Goal: Transaction & Acquisition: Purchase product/service

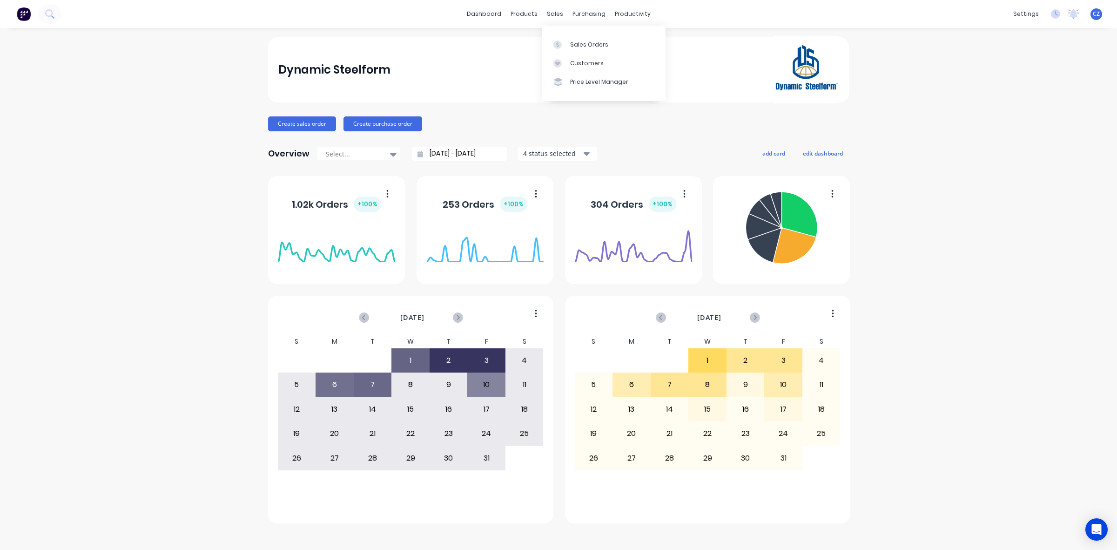
click at [561, 41] on icon at bounding box center [557, 44] width 8 height 8
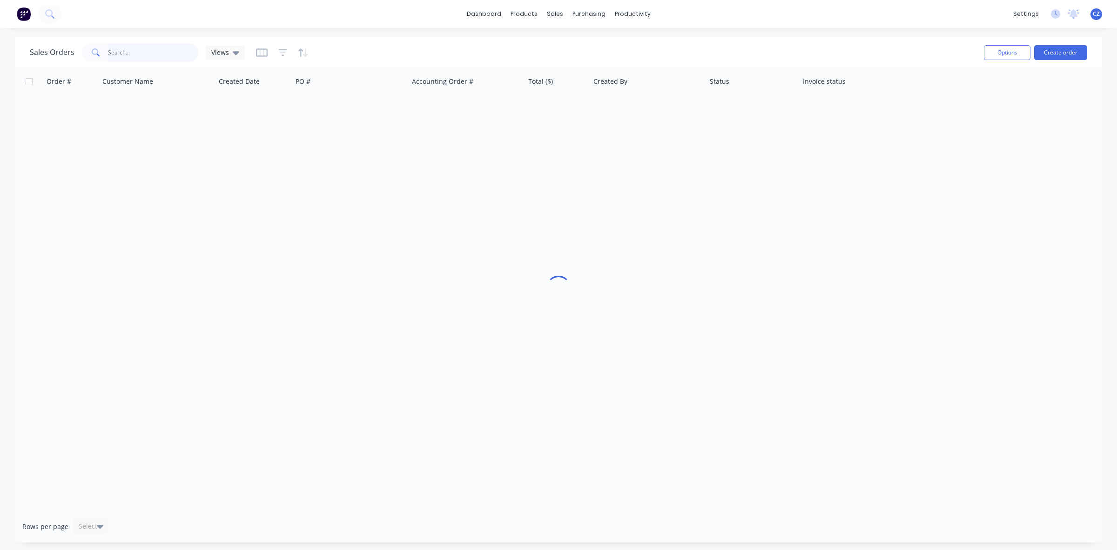
click at [152, 56] on input "text" at bounding box center [153, 52] width 91 height 19
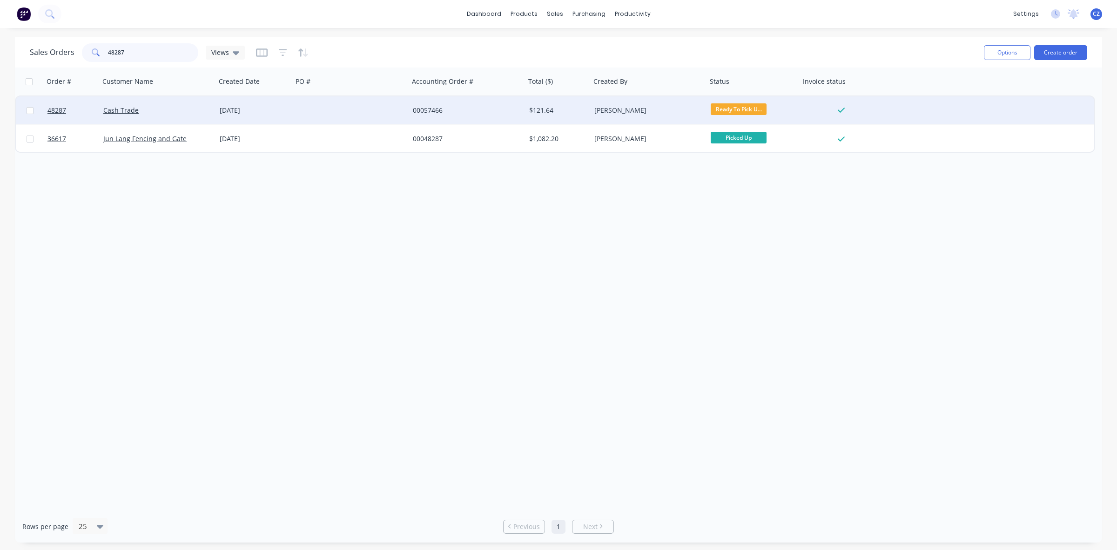
type input "48287"
click at [475, 110] on div "00057466" at bounding box center [464, 110] width 103 height 9
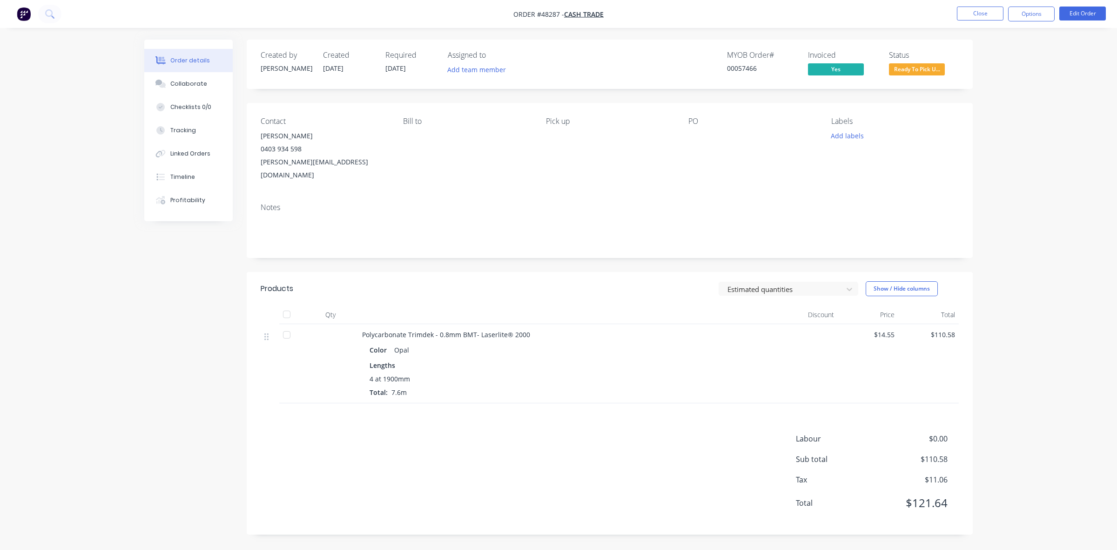
click at [925, 70] on span "Ready To Pick U..." at bounding box center [917, 69] width 56 height 12
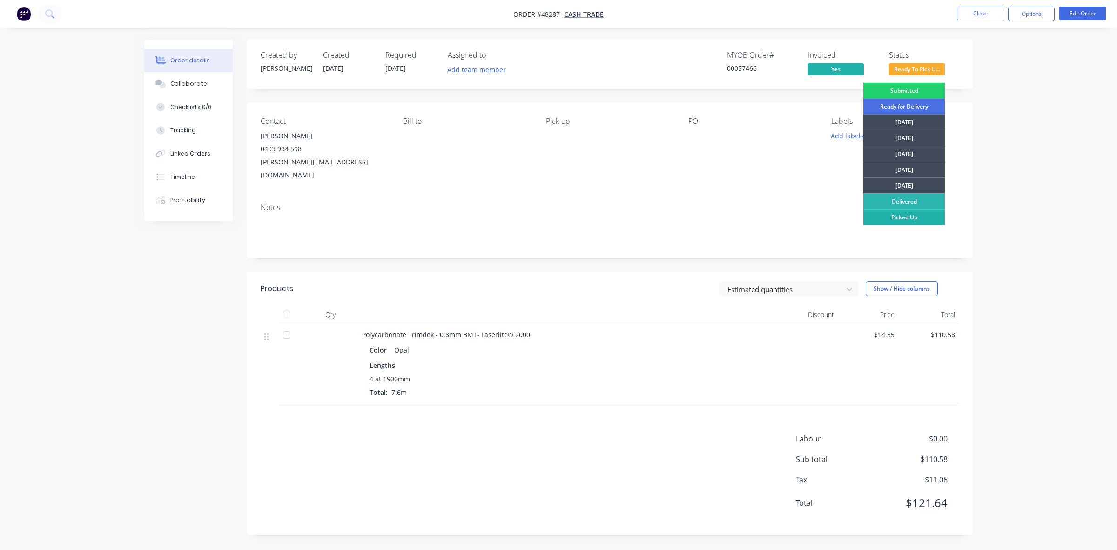
click at [914, 216] on div "Picked Up" at bounding box center [903, 217] width 81 height 16
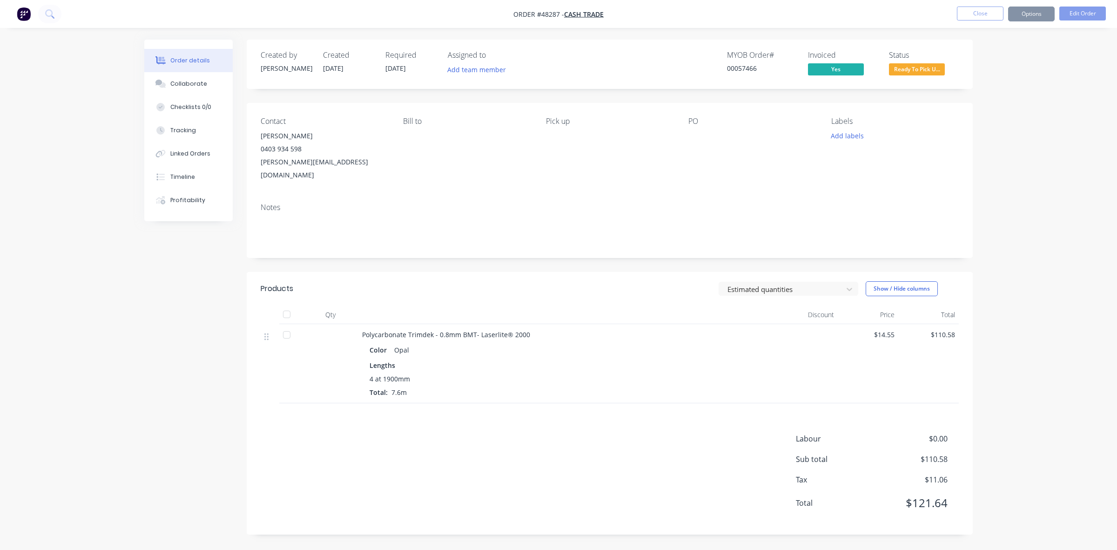
click at [620, 235] on div "Notes" at bounding box center [610, 226] width 726 height 62
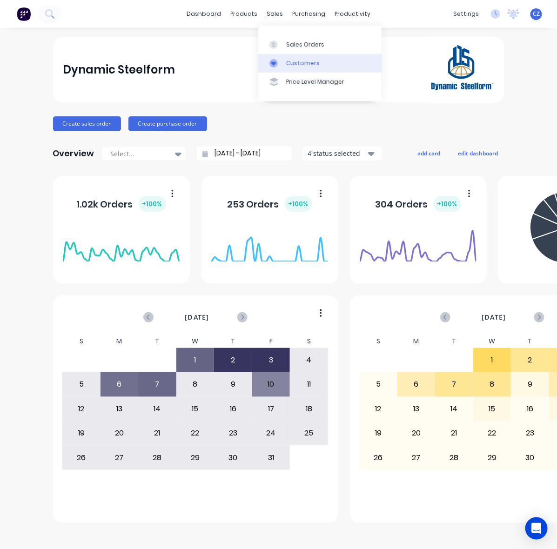
click at [280, 64] on div at bounding box center [276, 63] width 14 height 8
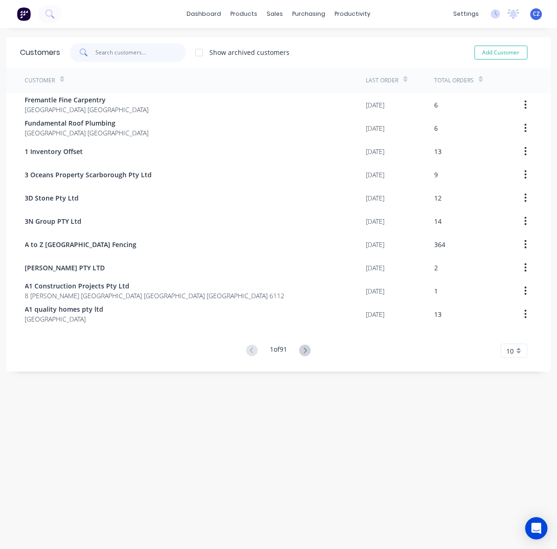
click at [150, 45] on input "text" at bounding box center [140, 52] width 91 height 19
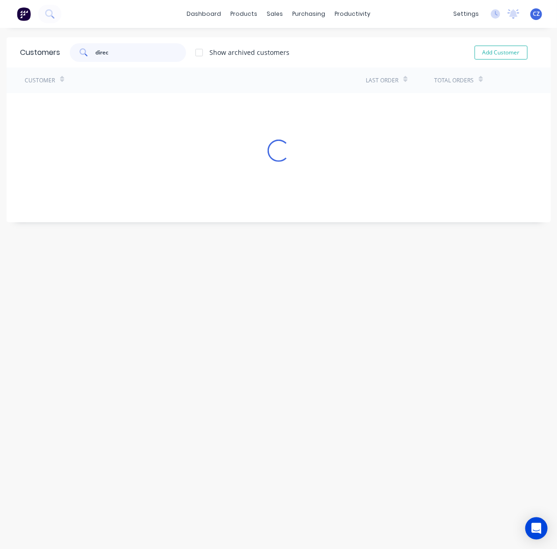
type input "direct"
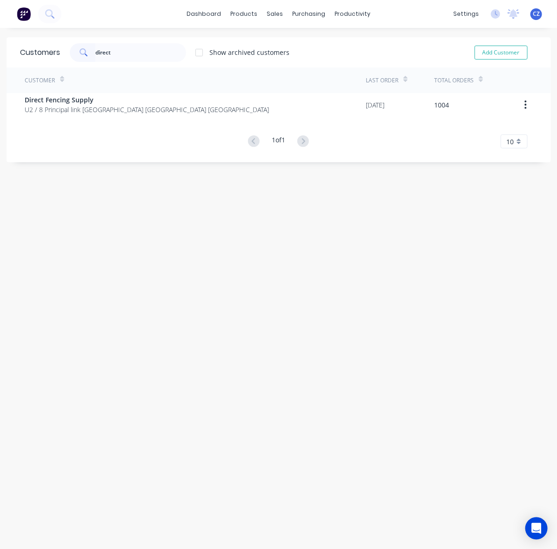
click at [230, 104] on div "Direct Fencing Supply U2 / 8 Principal link Malaga Western Australia Australia" at bounding box center [195, 104] width 341 height 23
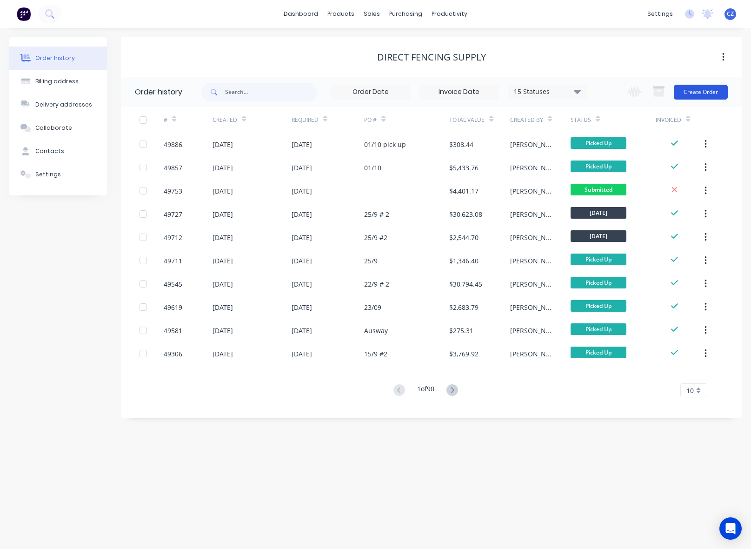
click at [701, 98] on button "Create Order" at bounding box center [701, 92] width 54 height 15
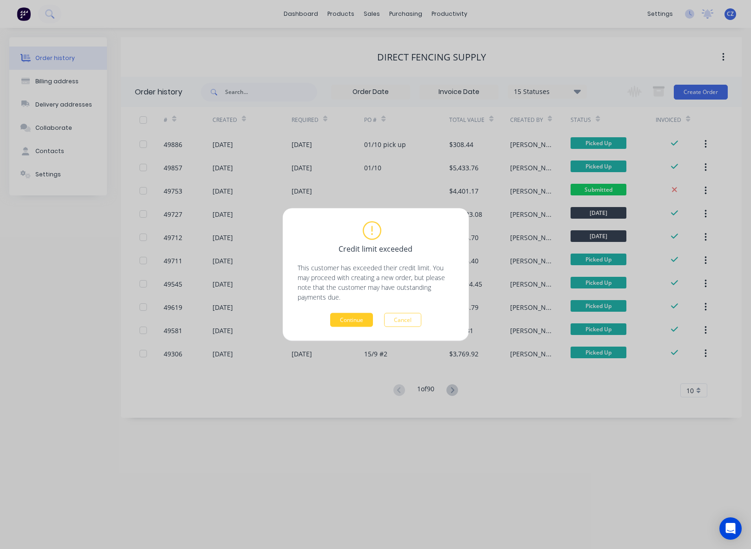
click at [366, 315] on button "Continue" at bounding box center [351, 320] width 43 height 14
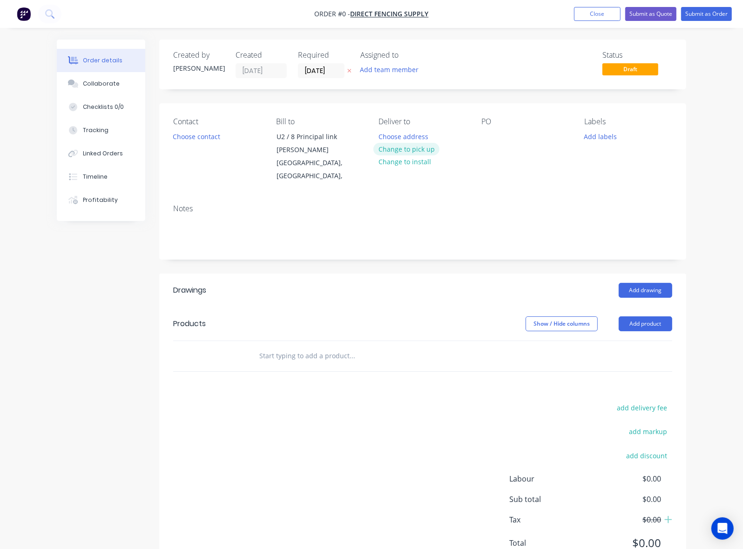
click at [406, 147] on button "Change to pick up" at bounding box center [406, 149] width 66 height 13
click at [168, 138] on button "Choose contact" at bounding box center [196, 136] width 57 height 13
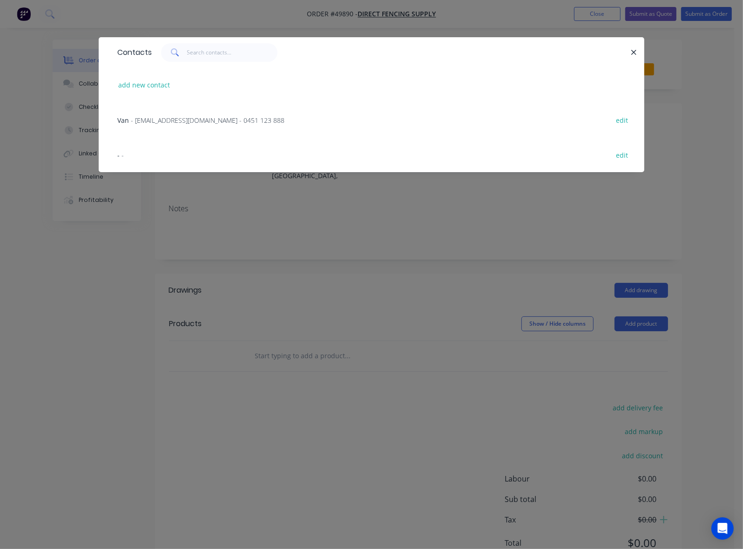
click at [114, 113] on div "Van - sales@directfencingsupply.com.au - 0451 123 888 edit" at bounding box center [371, 119] width 517 height 35
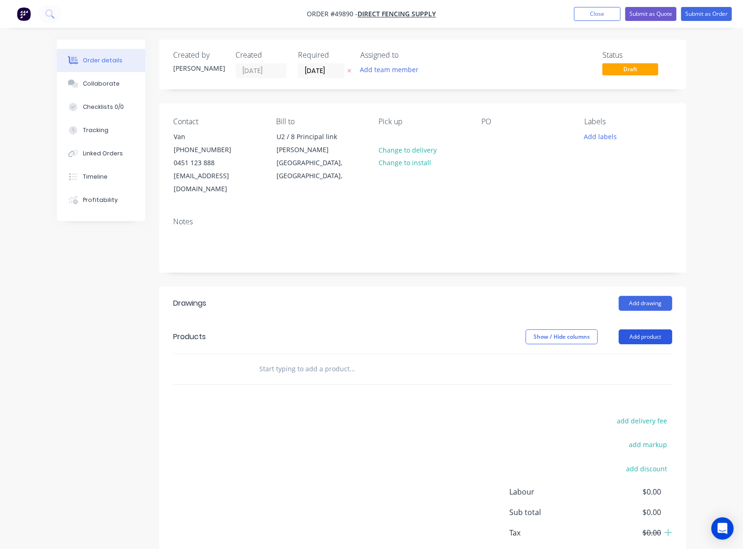
click at [672, 329] on button "Add product" at bounding box center [645, 336] width 54 height 15
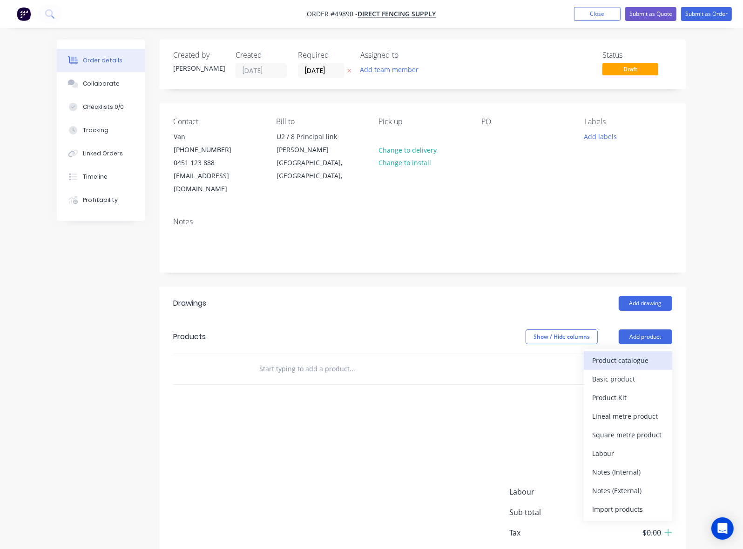
click at [670, 351] on button "Product catalogue" at bounding box center [627, 360] width 88 height 19
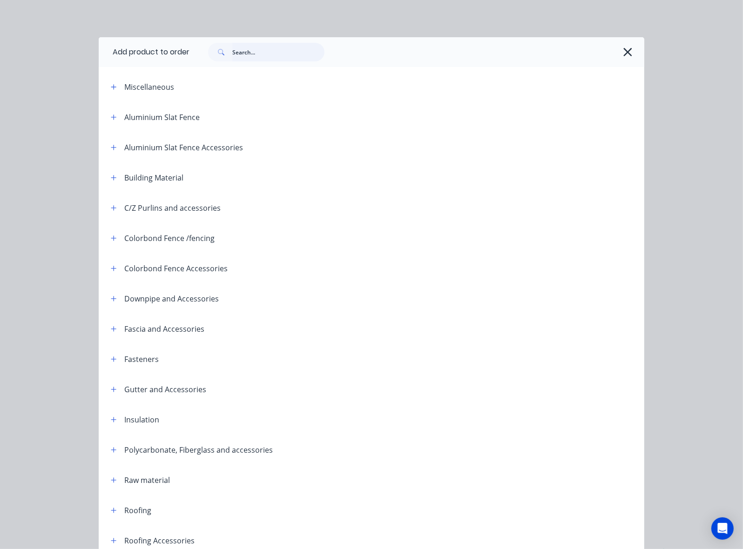
click at [232, 50] on input "text" at bounding box center [278, 52] width 92 height 19
type input "post"
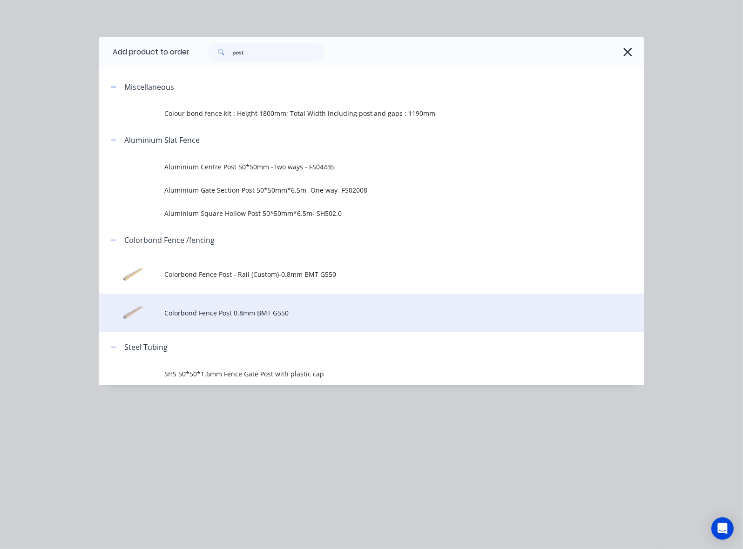
click at [198, 313] on span "Colorbond Fence Post 0.8mm BMT G550" at bounding box center [356, 313] width 384 height 10
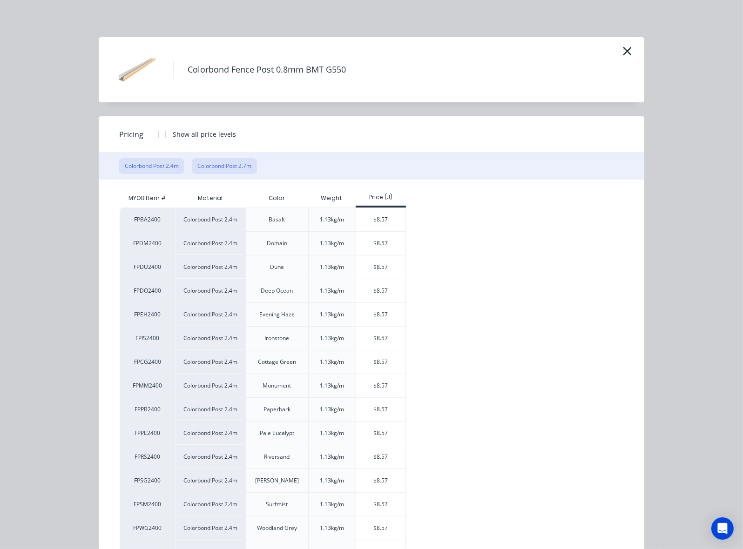
click at [192, 168] on button "Colorbond Post 2.7m" at bounding box center [224, 166] width 65 height 16
click at [356, 268] on div "$9.64" at bounding box center [381, 266] width 50 height 23
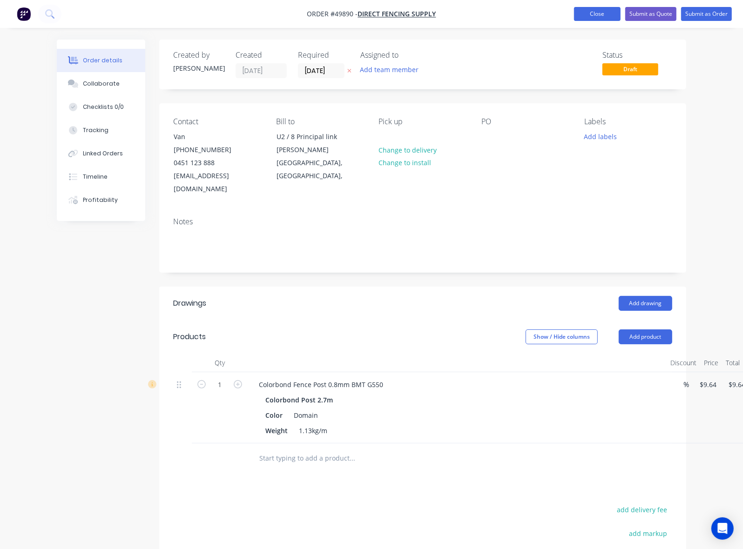
click at [575, 13] on button "Close" at bounding box center [597, 14] width 47 height 14
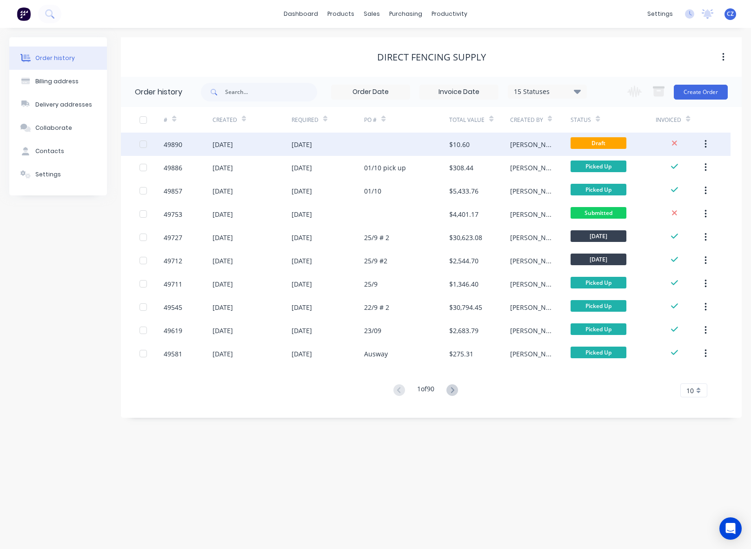
click at [417, 140] on div at bounding box center [406, 144] width 85 height 23
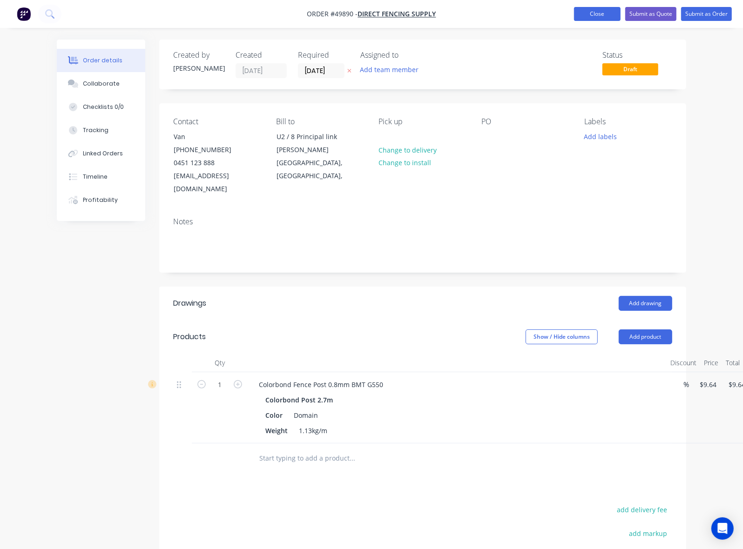
click at [594, 15] on button "Close" at bounding box center [597, 14] width 47 height 14
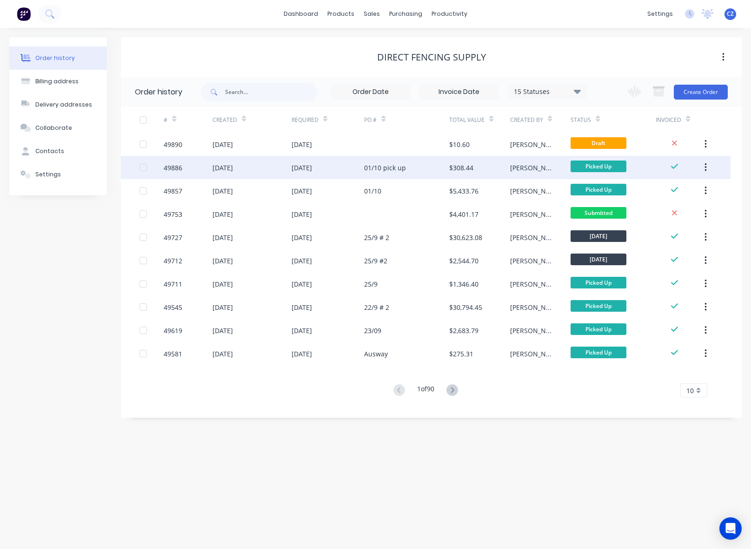
click at [415, 169] on div "01/10 pick up" at bounding box center [406, 167] width 85 height 23
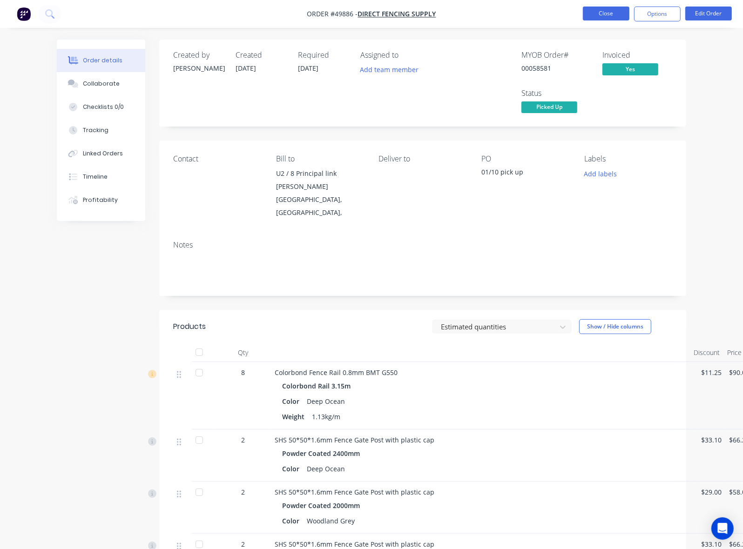
click at [616, 14] on button "Close" at bounding box center [606, 14] width 47 height 14
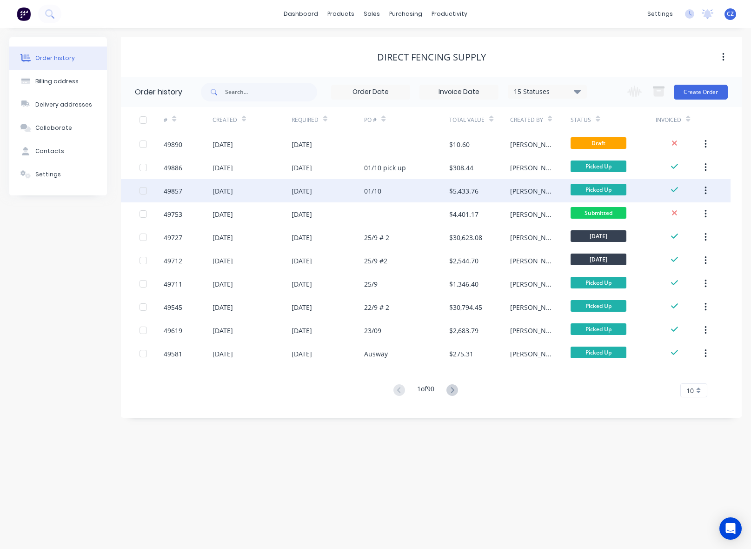
click at [378, 189] on div "01/10" at bounding box center [372, 191] width 17 height 10
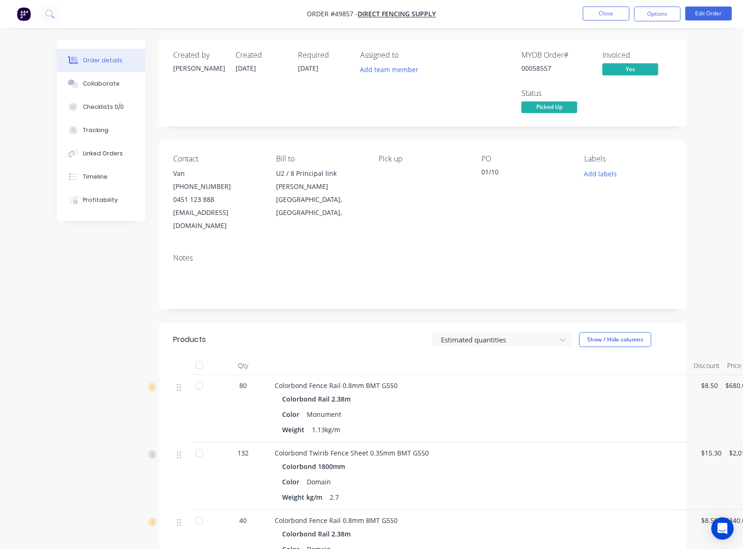
click at [606, 5] on nav "Order #49857 - Direct Fencing Supply Close Options Edit Order" at bounding box center [371, 14] width 743 height 28
click at [605, 15] on button "Close" at bounding box center [606, 14] width 47 height 14
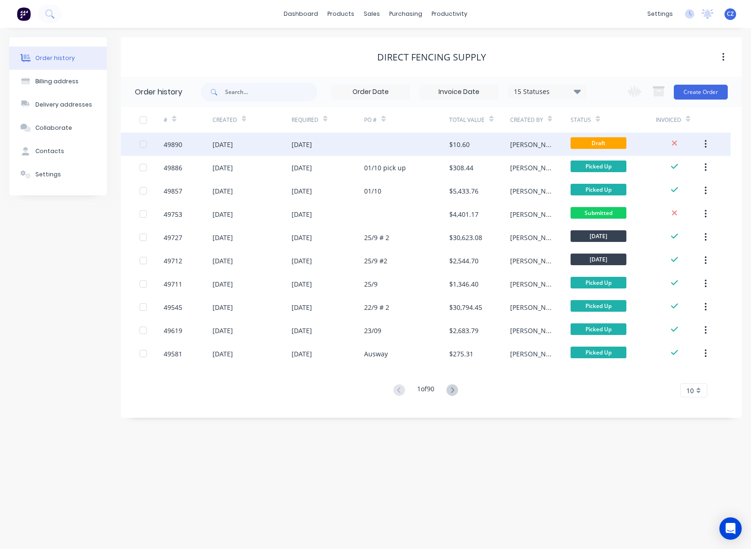
click at [365, 138] on div at bounding box center [406, 144] width 85 height 23
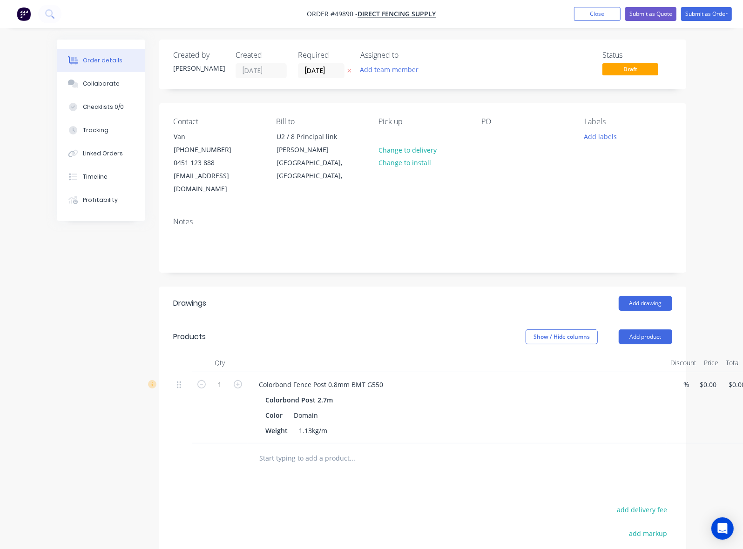
type input "$9.64"
drag, startPoint x: 690, startPoint y: 450, endPoint x: 642, endPoint y: 415, distance: 59.2
click at [692, 460] on div "Delete" at bounding box center [728, 466] width 72 height 13
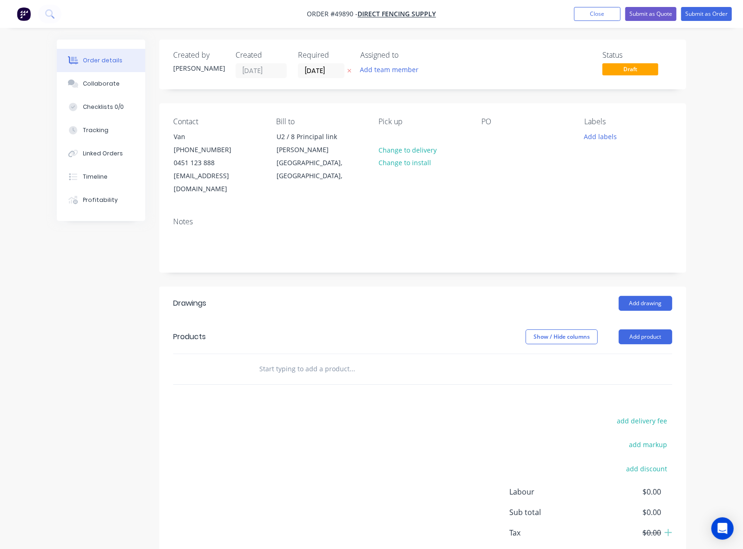
click at [503, 360] on div at bounding box center [415, 369] width 328 height 19
click at [602, 21] on nav "Order #49890 - Direct Fencing Supply Add product Close Submit as Quote Submit a…" at bounding box center [371, 14] width 743 height 28
click at [602, 16] on button "Close" at bounding box center [597, 14] width 47 height 14
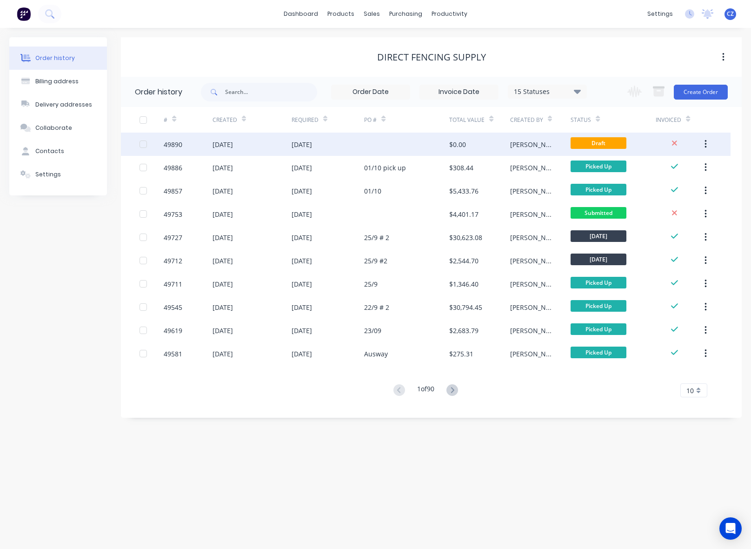
click at [396, 148] on div at bounding box center [406, 144] width 85 height 23
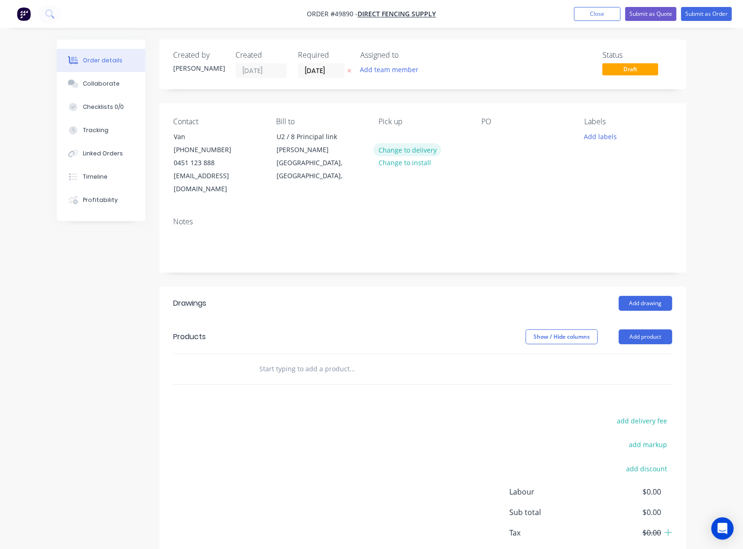
click at [412, 150] on button "Change to delivery" at bounding box center [407, 149] width 68 height 13
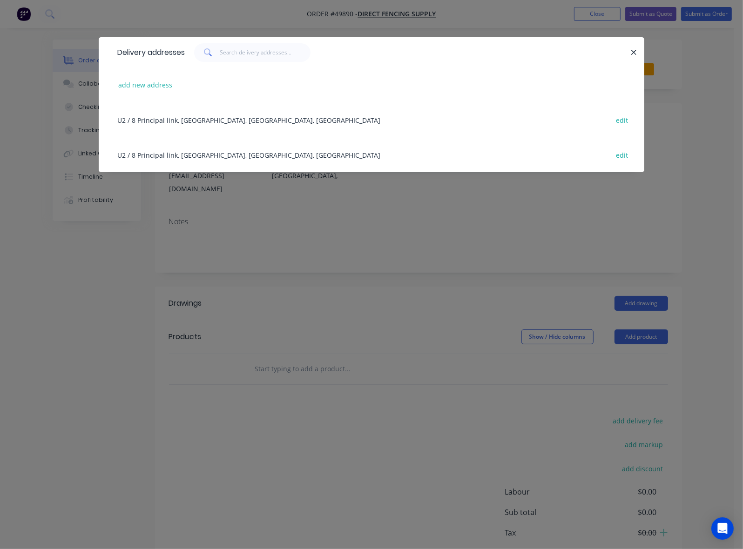
click at [637, 56] on icon "button" at bounding box center [633, 52] width 6 height 8
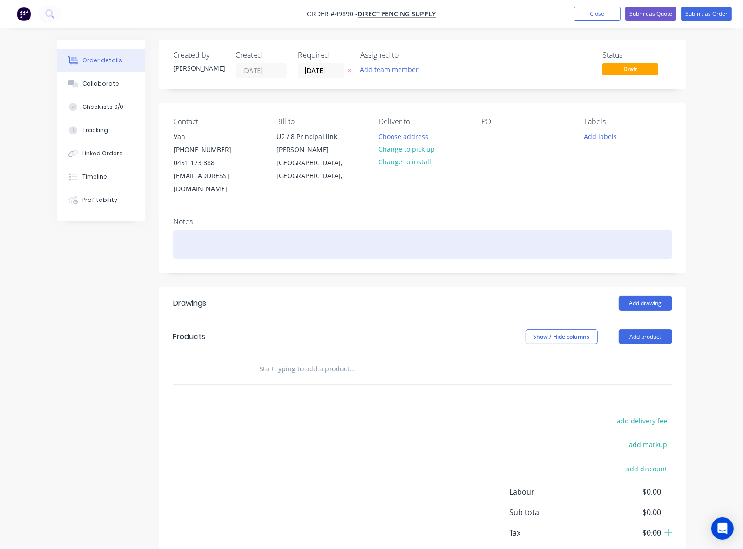
drag, startPoint x: 449, startPoint y: 261, endPoint x: 482, endPoint y: 200, distance: 68.7
click at [458, 243] on div "Created by Cathy Created 02/10/25 Required 02/10/25 Assigned to Add team member…" at bounding box center [422, 314] width 527 height 548
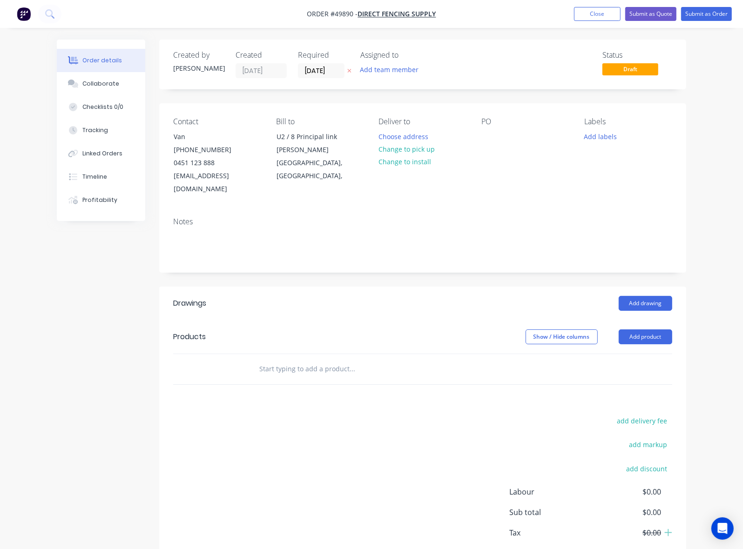
click at [478, 217] on div "Notes" at bounding box center [422, 221] width 499 height 9
drag, startPoint x: 406, startPoint y: 148, endPoint x: 328, endPoint y: 142, distance: 77.5
click at [405, 148] on button "Change to pick up" at bounding box center [406, 149] width 66 height 13
click at [487, 142] on div "Contact Van (08) 9200 1120 0451 123 888 sales@directfencingsupply.com.au Bill t…" at bounding box center [422, 156] width 527 height 107
click at [492, 142] on div "Contact Van (08) 9200 1120 0451 123 888 sales@directfencingsupply.com.au Bill t…" at bounding box center [422, 156] width 527 height 107
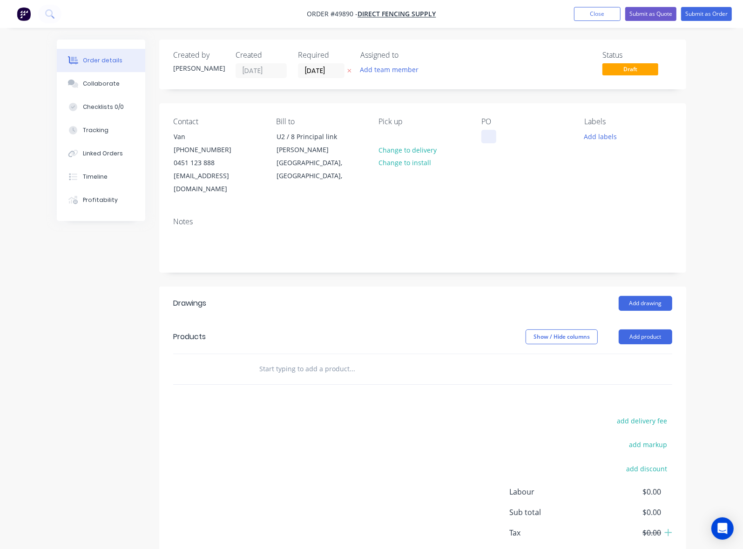
click at [493, 141] on div at bounding box center [488, 136] width 15 height 13
paste div
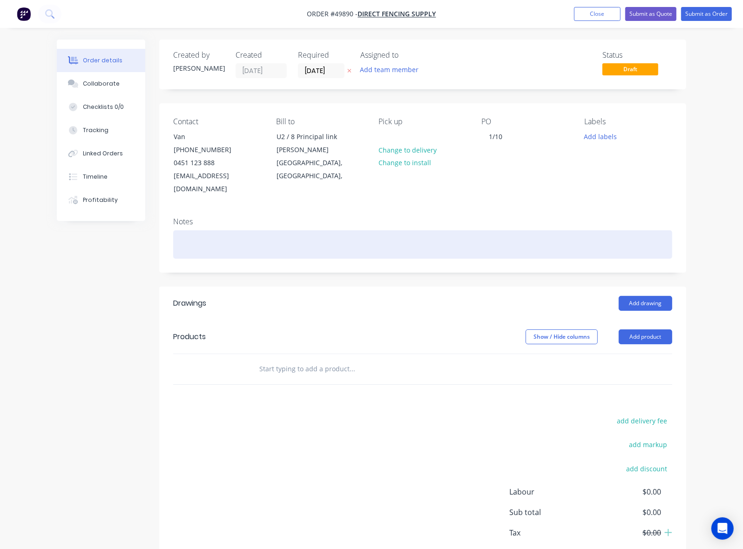
drag, startPoint x: 536, startPoint y: 234, endPoint x: 571, endPoint y: 40, distance: 196.2
click at [542, 210] on div "Notes" at bounding box center [422, 241] width 527 height 62
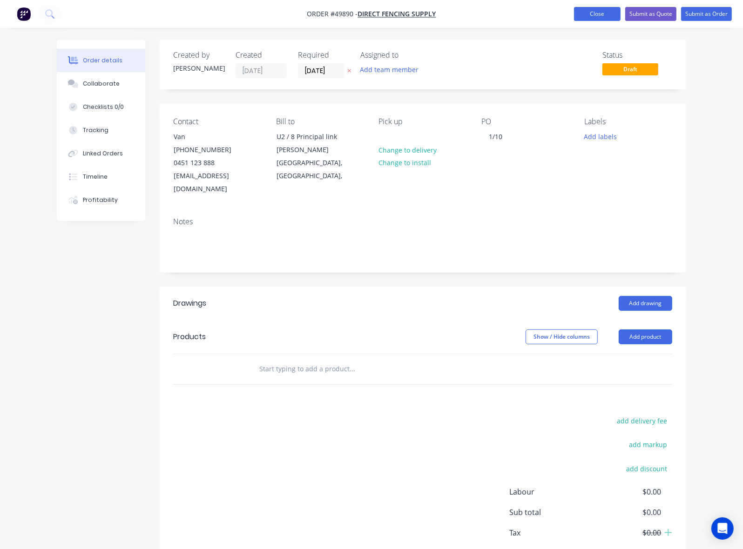
click at [587, 14] on button "Close" at bounding box center [597, 14] width 47 height 14
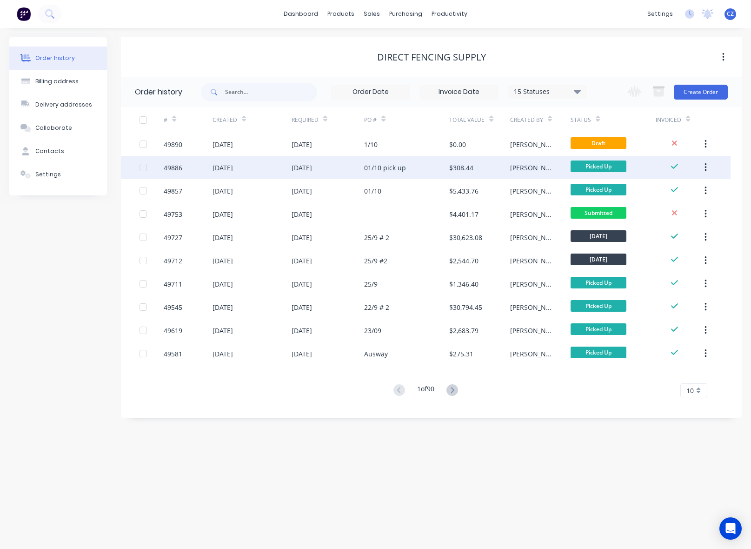
click at [453, 161] on div "$308.44" at bounding box center [479, 167] width 61 height 23
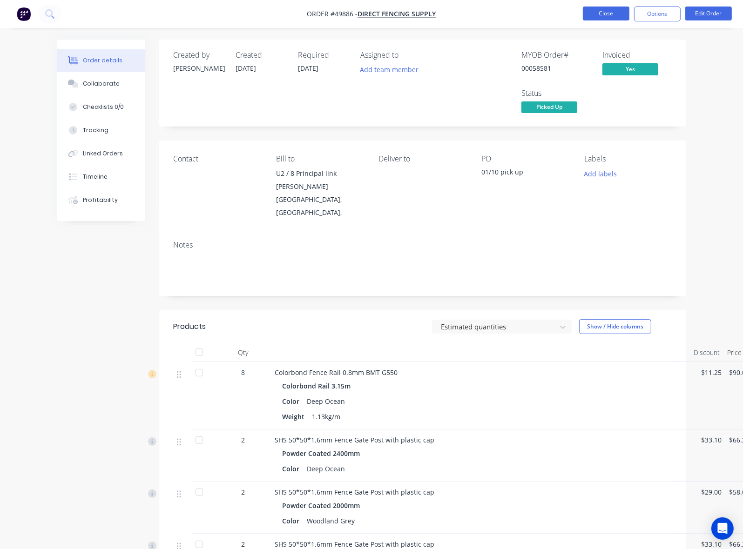
click at [610, 20] on button "Close" at bounding box center [606, 14] width 47 height 14
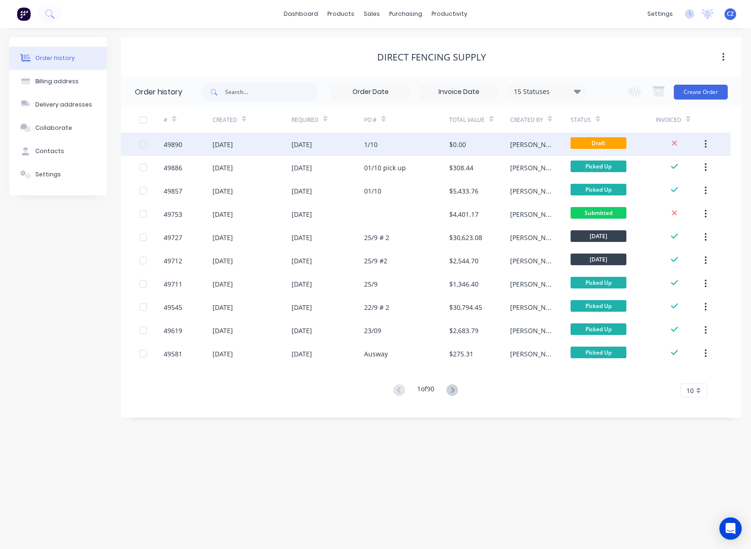
click at [439, 143] on div "1/10" at bounding box center [406, 144] width 85 height 23
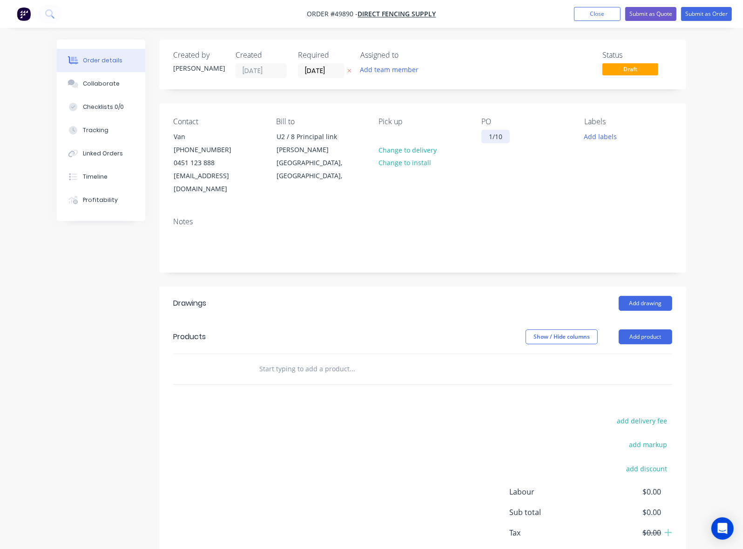
click at [509, 132] on div "1/10" at bounding box center [495, 136] width 28 height 13
click at [614, 14] on button "Close" at bounding box center [597, 14] width 47 height 14
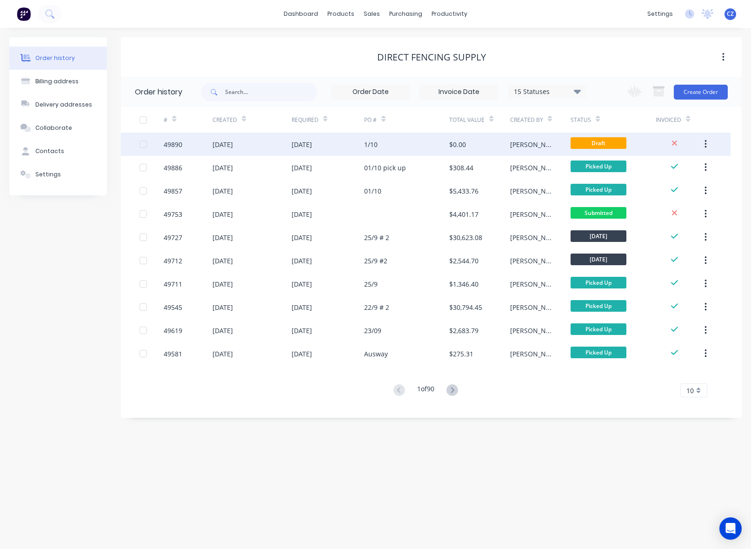
click at [410, 142] on div "1/10" at bounding box center [406, 144] width 85 height 23
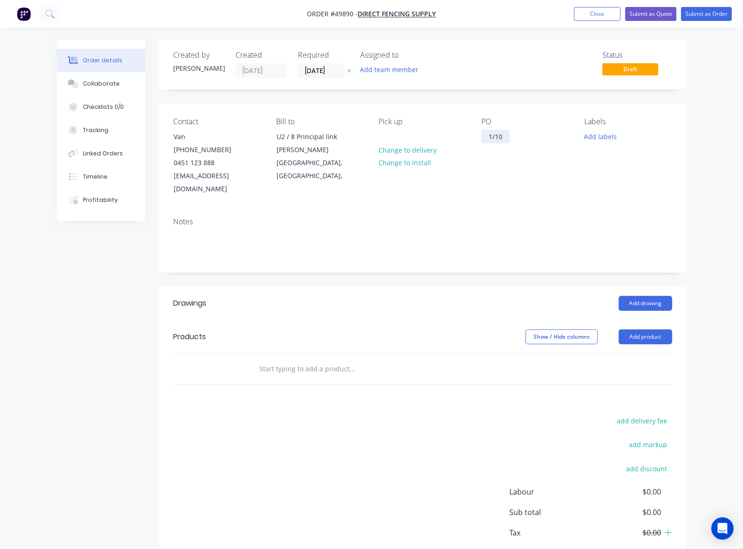
click at [509, 137] on div "1/10" at bounding box center [495, 136] width 28 height 13
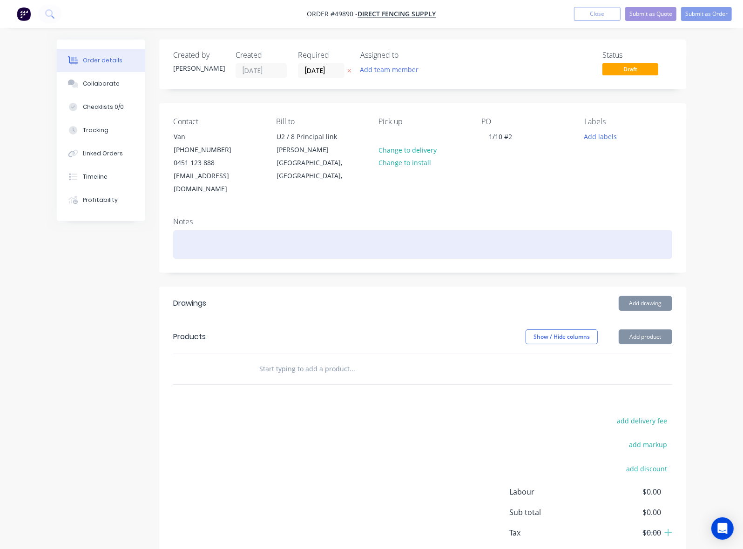
click at [489, 243] on div at bounding box center [422, 244] width 499 height 28
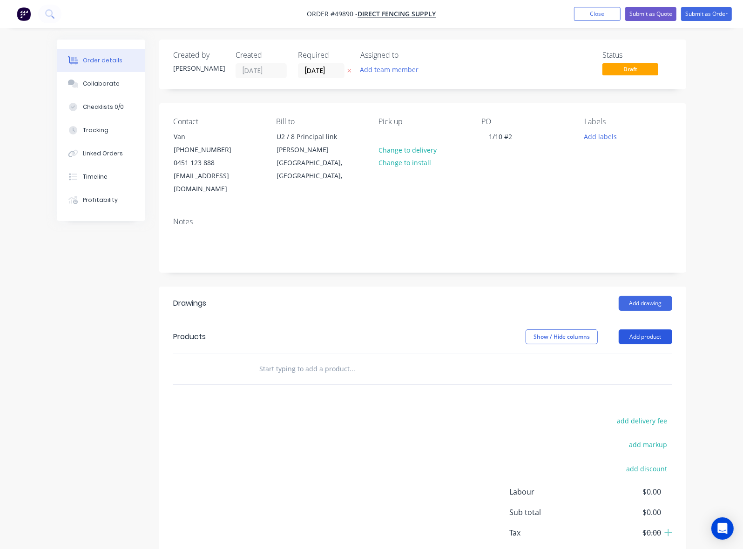
click at [672, 329] on button "Add product" at bounding box center [645, 336] width 54 height 15
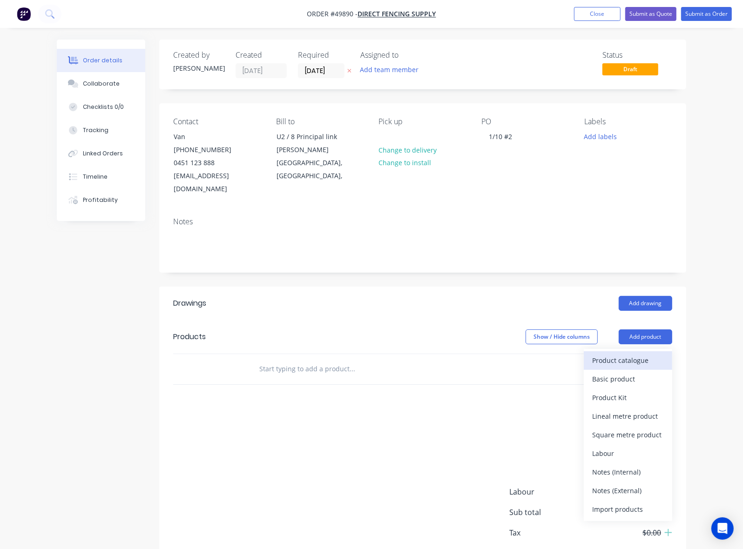
click at [664, 354] on div "Product catalogue" at bounding box center [628, 360] width 72 height 13
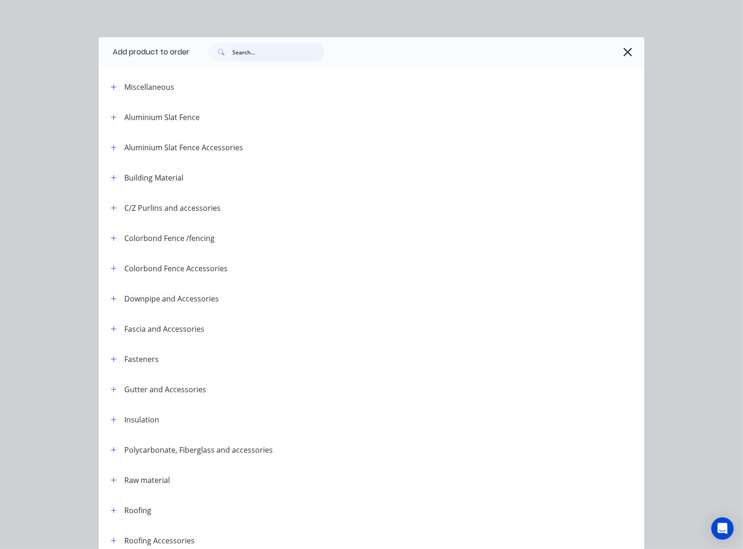
click at [232, 52] on input "text" at bounding box center [278, 52] width 92 height 19
type input "post"
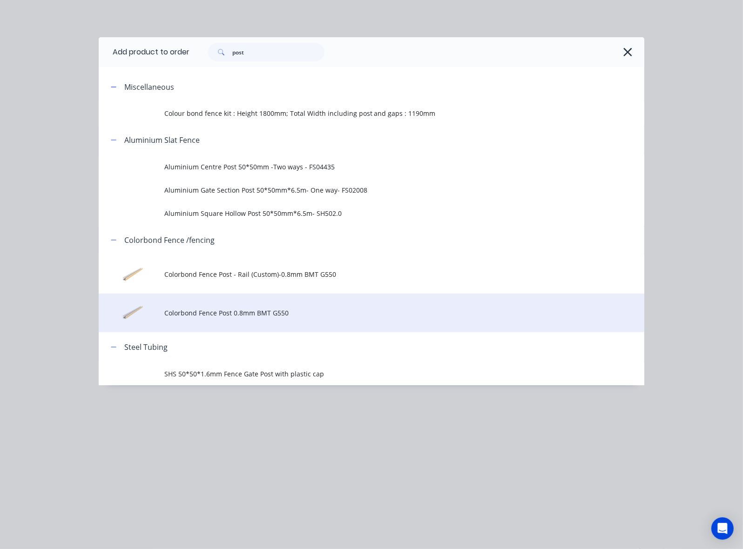
click at [280, 313] on span "Colorbond Fence Post 0.8mm BMT G550" at bounding box center [356, 313] width 384 height 10
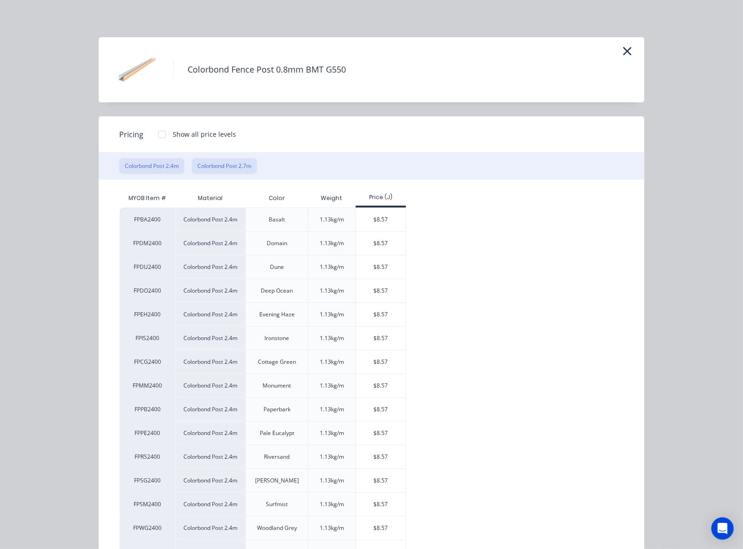
click at [192, 168] on button "Colorbond Post 2.7m" at bounding box center [224, 166] width 65 height 16
click at [356, 264] on div "$9.64" at bounding box center [381, 266] width 50 height 23
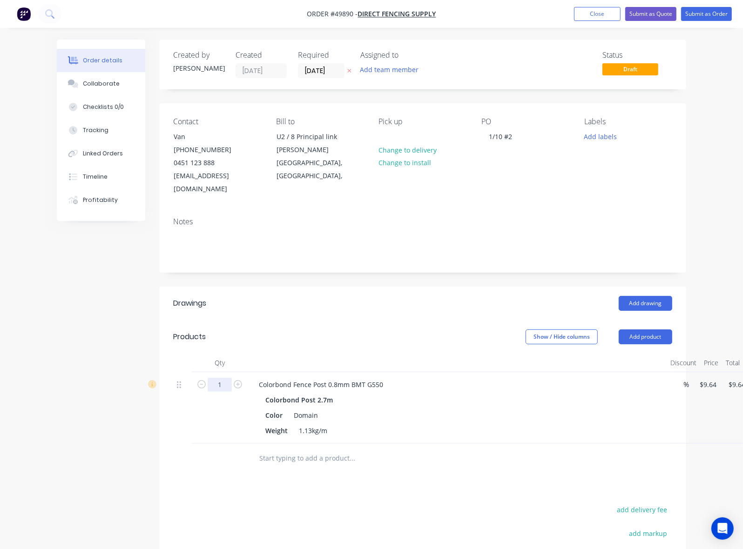
click at [208, 378] on input "1" at bounding box center [220, 385] width 24 height 14
type input "80"
type input "$771.20"
click at [293, 301] on header "Drawings Add drawing" at bounding box center [422, 304] width 527 height 34
click at [667, 331] on button "Add product" at bounding box center [645, 336] width 54 height 15
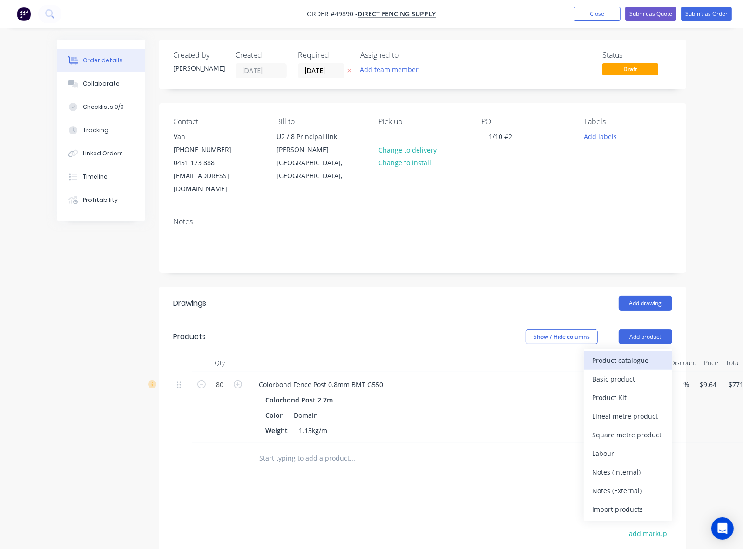
click at [664, 354] on div "Product catalogue" at bounding box center [628, 360] width 72 height 13
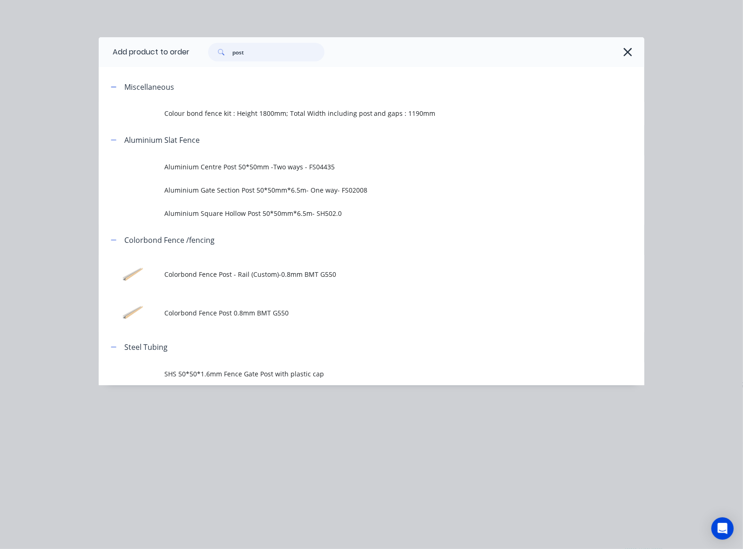
drag, startPoint x: 168, startPoint y: 55, endPoint x: 16, endPoint y: 80, distance: 154.3
click at [99, 80] on div "Add product to order post Miscellaneous Colour bond fence kit : Height 1800mm; …" at bounding box center [371, 211] width 545 height 348
type input "rail"
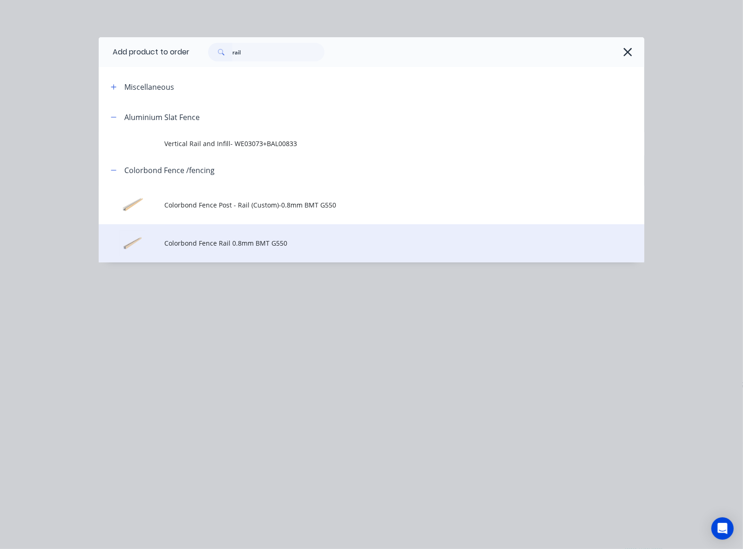
click at [226, 247] on span "Colorbond Fence Rail 0.8mm BMT G550" at bounding box center [356, 243] width 384 height 10
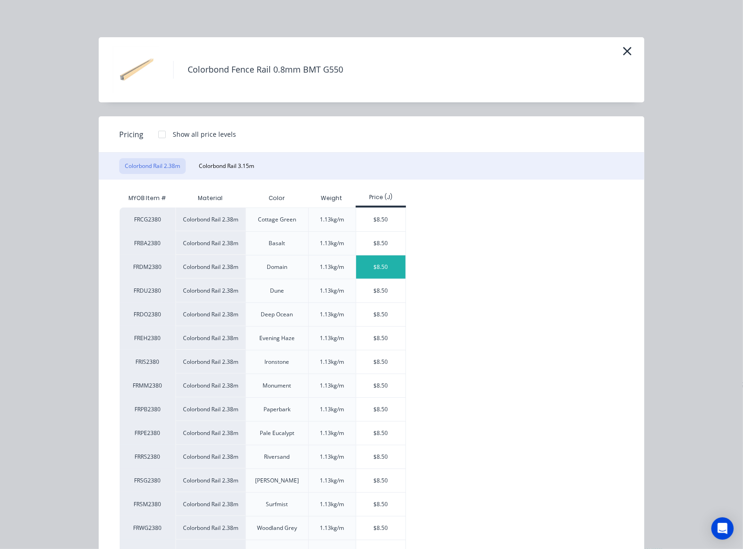
click at [356, 270] on div "$8.50" at bounding box center [381, 266] width 50 height 23
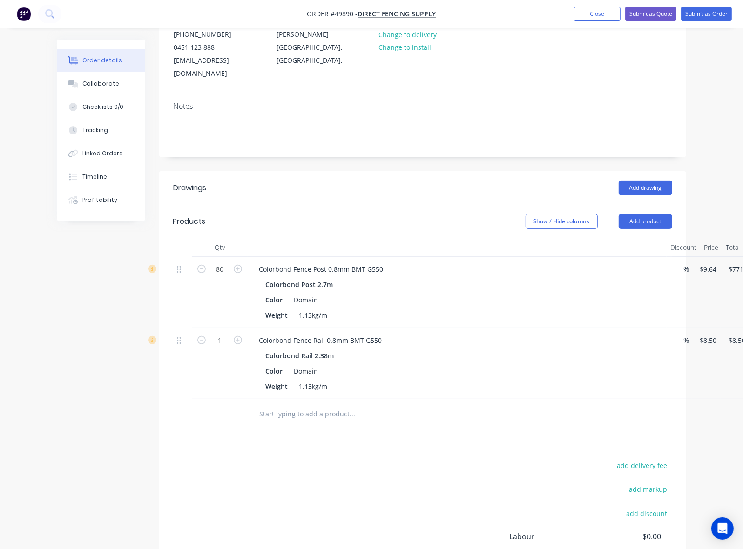
scroll to position [116, 0]
click at [208, 333] on input "1" at bounding box center [220, 340] width 24 height 14
type input "80"
type input "$680.00"
drag, startPoint x: 561, startPoint y: 391, endPoint x: 547, endPoint y: 383, distance: 16.5
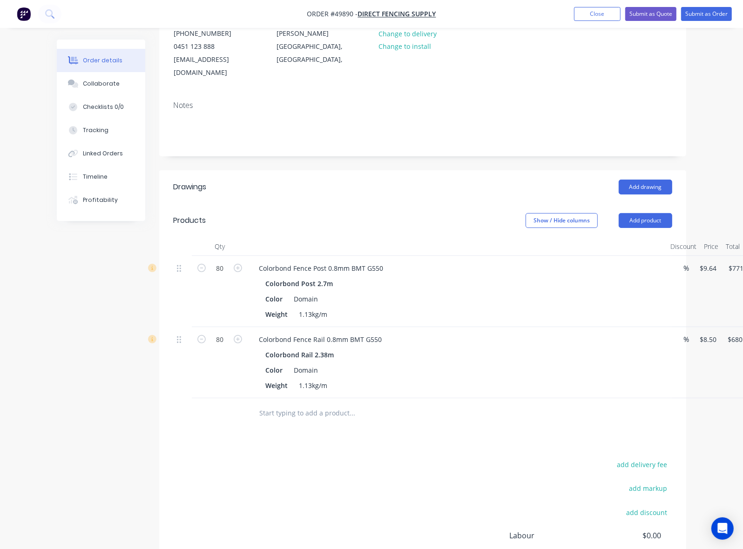
click at [561, 398] on div at bounding box center [422, 413] width 499 height 30
click at [704, 375] on button "Duplicate" at bounding box center [735, 384] width 88 height 19
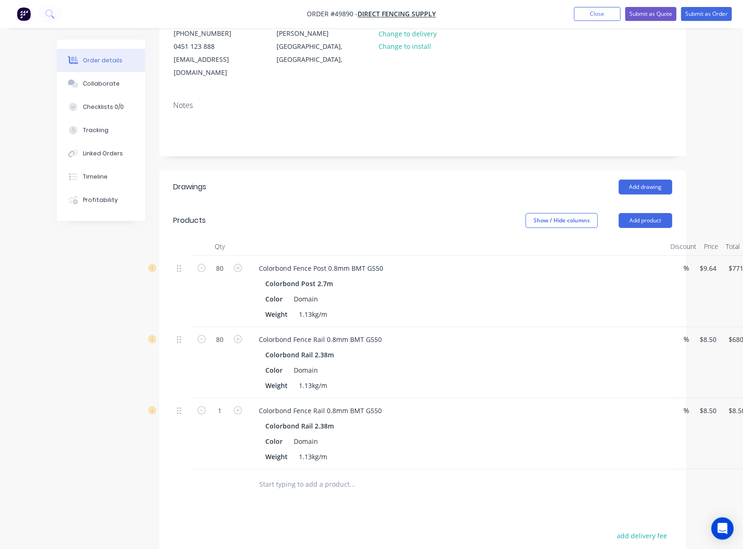
drag, startPoint x: 716, startPoint y: 397, endPoint x: 705, endPoint y: 411, distance: 17.6
click at [692, 430] on div "Edit" at bounding box center [728, 436] width 72 height 13
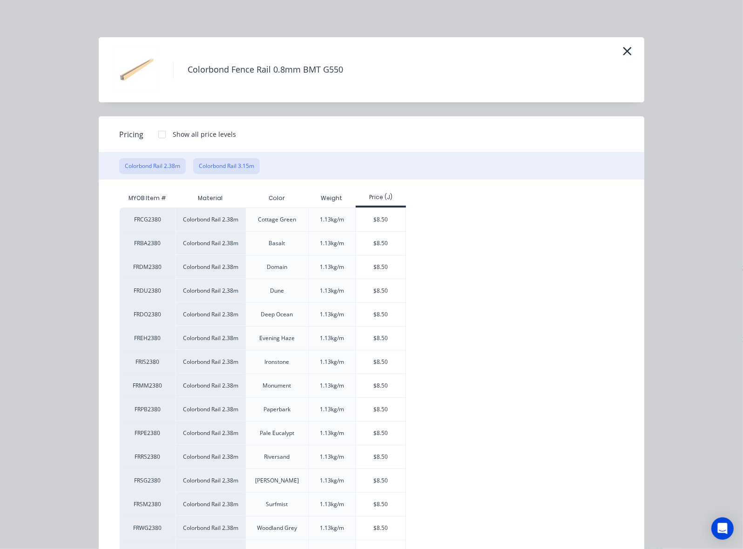
click at [193, 161] on button "Colorbond Rail 3.15m" at bounding box center [226, 166] width 67 height 16
click at [356, 217] on div "$11.25" at bounding box center [381, 219] width 50 height 23
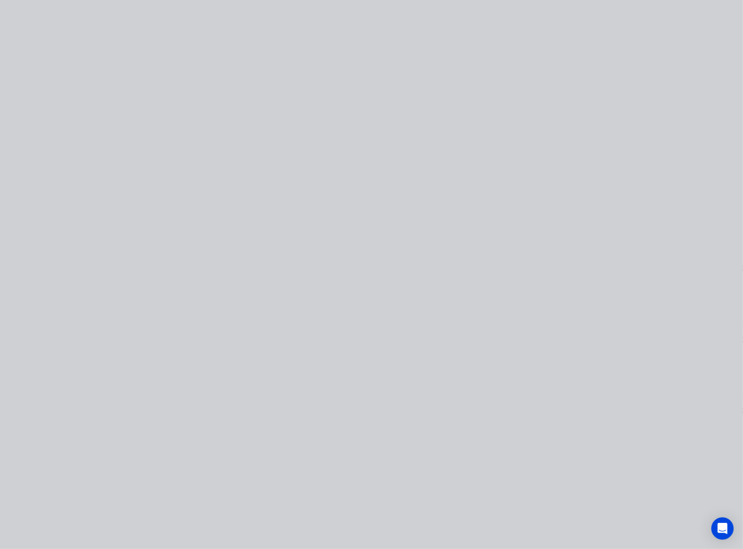
type input "$11.25"
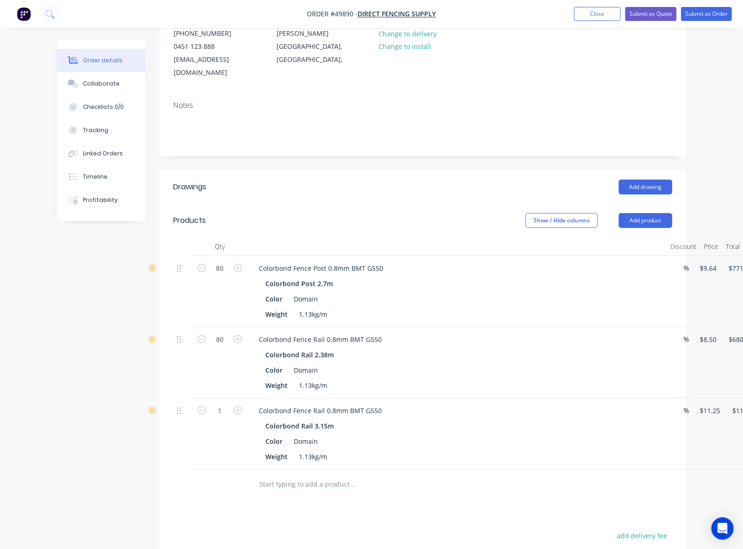
click at [195, 403] on form "1" at bounding box center [219, 410] width 48 height 14
click at [208, 404] on input "1" at bounding box center [220, 411] width 24 height 14
type input "16"
type input "$180.00"
drag, startPoint x: 477, startPoint y: 357, endPoint x: 524, endPoint y: 285, distance: 86.3
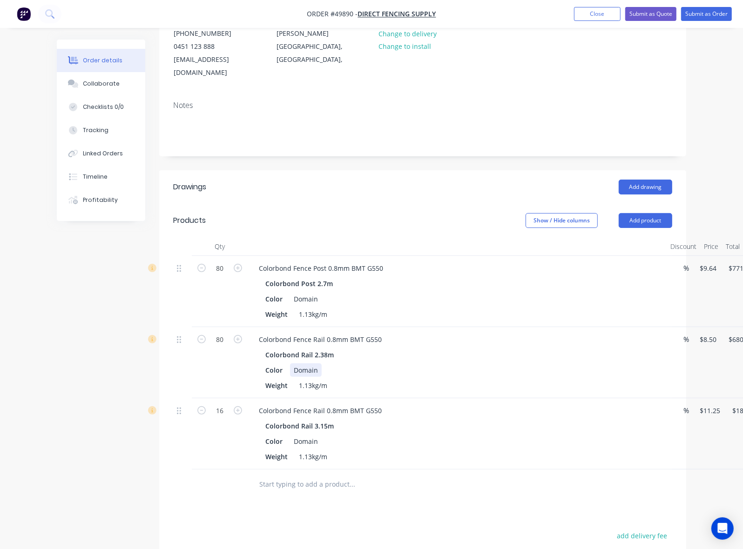
click at [480, 363] on div "Color Domain" at bounding box center [454, 369] width 387 height 13
click at [672, 213] on button "Add product" at bounding box center [645, 220] width 54 height 15
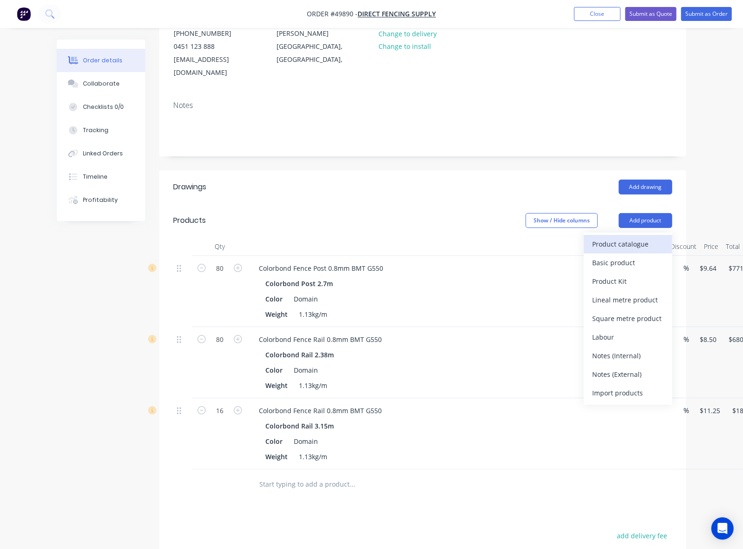
click at [664, 237] on div "Product catalogue" at bounding box center [628, 243] width 72 height 13
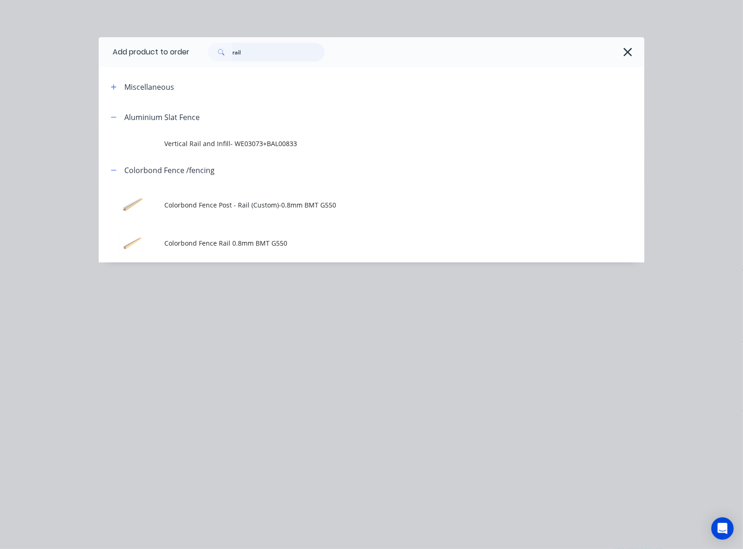
click at [108, 71] on div "Add product to order rail Miscellaneous Aluminium Slat Fence Vertical Rail and …" at bounding box center [371, 149] width 545 height 225
type input "sheet"
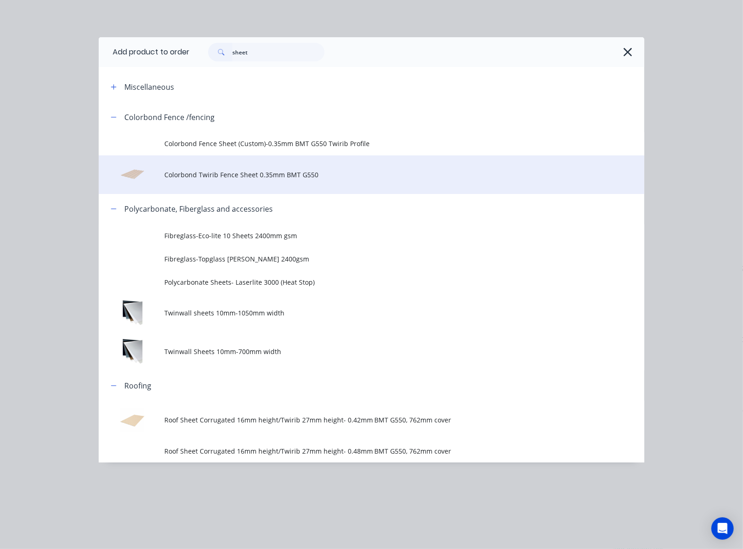
click at [194, 176] on span "Colorbond Twirib Fence Sheet 0.35mm BMT G550" at bounding box center [356, 175] width 384 height 10
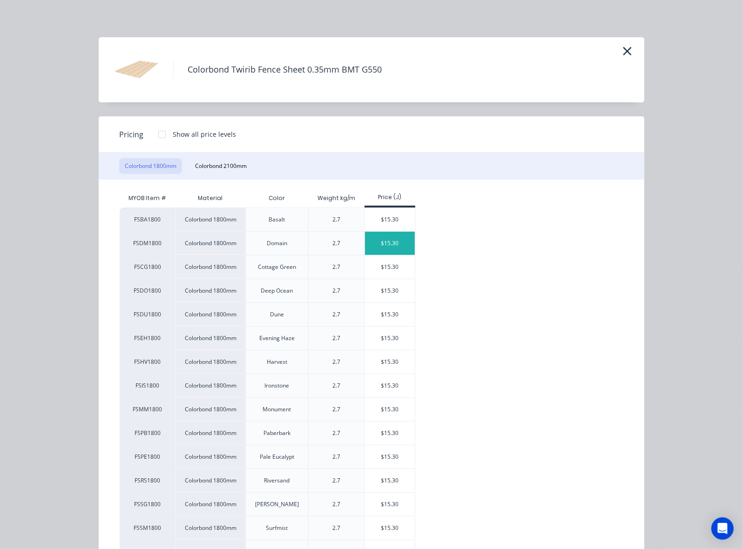
click at [365, 234] on div "$15.30" at bounding box center [390, 243] width 50 height 23
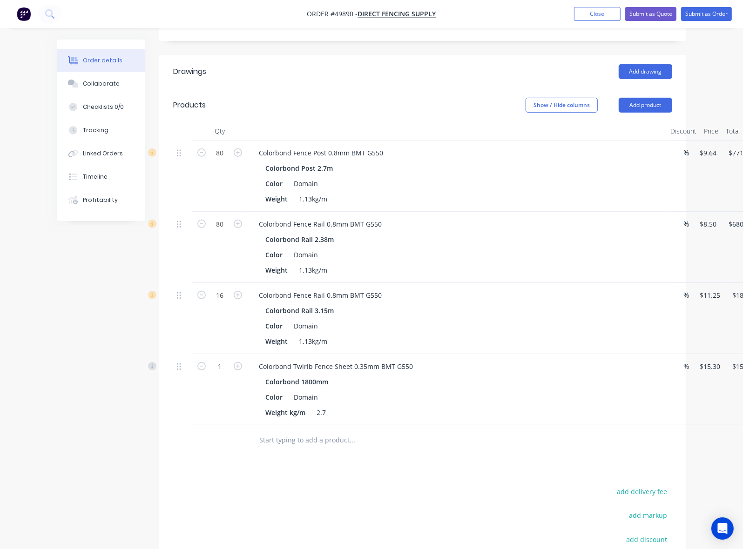
scroll to position [233, 0]
click at [208, 359] on input "1" at bounding box center [220, 366] width 24 height 14
type input "79"
type input "$1,208.70"
click at [508, 288] on div "Colorbond Fence Rail 0.8mm BMT G550" at bounding box center [456, 294] width 411 height 13
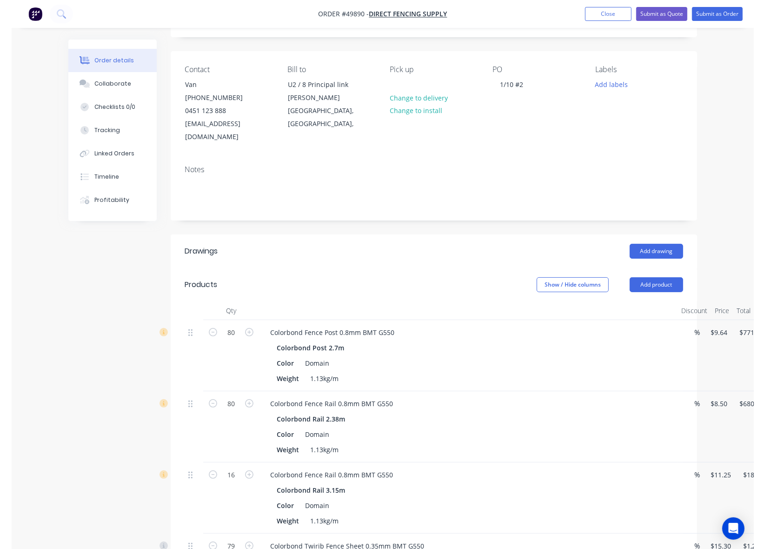
scroll to position [0, 0]
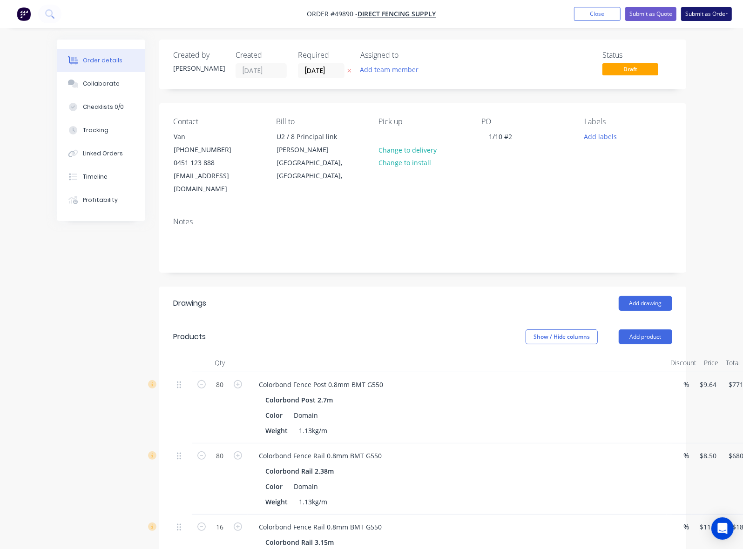
click at [692, 10] on button "Submit as Order" at bounding box center [706, 14] width 51 height 14
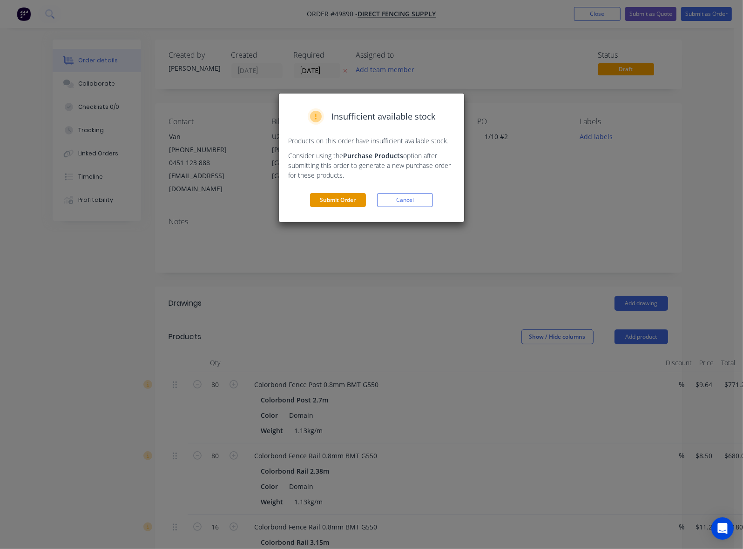
click at [348, 196] on button "Submit Order" at bounding box center [338, 200] width 56 height 14
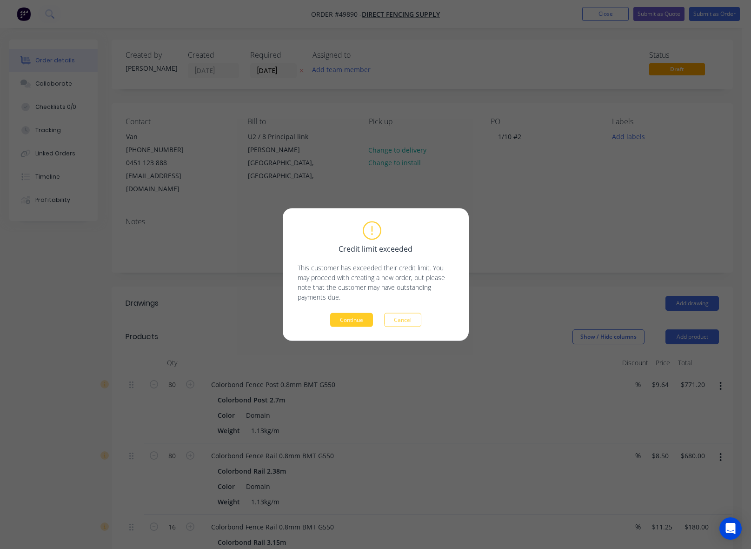
click at [349, 323] on button "Continue" at bounding box center [351, 320] width 43 height 14
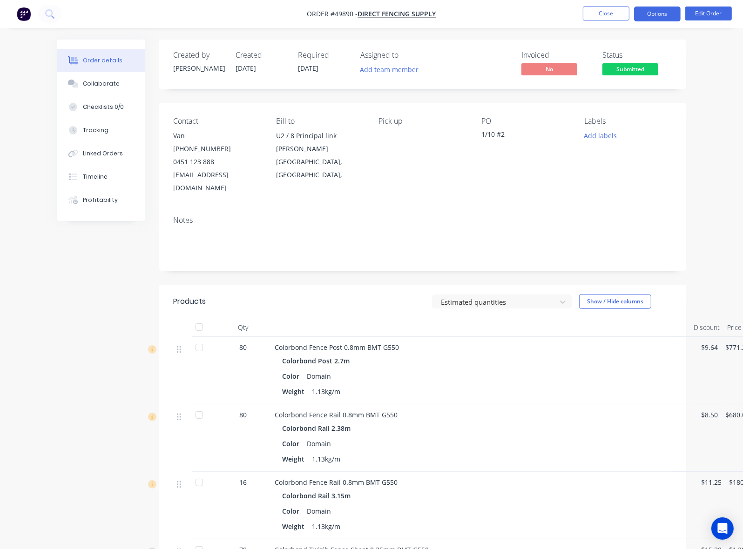
click at [659, 16] on button "Options" at bounding box center [657, 14] width 47 height 15
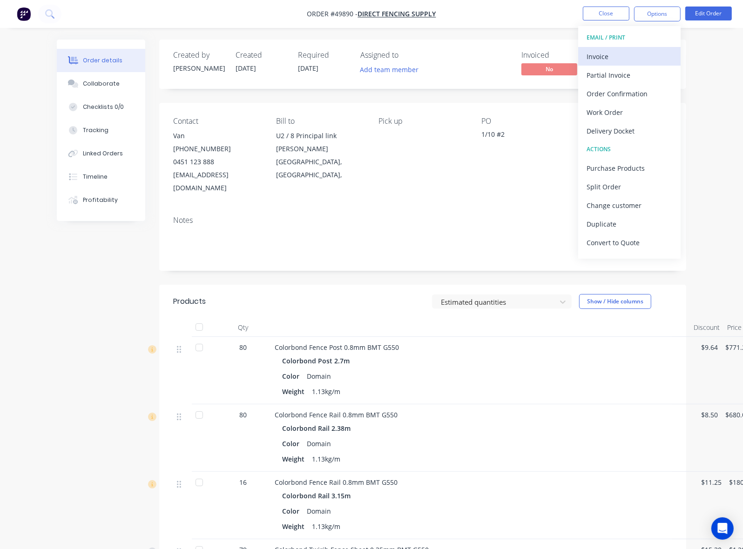
click at [622, 56] on div "Invoice" at bounding box center [629, 56] width 86 height 13
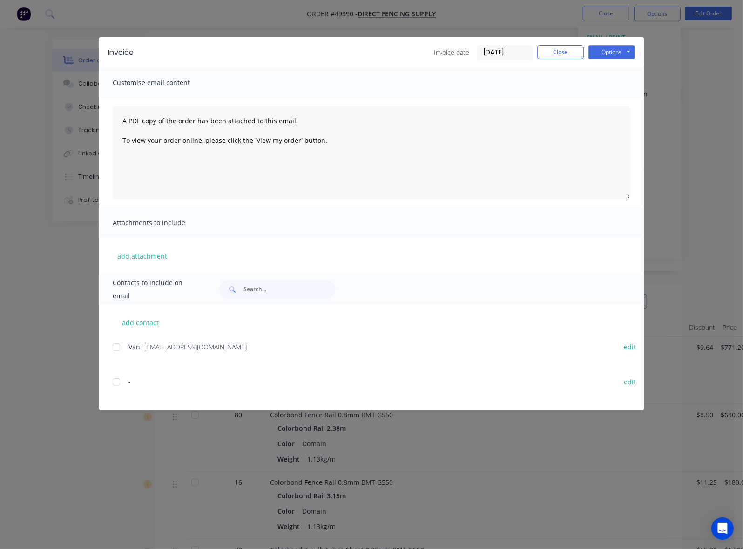
click at [107, 350] on div at bounding box center [116, 347] width 19 height 19
drag, startPoint x: 710, startPoint y: 60, endPoint x: 711, endPoint y: 52, distance: 7.6
click at [644, 60] on div "Invoice Invoice date 02/10/25 Close Options Preview Print Email" at bounding box center [371, 52] width 545 height 30
click at [635, 52] on button "Options" at bounding box center [611, 52] width 47 height 14
click at [648, 104] on button "Email" at bounding box center [618, 99] width 60 height 15
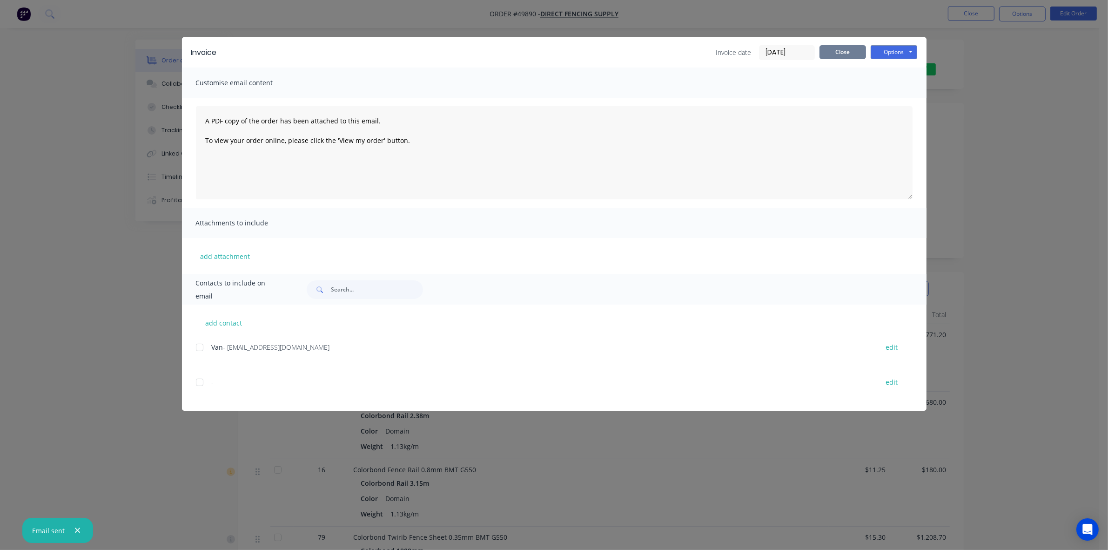
click at [845, 48] on button "Close" at bounding box center [842, 52] width 47 height 14
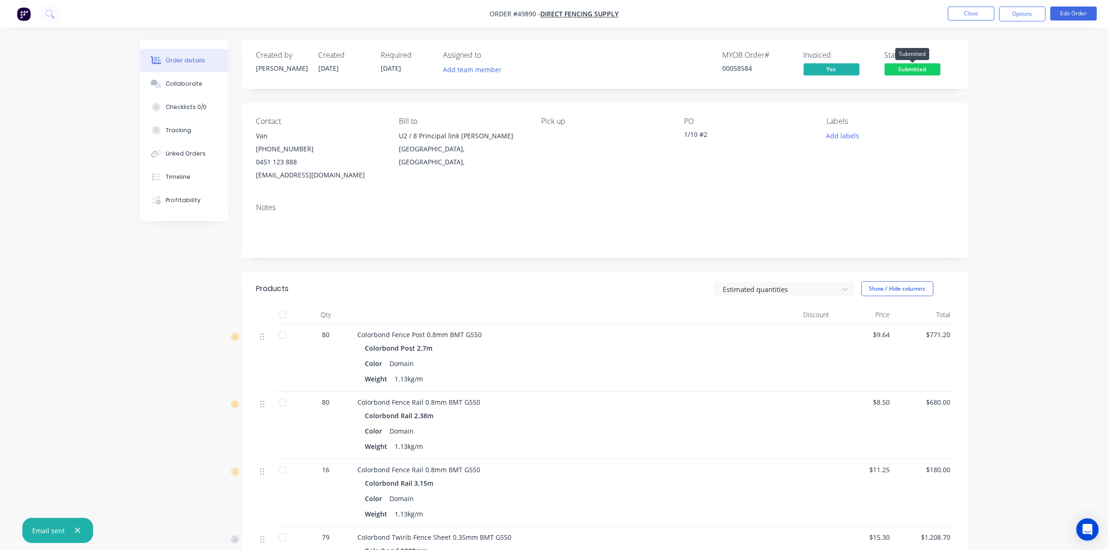
click at [897, 74] on span "Submitted" at bounding box center [913, 69] width 56 height 12
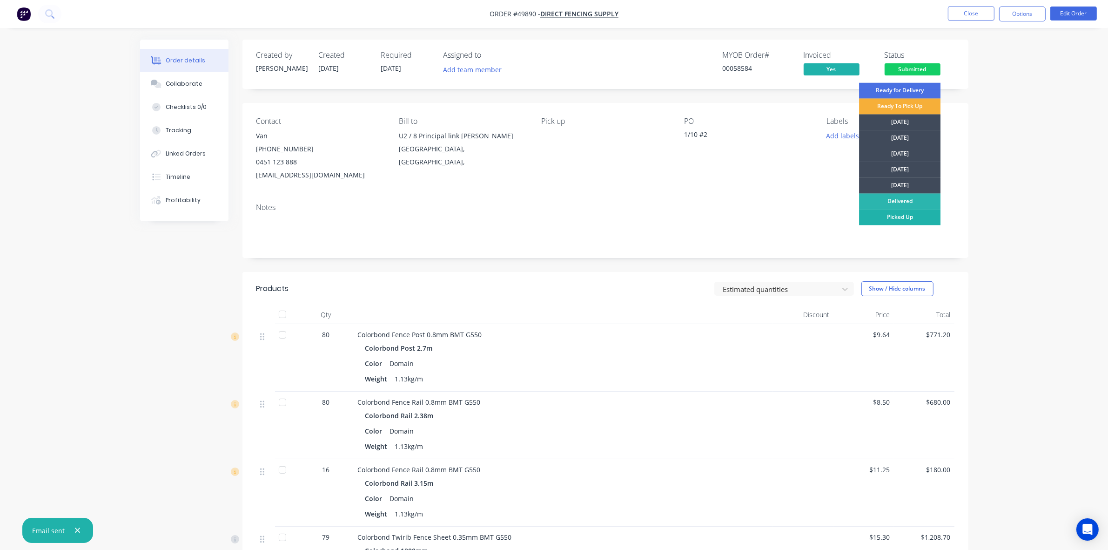
click at [911, 220] on div "Picked Up" at bounding box center [899, 217] width 81 height 16
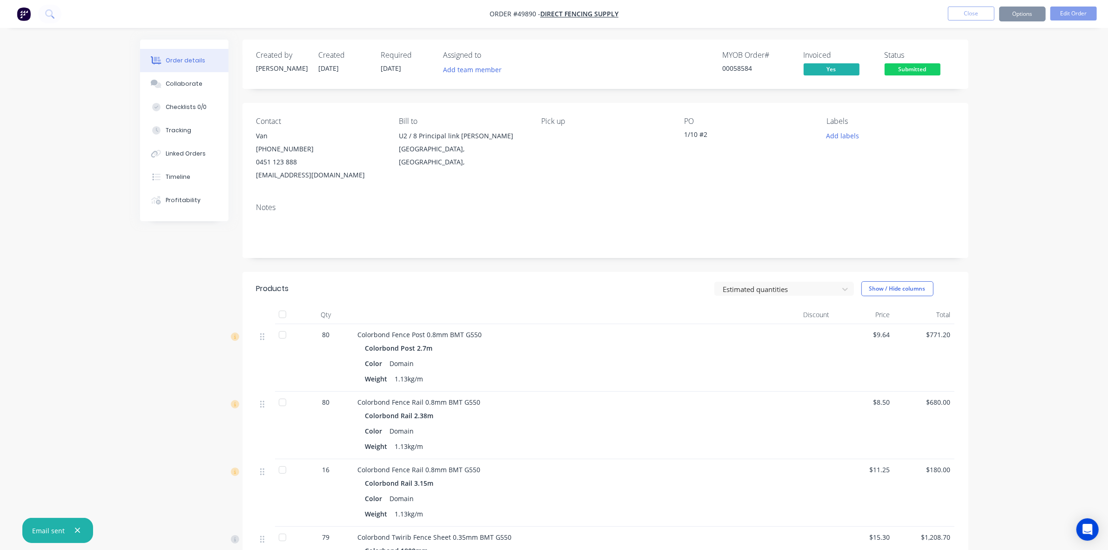
click at [669, 185] on div "Contact Van (08) 9200 1120 0451 123 888 sales@directfencingsupply.com.au Bill t…" at bounding box center [605, 149] width 726 height 93
click at [971, 10] on button "Close" at bounding box center [971, 14] width 47 height 14
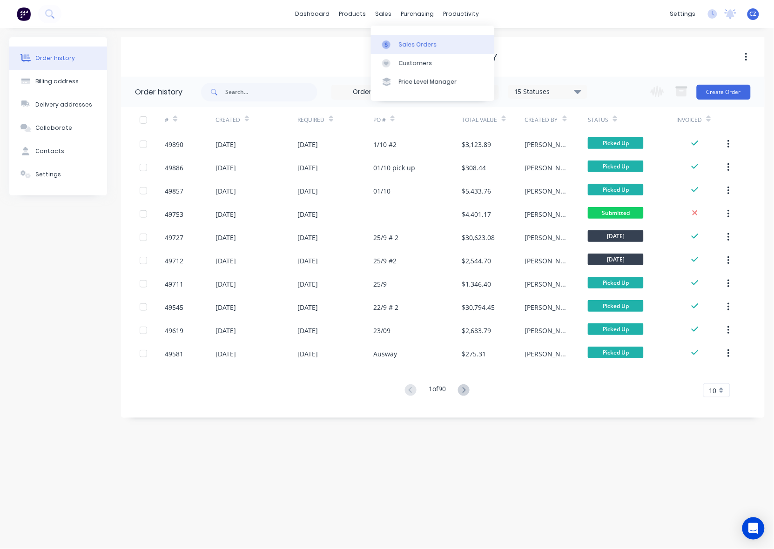
click at [391, 47] on div at bounding box center [389, 44] width 14 height 8
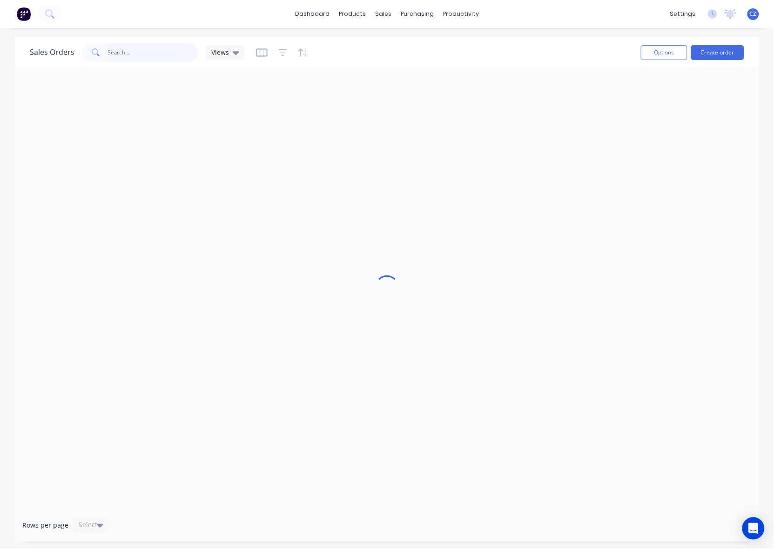
click at [163, 50] on input "text" at bounding box center [153, 52] width 91 height 19
paste input "49166"
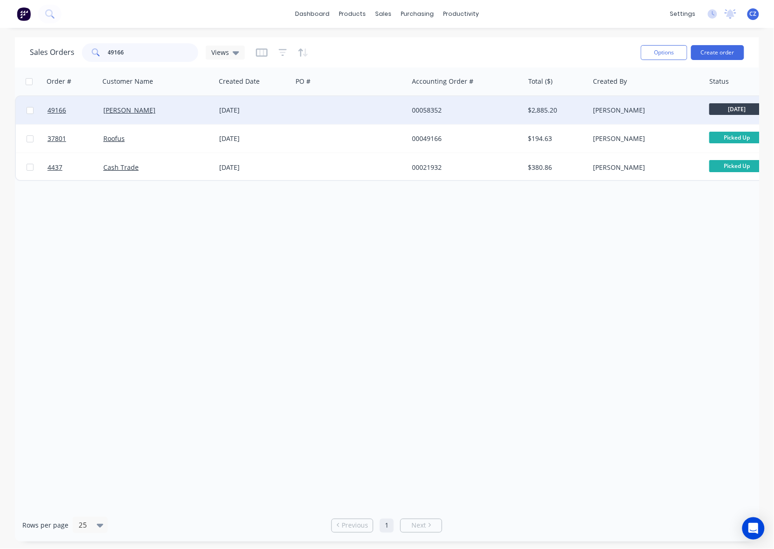
type input "49166"
click at [348, 111] on div at bounding box center [350, 110] width 116 height 28
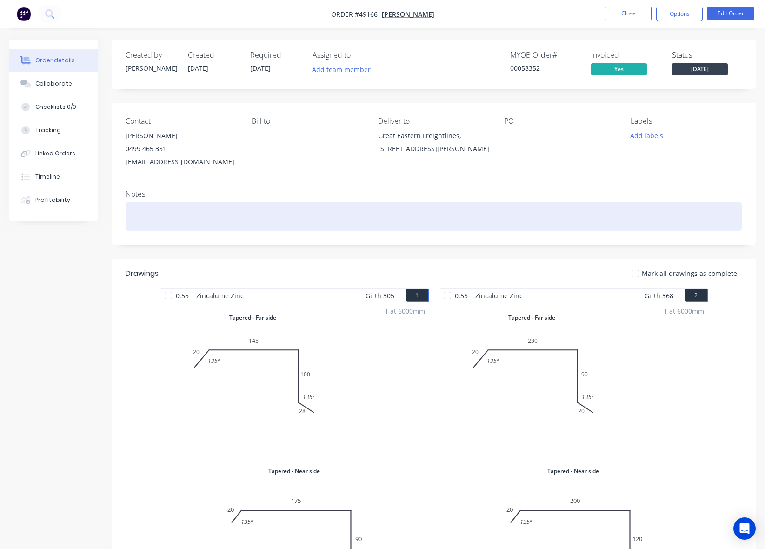
click at [263, 208] on div at bounding box center [434, 216] width 617 height 28
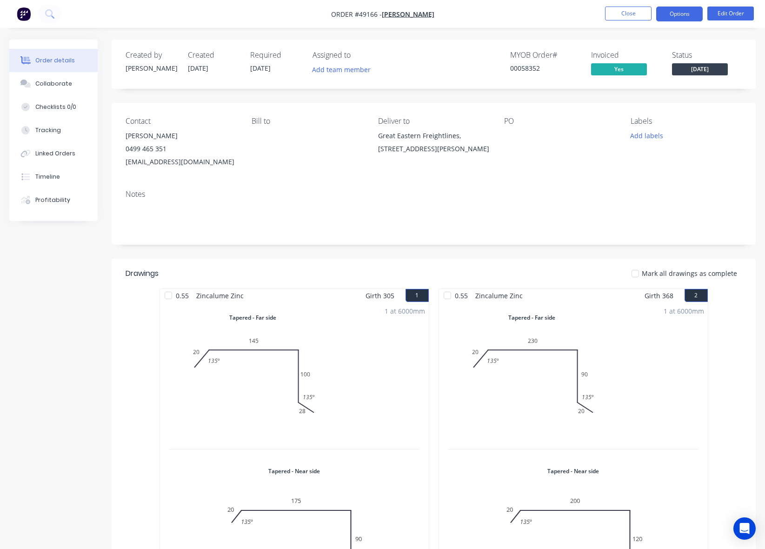
click at [671, 14] on button "Options" at bounding box center [680, 14] width 47 height 15
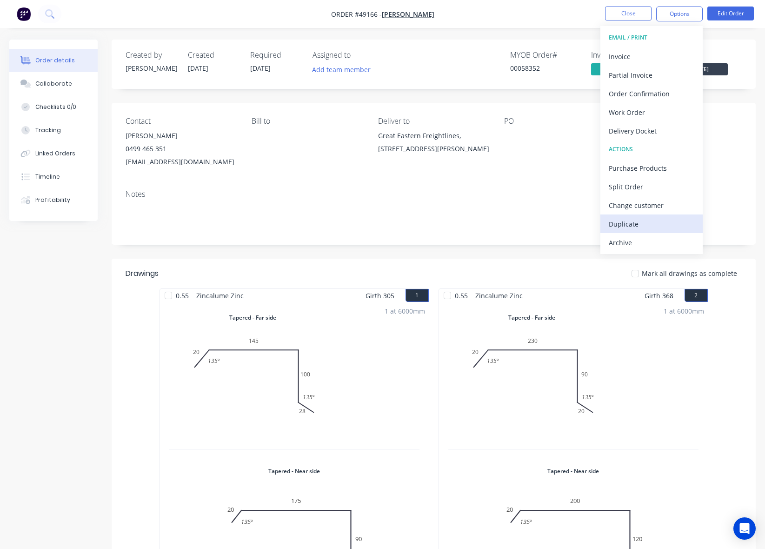
click at [640, 220] on div "Duplicate" at bounding box center [652, 223] width 86 height 13
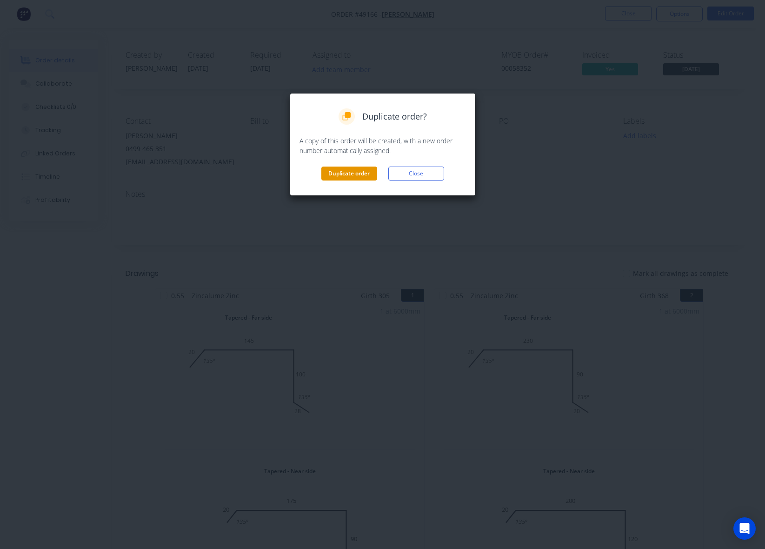
click at [361, 177] on button "Duplicate order" at bounding box center [350, 174] width 56 height 14
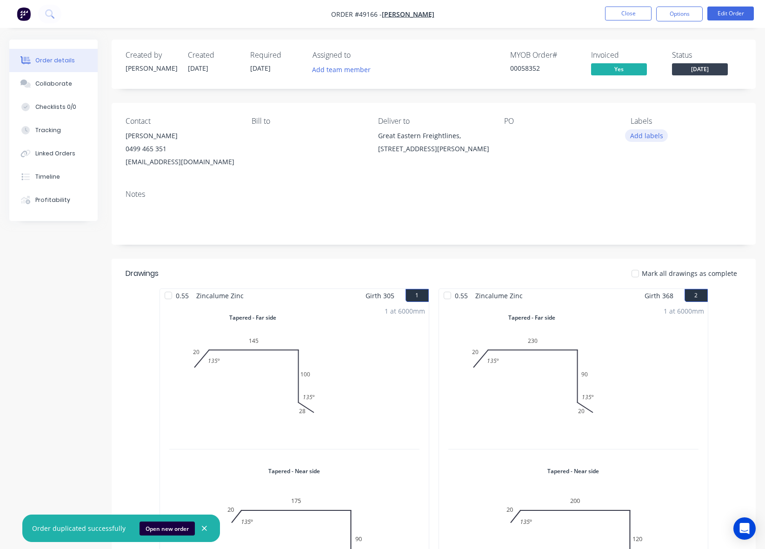
click at [643, 135] on button "Add labels" at bounding box center [646, 135] width 43 height 13
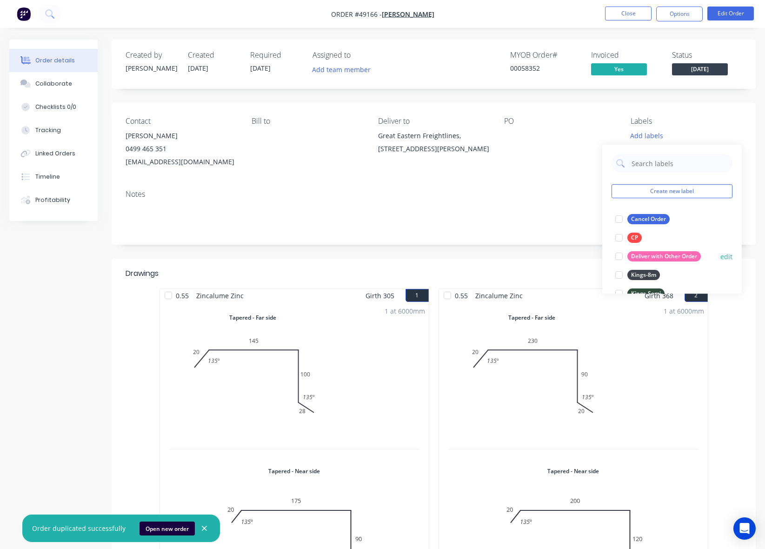
click at [624, 254] on div at bounding box center [619, 256] width 19 height 19
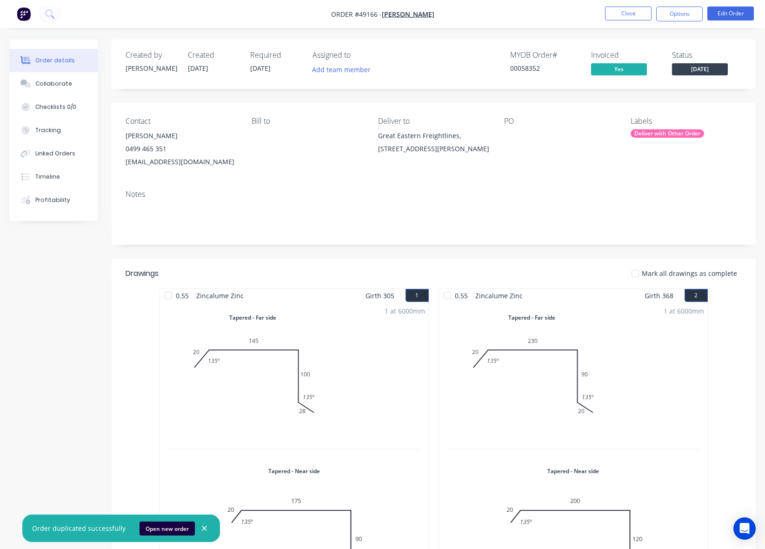
click at [637, 15] on button "Close" at bounding box center [628, 14] width 47 height 14
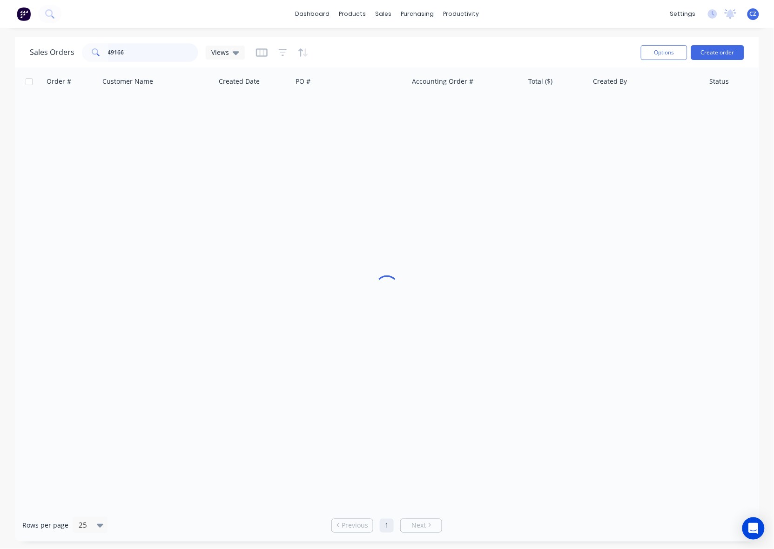
drag, startPoint x: 141, startPoint y: 50, endPoint x: 49, endPoint y: 63, distance: 92.6
click at [50, 63] on div "Sales Orders 49166 Views" at bounding box center [331, 52] width 603 height 23
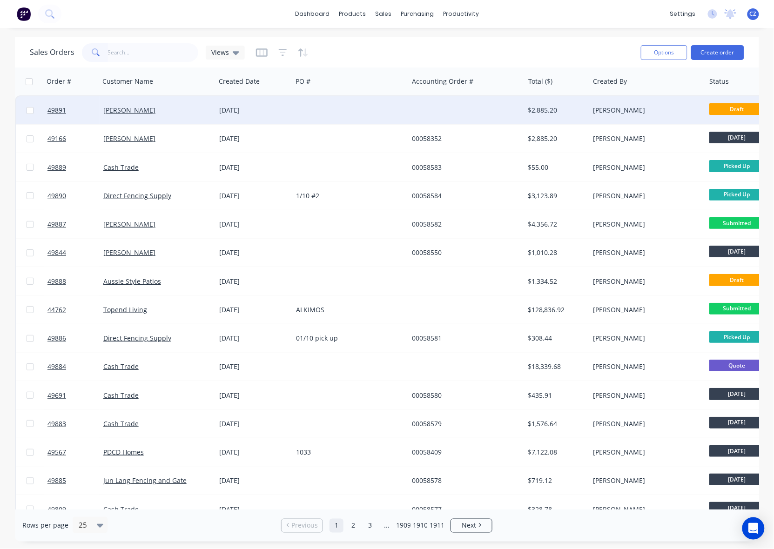
click at [341, 102] on div at bounding box center [350, 110] width 116 height 28
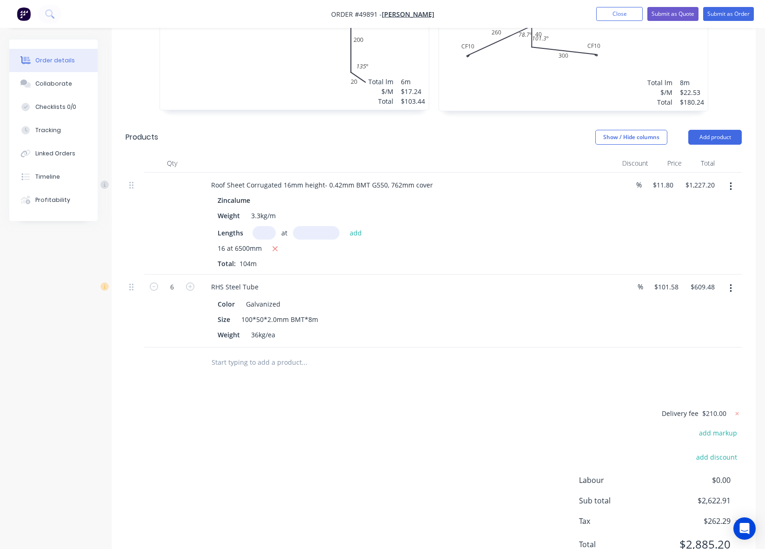
scroll to position [847, 0]
drag, startPoint x: 733, startPoint y: 175, endPoint x: 733, endPoint y: 185, distance: 9.3
click at [733, 180] on button "button" at bounding box center [731, 188] width 22 height 17
click at [707, 261] on div "Delete" at bounding box center [698, 267] width 72 height 13
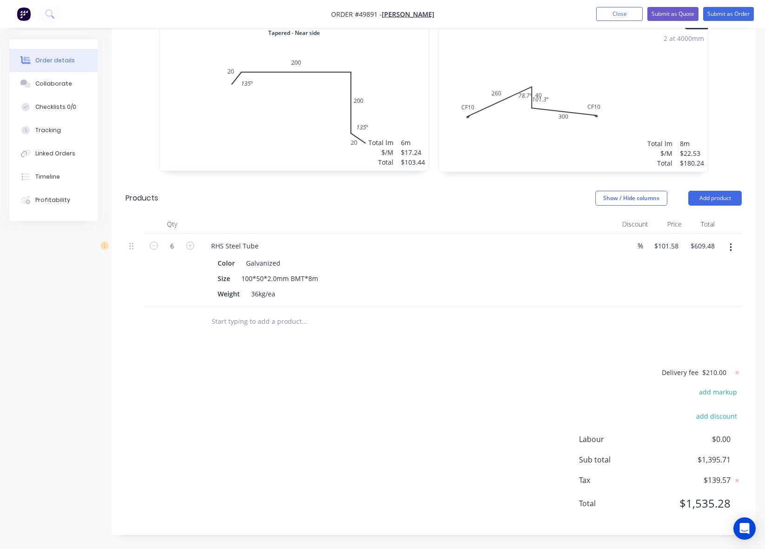
scroll to position [776, 0]
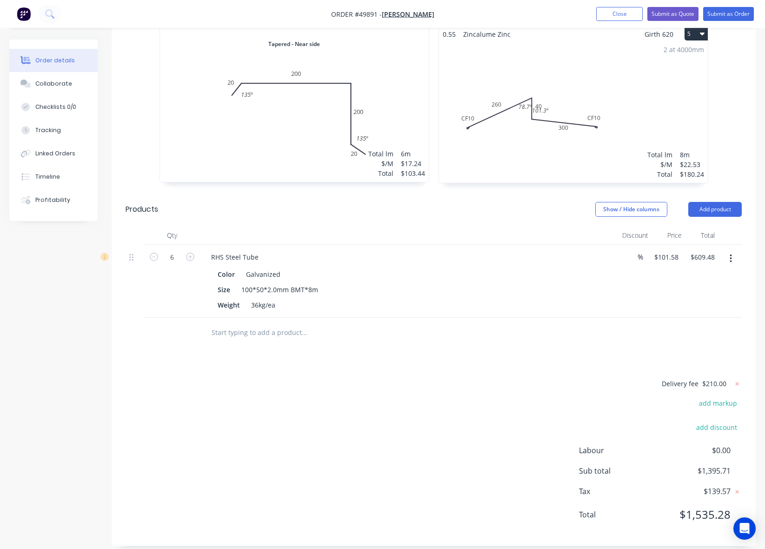
drag, startPoint x: 729, startPoint y: 244, endPoint x: 722, endPoint y: 255, distance: 12.8
click at [726, 250] on button "button" at bounding box center [731, 258] width 22 height 17
click at [682, 329] on button "Delete" at bounding box center [698, 338] width 88 height 19
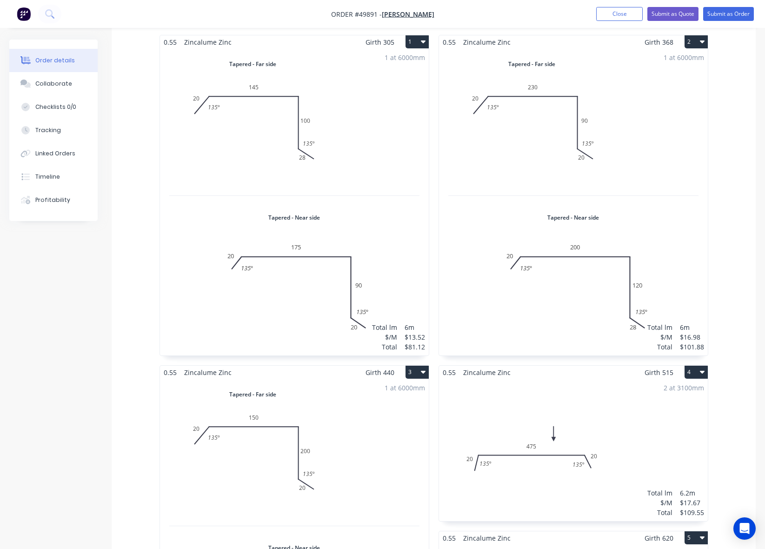
scroll to position [162, 0]
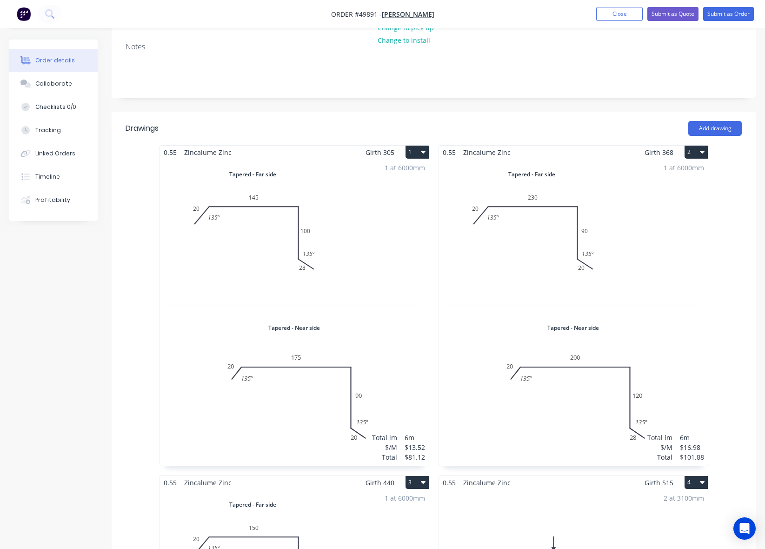
click at [414, 146] on button "1" at bounding box center [417, 152] width 23 height 13
click at [402, 205] on div "Delete" at bounding box center [385, 211] width 72 height 13
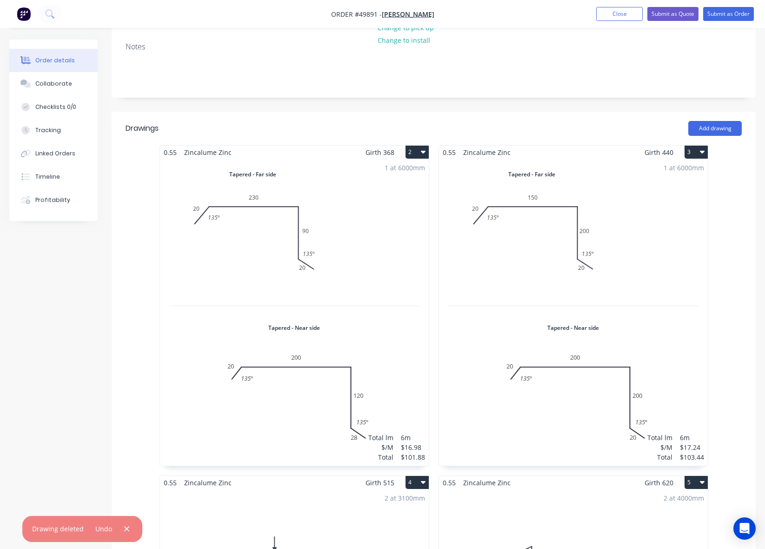
click at [419, 146] on button "2" at bounding box center [417, 152] width 23 height 13
click at [392, 205] on div "Delete" at bounding box center [385, 211] width 72 height 13
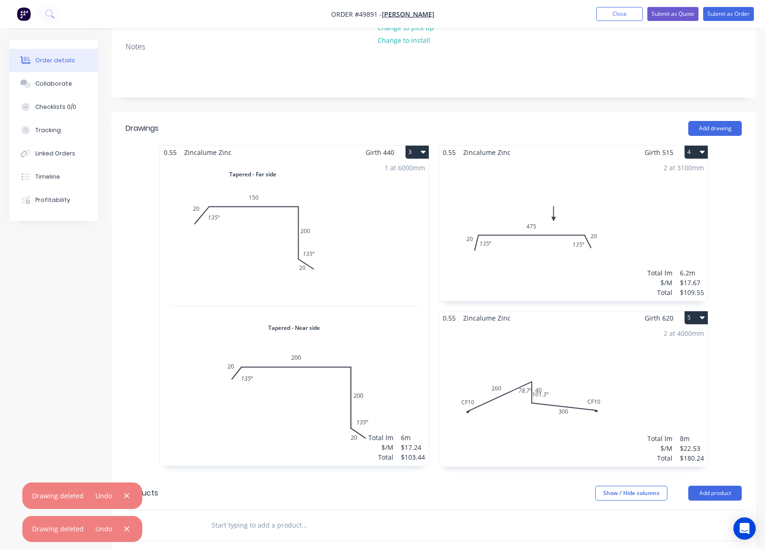
click at [421, 148] on icon "button" at bounding box center [423, 151] width 5 height 7
click at [407, 205] on div "Delete" at bounding box center [385, 211] width 72 height 13
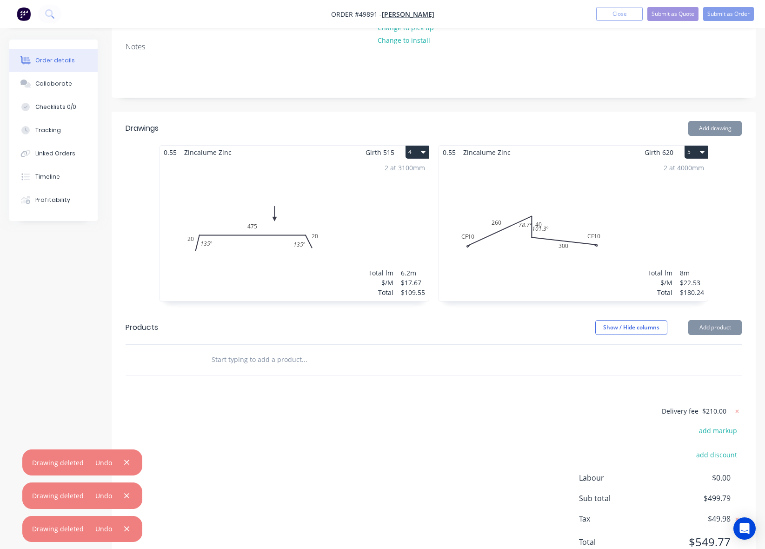
click at [422, 146] on button "4" at bounding box center [417, 152] width 23 height 13
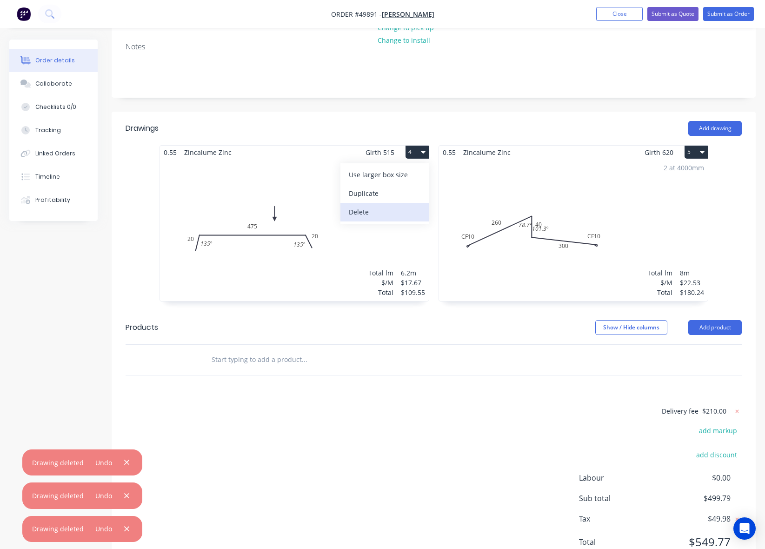
click at [404, 203] on button "Delete" at bounding box center [385, 212] width 88 height 19
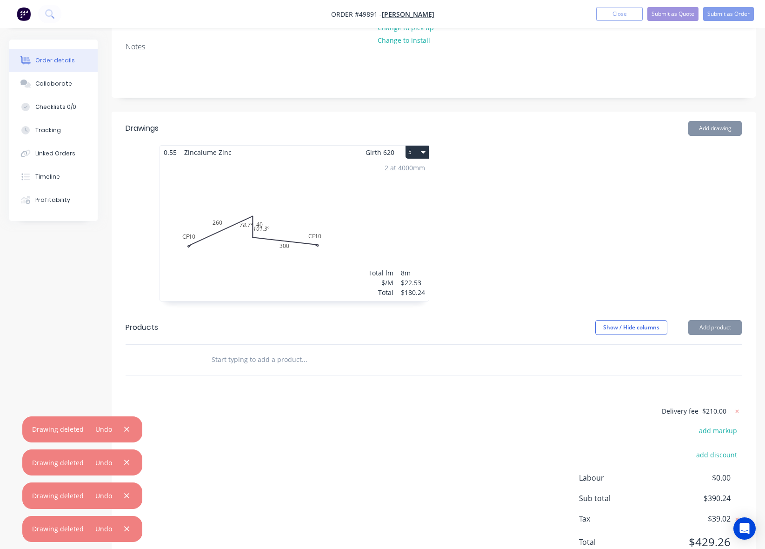
click at [417, 146] on button "5" at bounding box center [417, 152] width 23 height 13
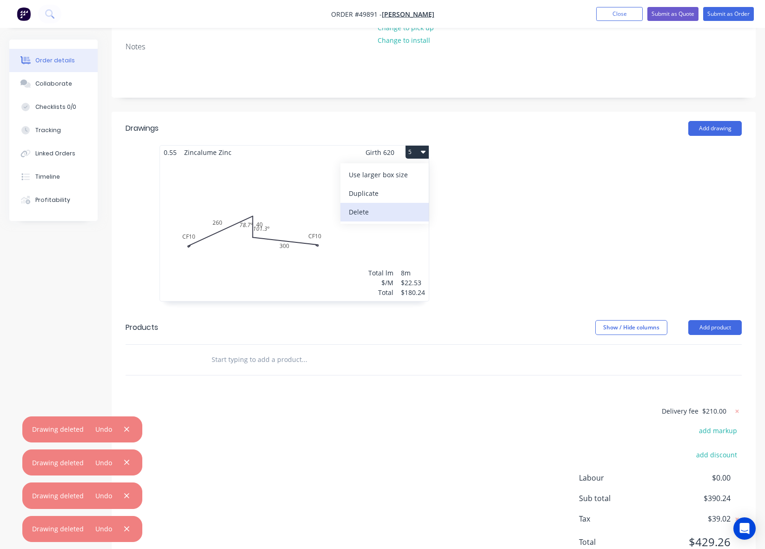
click at [412, 205] on div "Delete" at bounding box center [385, 211] width 72 height 13
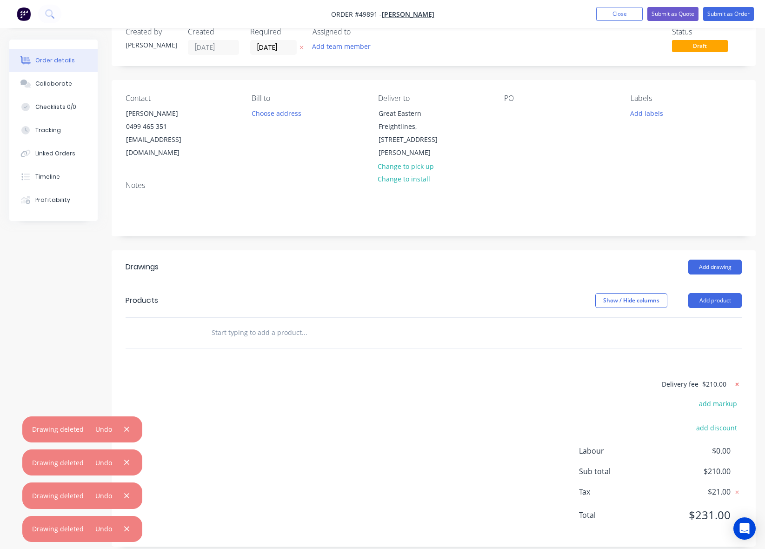
click at [734, 380] on icon at bounding box center [737, 384] width 9 height 9
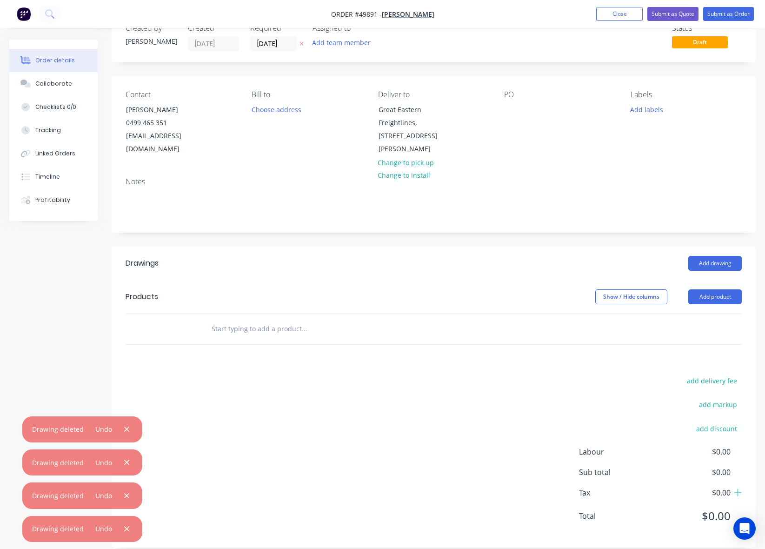
drag, startPoint x: 592, startPoint y: 373, endPoint x: 362, endPoint y: 354, distance: 231.6
click at [565, 375] on div "add delivery fee add markup add discount Labour $0.00 Sub total $0.00 Tax $0.00…" at bounding box center [434, 454] width 617 height 159
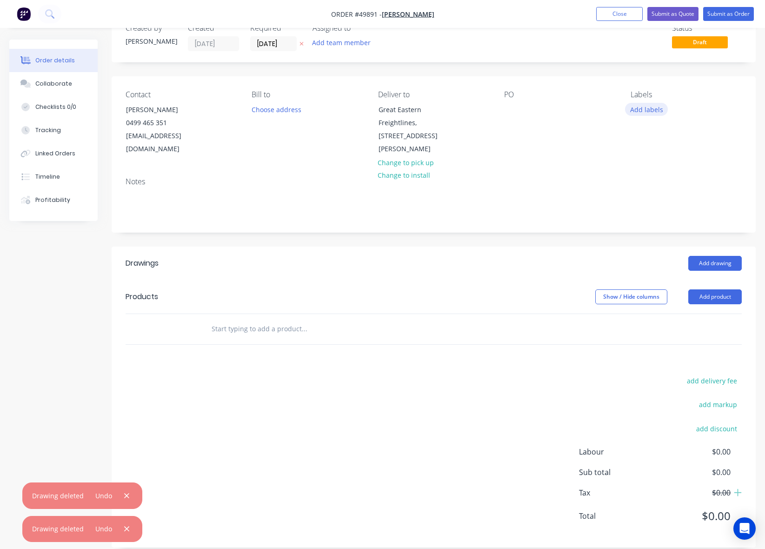
click at [651, 110] on button "Add labels" at bounding box center [646, 109] width 43 height 13
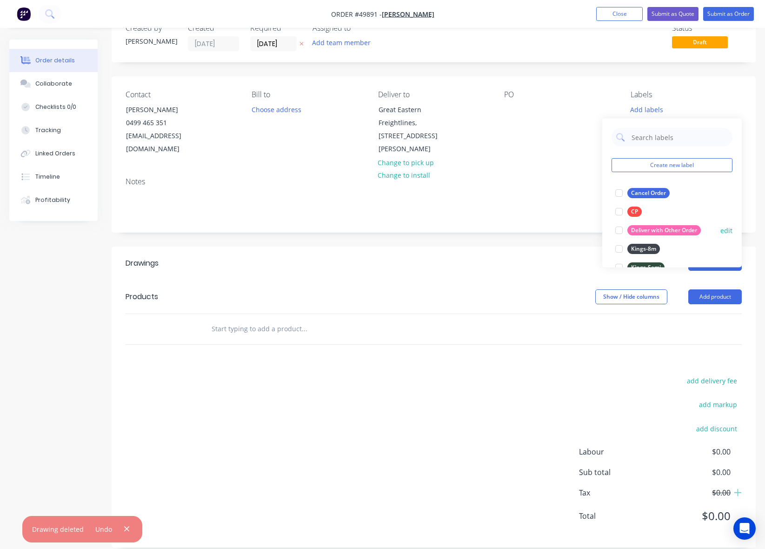
click at [627, 229] on div at bounding box center [619, 230] width 19 height 19
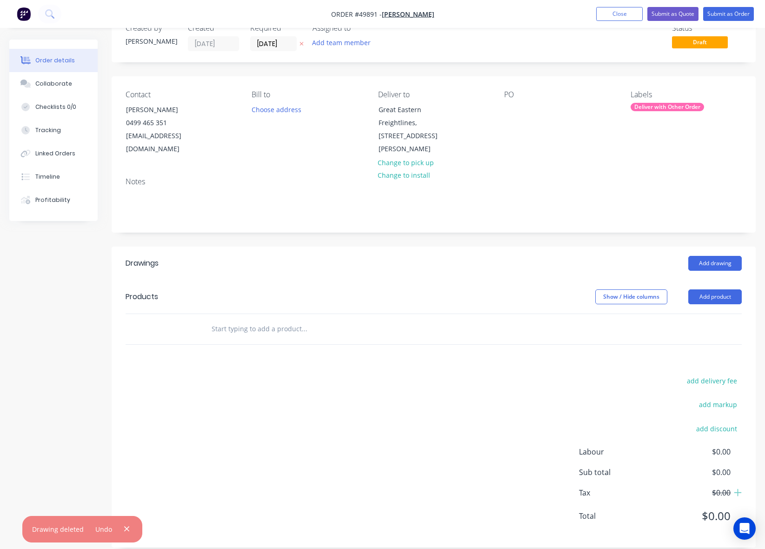
click at [498, 289] on div "Show / Hide columns Add product" at bounding box center [499, 296] width 485 height 15
click at [718, 289] on button "Add product" at bounding box center [716, 296] width 54 height 15
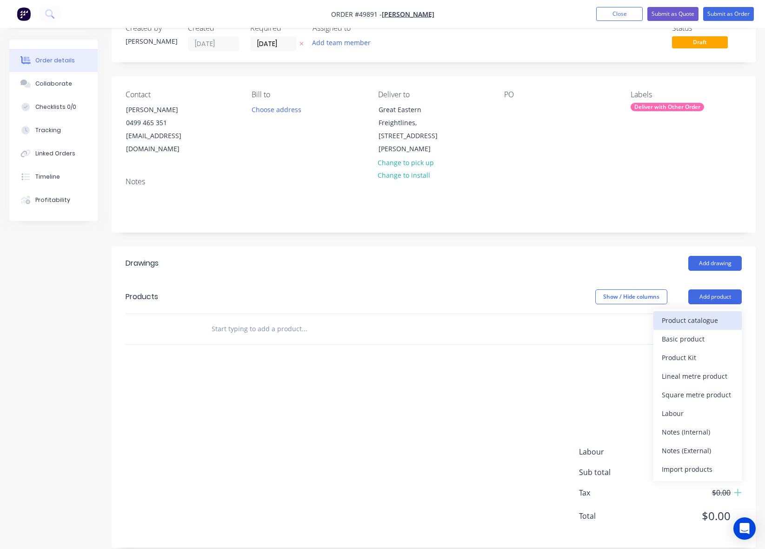
click at [703, 314] on div "Product catalogue" at bounding box center [698, 320] width 72 height 13
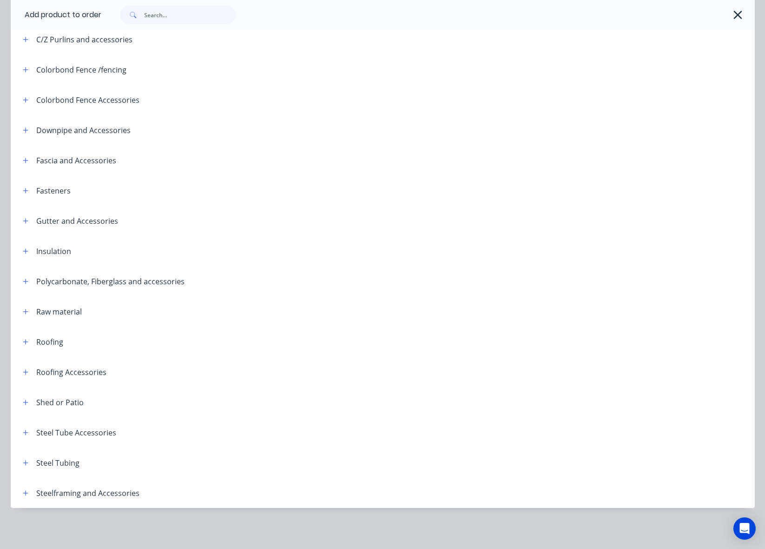
scroll to position [40, 0]
click at [23, 465] on icon "button" at bounding box center [26, 463] width 6 height 7
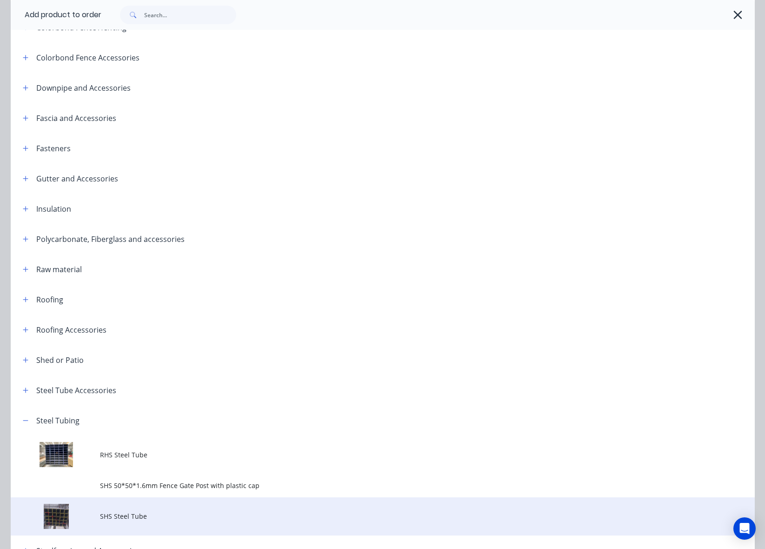
scroll to position [268, 0]
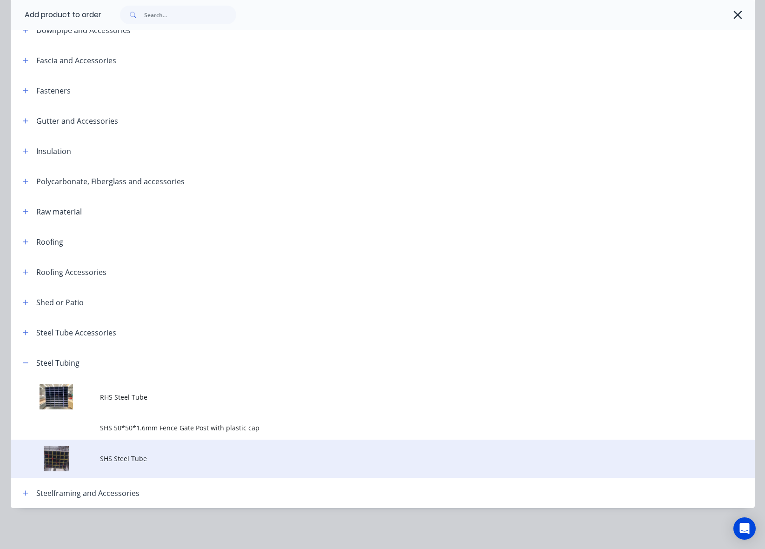
click at [155, 457] on span "SHS Steel Tube" at bounding box center [362, 459] width 524 height 10
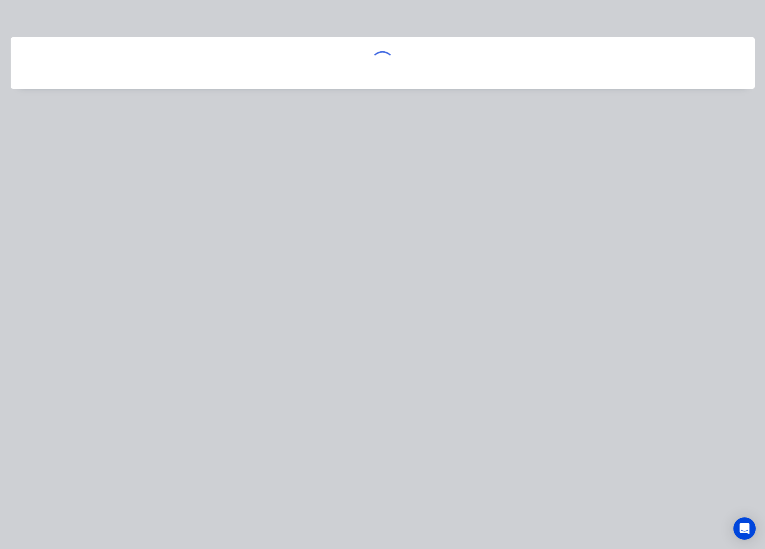
scroll to position [0, 0]
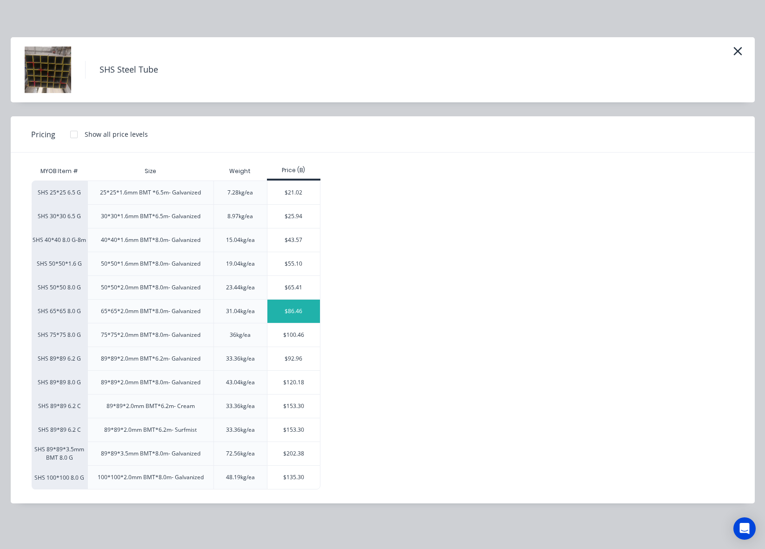
click at [289, 308] on div "$86.46" at bounding box center [294, 311] width 53 height 23
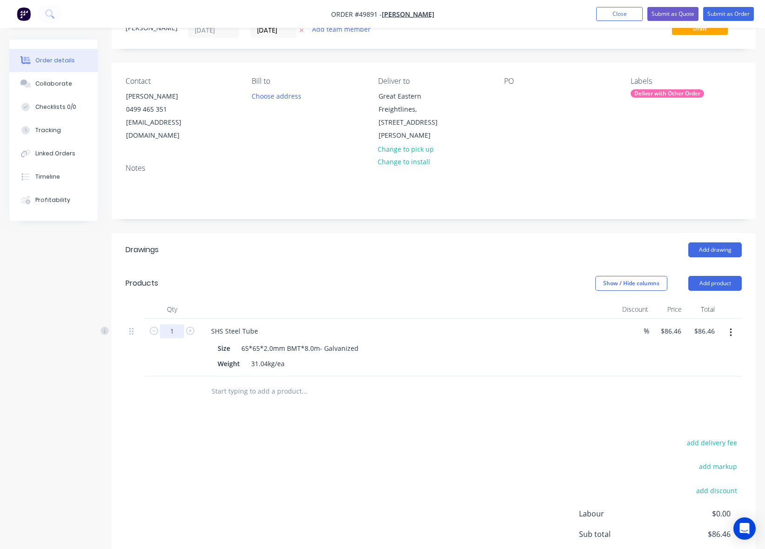
click at [177, 324] on input "1" at bounding box center [172, 331] width 24 height 14
type input "4"
type input "$345.84"
click at [324, 283] on header "Products Show / Hide columns Add product" at bounding box center [434, 284] width 644 height 34
click at [711, 276] on button "Add product" at bounding box center [716, 283] width 54 height 15
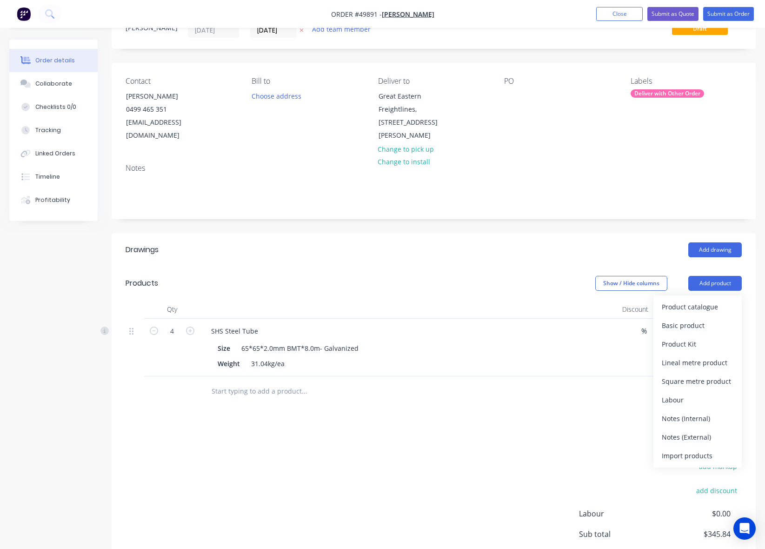
click at [688, 300] on div "Product catalogue" at bounding box center [698, 306] width 72 height 13
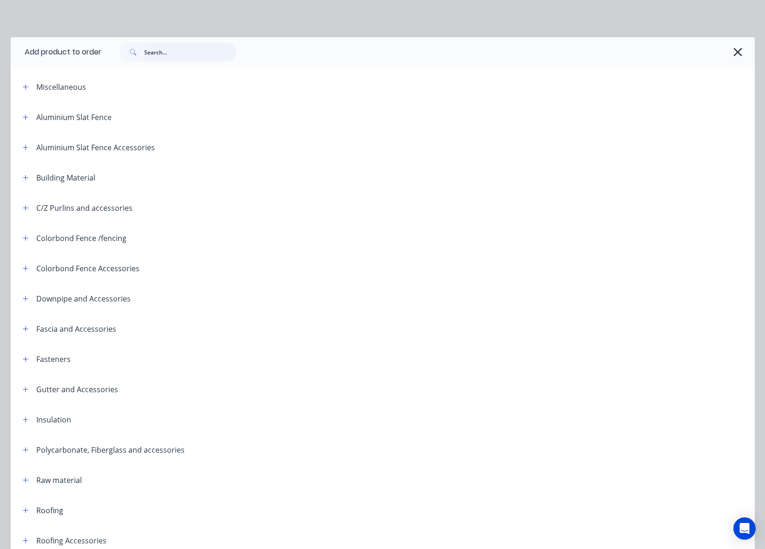
click at [194, 53] on input "text" at bounding box center [190, 52] width 92 height 19
type input "inter"
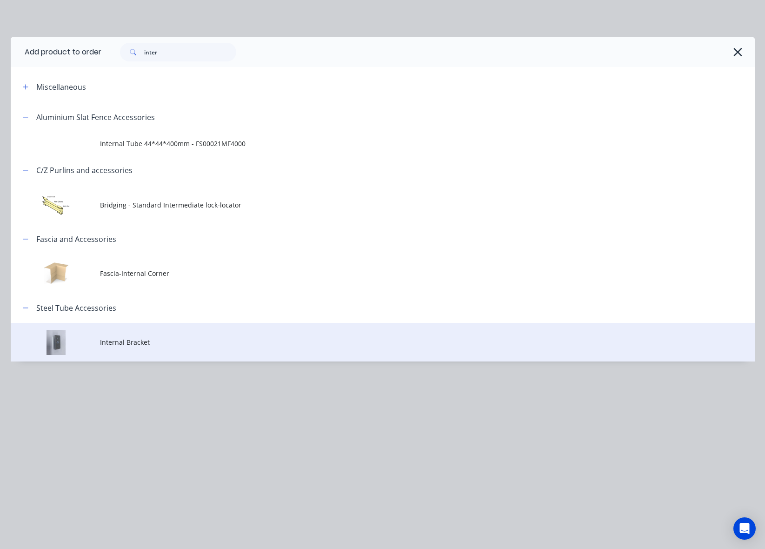
drag, startPoint x: 207, startPoint y: 328, endPoint x: 194, endPoint y: 315, distance: 18.1
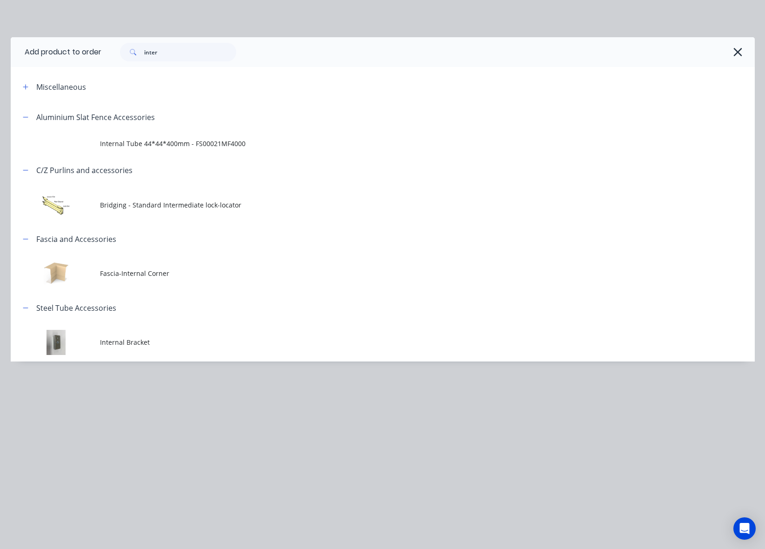
click at [206, 328] on td "Internal Bracket" at bounding box center [427, 342] width 655 height 39
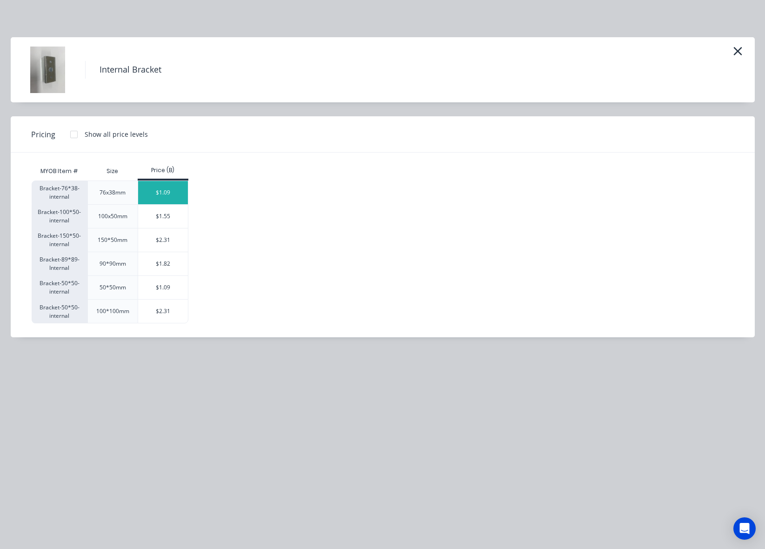
click at [174, 188] on div "$1.09" at bounding box center [163, 192] width 50 height 23
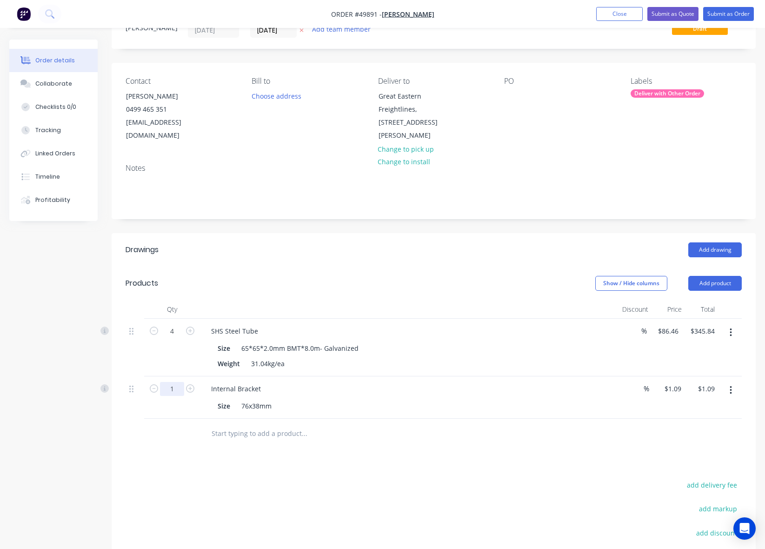
click at [171, 382] on input "1" at bounding box center [172, 389] width 24 height 14
type input "100"
type input "$109.00"
click at [375, 242] on div "Add drawing" at bounding box center [499, 249] width 485 height 15
drag, startPoint x: 362, startPoint y: 457, endPoint x: 289, endPoint y: 439, distance: 74.8
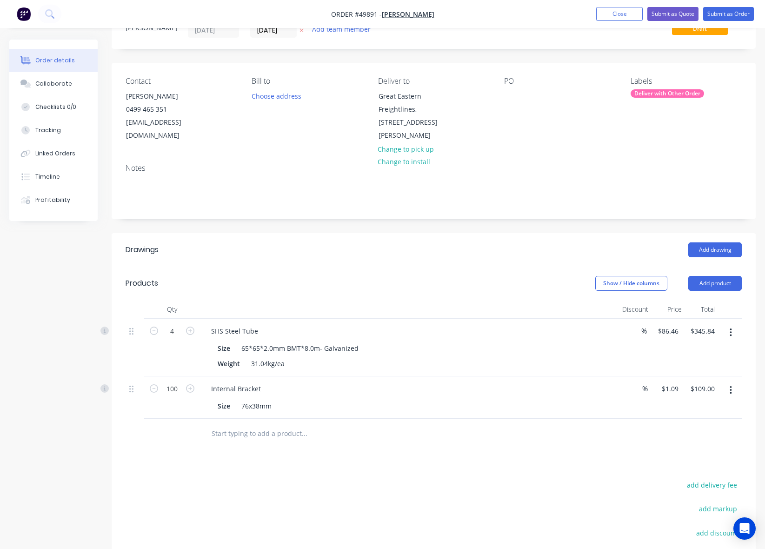
click at [363, 457] on div "Drawings Add drawing Products Show / Hide columns Add product Qty Discount Pric…" at bounding box center [434, 442] width 644 height 419
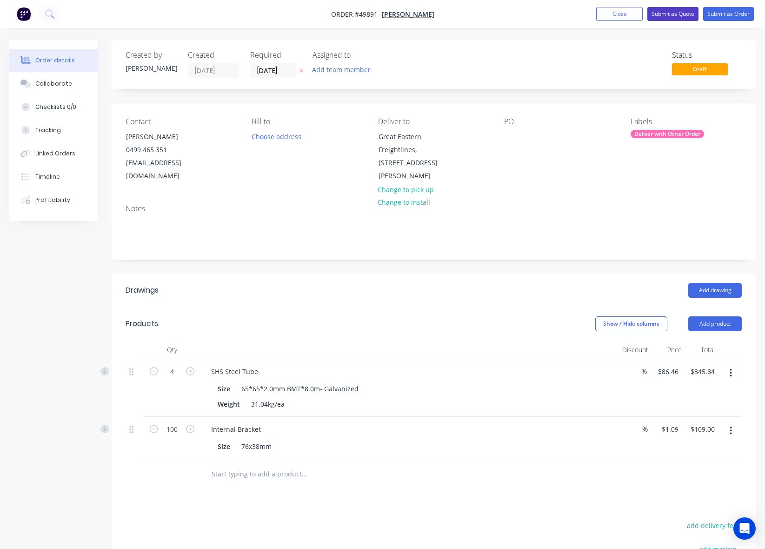
click at [676, 12] on button "Submit as Quote" at bounding box center [673, 14] width 51 height 14
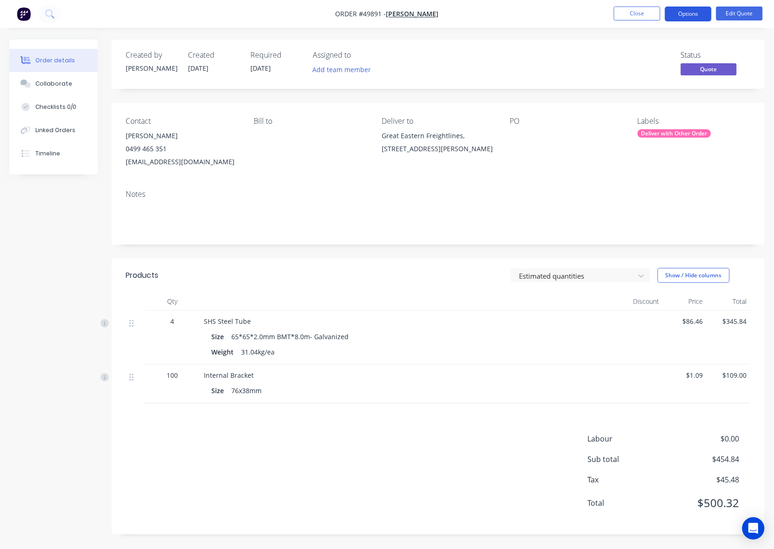
click at [693, 12] on button "Options" at bounding box center [688, 14] width 47 height 15
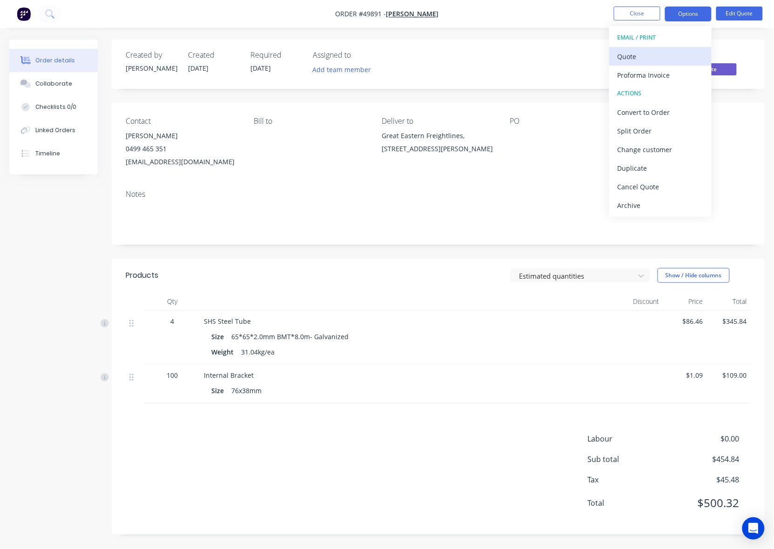
click at [641, 57] on div "Quote" at bounding box center [660, 56] width 86 height 13
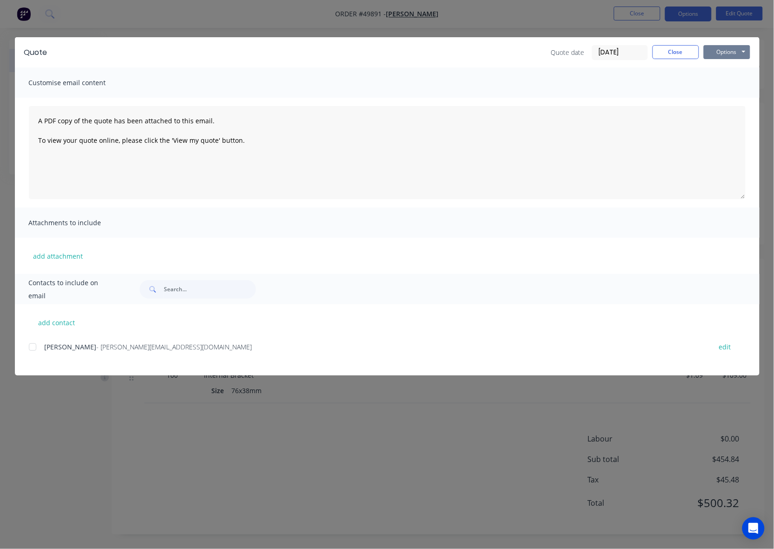
drag, startPoint x: 736, startPoint y: 54, endPoint x: 730, endPoint y: 59, distance: 8.6
click at [736, 54] on button "Options" at bounding box center [727, 52] width 47 height 14
click at [672, 47] on button "Close" at bounding box center [675, 52] width 47 height 14
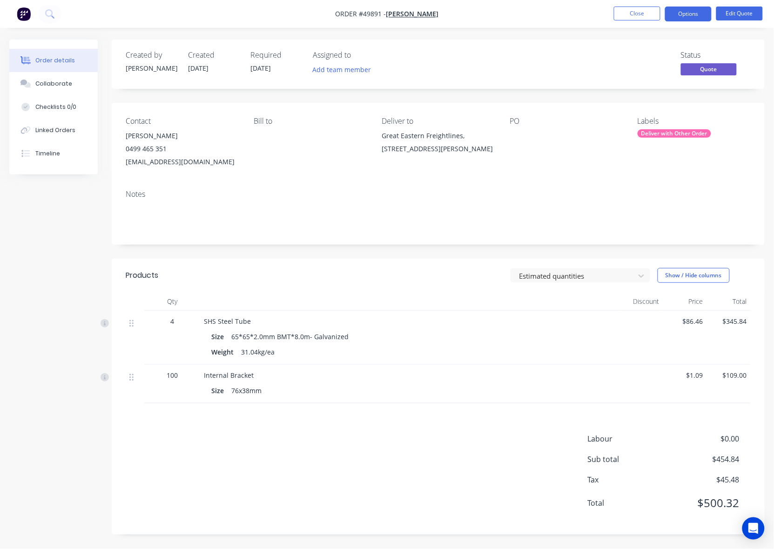
click at [342, 321] on div "SHS Steel Tube" at bounding box center [409, 321] width 411 height 10
click at [685, 8] on button "Options" at bounding box center [688, 14] width 47 height 15
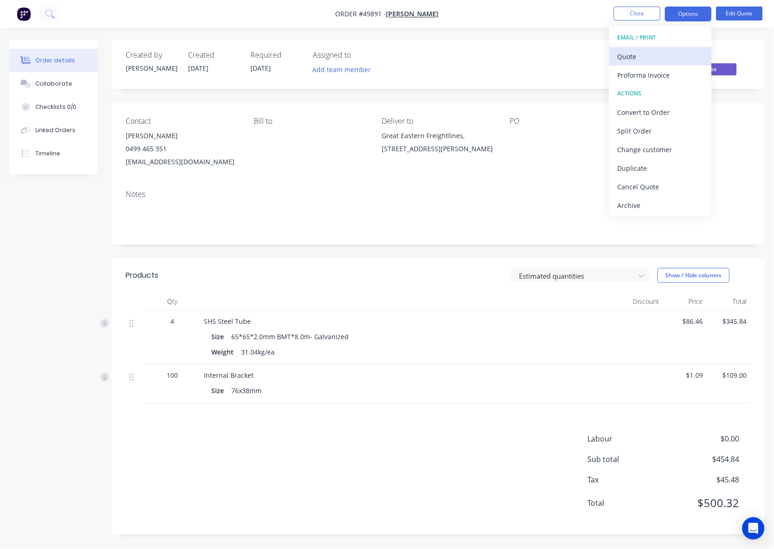
click at [647, 56] on div "Quote" at bounding box center [660, 56] width 86 height 13
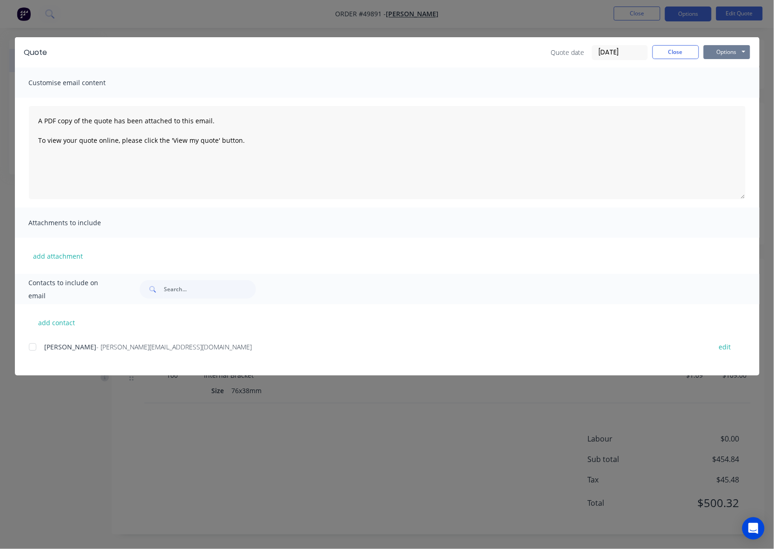
click at [726, 49] on button "Options" at bounding box center [727, 52] width 47 height 14
click at [733, 70] on button "Preview" at bounding box center [734, 68] width 60 height 15
click at [661, 48] on button "Close" at bounding box center [675, 52] width 47 height 14
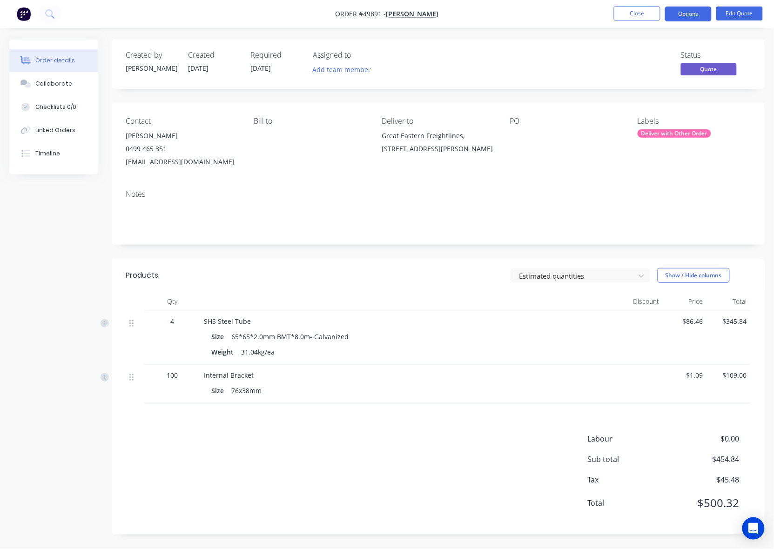
drag, startPoint x: 433, startPoint y: 112, endPoint x: 682, endPoint y: 53, distance: 255.5
click at [437, 110] on div "Contact Nick Walsh 0499 465 351 nick.mrbuilder@gmail.com Bill to Deliver to Gre…" at bounding box center [438, 143] width 653 height 80
click at [748, 15] on button "Edit Quote" at bounding box center [739, 14] width 47 height 14
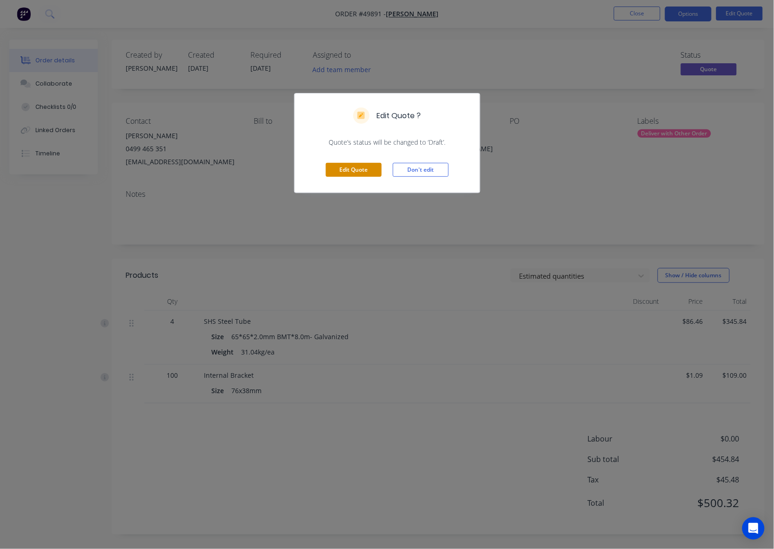
click at [348, 173] on button "Edit Quote" at bounding box center [354, 170] width 56 height 14
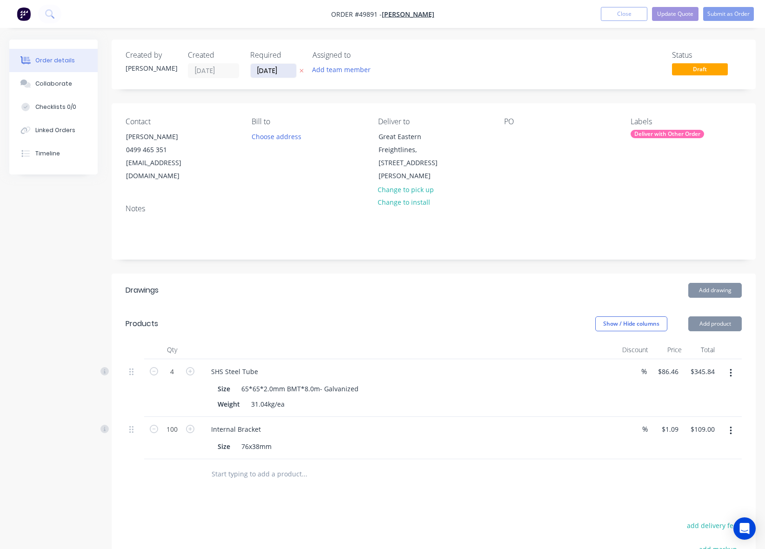
click at [266, 68] on input "02/10/25" at bounding box center [274, 71] width 46 height 14
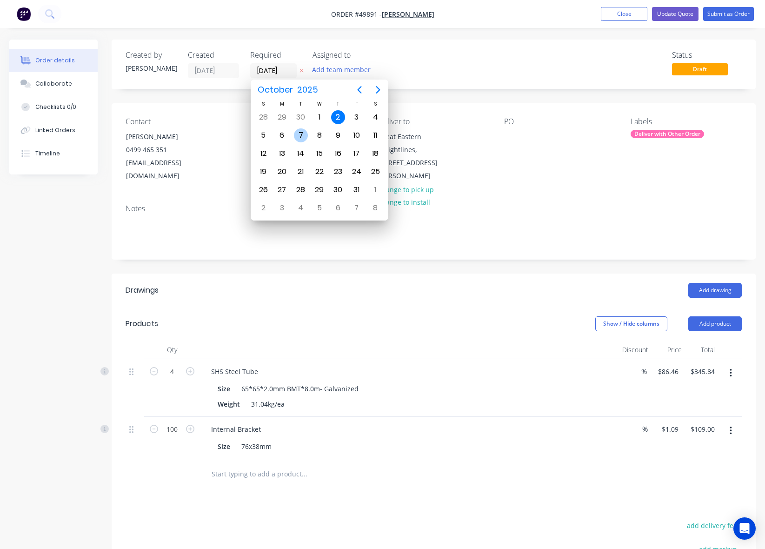
click at [302, 136] on div "7" at bounding box center [301, 135] width 14 height 14
type input "07/10/25"
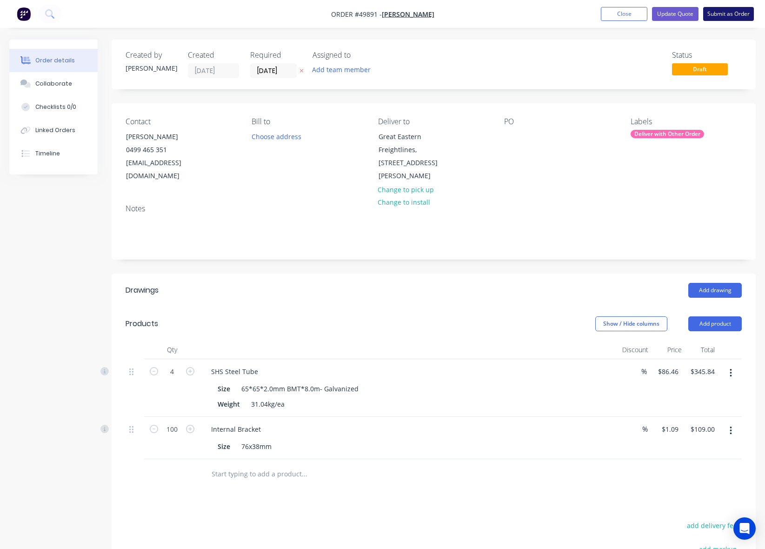
click at [724, 13] on button "Submit as Order" at bounding box center [729, 14] width 51 height 14
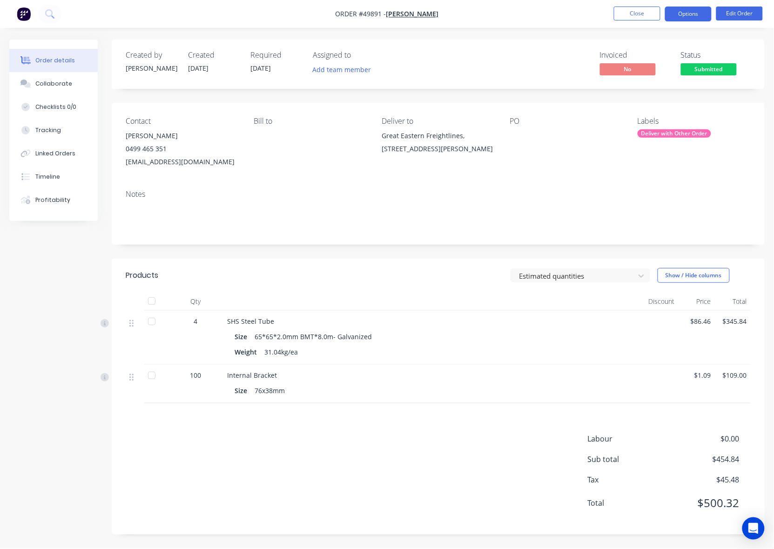
click at [692, 14] on button "Options" at bounding box center [688, 14] width 47 height 15
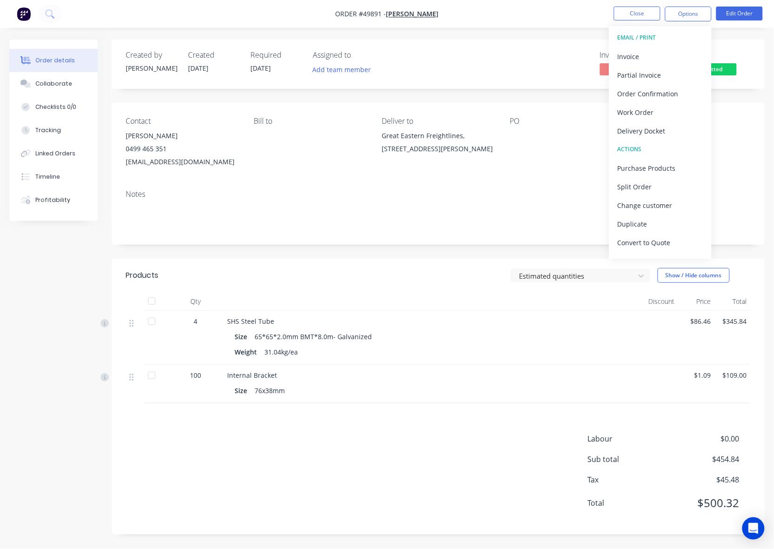
click at [579, 170] on div "Contact Nick Walsh 0499 465 351 nick.mrbuilder@gmail.com Bill to Deliver to Gre…" at bounding box center [438, 143] width 653 height 80
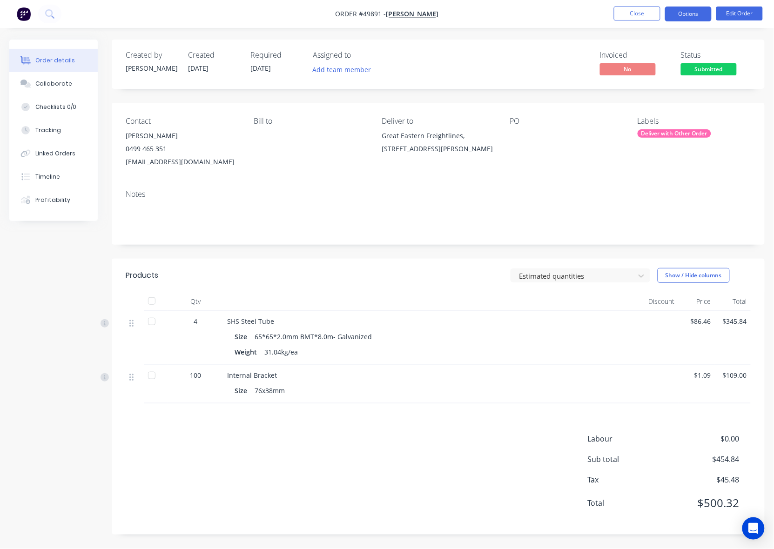
click at [687, 6] on nav "Order #49891 - Nick Walsh Close Options Edit Order" at bounding box center [387, 14] width 774 height 28
click at [684, 10] on button "Options" at bounding box center [688, 14] width 47 height 15
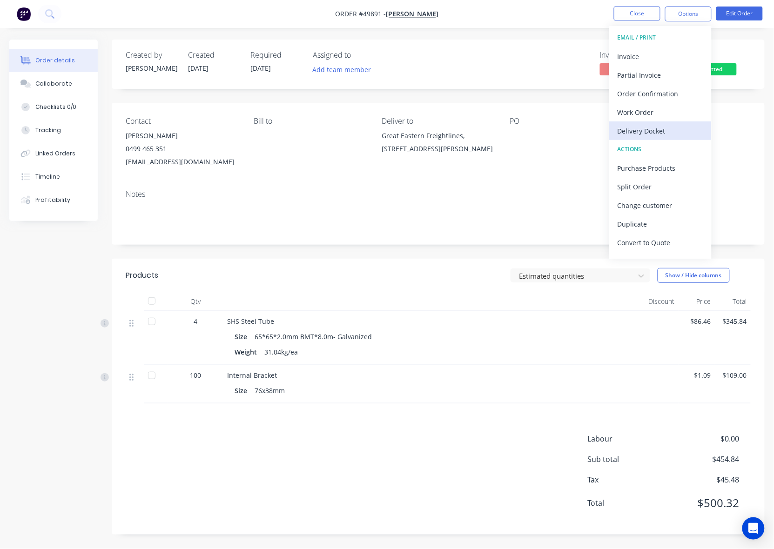
click at [640, 128] on div "Delivery Docket" at bounding box center [660, 130] width 86 height 13
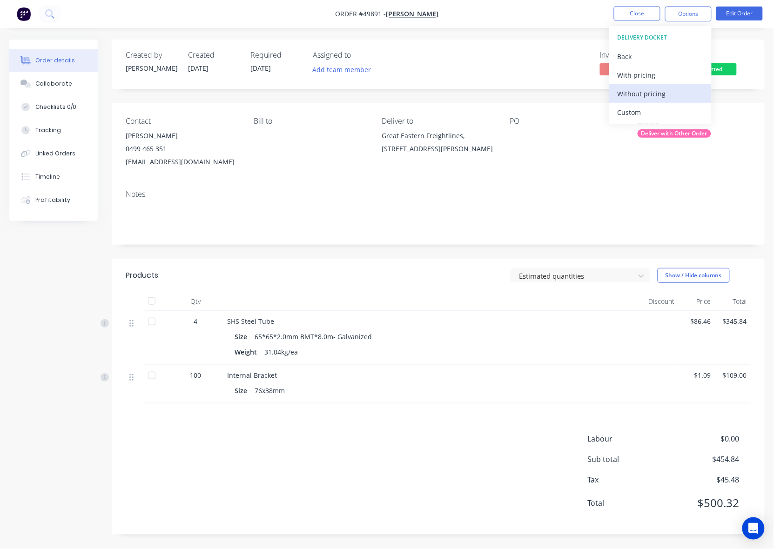
click at [657, 94] on div "Without pricing" at bounding box center [660, 93] width 86 height 13
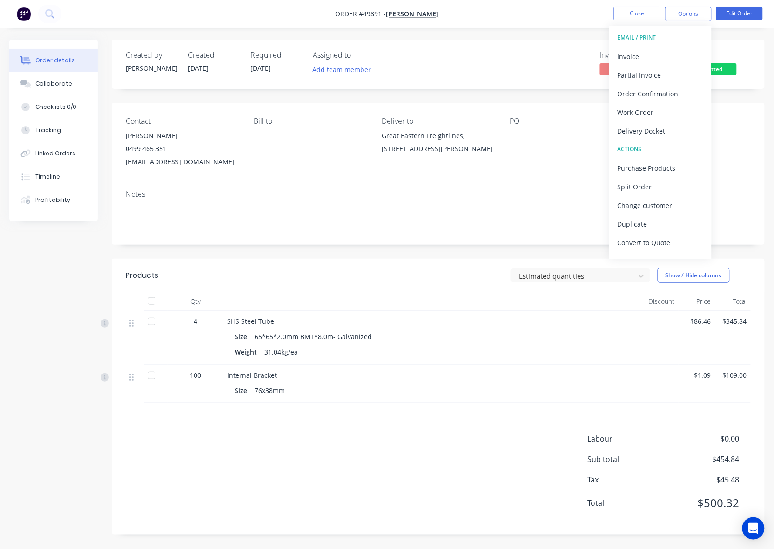
drag, startPoint x: 471, startPoint y: 51, endPoint x: 486, endPoint y: 45, distance: 16.1
click at [480, 48] on div "Created by Cathy Created 02/10/25 Required 07/10/25 Assigned to Add team member…" at bounding box center [438, 64] width 653 height 49
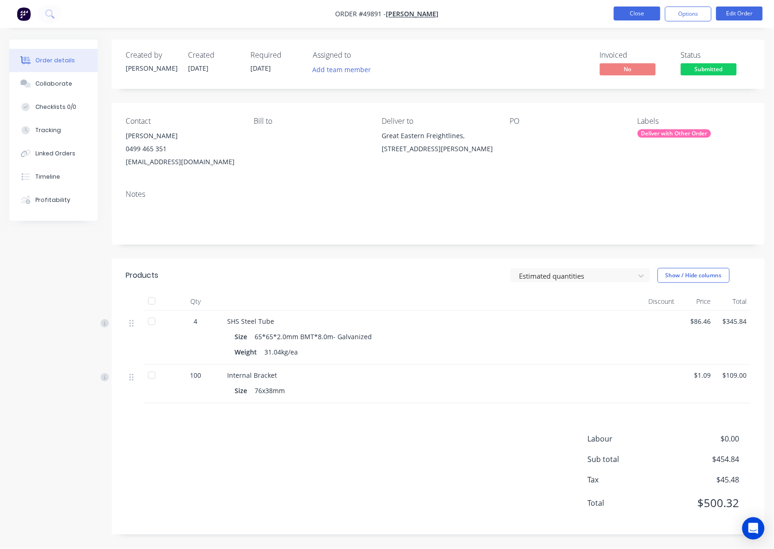
click at [652, 15] on button "Close" at bounding box center [637, 14] width 47 height 14
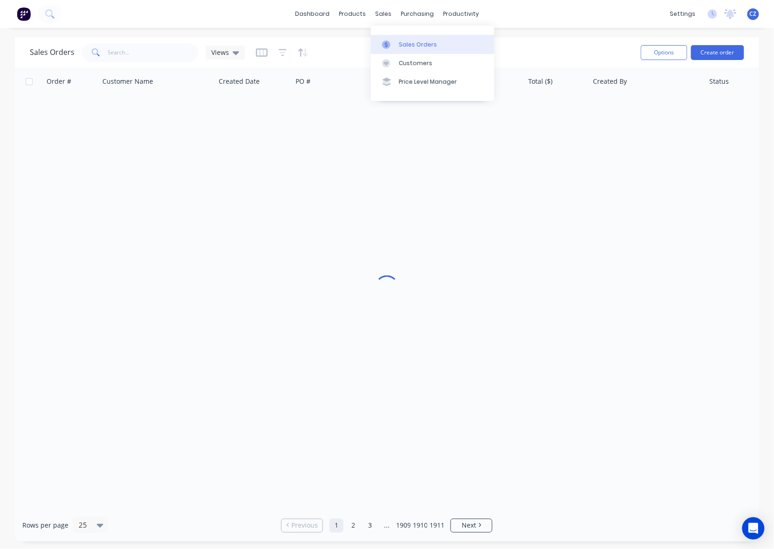
click at [391, 42] on div at bounding box center [389, 44] width 14 height 8
click at [144, 50] on input "text" at bounding box center [153, 52] width 91 height 19
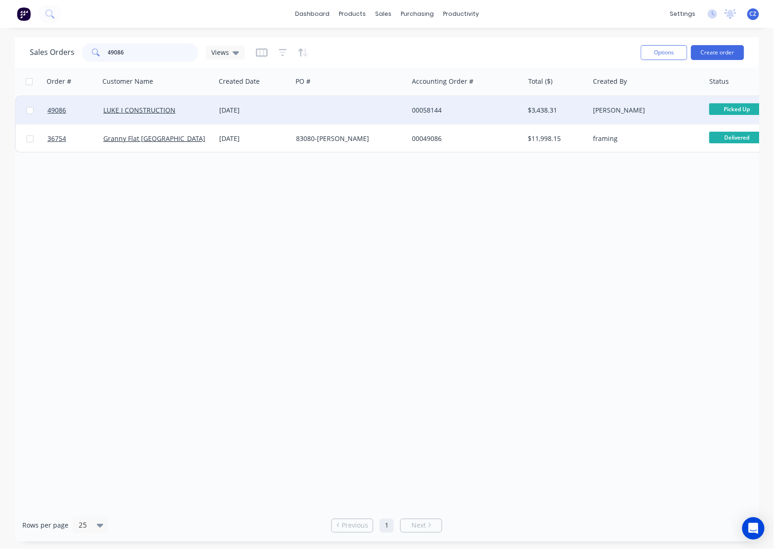
type input "49086"
drag, startPoint x: 408, startPoint y: 106, endPoint x: 415, endPoint y: 101, distance: 8.9
click at [415, 101] on div "00058144" at bounding box center [466, 110] width 116 height 28
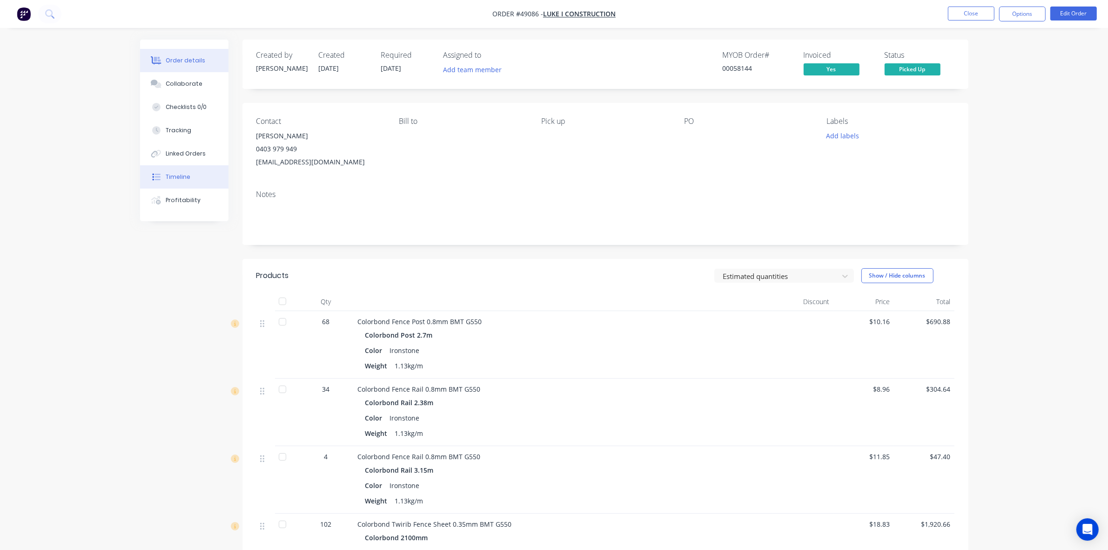
click at [189, 179] on button "Timeline" at bounding box center [184, 176] width 88 height 23
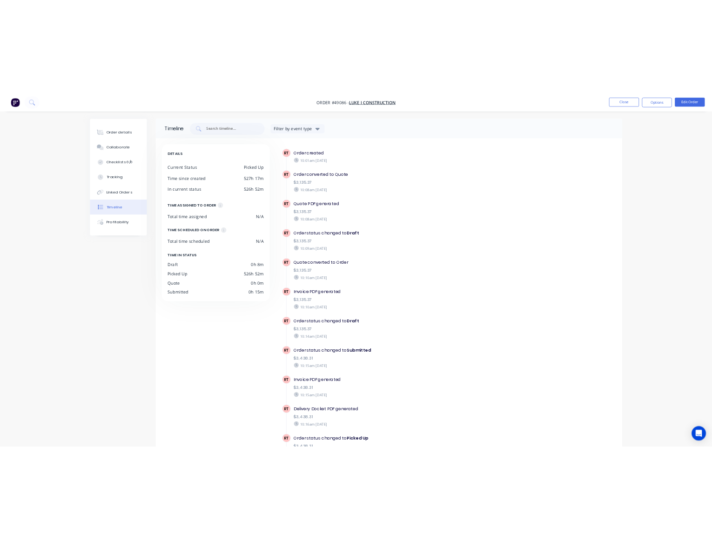
scroll to position [45, 0]
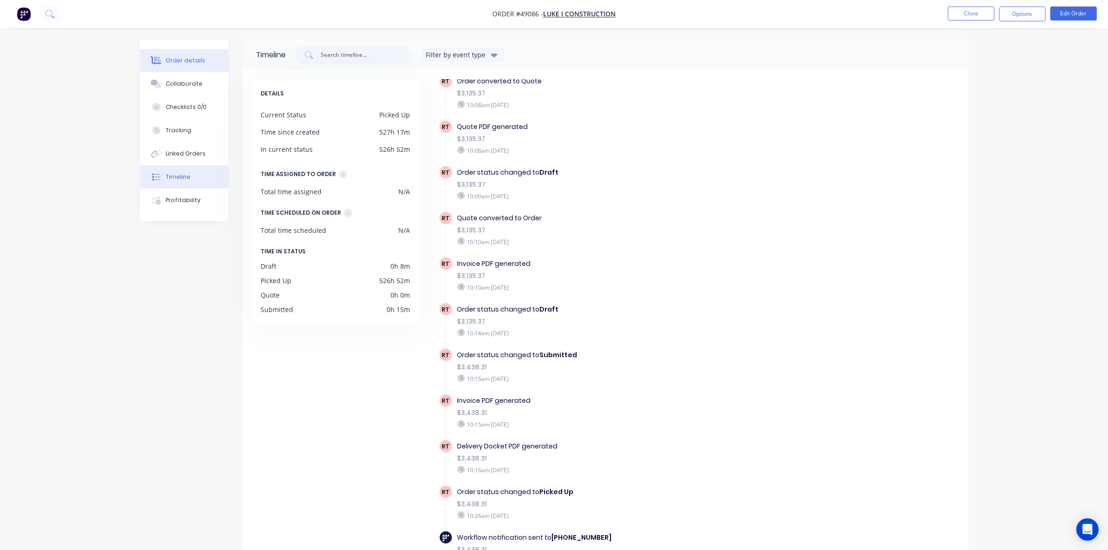
click at [175, 63] on div "Order details" at bounding box center [186, 60] width 40 height 8
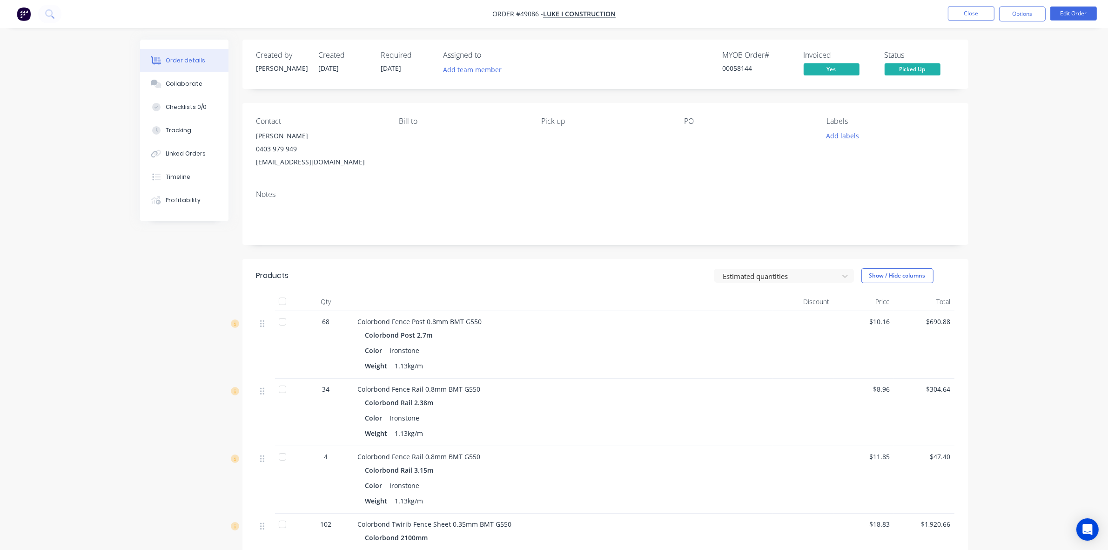
click at [686, 351] on div "Color Ironstone" at bounding box center [563, 349] width 396 height 13
drag, startPoint x: 529, startPoint y: 406, endPoint x: 335, endPoint y: 49, distance: 406.0
click at [530, 401] on div "Colorbond Rail 2.38m" at bounding box center [563, 401] width 396 height 13
click at [979, 10] on button "Close" at bounding box center [971, 14] width 47 height 14
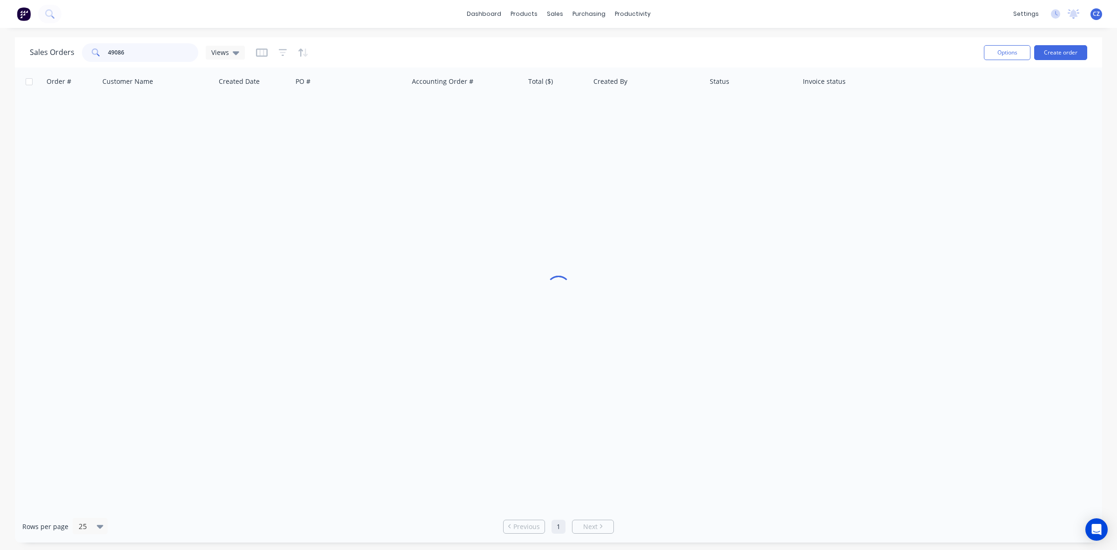
drag, startPoint x: 149, startPoint y: 50, endPoint x: 91, endPoint y: 57, distance: 58.1
click at [91, 57] on div "49086" at bounding box center [140, 52] width 116 height 19
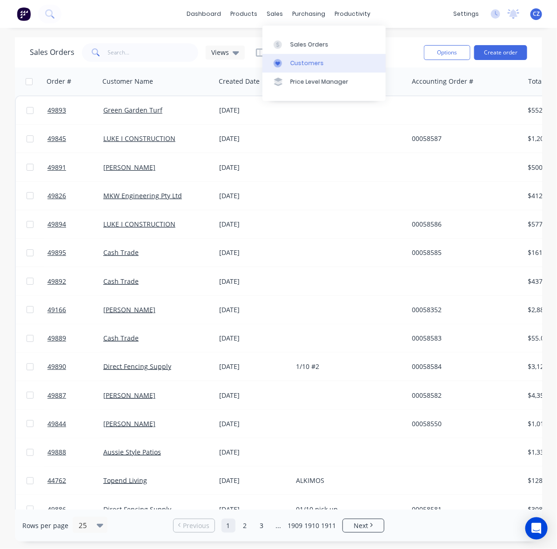
click at [282, 68] on link "Customers" at bounding box center [323, 63] width 123 height 19
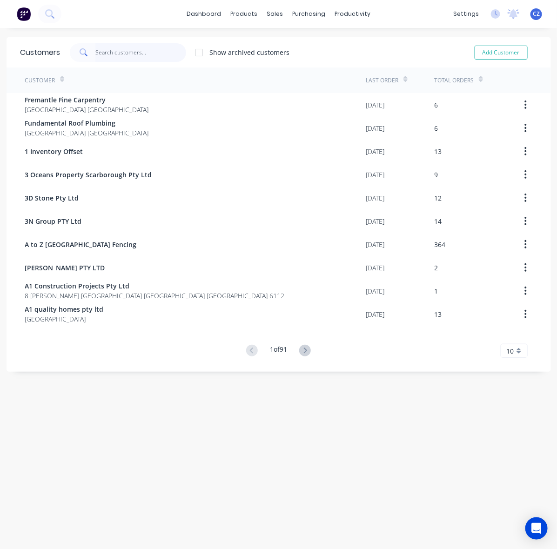
click at [150, 43] on input "text" at bounding box center [140, 52] width 91 height 19
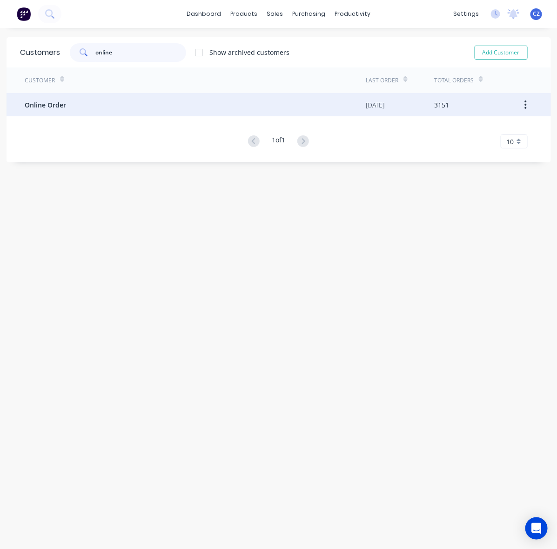
type input "online"
click at [153, 99] on div "Online Order" at bounding box center [195, 104] width 341 height 23
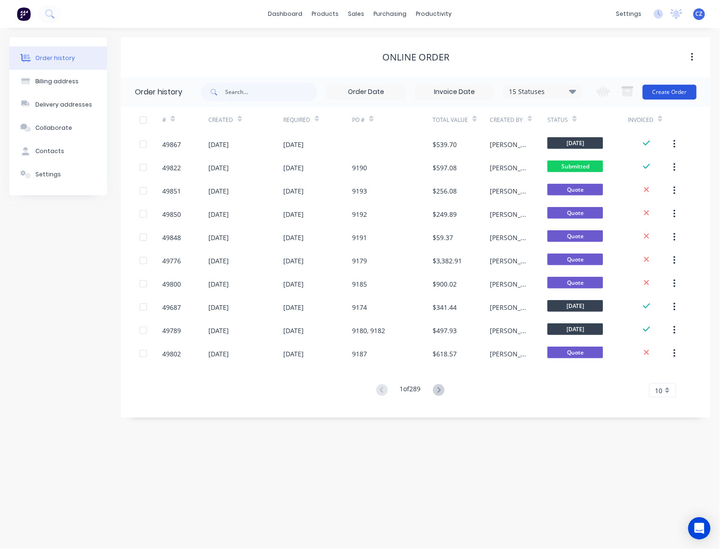
click at [660, 96] on button "Create Order" at bounding box center [670, 92] width 54 height 15
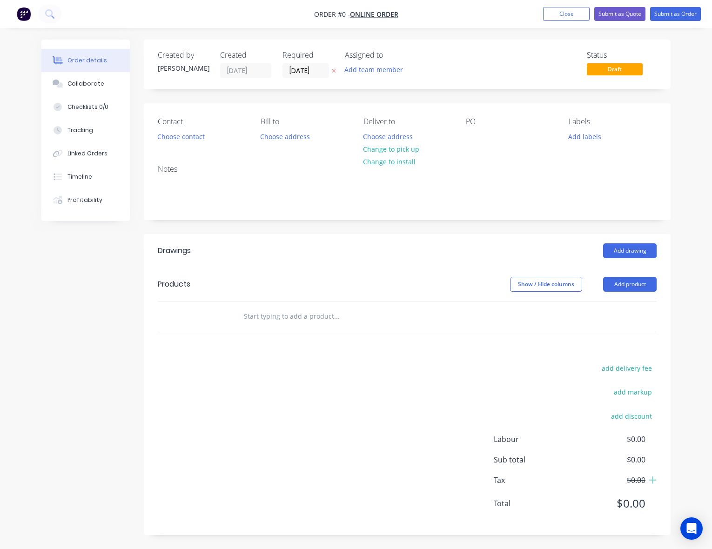
click at [464, 135] on div "Contact Choose contact Bill to Choose address Deliver to Choose address Change …" at bounding box center [407, 130] width 527 height 54
click at [469, 135] on div at bounding box center [473, 136] width 15 height 13
paste div
click at [471, 221] on div "Order details Collaborate Checklists 0/0 Tracking Linked Orders Timeline Profit…" at bounding box center [356, 294] width 648 height 509
click at [401, 154] on button "Change to pick up" at bounding box center [391, 149] width 66 height 13
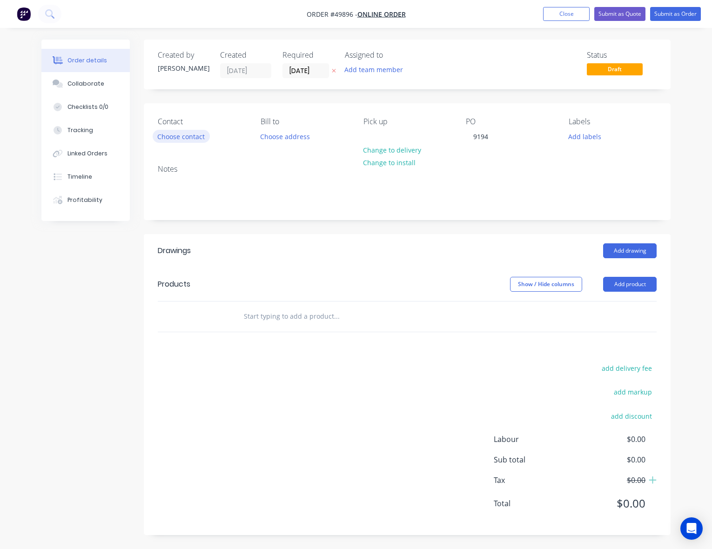
click at [179, 131] on button "Choose contact" at bounding box center [181, 136] width 57 height 13
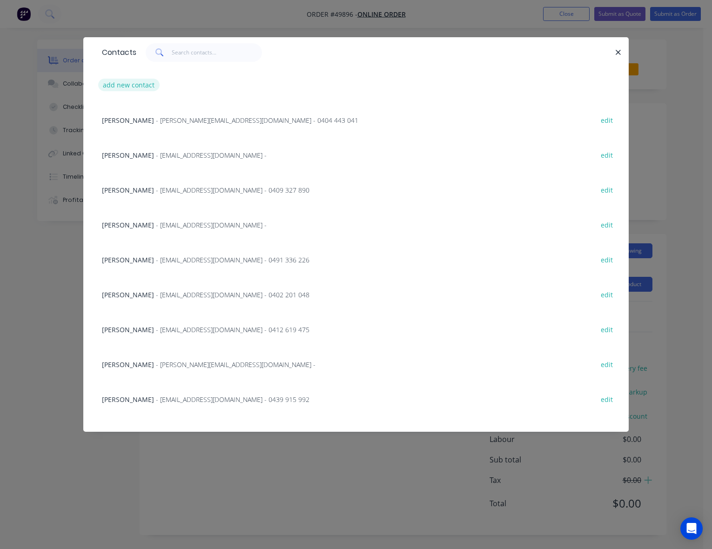
click at [122, 82] on button "add new contact" at bounding box center [128, 85] width 61 height 13
select select "AU"
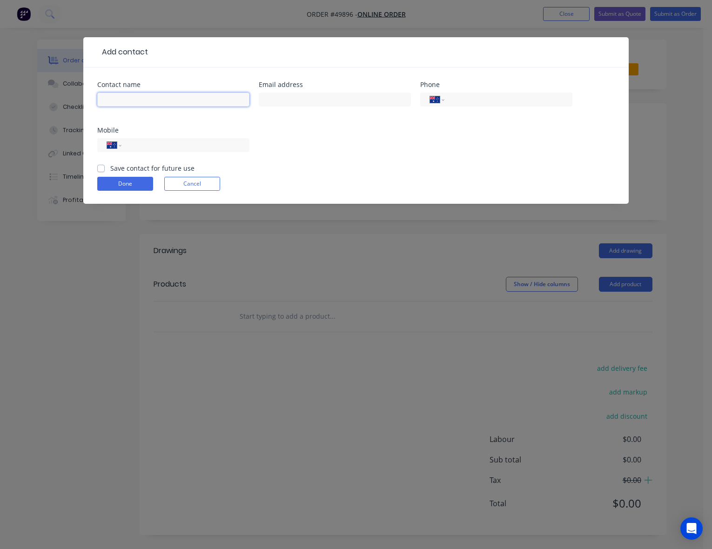
click at [175, 98] on input "text" at bounding box center [173, 100] width 152 height 14
paste input "tallon terry"
type input "tallon terry"
click at [308, 103] on input "text" at bounding box center [335, 100] width 152 height 14
paste input "tallon@citrinehomes.net"
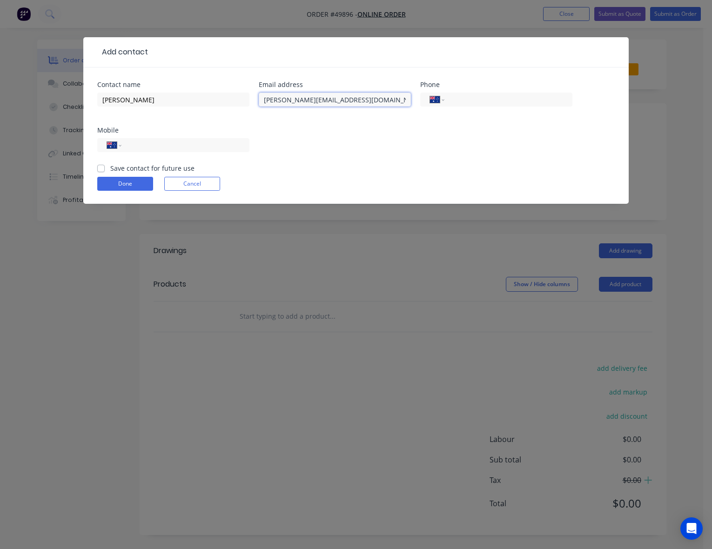
type input "tallon@citrinehomes.net"
click at [180, 153] on div "International Afghanistan Åland Islands Albania Algeria American Samoa Andorra …" at bounding box center [173, 149] width 152 height 27
click at [179, 141] on input "tel" at bounding box center [184, 145] width 112 height 11
paste input "0425 771 161"
type input "0425 771 161"
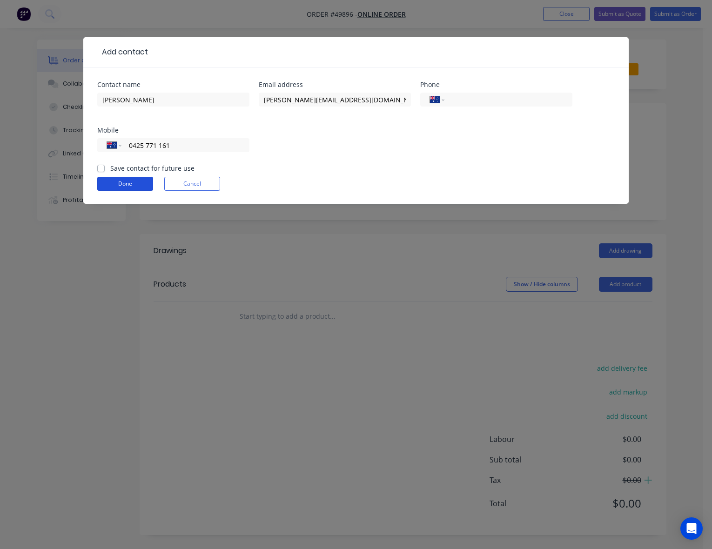
click at [113, 184] on button "Done" at bounding box center [125, 184] width 56 height 14
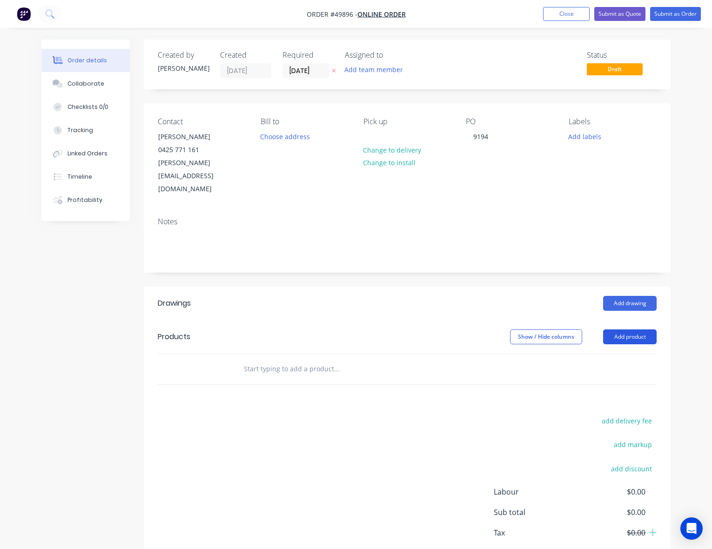
click at [643, 329] on button "Add product" at bounding box center [630, 336] width 54 height 15
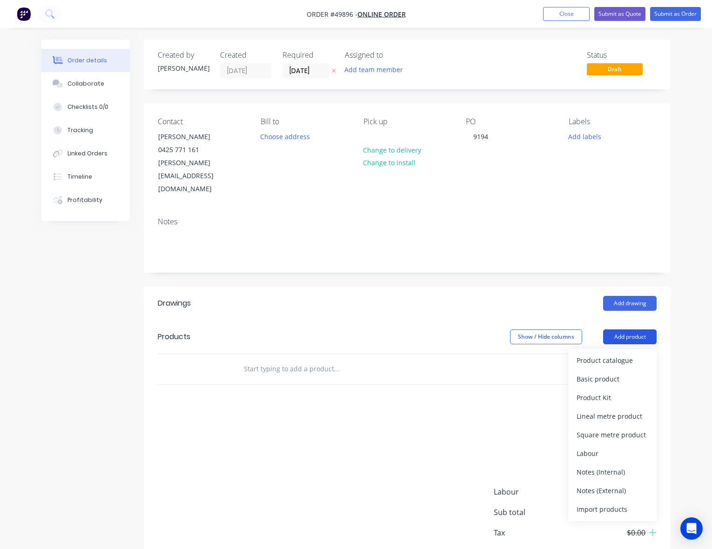
click at [640, 329] on button "Add product" at bounding box center [630, 336] width 54 height 15
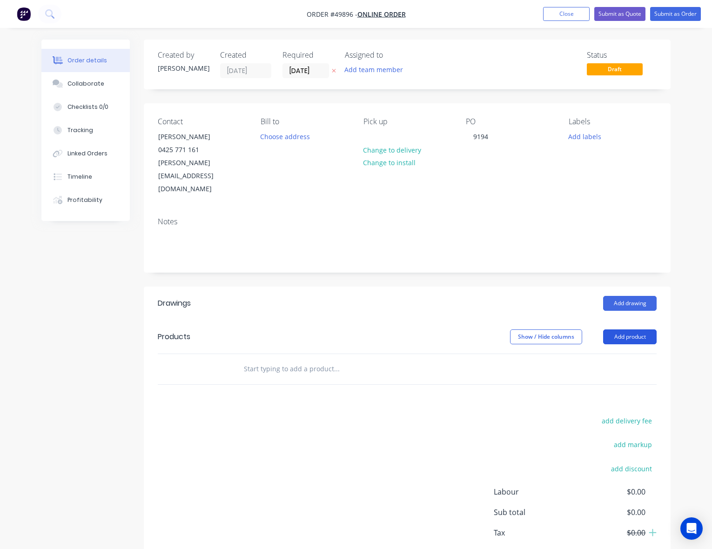
click at [626, 329] on button "Add product" at bounding box center [630, 336] width 54 height 15
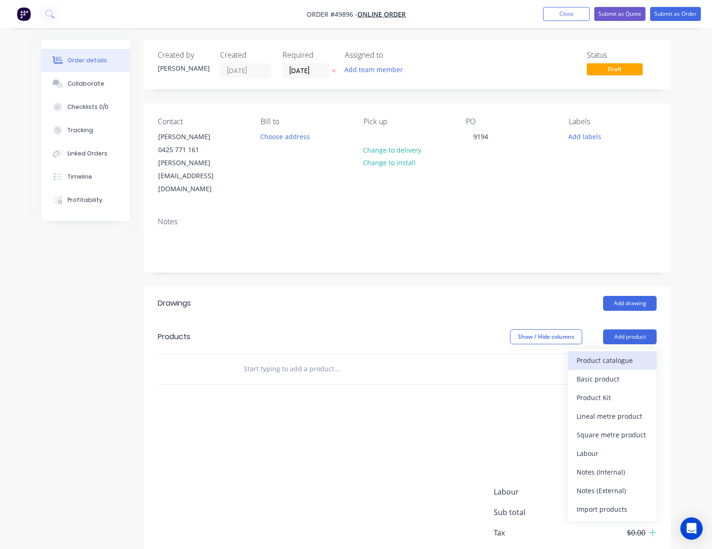
click at [612, 354] on div "Product catalogue" at bounding box center [612, 360] width 72 height 13
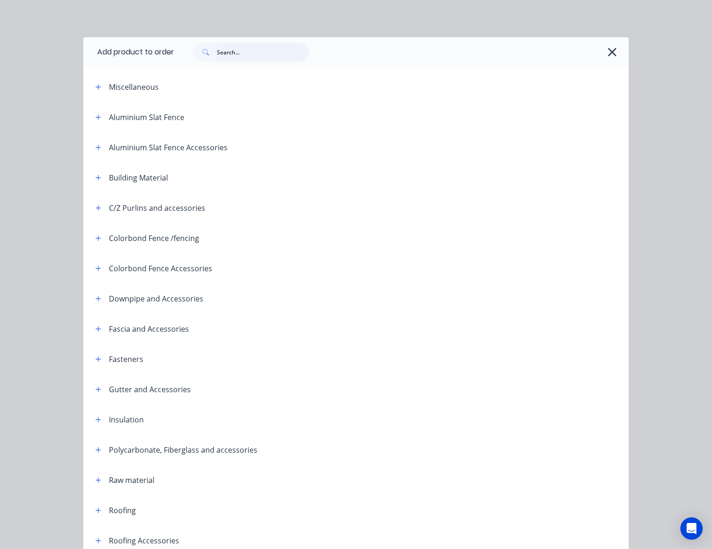
click at [220, 60] on input "text" at bounding box center [263, 52] width 92 height 19
type input "sheet"
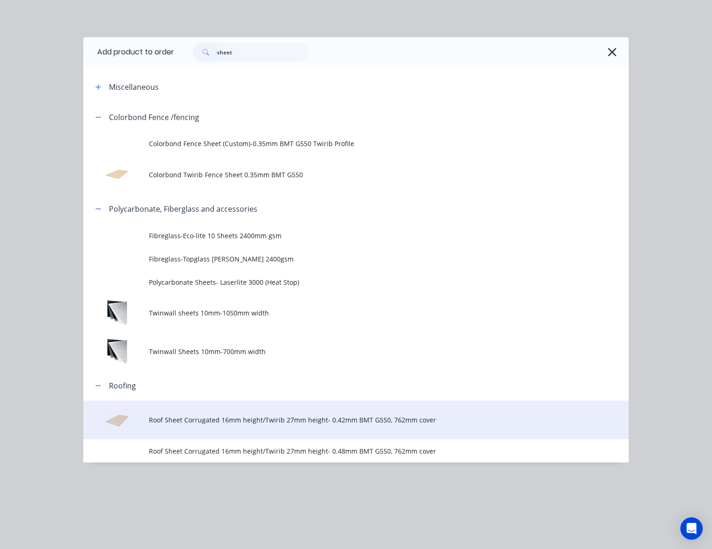
click at [226, 428] on td "Roof Sheet Corrugated 16mm height/Twirib 27mm height- 0.42mm BMT G550, 762mm co…" at bounding box center [389, 420] width 480 height 39
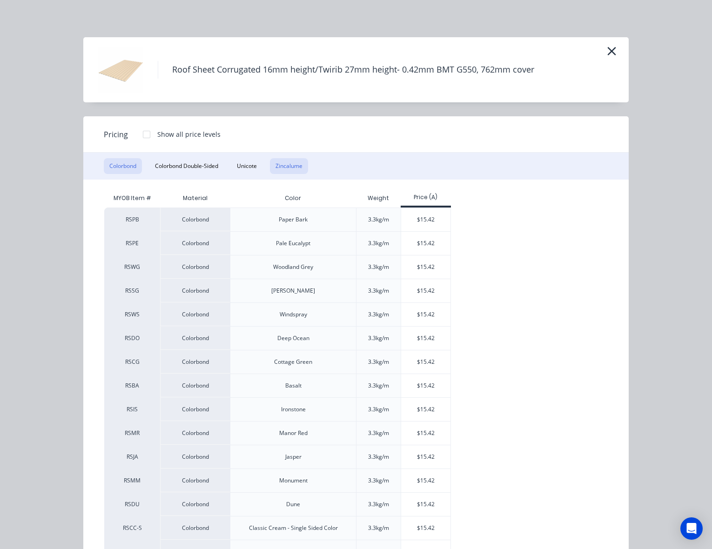
click at [286, 165] on button "Zincalume" at bounding box center [289, 166] width 38 height 16
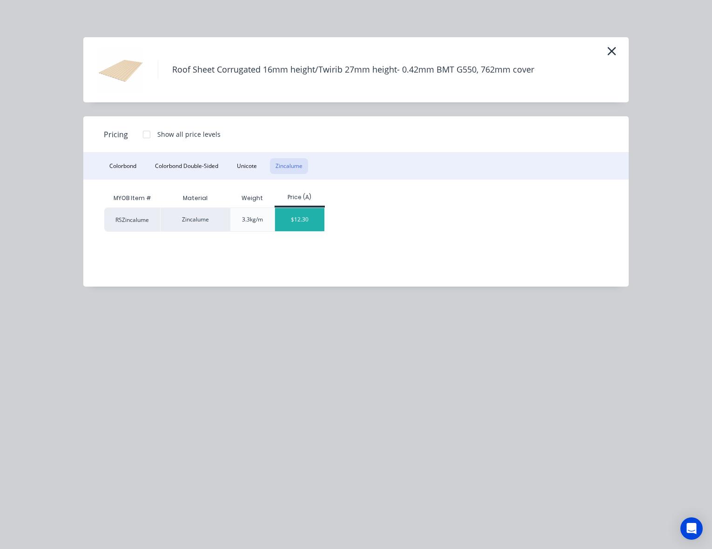
click at [291, 213] on div "$12.30" at bounding box center [300, 219] width 50 height 23
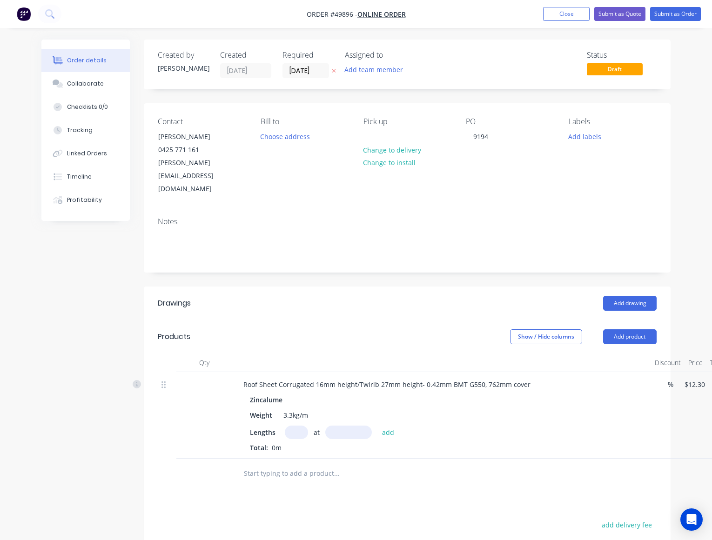
click at [299, 426] on input "text" at bounding box center [296, 432] width 23 height 13
type input "17"
type input "3800"
click at [377, 426] on button "add" at bounding box center [388, 432] width 22 height 13
type input "$794.58"
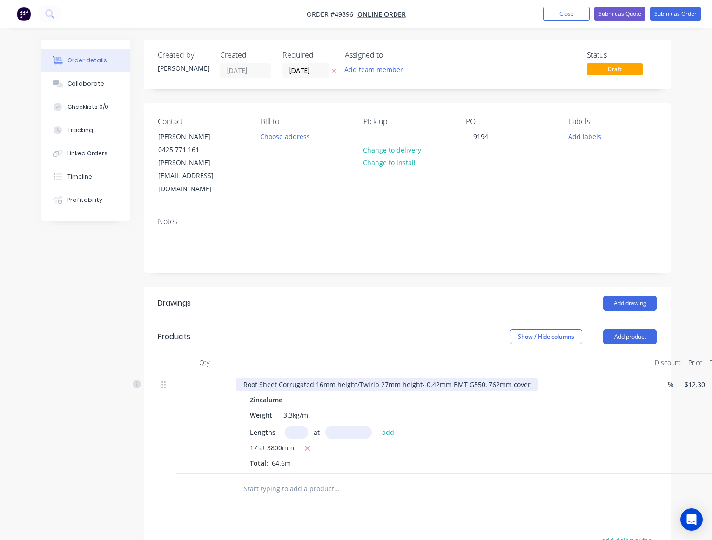
click at [357, 378] on div "Roof Sheet Corrugated 16mm height/Twirib 27mm height- 0.42mm BMT G550, 762mm co…" at bounding box center [387, 384] width 302 height 13
drag, startPoint x: 356, startPoint y: 357, endPoint x: 280, endPoint y: 356, distance: 76.3
click at [280, 378] on div "Roof Sheet Corrugated 16mm height/Twirib 27mm height- 0.42mm BMT G550, 762mm co…" at bounding box center [387, 384] width 302 height 13
drag, startPoint x: 353, startPoint y: 290, endPoint x: 364, endPoint y: 290, distance: 11.6
click at [354, 290] on header "Drawings Add drawing" at bounding box center [407, 304] width 527 height 34
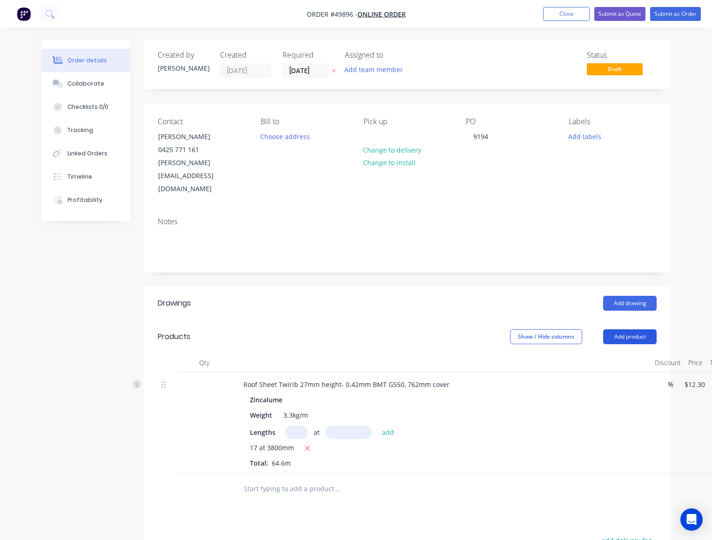
click at [626, 329] on button "Add product" at bounding box center [630, 336] width 54 height 15
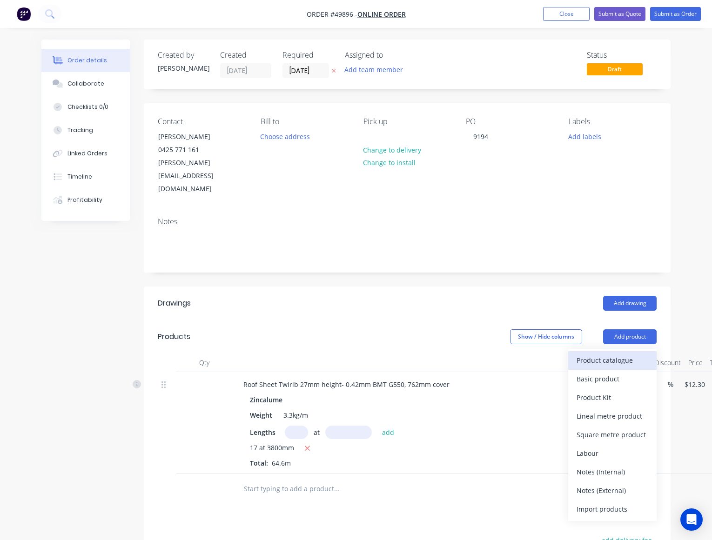
click at [619, 354] on div "Product catalogue" at bounding box center [612, 360] width 72 height 13
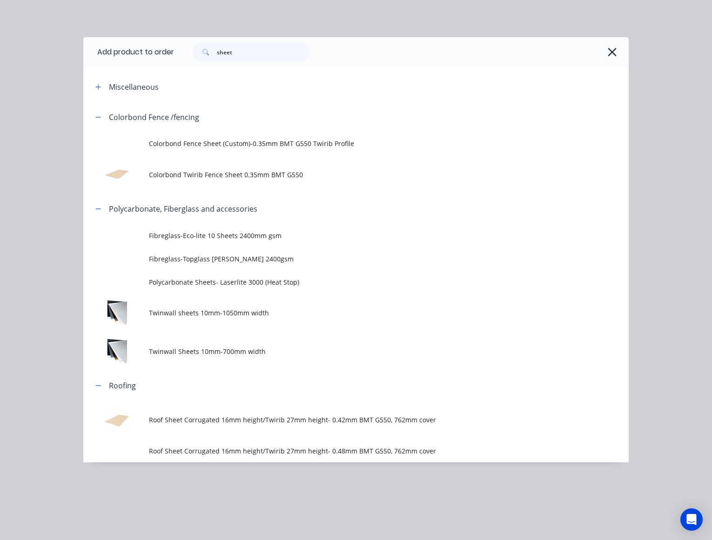
drag, startPoint x: 270, startPoint y: 40, endPoint x: 199, endPoint y: 54, distance: 72.6
click at [199, 54] on div "sheet" at bounding box center [401, 52] width 455 height 30
click at [275, 48] on input "sheet" at bounding box center [263, 52] width 92 height 19
drag, startPoint x: 275, startPoint y: 48, endPoint x: 145, endPoint y: 61, distance: 131.0
click at [145, 61] on header "Add product to order sheet" at bounding box center [355, 52] width 545 height 30
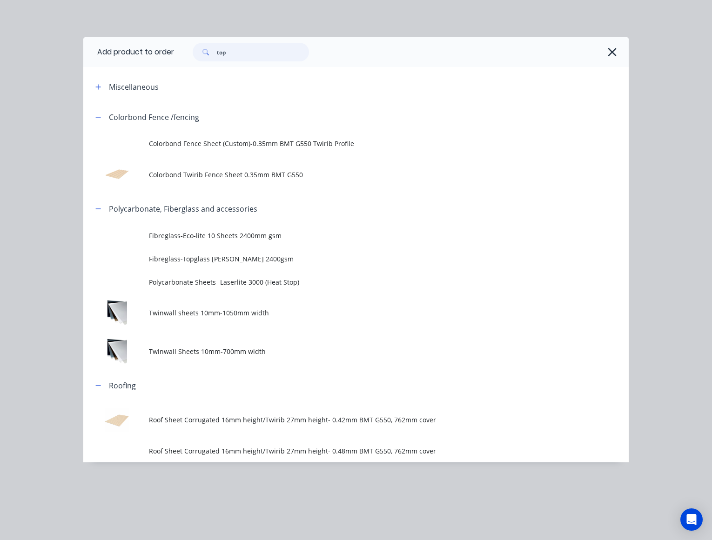
type input "top"
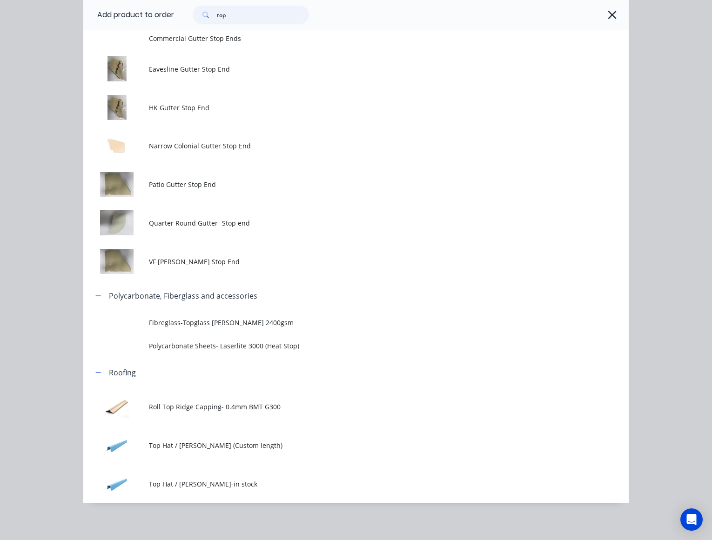
scroll to position [354, 0]
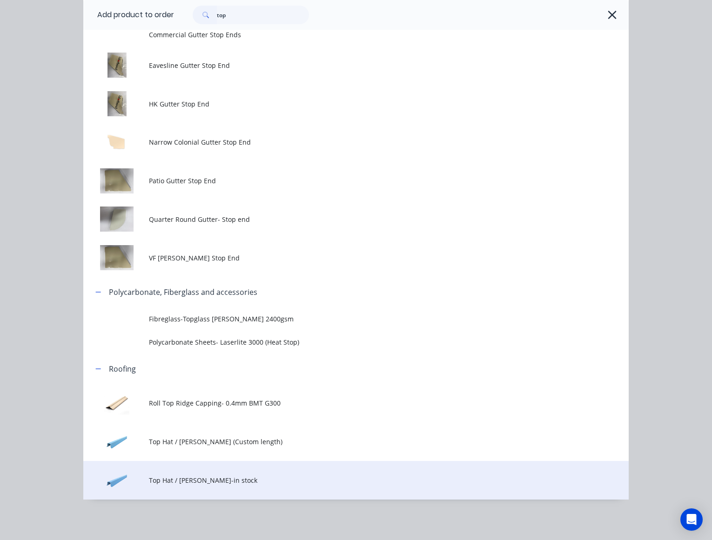
click at [206, 491] on td "Top Hat / Batten-in stock" at bounding box center [389, 480] width 480 height 39
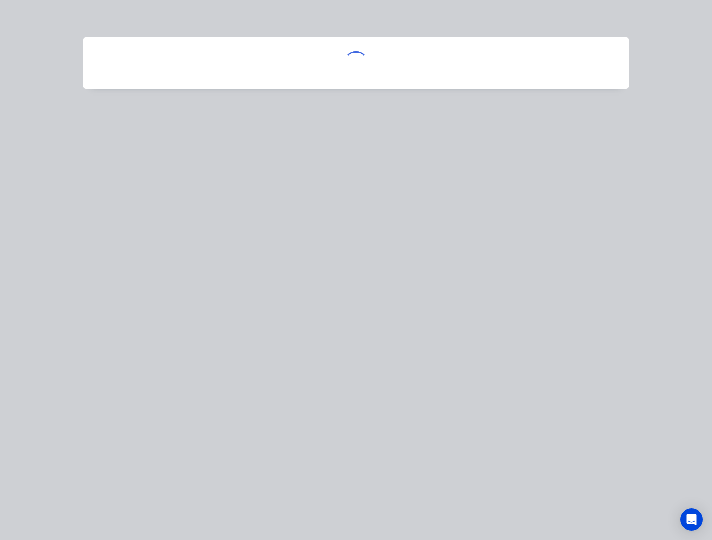
scroll to position [0, 0]
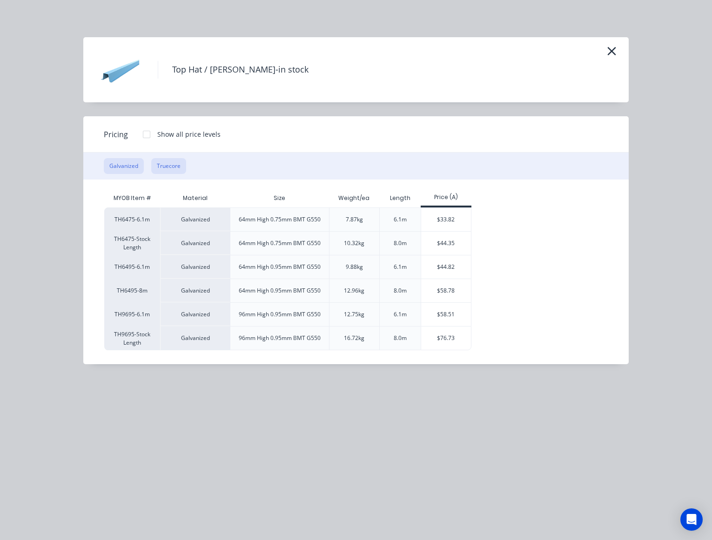
click at [164, 164] on button "Truecore" at bounding box center [168, 166] width 35 height 16
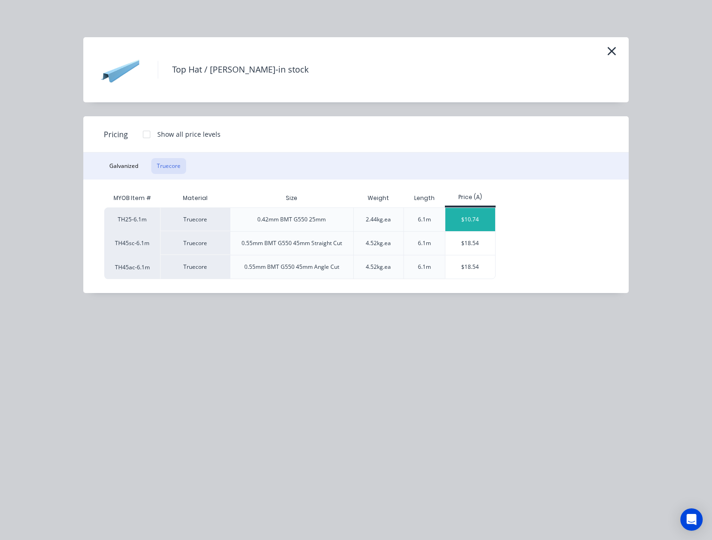
click at [462, 213] on div "$10.74" at bounding box center [470, 219] width 50 height 23
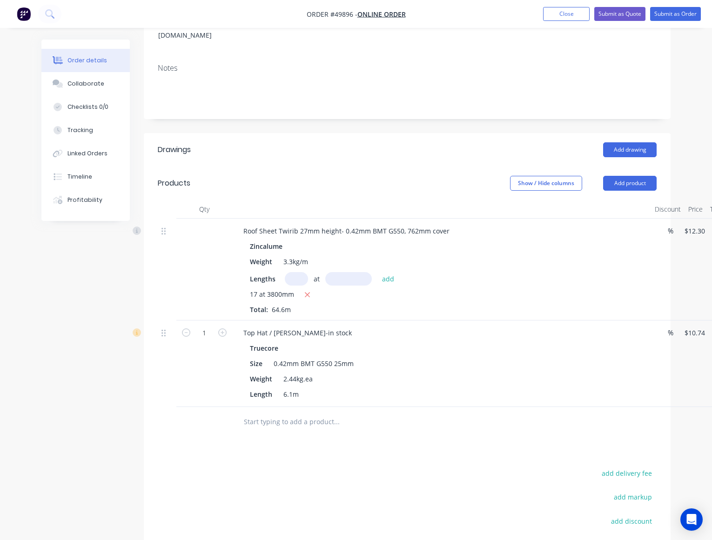
scroll to position [242, 0]
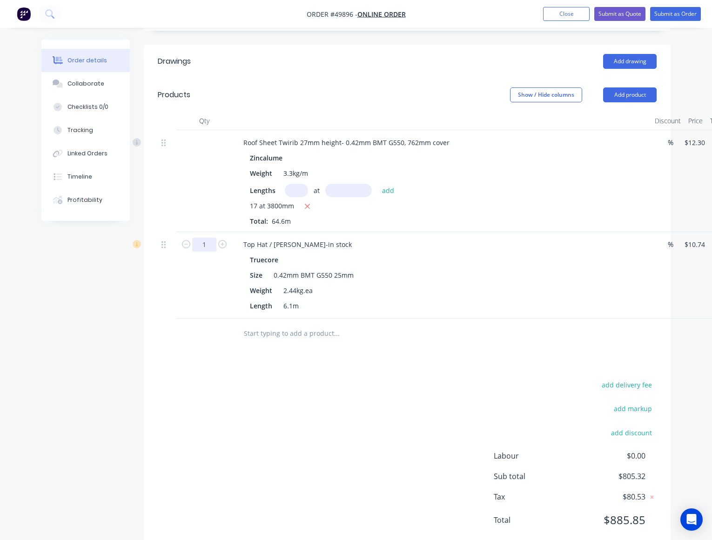
click at [211, 238] on input "1" at bounding box center [204, 245] width 24 height 14
type input "10"
type input "$107.40"
click at [459, 284] on div "Weight 2.44kg.ea" at bounding box center [439, 290] width 387 height 13
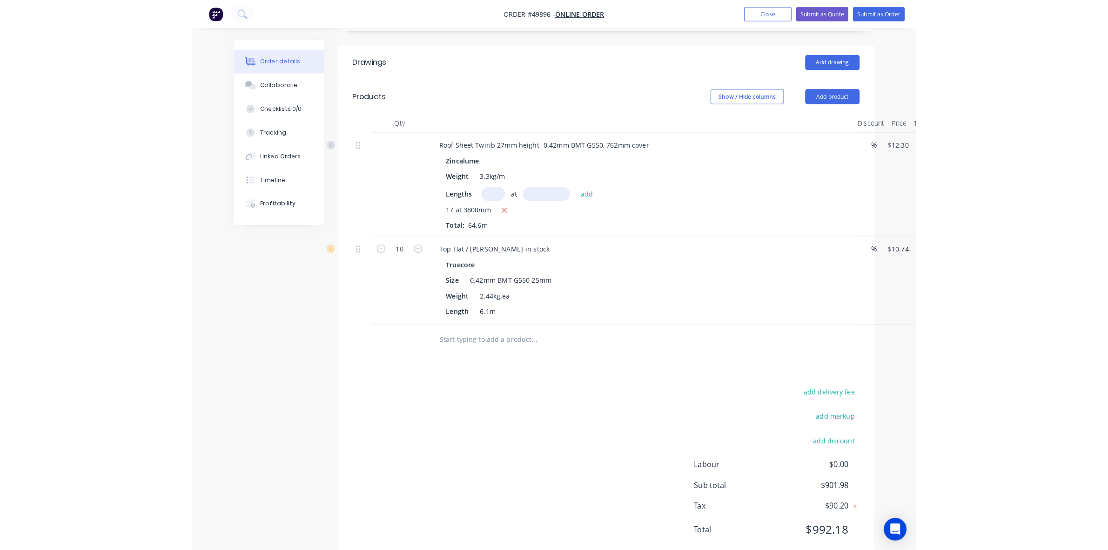
scroll to position [0, 0]
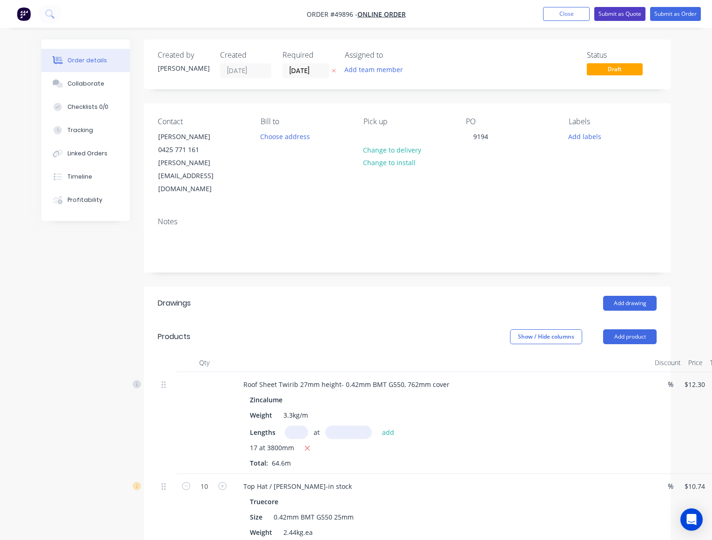
click at [613, 16] on button "Submit as Quote" at bounding box center [619, 14] width 51 height 14
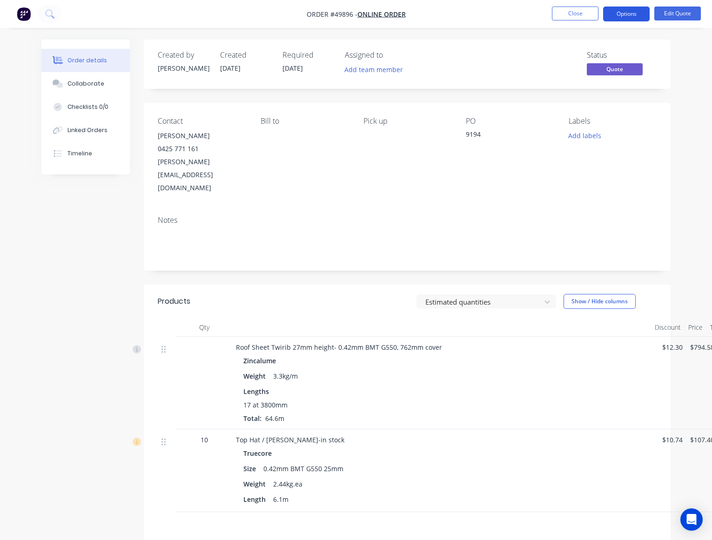
click at [626, 14] on button "Options" at bounding box center [626, 14] width 47 height 15
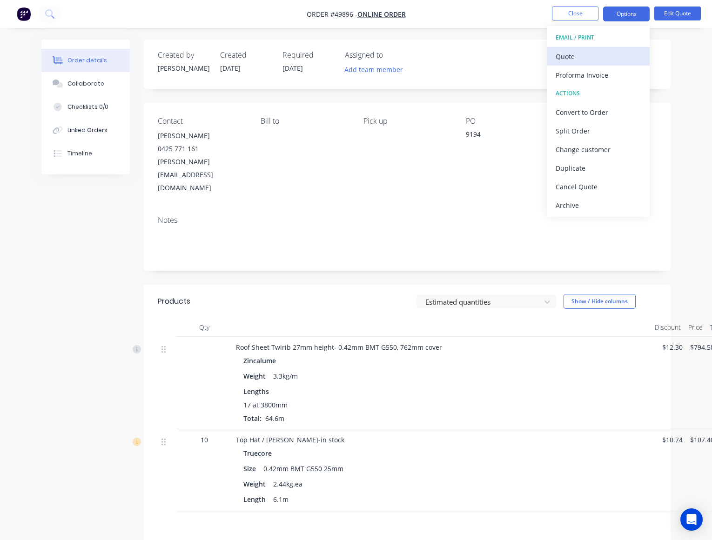
click at [580, 49] on button "Quote" at bounding box center [598, 56] width 102 height 19
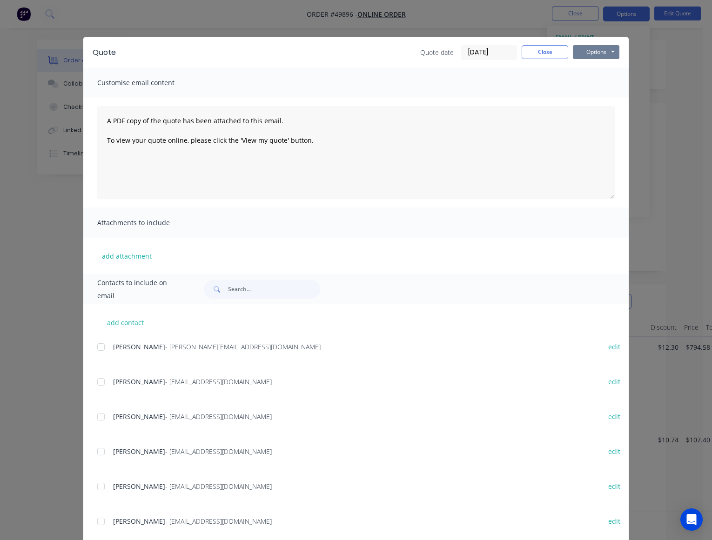
click at [581, 47] on button "Options" at bounding box center [596, 52] width 47 height 14
click at [585, 68] on button "Preview" at bounding box center [603, 68] width 60 height 15
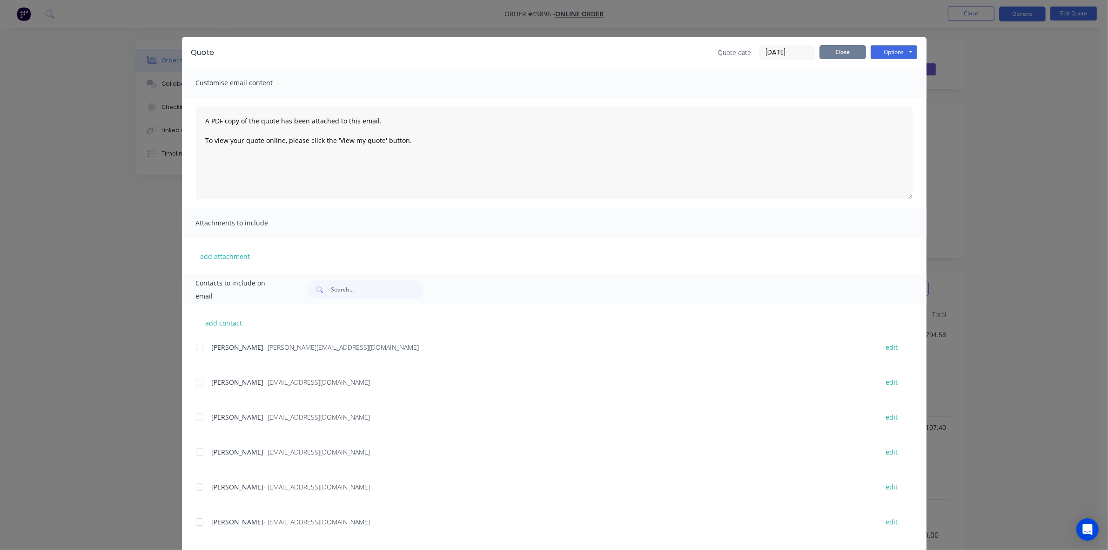
click at [829, 52] on button "Close" at bounding box center [842, 52] width 47 height 14
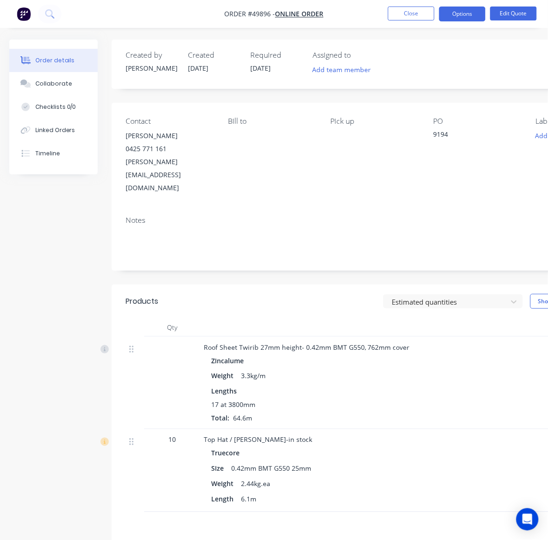
click at [1, 158] on div "Order details Collaborate Checklists 0/0 Linked Orders Timeline Order details C…" at bounding box center [323, 349] width 647 height 618
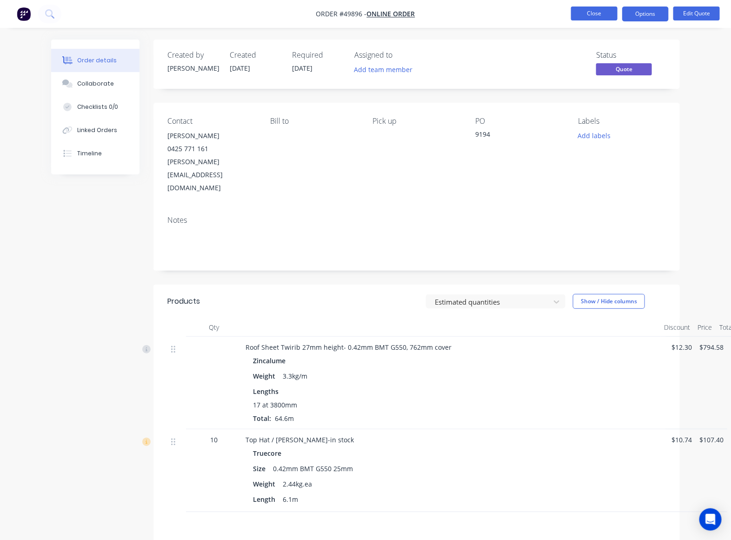
click at [591, 13] on button "Close" at bounding box center [594, 14] width 47 height 14
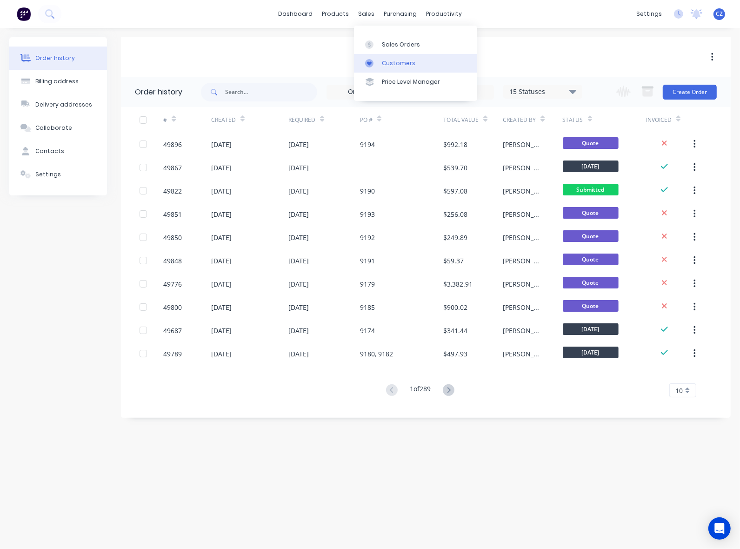
click at [375, 61] on div at bounding box center [372, 63] width 14 height 8
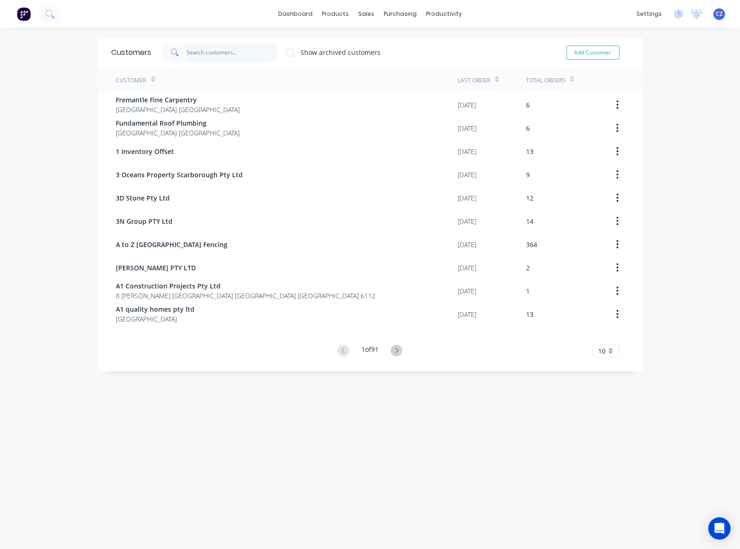
click at [237, 57] on input "text" at bounding box center [232, 52] width 91 height 19
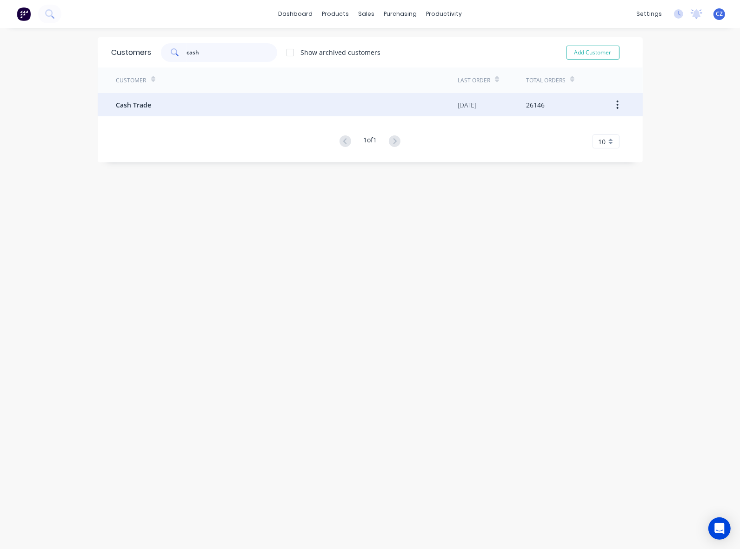
type input "cash"
click at [221, 114] on div "Cash Trade" at bounding box center [287, 104] width 342 height 23
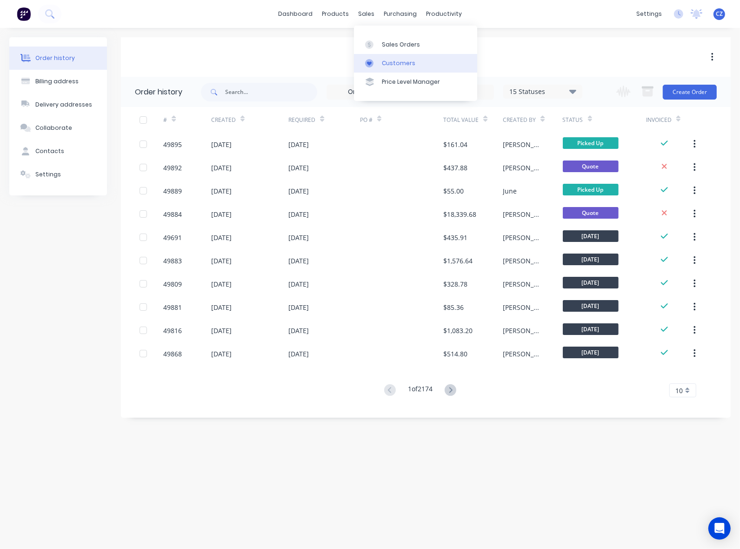
click at [377, 61] on div at bounding box center [372, 63] width 14 height 8
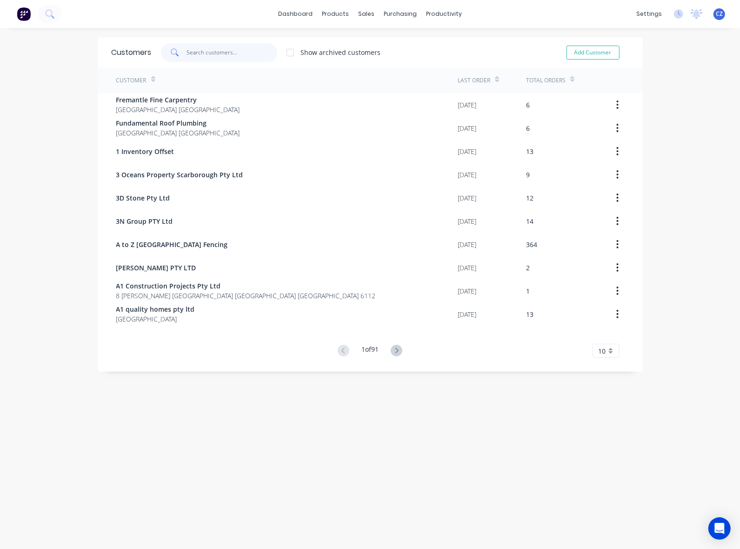
click at [247, 57] on input "text" at bounding box center [232, 52] width 91 height 19
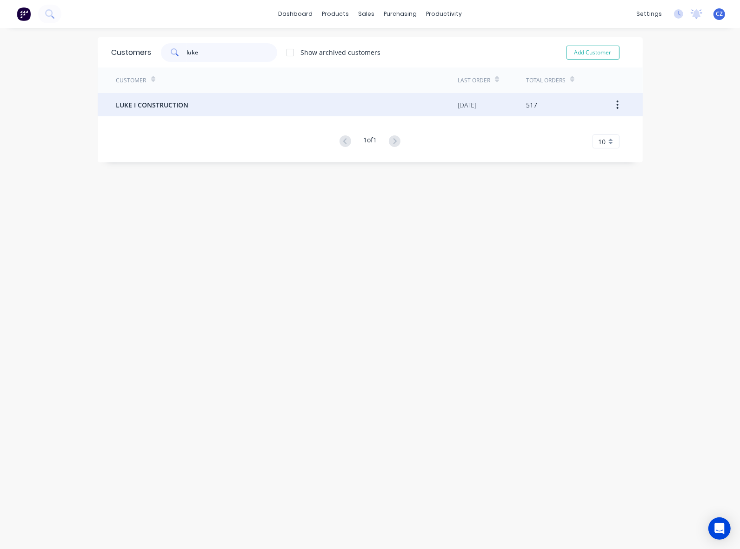
type input "luke"
click at [243, 97] on div "LUKE I CONSTRUCTION" at bounding box center [287, 104] width 342 height 23
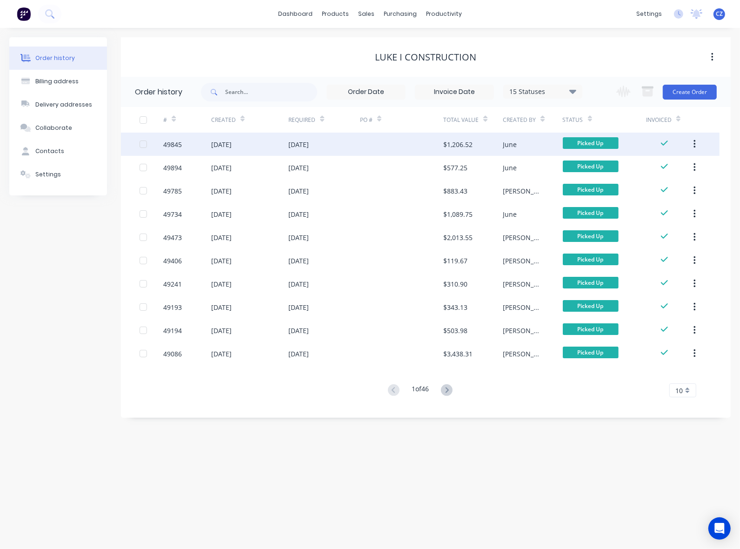
click at [412, 146] on div at bounding box center [401, 144] width 83 height 23
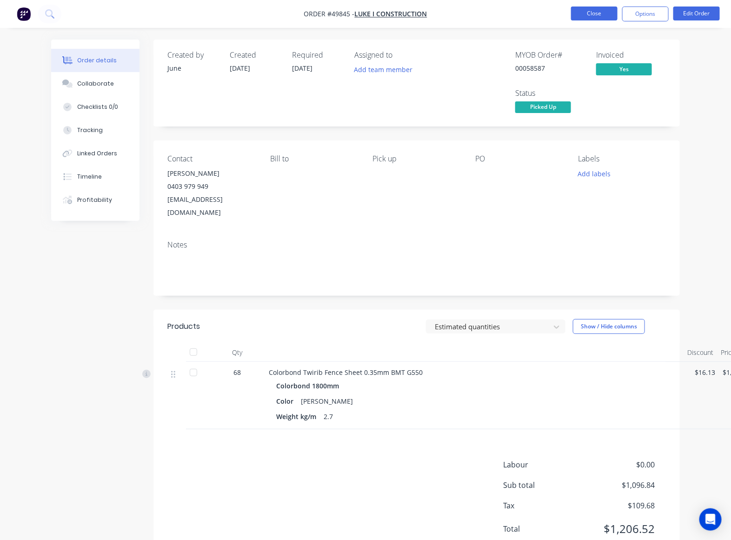
click at [584, 18] on button "Close" at bounding box center [594, 14] width 47 height 14
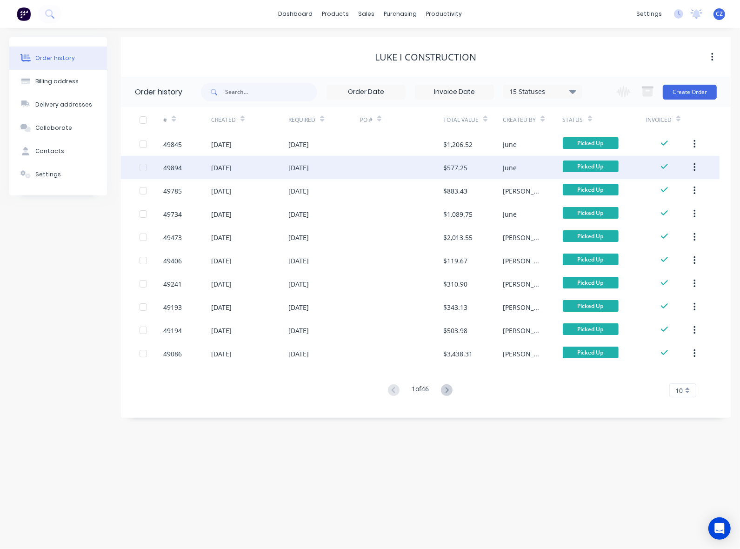
click at [399, 174] on div at bounding box center [401, 167] width 83 height 23
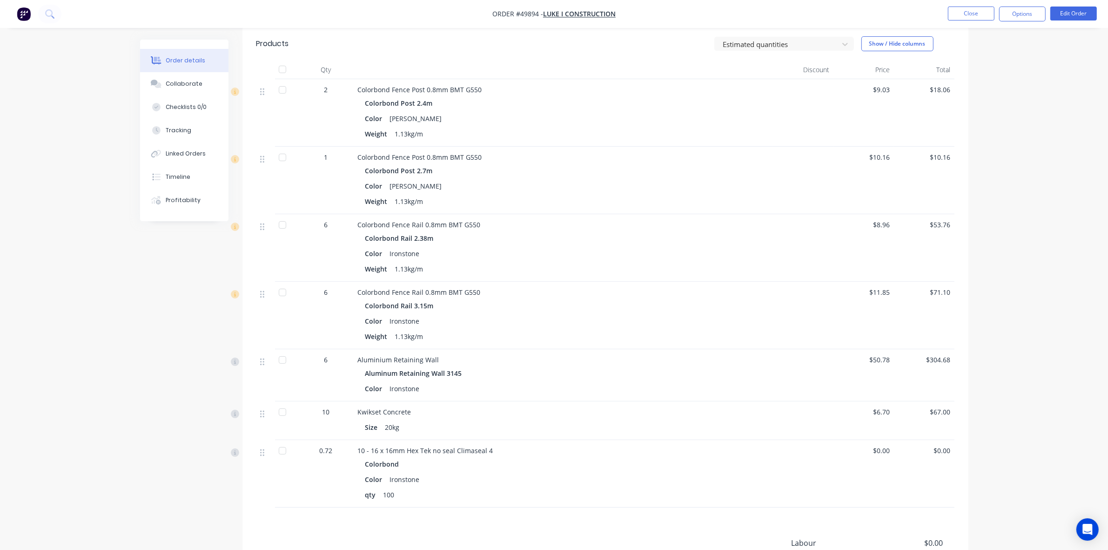
scroll to position [233, 0]
click at [1080, 15] on button "Edit Order" at bounding box center [1073, 14] width 47 height 14
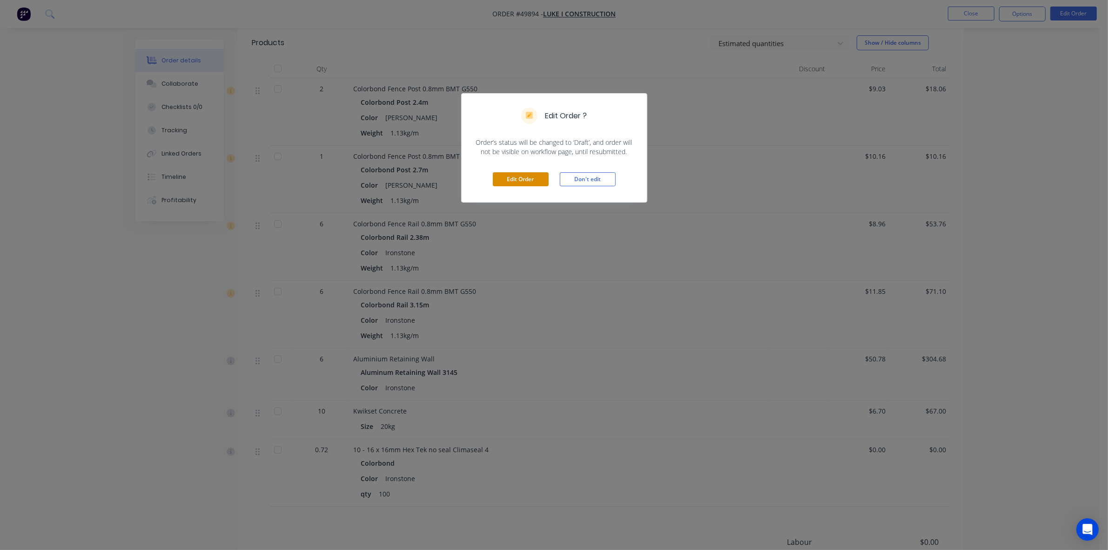
click at [518, 179] on button "Edit Order" at bounding box center [521, 179] width 56 height 14
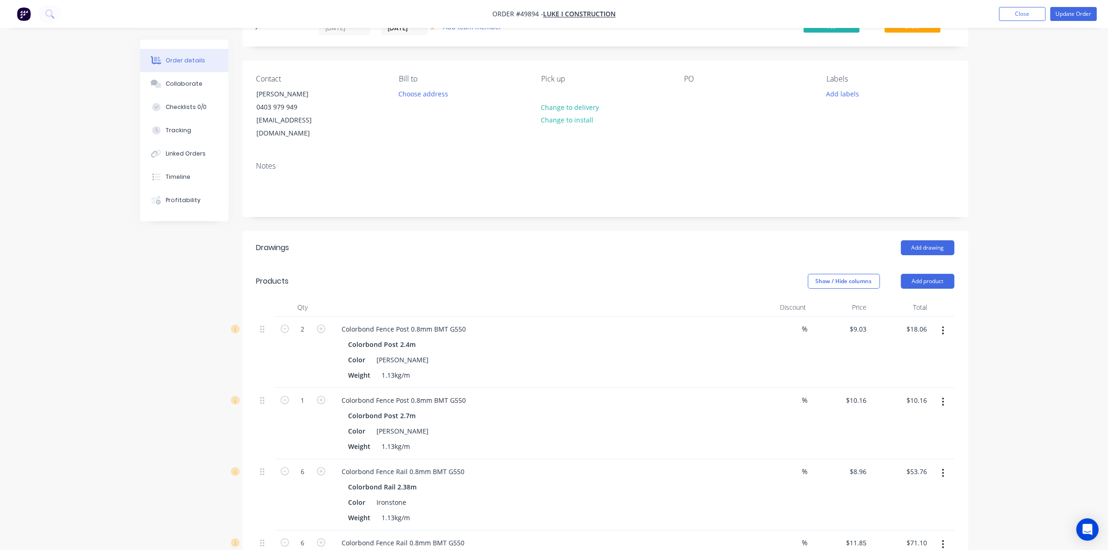
scroll to position [174, 0]
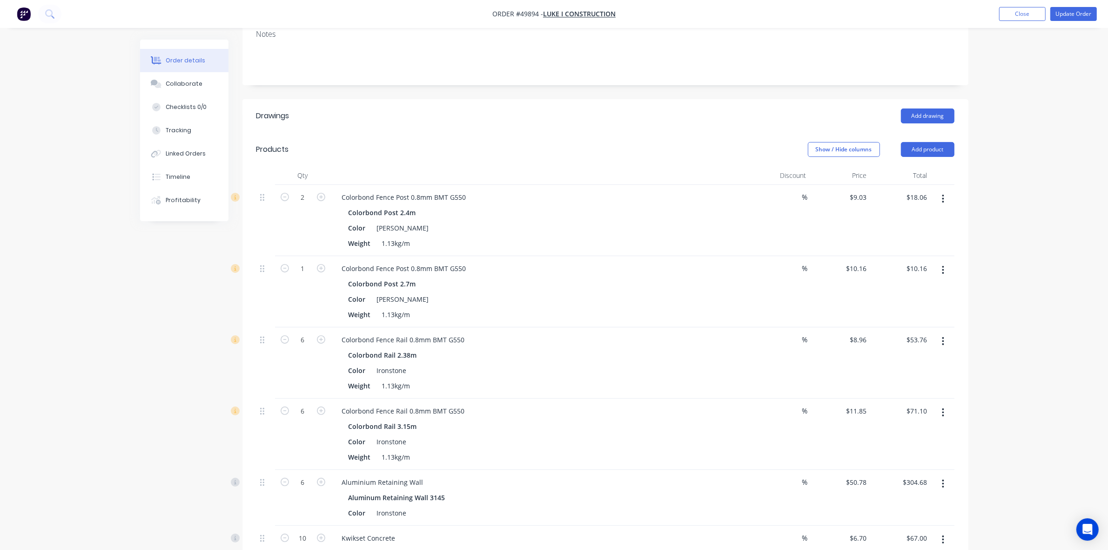
click at [942, 336] on icon "button" at bounding box center [943, 341] width 2 height 10
click at [911, 415] on div "Delete" at bounding box center [910, 421] width 72 height 13
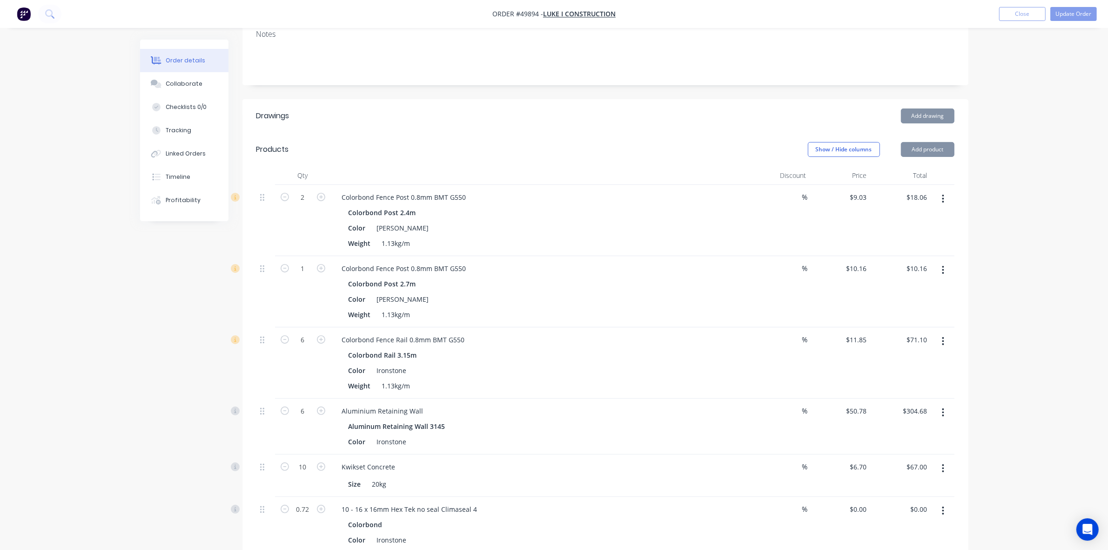
scroll to position [291, 0]
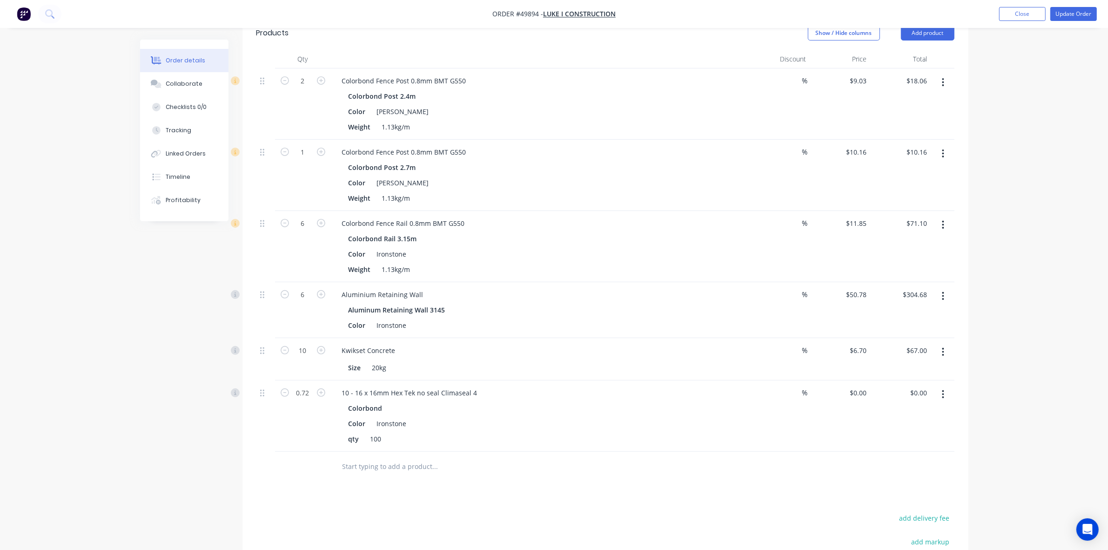
click at [945, 288] on button "button" at bounding box center [943, 296] width 22 height 17
click at [918, 332] on div "Duplicate" at bounding box center [910, 338] width 72 height 13
click at [948, 457] on button "button" at bounding box center [943, 465] width 22 height 17
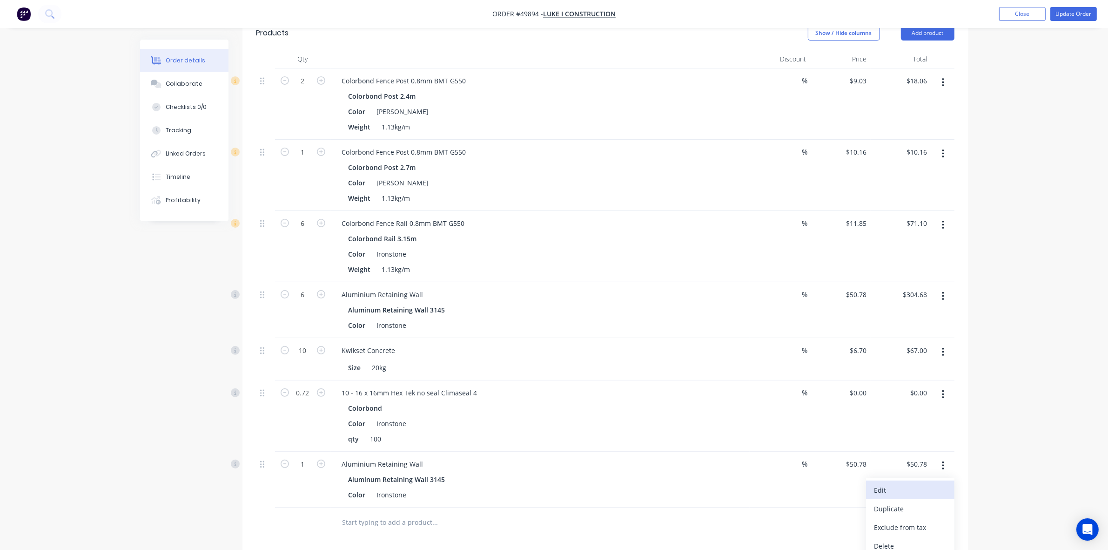
click at [940, 483] on div "Edit" at bounding box center [910, 489] width 72 height 13
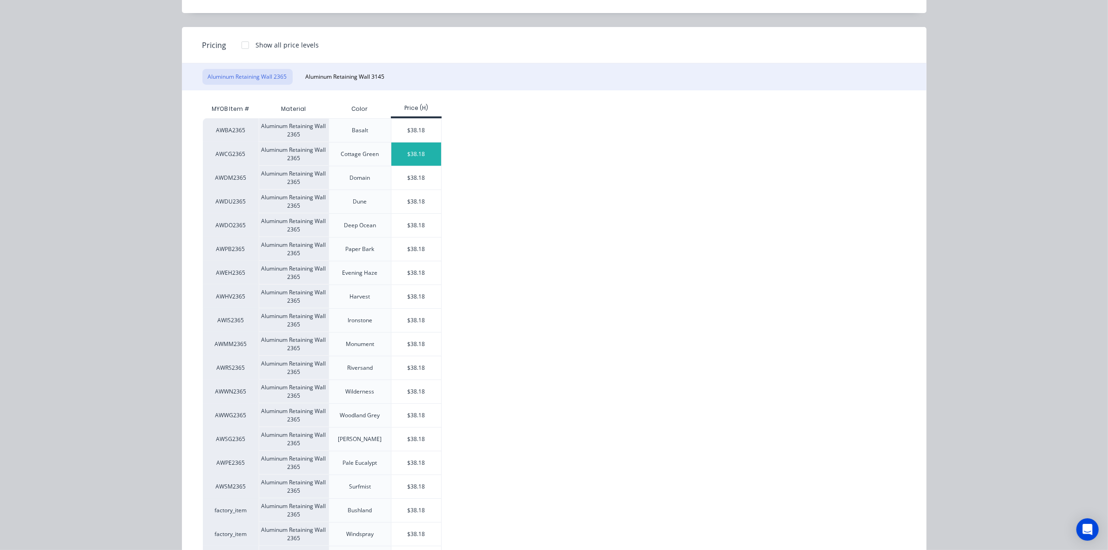
scroll to position [138, 0]
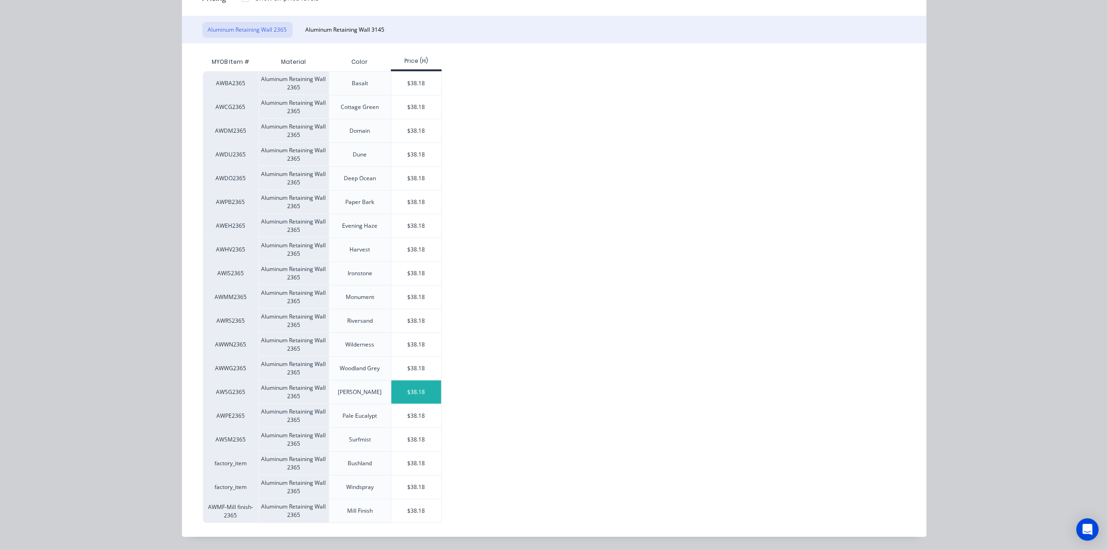
click at [401, 394] on div "$38.18" at bounding box center [416, 391] width 50 height 23
type input "$38.18"
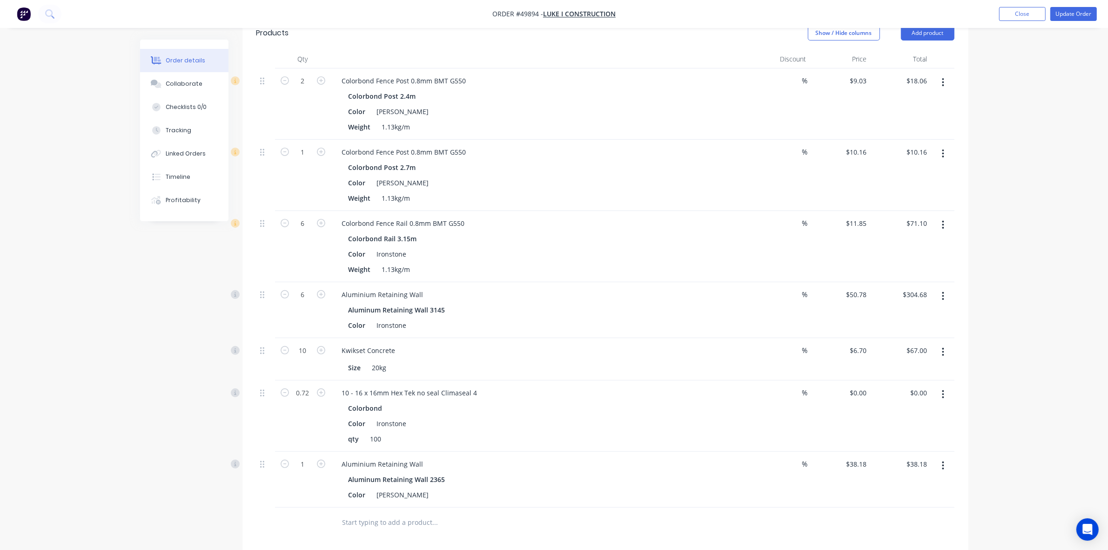
click at [945, 458] on button "button" at bounding box center [943, 465] width 22 height 17
click at [931, 483] on div "Edit" at bounding box center [910, 489] width 72 height 13
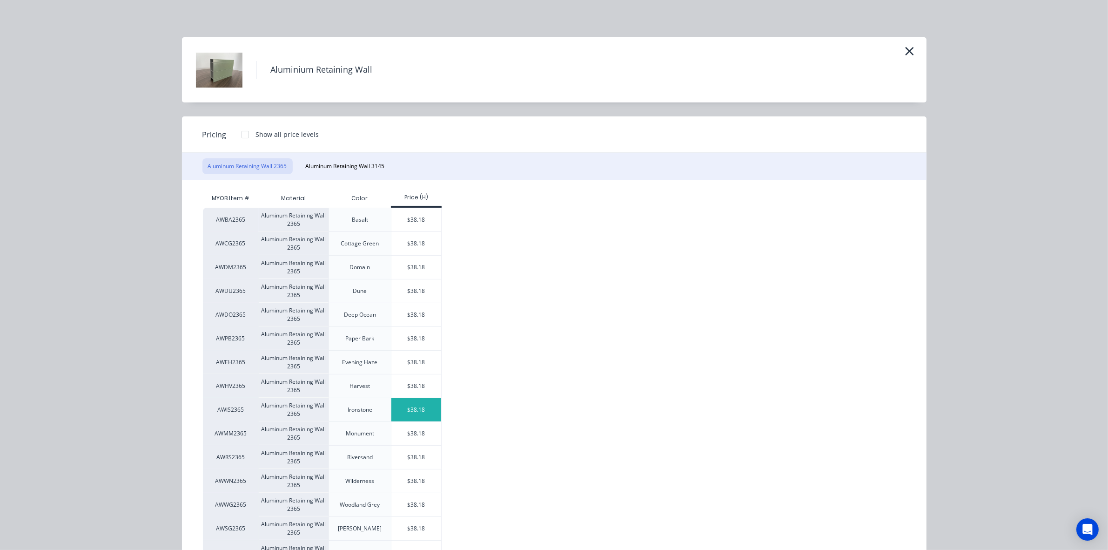
click at [411, 409] on div "$38.18" at bounding box center [416, 409] width 50 height 23
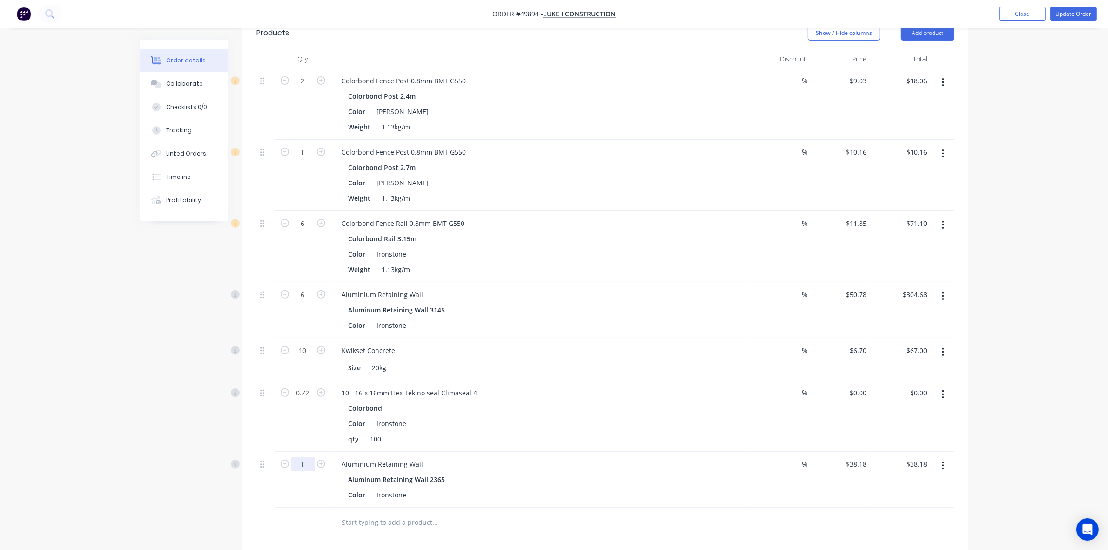
click at [307, 457] on input "1" at bounding box center [303, 464] width 24 height 14
type input "6"
type input "$229.08"
click at [540, 457] on div "Aluminium Retaining Wall" at bounding box center [540, 463] width 411 height 13
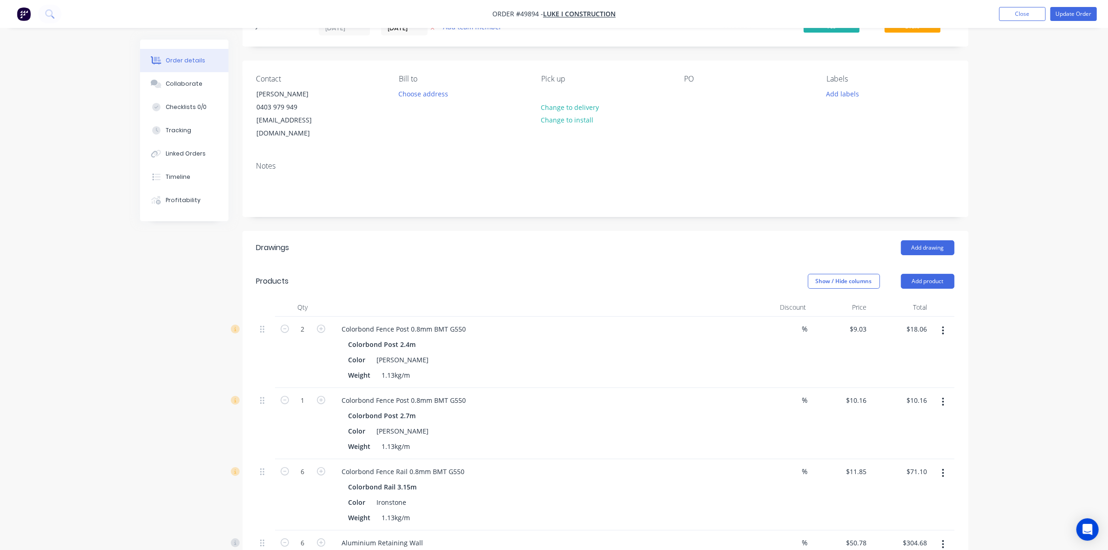
scroll to position [0, 0]
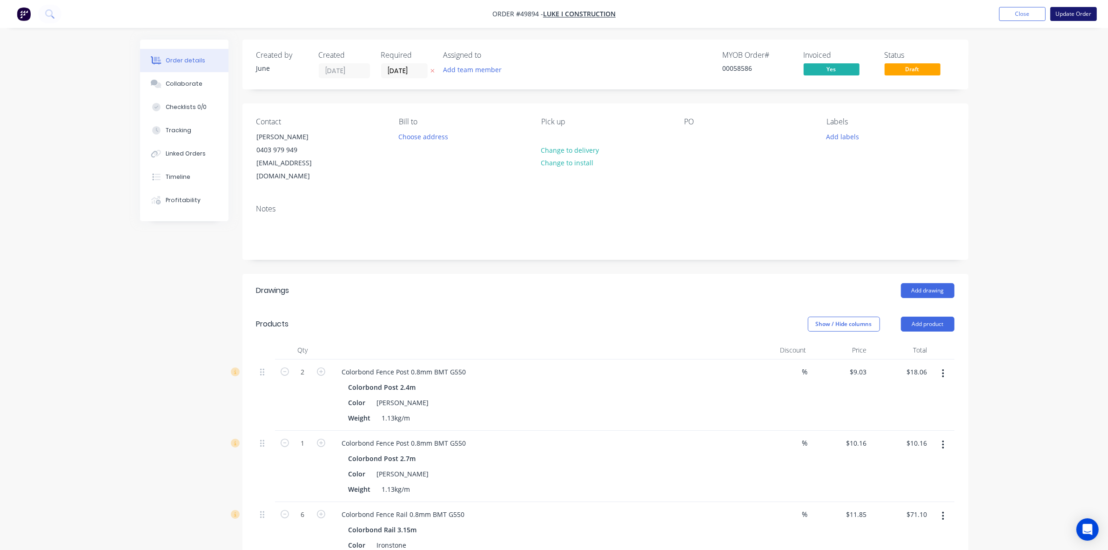
click at [1070, 20] on button "Update Order" at bounding box center [1073, 14] width 47 height 14
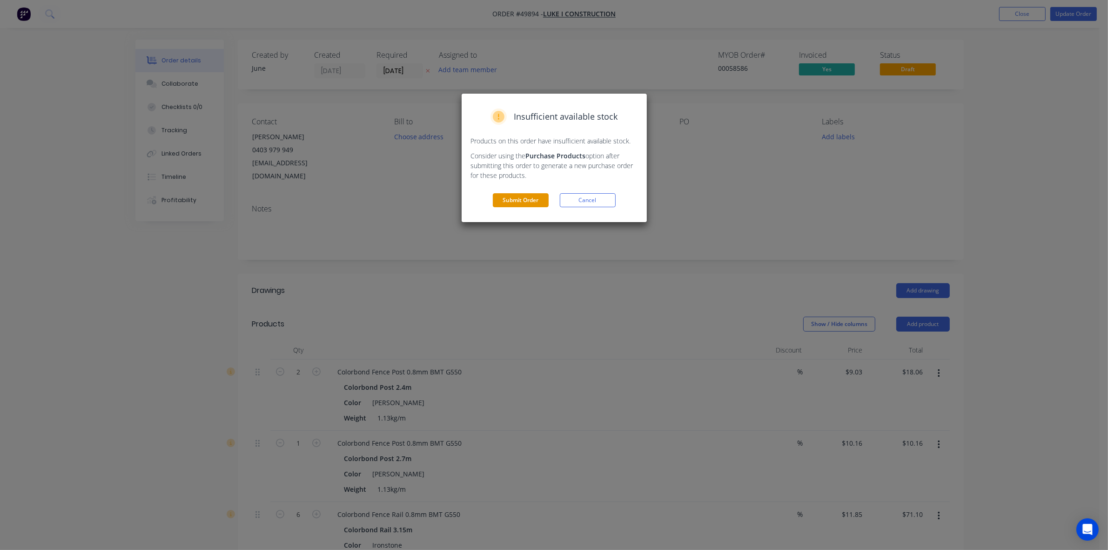
click at [524, 201] on button "Submit Order" at bounding box center [521, 200] width 56 height 14
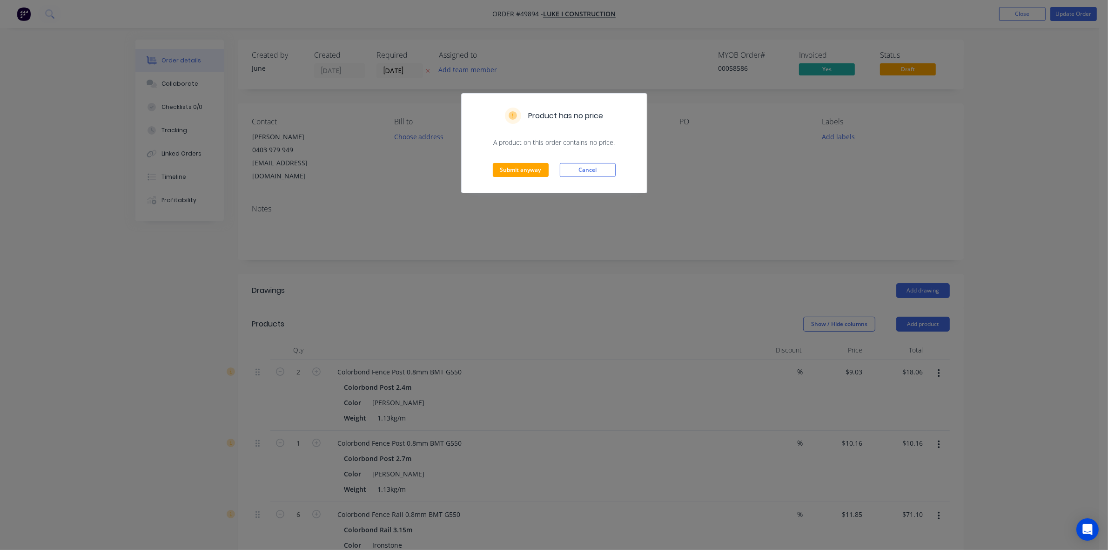
click at [515, 180] on div "Submit anyway Cancel" at bounding box center [554, 170] width 185 height 46
click at [515, 174] on button "Submit anyway" at bounding box center [521, 170] width 56 height 14
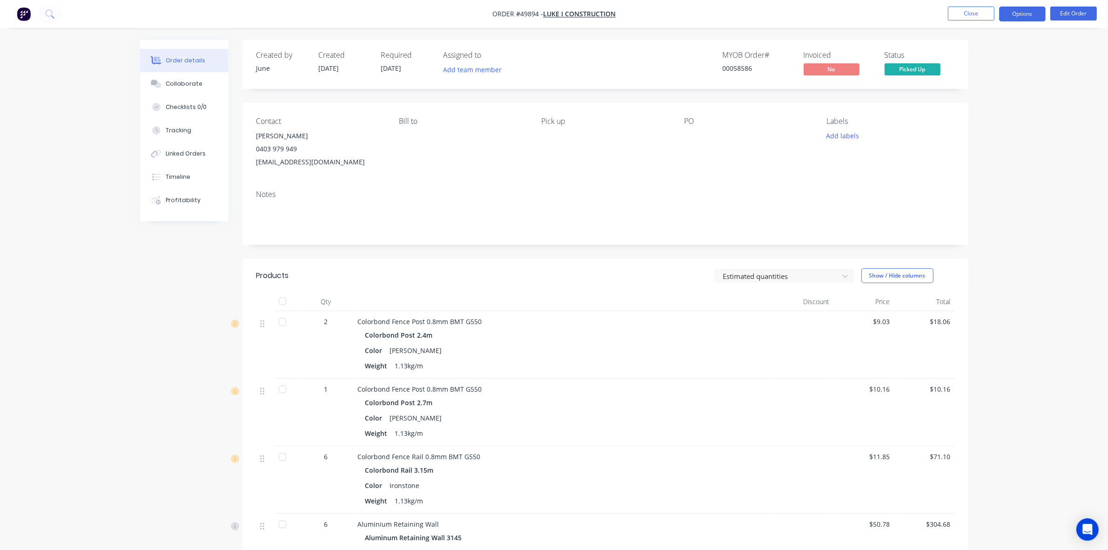
drag, startPoint x: 1012, startPoint y: 17, endPoint x: 1015, endPoint y: 22, distance: 5.8
click at [1012, 16] on button "Options" at bounding box center [1022, 14] width 47 height 15
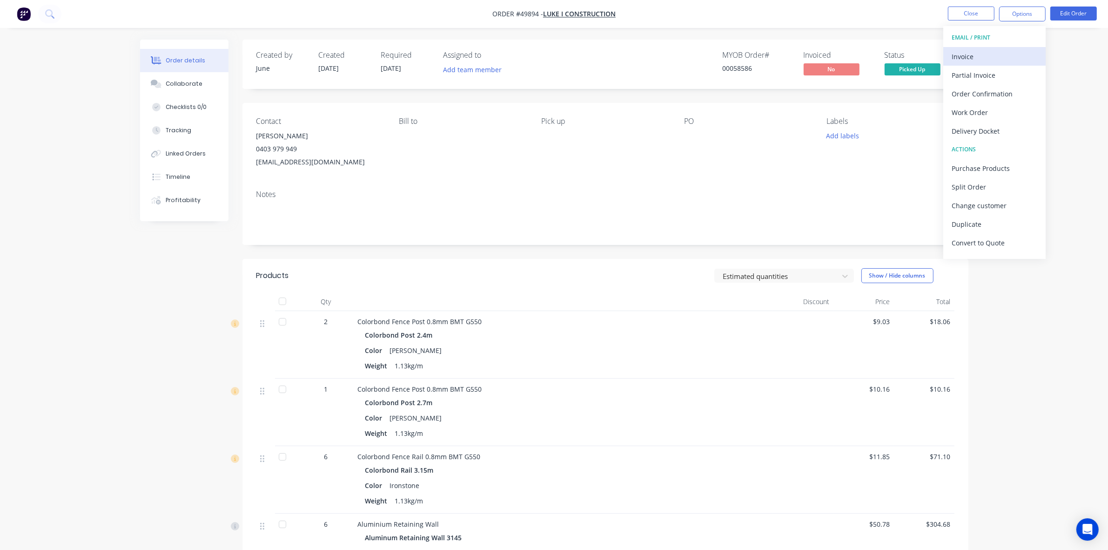
click at [990, 55] on div "Invoice" at bounding box center [995, 56] width 86 height 13
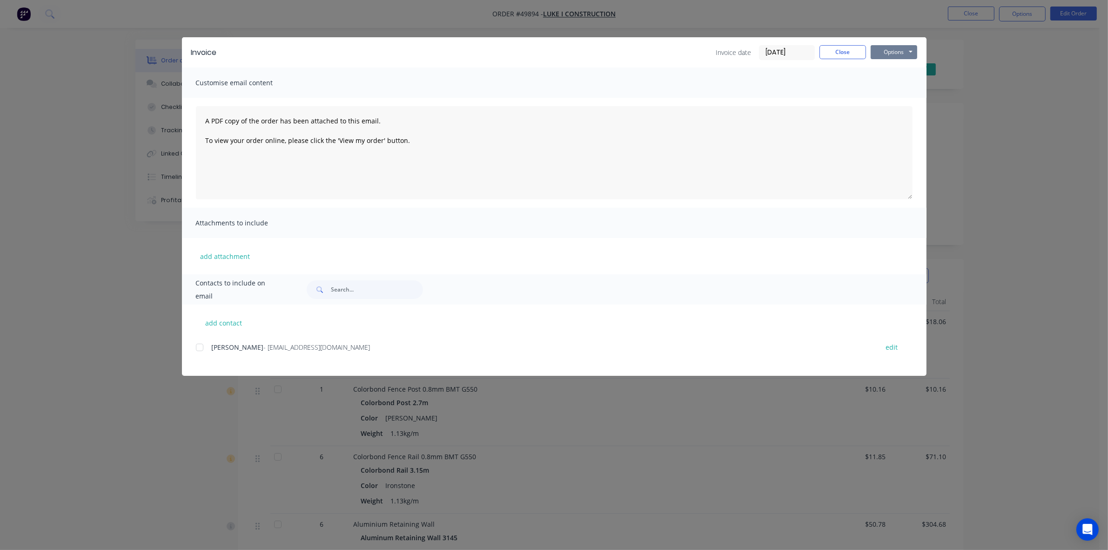
click at [894, 45] on button "Options" at bounding box center [894, 52] width 47 height 14
click at [895, 80] on button "Print" at bounding box center [901, 84] width 60 height 15
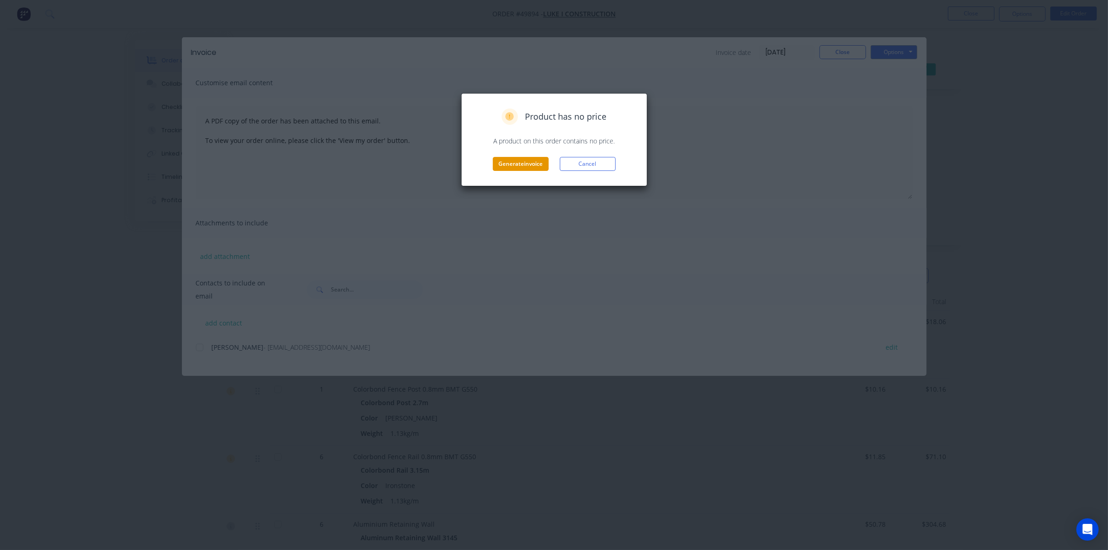
click at [541, 166] on button "Generate invoice" at bounding box center [521, 164] width 56 height 14
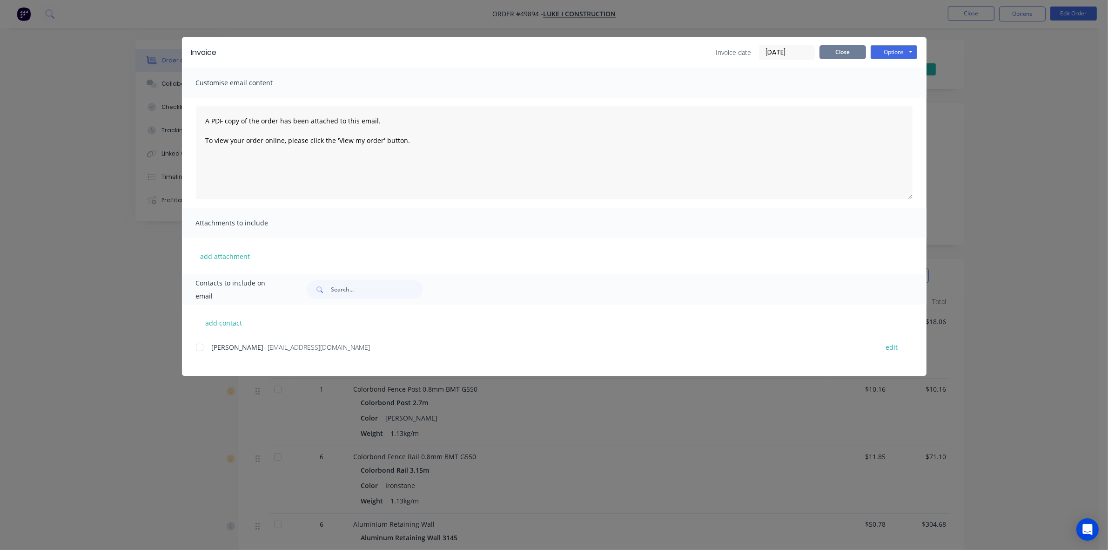
click at [850, 50] on button "Close" at bounding box center [842, 52] width 47 height 14
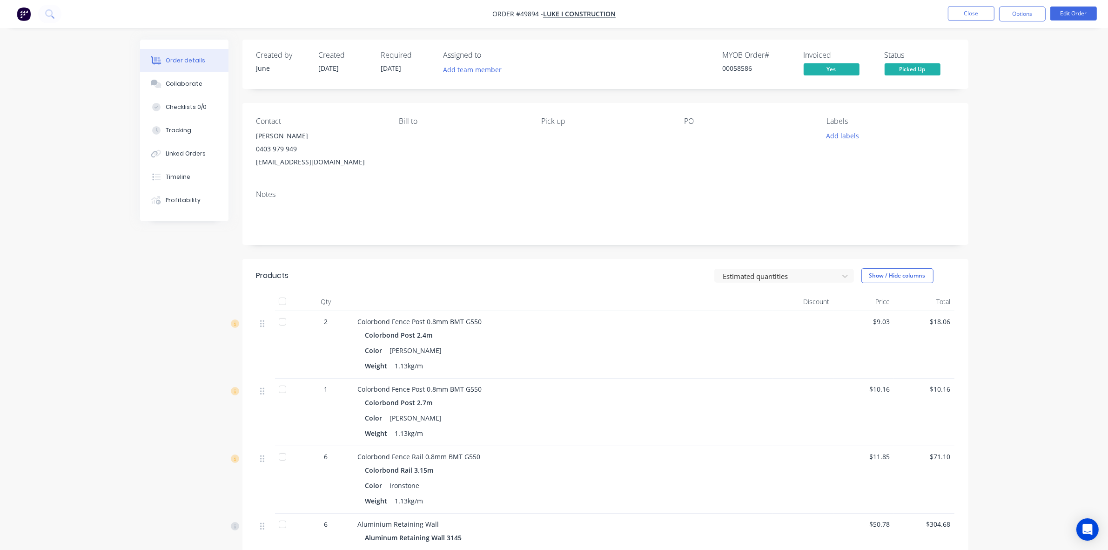
click at [1021, 22] on nav "Order #49894 - LUKE I CONSTRUCTION Close Options Edit Order" at bounding box center [554, 14] width 1108 height 28
click at [1021, 20] on button "Options" at bounding box center [1022, 14] width 47 height 15
click at [960, 131] on div "Delivery Docket" at bounding box center [995, 130] width 86 height 13
click at [966, 92] on div "Without pricing" at bounding box center [995, 93] width 86 height 13
click at [670, 180] on div "Contact Luke Lin 0403 979 949 westfencingluke@gmail.com Bill to Pick up PO Labe…" at bounding box center [605, 143] width 726 height 80
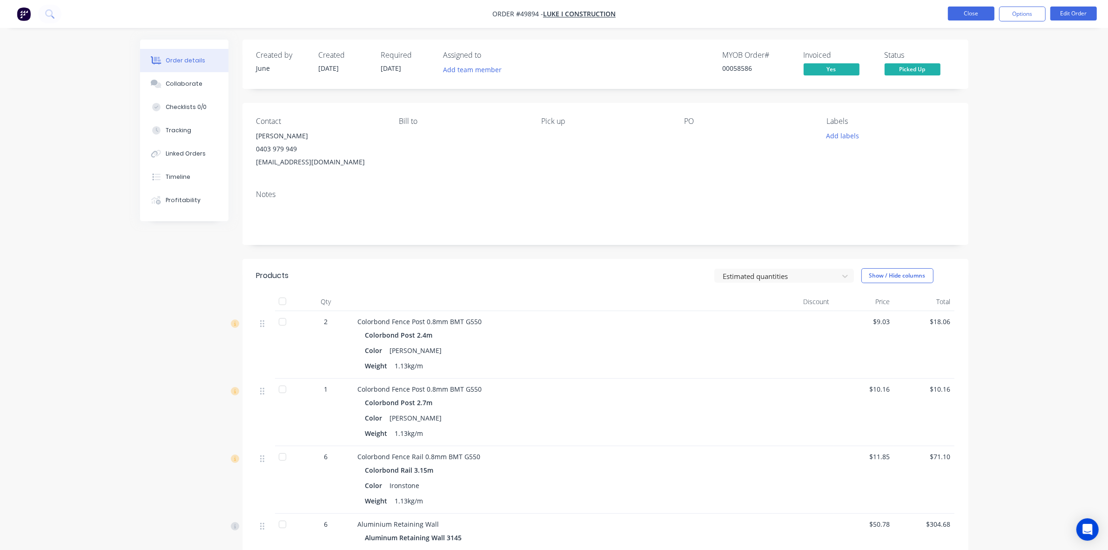
click at [977, 14] on button "Close" at bounding box center [971, 14] width 47 height 14
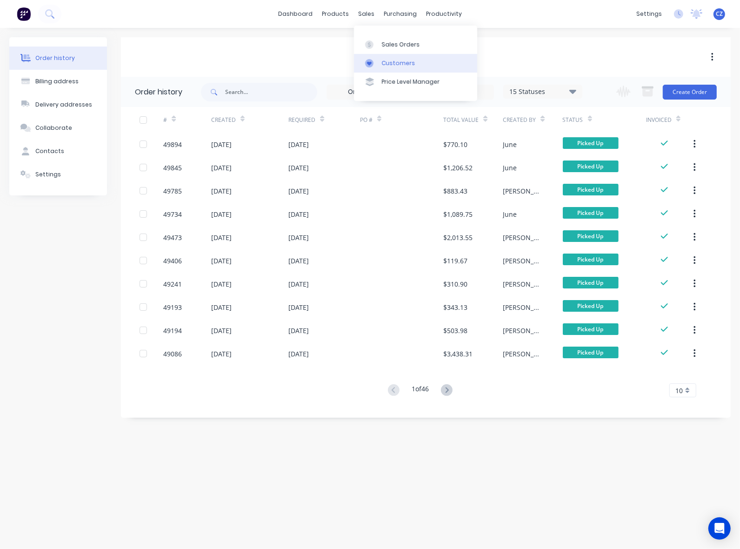
click at [382, 63] on div "Customers" at bounding box center [399, 63] width 34 height 8
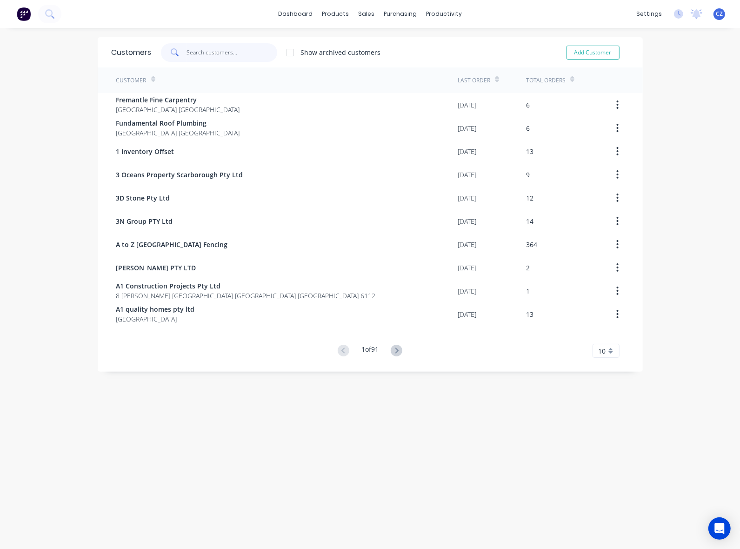
click at [213, 54] on input "text" at bounding box center [232, 52] width 91 height 19
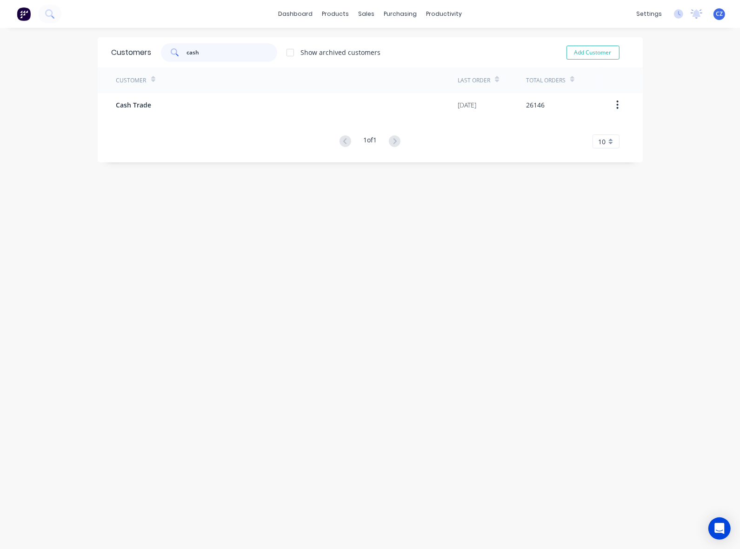
type input "cash"
click at [177, 117] on div "Customer Last Order Total Orders Cash Trade 02/10/25 26146 1 of 1 10 5 10 15 20…" at bounding box center [370, 107] width 545 height 81
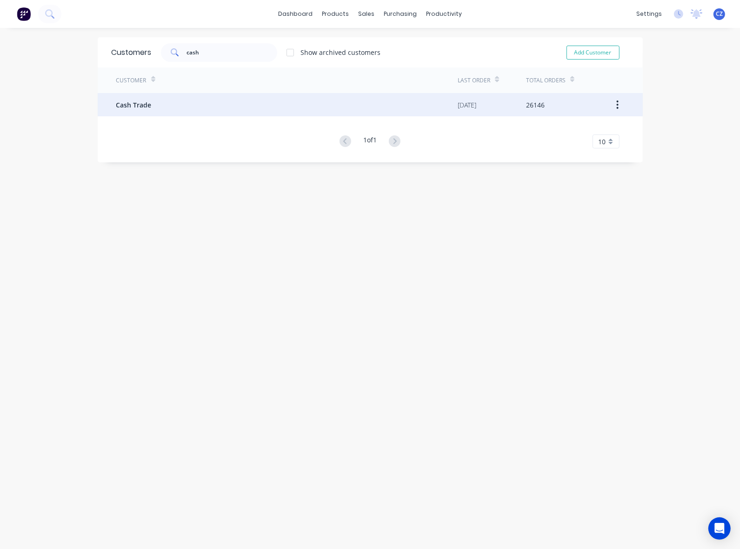
click at [178, 113] on div "Cash Trade" at bounding box center [287, 104] width 342 height 23
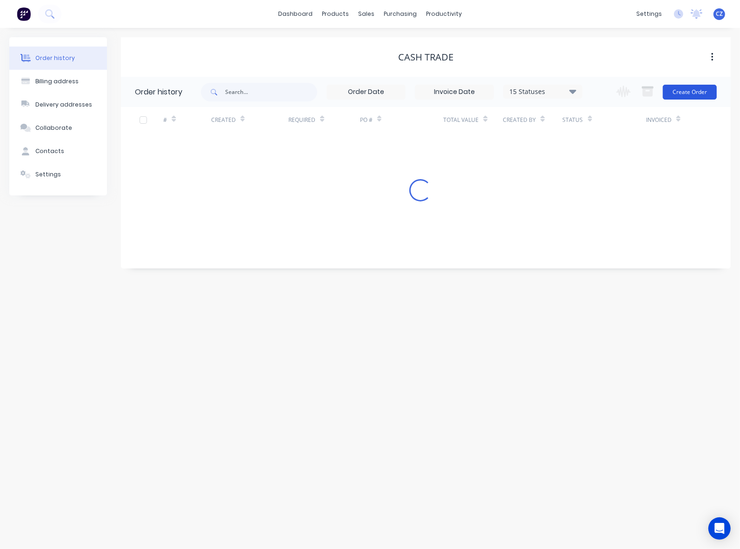
click at [699, 93] on button "Create Order" at bounding box center [690, 92] width 54 height 15
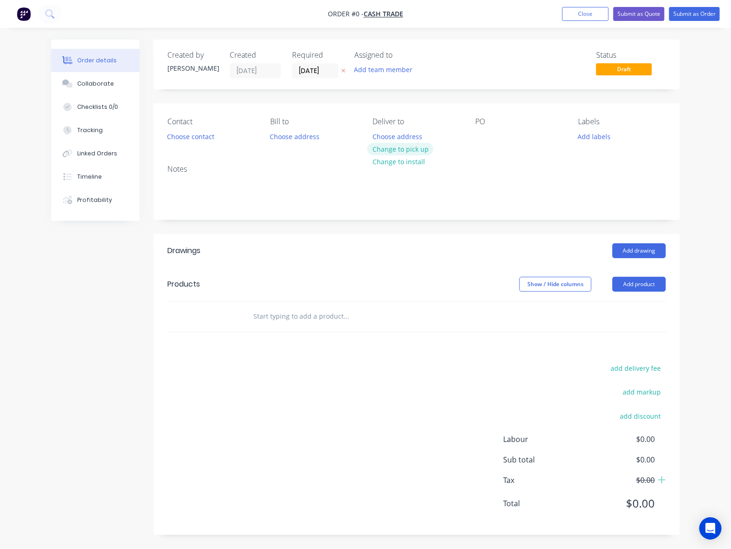
click at [389, 146] on button "Change to pick up" at bounding box center [401, 149] width 66 height 13
click at [637, 282] on button "Add product" at bounding box center [640, 284] width 54 height 15
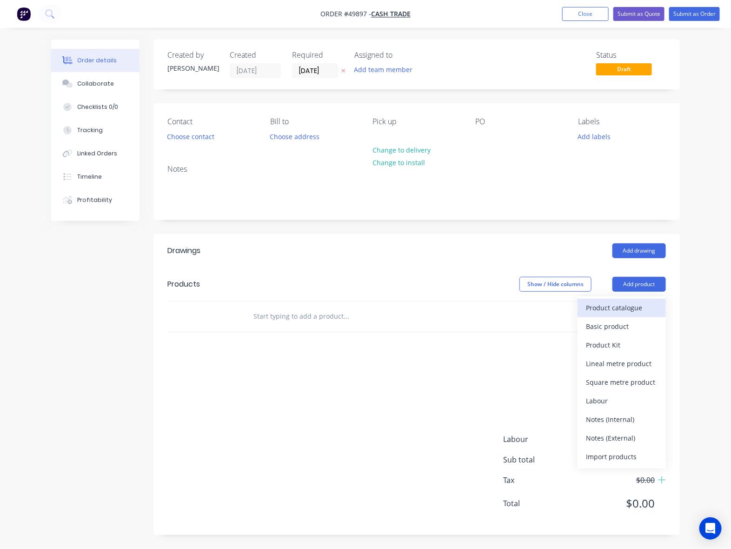
click at [635, 305] on div "Product catalogue" at bounding box center [622, 307] width 72 height 13
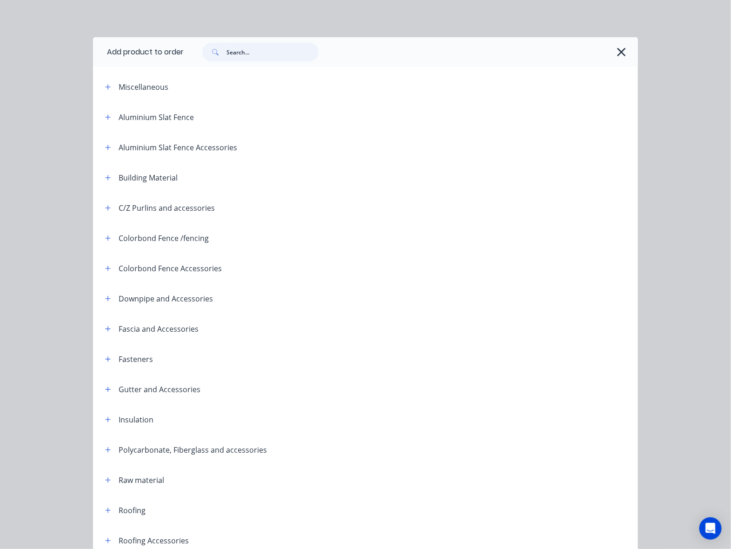
click at [258, 59] on input "text" at bounding box center [273, 52] width 92 height 19
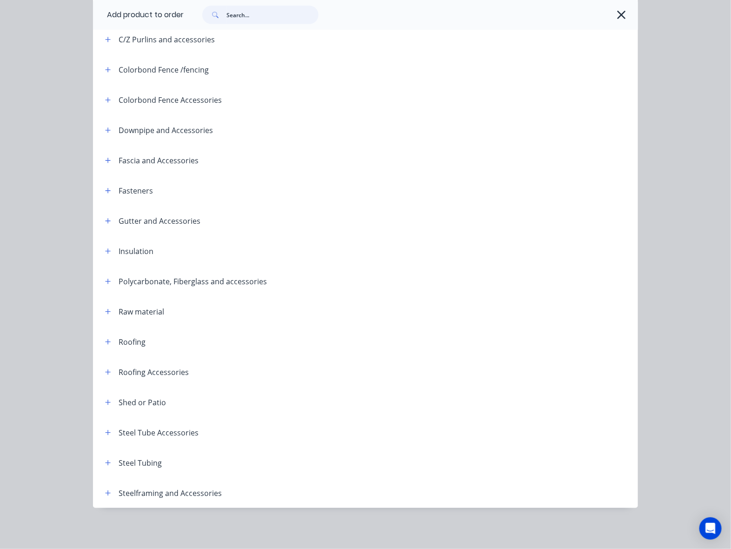
scroll to position [14, 0]
click at [105, 461] on icon "button" at bounding box center [108, 463] width 6 height 7
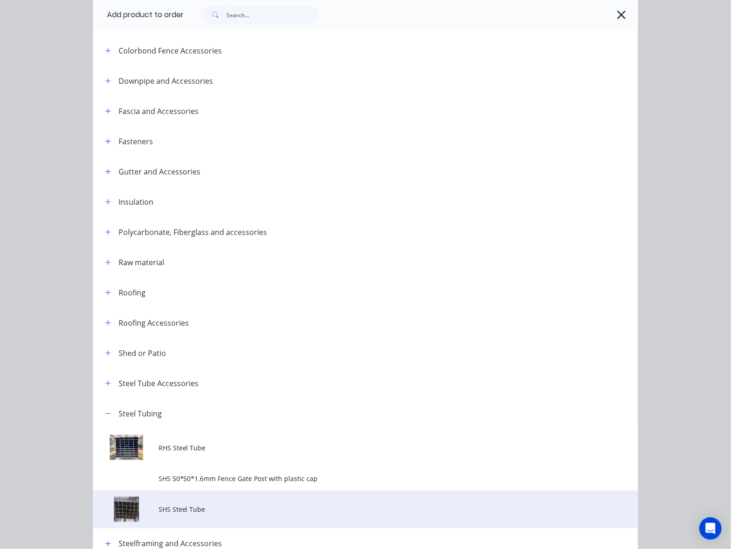
scroll to position [268, 0]
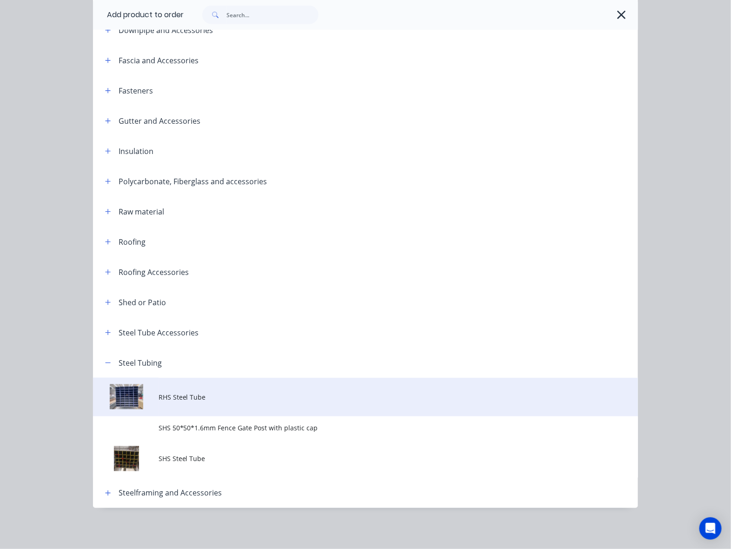
click at [213, 398] on span "RHS Steel Tube" at bounding box center [351, 397] width 384 height 10
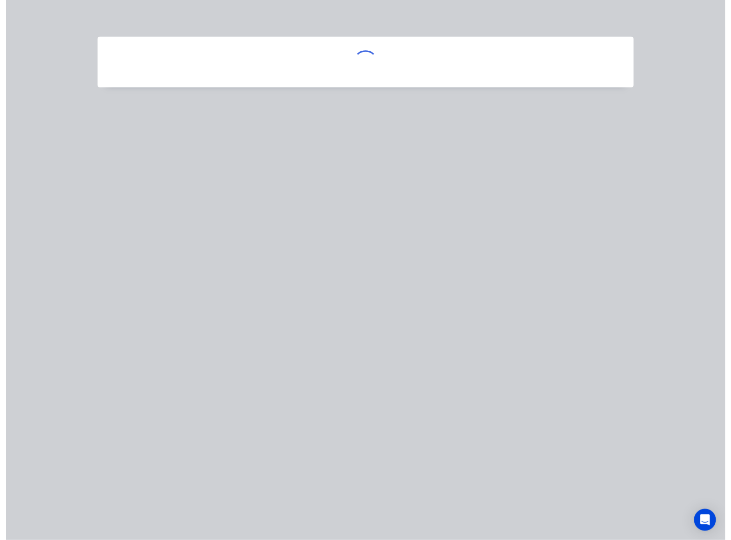
scroll to position [0, 0]
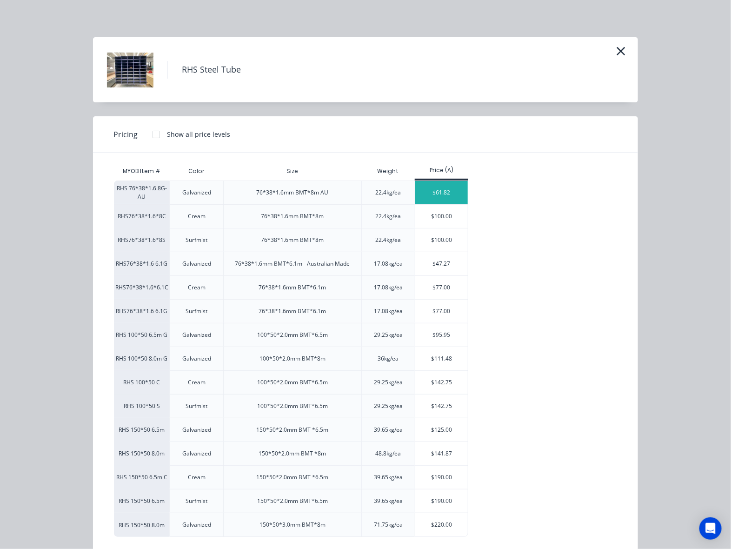
click at [452, 188] on div "$61.82" at bounding box center [442, 192] width 53 height 23
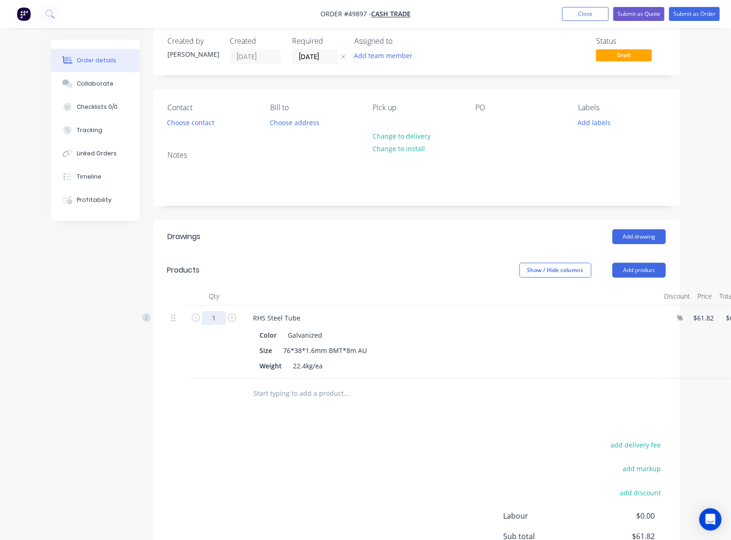
click at [208, 322] on input "1" at bounding box center [214, 318] width 24 height 14
type input "22"
type input "$1,360.04"
click at [316, 254] on header "Products Show / Hide columns Add product" at bounding box center [417, 271] width 527 height 34
click at [622, 268] on button "Add product" at bounding box center [640, 270] width 54 height 15
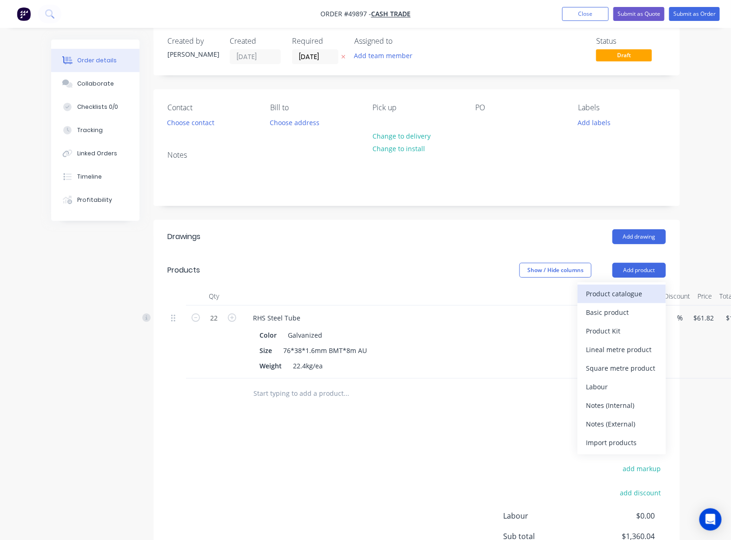
click at [623, 291] on div "Product catalogue" at bounding box center [622, 293] width 72 height 13
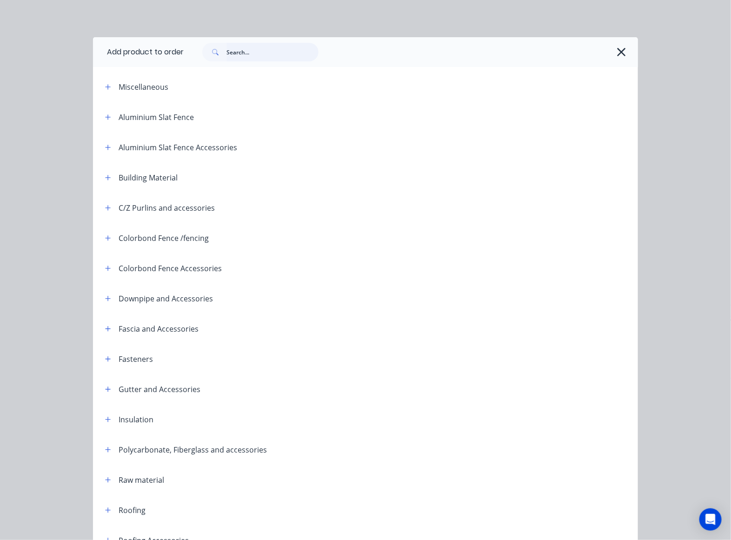
click at [235, 54] on input "text" at bounding box center [273, 52] width 92 height 19
click at [626, 50] on div at bounding box center [411, 52] width 455 height 30
click at [617, 47] on icon "button" at bounding box center [622, 52] width 10 height 13
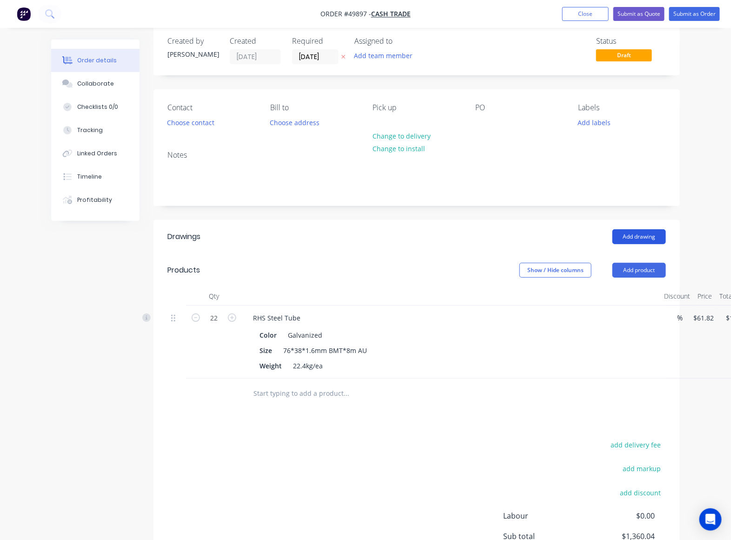
click at [627, 233] on button "Add drawing" at bounding box center [640, 236] width 54 height 15
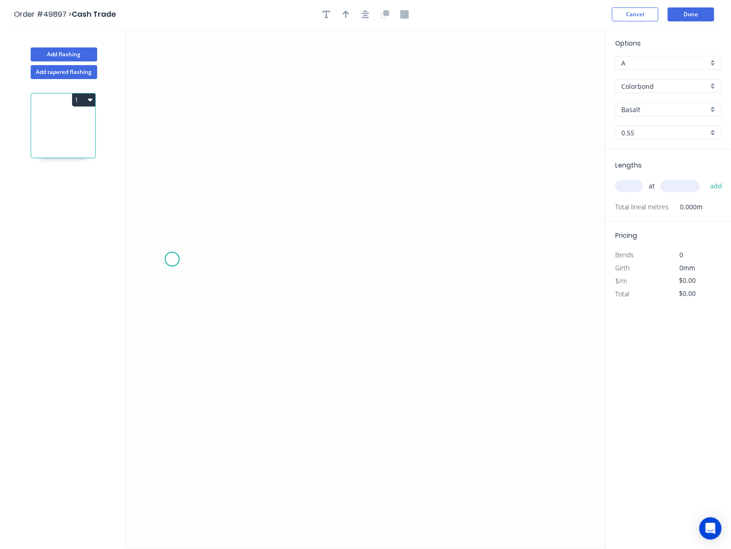
click at [172, 260] on icon "0" at bounding box center [366, 289] width 481 height 520
click at [194, 226] on icon "0" at bounding box center [366, 289] width 481 height 520
click at [387, 178] on icon "0 ?" at bounding box center [366, 289] width 481 height 520
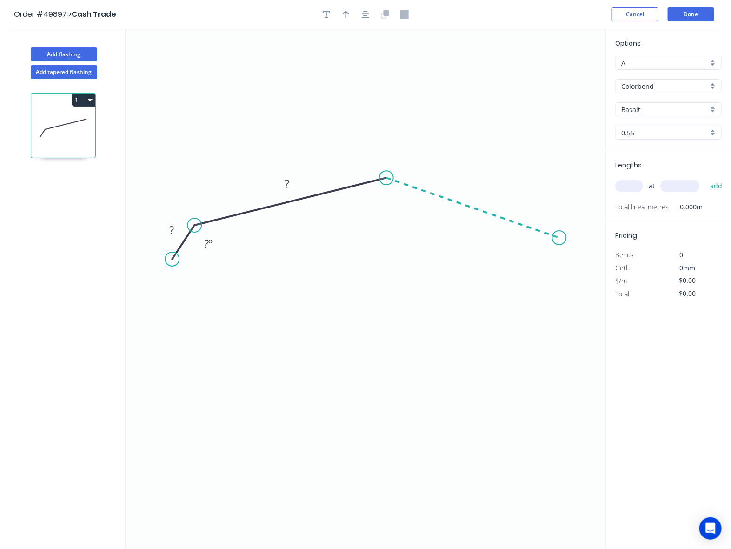
click at [560, 239] on icon "0 ? ? ? º" at bounding box center [366, 289] width 481 height 520
click at [585, 266] on icon "0 ? ? ? ? º ? º" at bounding box center [366, 289] width 481 height 520
click at [585, 266] on circle at bounding box center [585, 264] width 14 height 14
click at [389, 203] on tspan "º" at bounding box center [388, 200] width 4 height 15
click at [288, 188] on tspan "?" at bounding box center [287, 183] width 5 height 15
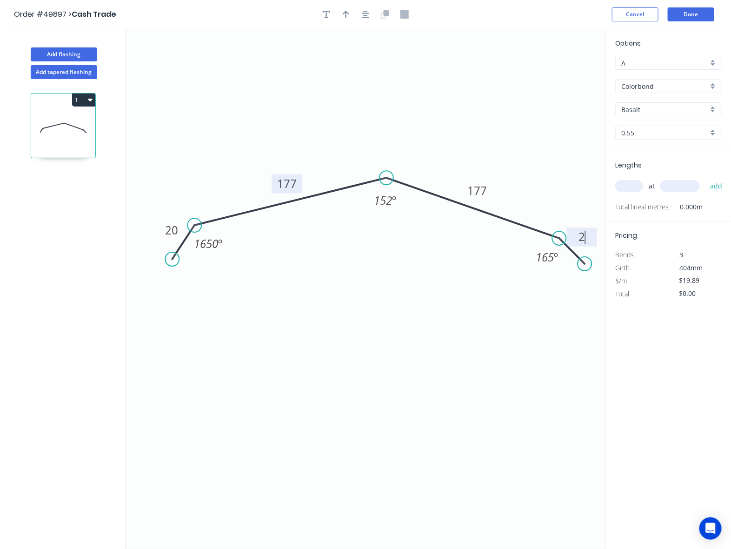
type input "$16.10"
click at [456, 291] on icon "0 20 177 177 20 165 º 152 º 165 º" at bounding box center [366, 289] width 481 height 520
click at [347, 15] on icon "button" at bounding box center [346, 14] width 7 height 7
drag, startPoint x: 558, startPoint y: 77, endPoint x: 420, endPoint y: 108, distance: 142.1
click at [420, 108] on icon at bounding box center [420, 97] width 8 height 30
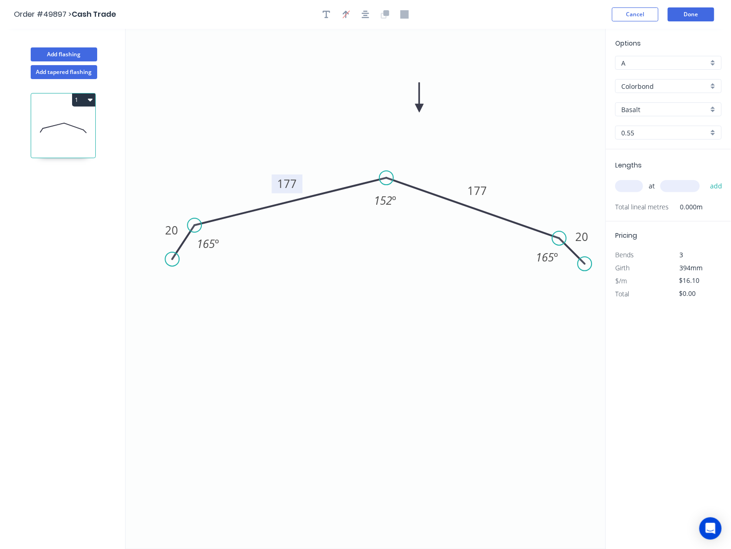
click at [661, 114] on div "Basalt" at bounding box center [669, 109] width 107 height 14
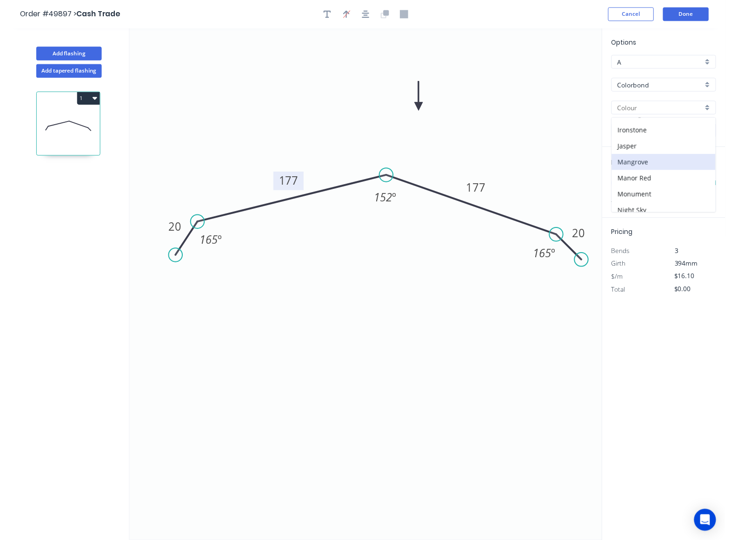
scroll to position [116, 0]
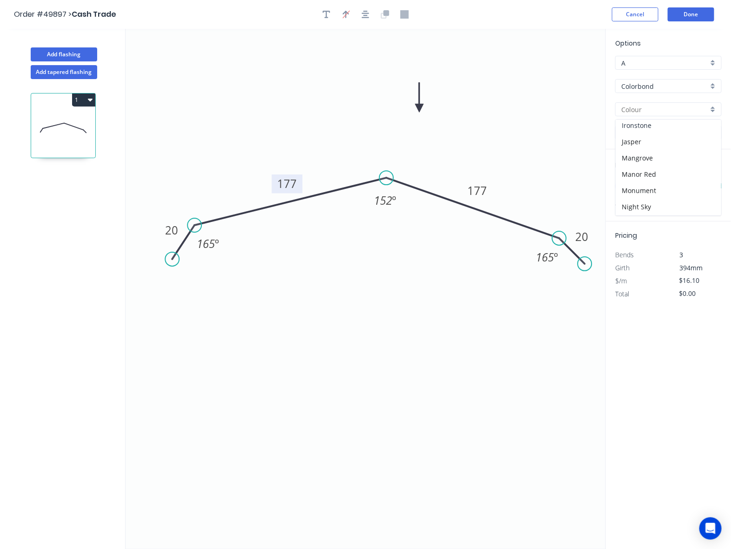
click at [649, 130] on div "Ironstone" at bounding box center [669, 125] width 106 height 16
type input "Ironstone"
click at [629, 177] on div "at add" at bounding box center [670, 186] width 108 height 25
click at [629, 184] on input "text" at bounding box center [630, 186] width 28 height 12
type input "2"
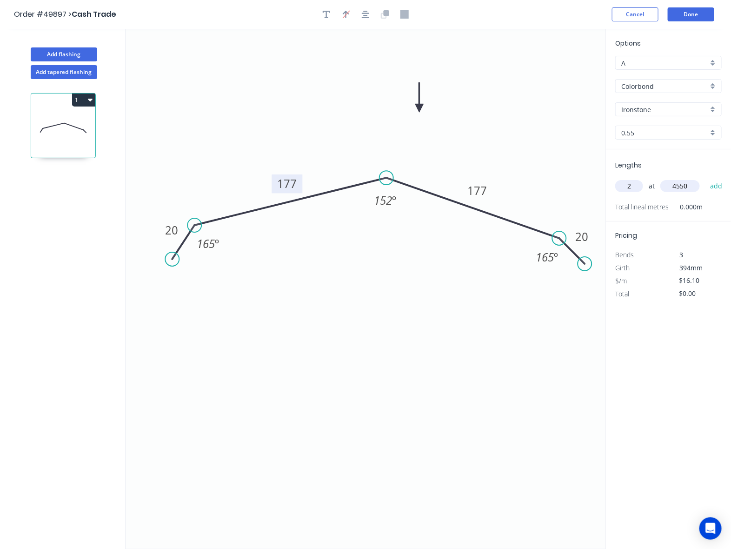
type input "4550"
click at [706, 178] on button "add" at bounding box center [717, 186] width 22 height 16
type input "$146.51"
click at [694, 13] on button "Done" at bounding box center [691, 14] width 47 height 14
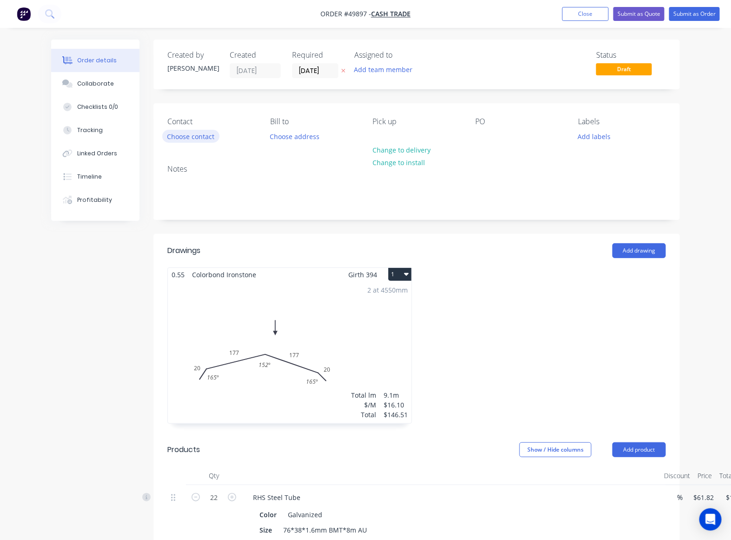
click at [193, 140] on button "Choose contact" at bounding box center [190, 136] width 57 height 13
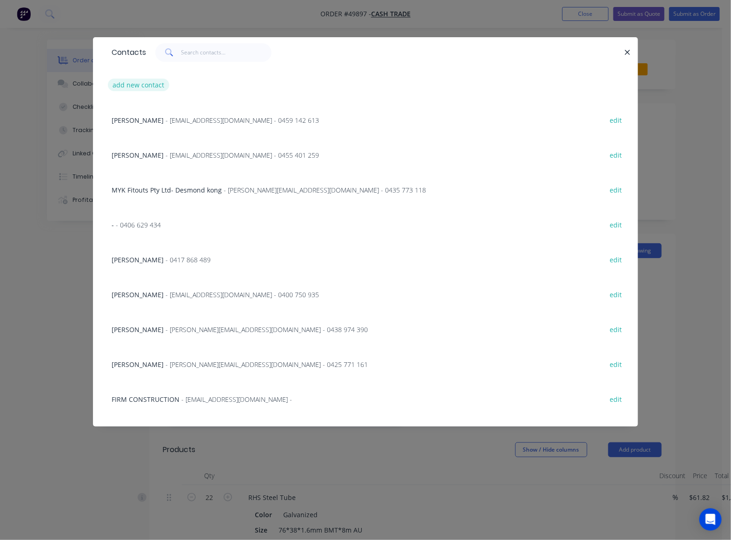
click at [134, 80] on button "add new contact" at bounding box center [138, 85] width 61 height 13
select select "AU"
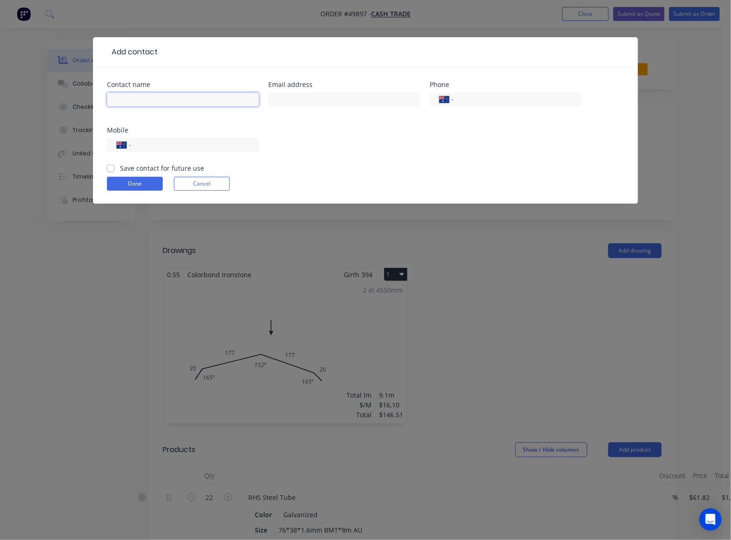
click at [131, 93] on input "text" at bounding box center [183, 100] width 152 height 14
paste input "Bruce Allen 0417962 253"
drag, startPoint x: 147, startPoint y: 100, endPoint x: 227, endPoint y: 106, distance: 79.8
click at [227, 106] on input "Bruce Allen 0417962 253" at bounding box center [183, 100] width 152 height 14
type input "Bruce Allen"
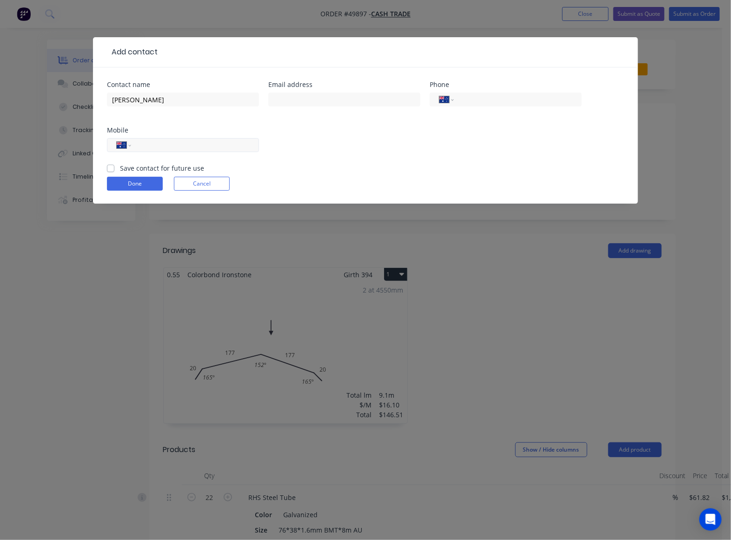
click at [180, 150] on div "International Afghanistan Åland Islands Albania Algeria American Samoa Andorra …" at bounding box center [183, 145] width 152 height 14
click at [181, 147] on input "tel" at bounding box center [194, 145] width 112 height 11
paste input "0417 962 253"
type input "0417 962 253"
click at [141, 182] on button "Done" at bounding box center [135, 184] width 56 height 14
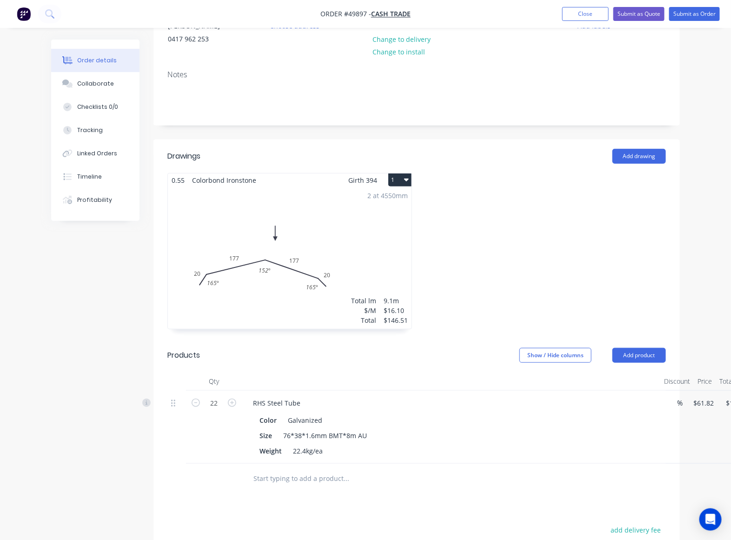
scroll to position [233, 0]
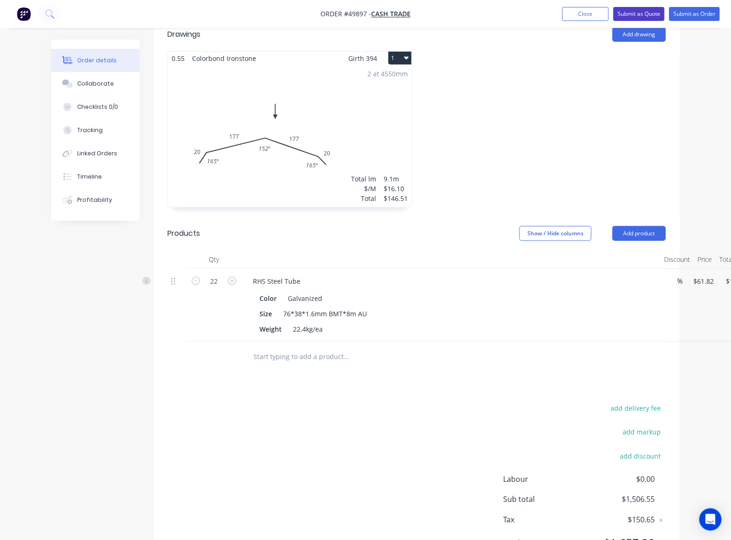
click at [631, 9] on button "Submit as Quote" at bounding box center [639, 14] width 51 height 14
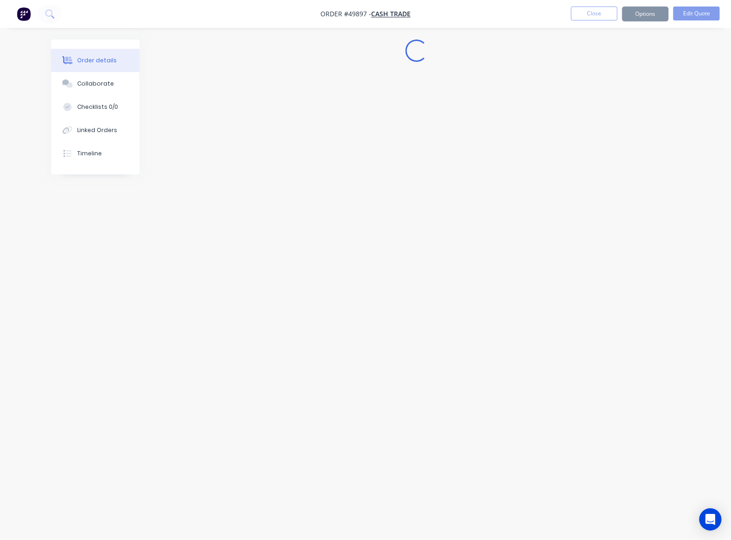
scroll to position [0, 0]
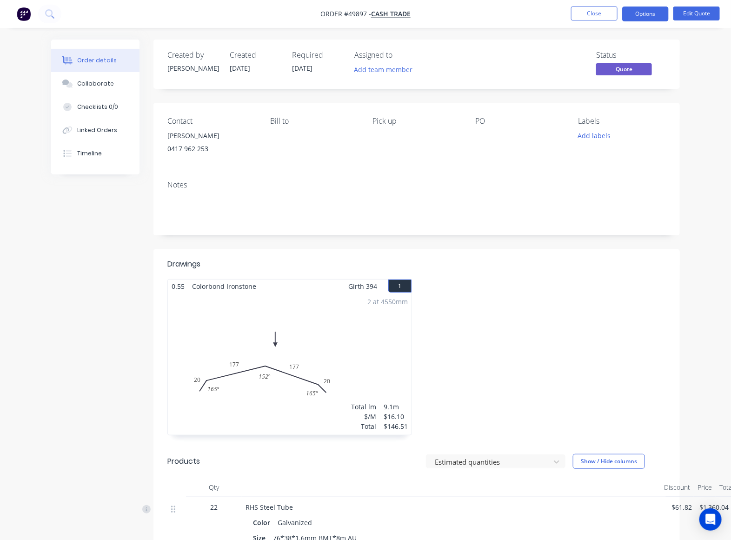
click at [495, 363] on div at bounding box center [544, 362] width 254 height 166
click at [646, 14] on button "Options" at bounding box center [646, 14] width 47 height 15
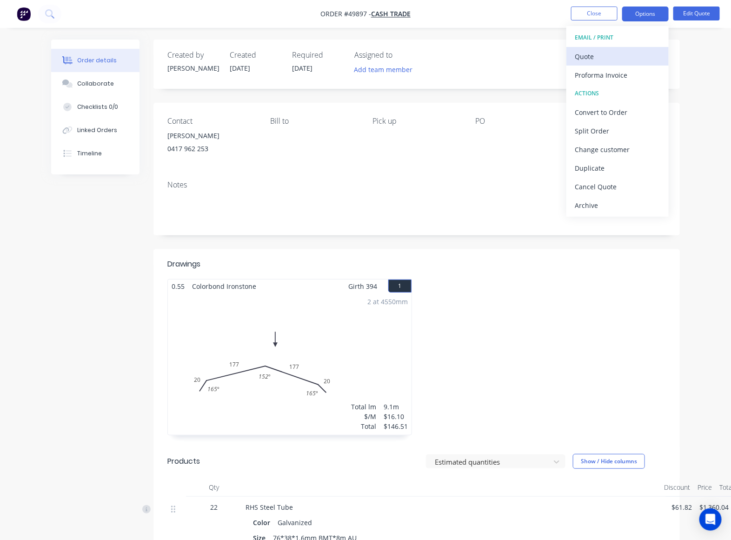
click at [625, 57] on div "Quote" at bounding box center [618, 56] width 86 height 13
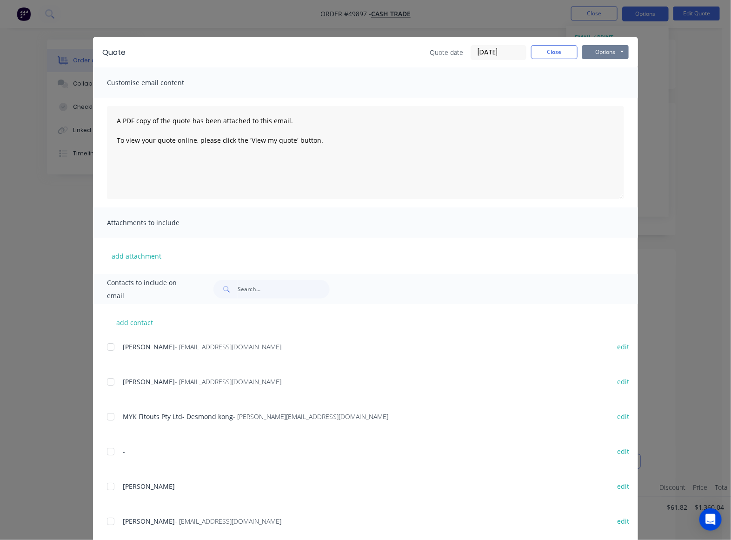
click at [595, 49] on button "Options" at bounding box center [606, 52] width 47 height 14
click at [597, 69] on button "Preview" at bounding box center [613, 68] width 60 height 15
click at [535, 47] on button "Close" at bounding box center [554, 52] width 47 height 14
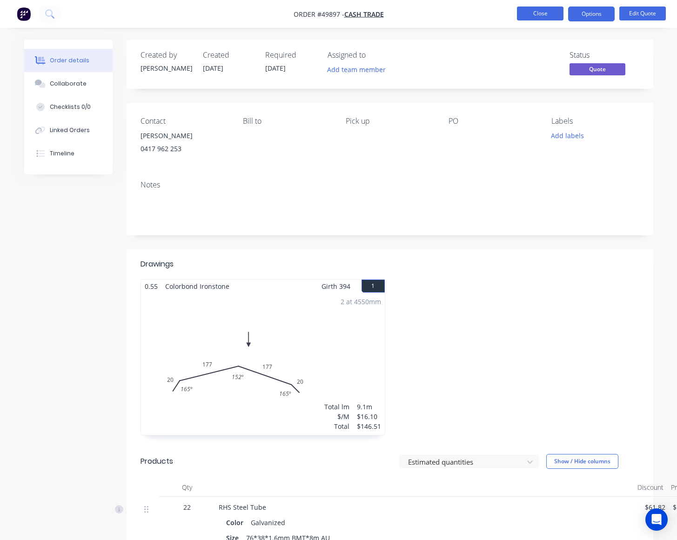
click at [535, 13] on button "Close" at bounding box center [540, 14] width 47 height 14
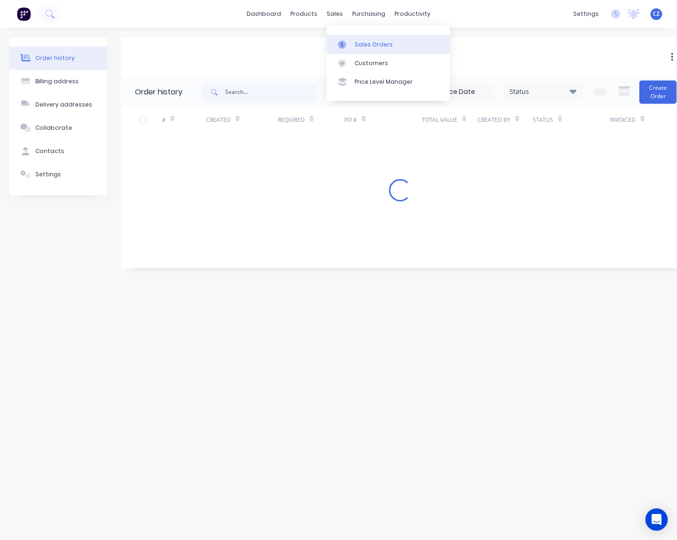
click at [363, 47] on div "Sales Orders" at bounding box center [374, 44] width 38 height 8
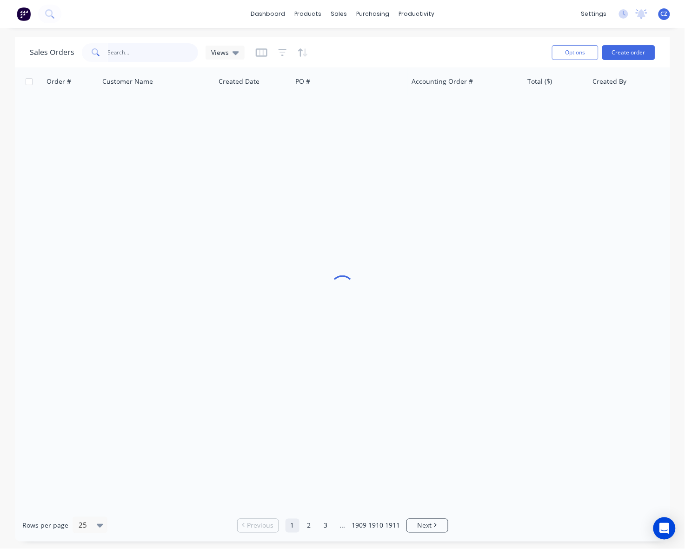
click at [138, 50] on input "text" at bounding box center [153, 52] width 91 height 19
paste input "49016"
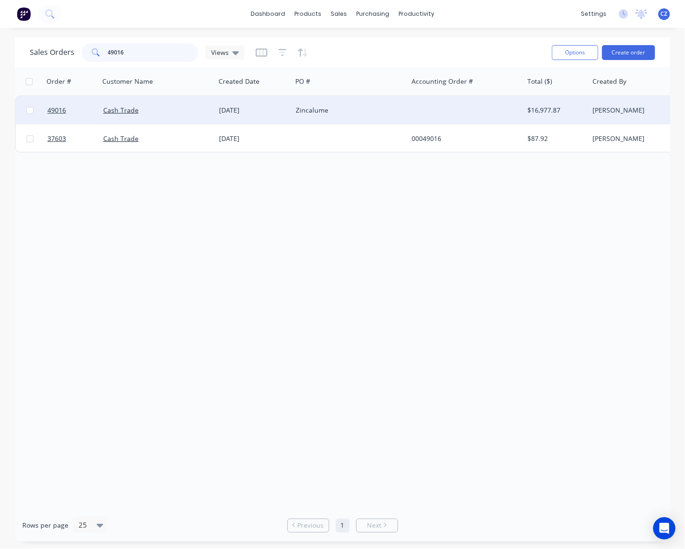
type input "49016"
click at [342, 109] on div "Zincalume" at bounding box center [347, 110] width 103 height 9
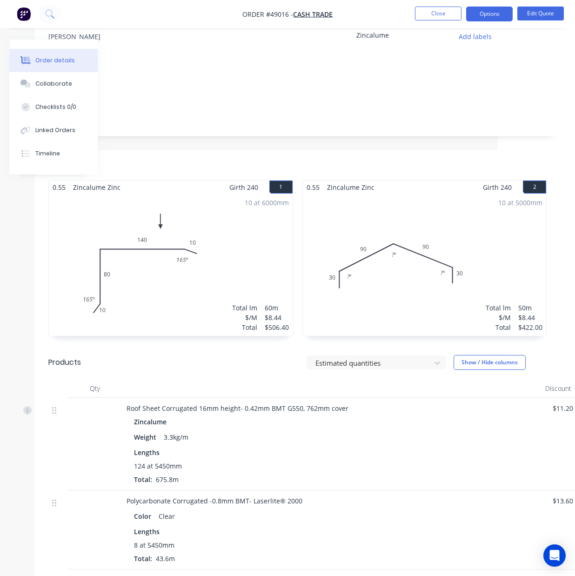
scroll to position [248, 77]
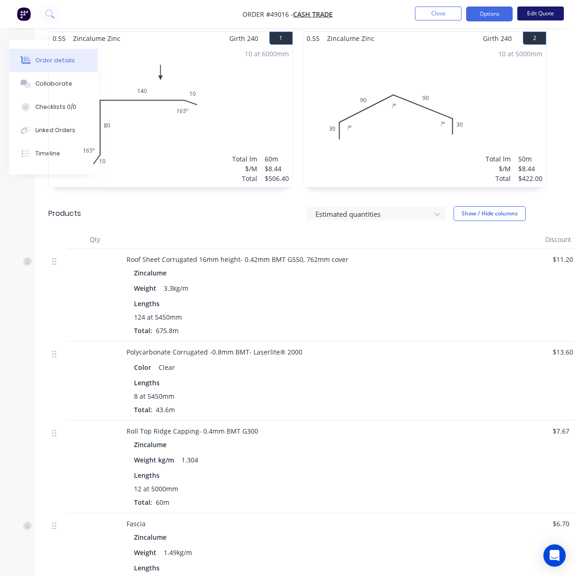
click at [540, 19] on button "Edit Quote" at bounding box center [540, 14] width 47 height 14
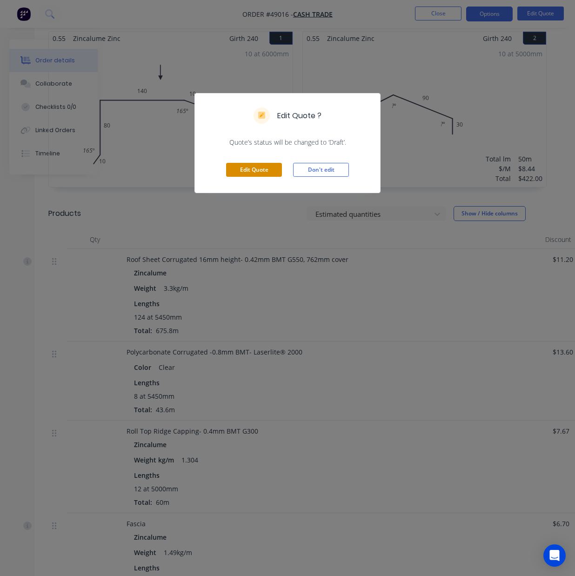
click at [267, 174] on button "Edit Quote" at bounding box center [254, 170] width 56 height 14
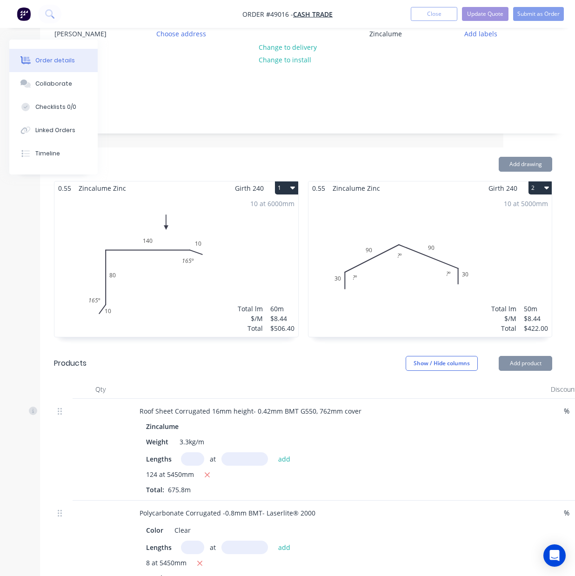
scroll to position [382, 72]
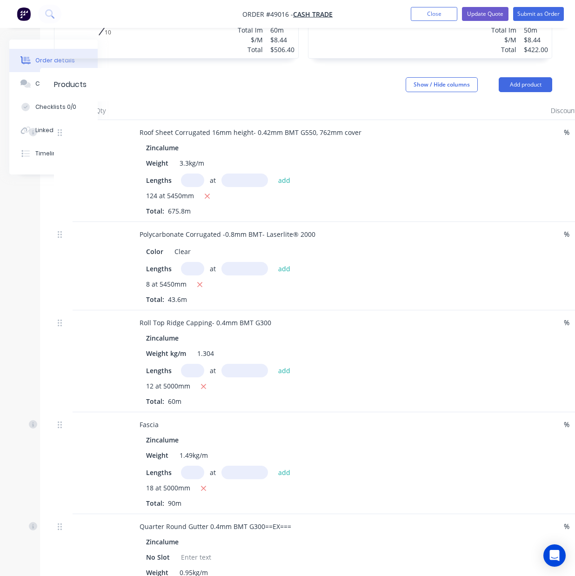
click at [190, 183] on input "text" at bounding box center [192, 180] width 23 height 13
type input "64"
click at [250, 183] on input "text" at bounding box center [244, 180] width 47 height 13
type input "54450"
click at [274, 174] on button "add" at bounding box center [285, 180] width 22 height 13
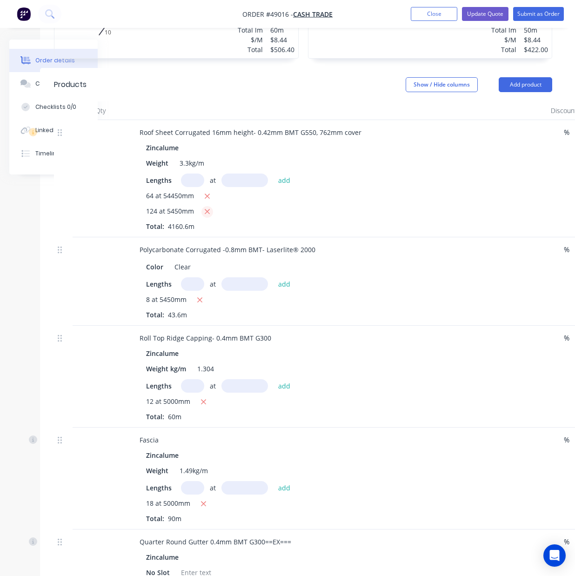
click at [204, 214] on icon "button" at bounding box center [207, 212] width 6 height 8
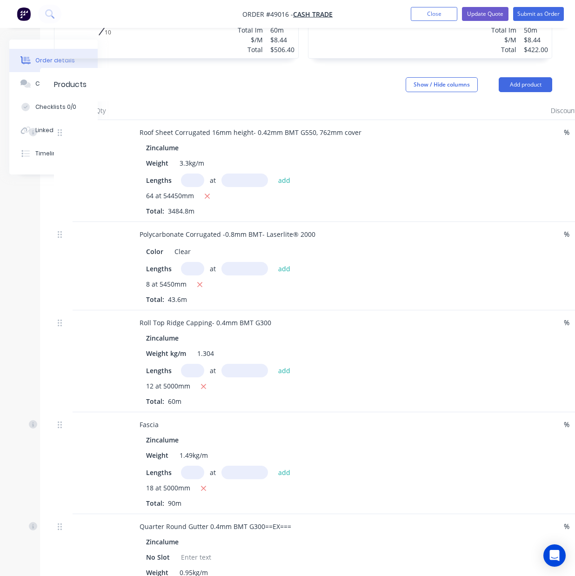
type input "$39,029.76"
click at [460, 325] on div "Roll Top Ridge Capping- 0.4mm BMT G300" at bounding box center [337, 322] width 411 height 13
click at [449, 333] on div "Zincalume" at bounding box center [337, 337] width 383 height 13
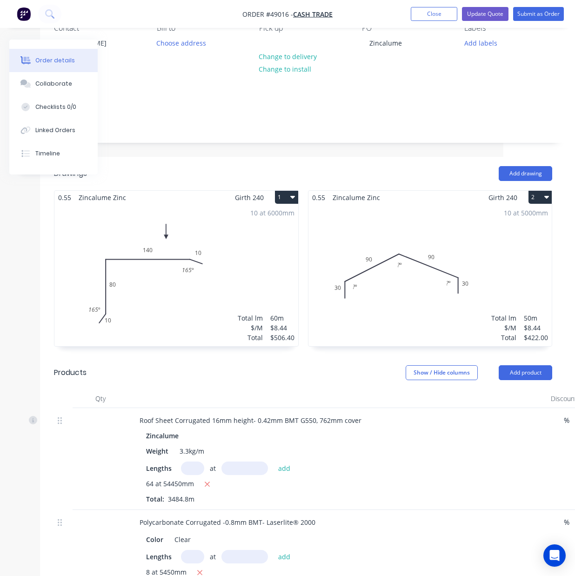
scroll to position [71, 72]
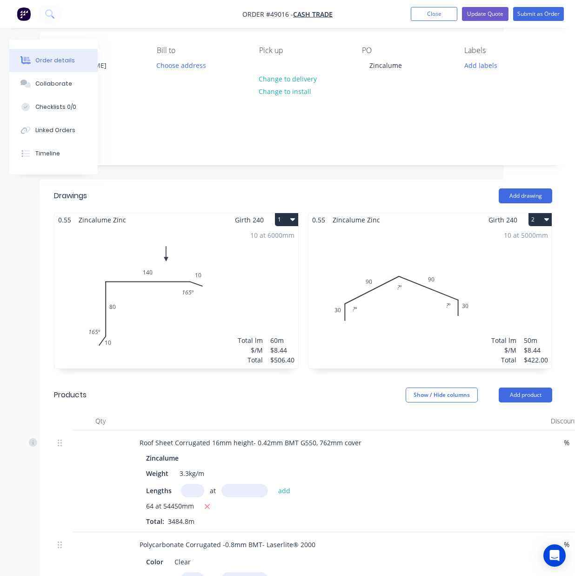
click at [398, 322] on div "10 at 5000mm Total lm $/M Total 50m $8.44 $422.00" at bounding box center [430, 298] width 244 height 142
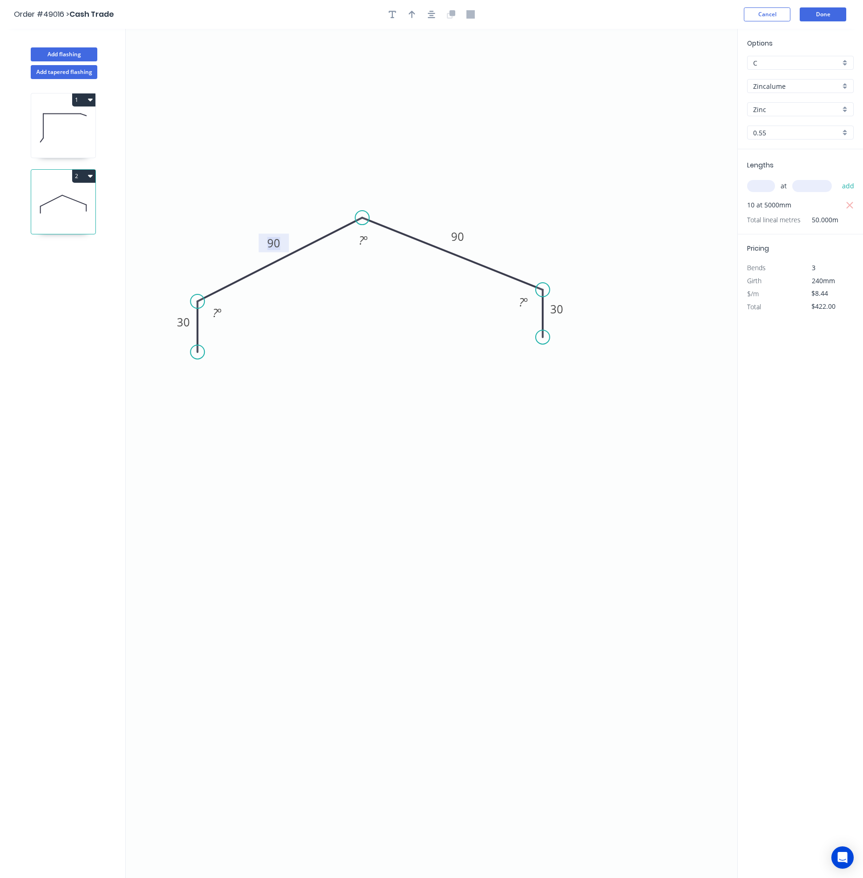
click at [279, 241] on tspan "90" at bounding box center [273, 242] width 13 height 15
type input "$7.94"
type input "$397.00"
type input "$12.90"
type input "$645.00"
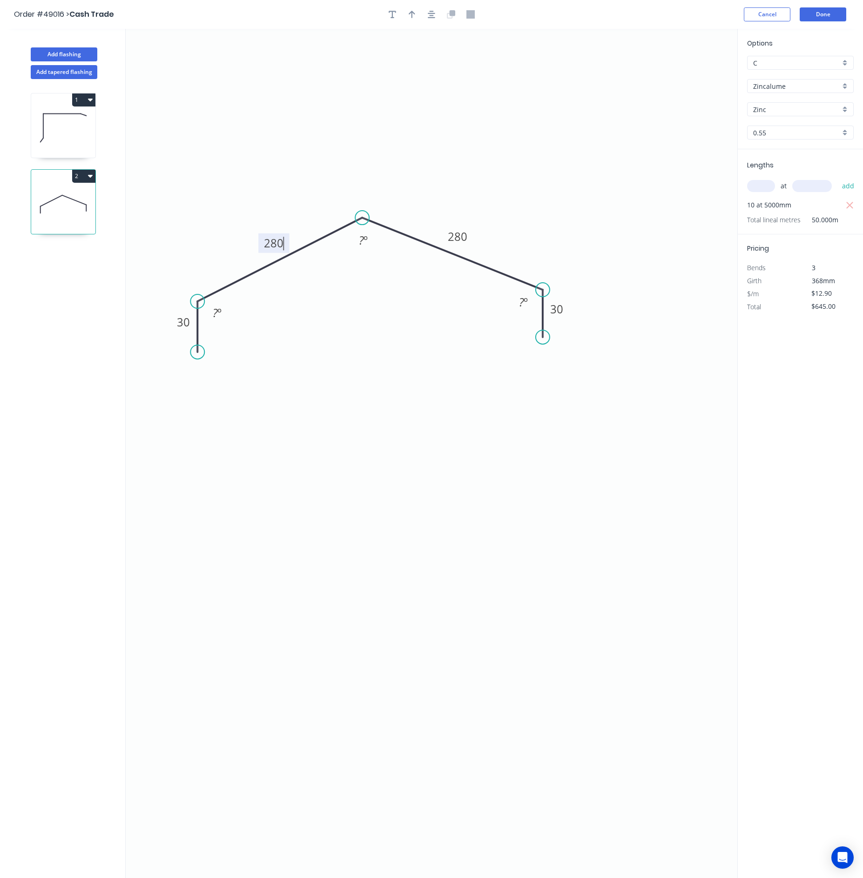
click at [360, 448] on icon "0 30 280 280 30 ? º ? º ? º" at bounding box center [431, 454] width 611 height 850
type input "$21.04"
type input "$1,052.00"
click at [371, 243] on rect at bounding box center [363, 241] width 19 height 13
drag, startPoint x: 544, startPoint y: 339, endPoint x: 567, endPoint y: 320, distance: 29.1
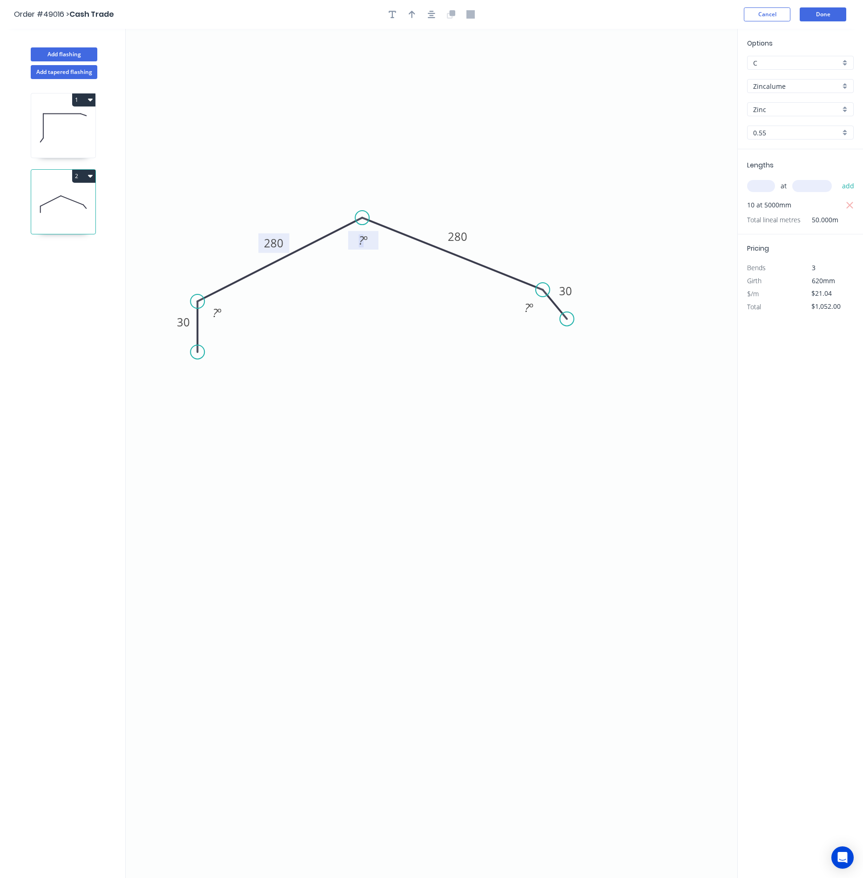
click at [567, 320] on circle at bounding box center [567, 319] width 14 height 14
drag, startPoint x: 197, startPoint y: 348, endPoint x: 178, endPoint y: 336, distance: 23.0
click at [178, 336] on circle at bounding box center [178, 335] width 14 height 14
click at [87, 151] on icon at bounding box center [63, 128] width 64 height 60
type input "$8.44"
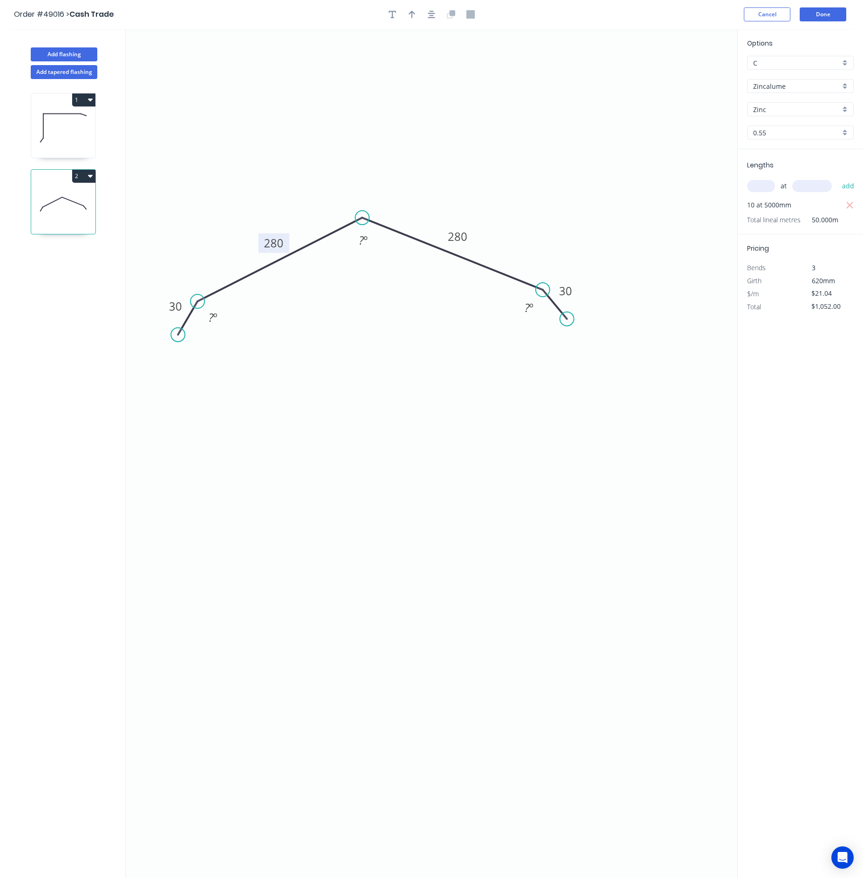
type input "$506.40"
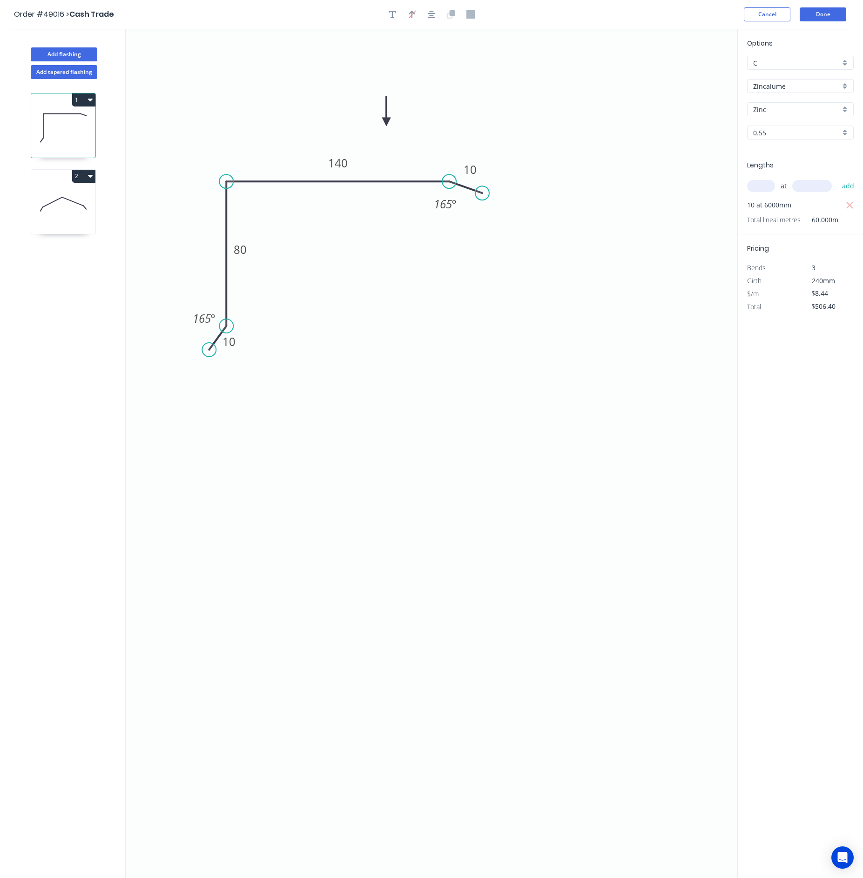
click at [58, 206] on icon at bounding box center [63, 204] width 64 height 60
type input "$21.04"
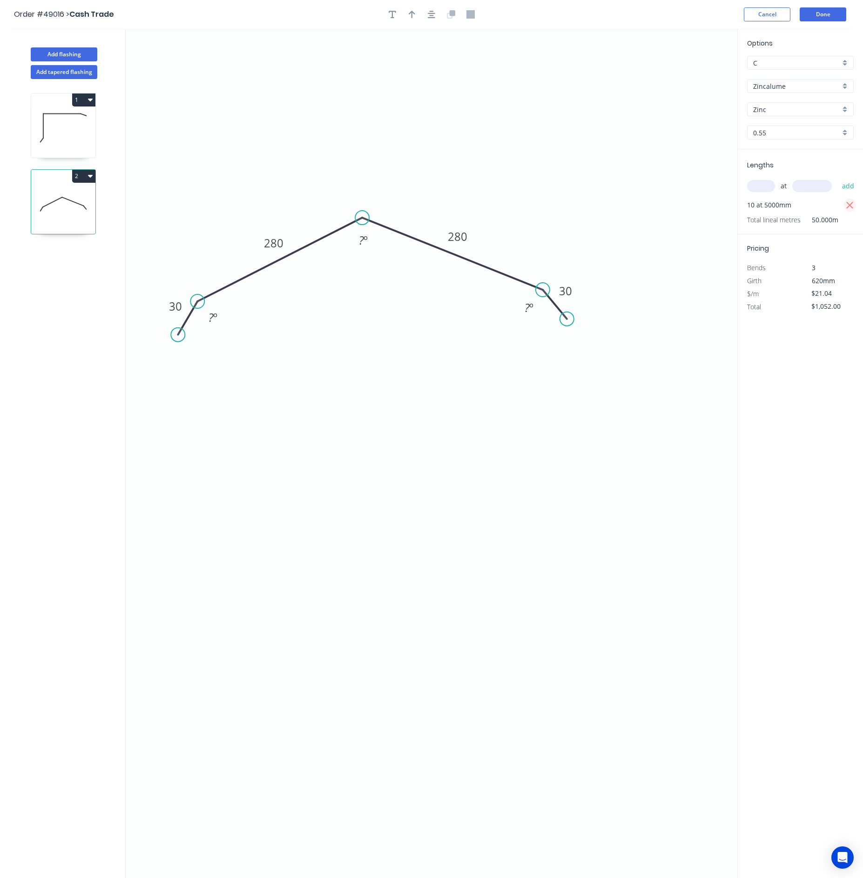
click at [848, 206] on icon "button" at bounding box center [849, 205] width 8 height 11
type input "$0.00"
click at [759, 192] on input "text" at bounding box center [761, 186] width 28 height 12
type input "5"
type input "5000"
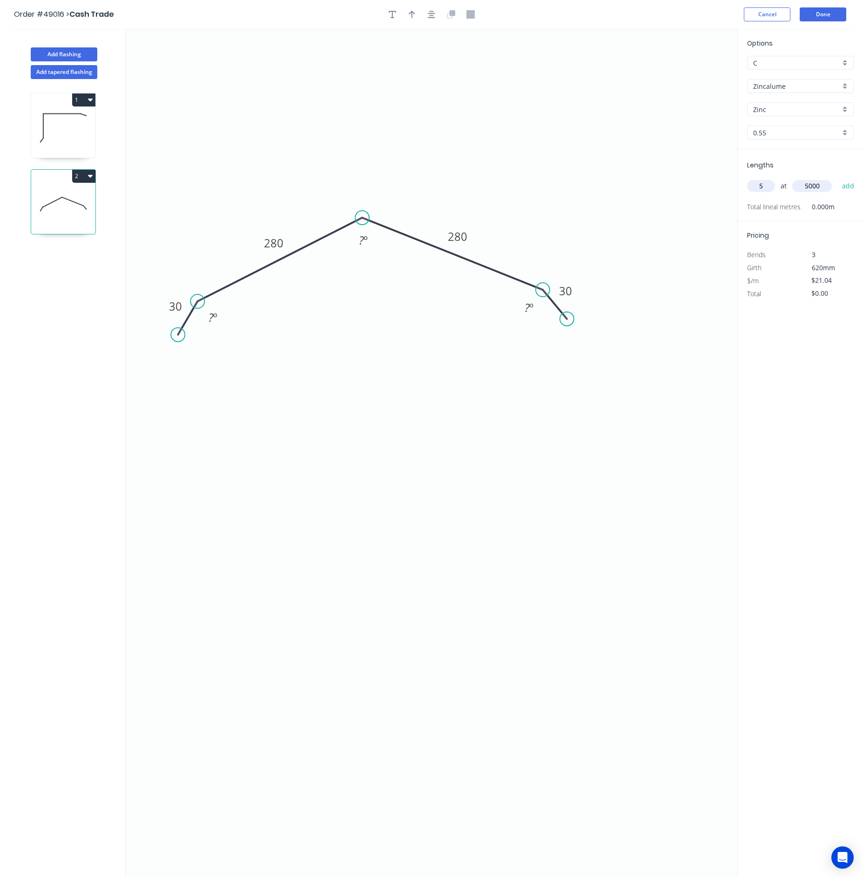
click at [837, 178] on button "add" at bounding box center [848, 186] width 22 height 16
type input "$526.00"
click at [59, 131] on icon at bounding box center [63, 128] width 64 height 60
type input "$8.44"
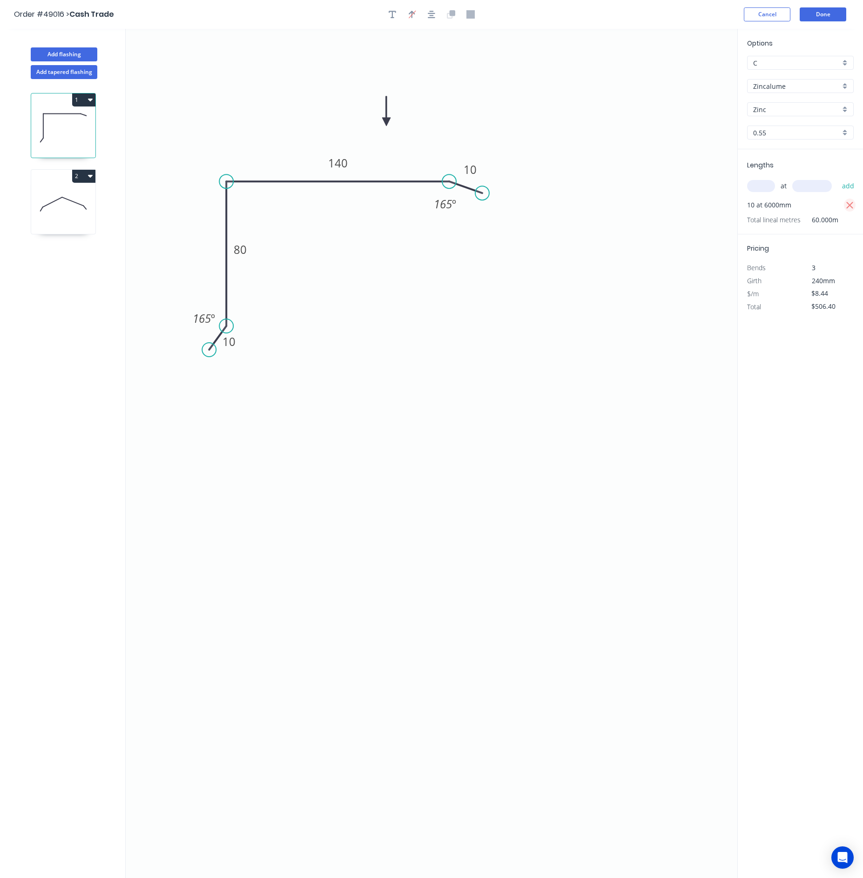
click at [850, 201] on icon "button" at bounding box center [849, 205] width 8 height 11
type input "$0.00"
click at [769, 183] on input "text" at bounding box center [761, 186] width 28 height 12
type input "5"
type input "6000"
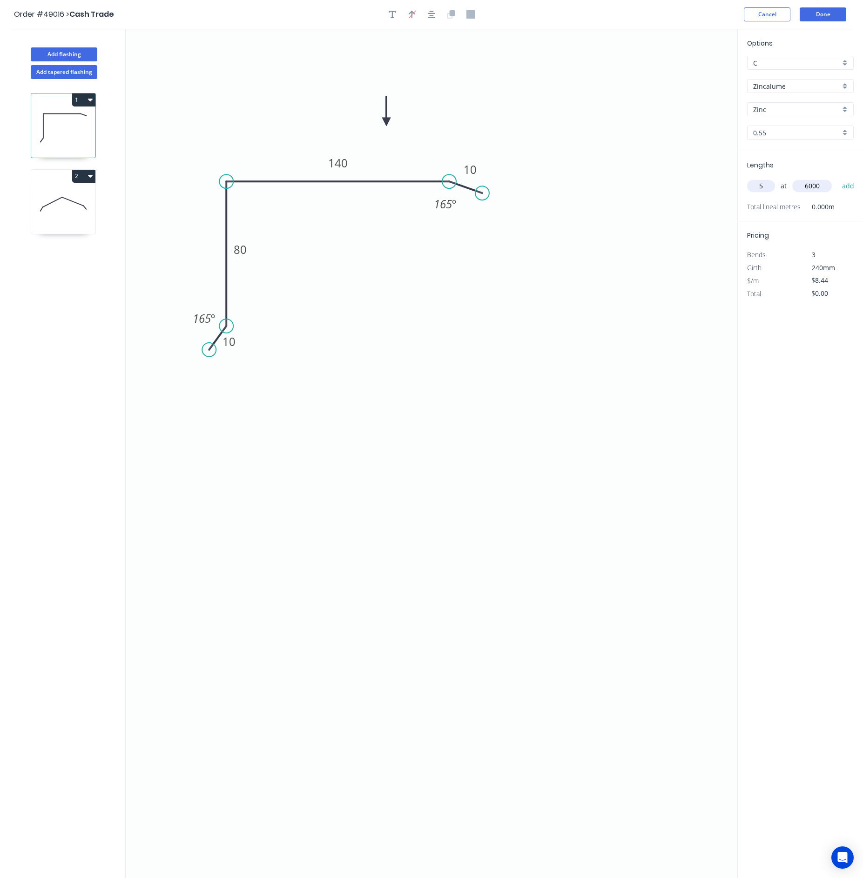
click at [837, 178] on button "add" at bounding box center [848, 186] width 22 height 16
type input "$253.20"
click at [834, 18] on button "Done" at bounding box center [822, 14] width 47 height 14
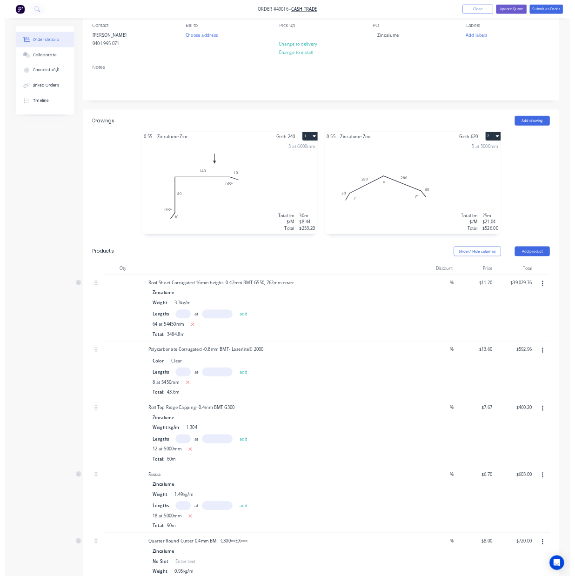
scroll to position [372, 0]
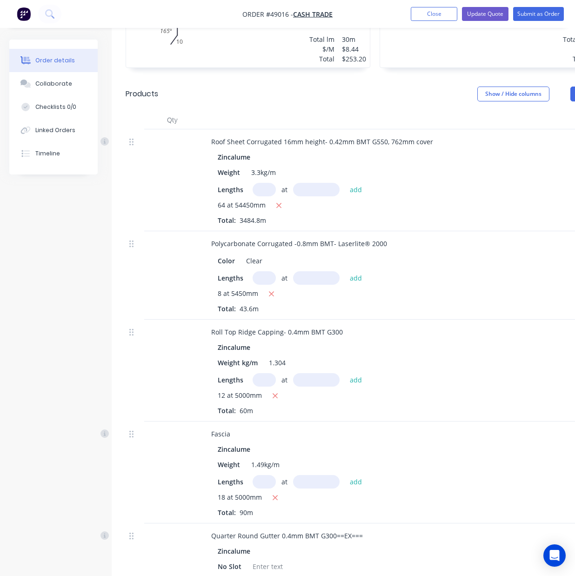
click at [272, 491] on div "Lengths at add 18 at 5000mm Total: 90m" at bounding box center [409, 496] width 383 height 42
click at [274, 497] on button "button" at bounding box center [275, 498] width 12 height 12
type input "$0.00"
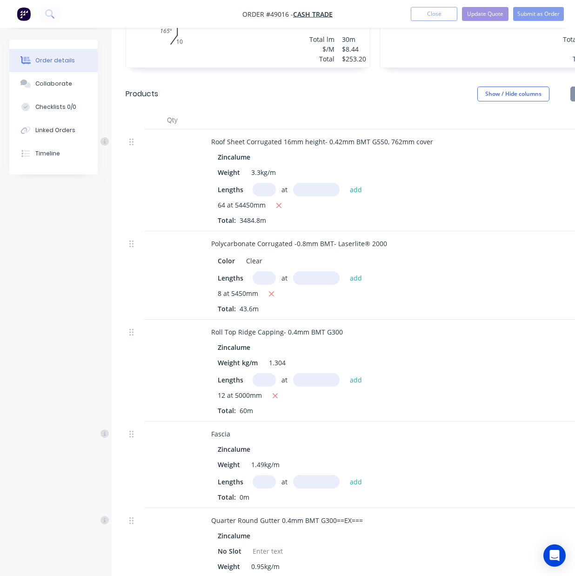
click at [274, 498] on div "Total: 0m" at bounding box center [409, 497] width 383 height 10
click at [263, 473] on div "Zincalume Weight 1.49kg/m Lengths at add Total: 0m" at bounding box center [409, 472] width 411 height 60
click at [263, 481] on input "text" at bounding box center [264, 481] width 23 height 13
type input "9"
type input "5000"
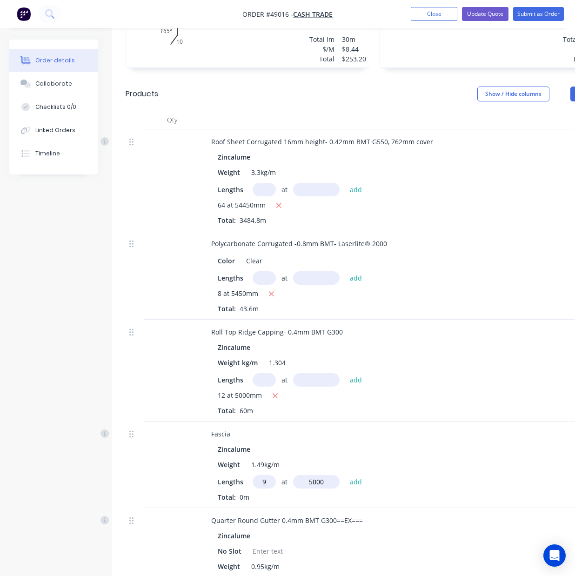
click at [345, 475] on button "add" at bounding box center [356, 481] width 22 height 13
type input "$301.50"
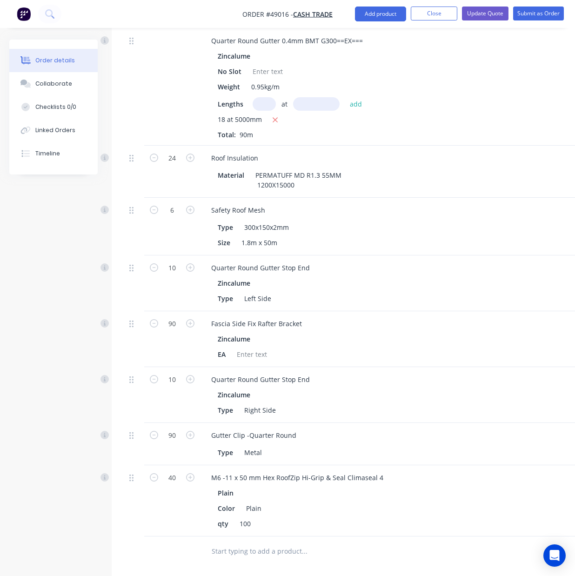
scroll to position [868, 0]
click at [172, 325] on input "90" at bounding box center [172, 323] width 24 height 14
type input "30"
type input "$63.90"
click at [389, 342] on div "Zincalume" at bounding box center [409, 337] width 383 height 13
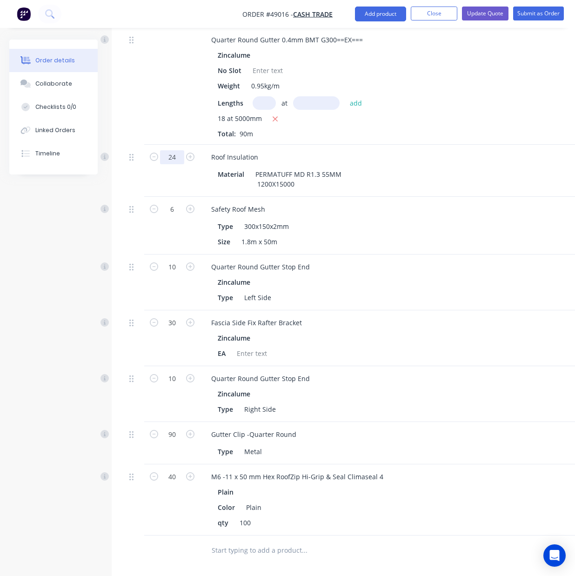
click at [172, 156] on input "24" at bounding box center [172, 157] width 24 height 14
type input "19"
type input "$2,257.20"
click at [364, 308] on div "Quarter Round Gutter Stop End Zincalume Type Left Side" at bounding box center [409, 283] width 419 height 56
click at [168, 209] on input "6" at bounding box center [172, 209] width 24 height 14
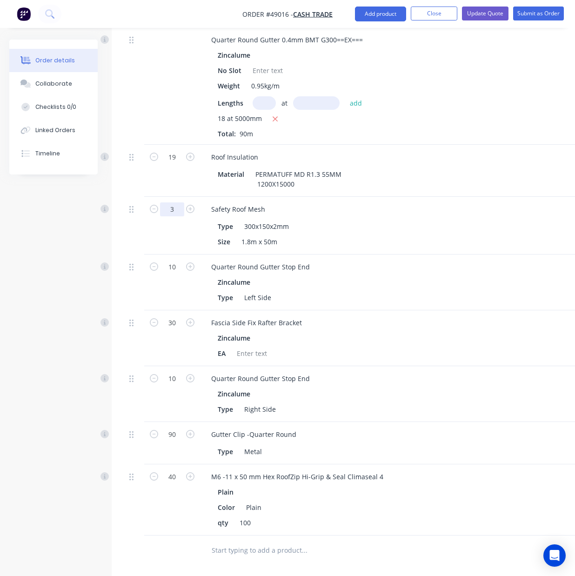
type input "3"
type input "$420.00"
click at [418, 280] on div "Zincalume" at bounding box center [409, 281] width 383 height 13
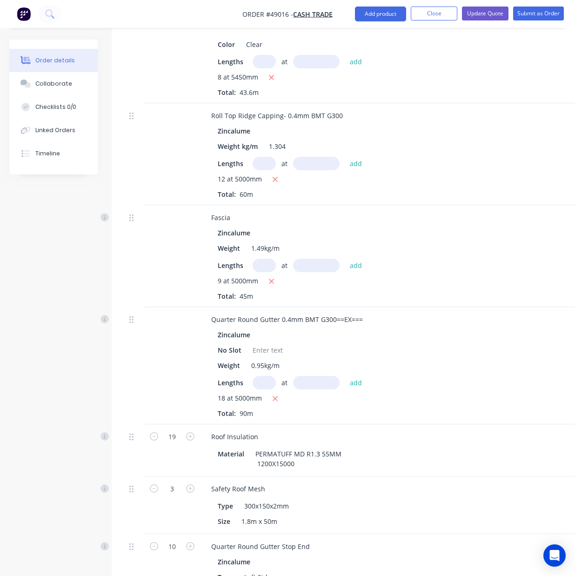
scroll to position [558, 0]
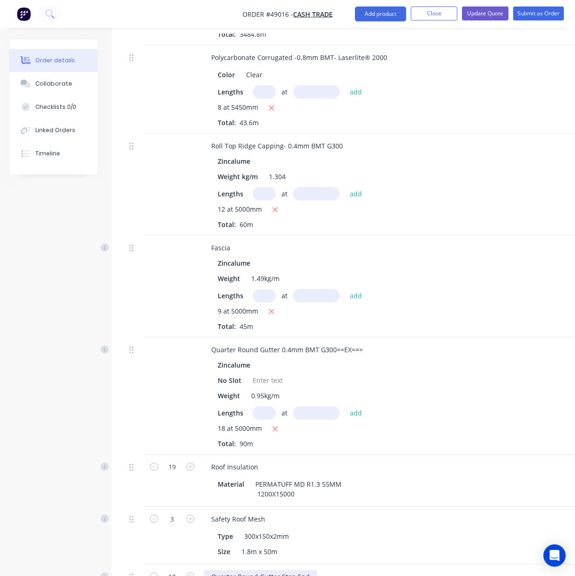
drag, startPoint x: 311, startPoint y: 575, endPoint x: 526, endPoint y: 574, distance: 214.5
click at [526, 549] on div "Quarter Round Gutter Stop End" at bounding box center [409, 576] width 411 height 13
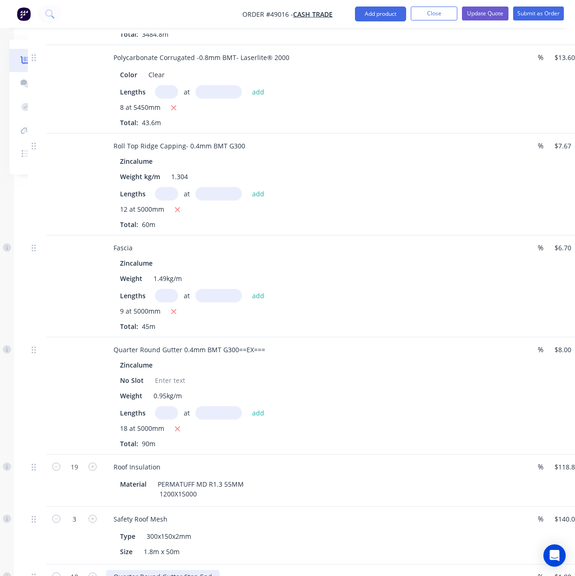
scroll to position [558, 170]
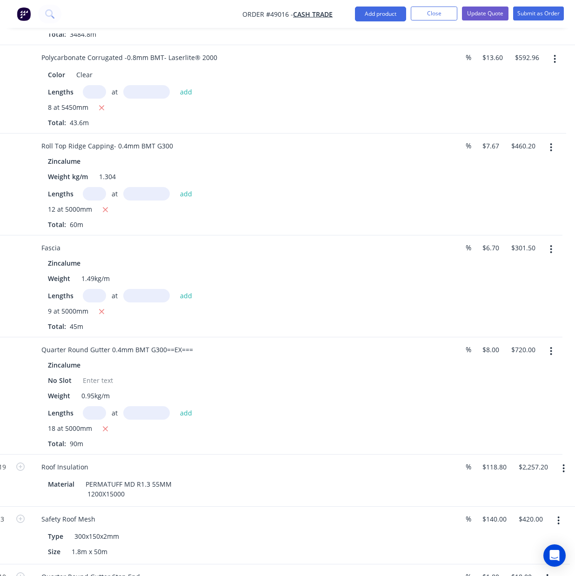
click at [551, 351] on icon "button" at bounding box center [551, 351] width 2 height 10
drag, startPoint x: 505, startPoint y: 429, endPoint x: 449, endPoint y: 419, distance: 57.7
click at [504, 429] on div "Delete" at bounding box center [519, 431] width 72 height 13
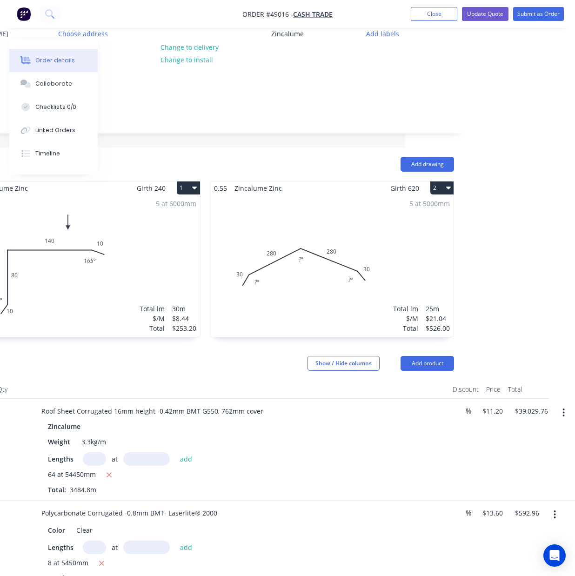
scroll to position [62, 170]
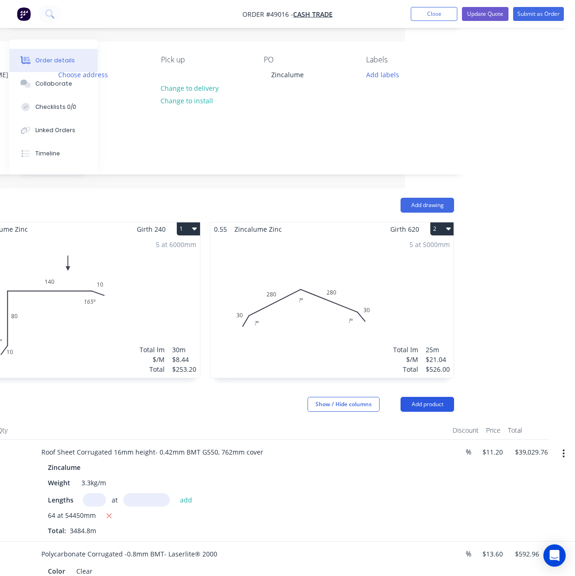
click at [419, 410] on button "Add product" at bounding box center [428, 404] width 54 height 15
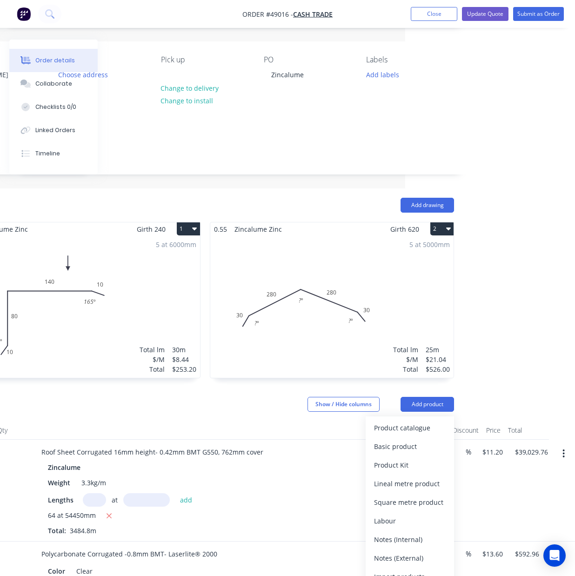
click at [417, 427] on div "Product catalogue" at bounding box center [410, 427] width 72 height 13
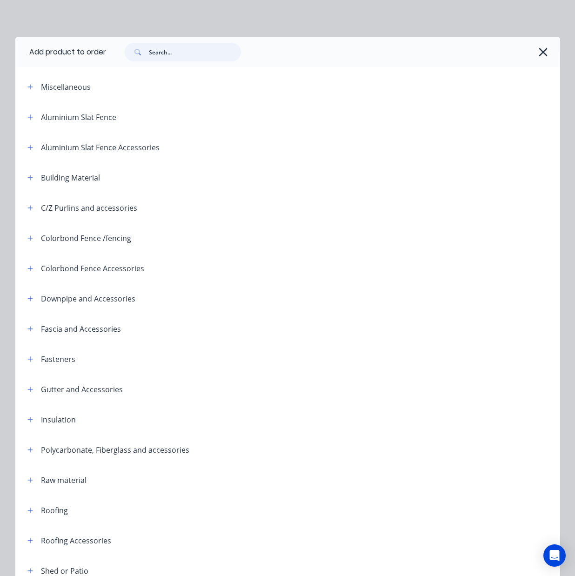
click at [177, 60] on input "text" at bounding box center [195, 52] width 92 height 19
type input "f"
type input "gutter"
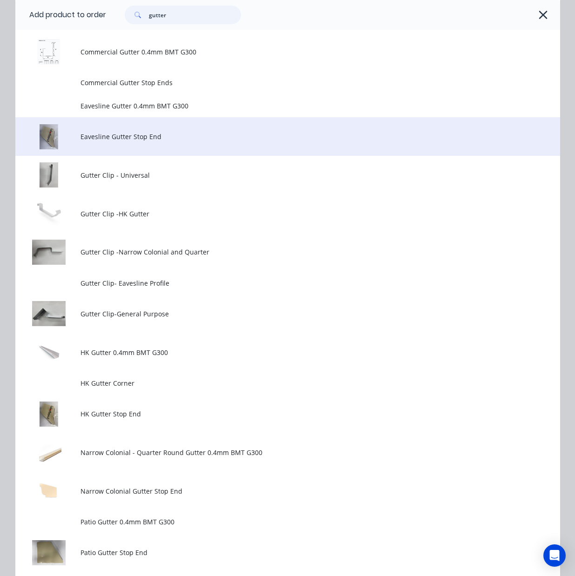
scroll to position [0, 0]
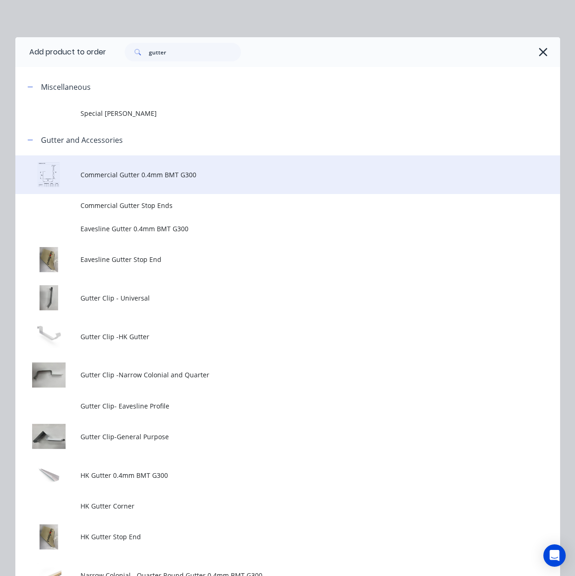
click at [149, 168] on td "Commercial Gutter 0.4mm BMT G300" at bounding box center [319, 174] width 479 height 39
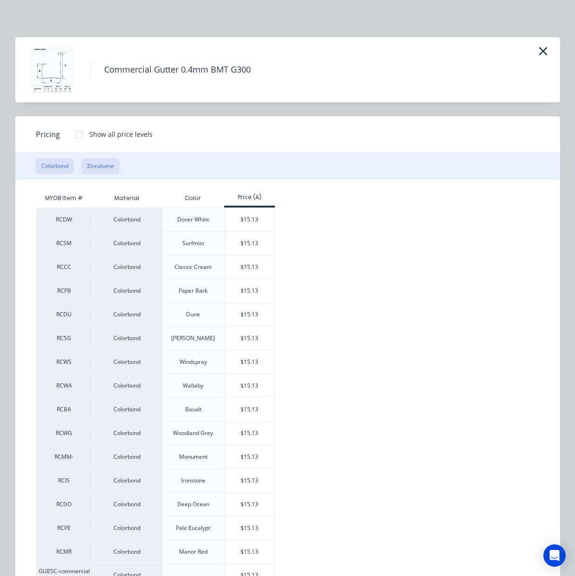
click at [95, 161] on button "Zincalume" at bounding box center [100, 166] width 38 height 16
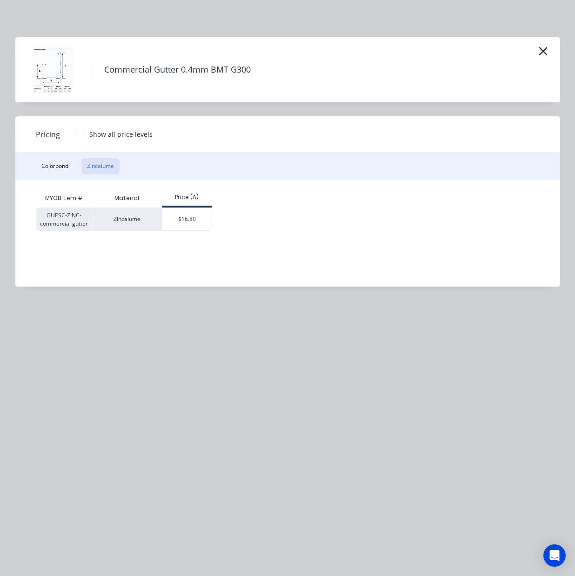
drag, startPoint x: 75, startPoint y: 137, endPoint x: 87, endPoint y: 162, distance: 28.3
click at [76, 137] on div at bounding box center [78, 134] width 19 height 19
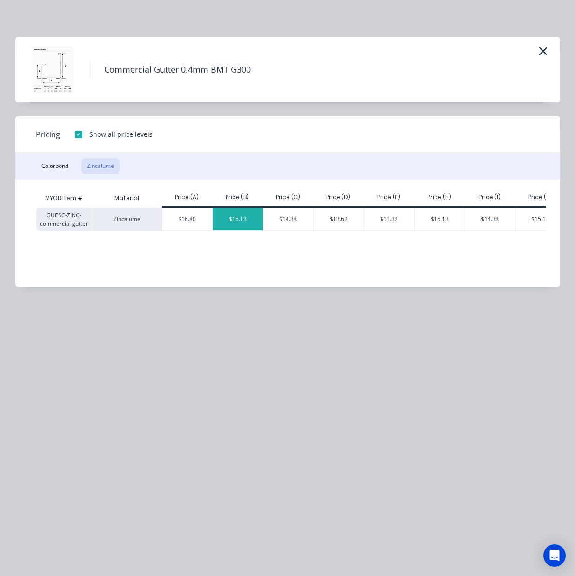
click at [258, 220] on div "$15.13" at bounding box center [238, 219] width 50 height 22
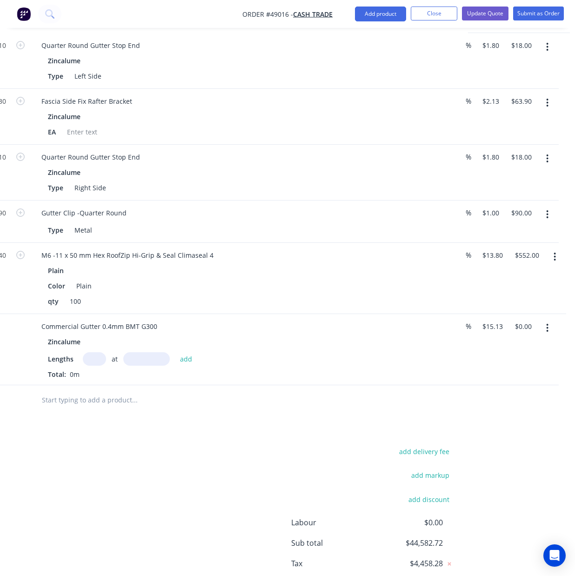
scroll to position [992, 170]
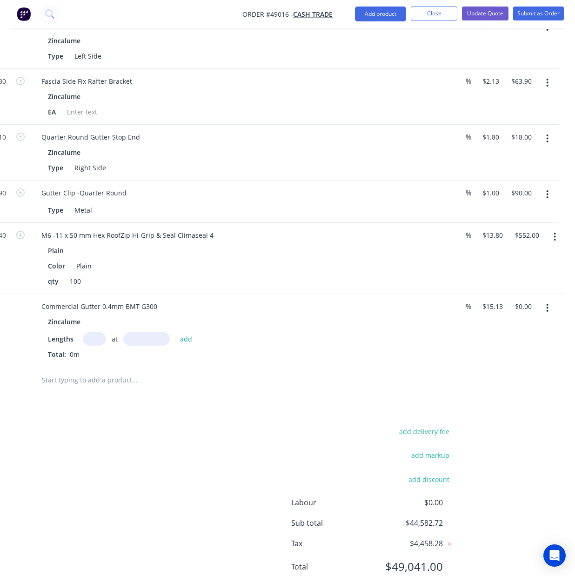
click at [86, 334] on div "Zincalume Lengths at add Total: 0m" at bounding box center [239, 337] width 411 height 44
click at [94, 339] on input "text" at bounding box center [94, 338] width 23 height 13
type input "9"
type input "5000"
click at [175, 332] on button "add" at bounding box center [186, 338] width 22 height 13
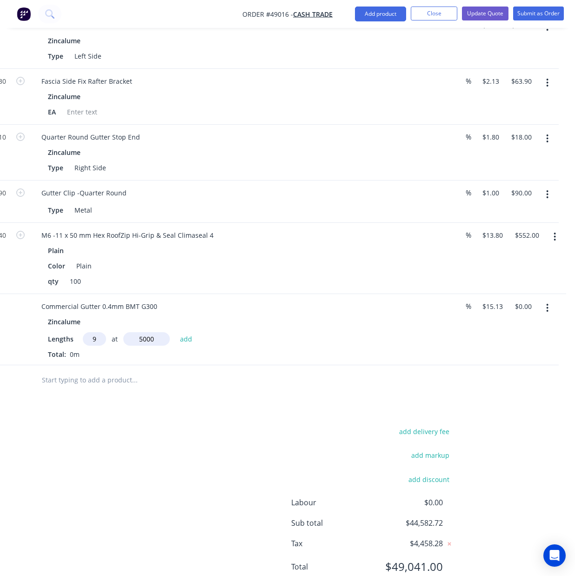
type input "$680.85"
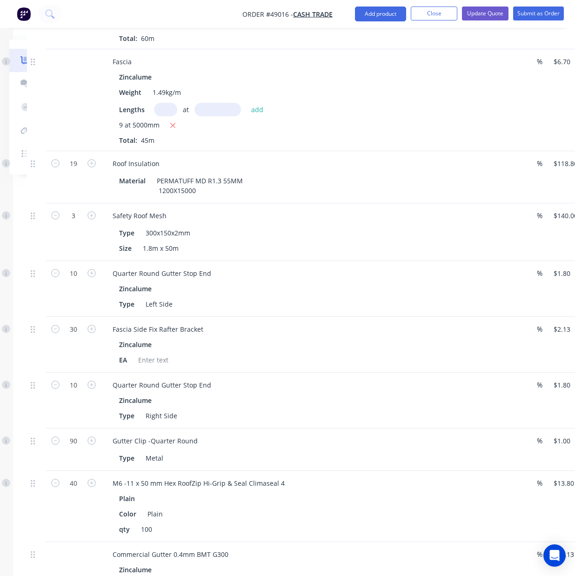
scroll to position [744, 170]
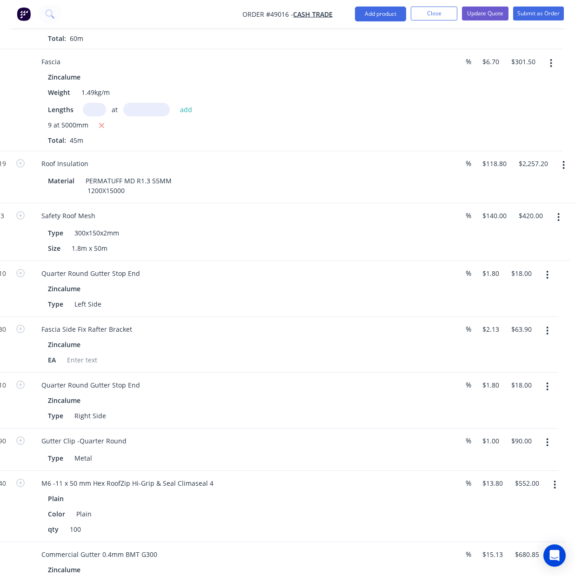
click at [548, 386] on icon "button" at bounding box center [547, 387] width 2 height 10
click at [523, 468] on div "Delete" at bounding box center [515, 466] width 72 height 13
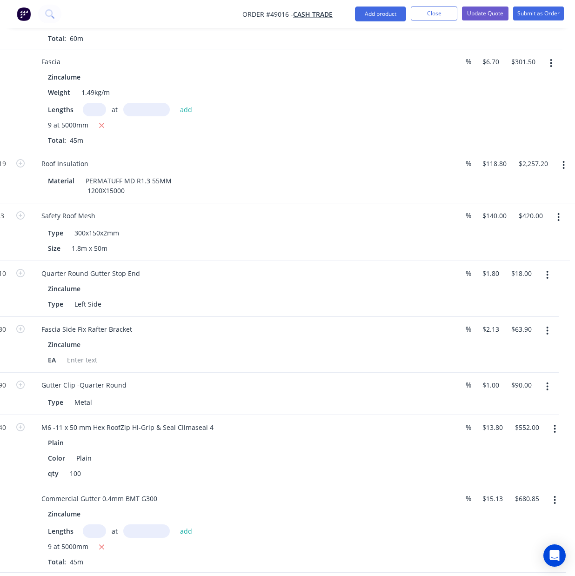
click at [550, 271] on button "button" at bounding box center [547, 275] width 22 height 17
click at [531, 359] on div "Delete" at bounding box center [515, 355] width 72 height 13
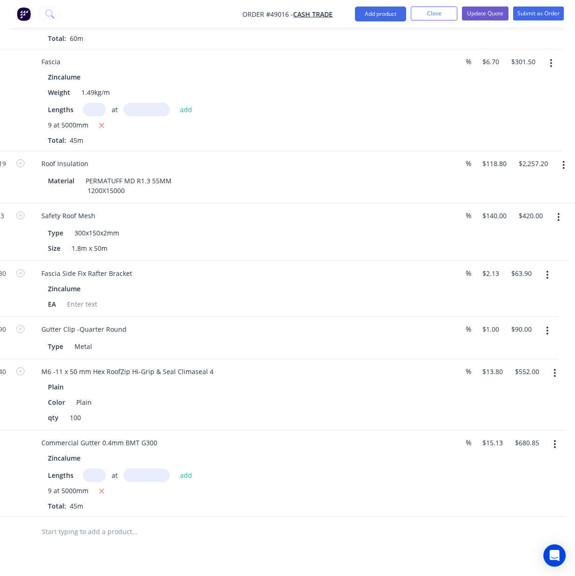
click at [547, 333] on icon "button" at bounding box center [548, 331] width 2 height 8
click at [509, 417] on div "Delete" at bounding box center [515, 410] width 72 height 13
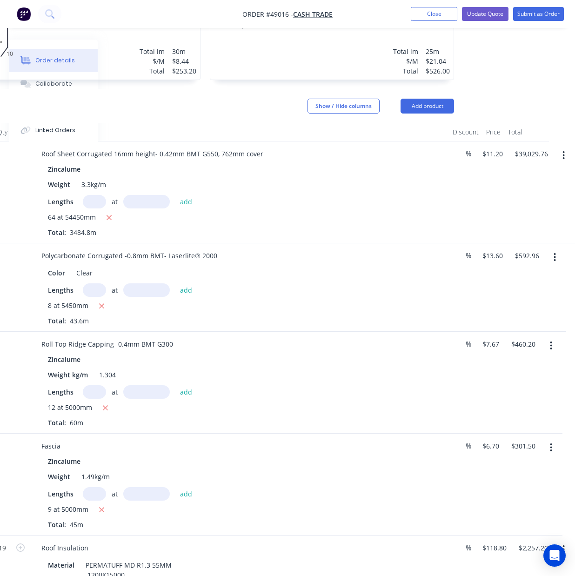
scroll to position [248, 170]
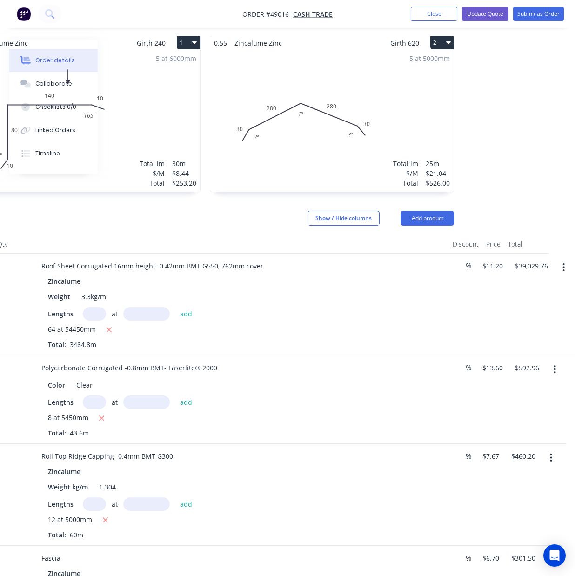
click at [445, 227] on header "Products Show / Hide columns Add product" at bounding box center [205, 218] width 526 height 34
click at [435, 221] on button "Add product" at bounding box center [428, 218] width 54 height 15
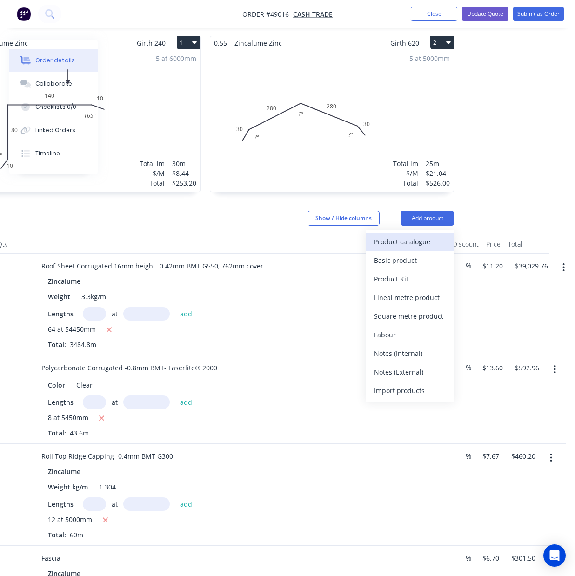
click at [427, 237] on div "Product catalogue" at bounding box center [410, 241] width 72 height 13
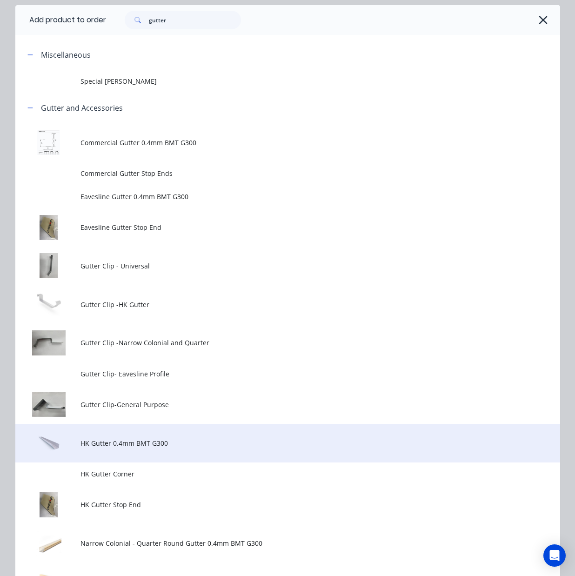
scroll to position [62, 0]
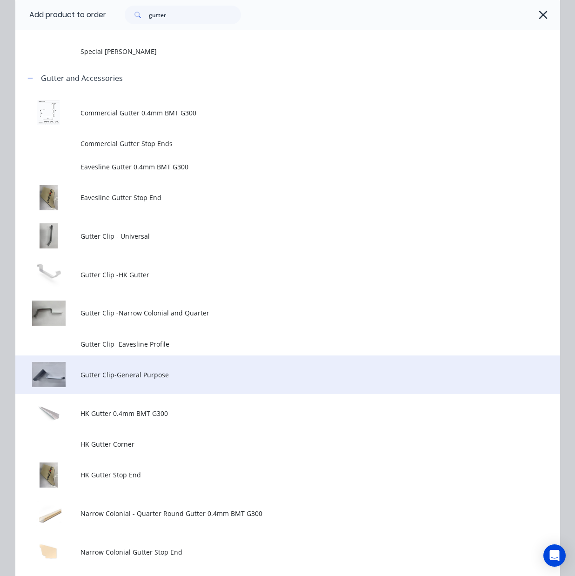
click at [127, 382] on td "Gutter Clip-General Purpose" at bounding box center [319, 374] width 479 height 39
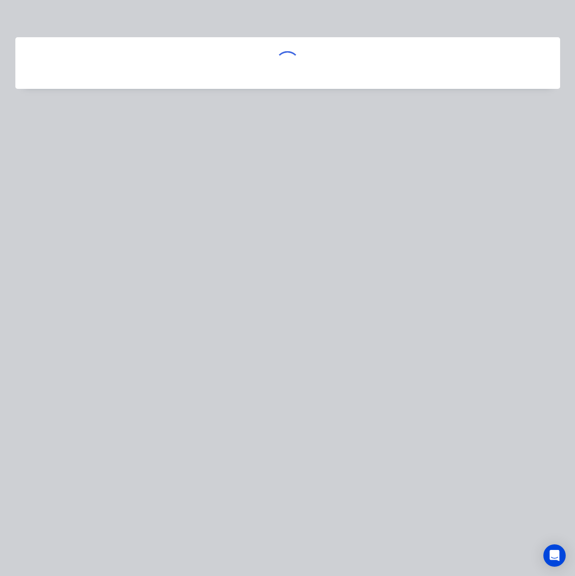
scroll to position [0, 0]
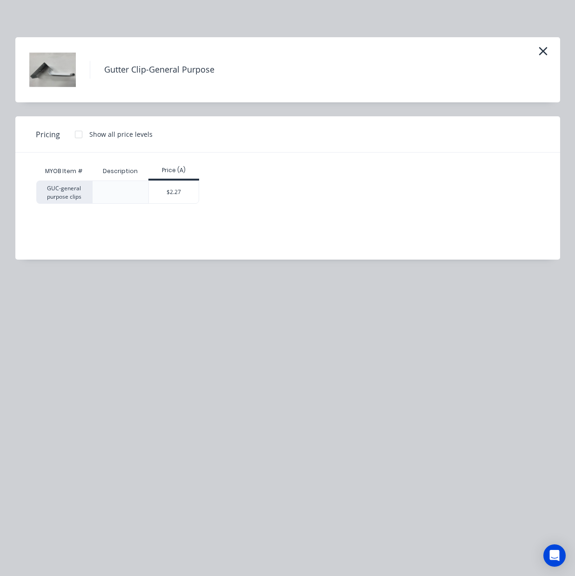
click at [209, 187] on div "GUC-general purpose clips $2.27" at bounding box center [280, 192] width 489 height 23
click at [183, 192] on div "$2.27" at bounding box center [174, 192] width 50 height 22
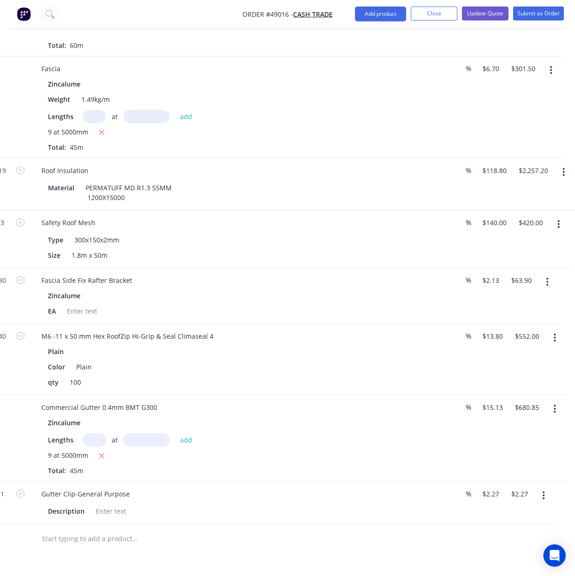
scroll to position [868, 170]
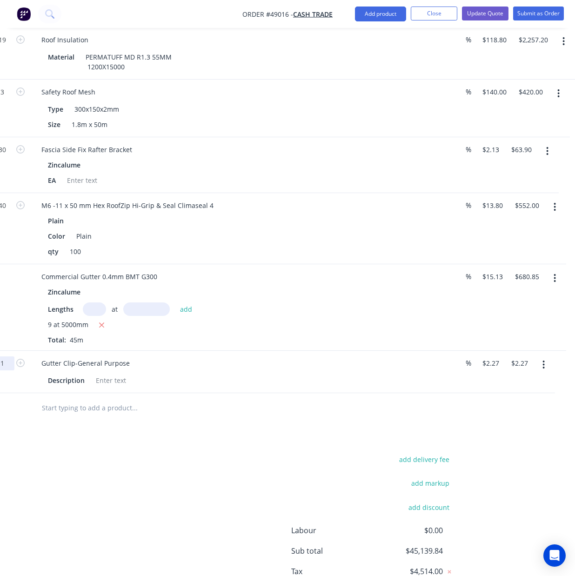
click at [13, 363] on input "1" at bounding box center [2, 363] width 24 height 14
type input "45"
click at [317, 440] on div "Drawings Add drawing 0.55 Zincalume Zinc Girth 240 1 0 10 80 140 10 165 º 165 º…" at bounding box center [205, 4] width 526 height 1244
type input "$102.15"
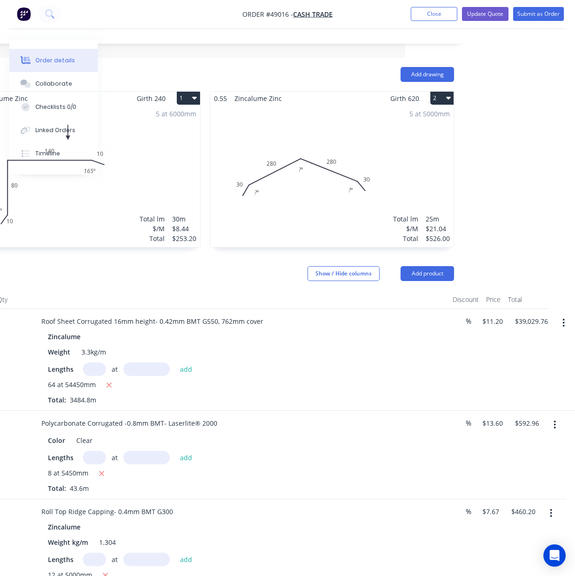
scroll to position [186, 170]
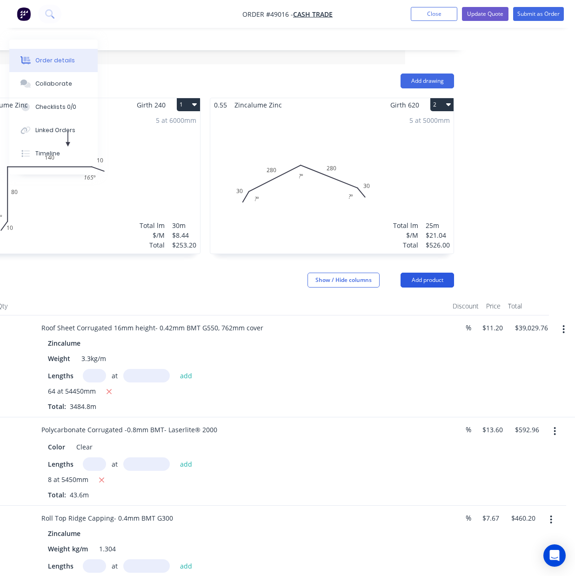
click at [418, 285] on button "Add product" at bounding box center [428, 280] width 54 height 15
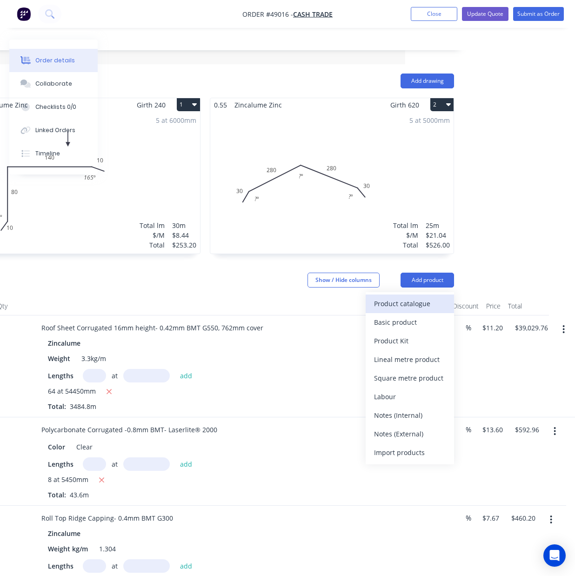
click at [414, 301] on div "Product catalogue" at bounding box center [410, 303] width 72 height 13
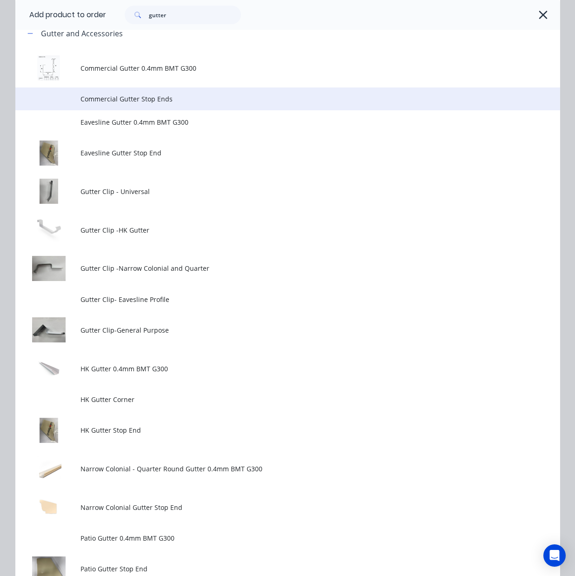
scroll to position [0, 0]
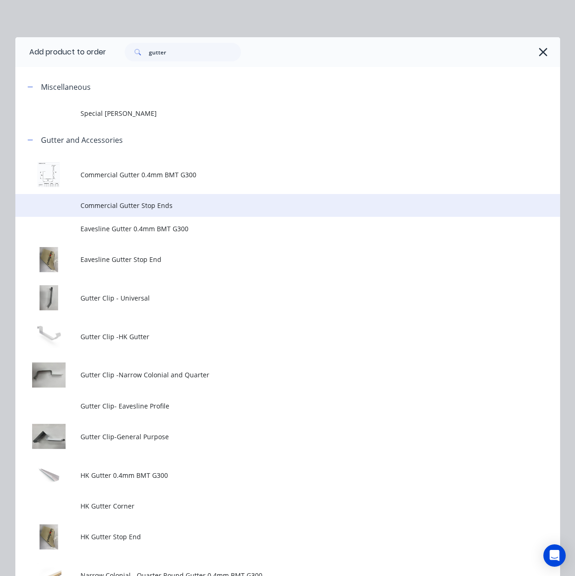
click at [112, 205] on span "Commercial Gutter Stop Ends" at bounding box center [271, 206] width 383 height 10
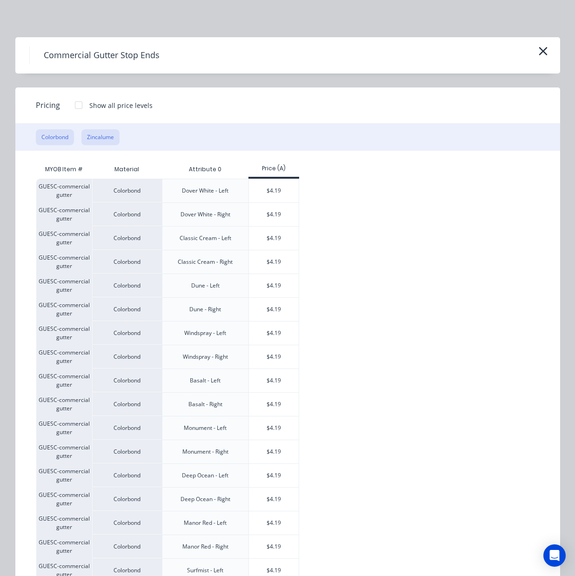
click at [105, 136] on button "Zincalume" at bounding box center [100, 137] width 38 height 16
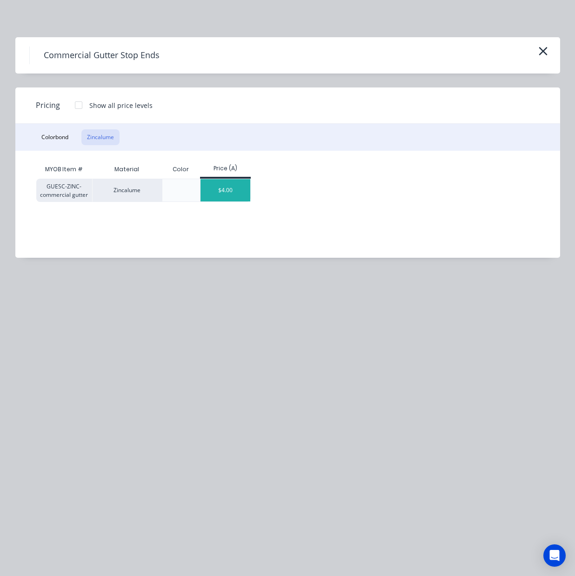
click at [234, 187] on div "$4.00" at bounding box center [226, 190] width 50 height 22
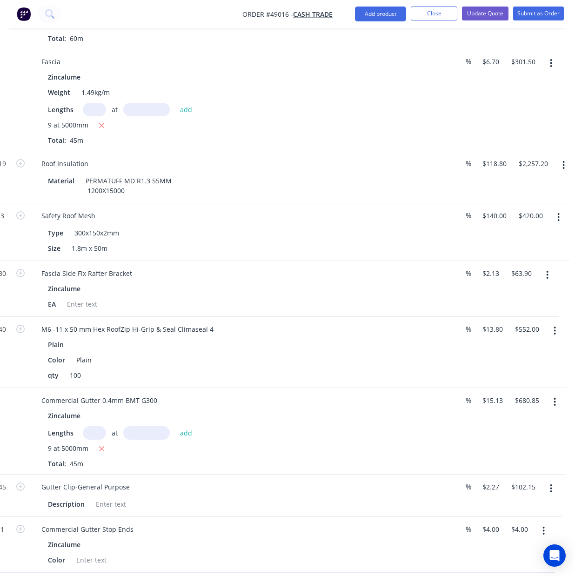
scroll to position [991, 170]
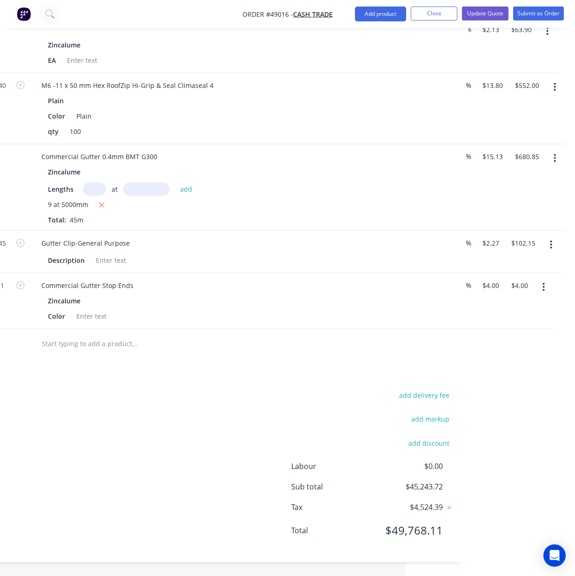
click at [545, 288] on button "button" at bounding box center [544, 287] width 22 height 17
drag, startPoint x: 528, startPoint y: 332, endPoint x: 537, endPoint y: 346, distance: 17.2
click at [527, 332] on div "Duplicate" at bounding box center [511, 329] width 72 height 13
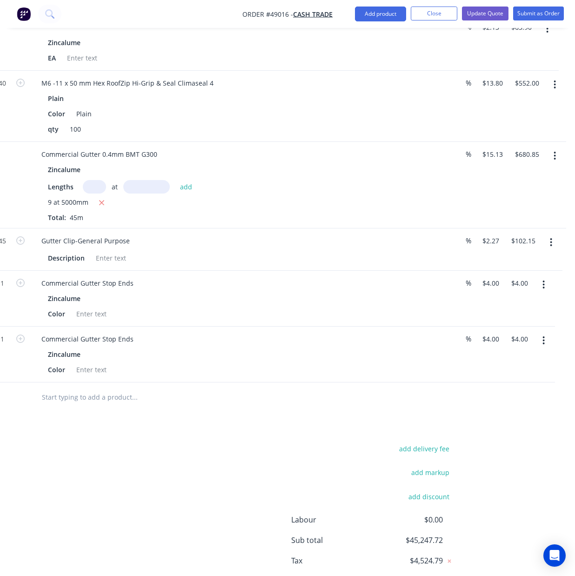
click at [540, 342] on button "button" at bounding box center [544, 340] width 22 height 17
click at [529, 364] on div "Edit" at bounding box center [511, 364] width 72 height 13
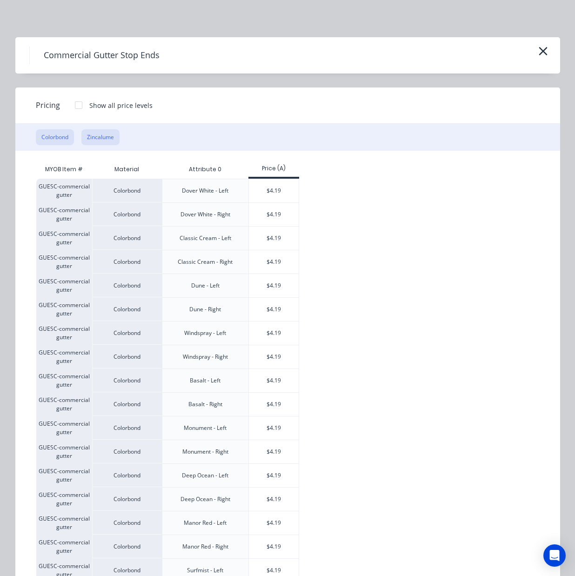
click at [103, 139] on button "Zincalume" at bounding box center [100, 137] width 38 height 16
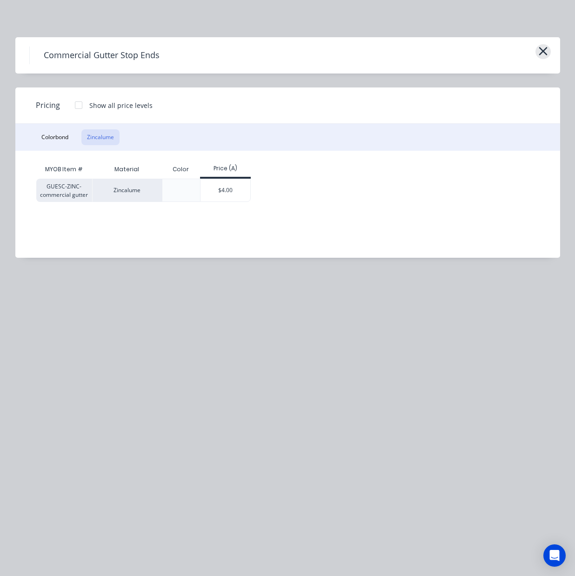
click at [536, 54] on button "button" at bounding box center [543, 51] width 15 height 15
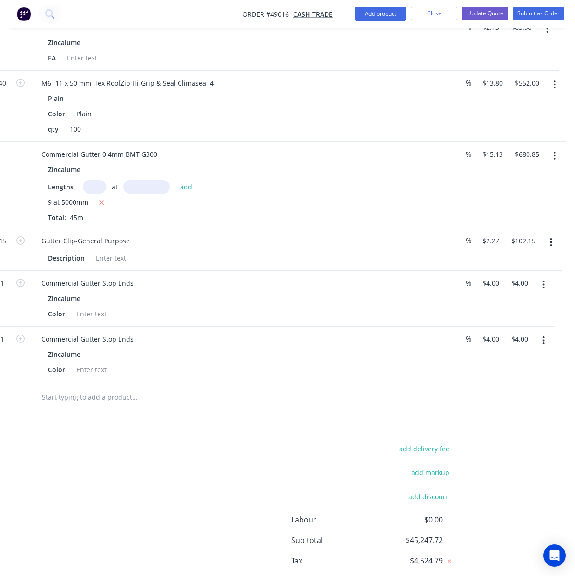
click at [537, 341] on button "button" at bounding box center [544, 340] width 22 height 17
click at [498, 421] on div "Delete" at bounding box center [511, 420] width 72 height 13
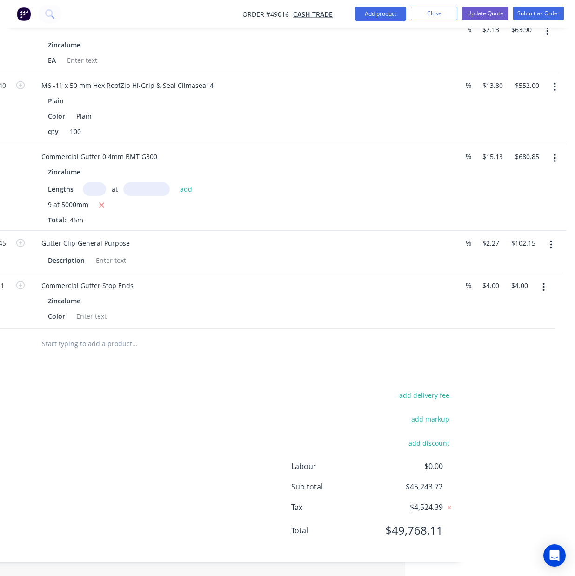
scroll to position [991, 0]
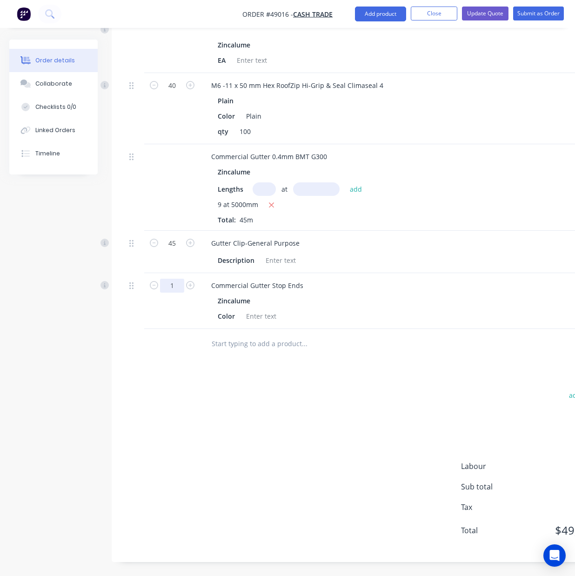
click at [175, 280] on input "1" at bounding box center [172, 286] width 24 height 14
type input "6"
type input "$24.00"
drag, startPoint x: 283, startPoint y: 323, endPoint x: 267, endPoint y: 317, distance: 16.9
click at [282, 323] on div "Commercial Gutter Stop Ends Zincalume Color" at bounding box center [409, 301] width 419 height 56
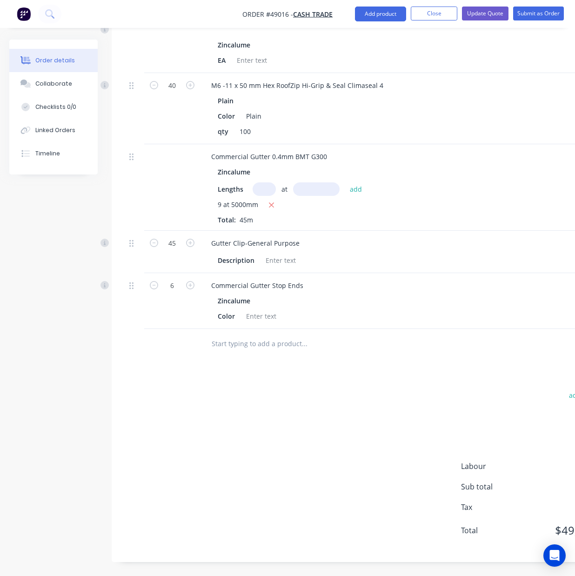
click at [223, 174] on div "Zincalume" at bounding box center [236, 171] width 36 height 13
copy div "Zincalume"
click at [261, 322] on div at bounding box center [261, 315] width 38 height 13
paste div
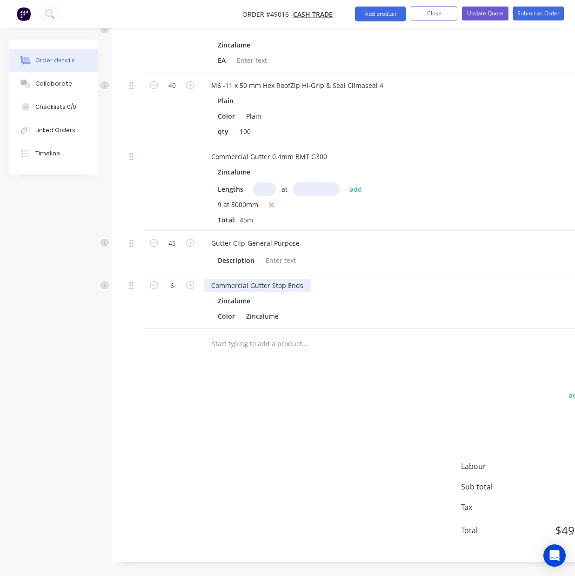
click at [303, 290] on div "Commercial Gutter Stop Ends" at bounding box center [257, 285] width 107 height 13
click at [308, 287] on div "Commercial Gutter Stop Ends-3l +3r" at bounding box center [267, 285] width 127 height 13
click at [322, 285] on div "Commercial Gutter Stop Ends-3L +3r" at bounding box center [268, 285] width 128 height 13
click at [305, 358] on div at bounding box center [367, 344] width 335 height 30
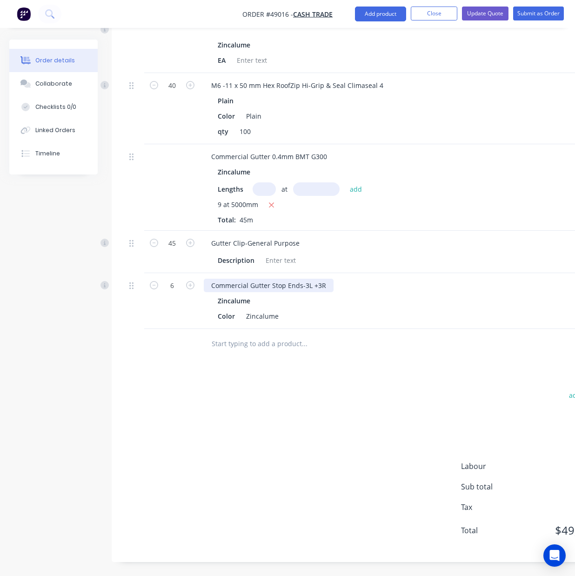
click at [304, 283] on div "Commercial Gutter Stop Ends-3L +3R" at bounding box center [269, 285] width 130 height 13
drag, startPoint x: 334, startPoint y: 482, endPoint x: 62, endPoint y: 444, distance: 274.9
click at [331, 482] on div "add delivery fee add markup add discount Labour $0.00 Sub total $45,263.72 Tax …" at bounding box center [375, 468] width 498 height 159
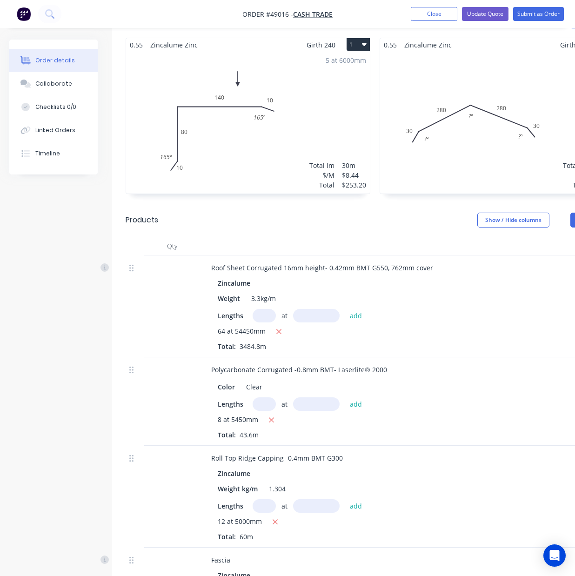
scroll to position [246, 170]
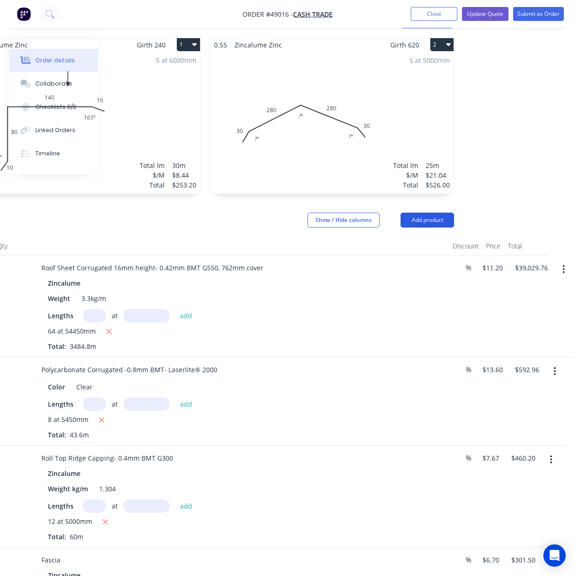
click at [427, 213] on header "Products Show / Hide columns Add product" at bounding box center [205, 220] width 526 height 34
click at [423, 222] on button "Add product" at bounding box center [428, 220] width 54 height 15
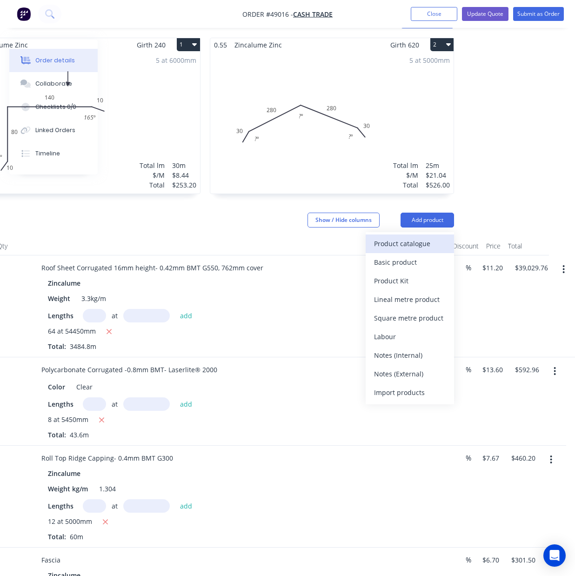
click at [418, 252] on button "Product catalogue" at bounding box center [410, 244] width 88 height 19
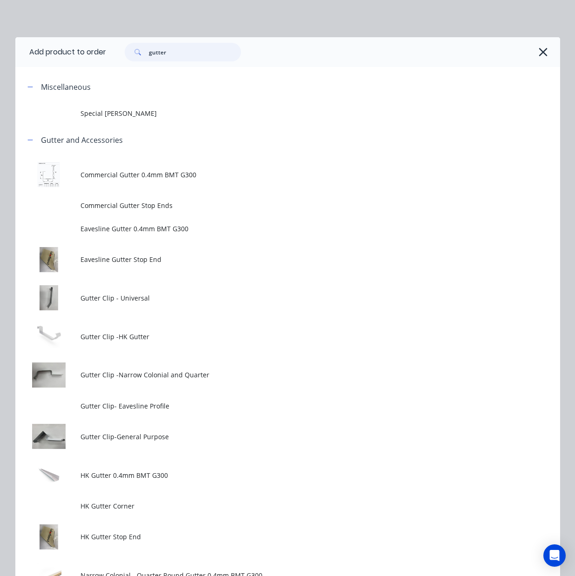
drag, startPoint x: 172, startPoint y: 53, endPoint x: -3, endPoint y: 51, distance: 175.4
click at [0, 51] on html "Order #49016 - Cash Trade Add product Close Update Quote Submit as Order Order …" at bounding box center [117, 542] width 575 height 1577
type input "down"
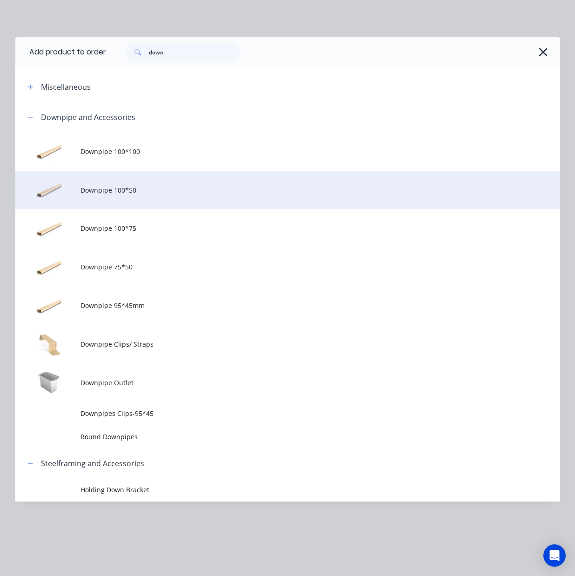
click at [144, 196] on td "Downpipe 100*50" at bounding box center [319, 190] width 479 height 39
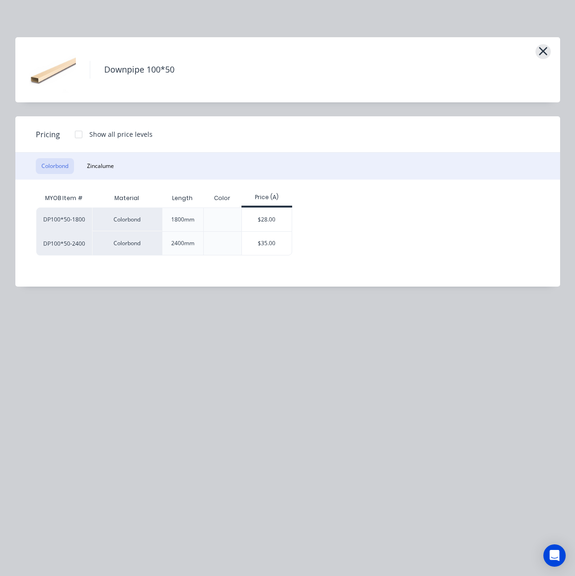
click at [544, 54] on icon "button" at bounding box center [543, 51] width 10 height 13
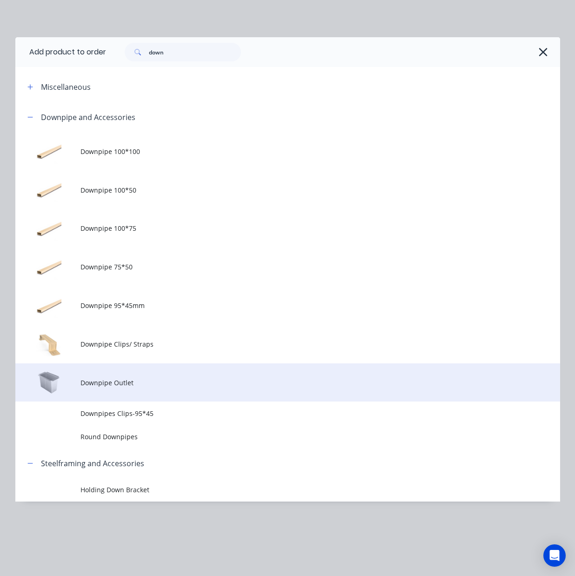
click at [154, 399] on td "Downpipe Outlet" at bounding box center [319, 382] width 479 height 39
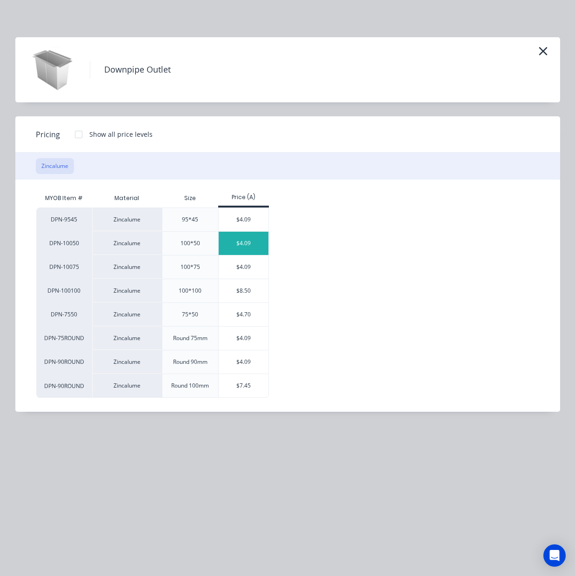
click at [255, 248] on div "$4.09" at bounding box center [244, 243] width 50 height 23
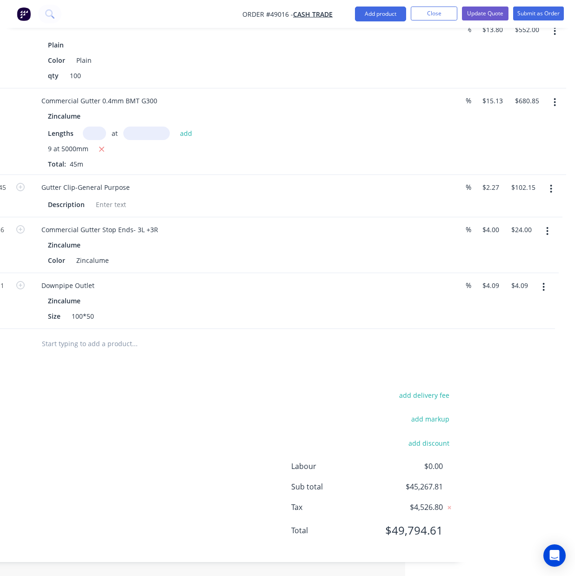
scroll to position [1047, 0]
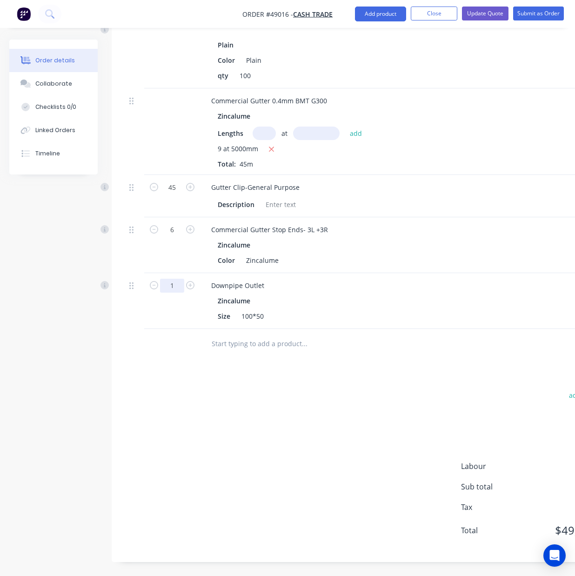
click at [172, 283] on input "1" at bounding box center [172, 286] width 24 height 14
type input "8"
type input "$32.72"
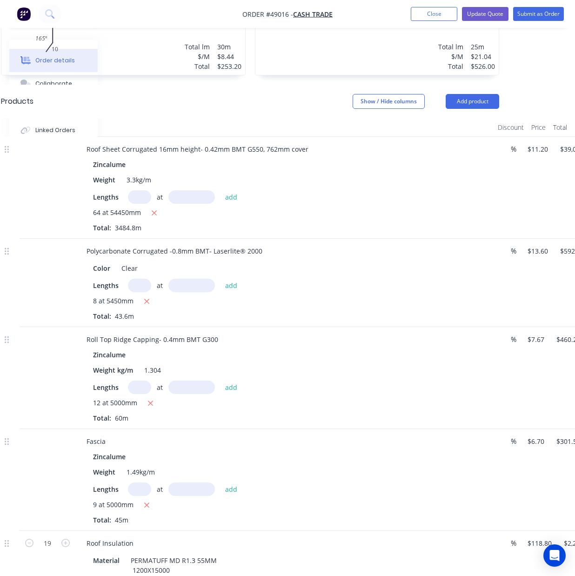
scroll to position [365, 170]
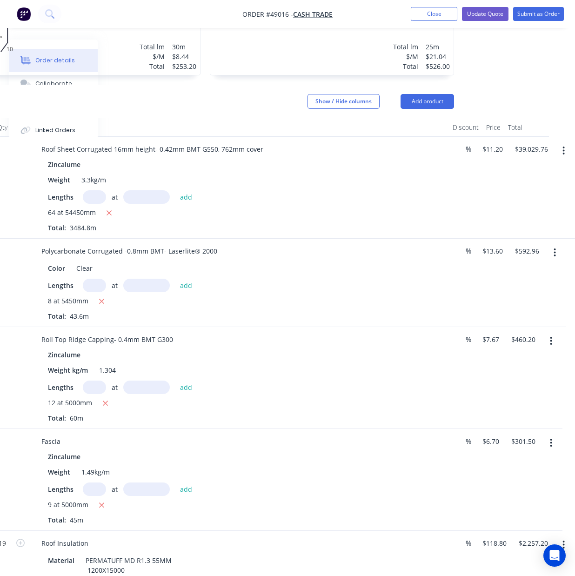
click at [546, 345] on button "button" at bounding box center [551, 341] width 22 height 17
drag, startPoint x: 515, startPoint y: 419, endPoint x: 509, endPoint y: 419, distance: 6.1
click at [514, 419] on div "Delete" at bounding box center [519, 421] width 72 height 13
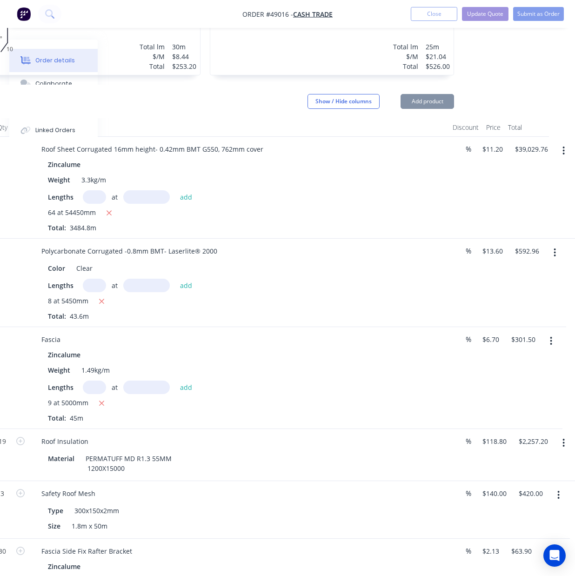
click at [308, 384] on div "Lengths at add" at bounding box center [239, 387] width 383 height 13
click at [557, 259] on button "button" at bounding box center [555, 252] width 22 height 17
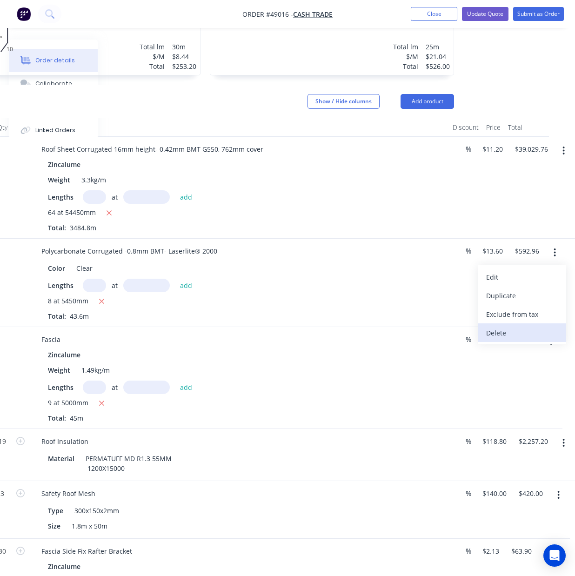
click at [520, 332] on div "Delete" at bounding box center [522, 332] width 72 height 13
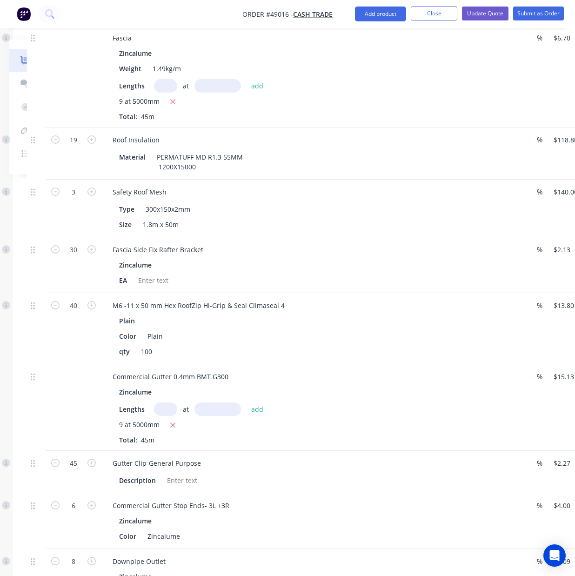
scroll to position [613, 99]
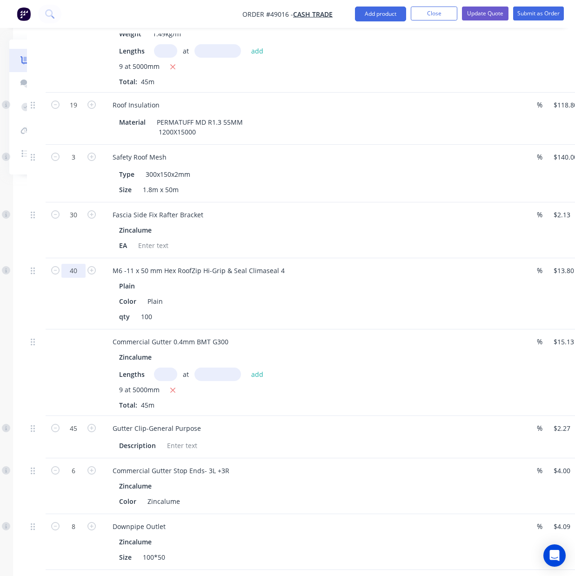
click at [83, 271] on input "40" at bounding box center [73, 271] width 24 height 14
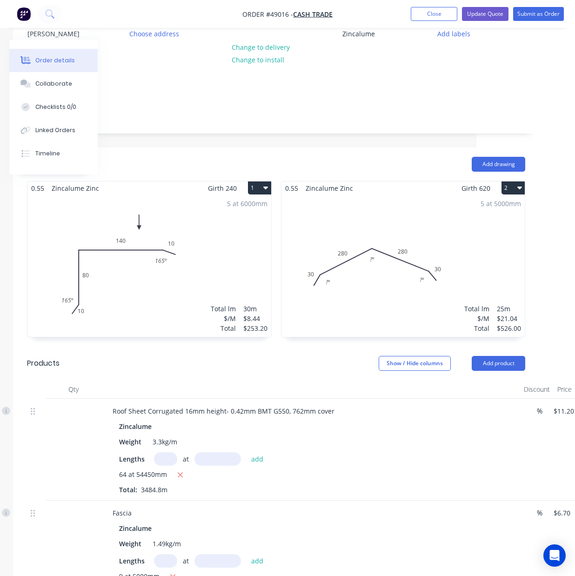
scroll to position [0, 99]
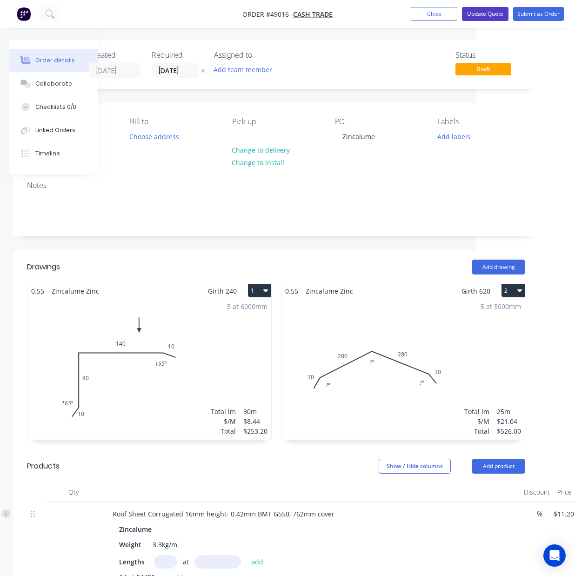
click at [483, 15] on button "Update Quote" at bounding box center [485, 14] width 47 height 14
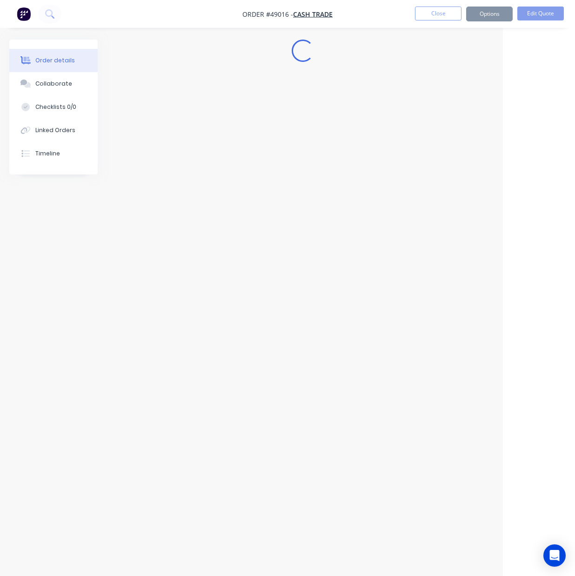
scroll to position [0, 72]
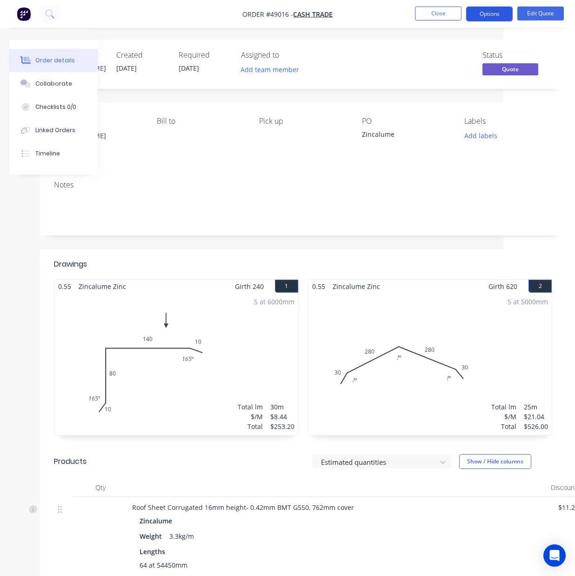
click at [484, 15] on button "Options" at bounding box center [489, 14] width 47 height 15
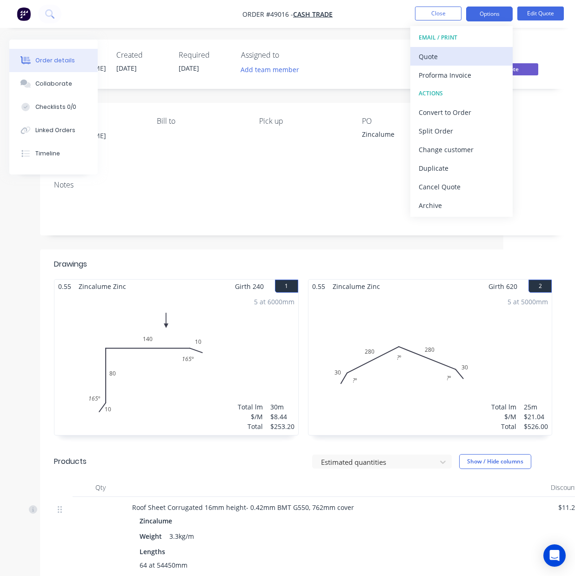
click at [442, 54] on div "Quote" at bounding box center [462, 56] width 86 height 13
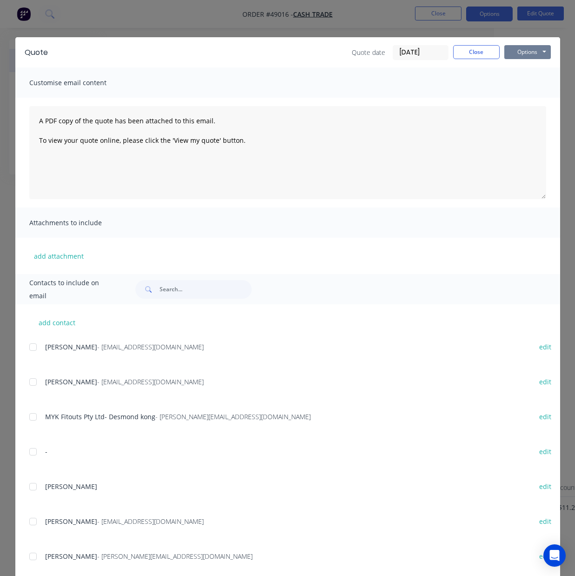
click at [540, 53] on button "Options" at bounding box center [527, 52] width 47 height 14
click at [530, 82] on button "Print" at bounding box center [534, 83] width 60 height 15
click at [479, 49] on button "Close" at bounding box center [476, 52] width 47 height 14
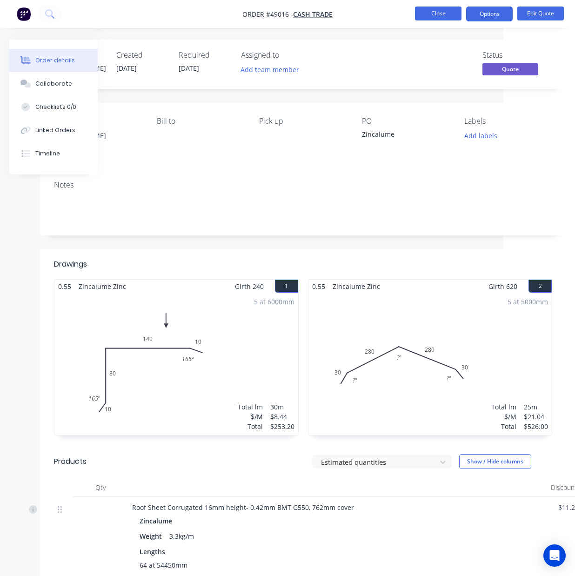
click at [436, 11] on button "Close" at bounding box center [438, 14] width 47 height 14
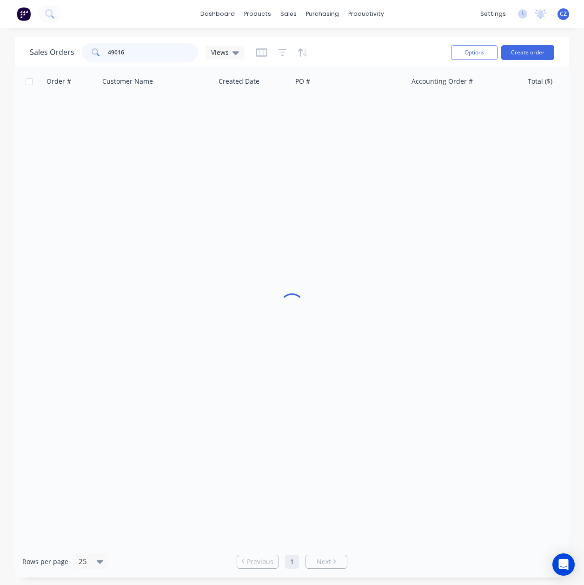
drag, startPoint x: 146, startPoint y: 48, endPoint x: 75, endPoint y: 51, distance: 70.8
click at [75, 51] on div "Sales Orders 49016 Views" at bounding box center [137, 52] width 215 height 19
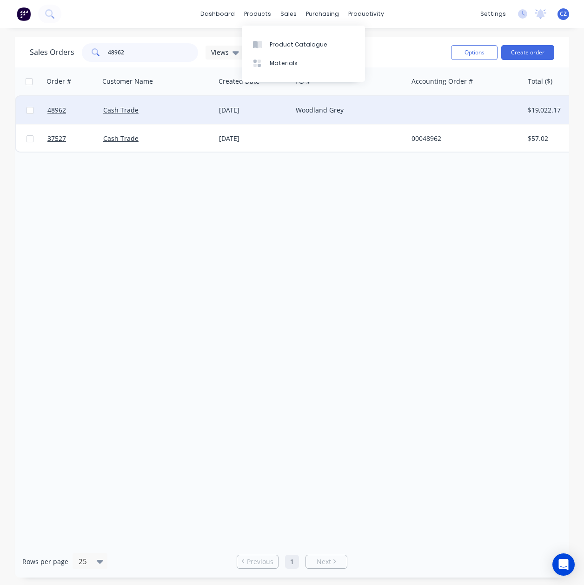
type input "48962"
click at [402, 107] on div "Woodland Grey" at bounding box center [350, 110] width 108 height 9
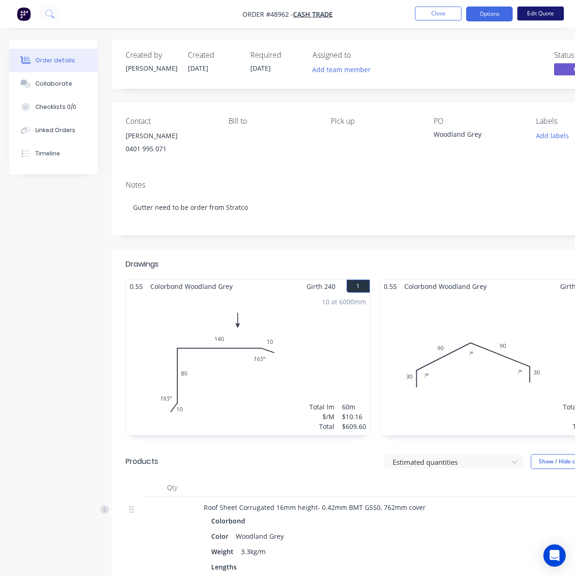
click at [556, 19] on button "Edit Quote" at bounding box center [540, 14] width 47 height 14
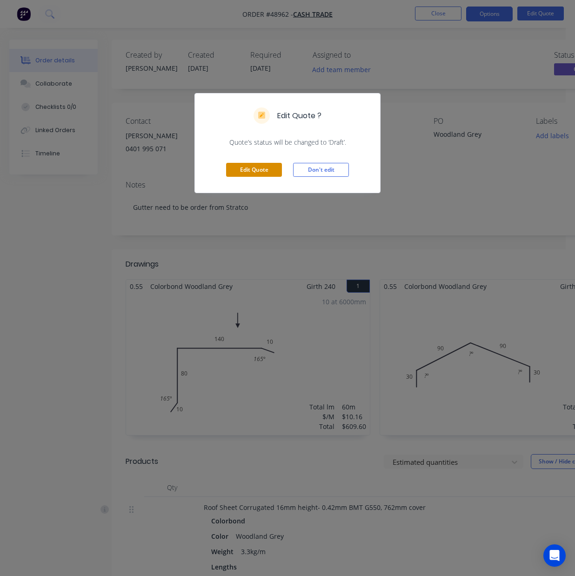
click at [233, 173] on button "Edit Quote" at bounding box center [254, 170] width 56 height 14
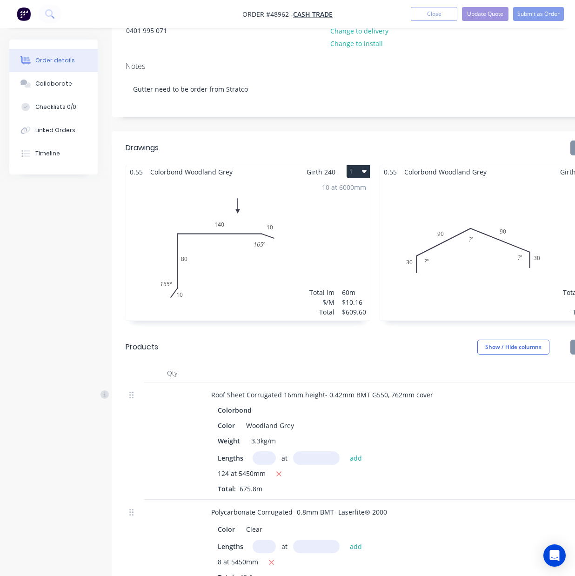
scroll to position [248, 0]
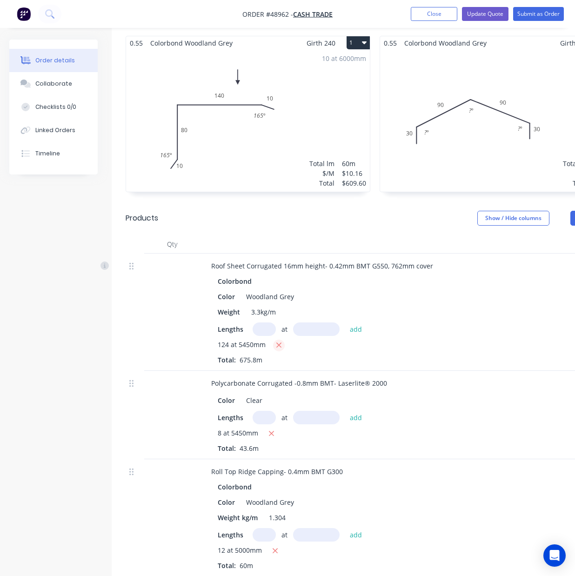
click at [276, 343] on icon "button" at bounding box center [279, 345] width 6 height 8
type input "$0.00"
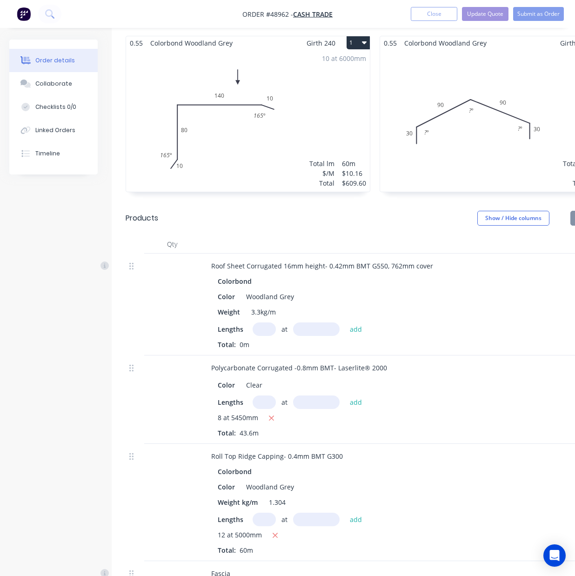
click at [267, 330] on input "text" at bounding box center [264, 328] width 23 height 13
type input "64"
type input "5450"
click at [345, 322] on button "add" at bounding box center [356, 328] width 22 height 13
type input "$4,715.78"
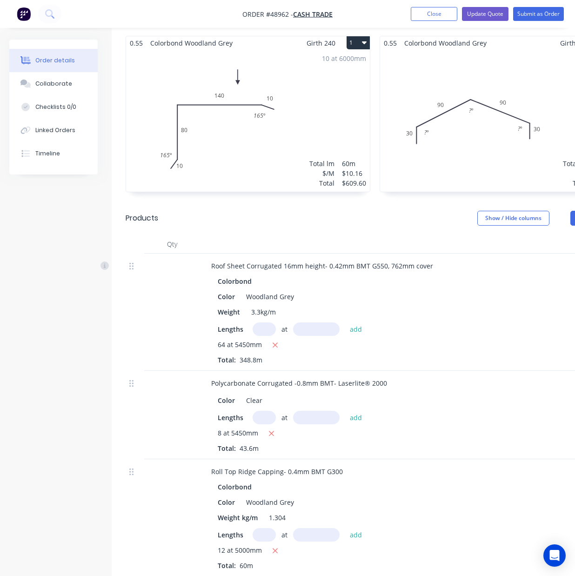
scroll to position [248, 170]
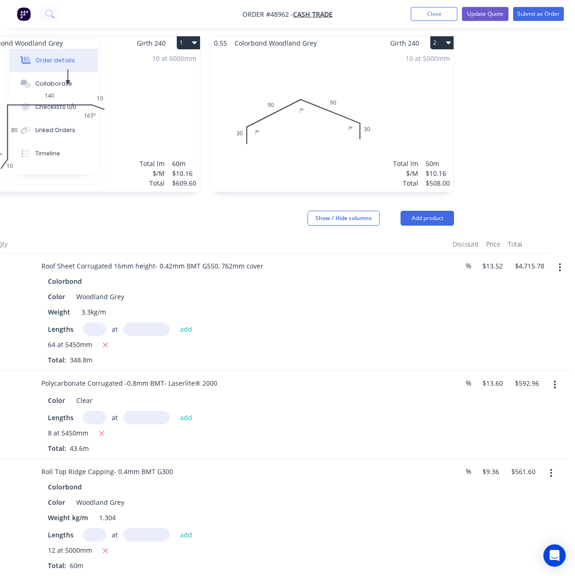
click at [550, 386] on button "button" at bounding box center [555, 384] width 22 height 17
drag, startPoint x: 505, startPoint y: 462, endPoint x: 486, endPoint y: 462, distance: 19.6
click at [504, 462] on div "Delete" at bounding box center [522, 464] width 72 height 13
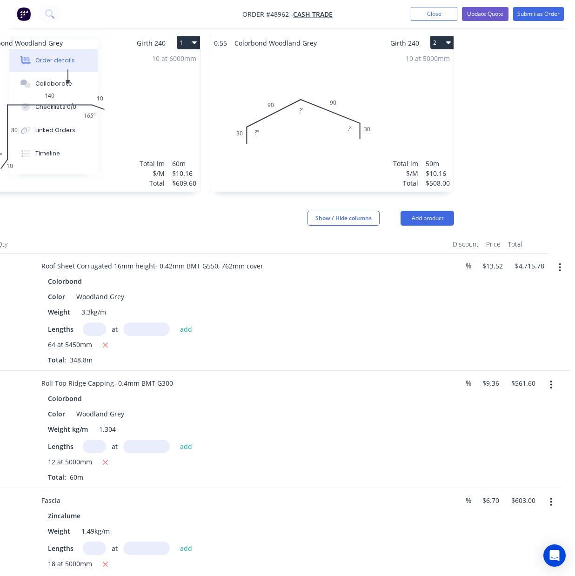
scroll to position [0, 170]
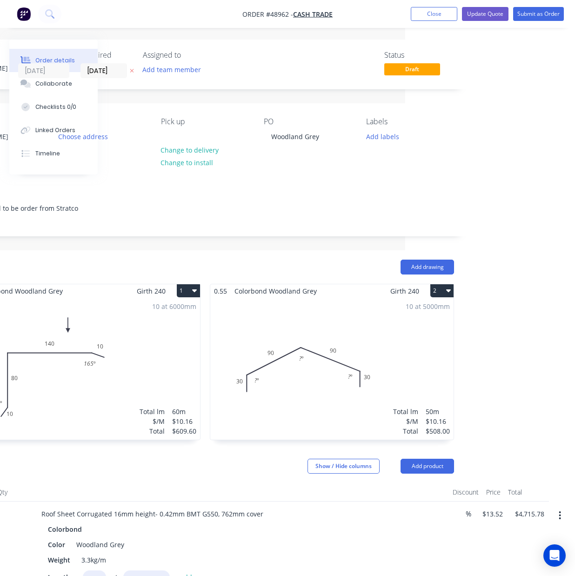
click at [359, 371] on div "10 at 5000mm Total lm $/M Total 50m $10.16 $508.00" at bounding box center [332, 369] width 244 height 142
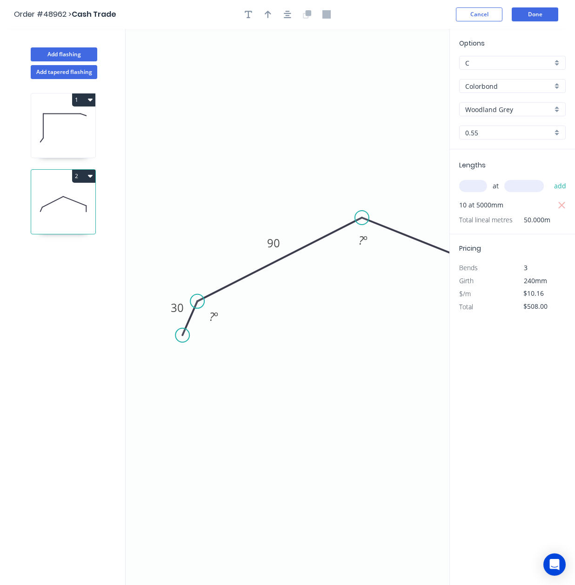
drag, startPoint x: 200, startPoint y: 352, endPoint x: 182, endPoint y: 336, distance: 23.7
click at [182, 336] on circle at bounding box center [182, 335] width 14 height 14
click at [275, 250] on tspan "90" at bounding box center [273, 242] width 13 height 15
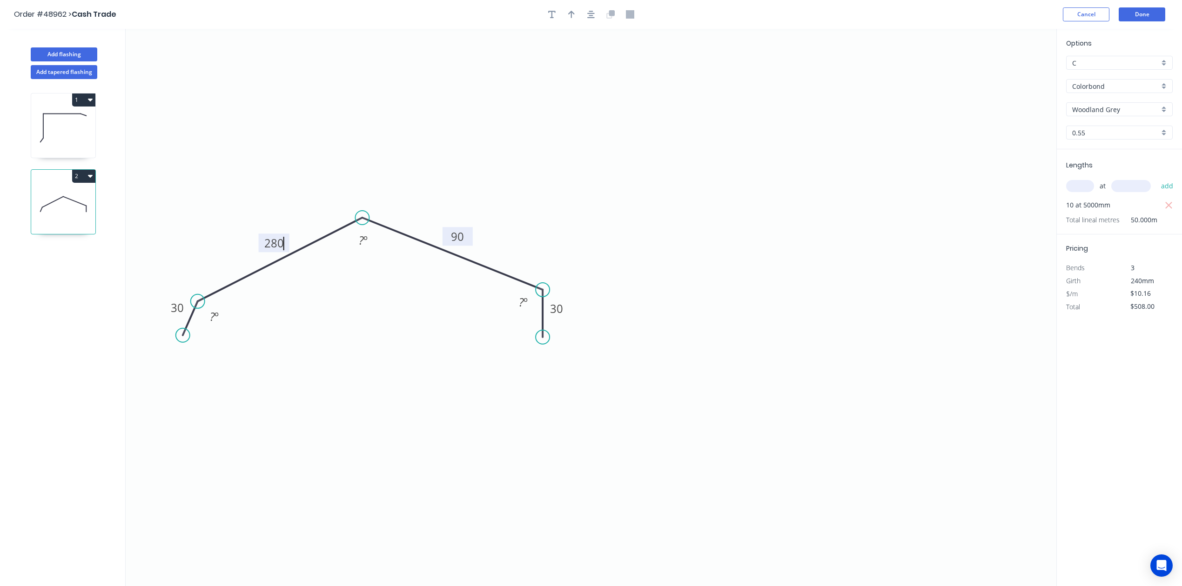
click at [462, 237] on icon "0 30 280 90 30 ? º ? º ? º" at bounding box center [591, 307] width 931 height 557
type input "$18.90"
type input "$945.00"
click at [453, 242] on tspan "90" at bounding box center [457, 236] width 13 height 15
drag, startPoint x: 453, startPoint y: 242, endPoint x: 470, endPoint y: 239, distance: 17.4
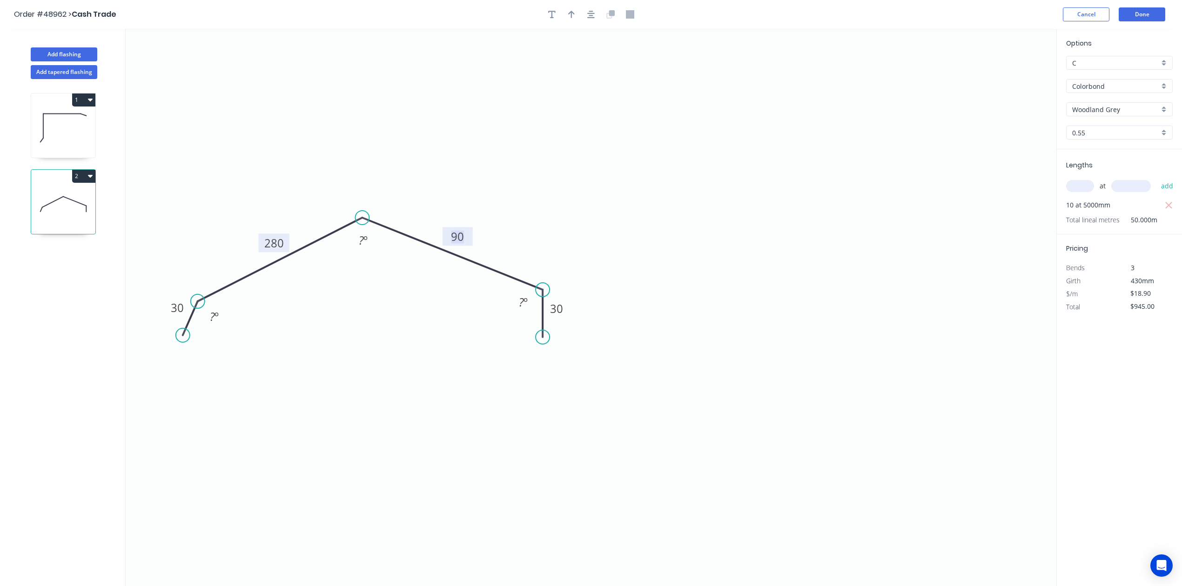
click at [470, 239] on g "90" at bounding box center [457, 236] width 30 height 19
drag, startPoint x: 544, startPoint y: 337, endPoint x: 563, endPoint y: 330, distance: 19.4
click at [563, 330] on circle at bounding box center [563, 330] width 14 height 14
type input "$25.13"
click at [1116, 204] on icon "button" at bounding box center [1169, 205] width 8 height 11
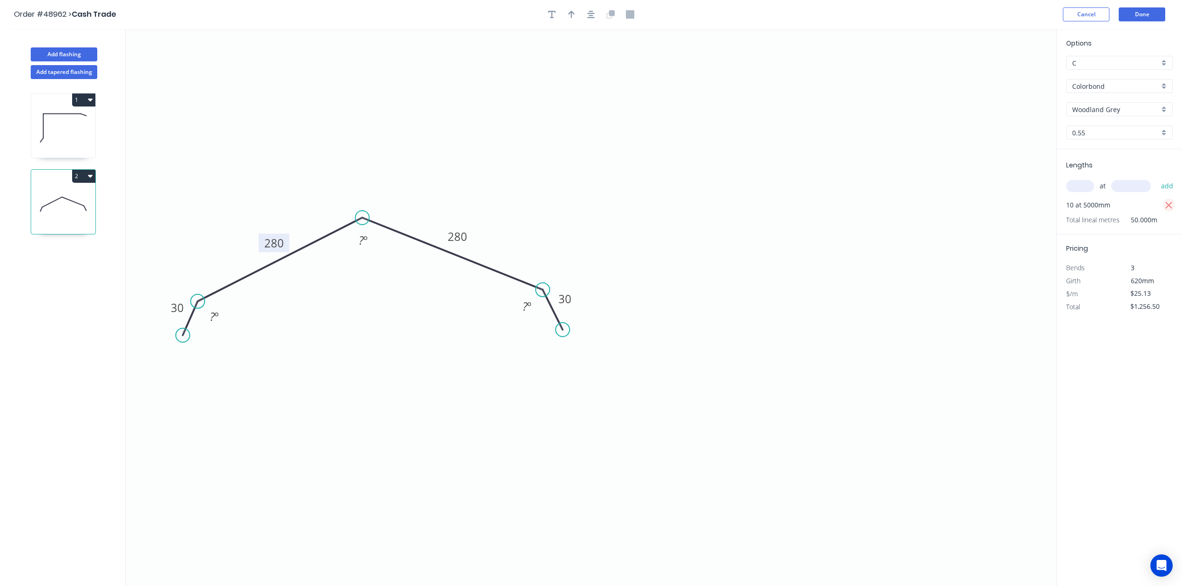
type input "$0.00"
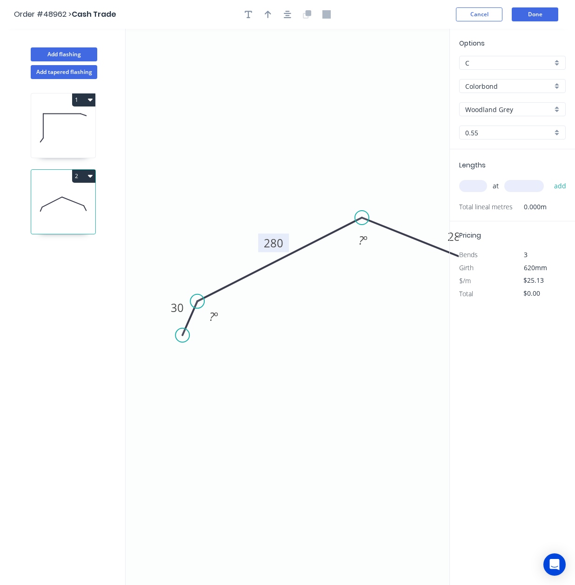
click at [479, 194] on div "at add" at bounding box center [513, 186] width 108 height 16
click at [478, 187] on input "text" at bounding box center [473, 186] width 28 height 12
type input "5"
type input "5000"
click at [550, 178] on button "add" at bounding box center [561, 186] width 22 height 16
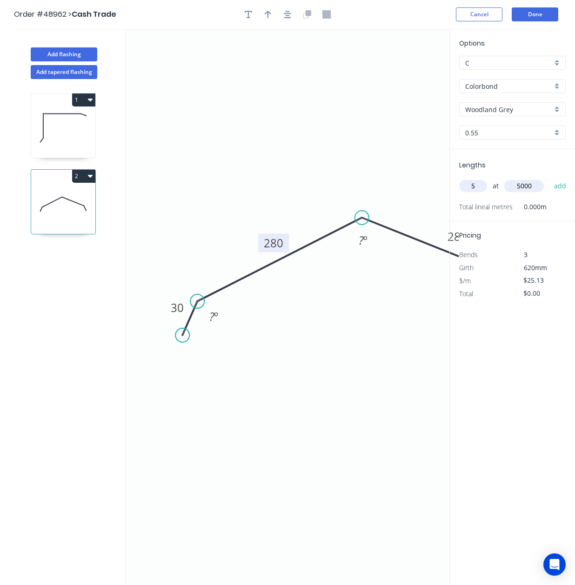
type input "$628.25"
click at [71, 133] on icon at bounding box center [63, 128] width 64 height 60
type input "$10.16"
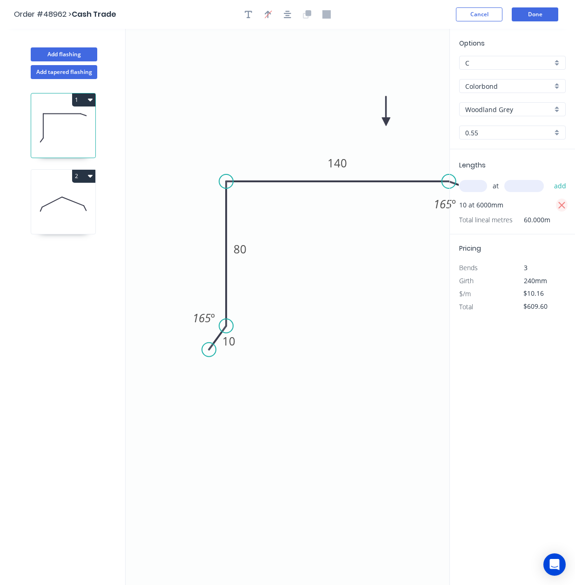
drag, startPoint x: 563, startPoint y: 205, endPoint x: 503, endPoint y: 201, distance: 59.7
click at [563, 205] on icon "button" at bounding box center [562, 205] width 8 height 11
type input "$0.00"
click at [484, 188] on input "text" at bounding box center [473, 186] width 28 height 12
type input "5"
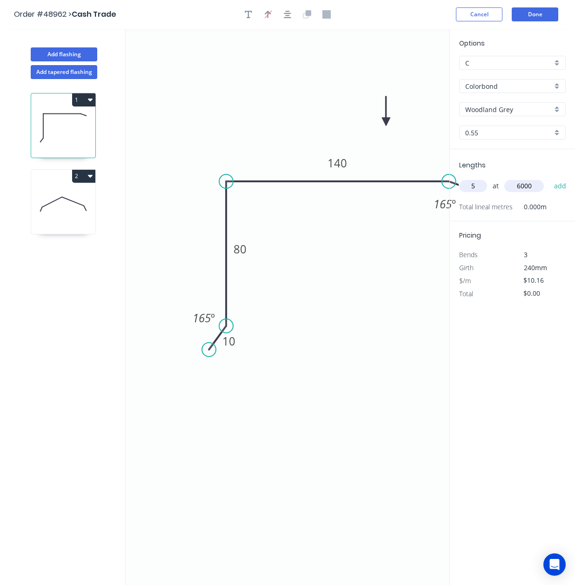
type input "6000"
click at [550, 178] on button "add" at bounding box center [561, 186] width 22 height 16
type input "$304.80"
click at [544, 15] on button "Done" at bounding box center [535, 14] width 47 height 14
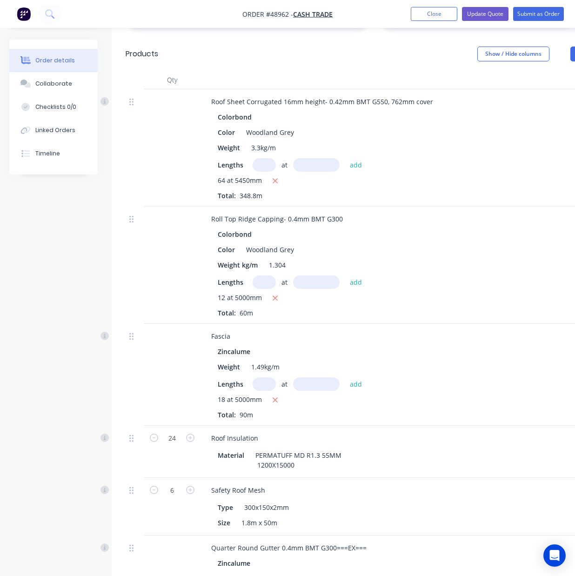
scroll to position [434, 0]
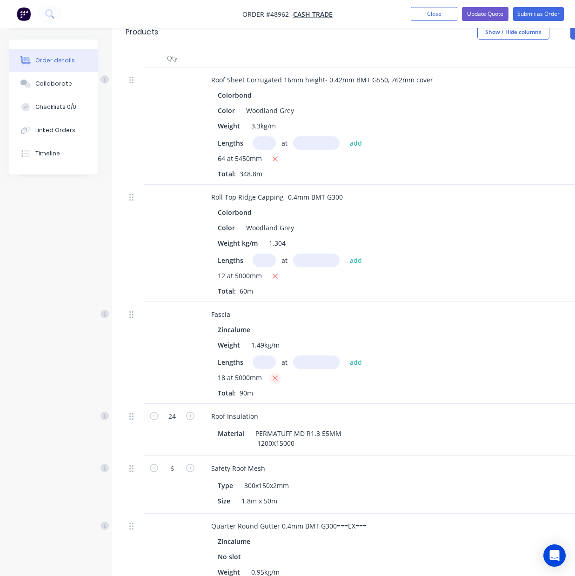
click at [275, 379] on icon "button" at bounding box center [275, 378] width 6 height 8
type input "$0.00"
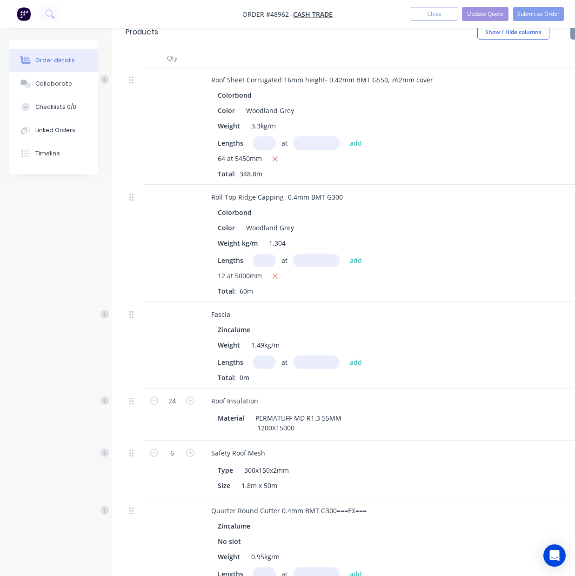
click at [267, 365] on input "text" at bounding box center [264, 361] width 23 height 13
type input "9"
type input "5000"
click at [345, 355] on button "add" at bounding box center [356, 361] width 22 height 13
type input "$301.50"
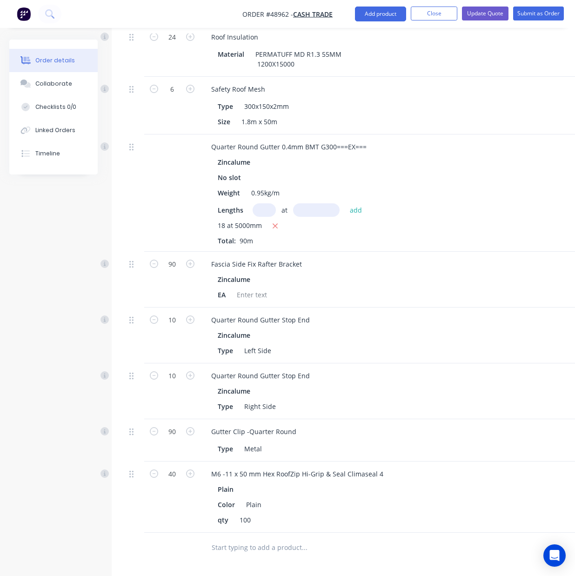
scroll to position [931, 0]
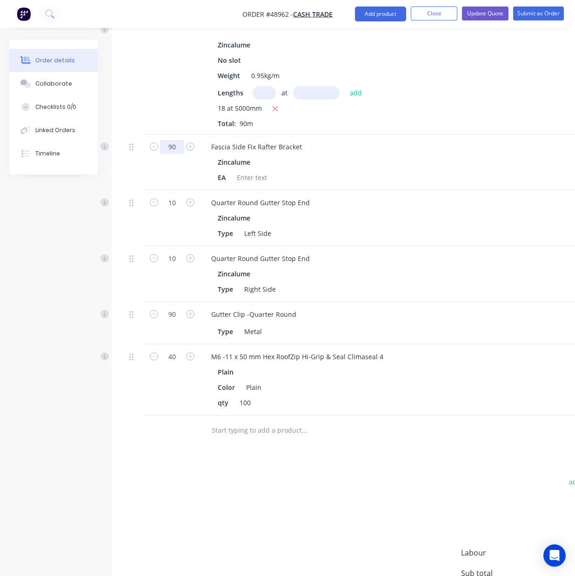
click at [175, 152] on input "90" at bounding box center [172, 147] width 24 height 14
type input "30"
type input "$63.90"
click at [462, 262] on div "Quarter Round Gutter Stop End" at bounding box center [409, 258] width 411 height 13
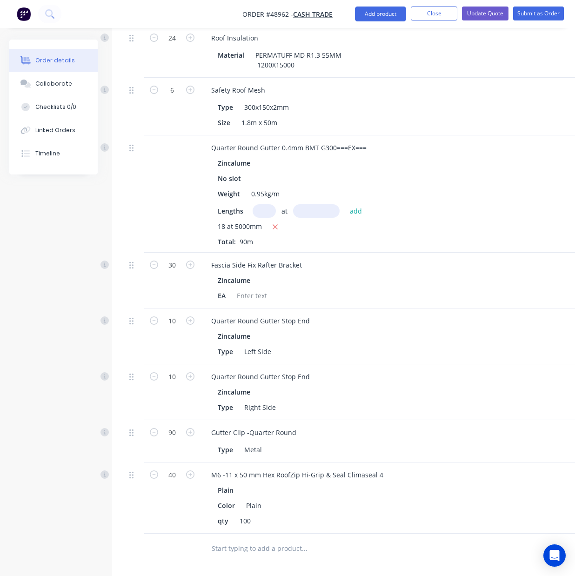
scroll to position [620, 0]
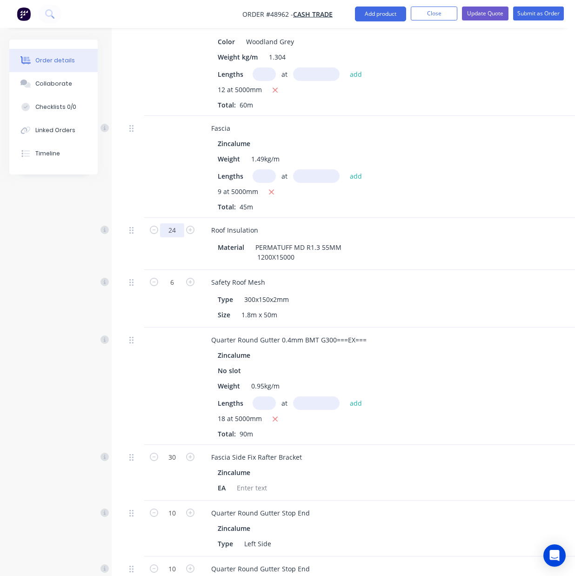
click at [180, 229] on input "24" at bounding box center [172, 230] width 24 height 14
type input "19"
type input "$2,257.20"
click at [430, 324] on div "Safety Roof Mesh Type 300x150x2mm Size 1.8m x 50m" at bounding box center [409, 299] width 419 height 58
click at [182, 282] on input "6" at bounding box center [172, 282] width 24 height 14
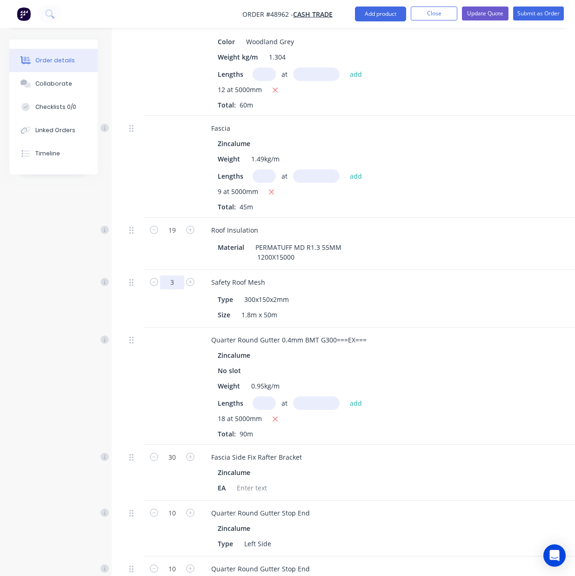
type input "3"
type input "$420.00"
click at [480, 339] on div "Quarter Round Gutter 0.4mm BMT G300===EX===" at bounding box center [409, 339] width 411 height 13
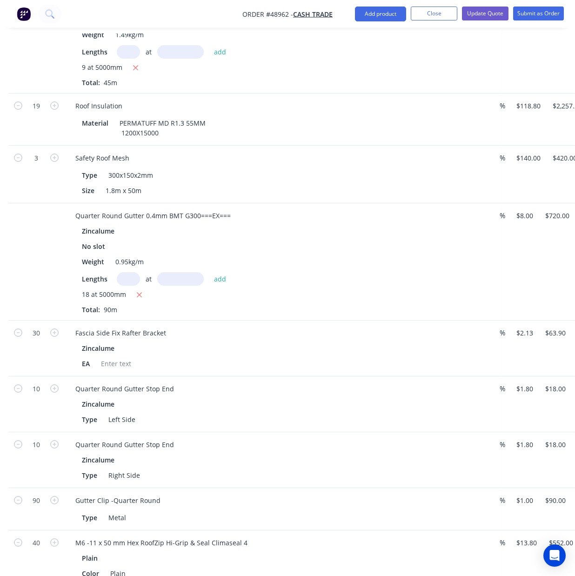
scroll to position [744, 170]
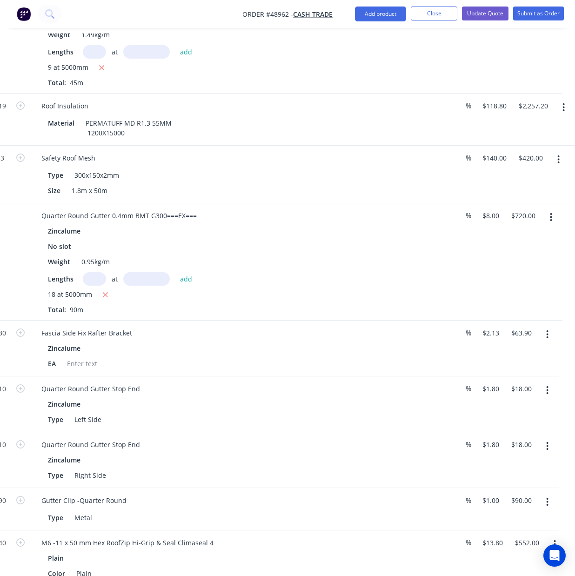
click at [546, 222] on button "button" at bounding box center [551, 217] width 22 height 17
click at [509, 302] on div "Delete" at bounding box center [519, 297] width 72 height 13
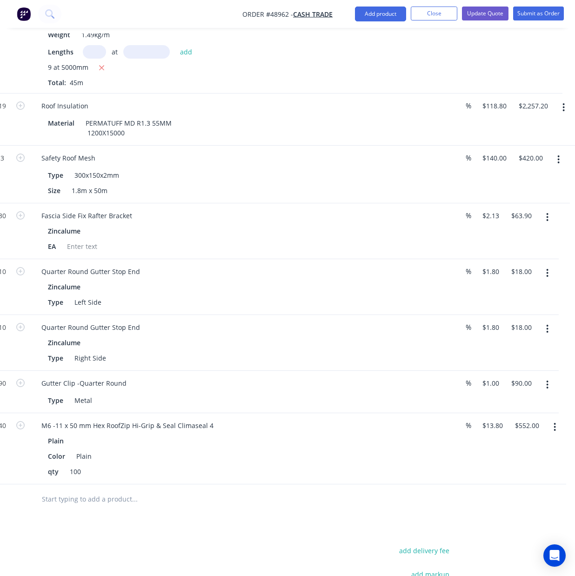
click at [549, 275] on button "button" at bounding box center [547, 273] width 22 height 17
click at [518, 349] on div "Delete" at bounding box center [515, 353] width 72 height 13
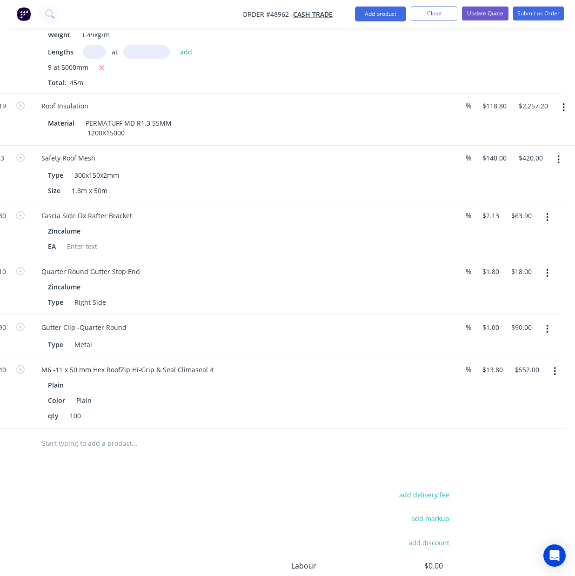
click at [548, 274] on icon "button" at bounding box center [547, 273] width 2 height 10
click at [510, 355] on div "Delete" at bounding box center [515, 353] width 72 height 13
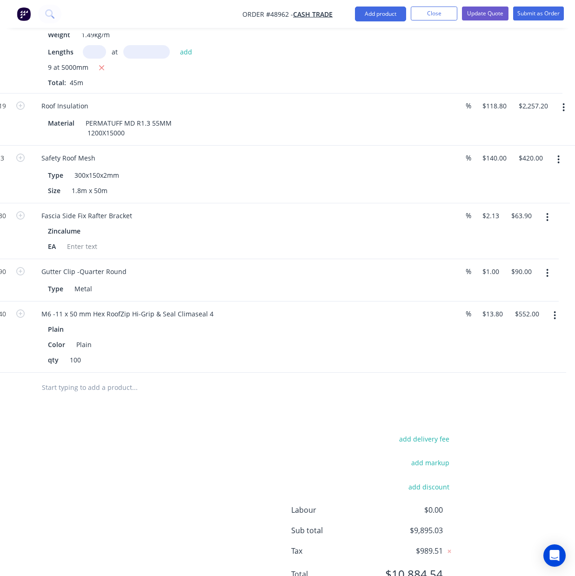
click at [544, 273] on button "button" at bounding box center [547, 273] width 22 height 17
click at [491, 352] on div "Delete" at bounding box center [515, 353] width 72 height 13
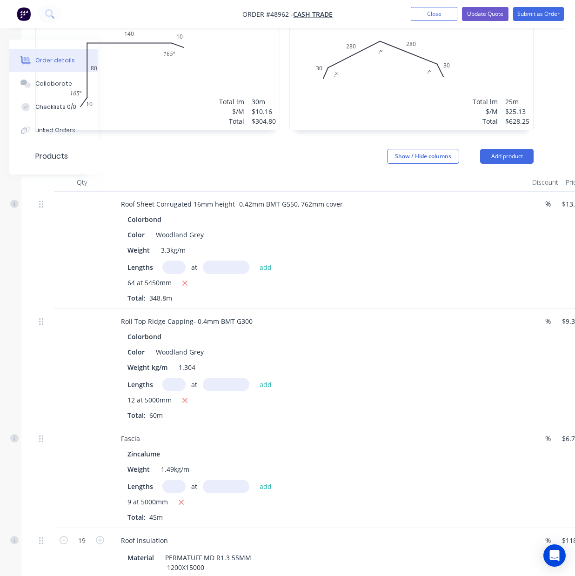
scroll to position [310, 170]
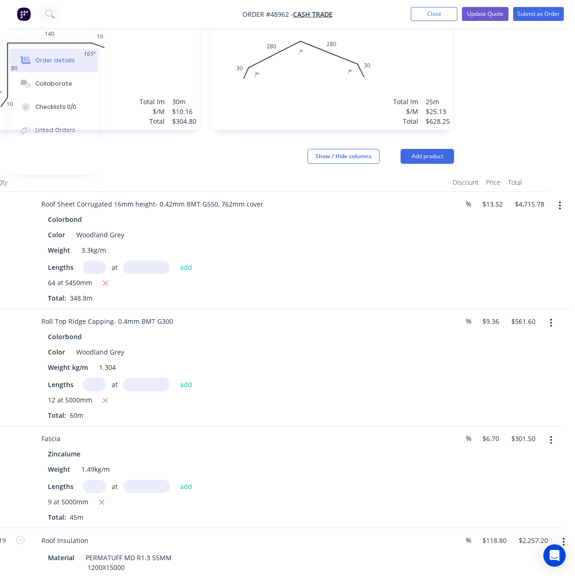
drag, startPoint x: 543, startPoint y: 326, endPoint x: 549, endPoint y: 332, distance: 8.9
click at [545, 326] on button "button" at bounding box center [551, 323] width 22 height 17
click at [498, 408] on div "Delete" at bounding box center [519, 402] width 72 height 13
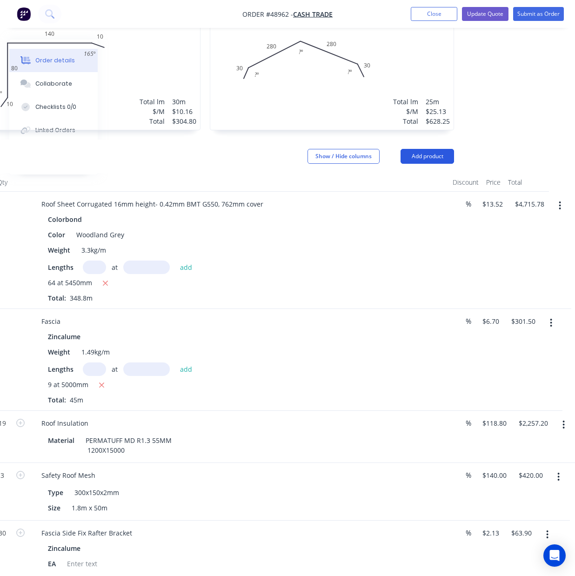
click at [429, 161] on button "Add product" at bounding box center [428, 156] width 54 height 15
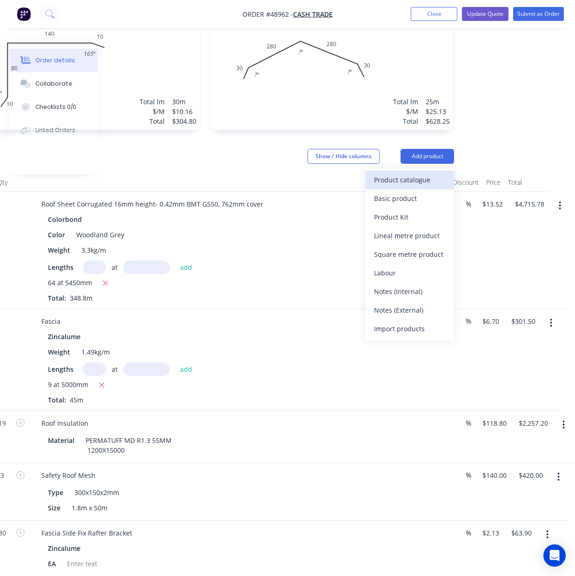
click at [419, 181] on div "Product catalogue" at bounding box center [410, 179] width 72 height 13
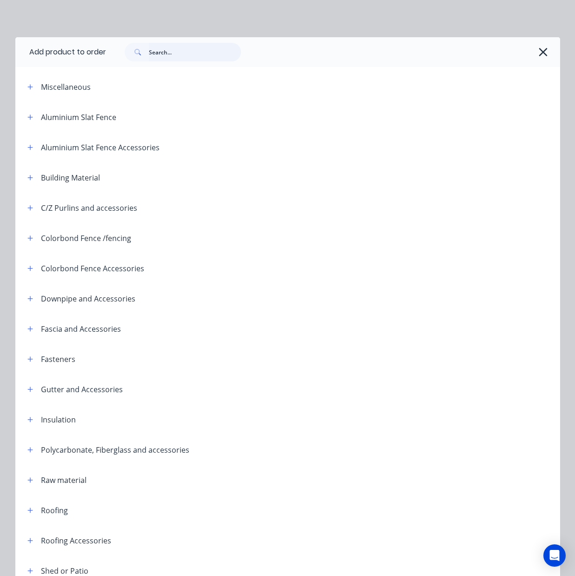
click at [176, 45] on input "text" at bounding box center [195, 52] width 92 height 19
type input "gutter"
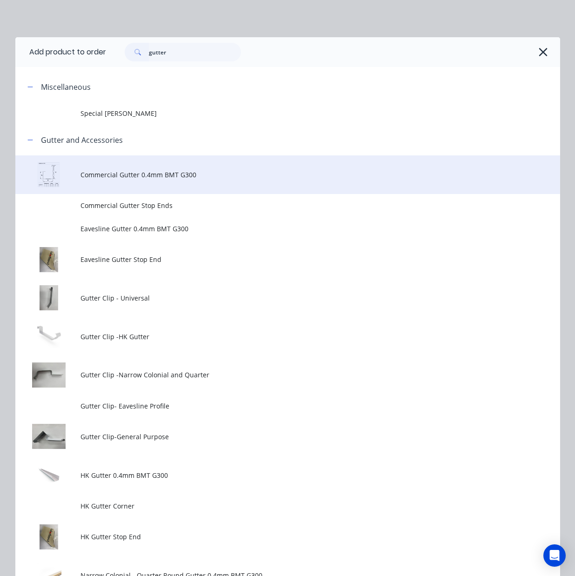
click at [185, 177] on span "Commercial Gutter 0.4mm BMT G300" at bounding box center [271, 175] width 383 height 10
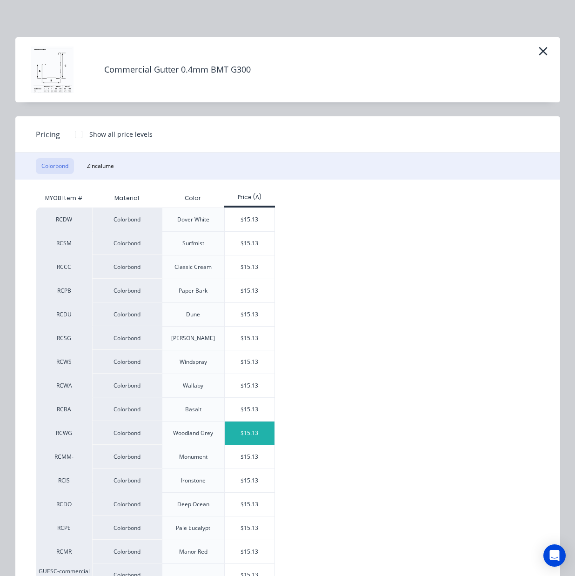
click at [241, 431] on div "$15.13" at bounding box center [250, 433] width 50 height 23
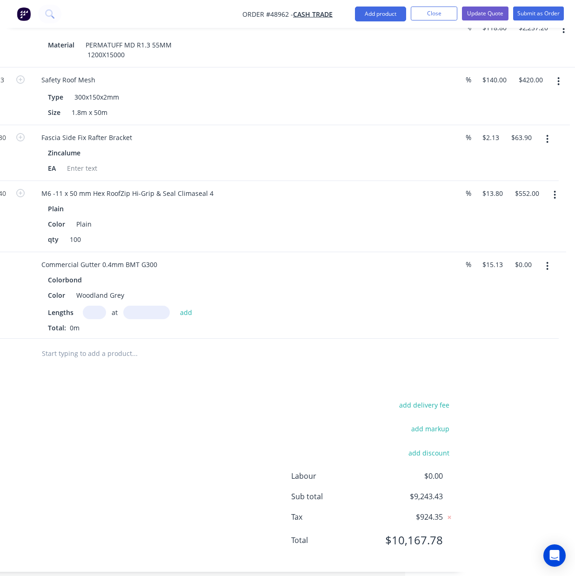
scroll to position [717, 170]
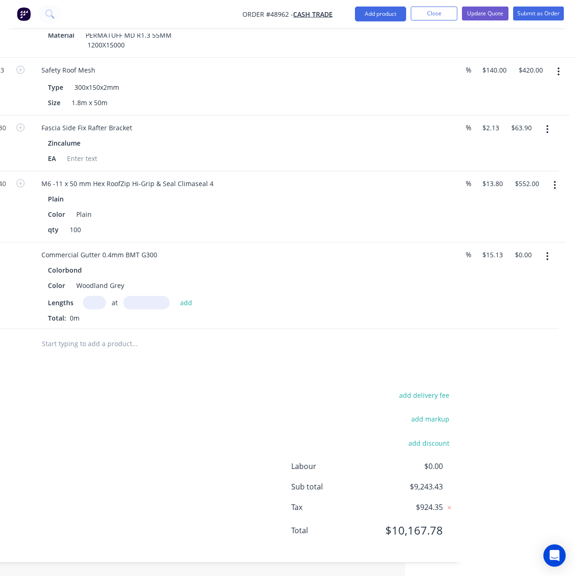
click at [544, 258] on button "button" at bounding box center [547, 256] width 22 height 17
click at [516, 282] on div "Edit" at bounding box center [515, 280] width 72 height 13
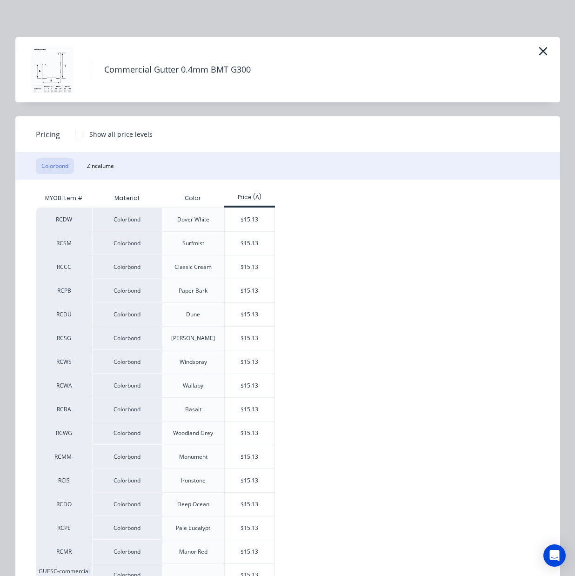
click at [73, 136] on div at bounding box center [78, 134] width 19 height 19
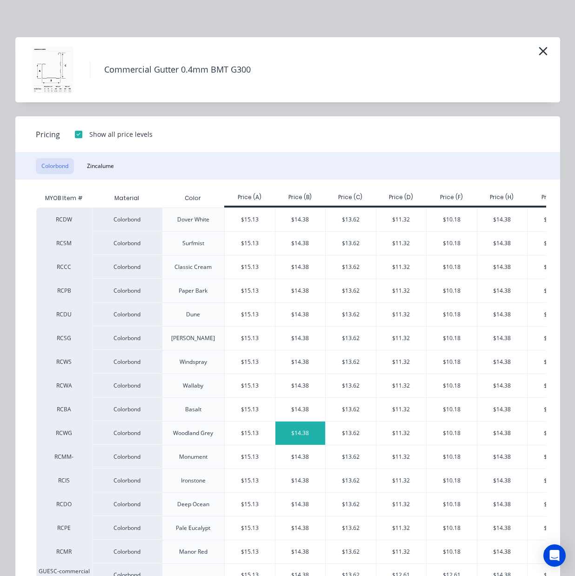
click at [305, 438] on div "$14.38" at bounding box center [300, 433] width 50 height 23
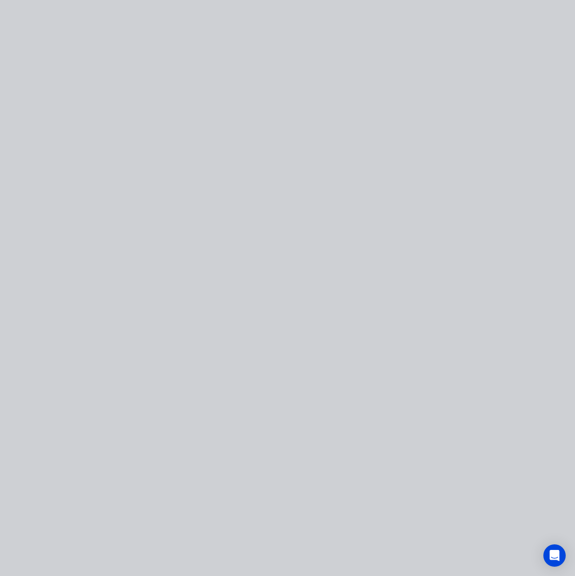
type input "$14.38"
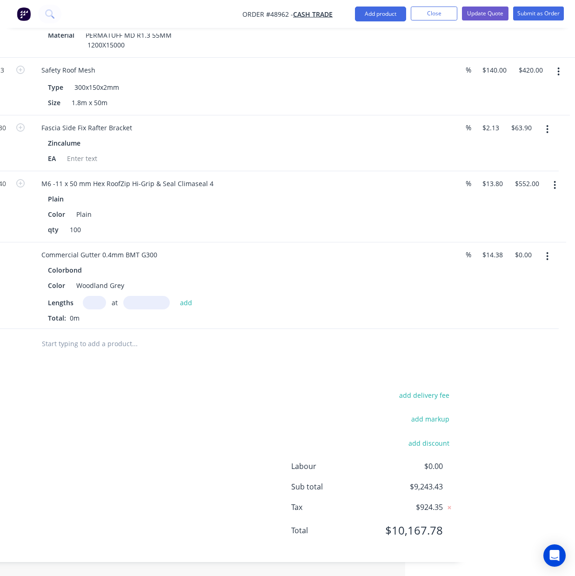
click at [100, 299] on input "text" at bounding box center [94, 302] width 23 height 13
type input "5"
type input "5000"
click at [175, 296] on button "add" at bounding box center [186, 302] width 22 height 13
type input "$359.50"
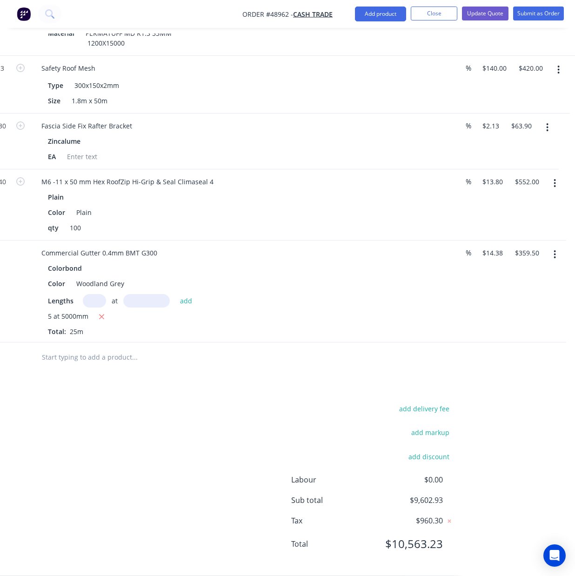
click at [198, 376] on div "Drawings Add drawing 0.55 Colorbond Woodland Grey Girth 240 1 0 10 80 140 10 16…" at bounding box center [205, 54] width 526 height 1042
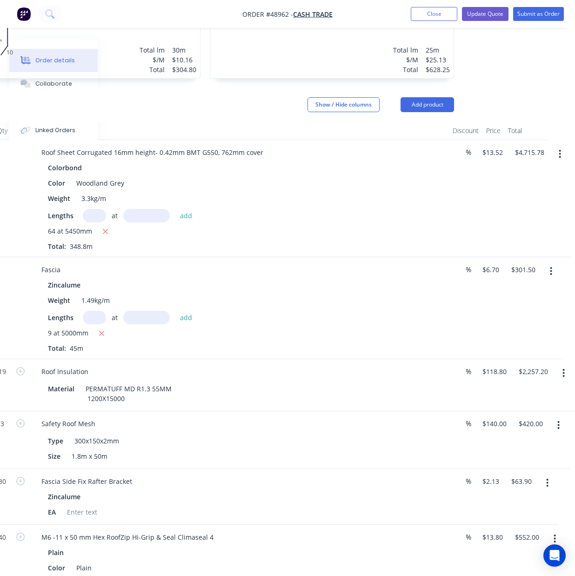
scroll to position [345, 170]
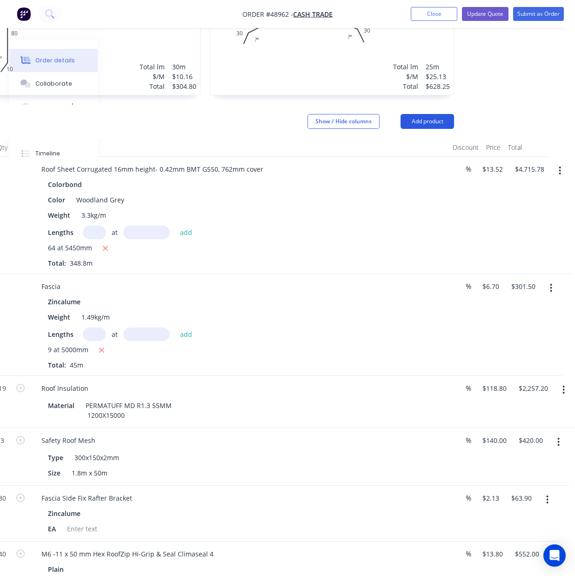
click at [427, 119] on button "Add product" at bounding box center [428, 121] width 54 height 15
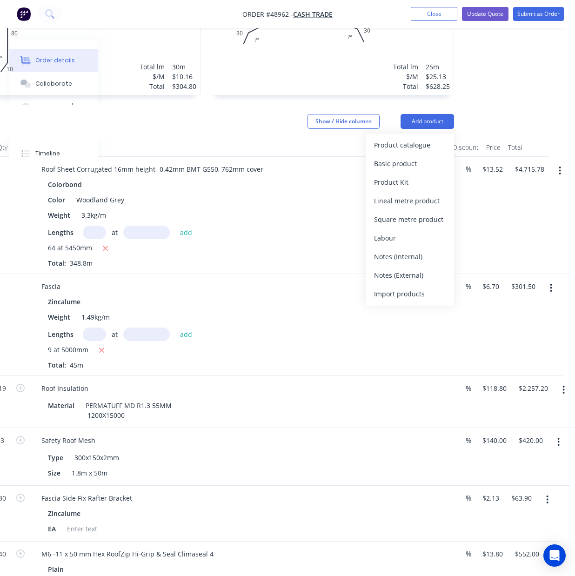
click at [404, 151] on div "Product catalogue" at bounding box center [410, 144] width 72 height 13
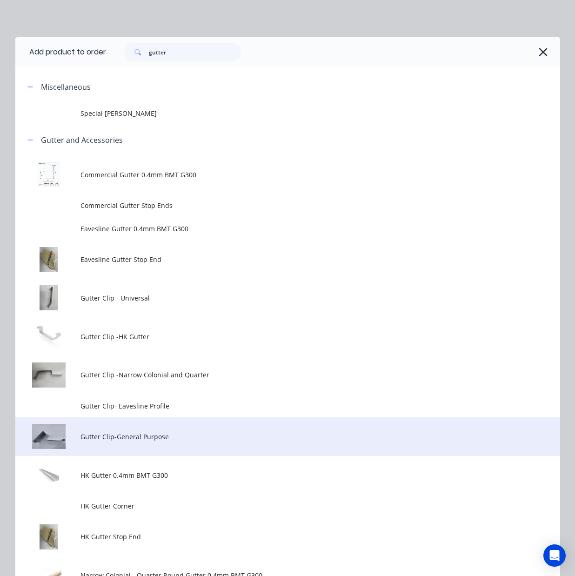
click at [99, 449] on td "Gutter Clip-General Purpose" at bounding box center [319, 436] width 479 height 39
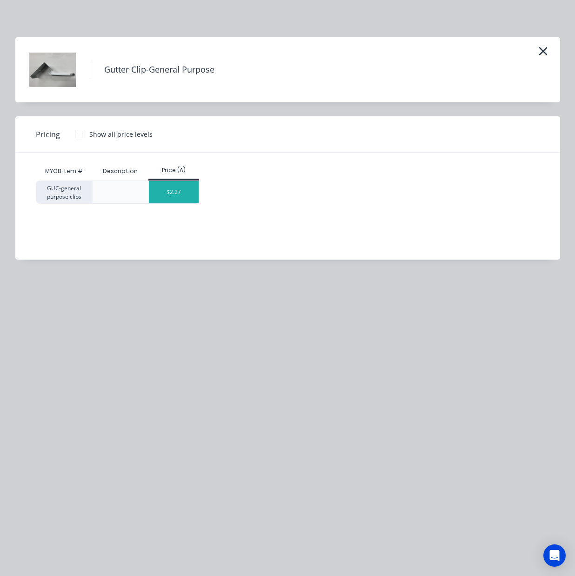
click at [189, 192] on div "$2.27" at bounding box center [174, 192] width 50 height 22
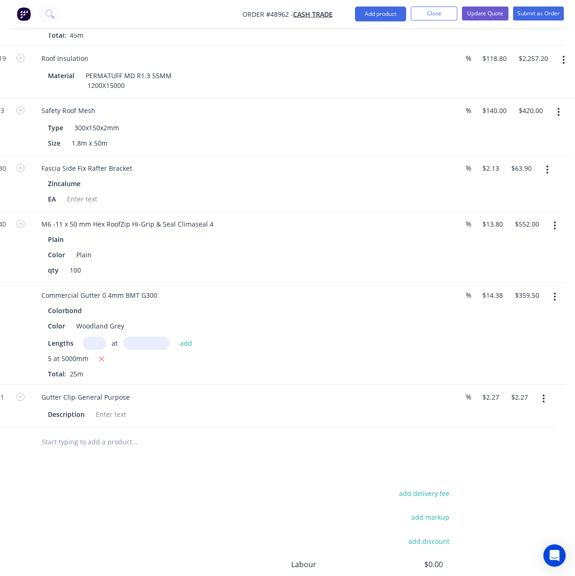
scroll to position [775, 170]
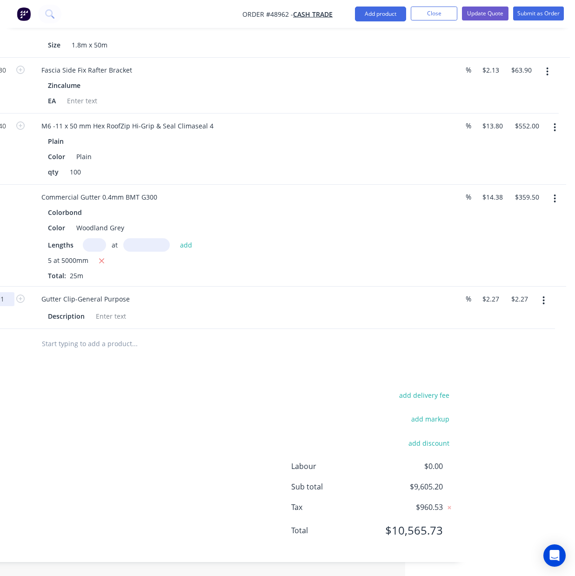
click at [2, 302] on input "1" at bounding box center [2, 299] width 24 height 14
type input "45"
type input "$102.15"
click at [302, 378] on div "Drawings Add drawing 0.55 Colorbond Woodland Grey Girth 240 1 0 10 80 140 10 16…" at bounding box center [205, 19] width 526 height 1085
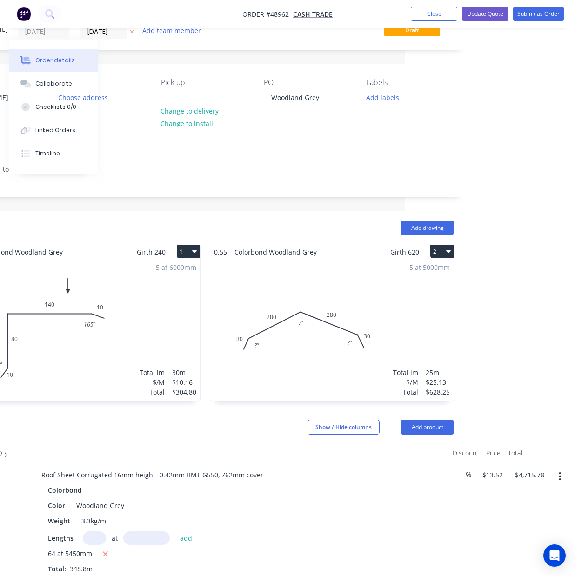
scroll to position [30, 170]
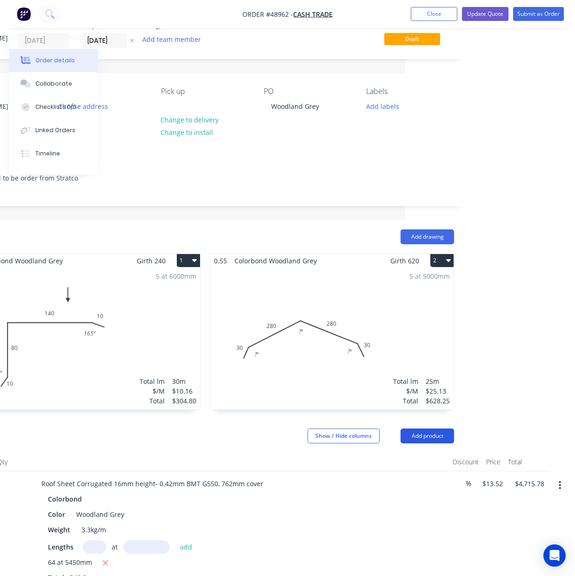
click at [424, 430] on button "Add product" at bounding box center [428, 436] width 54 height 15
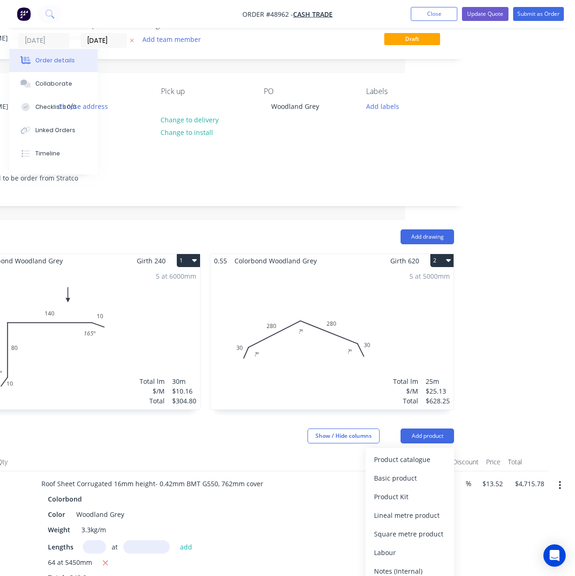
click at [423, 455] on div "Product catalogue" at bounding box center [410, 459] width 72 height 13
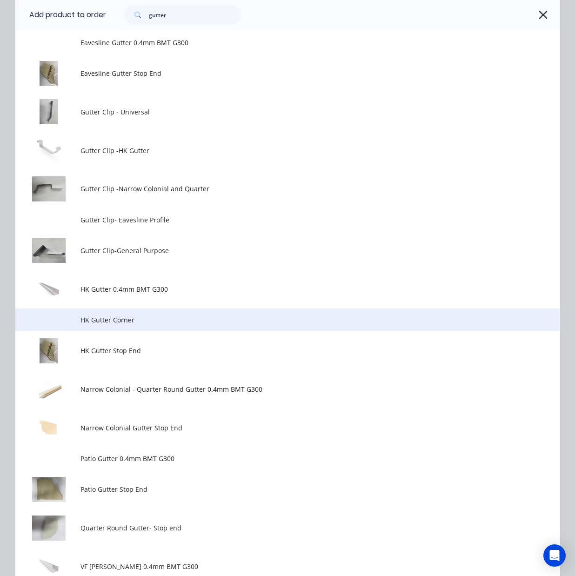
scroll to position [0, 0]
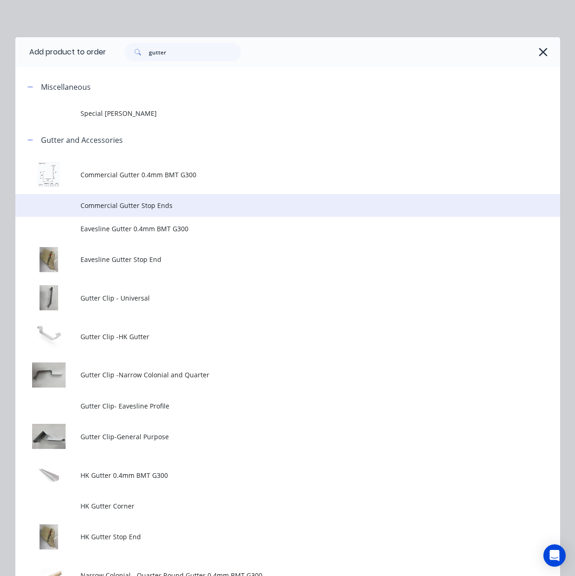
click at [168, 201] on span "Commercial Gutter Stop Ends" at bounding box center [271, 206] width 383 height 10
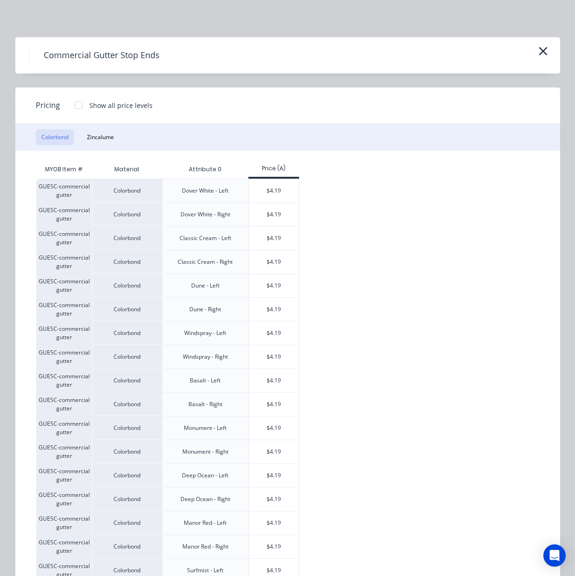
click at [101, 147] on div "Colorbond Zincalume" at bounding box center [287, 137] width 545 height 27
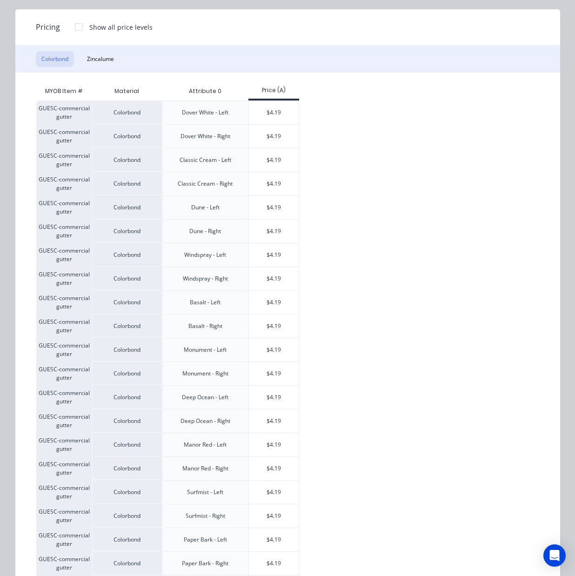
scroll to position [369, 0]
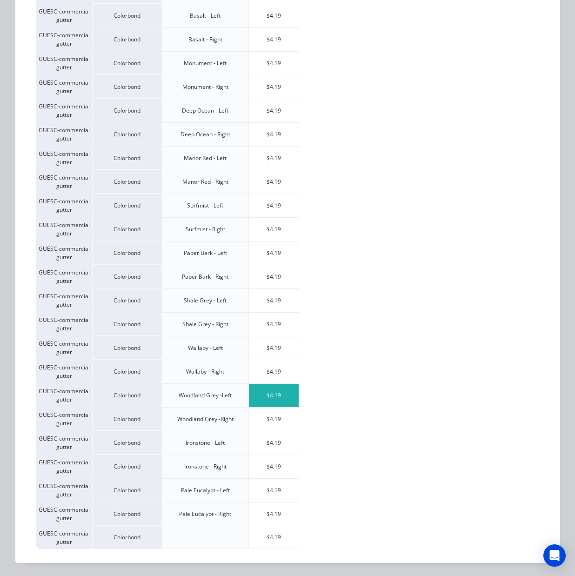
click at [277, 399] on div "$4.19" at bounding box center [274, 395] width 50 height 23
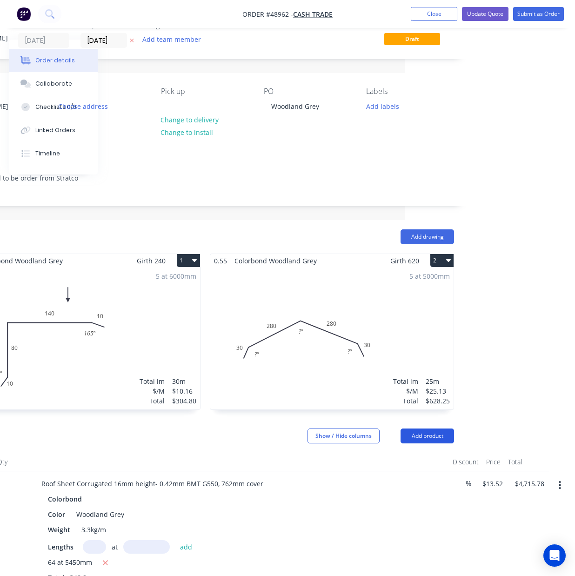
click at [443, 436] on button "Add product" at bounding box center [428, 436] width 54 height 15
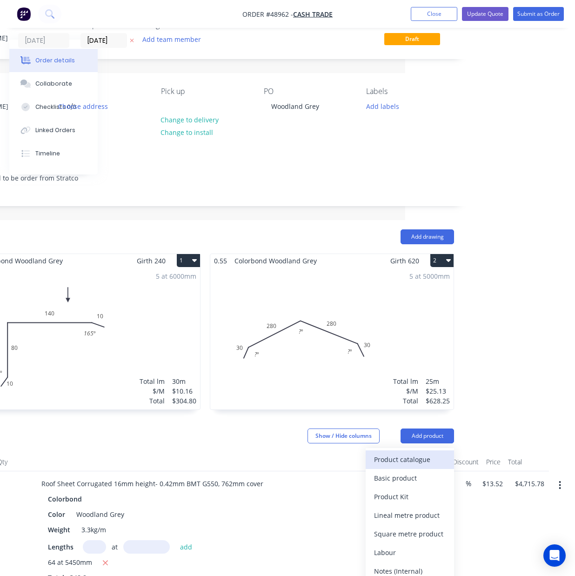
click at [430, 459] on div "Product catalogue" at bounding box center [410, 459] width 72 height 13
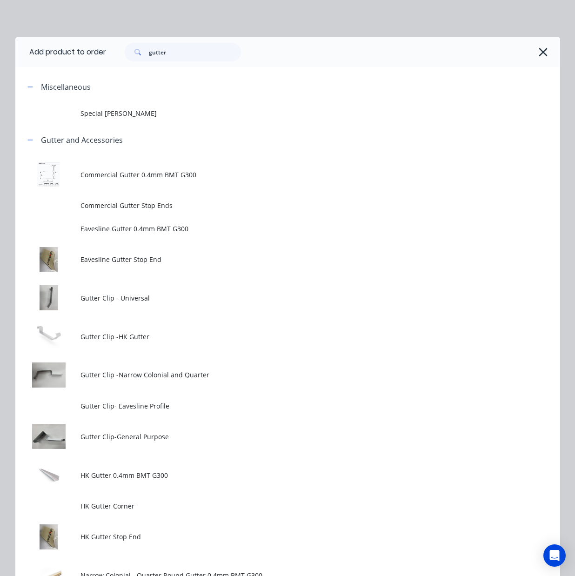
click at [162, 196] on td "Commercial Gutter Stop Ends" at bounding box center [319, 205] width 479 height 23
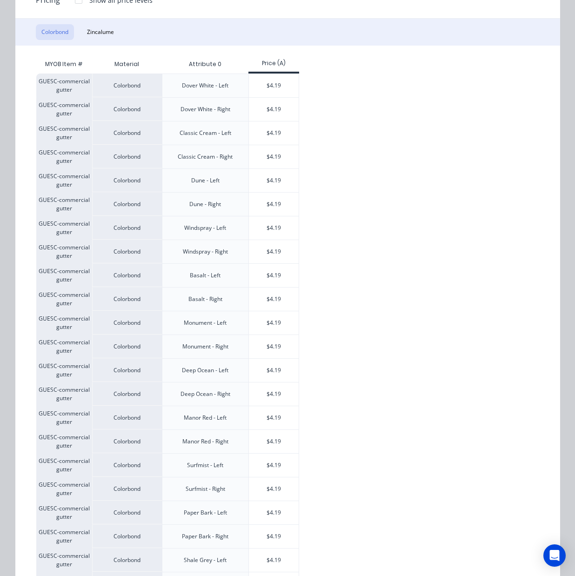
scroll to position [369, 0]
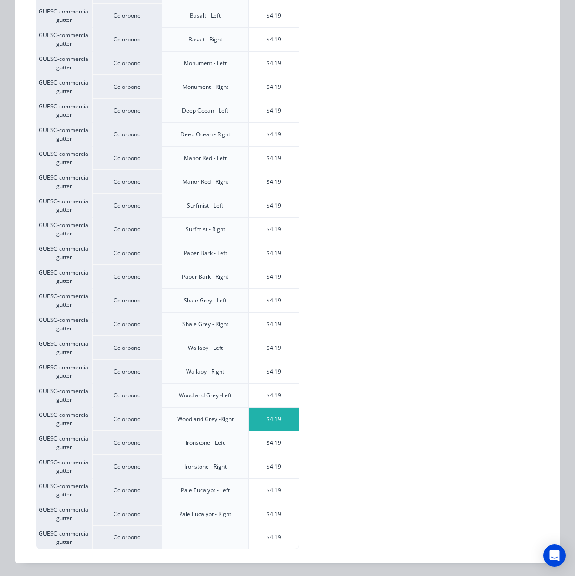
click at [279, 417] on div "$4.19" at bounding box center [274, 419] width 50 height 23
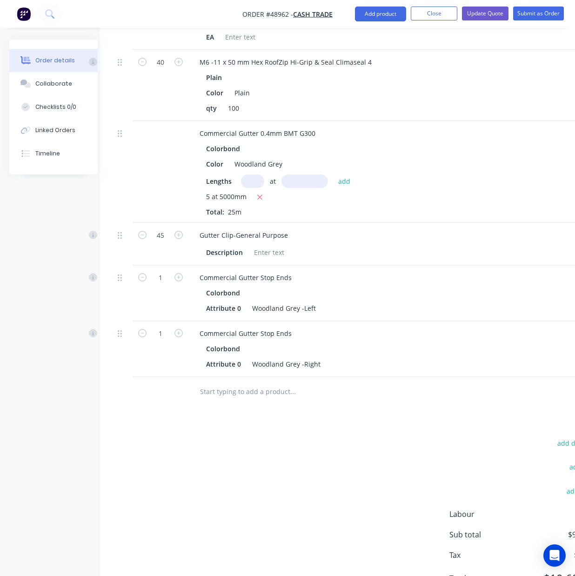
scroll to position [837, 0]
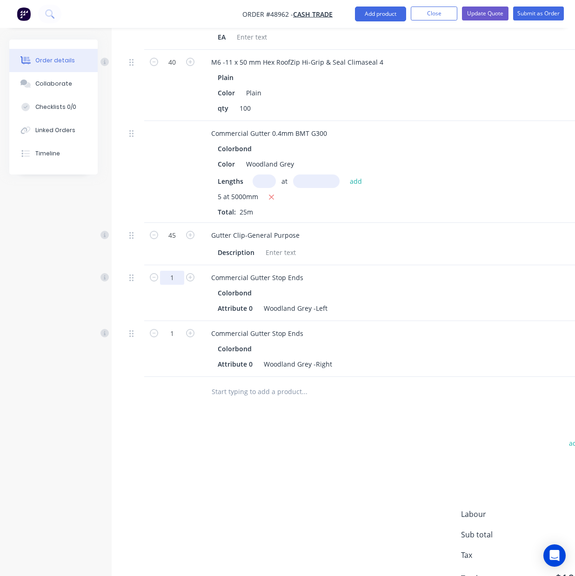
click at [177, 285] on input "1" at bounding box center [172, 278] width 24 height 14
type input "3"
type input "$12.57"
click at [114, 322] on div "Qty Discount Price Total Roof Sheet Corrugated 16mm height- 0.42mm BMT G550, 76…" at bounding box center [375, 26] width 526 height 761
type input "3"
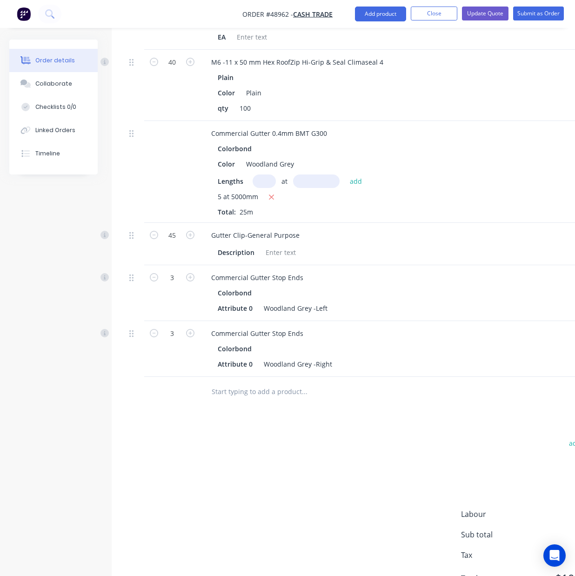
type input "$12.57"
click at [386, 436] on div "Drawings Add drawing 0.55 Colorbond Woodland Grey Girth 240 1 0 10 80 140 10 16…" at bounding box center [375, 12] width 526 height 1196
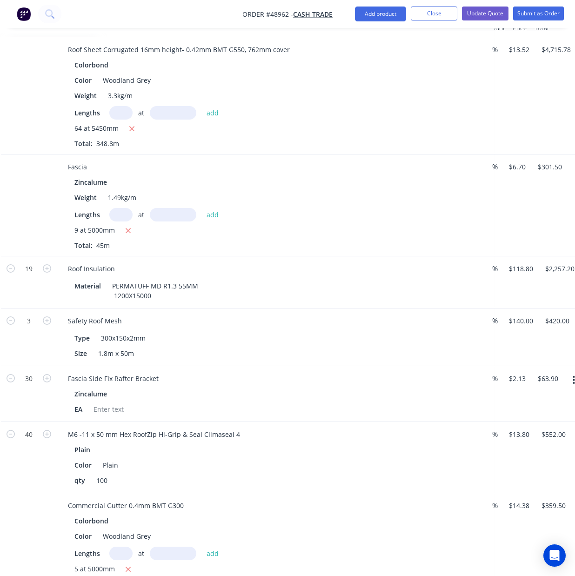
scroll to position [154, 143]
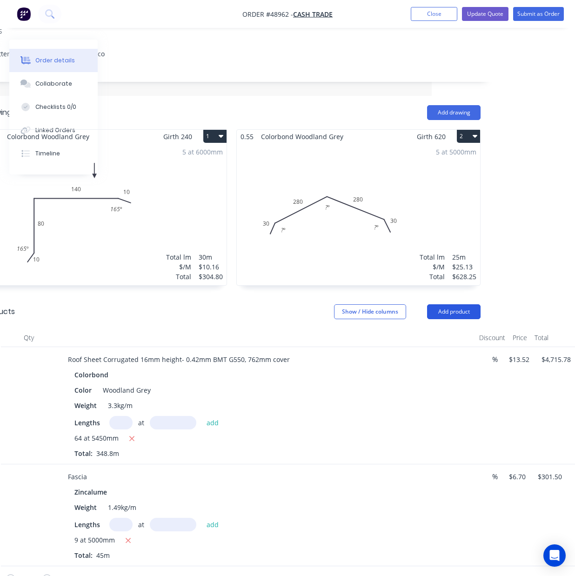
click at [447, 311] on button "Add product" at bounding box center [454, 311] width 54 height 15
click at [449, 328] on button "Product catalogue" at bounding box center [436, 335] width 88 height 19
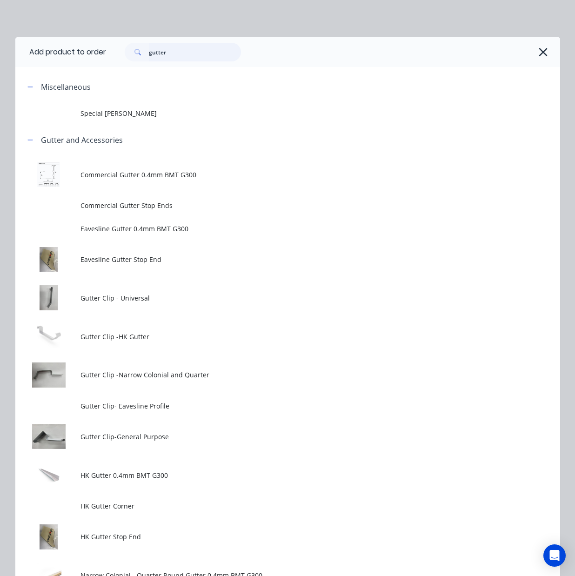
click at [74, 54] on header "Add product to order gutter" at bounding box center [287, 52] width 545 height 30
type input "out"
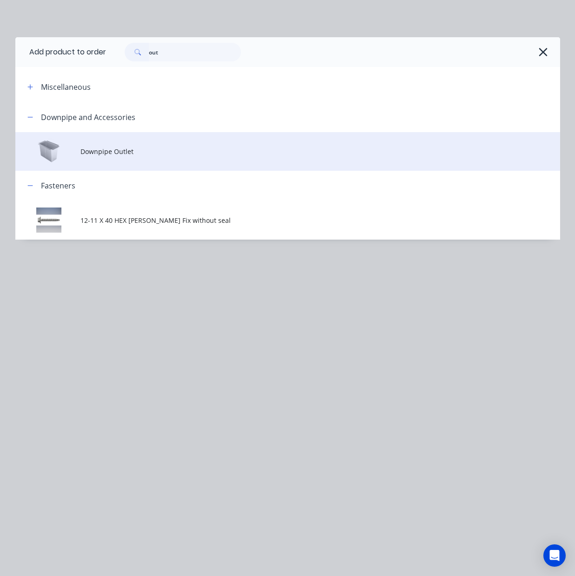
click at [136, 149] on span "Downpipe Outlet" at bounding box center [271, 152] width 383 height 10
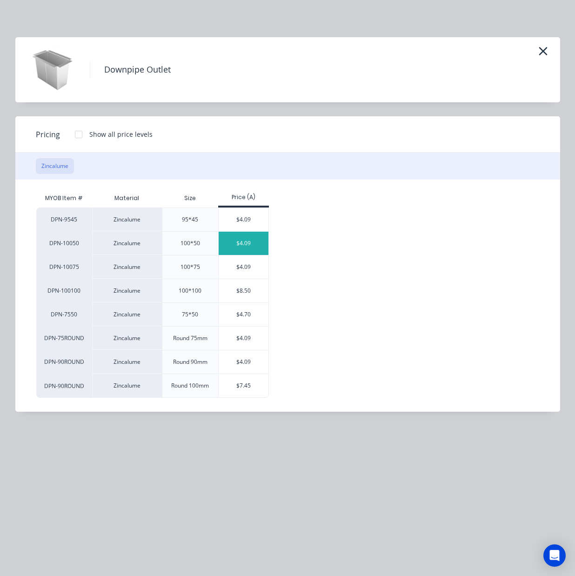
click at [244, 244] on div "$4.09" at bounding box center [244, 243] width 50 height 23
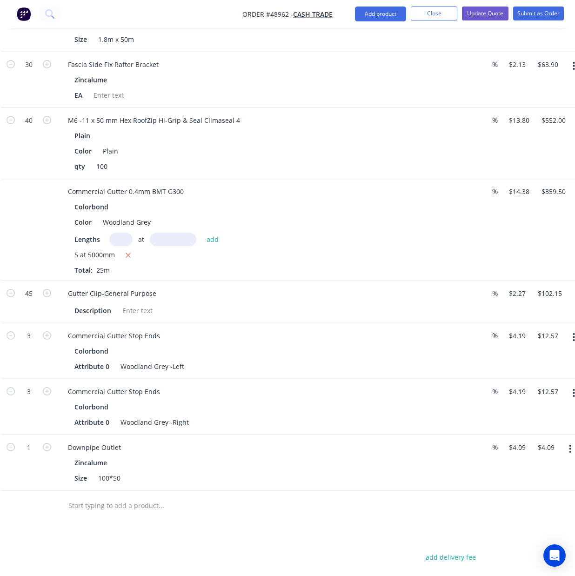
scroll to position [943, 143]
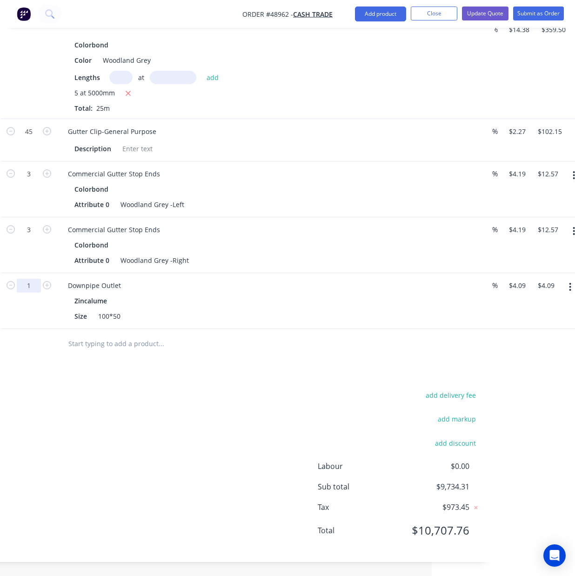
click at [36, 288] on input "1" at bounding box center [29, 286] width 24 height 14
type input "4"
type input "$16.36"
click at [300, 349] on div at bounding box center [199, 344] width 279 height 19
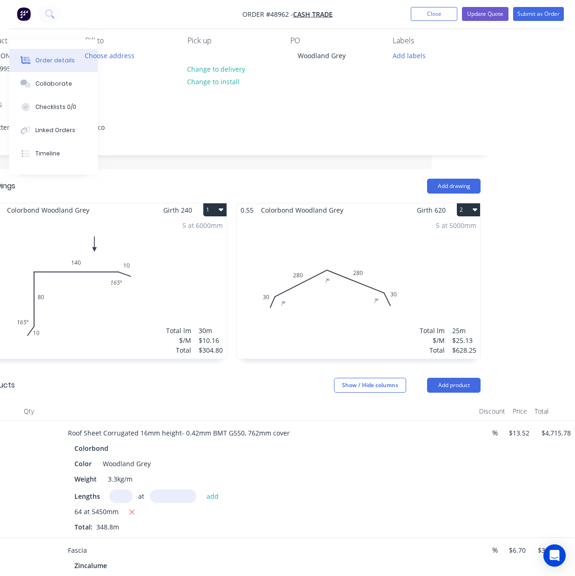
scroll to position [0, 143]
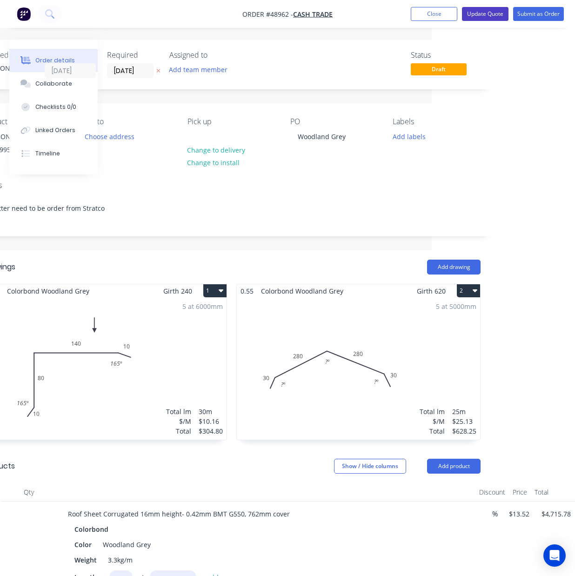
click at [481, 9] on button "Update Quote" at bounding box center [485, 14] width 47 height 14
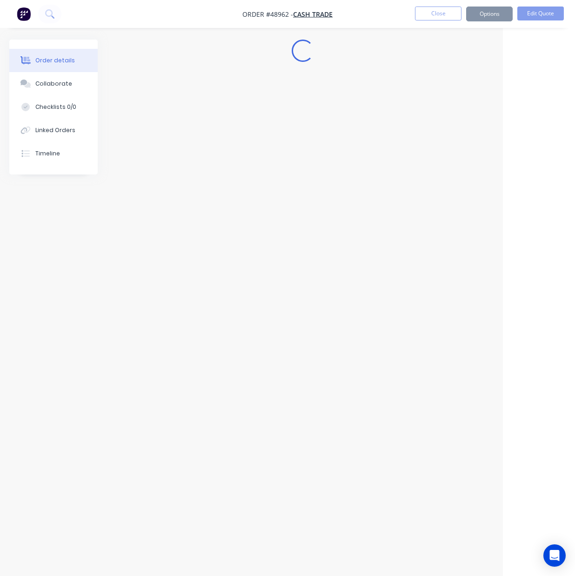
scroll to position [0, 72]
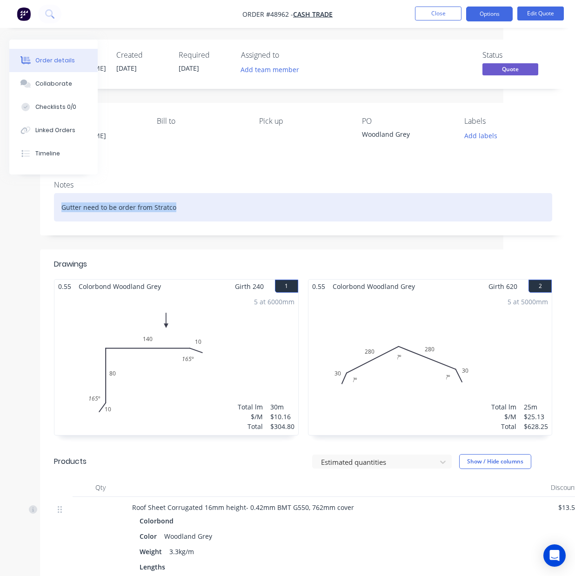
drag, startPoint x: 188, startPoint y: 209, endPoint x: 45, endPoint y: 214, distance: 143.9
click at [45, 214] on div "Notes Gutter need to be order from Stratco" at bounding box center [303, 204] width 526 height 62
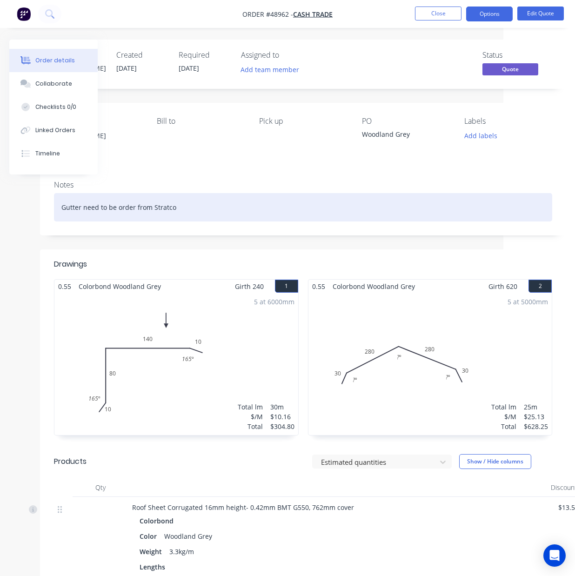
click at [200, 207] on div "Gutter need to be order from Stratco" at bounding box center [303, 207] width 498 height 28
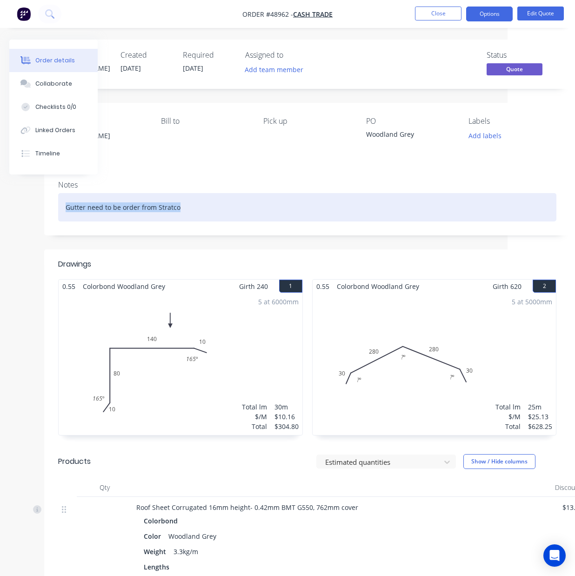
scroll to position [0, 0]
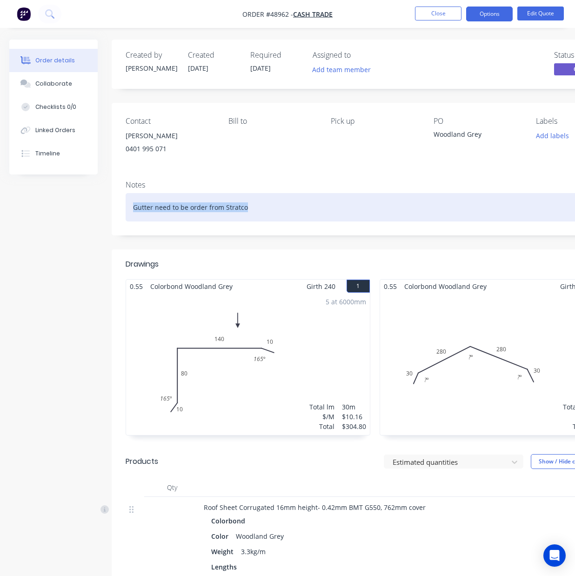
drag, startPoint x: 200, startPoint y: 207, endPoint x: -15, endPoint y: 212, distance: 214.6
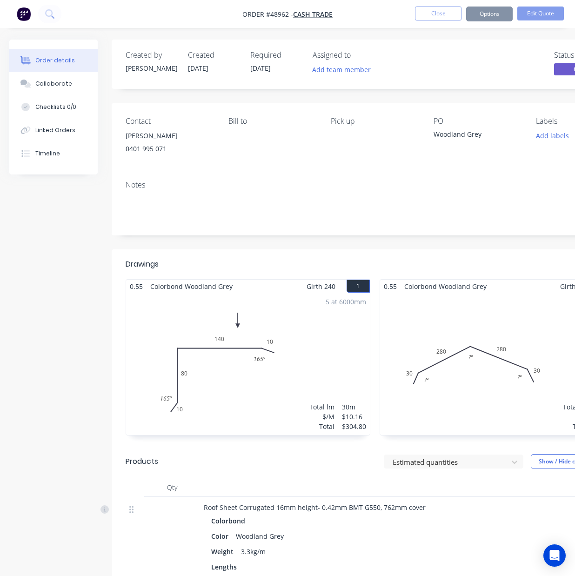
click at [121, 279] on div "0.55 Colorbond Woodland Grey Girth 240 1 0 10 80 140 10 165 º 165 º 0 10 80 140…" at bounding box center [248, 362] width 254 height 166
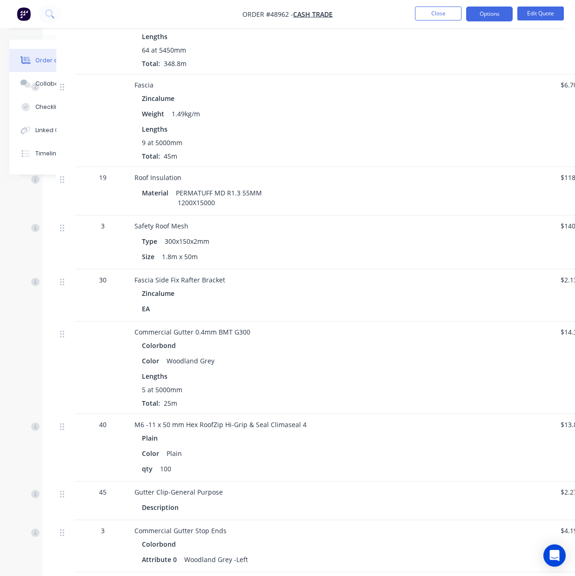
scroll to position [530, 120]
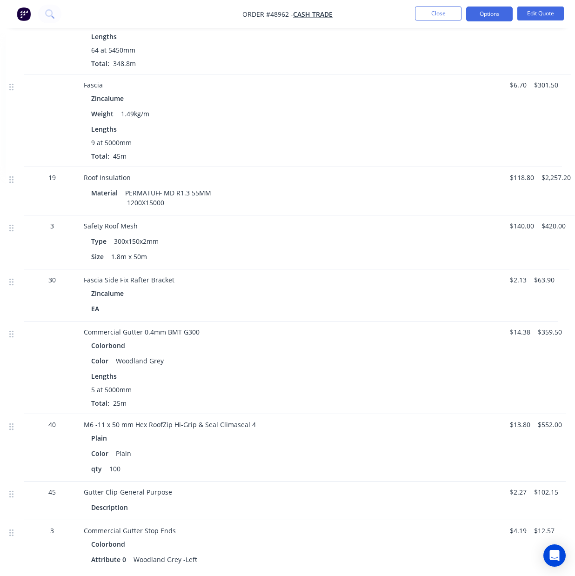
click at [555, 6] on nav "Order #48962 - Cash Trade Close Options Edit Quote" at bounding box center [287, 14] width 575 height 28
click at [546, 4] on nav "Order #48962 - Cash Trade Close Options Edit Quote" at bounding box center [287, 14] width 575 height 28
click at [545, 8] on button "Edit Quote" at bounding box center [540, 14] width 47 height 14
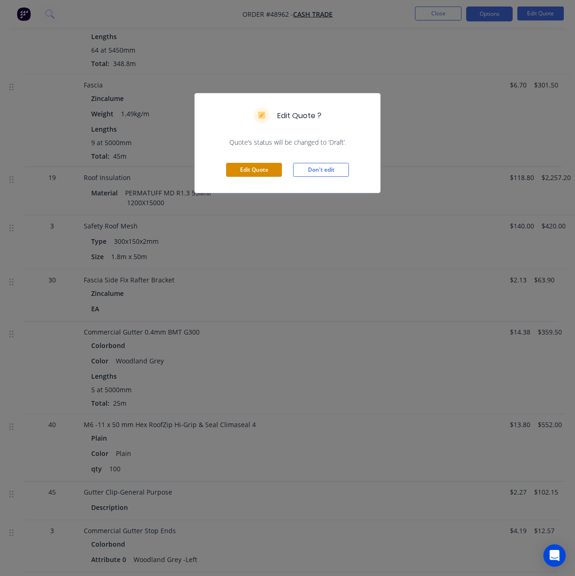
click at [258, 175] on button "Edit Quote" at bounding box center [254, 170] width 56 height 14
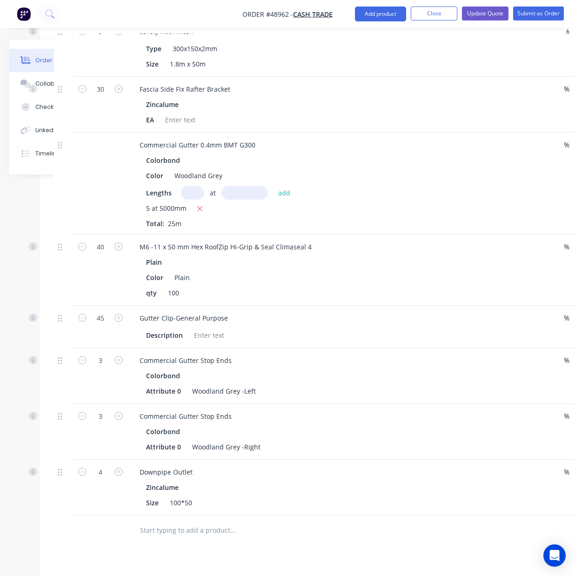
scroll to position [754, 170]
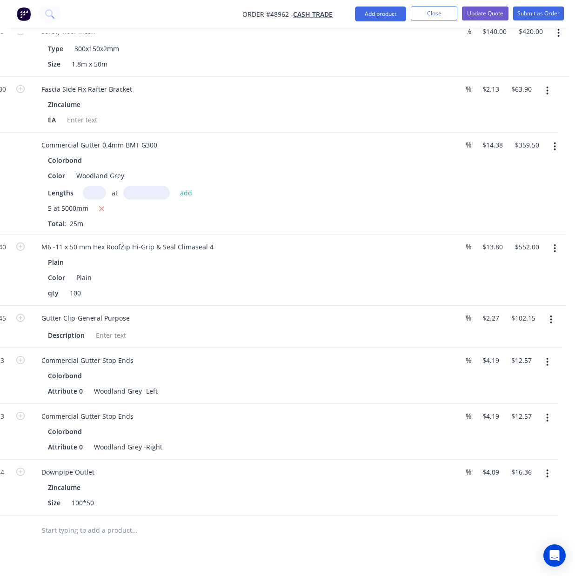
click at [554, 245] on button "button" at bounding box center [555, 248] width 22 height 17
click at [540, 270] on div "Edit" at bounding box center [522, 272] width 72 height 13
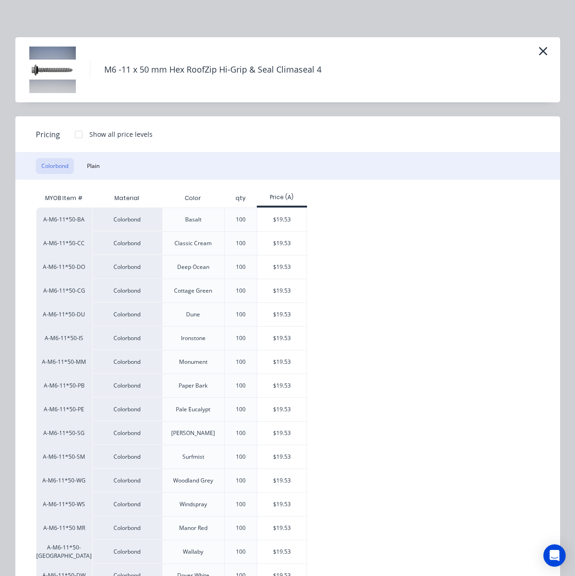
click at [75, 133] on div at bounding box center [78, 134] width 19 height 19
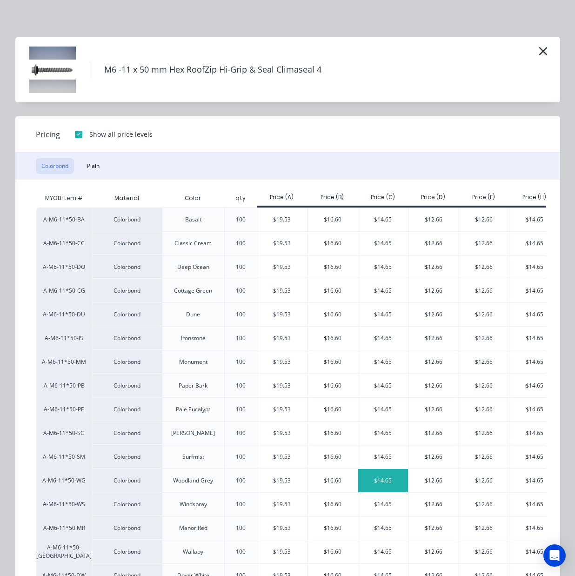
click at [375, 482] on div "$14.65" at bounding box center [383, 480] width 50 height 23
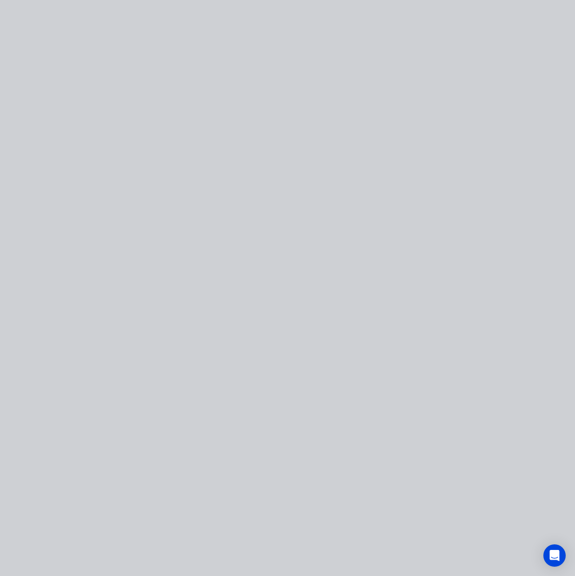
type input "$14.65"
type input "$586.00"
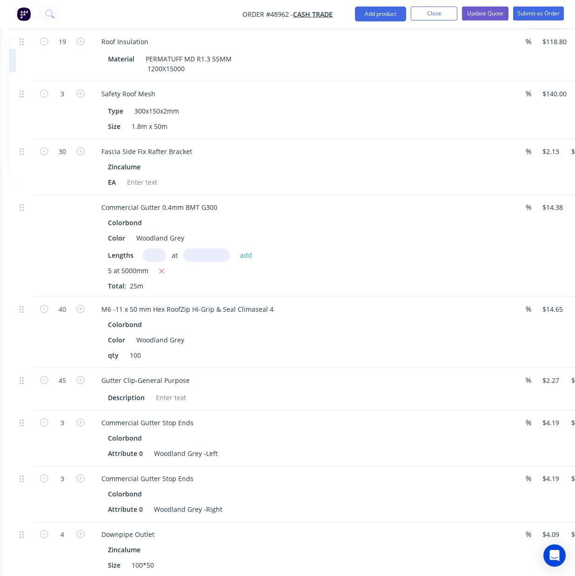
scroll to position [691, 170]
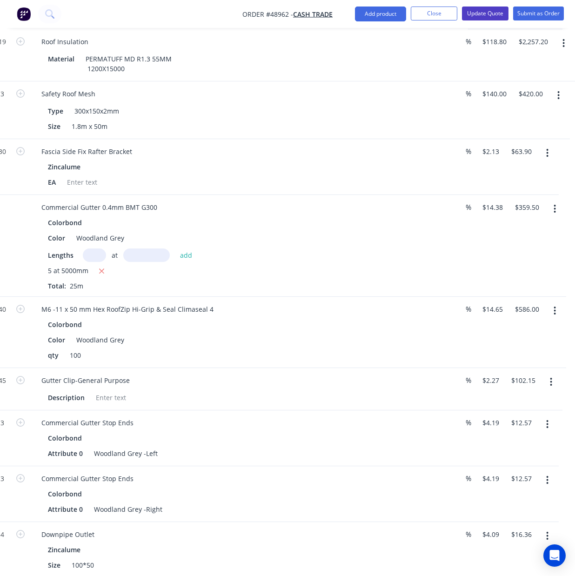
click at [482, 8] on button "Update Quote" at bounding box center [485, 14] width 47 height 14
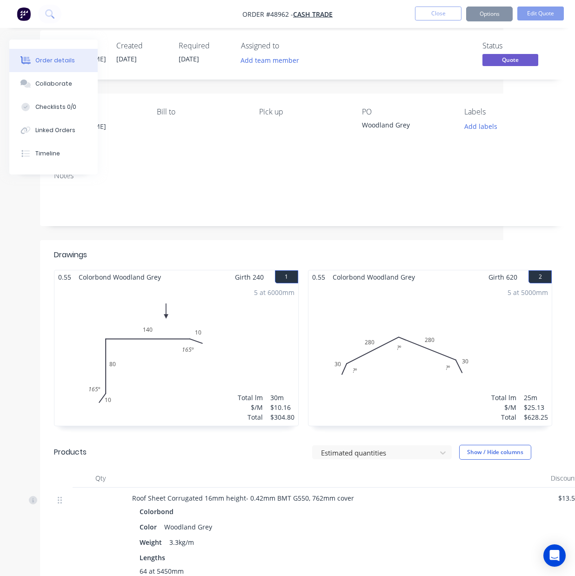
scroll to position [691, 72]
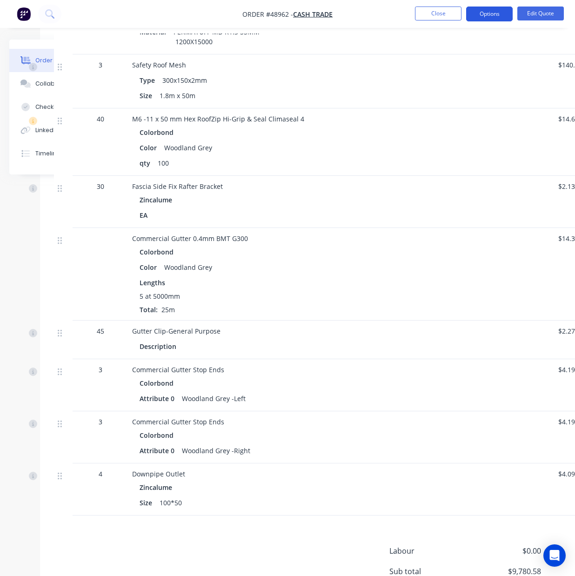
click at [488, 17] on button "Options" at bounding box center [489, 14] width 47 height 15
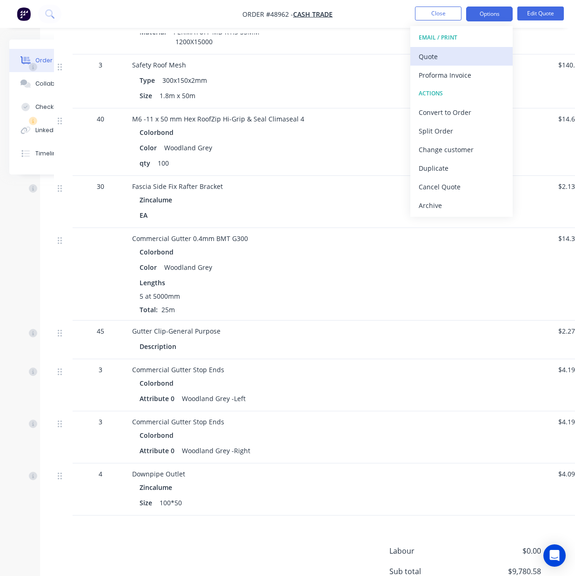
drag, startPoint x: 479, startPoint y: 40, endPoint x: 477, endPoint y: 50, distance: 10.9
click at [477, 50] on div "EMAIL / PRINT Quote Proforma Invoice ACTIONS Convert to Order Split Order Chang…" at bounding box center [461, 121] width 102 height 191
click at [477, 50] on div "Quote" at bounding box center [462, 56] width 86 height 13
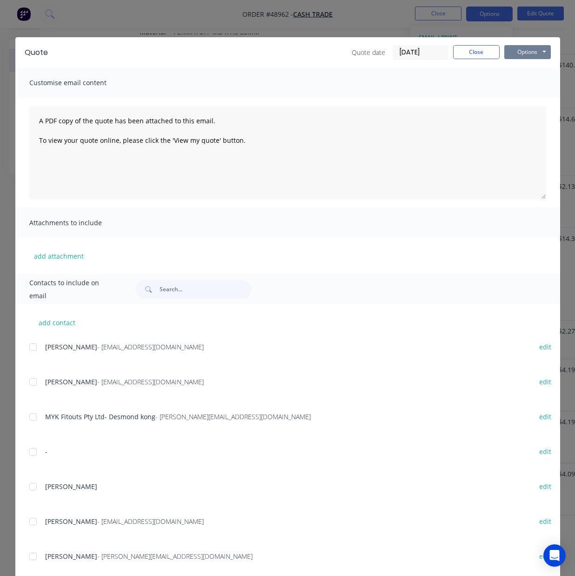
click at [509, 52] on button "Options" at bounding box center [527, 52] width 47 height 14
click at [513, 73] on button "Preview" at bounding box center [534, 68] width 60 height 15
click at [481, 48] on button "Close" at bounding box center [476, 52] width 47 height 14
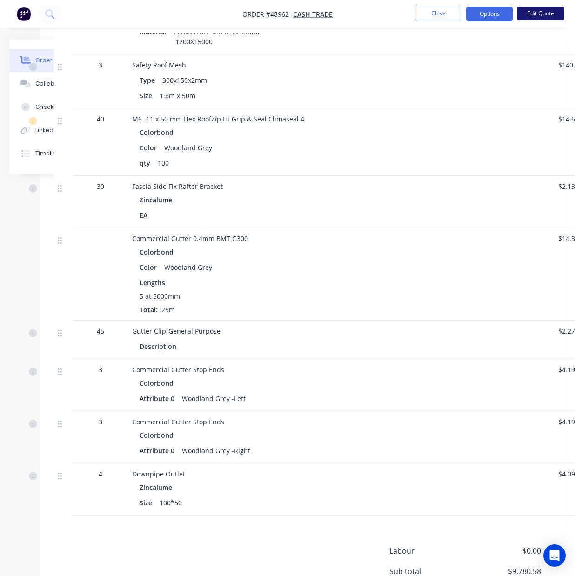
click at [549, 15] on button "Edit Quote" at bounding box center [540, 14] width 47 height 14
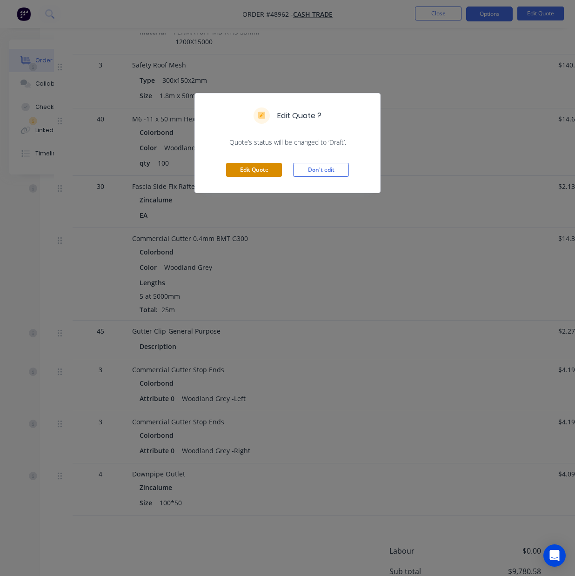
click at [249, 176] on div "Edit Quote Don't edit" at bounding box center [287, 170] width 185 height 46
click at [252, 171] on button "Edit Quote" at bounding box center [254, 170] width 56 height 14
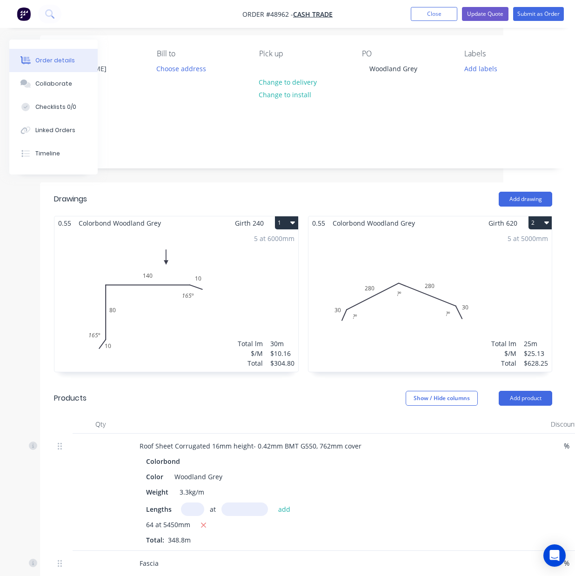
scroll to position [0, 72]
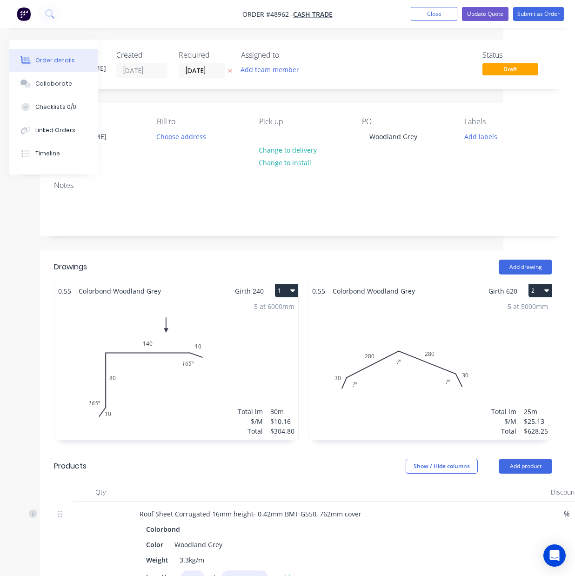
click at [412, 345] on div "5 at 5000mm Total lm $/M Total 25m $25.13 $628.25" at bounding box center [430, 369] width 244 height 142
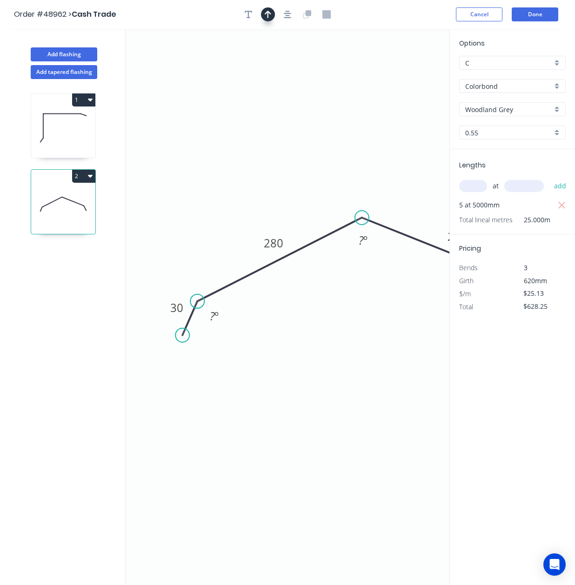
click at [271, 20] on button "button" at bounding box center [268, 14] width 14 height 14
drag, startPoint x: 399, startPoint y: 74, endPoint x: 407, endPoint y: 131, distance: 57.8
click at [405, 134] on icon "0 30 280 280 30 ? º ? º ? º" at bounding box center [288, 307] width 324 height 557
drag, startPoint x: 406, startPoint y: 75, endPoint x: 403, endPoint y: 89, distance: 14.2
click at [403, 106] on icon "0 30 280 280 30 ? º ? º ? º" at bounding box center [288, 307] width 324 height 557
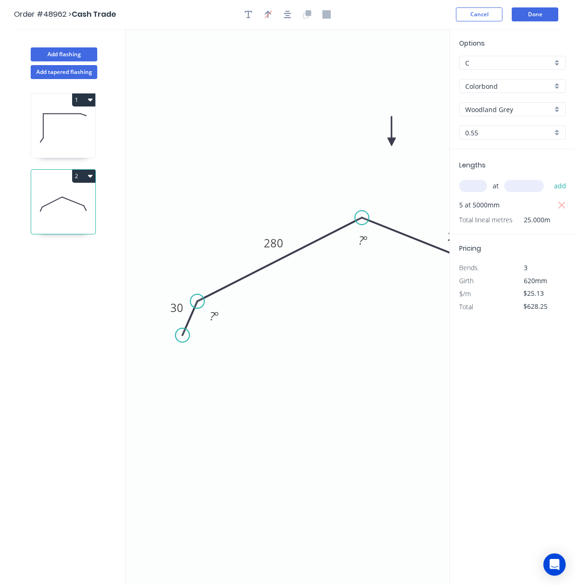
drag, startPoint x: 402, startPoint y: 70, endPoint x: 455, endPoint y: 41, distance: 60.4
click at [392, 141] on icon at bounding box center [392, 131] width 8 height 30
click at [531, 17] on button "Done" at bounding box center [535, 14] width 47 height 14
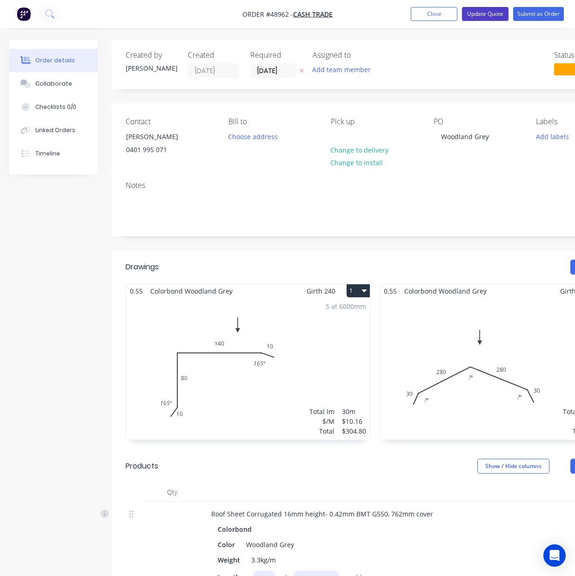
click at [482, 19] on button "Update Quote" at bounding box center [485, 14] width 47 height 14
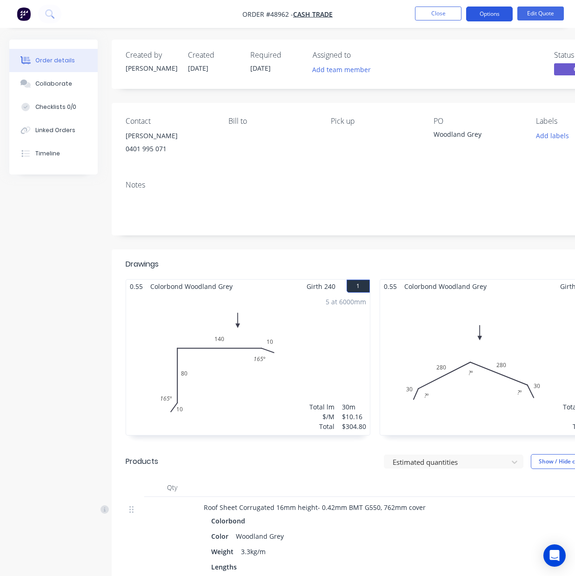
click at [486, 12] on button "Options" at bounding box center [489, 14] width 47 height 15
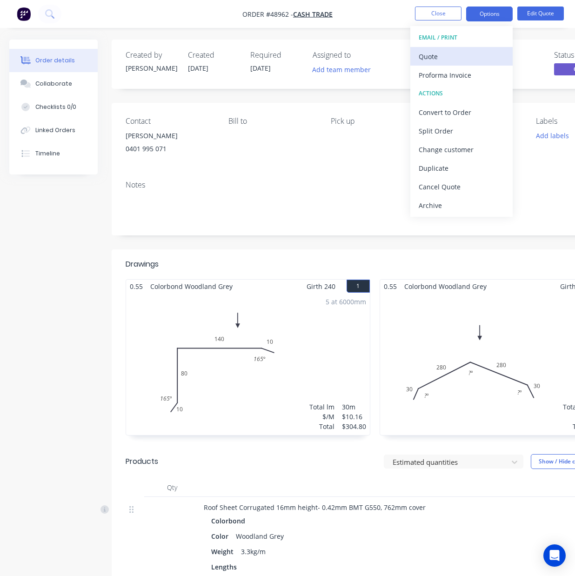
click at [465, 50] on div "Quote" at bounding box center [462, 56] width 86 height 13
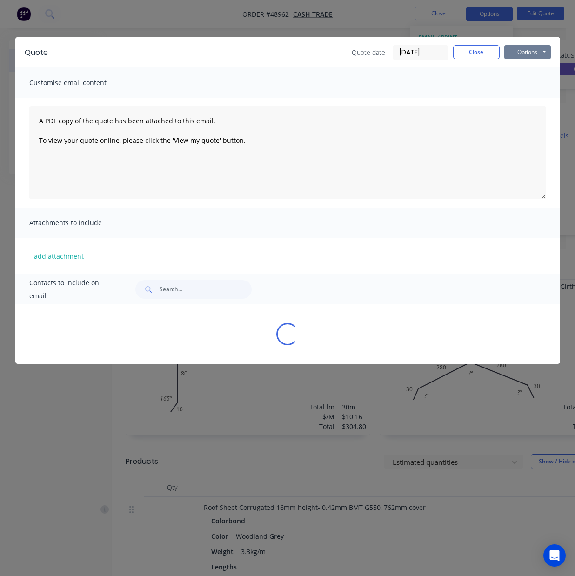
click at [529, 45] on button "Options" at bounding box center [527, 52] width 47 height 14
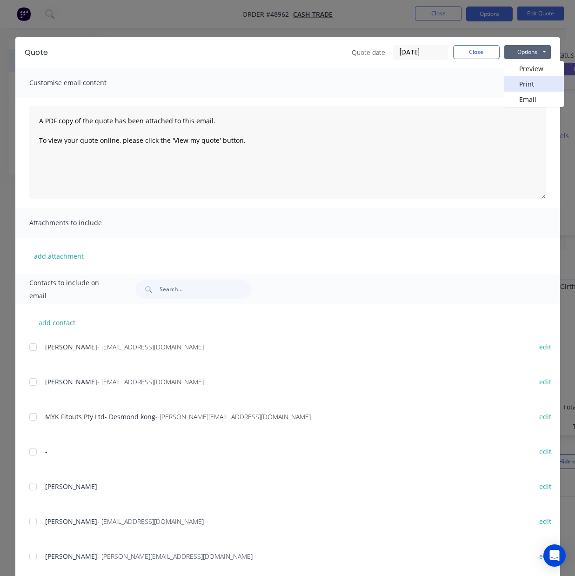
click at [522, 80] on button "Print" at bounding box center [534, 83] width 60 height 15
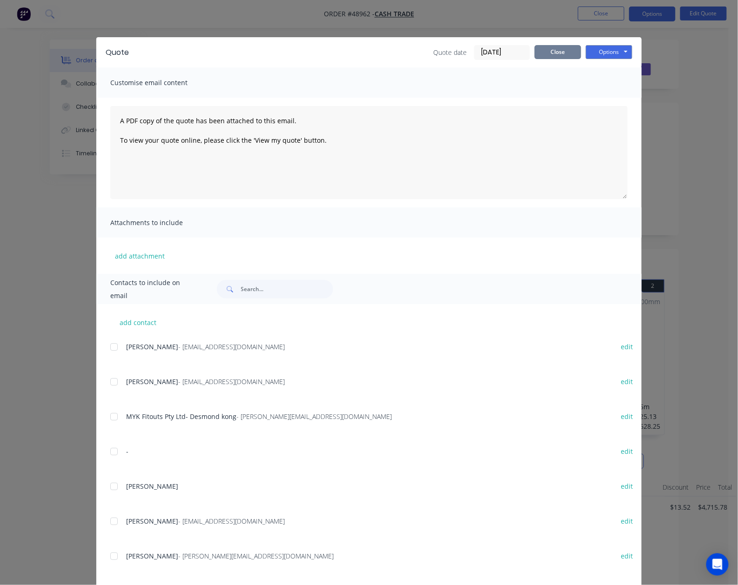
drag, startPoint x: 631, startPoint y: 56, endPoint x: 636, endPoint y: 52, distance: 5.9
click at [581, 56] on button "Close" at bounding box center [558, 52] width 47 height 14
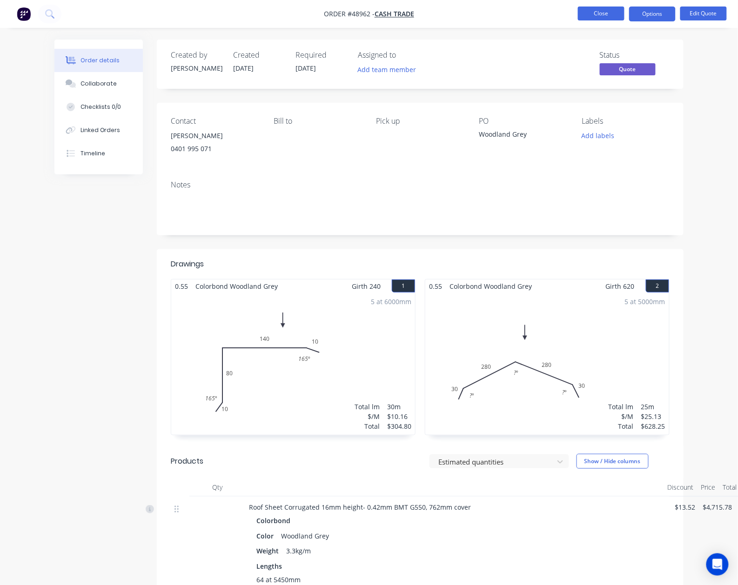
click at [594, 19] on button "Close" at bounding box center [601, 14] width 47 height 14
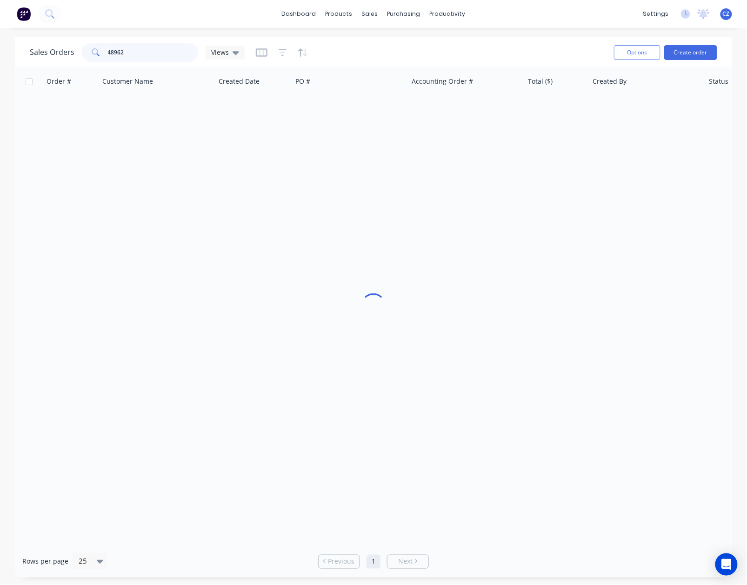
drag, startPoint x: 146, startPoint y: 47, endPoint x: 62, endPoint y: 62, distance: 84.6
click at [63, 61] on div "Sales Orders 48962 Views" at bounding box center [137, 52] width 215 height 19
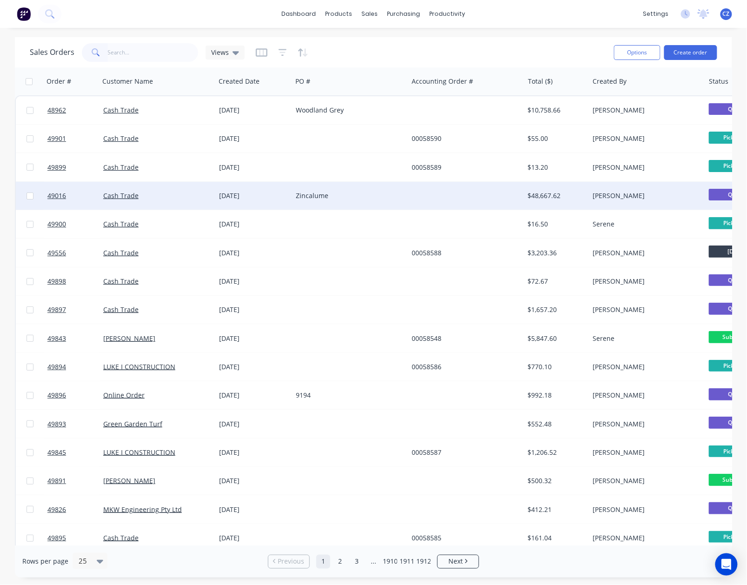
click at [378, 201] on div "Zincalume" at bounding box center [350, 196] width 116 height 28
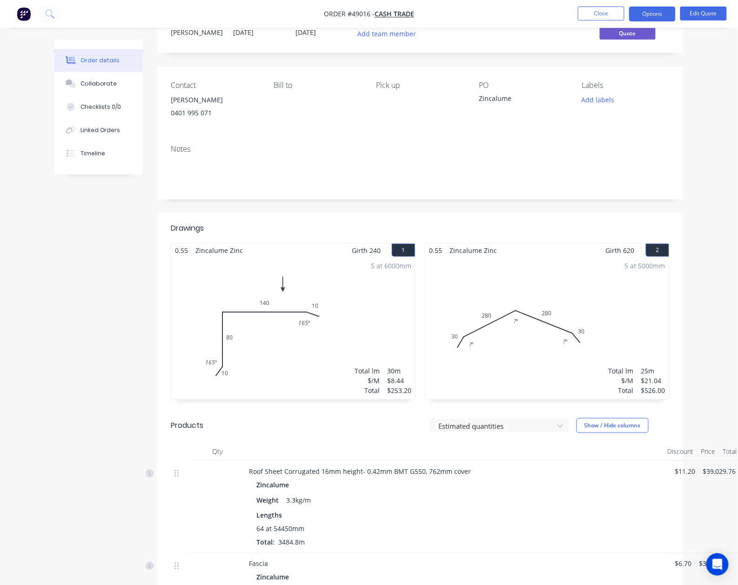
scroll to position [66, 0]
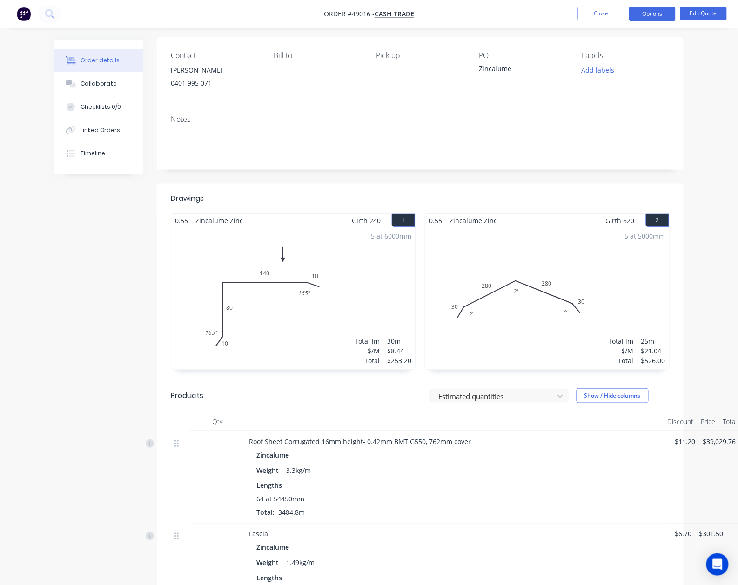
click at [531, 476] on div "Weight 3.3kg/m" at bounding box center [454, 470] width 396 height 13
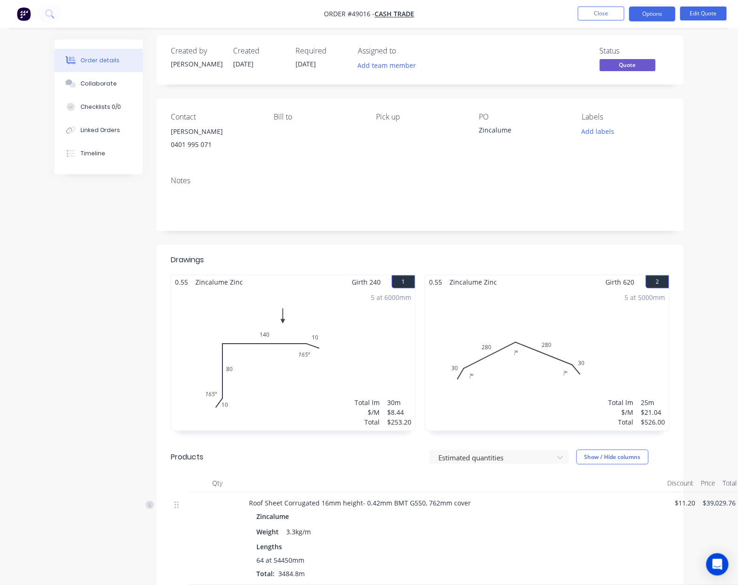
scroll to position [0, 0]
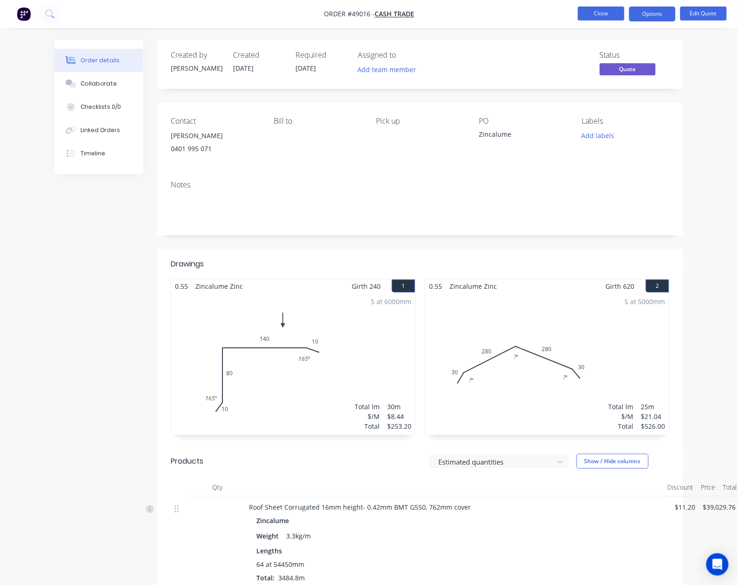
click at [609, 15] on button "Close" at bounding box center [601, 14] width 47 height 14
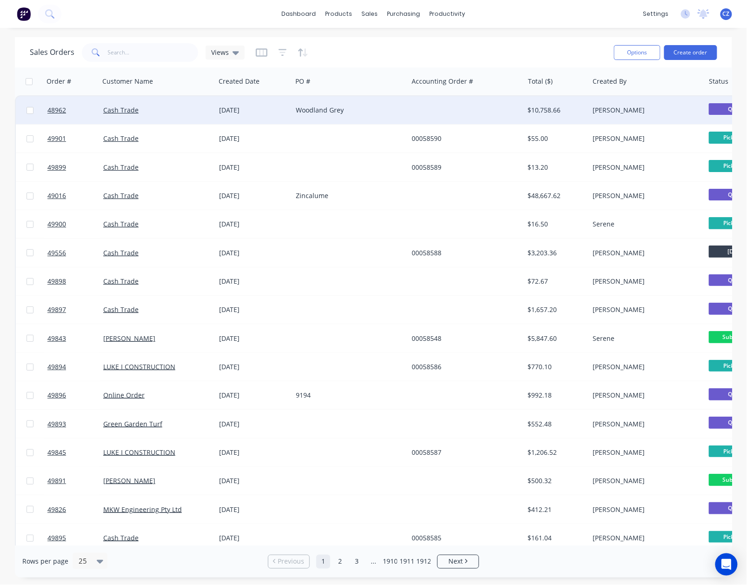
click at [384, 114] on div "Woodland Grey" at bounding box center [347, 110] width 103 height 9
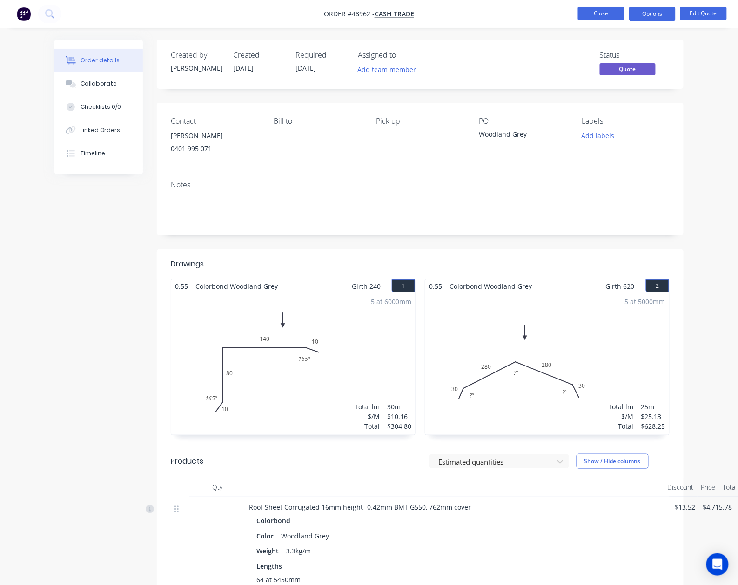
click at [589, 17] on button "Close" at bounding box center [601, 14] width 47 height 14
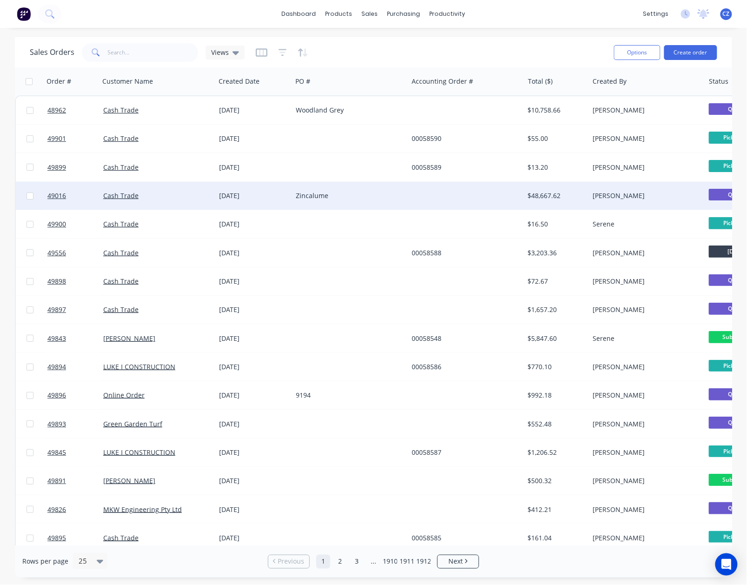
click at [355, 201] on div "Zincalume" at bounding box center [350, 196] width 116 height 28
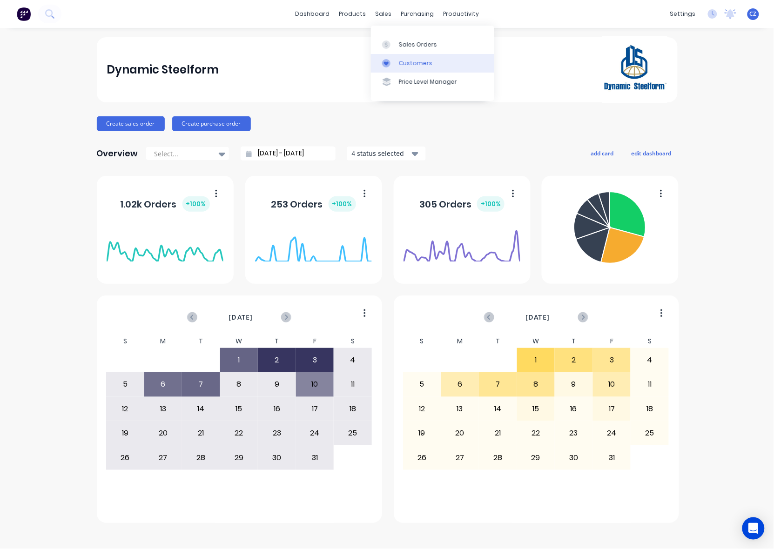
click at [388, 68] on link "Customers" at bounding box center [432, 63] width 123 height 19
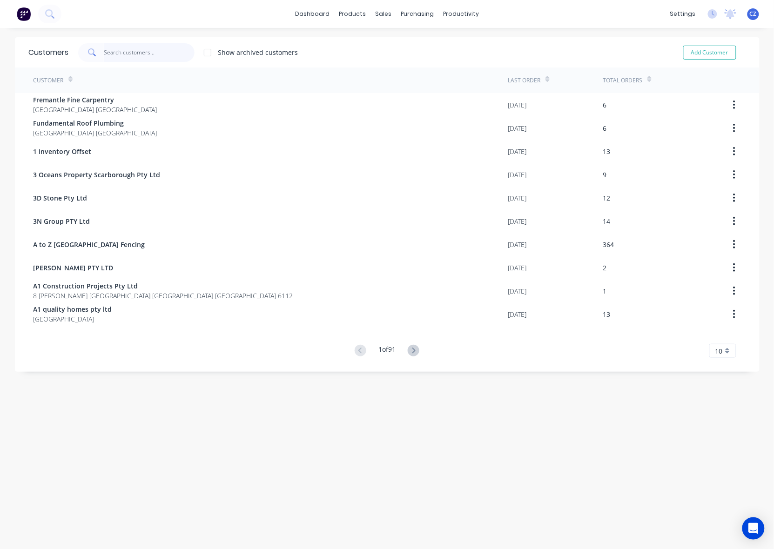
click at [149, 61] on input "text" at bounding box center [149, 52] width 91 height 19
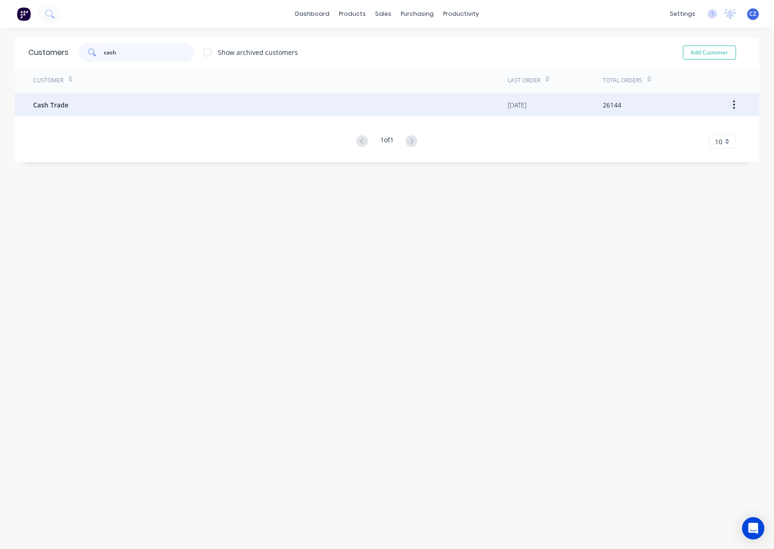
type input "cash"
click at [110, 103] on div "Cash Trade" at bounding box center [271, 104] width 475 height 23
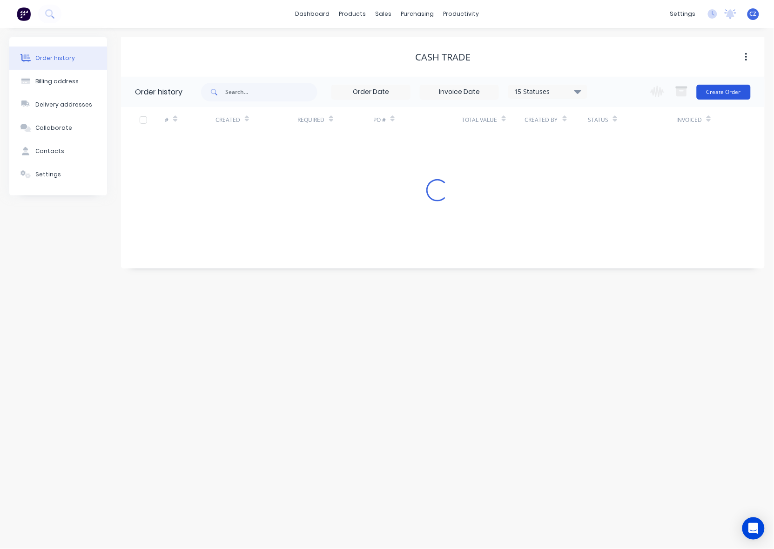
click at [729, 89] on button "Create Order" at bounding box center [724, 92] width 54 height 15
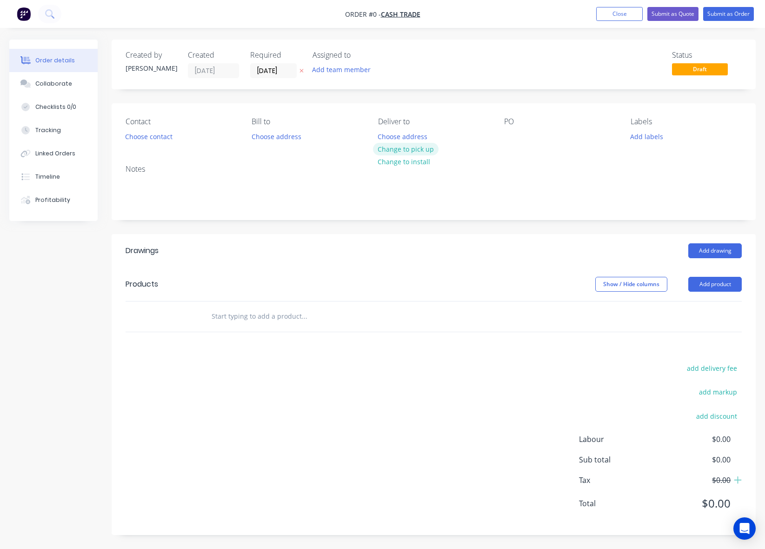
click at [386, 148] on button "Change to pick up" at bounding box center [406, 149] width 66 height 13
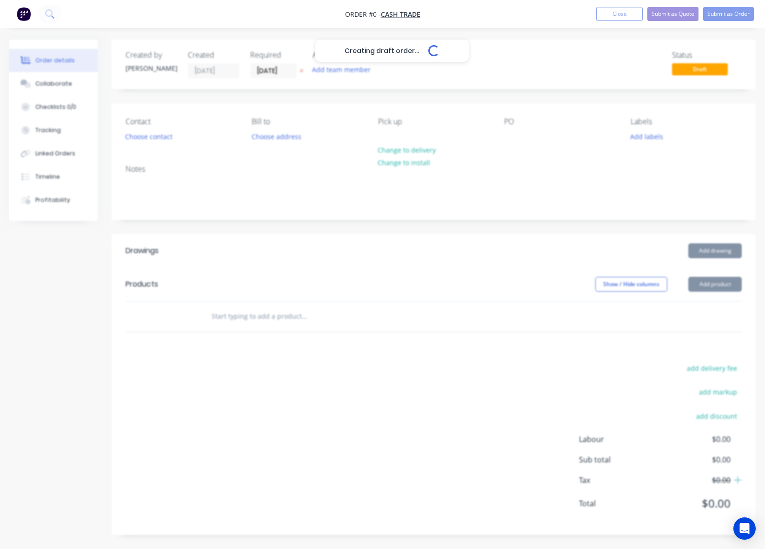
click at [343, 205] on div "Creating draft order... Loading..." at bounding box center [391, 314] width 765 height 549
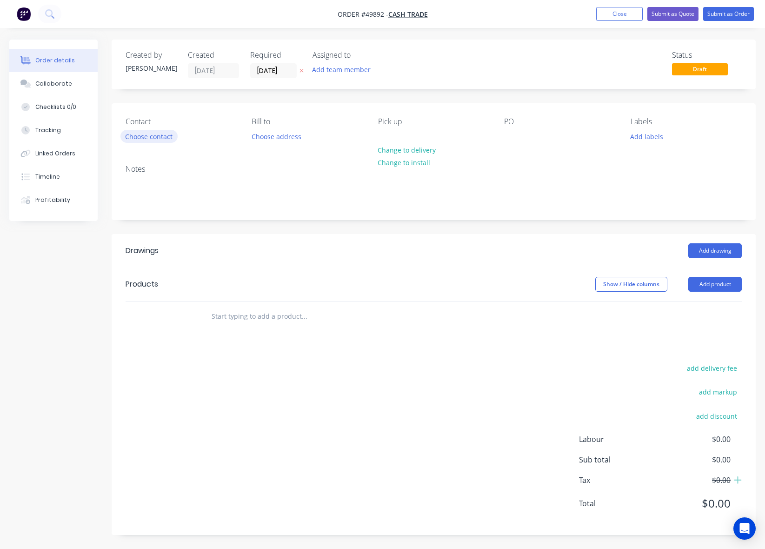
click at [136, 136] on button "Choose contact" at bounding box center [149, 136] width 57 height 13
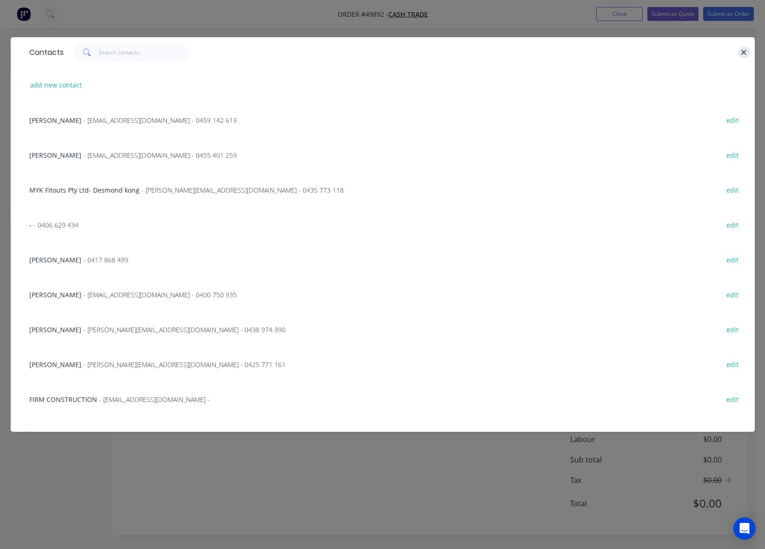
click at [742, 53] on icon "button" at bounding box center [744, 52] width 6 height 8
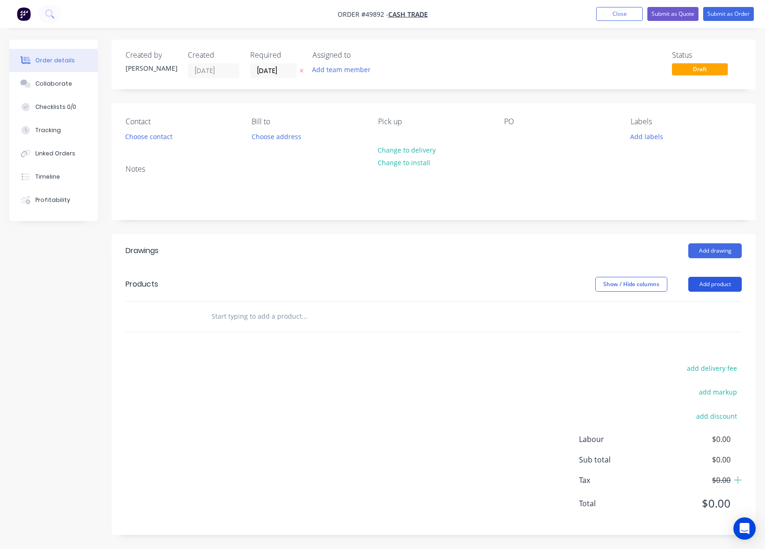
click at [713, 278] on button "Add product" at bounding box center [716, 284] width 54 height 15
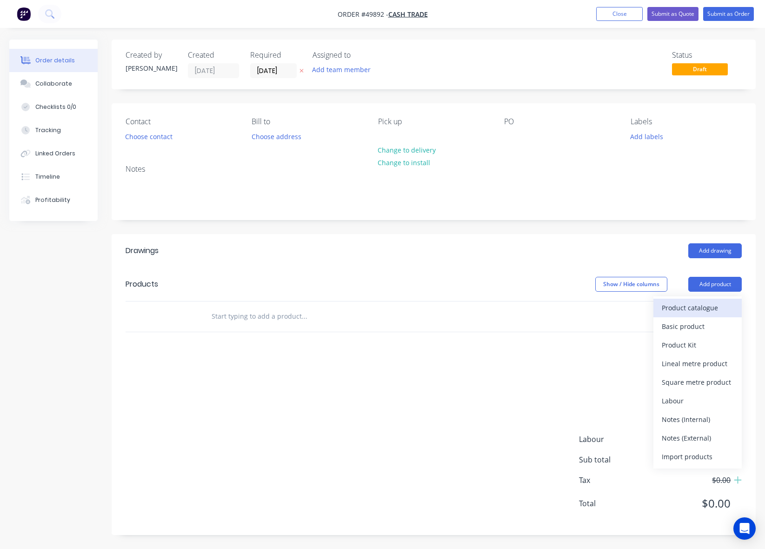
click at [698, 308] on div "Product catalogue" at bounding box center [698, 307] width 72 height 13
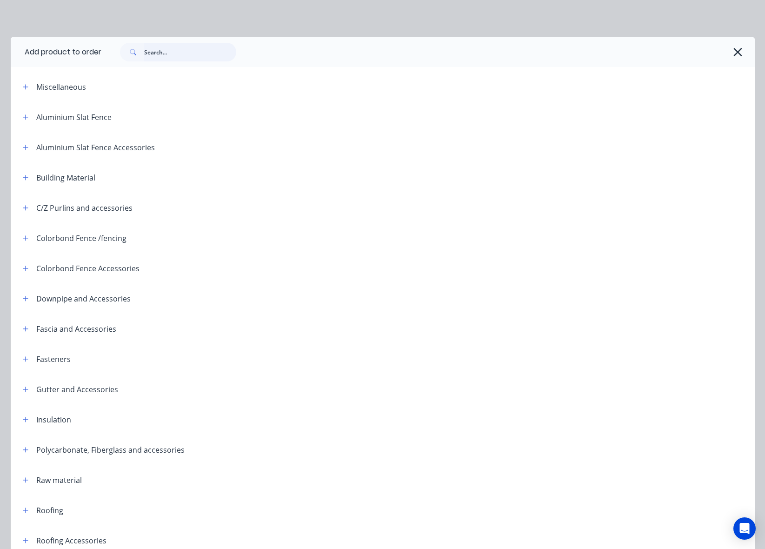
click at [169, 54] on input "text" at bounding box center [190, 52] width 92 height 19
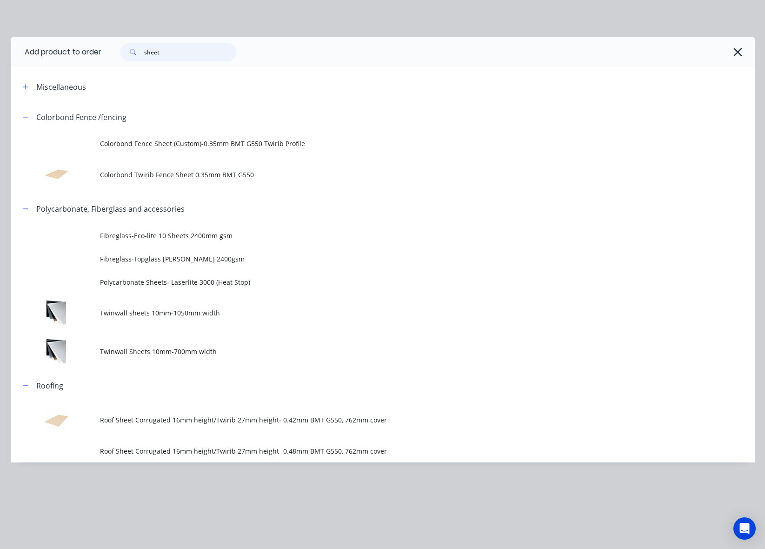
type input "sheet"
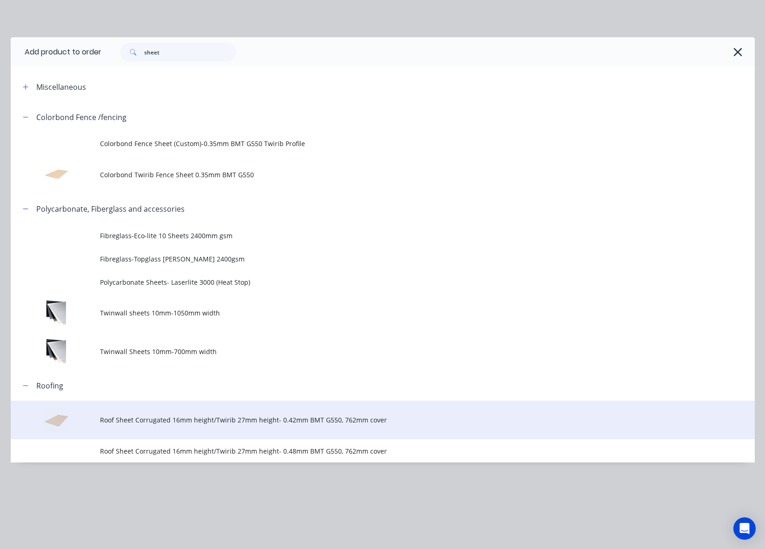
click at [295, 415] on span "Roof Sheet Corrugated 16mm height/Twirib 27mm height- 0.42mm BMT G550, 762mm co…" at bounding box center [362, 420] width 524 height 10
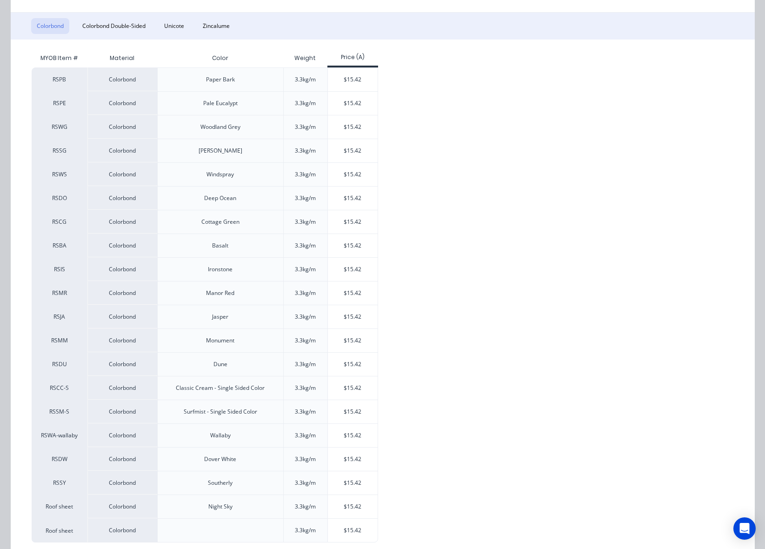
scroll to position [162, 0]
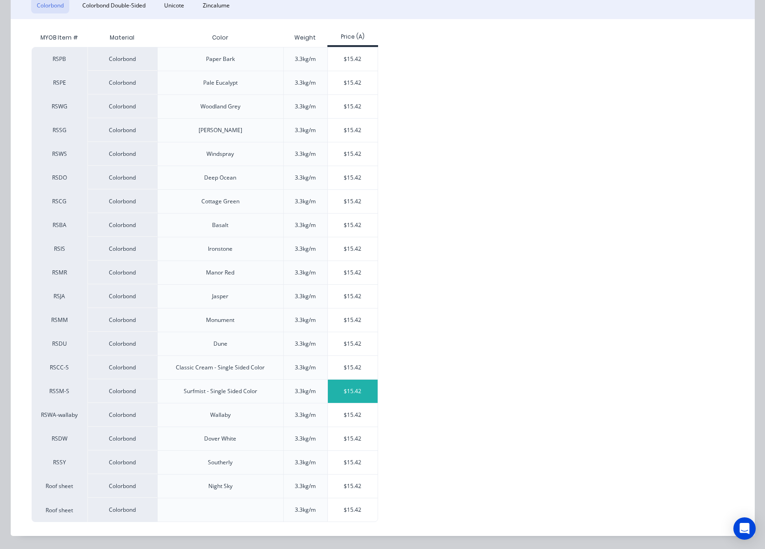
click at [357, 395] on div "$15.42" at bounding box center [353, 391] width 50 height 23
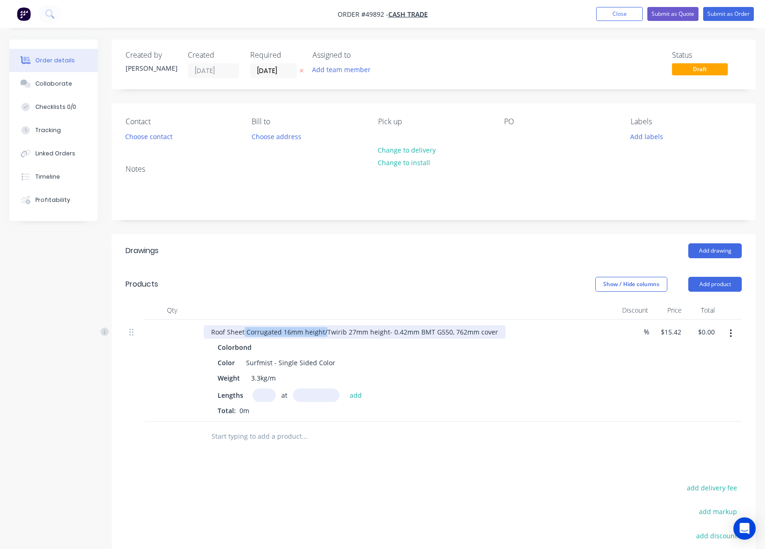
drag, startPoint x: 325, startPoint y: 333, endPoint x: 244, endPoint y: 333, distance: 80.5
click at [244, 333] on div "Roof Sheet Corrugated 16mm height/Twirib 27mm height- 0.42mm BMT G550, 762mm co…" at bounding box center [355, 331] width 302 height 13
click at [261, 391] on input "text" at bounding box center [264, 395] width 23 height 13
type input "8"
click at [331, 392] on input "text" at bounding box center [316, 395] width 47 height 13
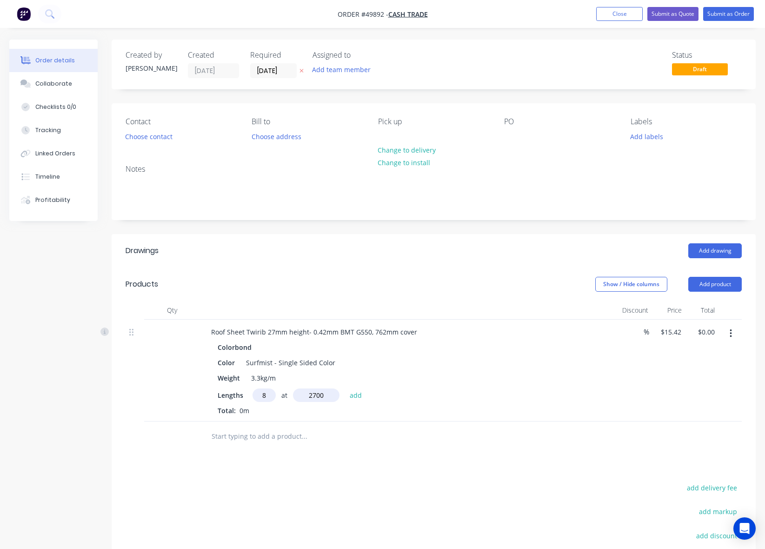
type input "2700"
click at [345, 389] on button "add" at bounding box center [356, 395] width 22 height 13
type input "$333.07"
click at [510, 477] on div "Drawings Add drawing Products Show / Hide columns Add product Qty Discount Pric…" at bounding box center [434, 452] width 644 height 436
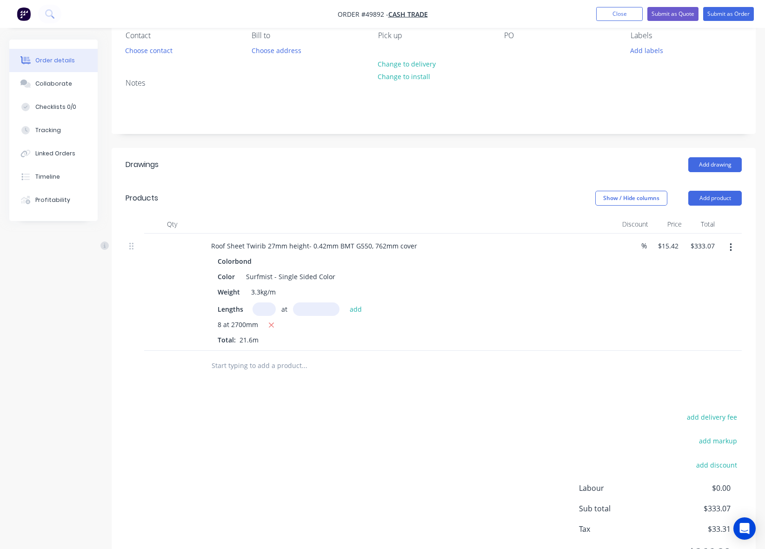
scroll to position [0, 0]
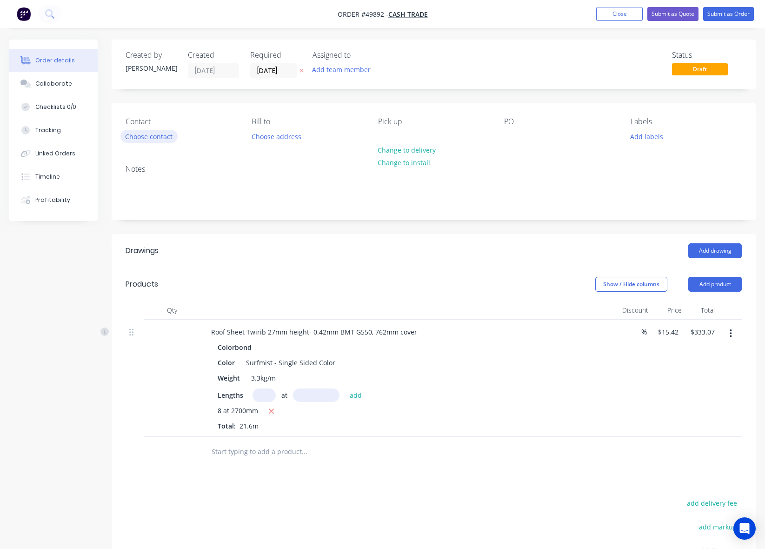
click at [164, 136] on button "Choose contact" at bounding box center [149, 136] width 57 height 13
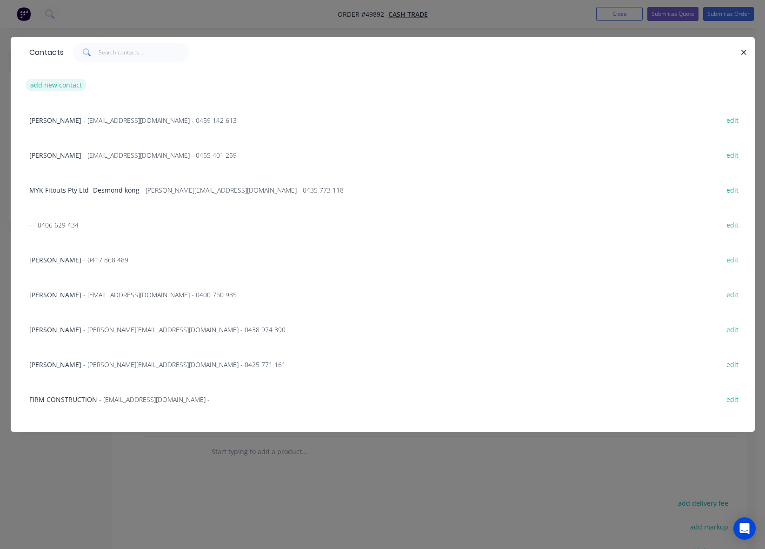
click at [69, 87] on button "add new contact" at bounding box center [56, 85] width 61 height 13
select select "AU"
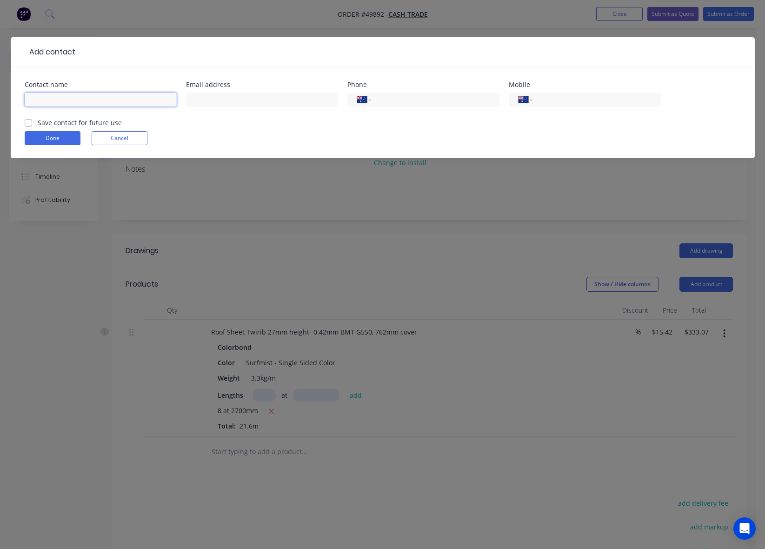
click at [61, 98] on input "text" at bounding box center [101, 100] width 152 height 14
type input "Alex"
click at [282, 99] on input "text" at bounding box center [262, 100] width 152 height 14
type input "wingwing778899@gmail.com"
click at [626, 105] on input "tel" at bounding box center [595, 99] width 112 height 11
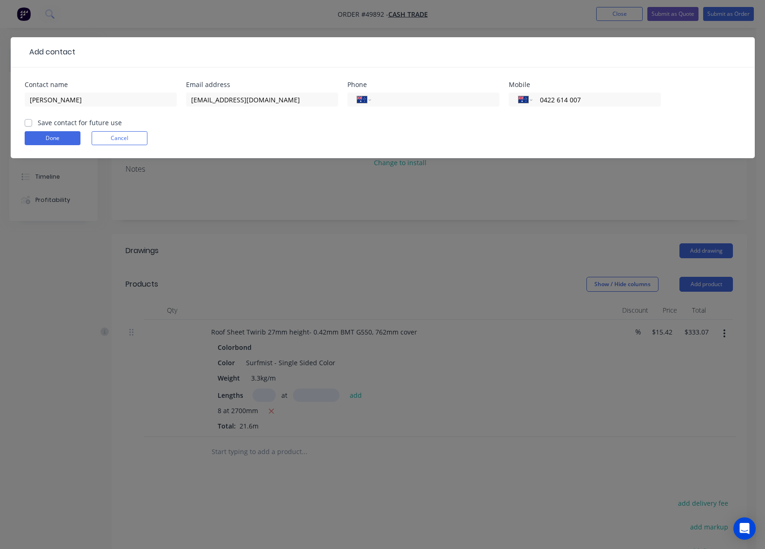
type input "0422 614 007"
click at [42, 141] on button "Done" at bounding box center [53, 138] width 56 height 14
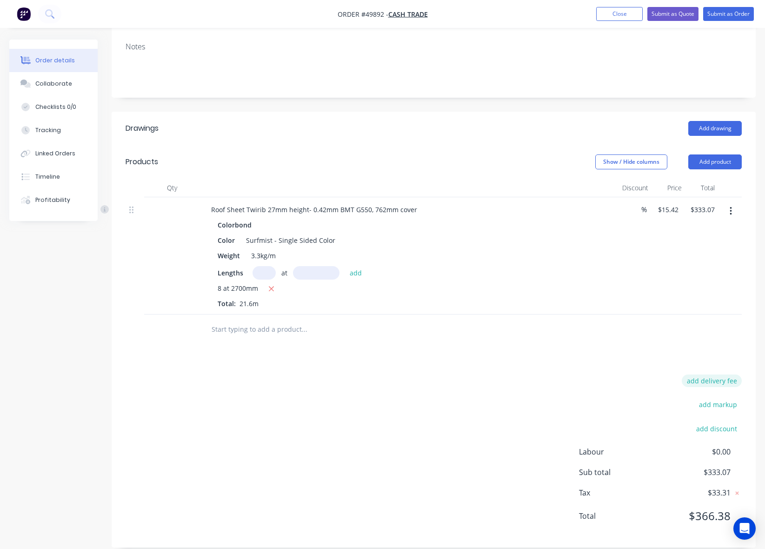
click at [716, 375] on button "add delivery fee" at bounding box center [712, 381] width 60 height 13
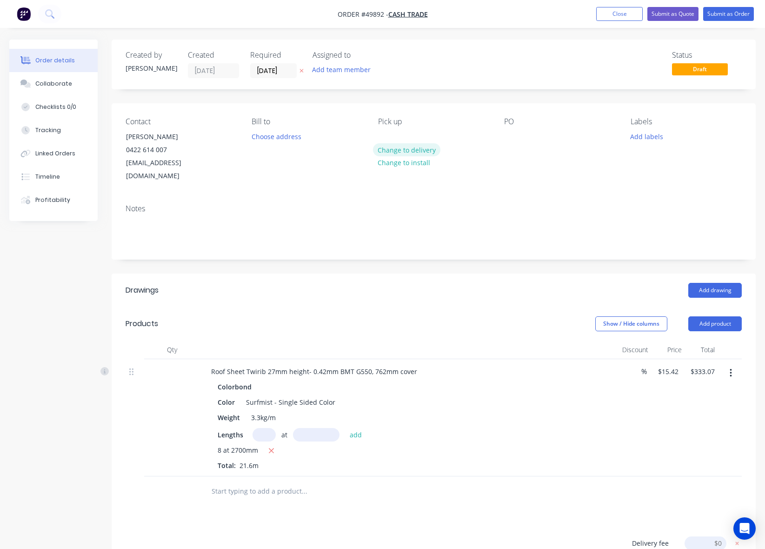
click at [423, 152] on button "Change to delivery" at bounding box center [407, 149] width 68 height 13
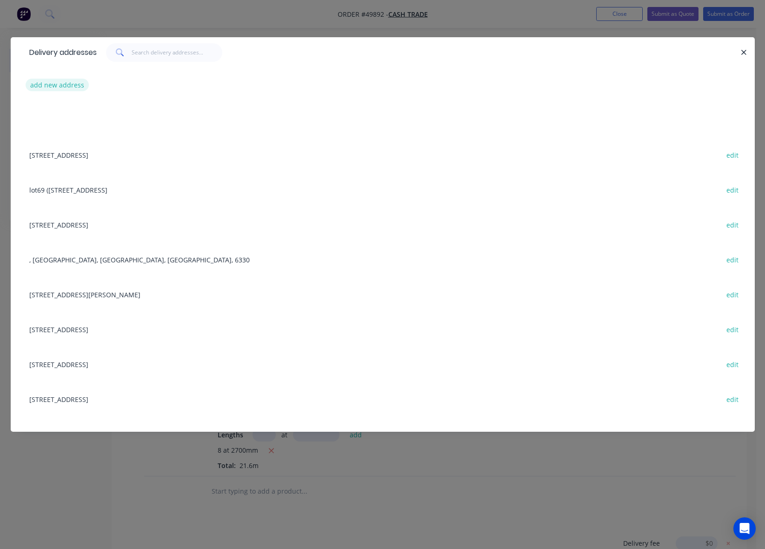
click at [57, 85] on button "add new address" at bounding box center [58, 85] width 64 height 13
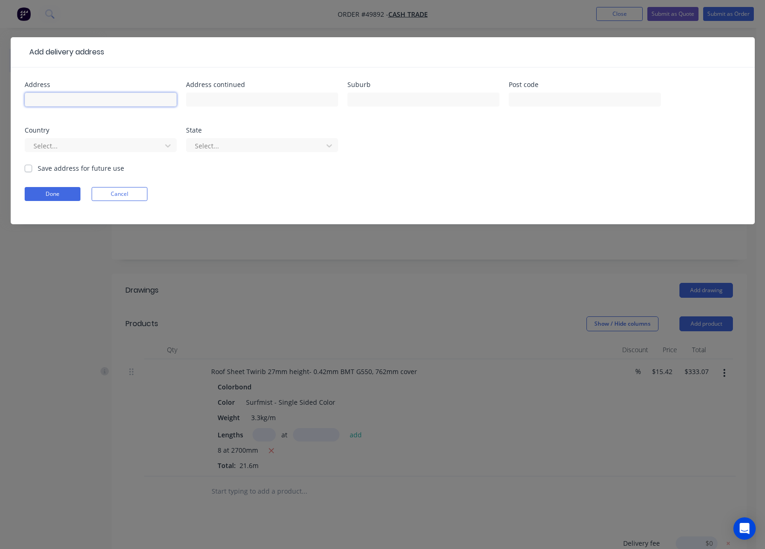
click at [60, 105] on input "text" at bounding box center [101, 100] width 152 height 14
paste input "Unit 15/12 Hobart Pl, Willetton WA 6155"
type input "Unit 15/12 Hobart Pl, Willetton WA 6155"
click at [49, 186] on form "Address Unit 15/12 Hobart Pl, Willetton WA 6155 Address continued Suburb Post c…" at bounding box center [383, 152] width 717 height 143
click at [46, 193] on button "Done" at bounding box center [53, 194] width 56 height 14
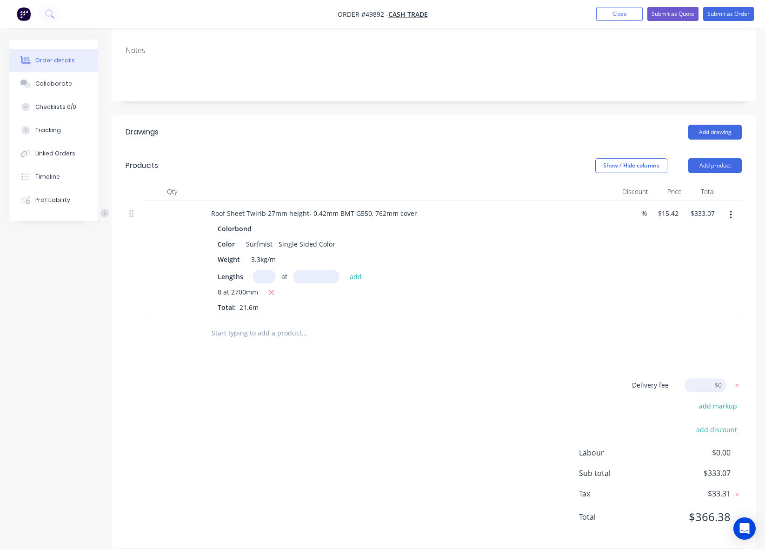
scroll to position [160, 0]
click at [699, 377] on input at bounding box center [706, 384] width 42 height 14
type input "65"
click input "submit" at bounding box center [0, 0] width 0 height 0
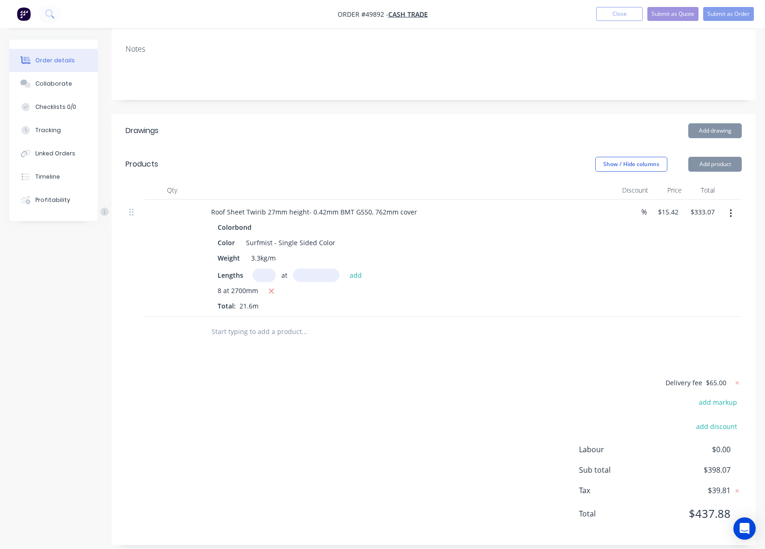
scroll to position [158, 0]
drag, startPoint x: 370, startPoint y: 380, endPoint x: 377, endPoint y: 409, distance: 29.8
click at [374, 398] on div "Delivery fee $65.00 add markup add discount Labour $0.00 Sub total $398.07 Tax …" at bounding box center [434, 455] width 617 height 154
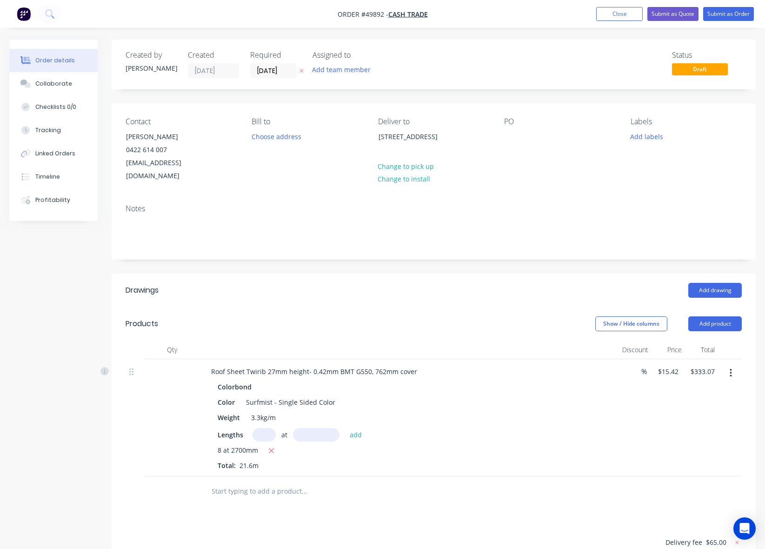
scroll to position [0, 0]
click at [676, 15] on button "Submit as Quote" at bounding box center [673, 14] width 51 height 14
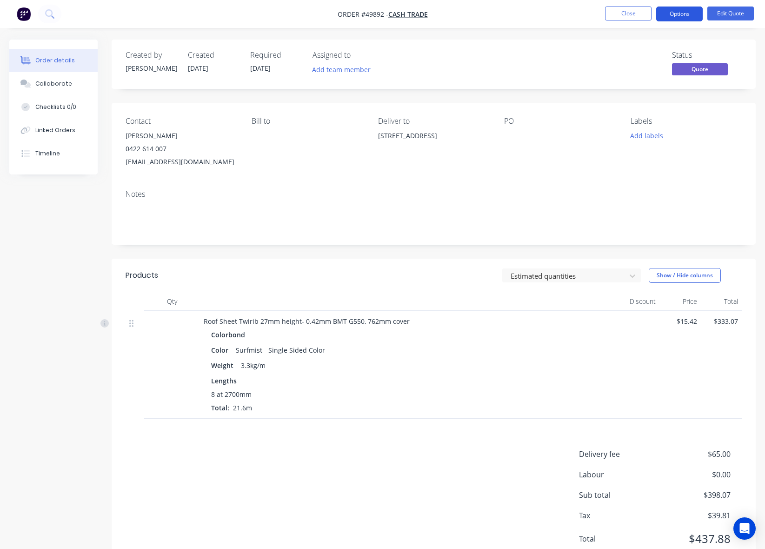
click at [696, 7] on button "Options" at bounding box center [680, 14] width 47 height 15
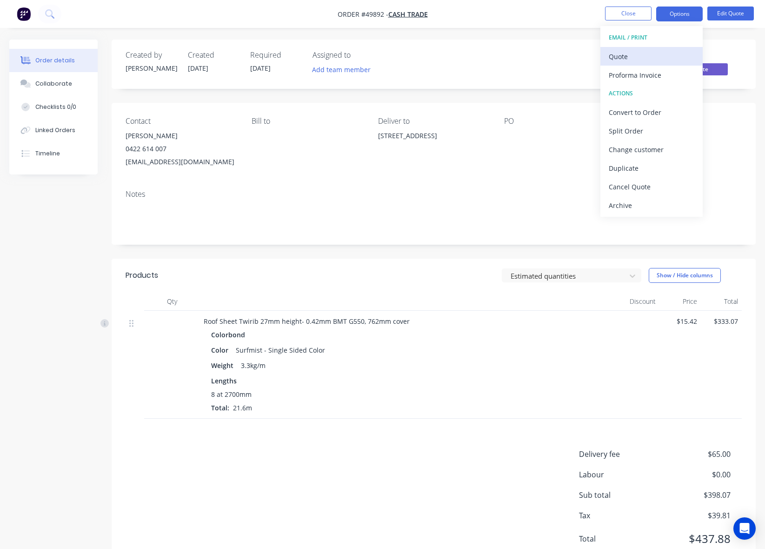
click at [629, 56] on div "Quote" at bounding box center [652, 56] width 86 height 13
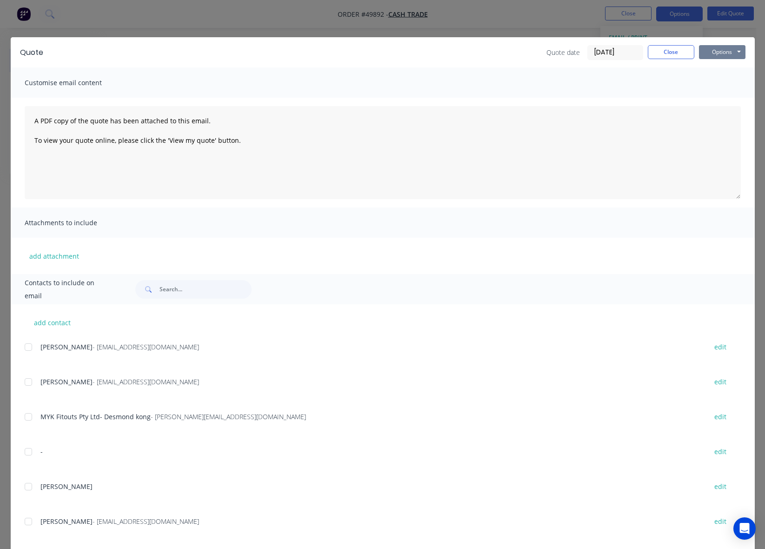
click at [718, 52] on button "Options" at bounding box center [722, 52] width 47 height 14
click at [712, 68] on button "Preview" at bounding box center [729, 68] width 60 height 15
drag, startPoint x: 662, startPoint y: 52, endPoint x: 626, endPoint y: 50, distance: 35.9
click at [662, 52] on button "Close" at bounding box center [671, 52] width 47 height 14
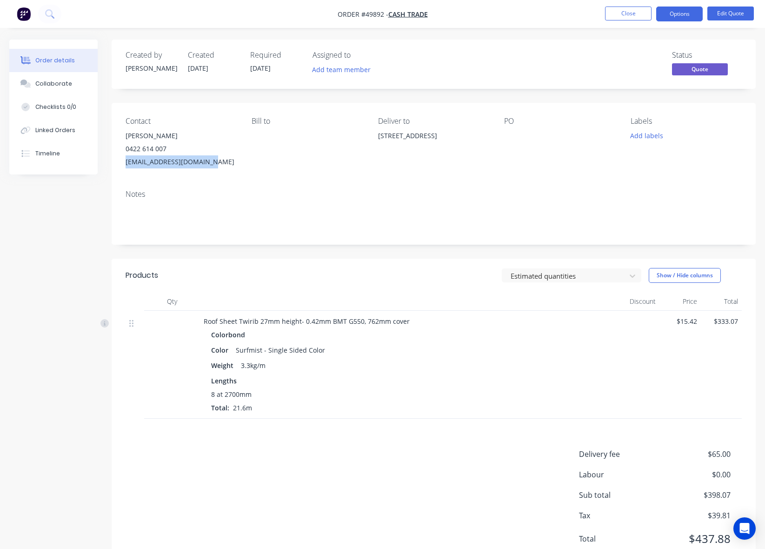
drag, startPoint x: 220, startPoint y: 159, endPoint x: 124, endPoint y: 170, distance: 97.0
click at [124, 170] on div "Contact Alex 0422 614 007 wingwing778899@gmail.com Bill to Deliver to Unit 15/1…" at bounding box center [434, 143] width 644 height 80
copy div "wingwing778899@gmail.com"
click at [227, 133] on div "Alex" at bounding box center [181, 135] width 111 height 13
click at [128, 132] on div "Alex" at bounding box center [181, 135] width 111 height 13
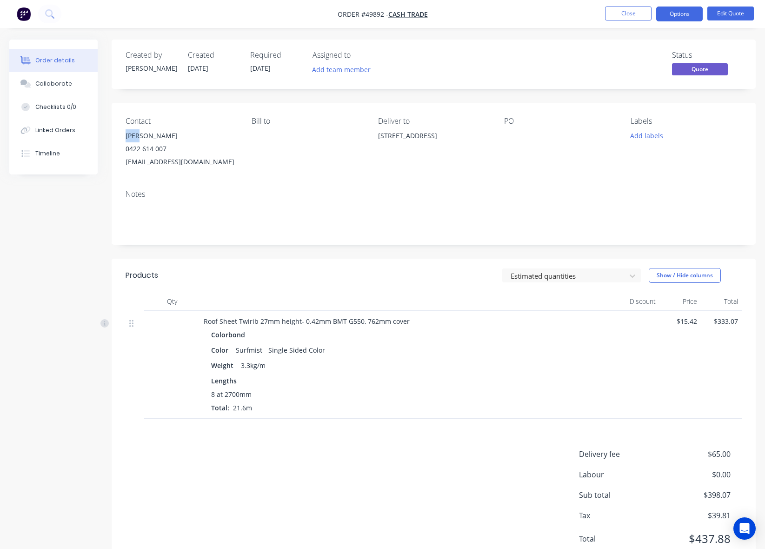
click at [128, 132] on div "Alex" at bounding box center [181, 135] width 111 height 13
copy div "Alex"
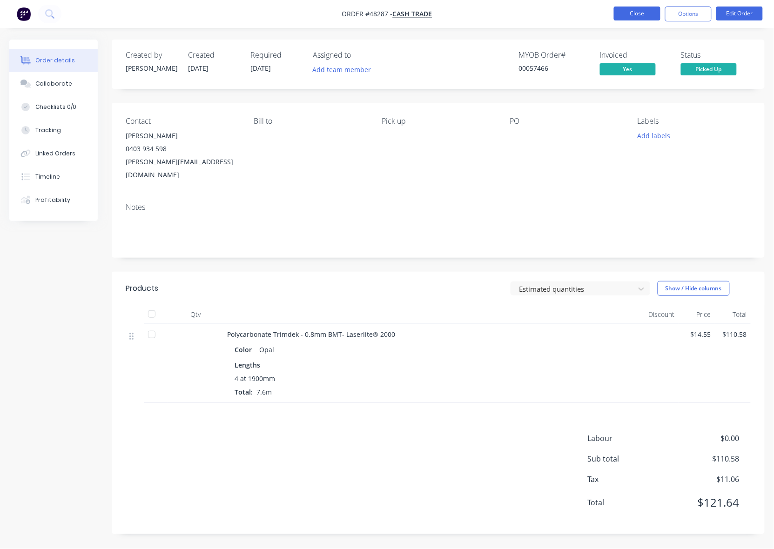
click at [644, 14] on button "Close" at bounding box center [637, 14] width 47 height 14
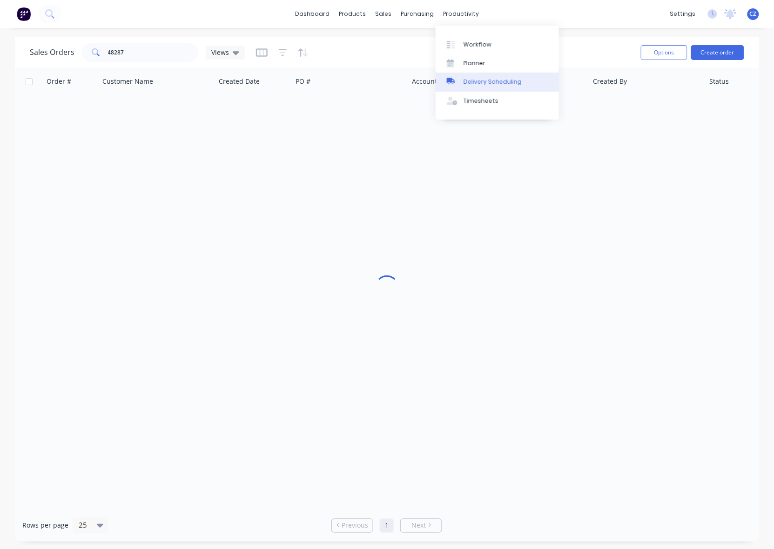
click at [476, 80] on div "Delivery Scheduling" at bounding box center [492, 82] width 58 height 8
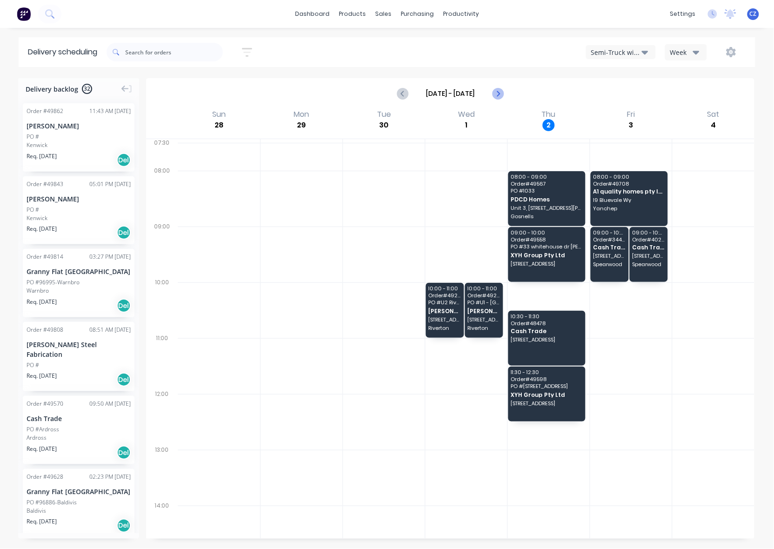
click at [496, 91] on icon "Next page" at bounding box center [497, 93] width 4 height 7
type input "Oct 5 - Oct 11"
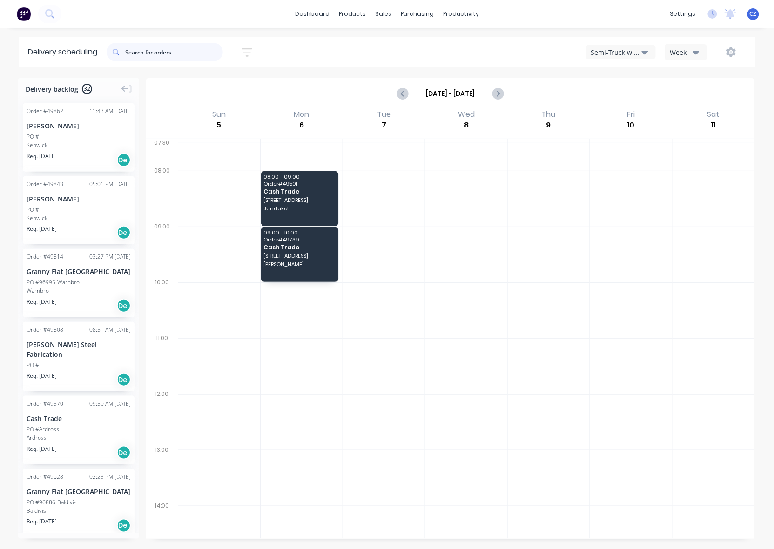
click at [157, 50] on input "text" at bounding box center [174, 52] width 98 height 19
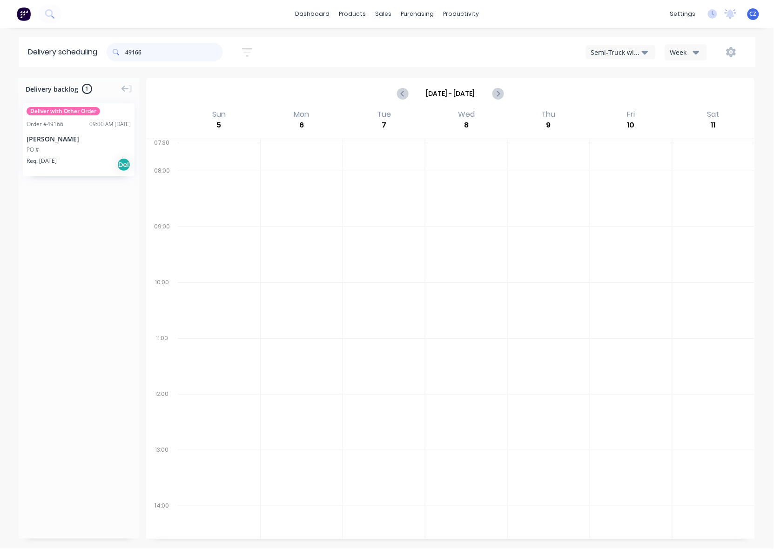
drag, startPoint x: 157, startPoint y: 50, endPoint x: 94, endPoint y: 53, distance: 62.9
click at [94, 53] on header "Delivery scheduling 49166 Sort by Most recent Created date Required date Order …" at bounding box center [387, 52] width 737 height 30
type input "49166"
click at [82, 138] on div "Nick Walsh" at bounding box center [79, 139] width 104 height 10
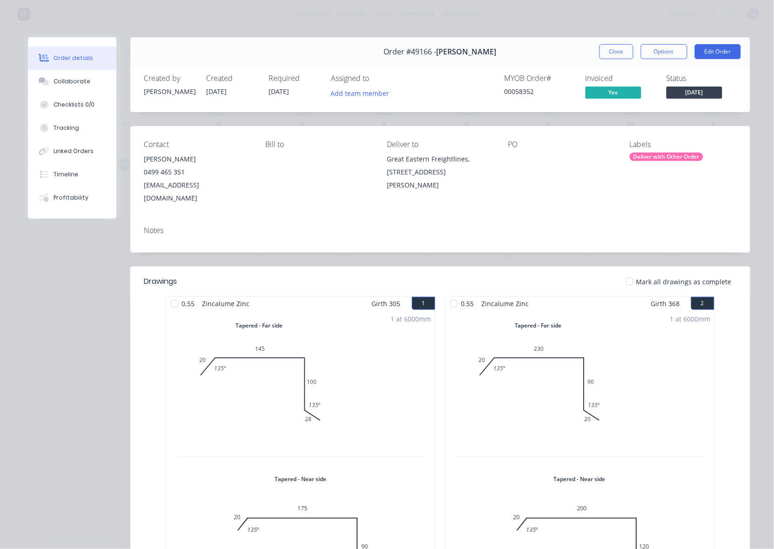
drag, startPoint x: 382, startPoint y: 161, endPoint x: 487, endPoint y: 173, distance: 105.8
click at [487, 173] on div "Great Eastern Freightlines, 18 Harrison Rd, Forrestfield WA 6058" at bounding box center [440, 172] width 107 height 39
click at [610, 54] on button "Close" at bounding box center [616, 51] width 34 height 15
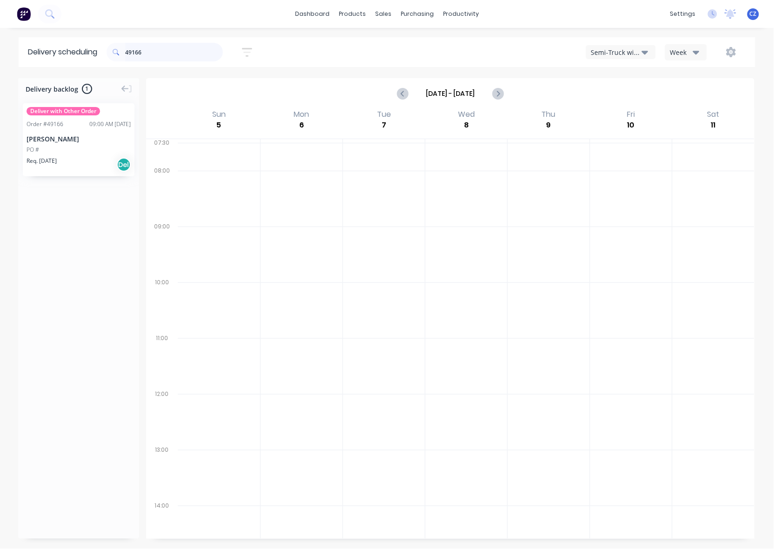
drag, startPoint x: 161, startPoint y: 52, endPoint x: 8, endPoint y: 66, distance: 152.8
click at [8, 66] on div "Delivery scheduling 49166 Sort by Most recent Created date Required date Order …" at bounding box center [387, 52] width 774 height 30
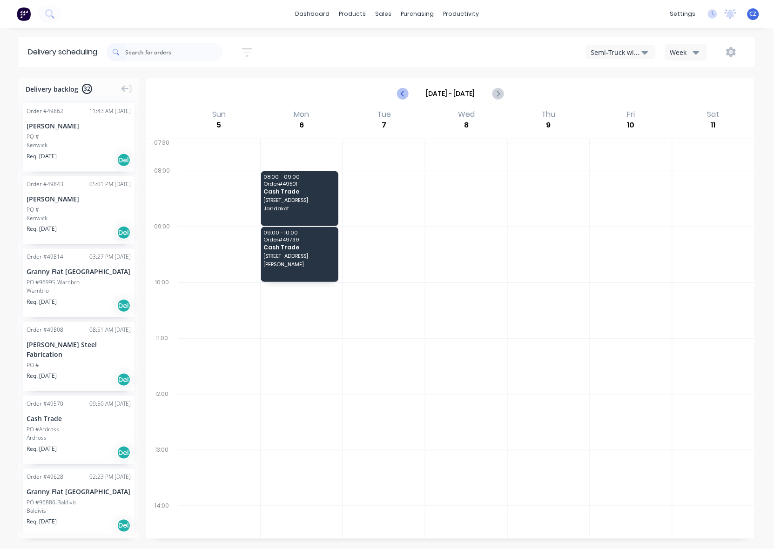
click at [401, 87] on button "Previous page" at bounding box center [403, 93] width 19 height 19
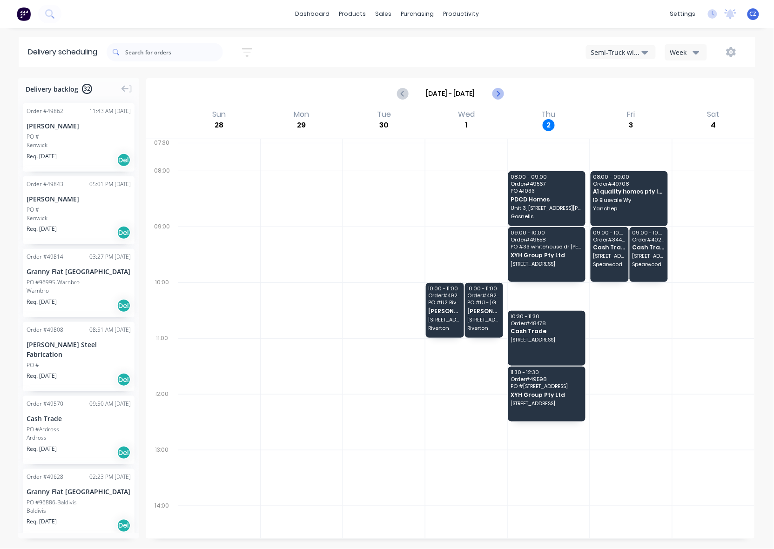
click at [498, 94] on icon "Next page" at bounding box center [497, 93] width 4 height 7
type input "Oct 5 - Oct 11"
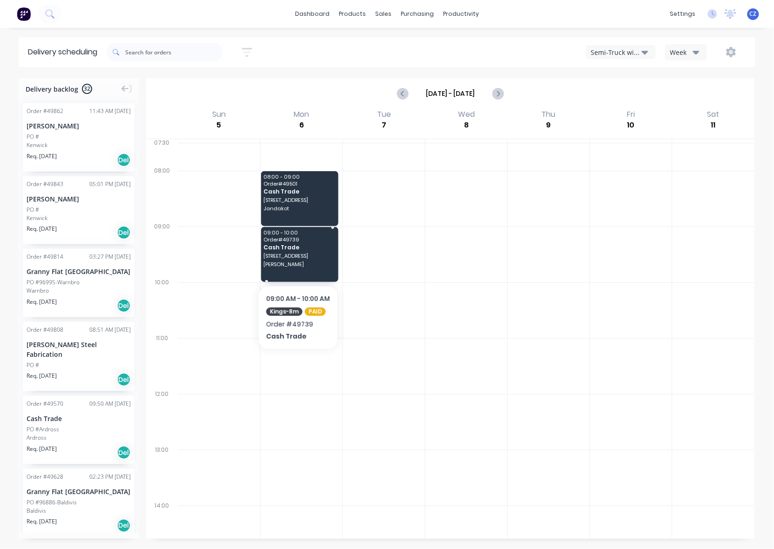
click at [291, 264] on span "Victoria Park" at bounding box center [299, 264] width 71 height 6
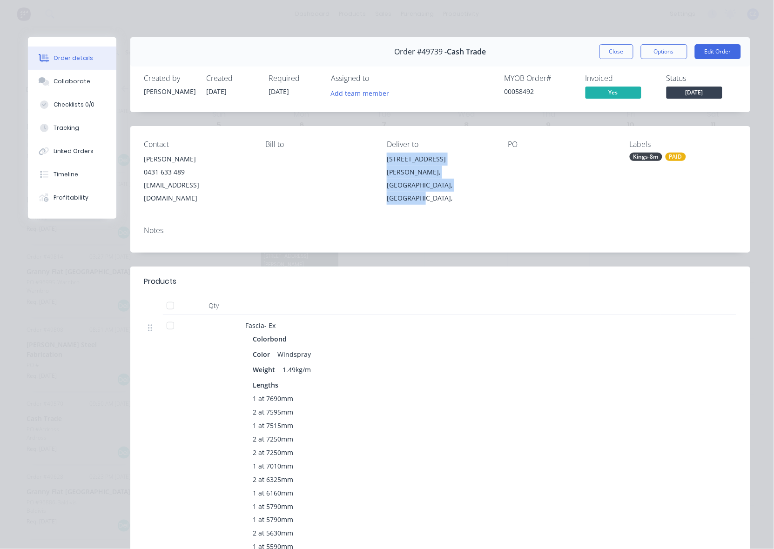
drag, startPoint x: 433, startPoint y: 182, endPoint x: 384, endPoint y: 162, distance: 53.2
click at [387, 162] on div "67 Berwick Street Victoria Park, Western Australia, Australia," at bounding box center [440, 179] width 107 height 52
copy div "67 Berwick Street Victoria Park, Western Australia, Australia,"
click at [605, 52] on button "Close" at bounding box center [616, 51] width 34 height 15
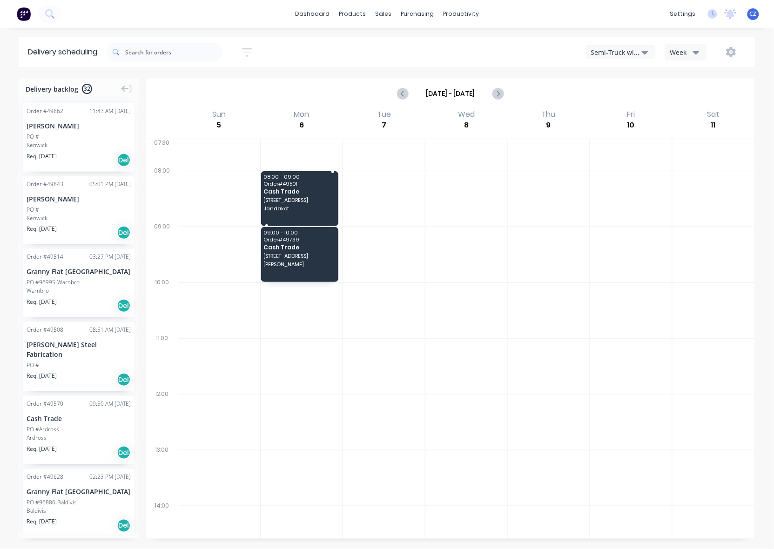
click at [302, 191] on span "Cash Trade" at bounding box center [299, 191] width 71 height 6
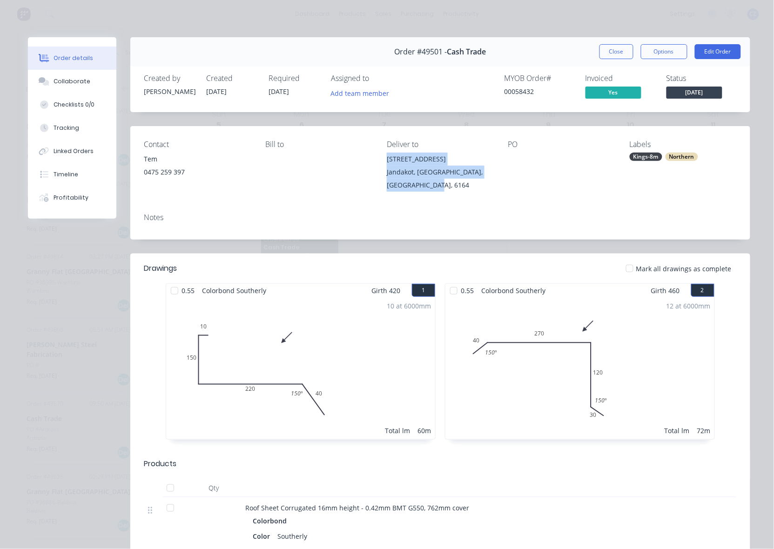
drag, startPoint x: 434, startPoint y: 182, endPoint x: 378, endPoint y: 162, distance: 59.3
click at [378, 162] on div "Contact Tem 0475 259 397 Bill to Deliver to 11 Lakes Way Jandakot, Western Aust…" at bounding box center [440, 166] width 620 height 80
copy div "11 Lakes Way Jandakot, Western Australia, Australia, 6164"
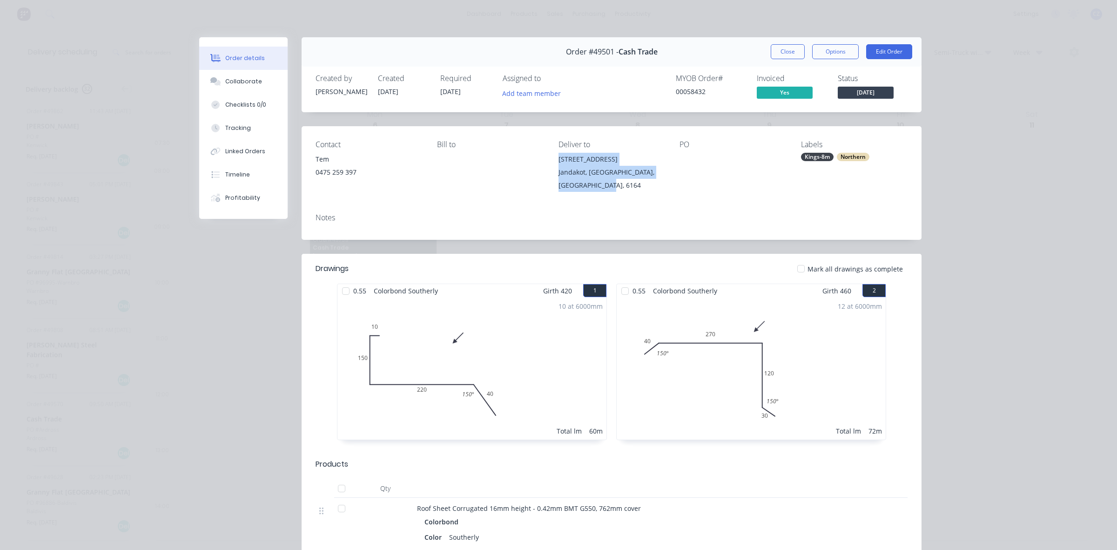
click at [773, 48] on button "Close" at bounding box center [788, 51] width 34 height 15
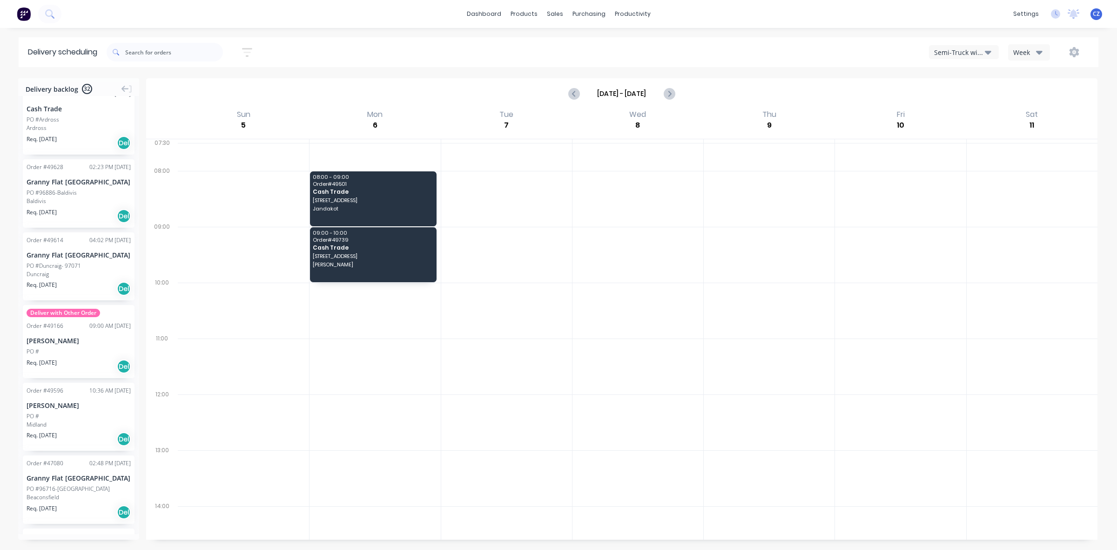
scroll to position [465, 0]
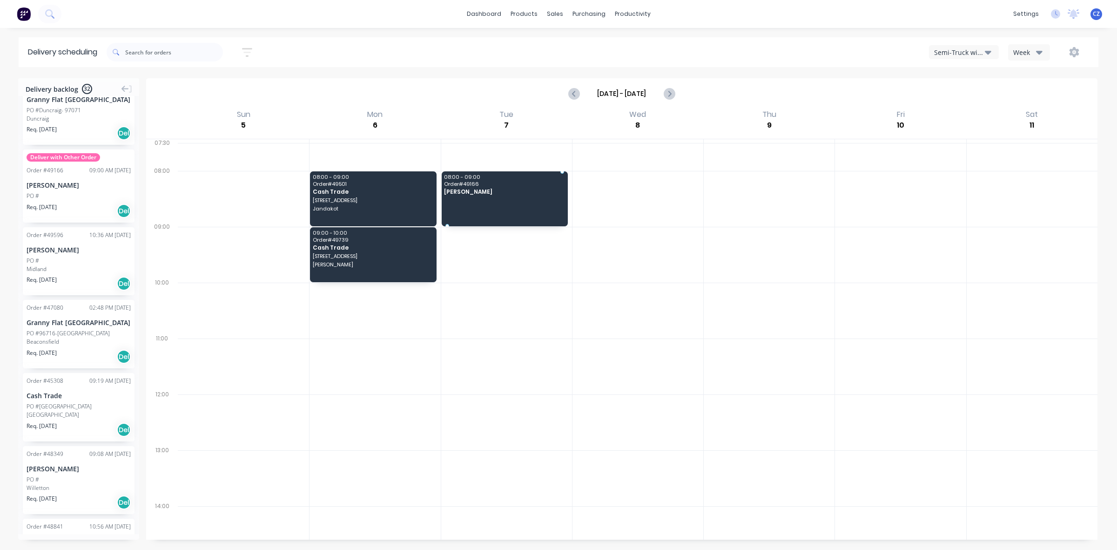
drag, startPoint x: 85, startPoint y: 173, endPoint x: 462, endPoint y: 191, distance: 377.8
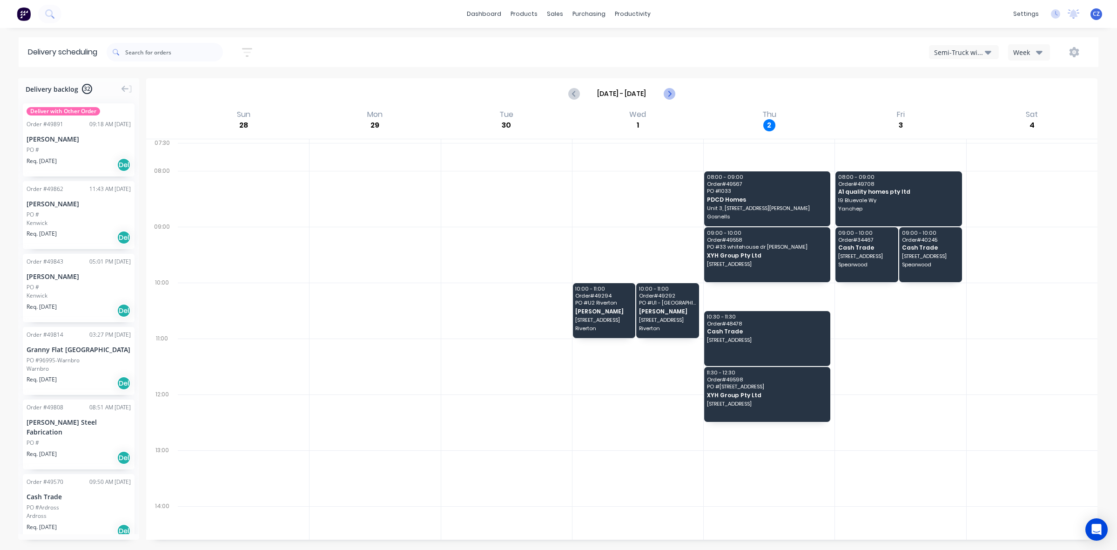
click at [674, 94] on icon "Next page" at bounding box center [668, 93] width 11 height 11
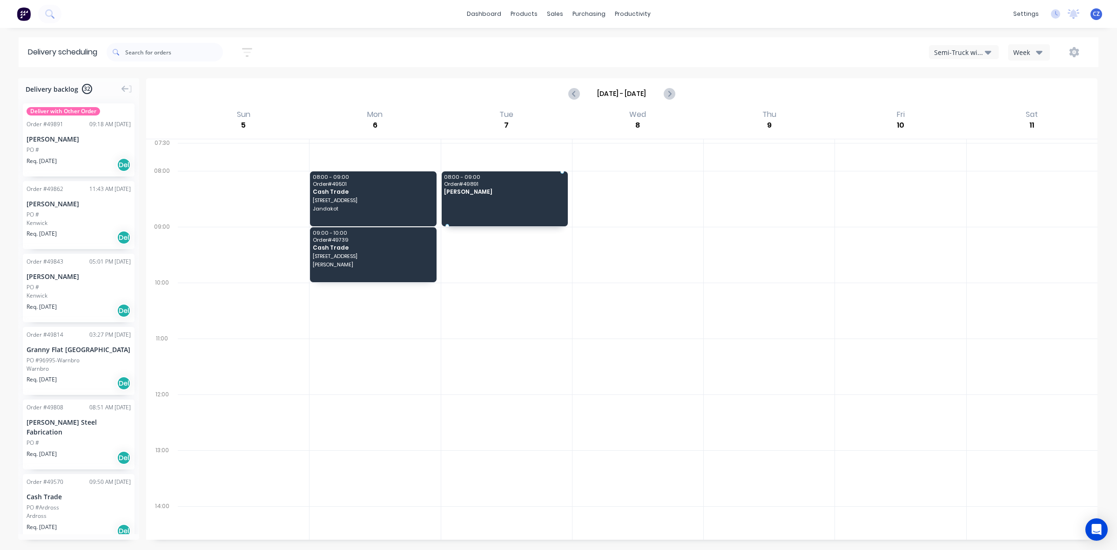
drag, startPoint x: 85, startPoint y: 134, endPoint x: 498, endPoint y: 186, distance: 417.0
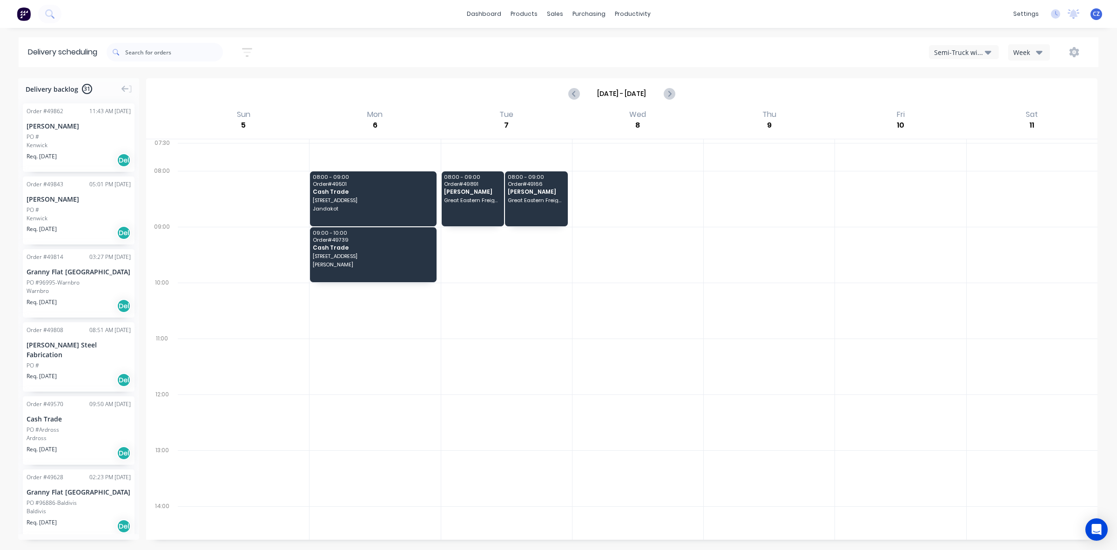
click at [638, 303] on div at bounding box center [637, 310] width 131 height 56
click at [576, 94] on icon "Previous page" at bounding box center [574, 93] width 11 height 11
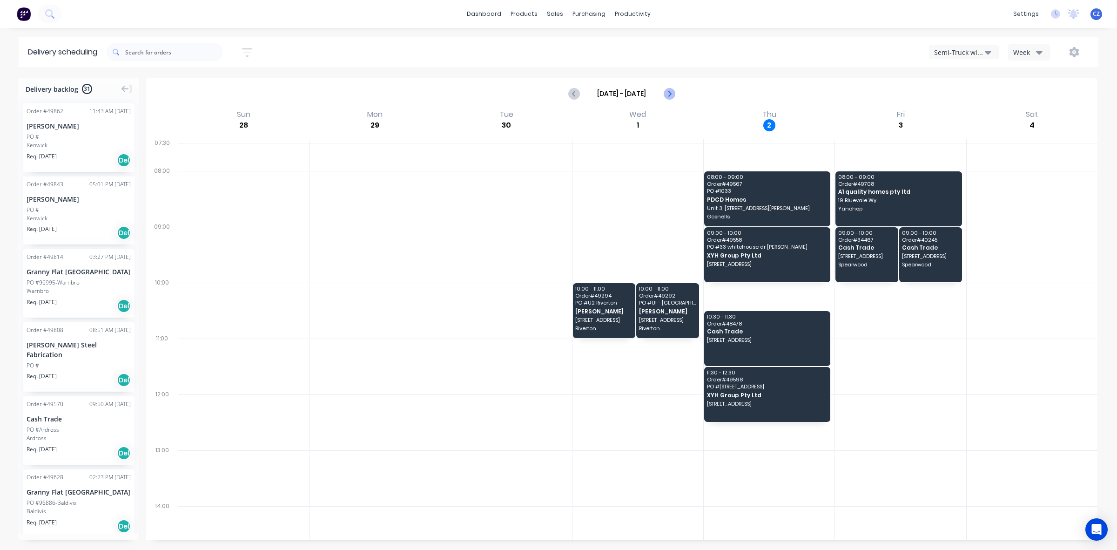
click at [668, 97] on icon "Next page" at bounding box center [668, 93] width 11 height 11
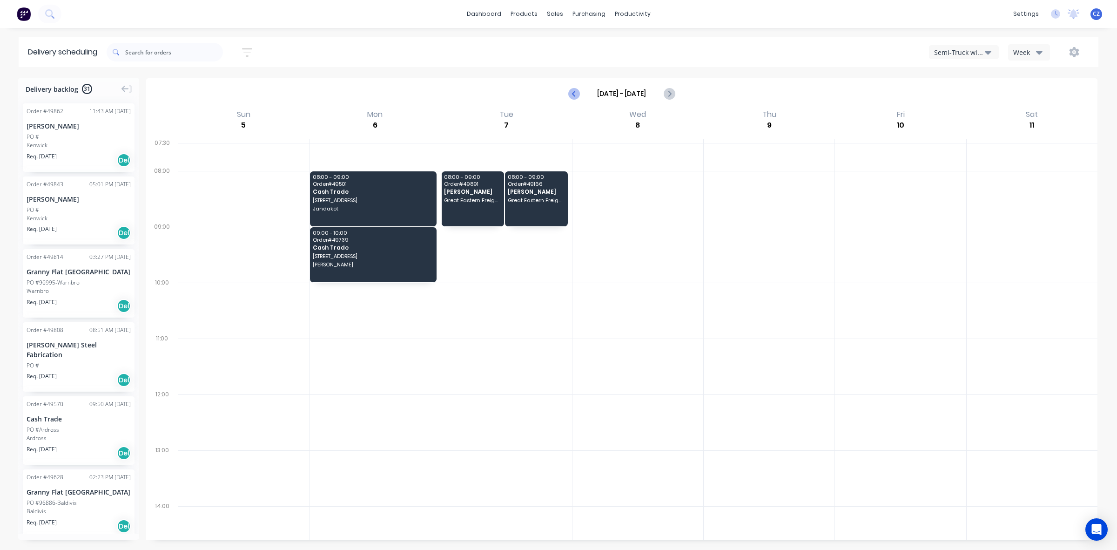
click at [579, 96] on icon "Previous page" at bounding box center [574, 93] width 11 height 11
type input "Sep 28 - Oct 4"
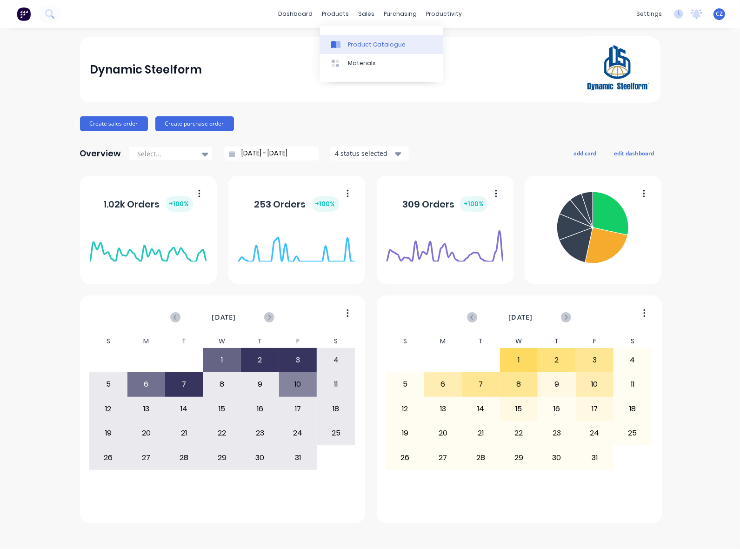
drag, startPoint x: 0, startPoint y: 0, endPoint x: 345, endPoint y: 41, distance: 347.2
click at [345, 41] on div at bounding box center [338, 44] width 14 height 8
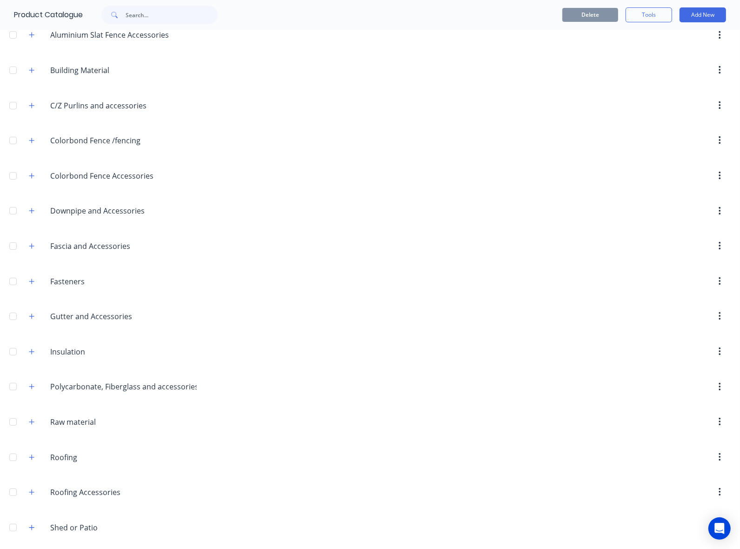
scroll to position [261, 0]
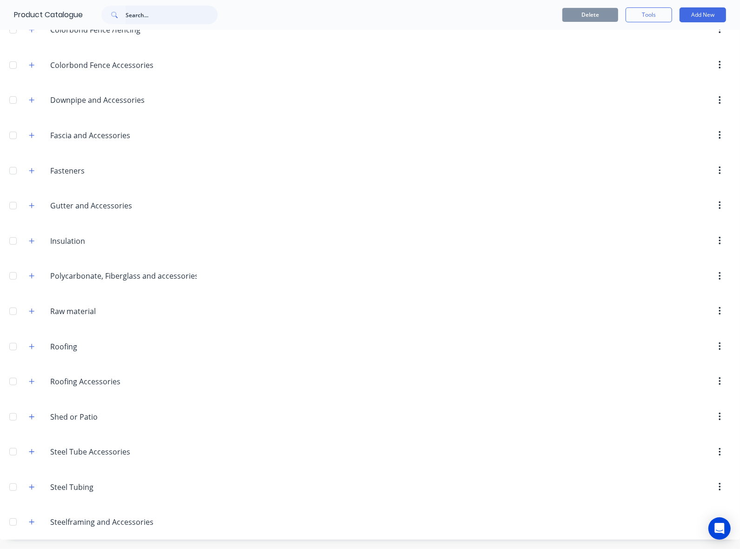
click at [152, 21] on input "text" at bounding box center [172, 15] width 92 height 19
type input "top"
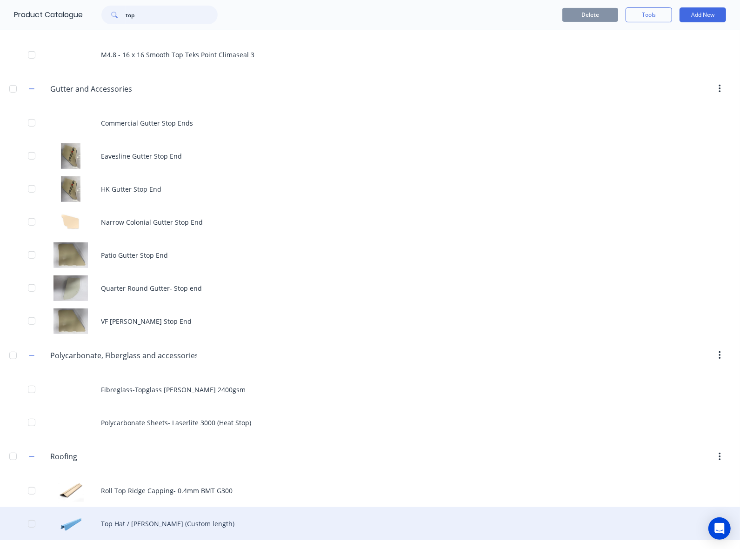
scroll to position [303, 0]
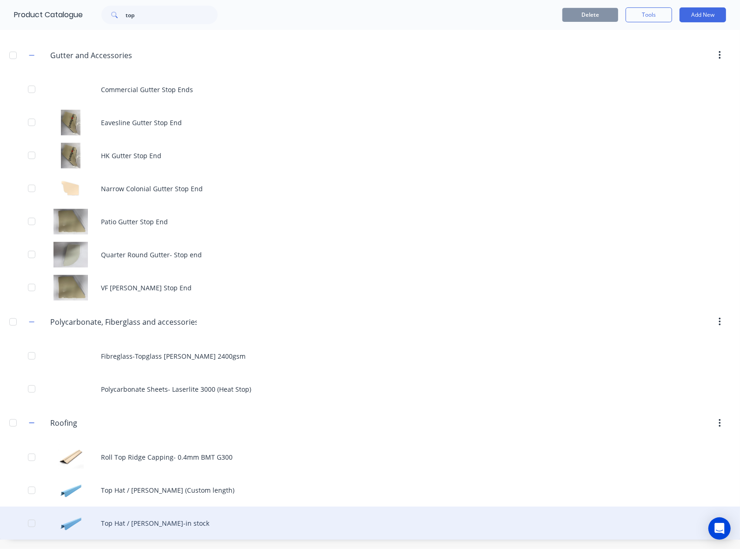
click at [127, 517] on div "Top Hat / [PERSON_NAME]-in stock" at bounding box center [370, 523] width 740 height 33
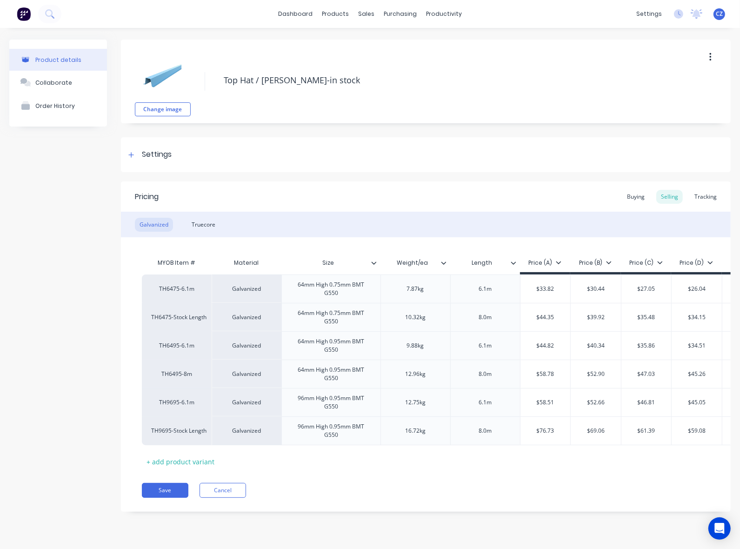
type textarea "x"
click at [713, 200] on div "Tracking" at bounding box center [706, 197] width 32 height 14
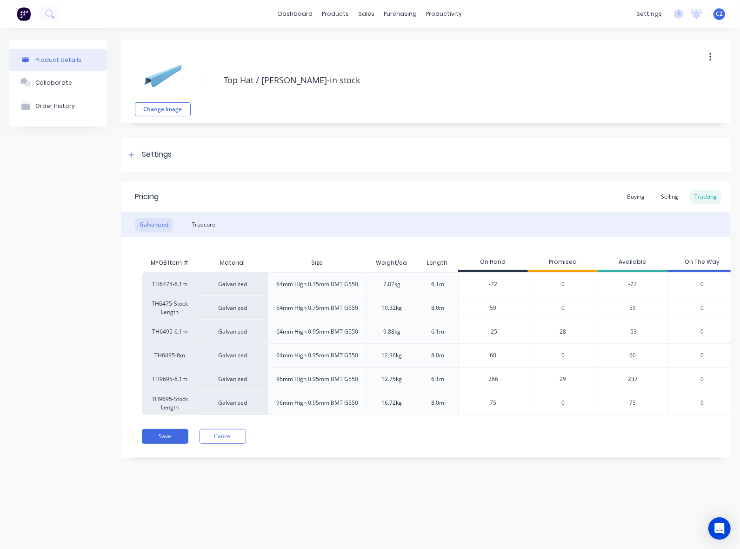
click at [524, 512] on div "Product details Collaborate Order History Change image Top Hat / [PERSON_NAME]-…" at bounding box center [370, 279] width 740 height 503
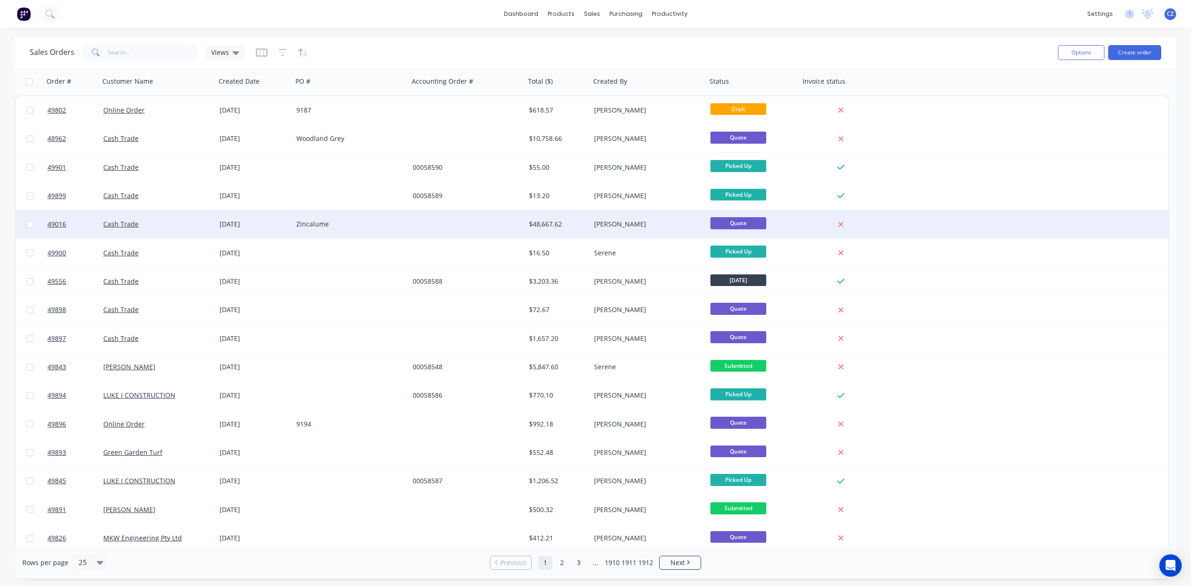
click at [456, 219] on div at bounding box center [467, 224] width 116 height 28
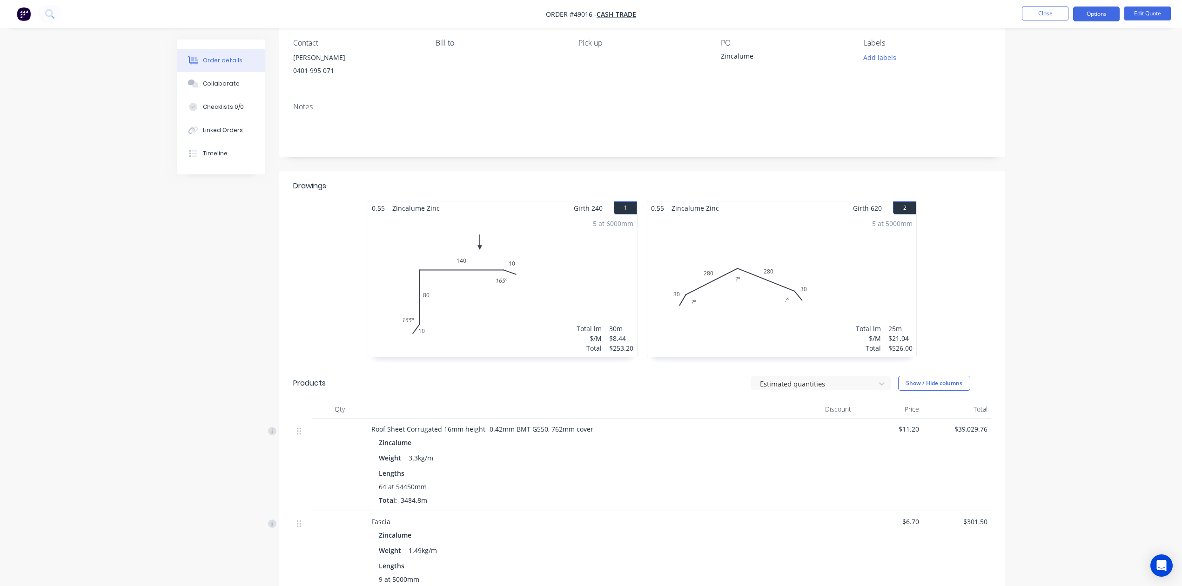
scroll to position [124, 0]
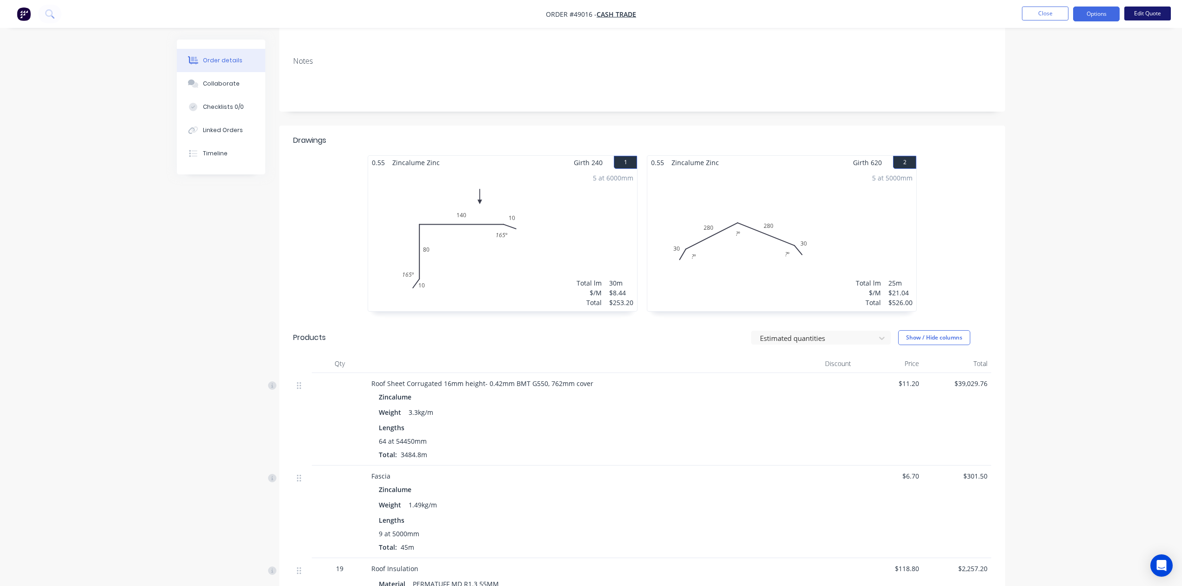
click at [1136, 17] on button "Edit Quote" at bounding box center [1147, 14] width 47 height 14
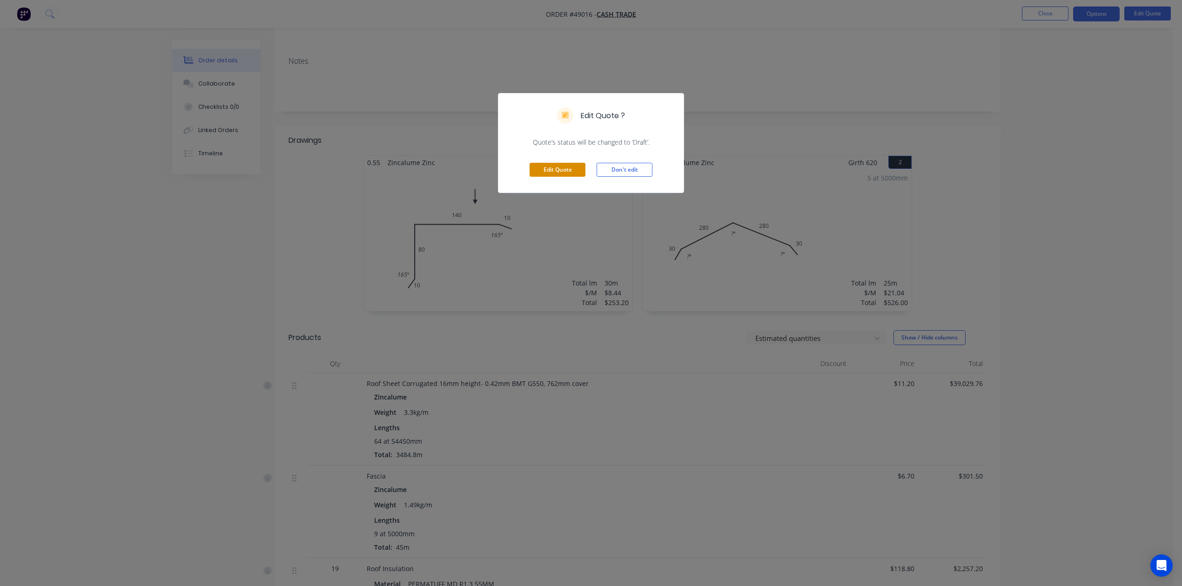
click at [568, 169] on button "Edit Quote" at bounding box center [558, 170] width 56 height 14
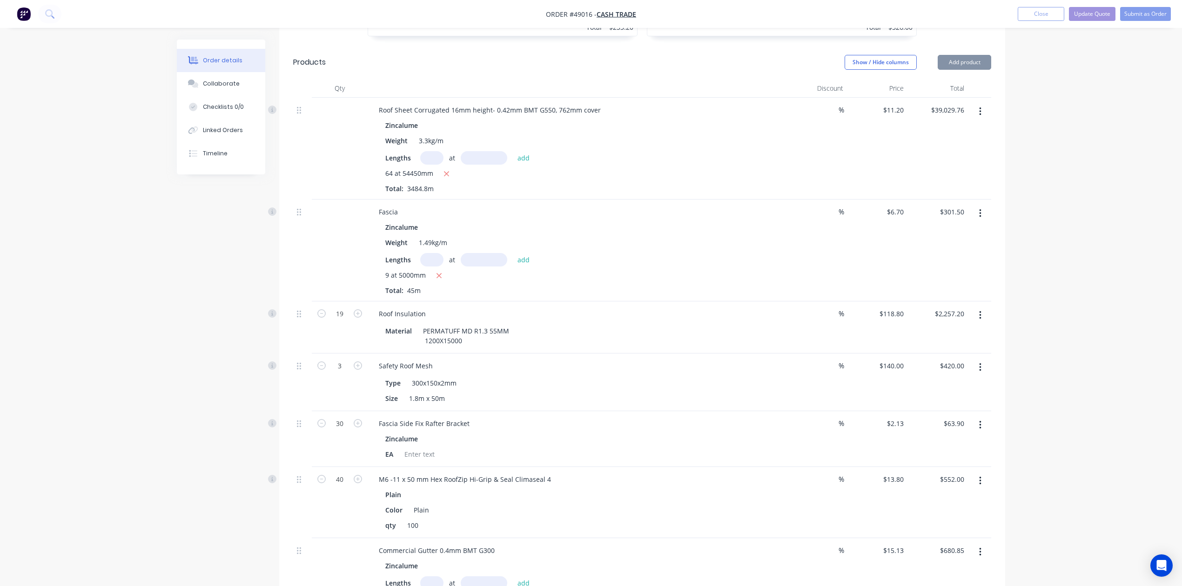
scroll to position [434, 0]
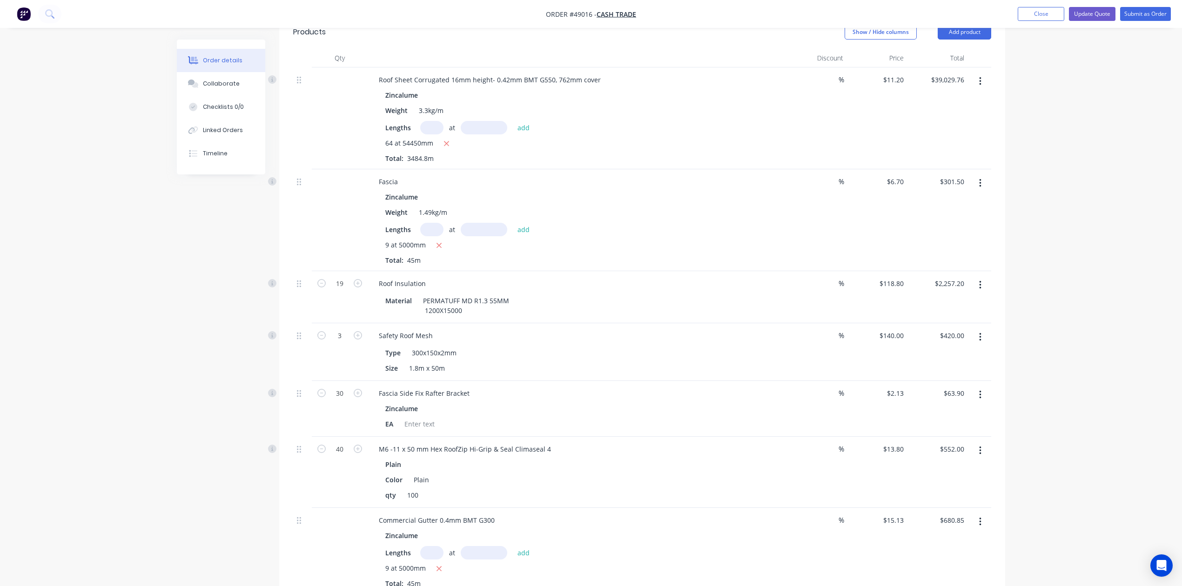
click at [434, 127] on input "text" at bounding box center [431, 127] width 23 height 13
type input "64"
type input "5450"
click at [513, 121] on button "add" at bounding box center [524, 127] width 22 height 13
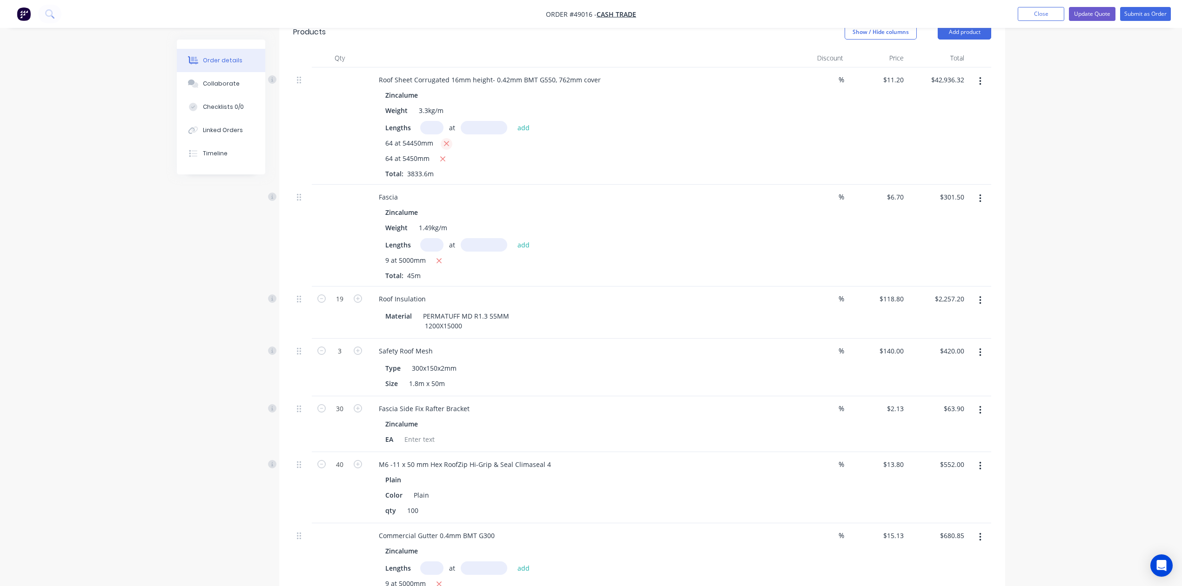
click at [443, 146] on icon "button" at bounding box center [446, 144] width 6 height 8
type input "$3,906.56"
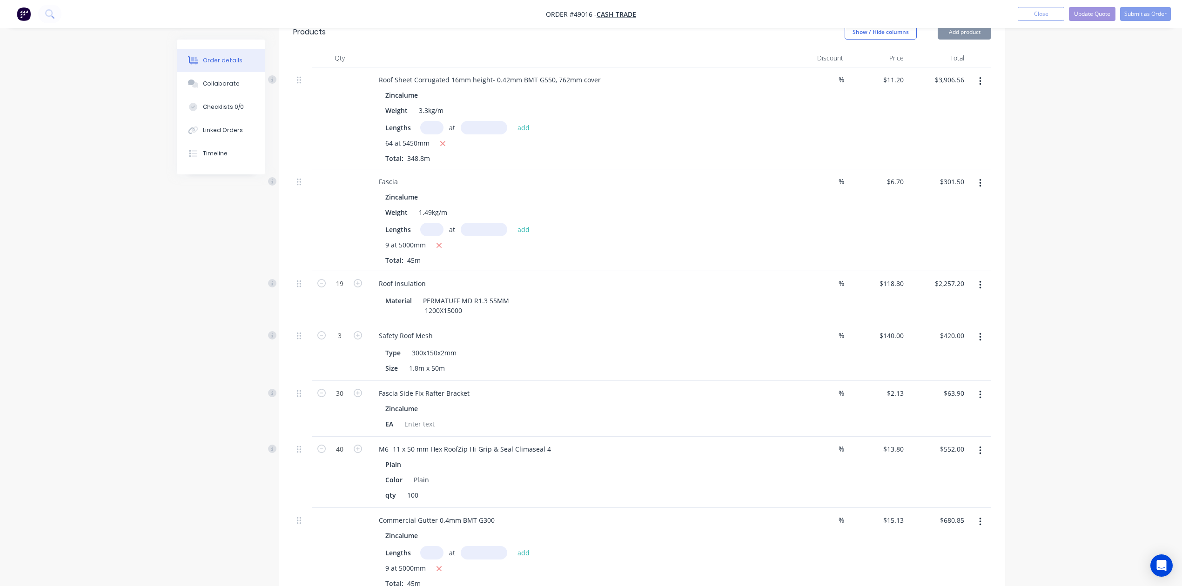
drag, startPoint x: 477, startPoint y: 167, endPoint x: 482, endPoint y: 162, distance: 6.3
click at [478, 167] on div "Roof Sheet Corrugated 16mm height- 0.42mm BMT G550, 762mm cover Zincalume Weigh…" at bounding box center [577, 118] width 419 height 102
click at [1074, 19] on button "Update Quote" at bounding box center [1092, 14] width 47 height 14
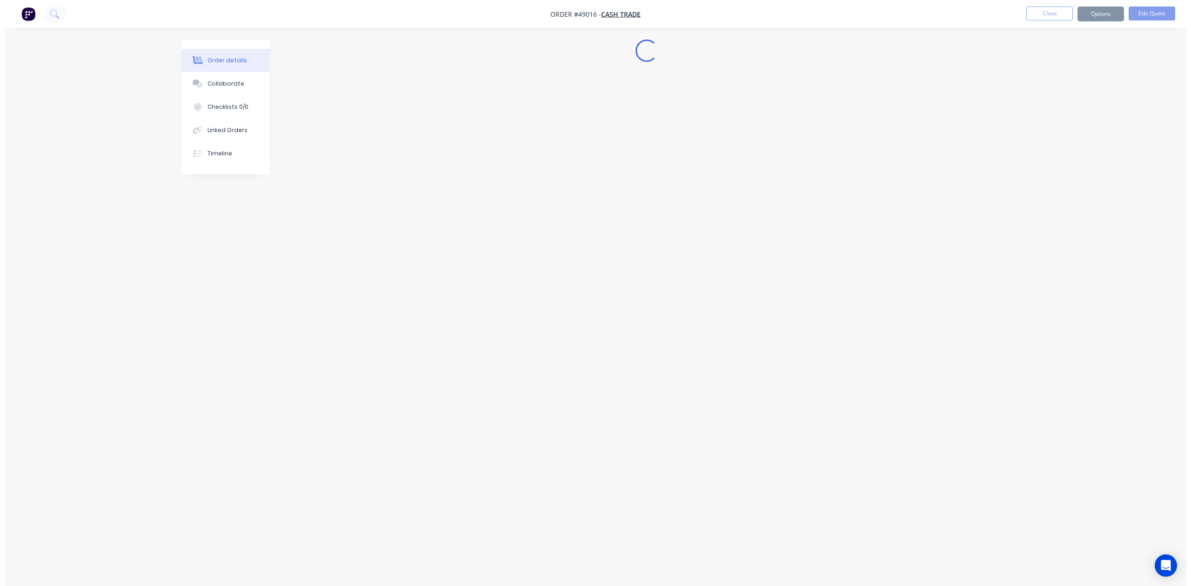
scroll to position [0, 0]
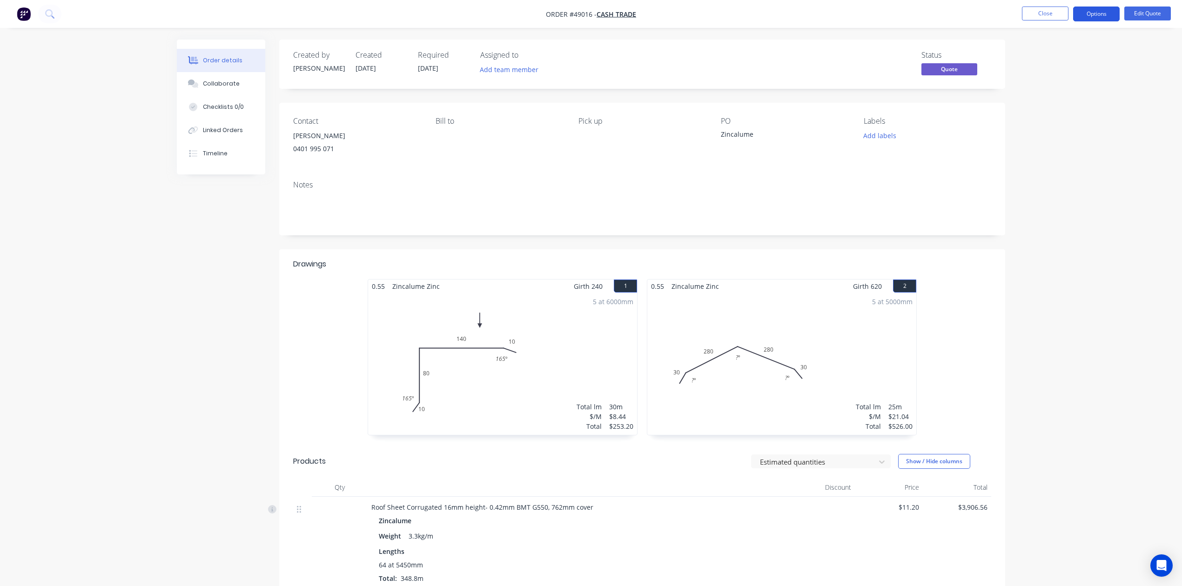
click at [1102, 12] on button "Options" at bounding box center [1096, 14] width 47 height 15
click at [1042, 58] on div "Quote" at bounding box center [1069, 56] width 86 height 13
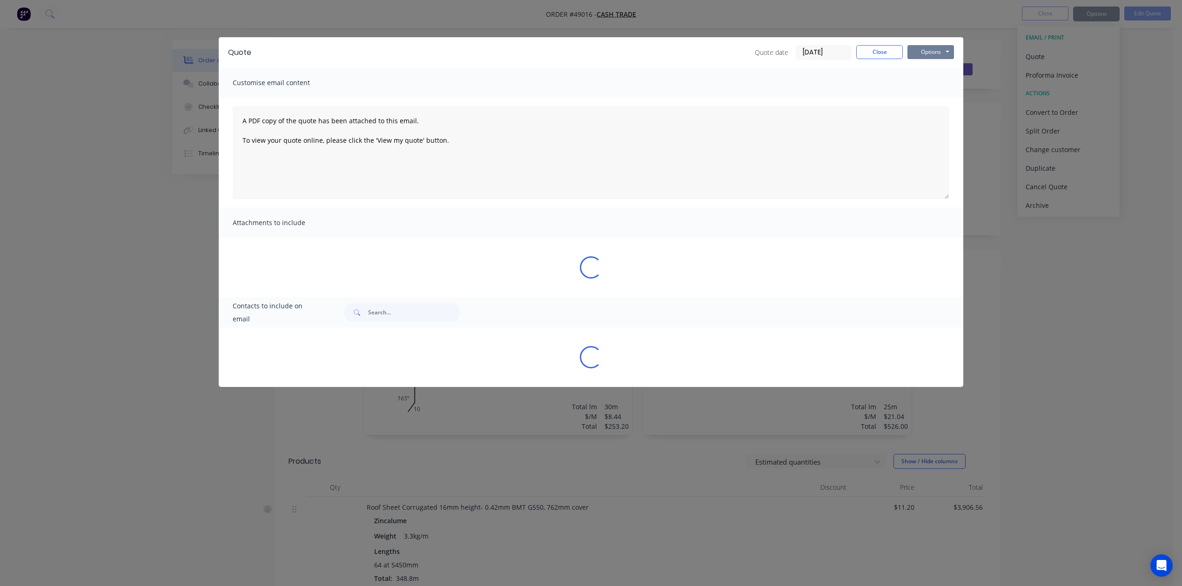
click at [944, 53] on button "Options" at bounding box center [930, 52] width 47 height 14
click at [927, 80] on button "Print" at bounding box center [937, 83] width 60 height 15
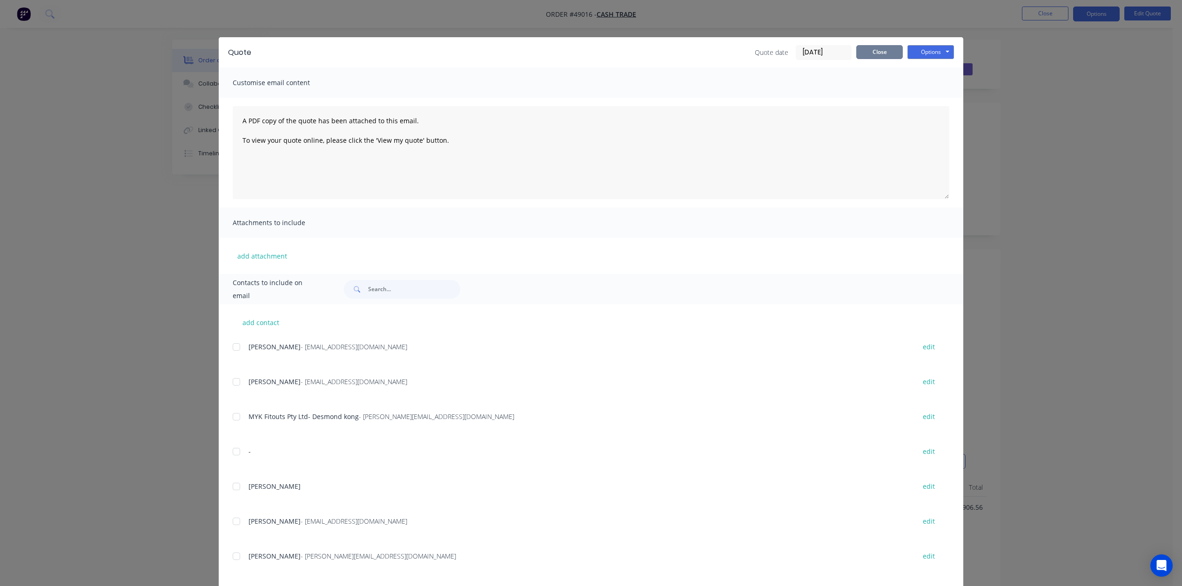
click at [868, 54] on button "Close" at bounding box center [879, 52] width 47 height 14
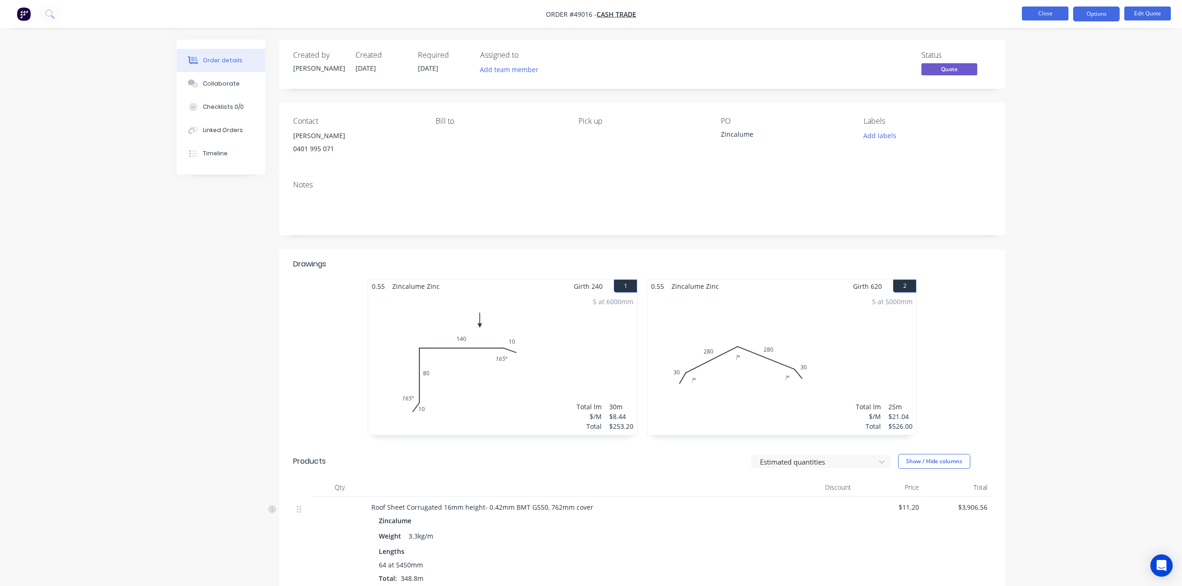
click at [1050, 14] on button "Close" at bounding box center [1045, 14] width 47 height 14
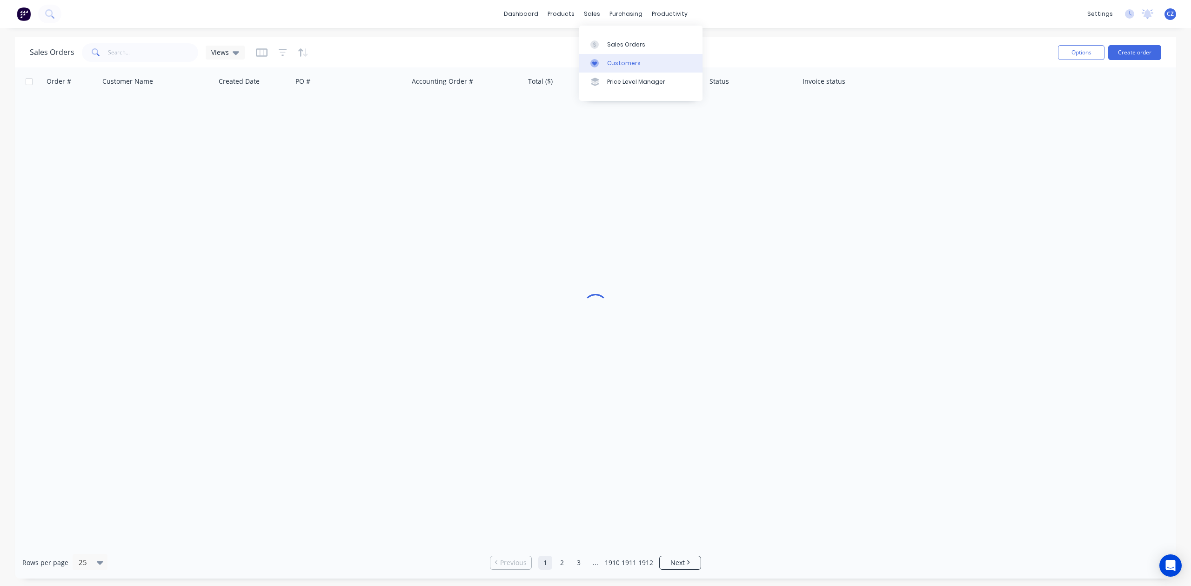
click at [613, 60] on div "Customers" at bounding box center [624, 63] width 34 height 8
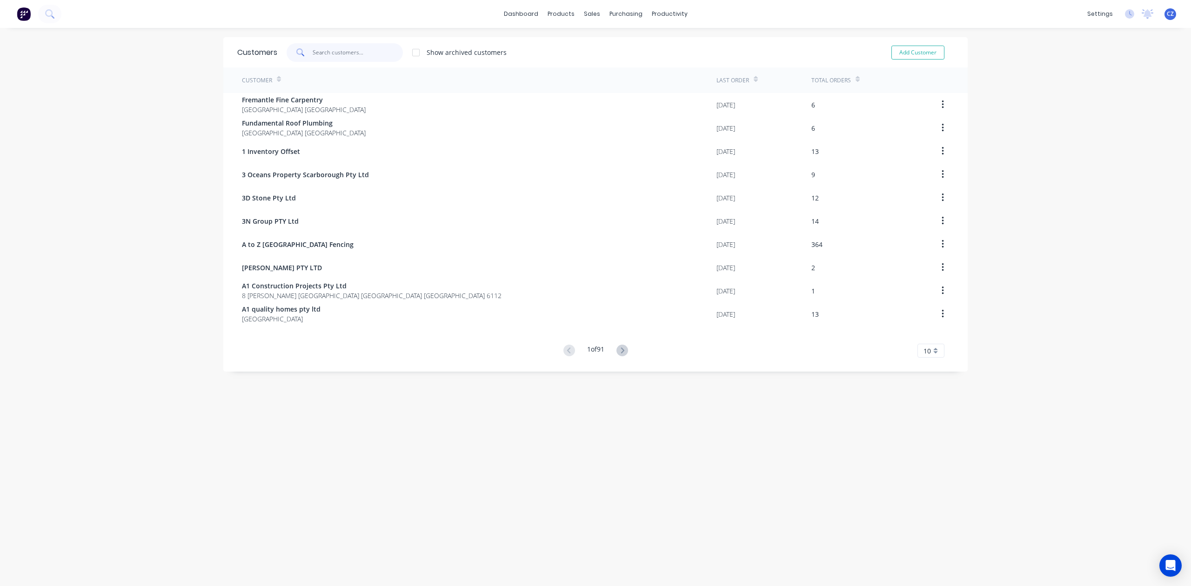
click at [339, 53] on input "text" at bounding box center [358, 52] width 91 height 19
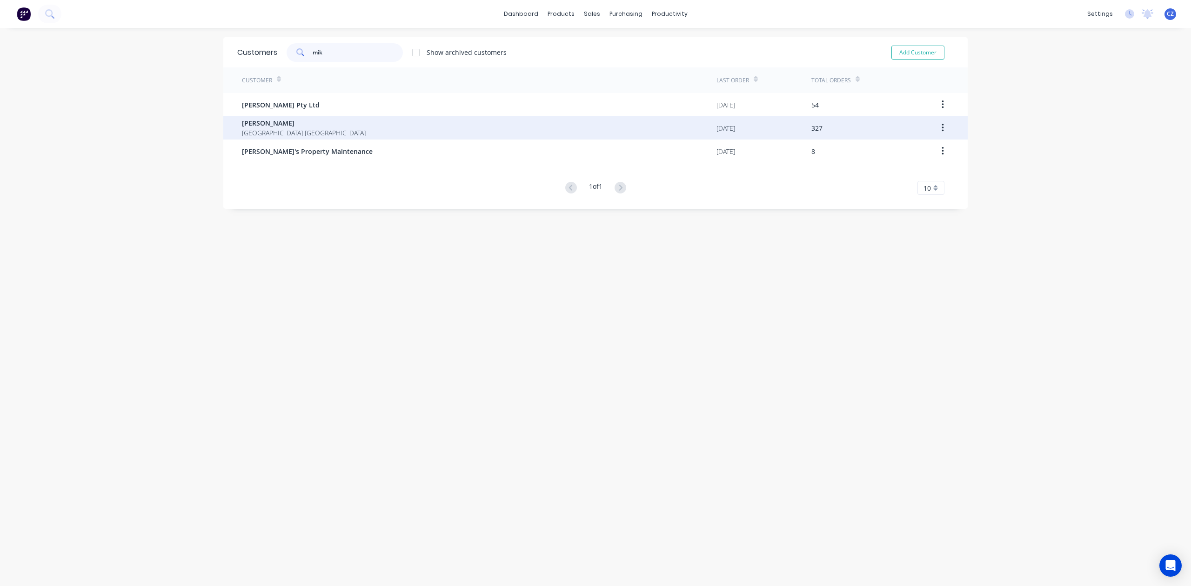
type input "mik"
click at [338, 127] on div "Mike Fence Western Australia Australia" at bounding box center [479, 127] width 475 height 23
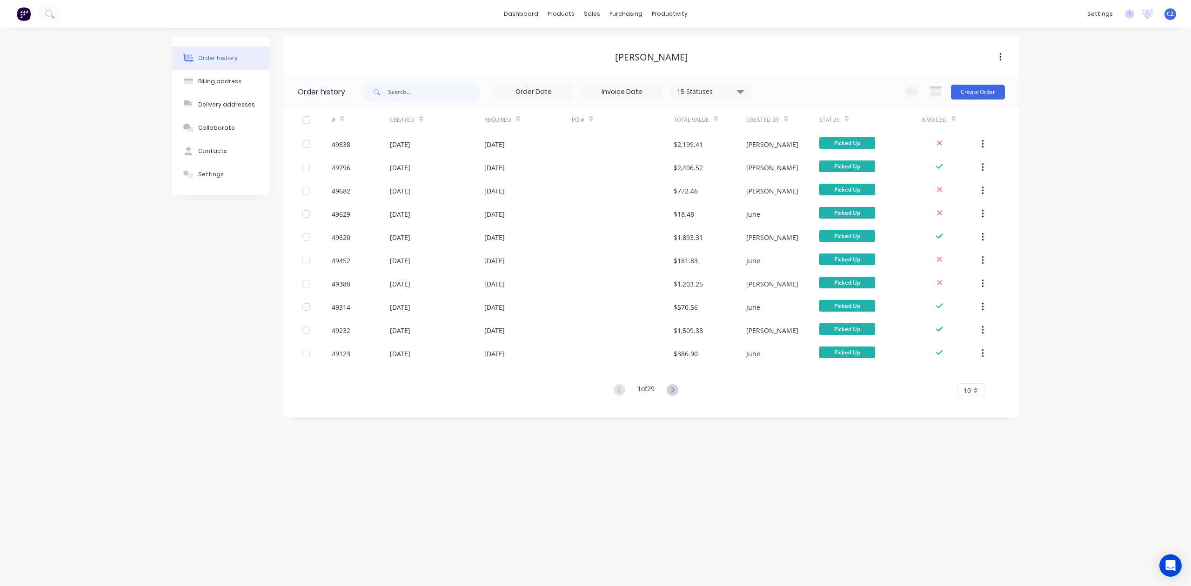
click at [863, 77] on div "15 Statuses Invoice Status Invoiced Not Invoiced Partial Order Status All Archi…" at bounding box center [691, 92] width 655 height 30
click at [987, 87] on button "Create Order" at bounding box center [978, 92] width 54 height 15
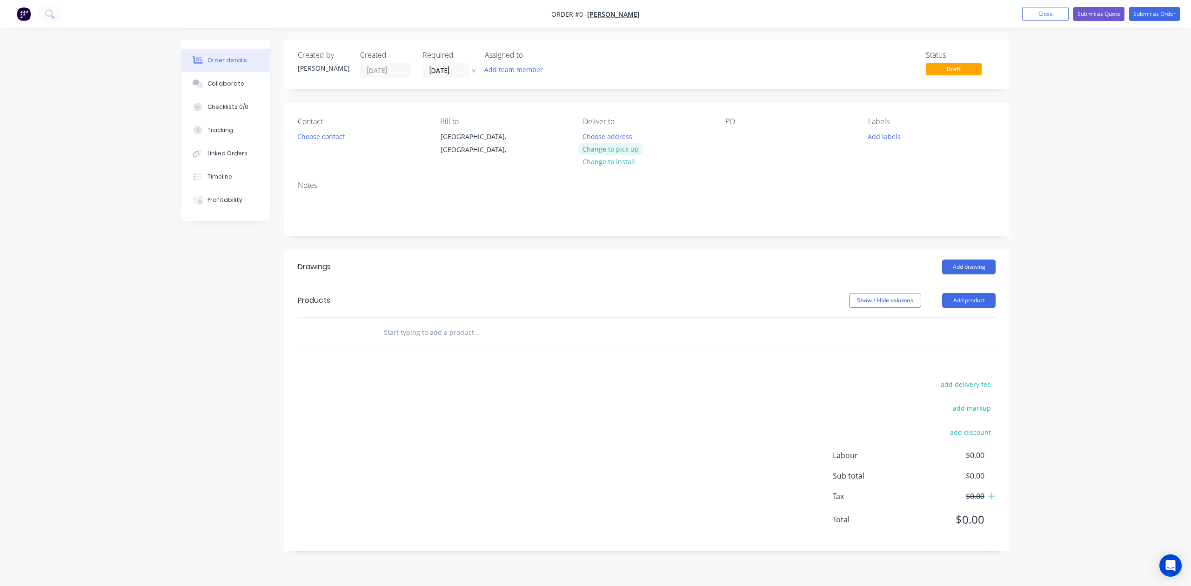
click at [608, 150] on button "Change to pick up" at bounding box center [611, 149] width 66 height 13
click at [543, 242] on div "Creating draft order... Loading..." at bounding box center [776, 333] width 1191 height 586
click at [958, 302] on button "Add product" at bounding box center [969, 300] width 54 height 15
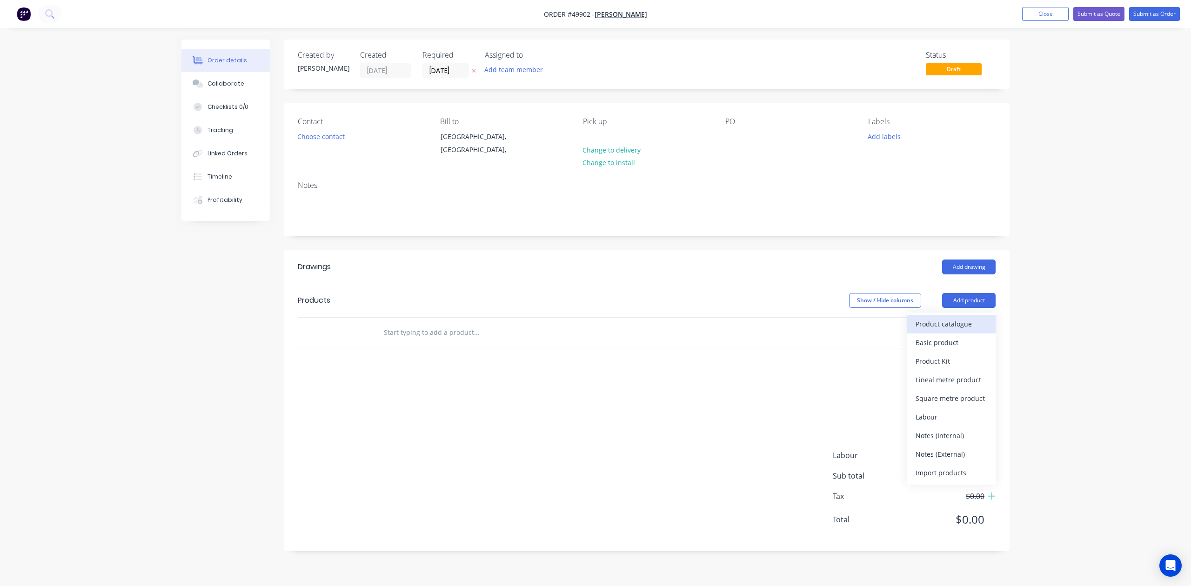
click at [943, 322] on div "Product catalogue" at bounding box center [952, 323] width 72 height 13
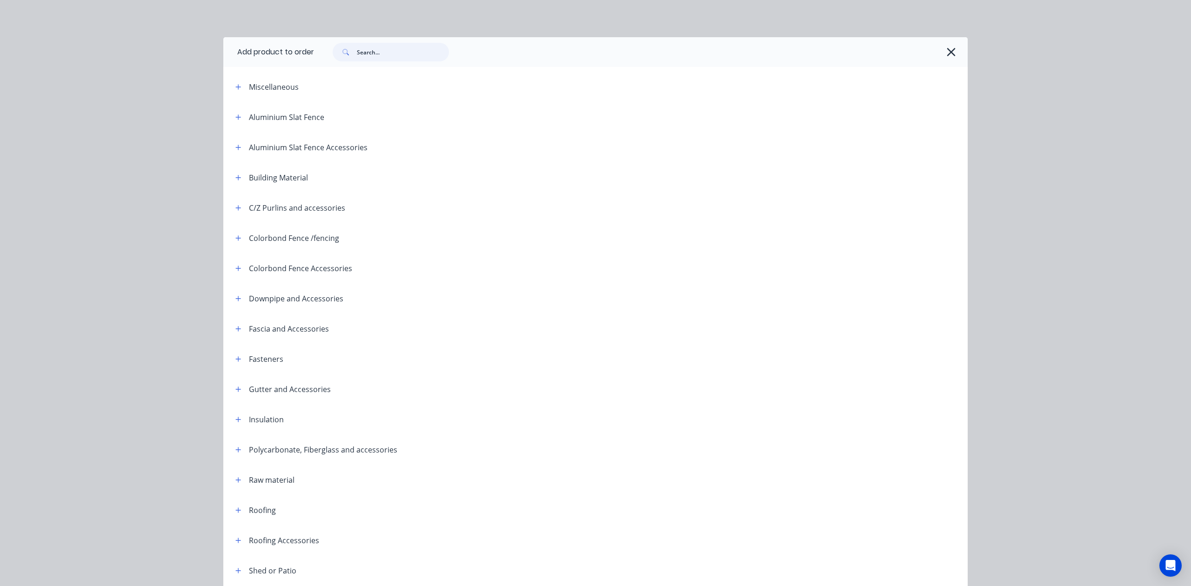
drag, startPoint x: 391, startPoint y: 51, endPoint x: 391, endPoint y: 60, distance: 8.4
click at [391, 59] on input "text" at bounding box center [403, 52] width 92 height 19
type input "wall"
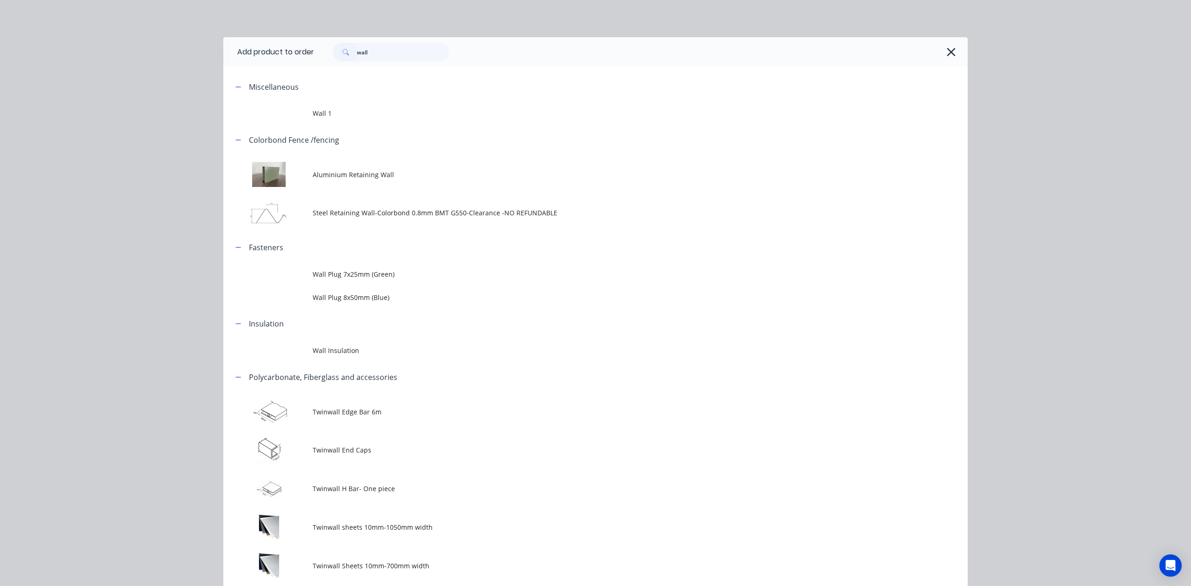
click at [394, 174] on span "Aluminium Retaining Wall" at bounding box center [575, 175] width 524 height 10
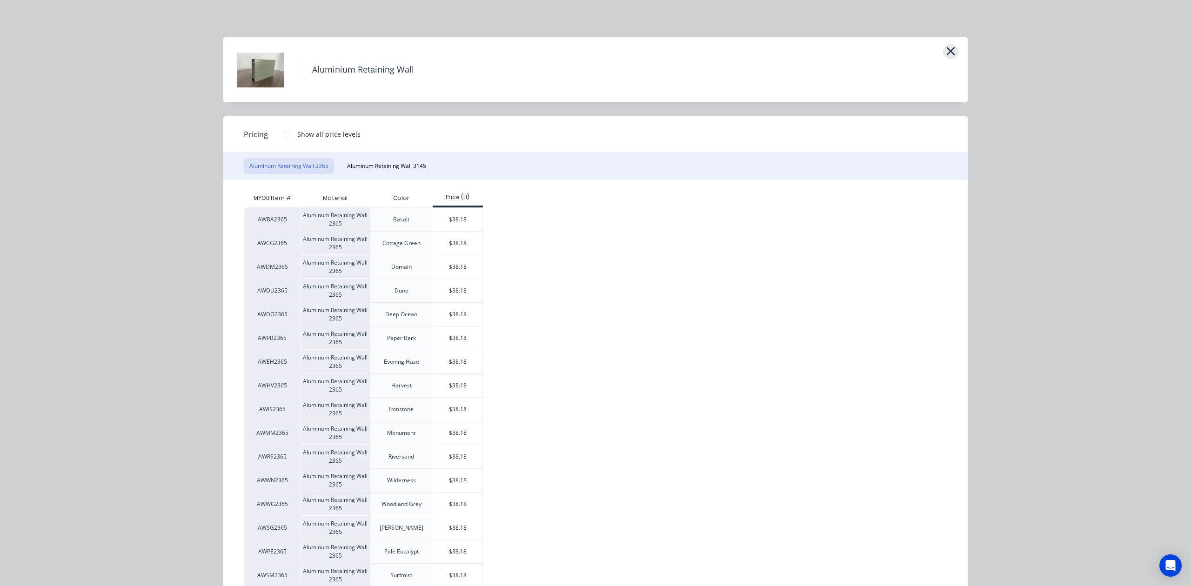
click at [948, 44] on button "button" at bounding box center [950, 51] width 15 height 15
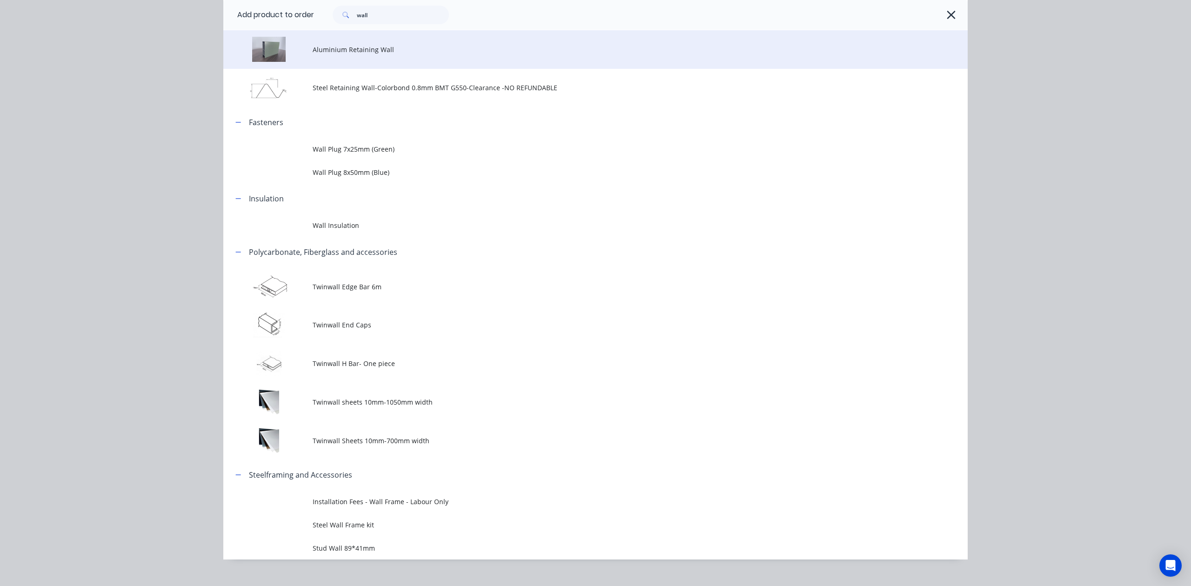
click at [390, 53] on span "Aluminium Retaining Wall" at bounding box center [575, 50] width 524 height 10
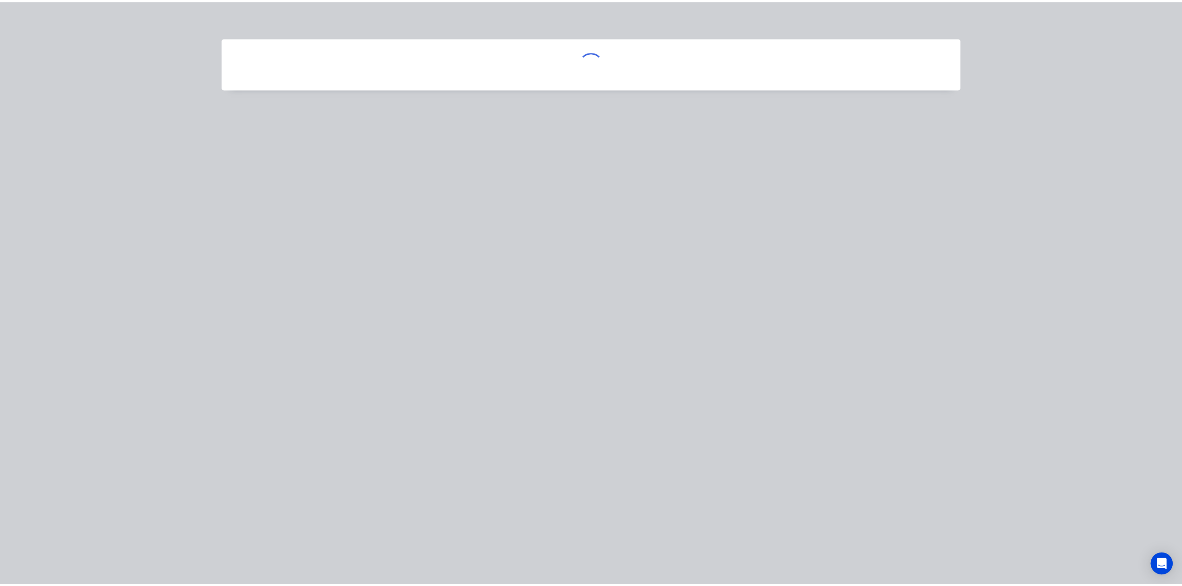
scroll to position [0, 0]
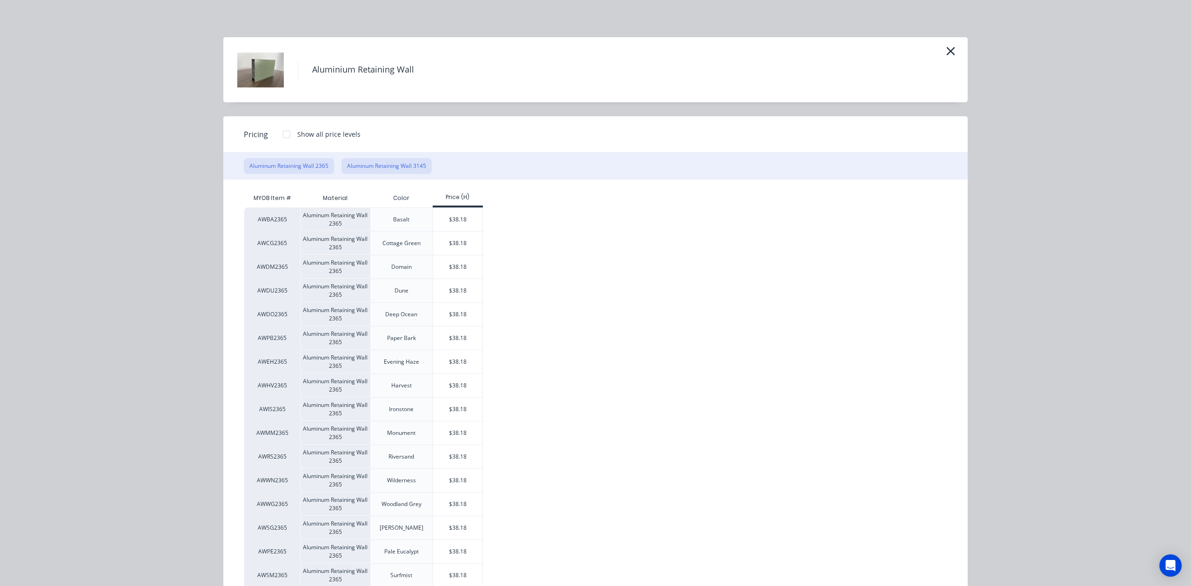
click at [417, 160] on button "Aluminum Retaining Wall 3145" at bounding box center [387, 166] width 90 height 16
click at [462, 273] on div "$50.78" at bounding box center [458, 266] width 50 height 23
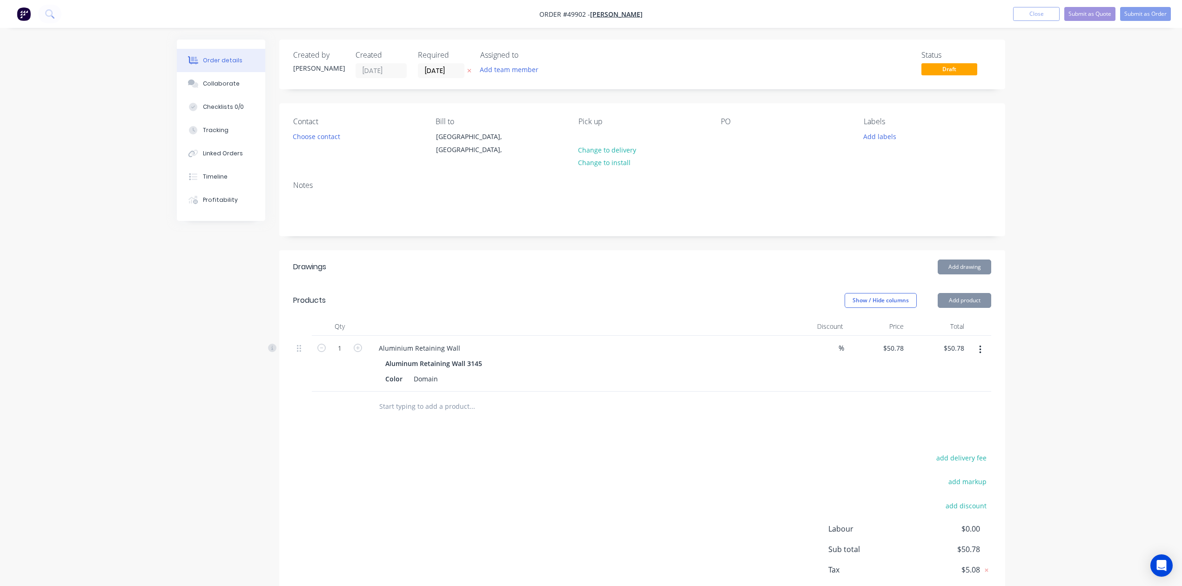
click at [602, 488] on div "add delivery fee add markup add discount Labour $0.00 Sub total $50.78 Tax $5.0…" at bounding box center [642, 531] width 698 height 159
click at [323, 140] on button "Choose contact" at bounding box center [316, 136] width 57 height 13
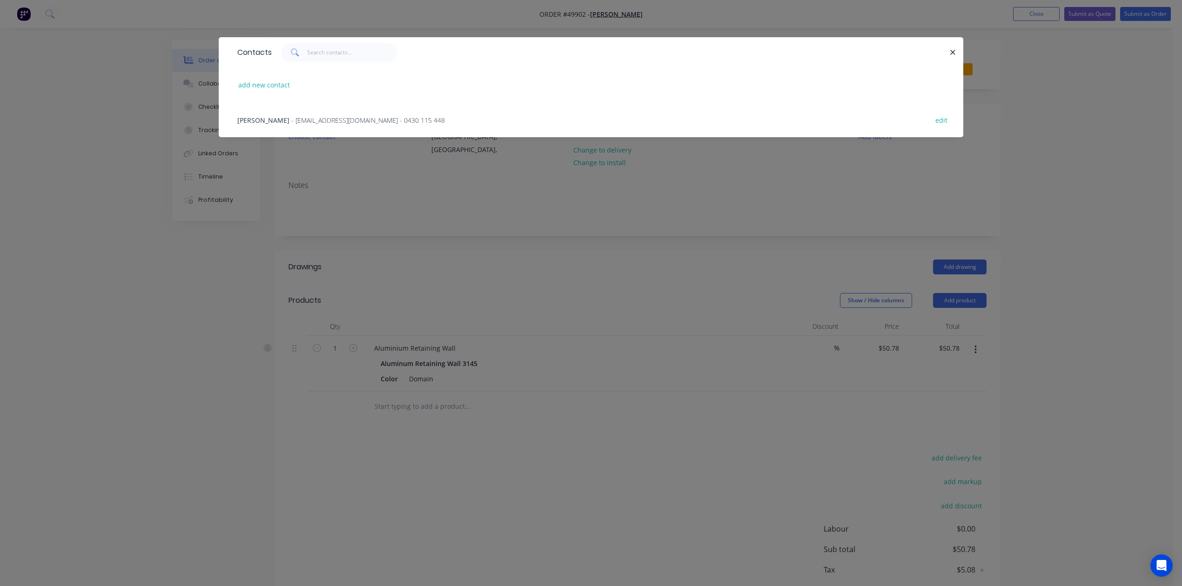
click at [291, 121] on span "- laomai_21@hotmail.com - 0430 115 448" at bounding box center [368, 120] width 154 height 9
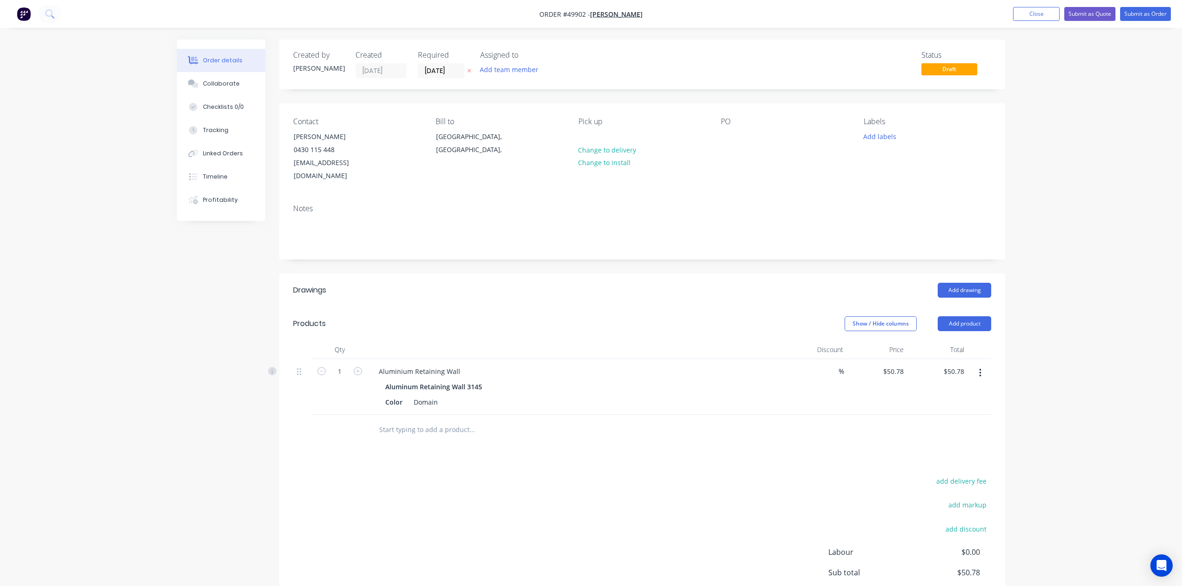
click at [596, 307] on header "Products Show / Hide columns Add product" at bounding box center [642, 324] width 726 height 34
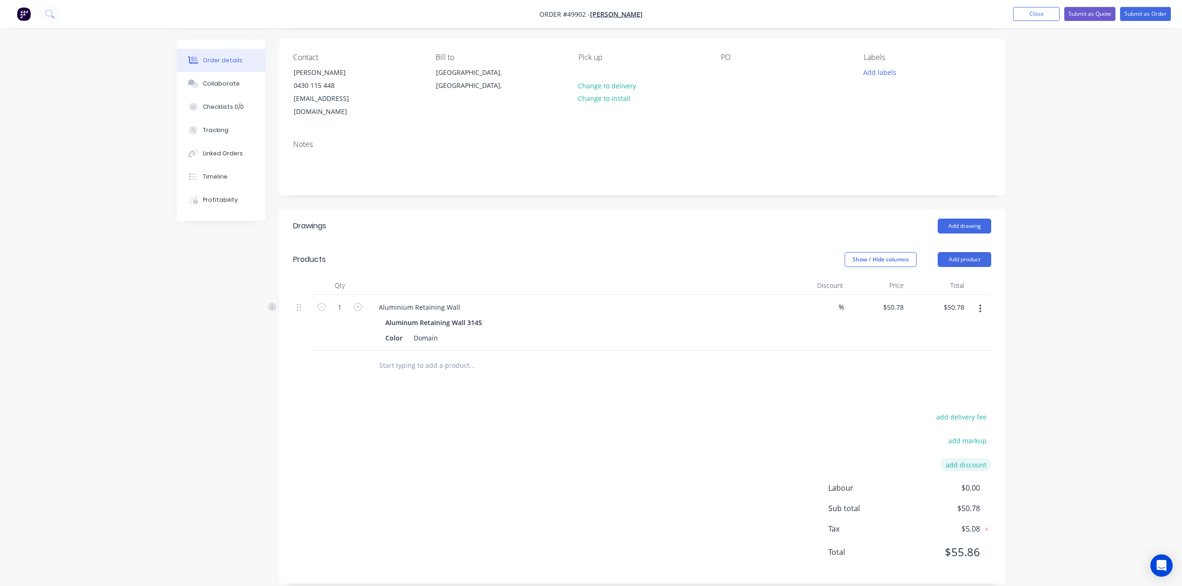
click at [965, 458] on button "add discount" at bounding box center [965, 464] width 51 height 13
click at [958, 461] on input at bounding box center [955, 468] width 42 height 14
type input "7"
click input "submit" at bounding box center [0, 0] width 0 height 0
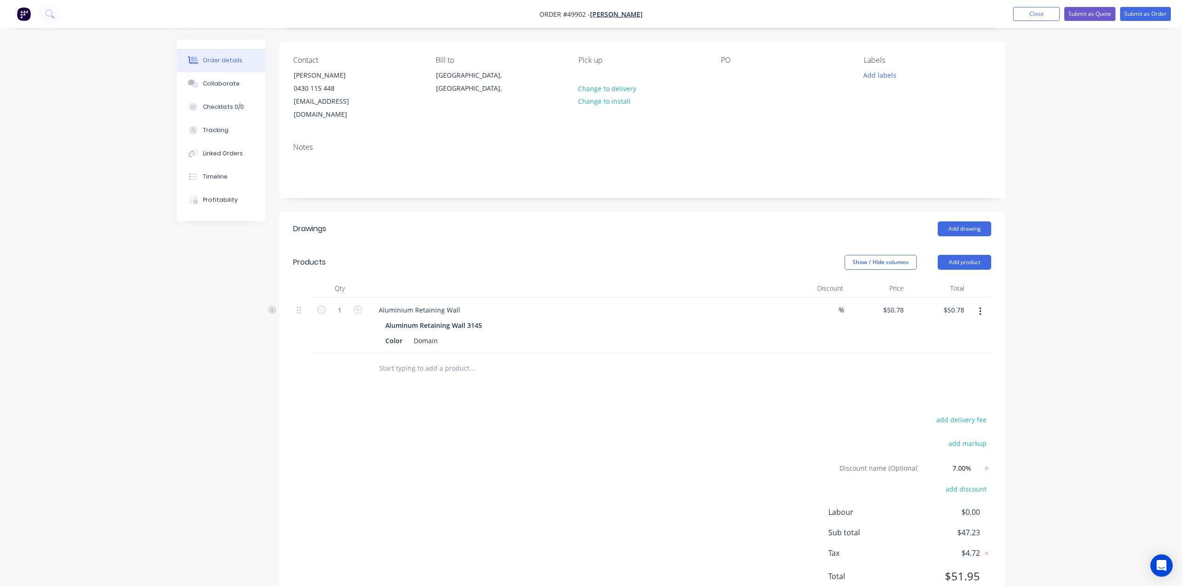
click at [737, 443] on div "add delivery fee add markup Discount name (Optional) 7.00% 7.00% 0% add discoun…" at bounding box center [642, 504] width 698 height 181
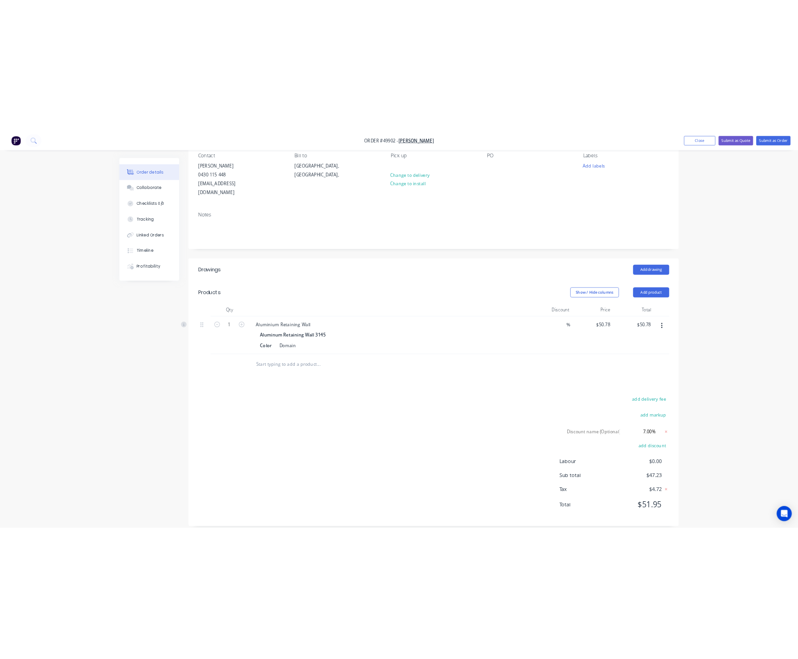
scroll to position [0, 0]
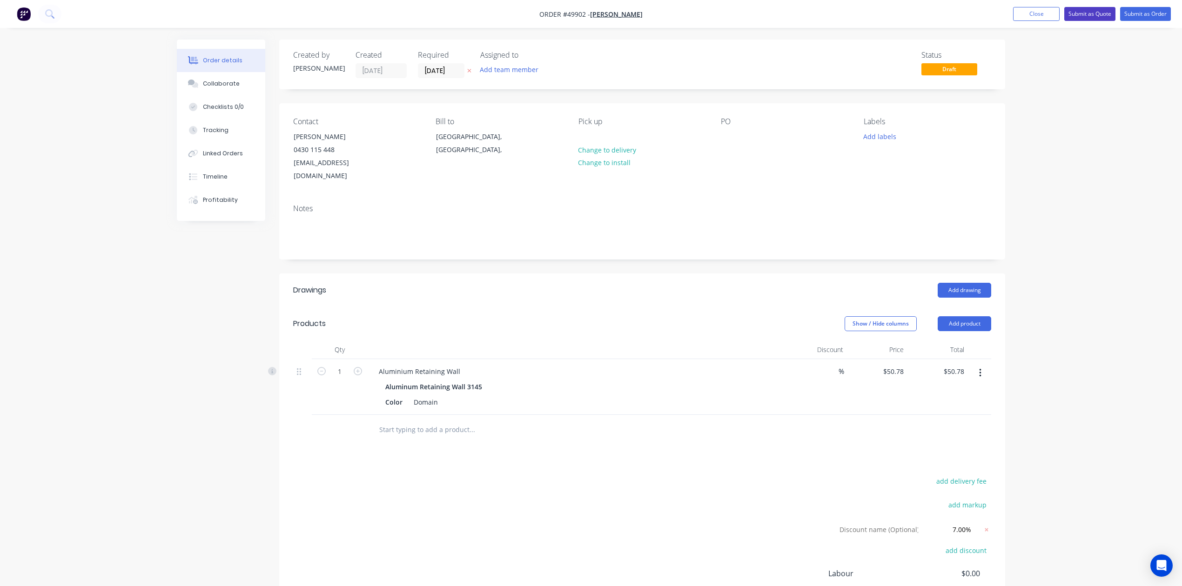
click at [1082, 14] on button "Submit as Quote" at bounding box center [1089, 14] width 51 height 14
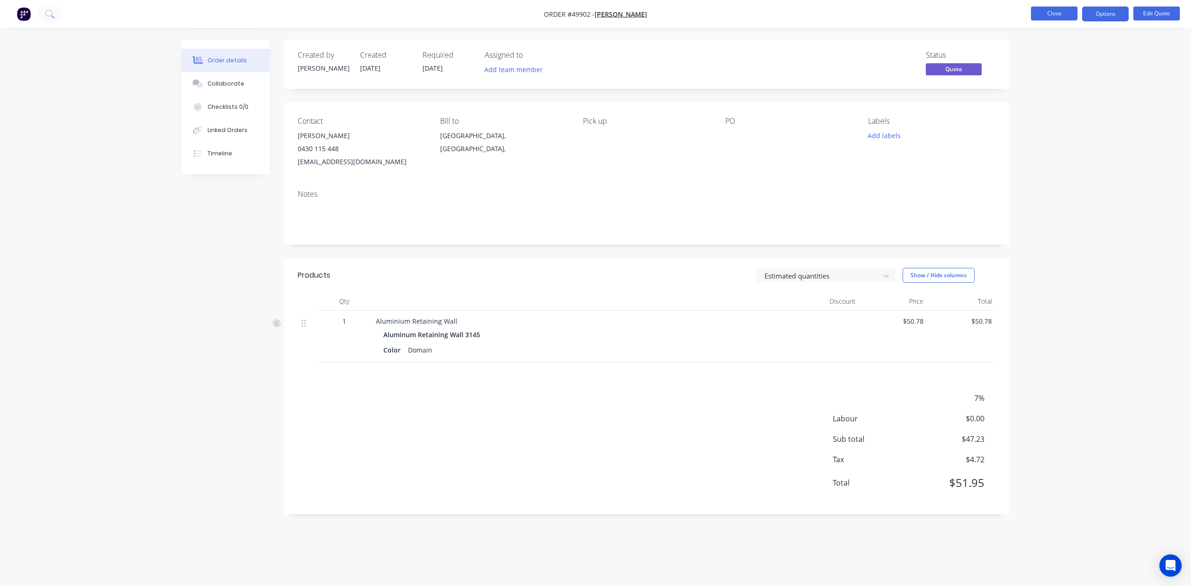
click at [1047, 17] on button "Close" at bounding box center [1054, 14] width 47 height 14
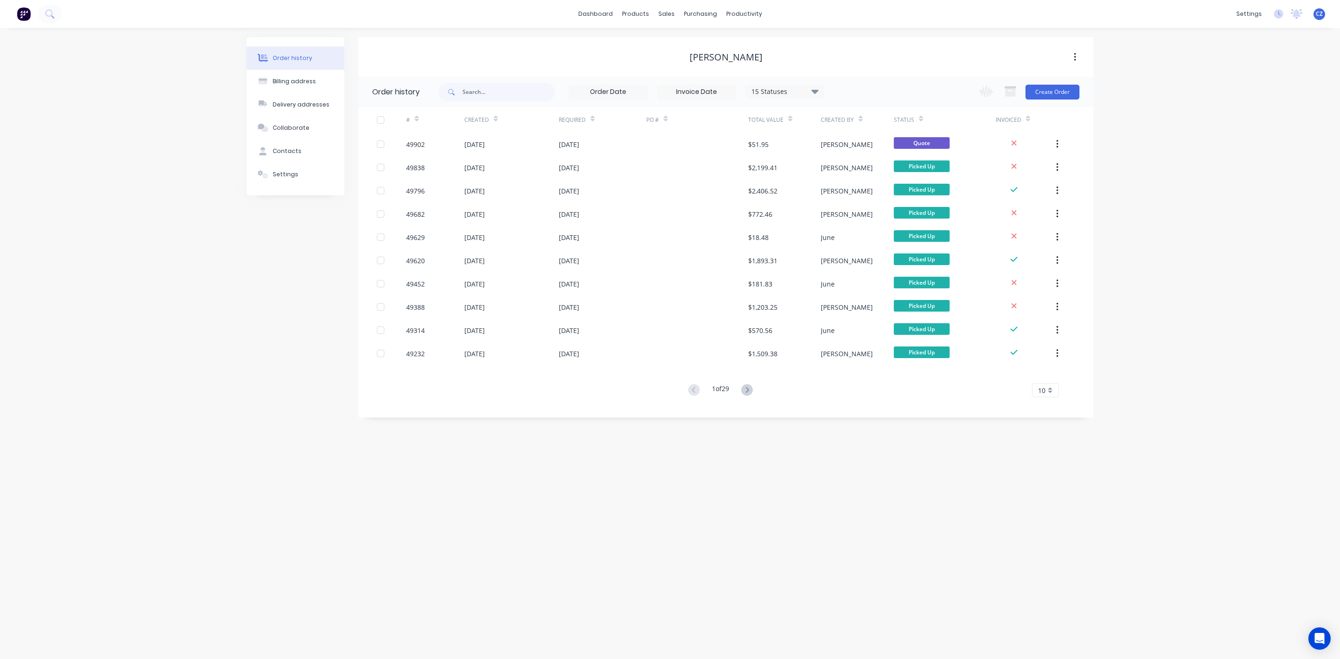
drag, startPoint x: 1259, startPoint y: 250, endPoint x: 1248, endPoint y: 249, distance: 10.7
click at [1191, 250] on div "Order history Billing address Delivery addresses Collaborate Contacts Settings …" at bounding box center [670, 343] width 1340 height 631
click at [683, 63] on div "Customers" at bounding box center [699, 63] width 34 height 8
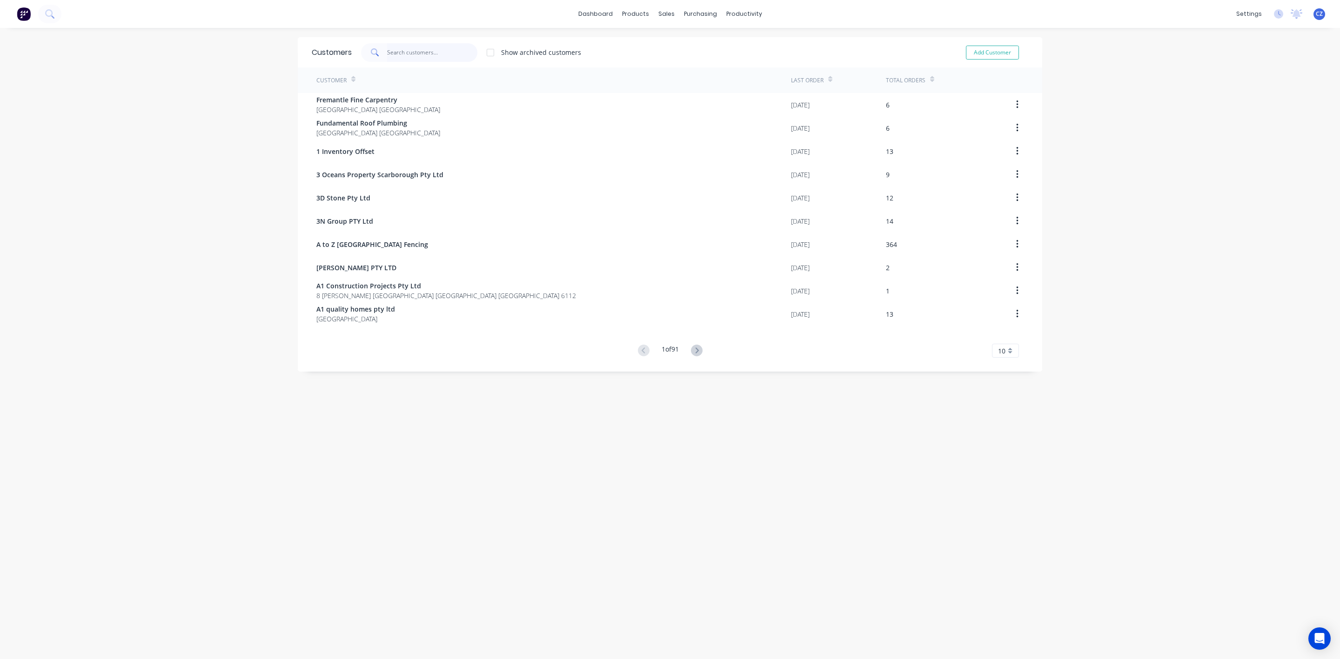
click at [443, 49] on input "text" at bounding box center [432, 52] width 91 height 19
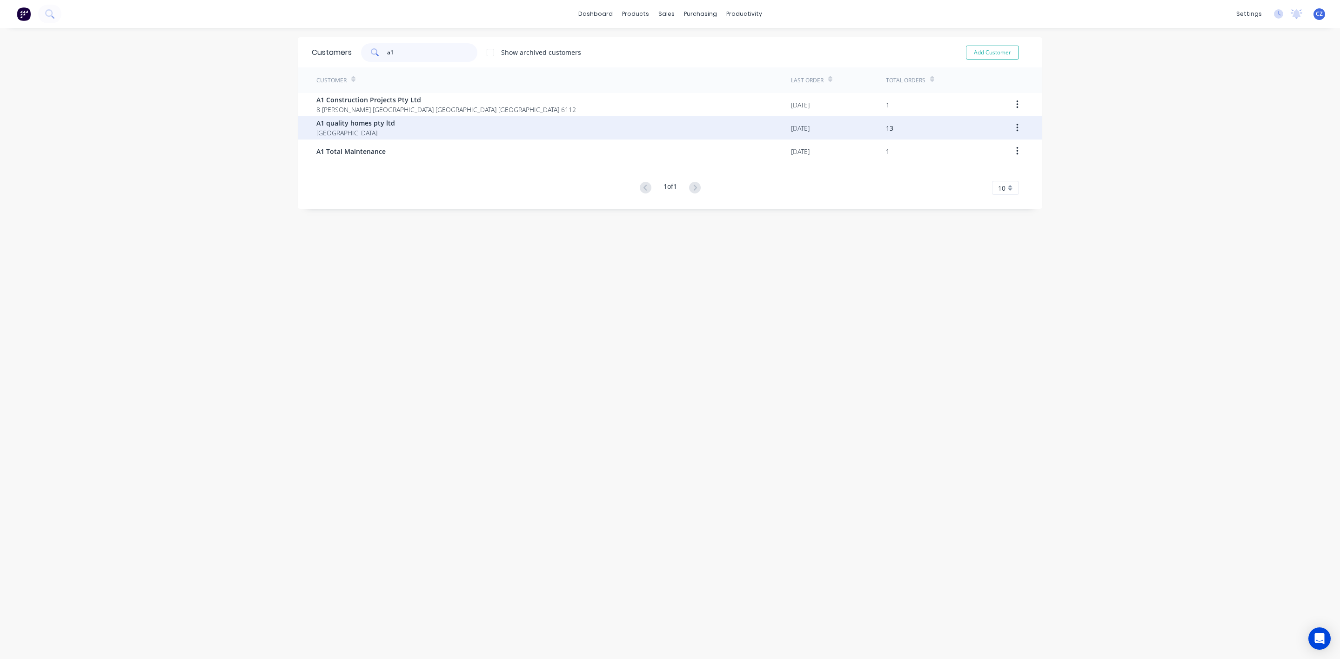
type input "a1"
click at [424, 128] on div "A1 quality homes pty ltd Australia" at bounding box center [553, 127] width 475 height 23
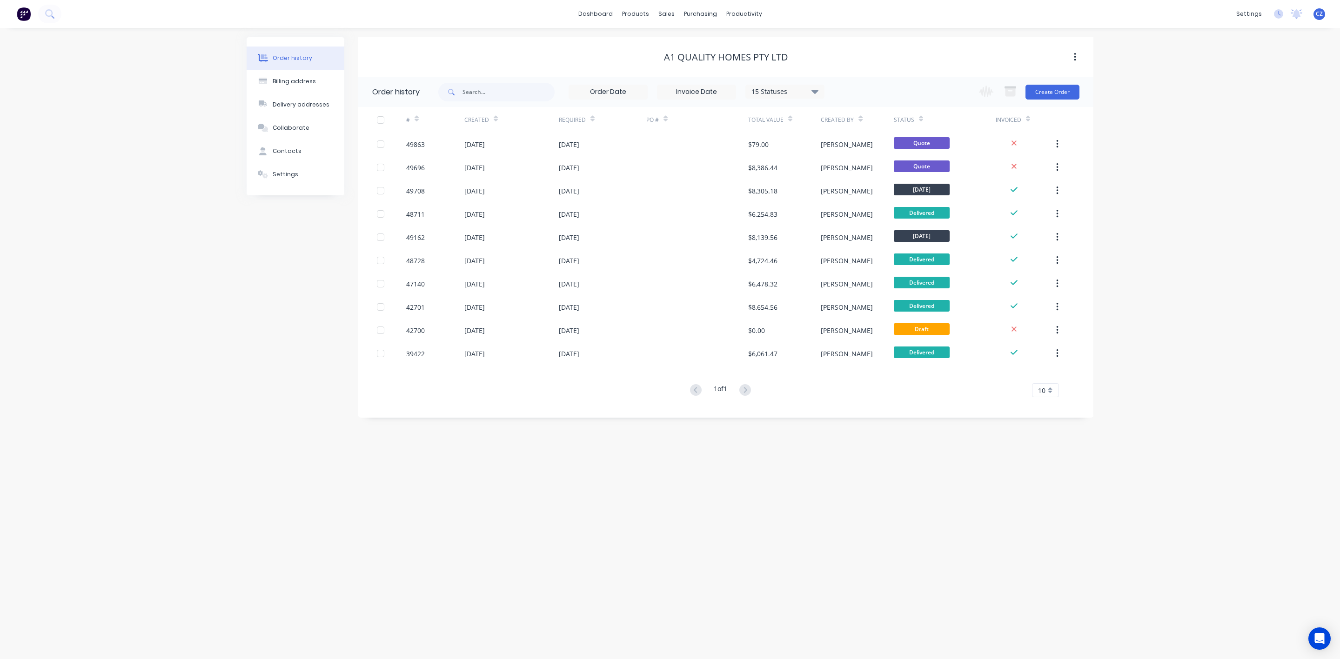
click at [1191, 264] on div "Order history Billing address Delivery addresses Collaborate Contacts Settings …" at bounding box center [670, 343] width 1340 height 631
click at [1191, 443] on div "Order history Billing address Delivery addresses Collaborate Contacts Settings …" at bounding box center [670, 343] width 1340 height 631
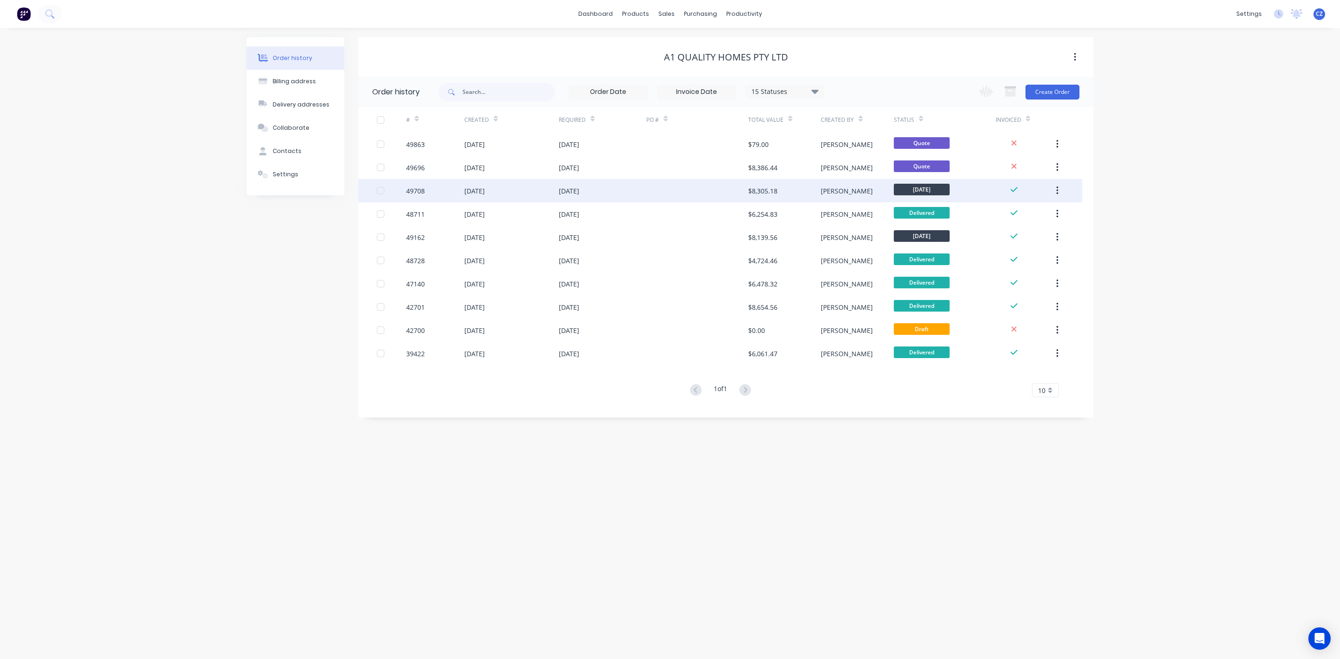
click at [717, 192] on div at bounding box center [697, 190] width 102 height 23
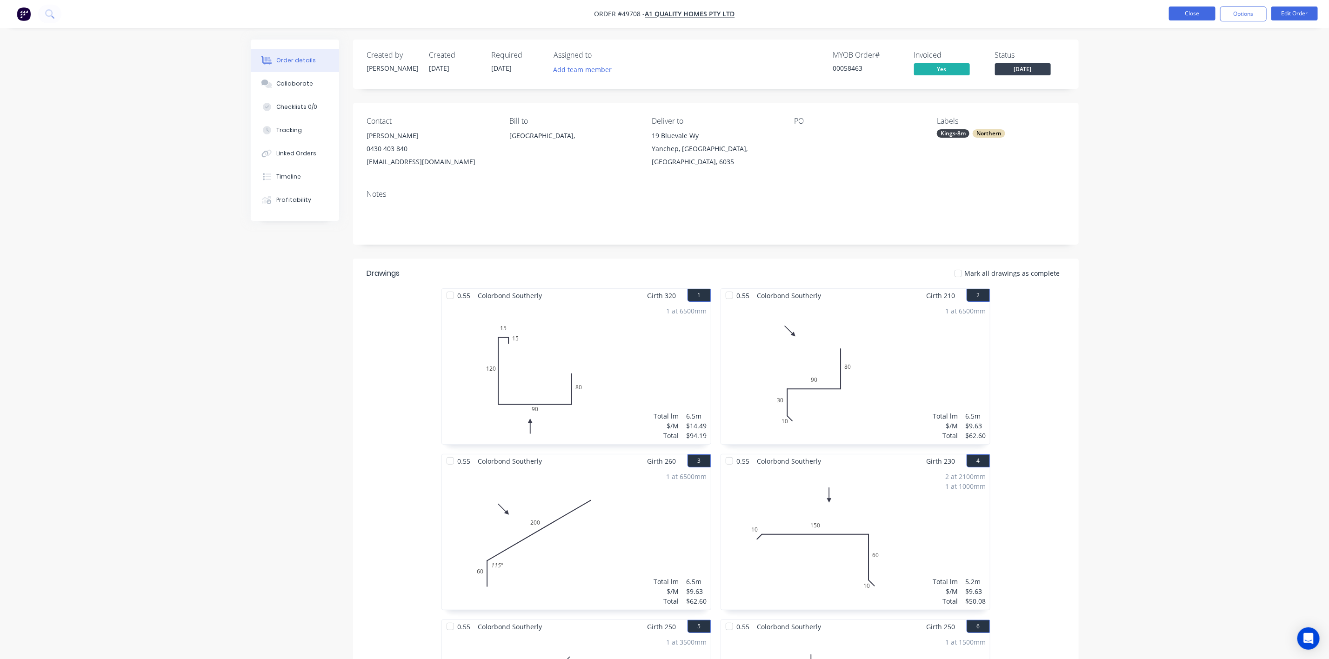
click at [1190, 13] on button "Close" at bounding box center [1192, 14] width 47 height 14
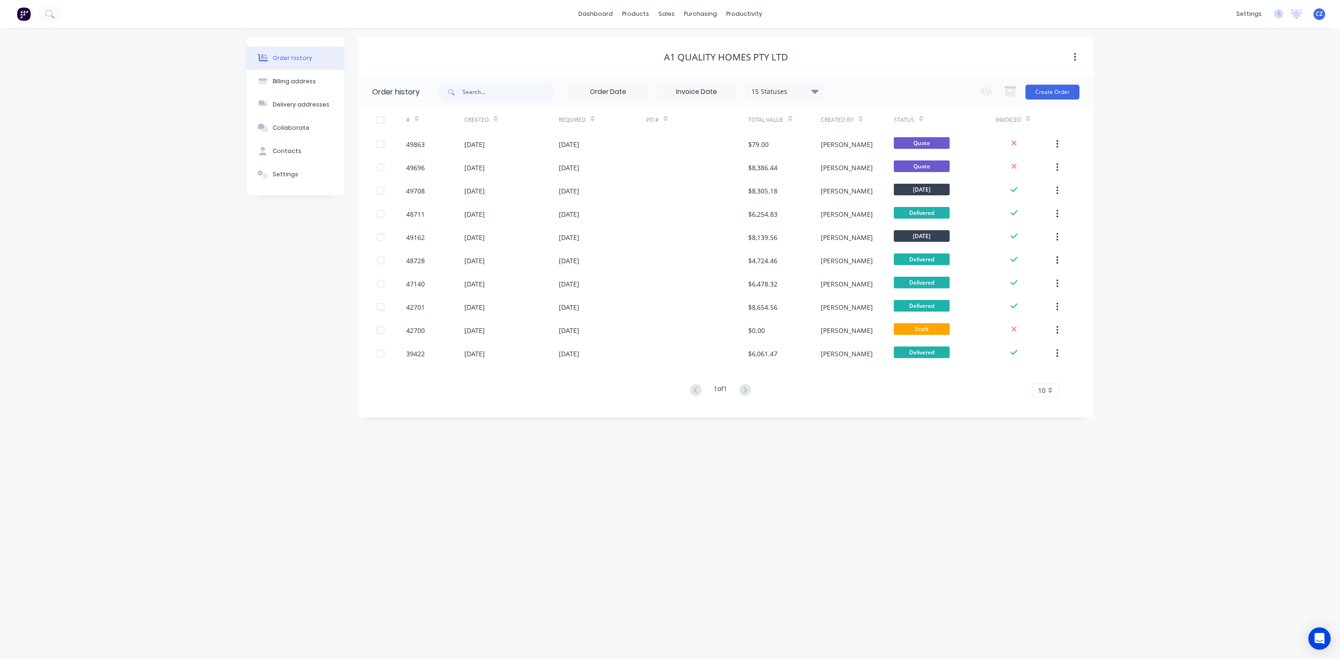
click at [1191, 260] on div "Order history Billing address Delivery addresses Collaborate Contacts Settings …" at bounding box center [670, 343] width 1340 height 631
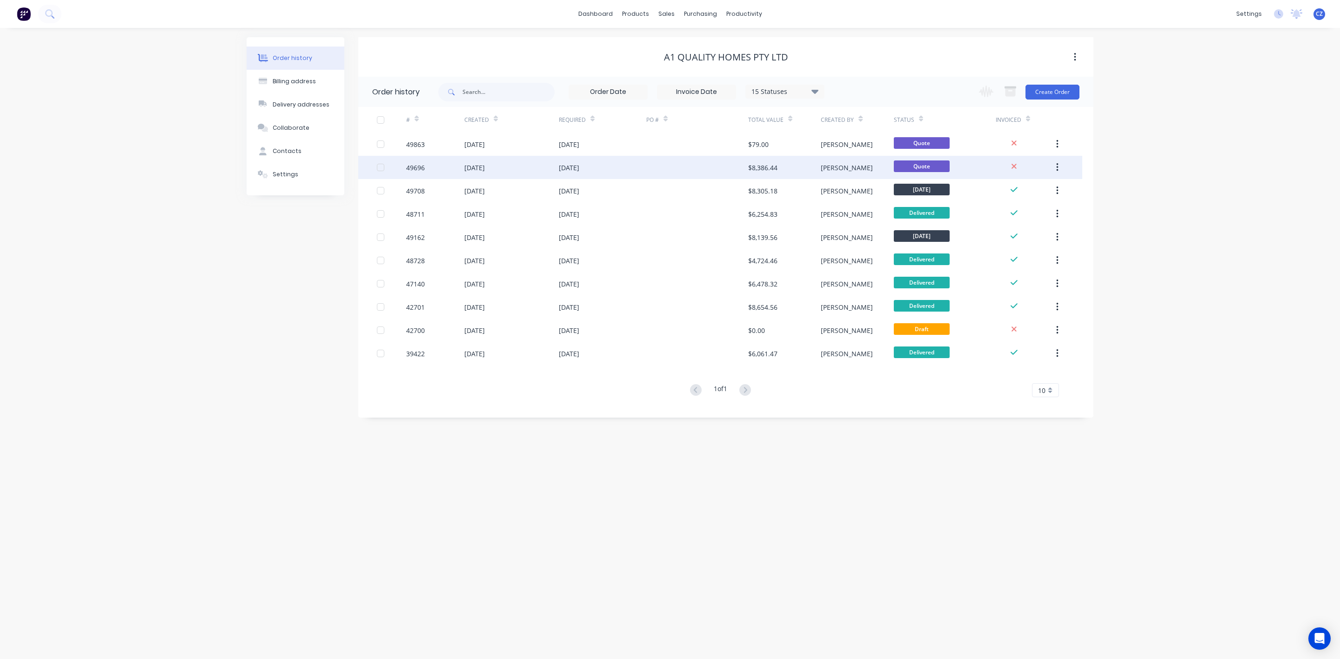
click at [789, 166] on div "$8,386.44" at bounding box center [784, 167] width 73 height 23
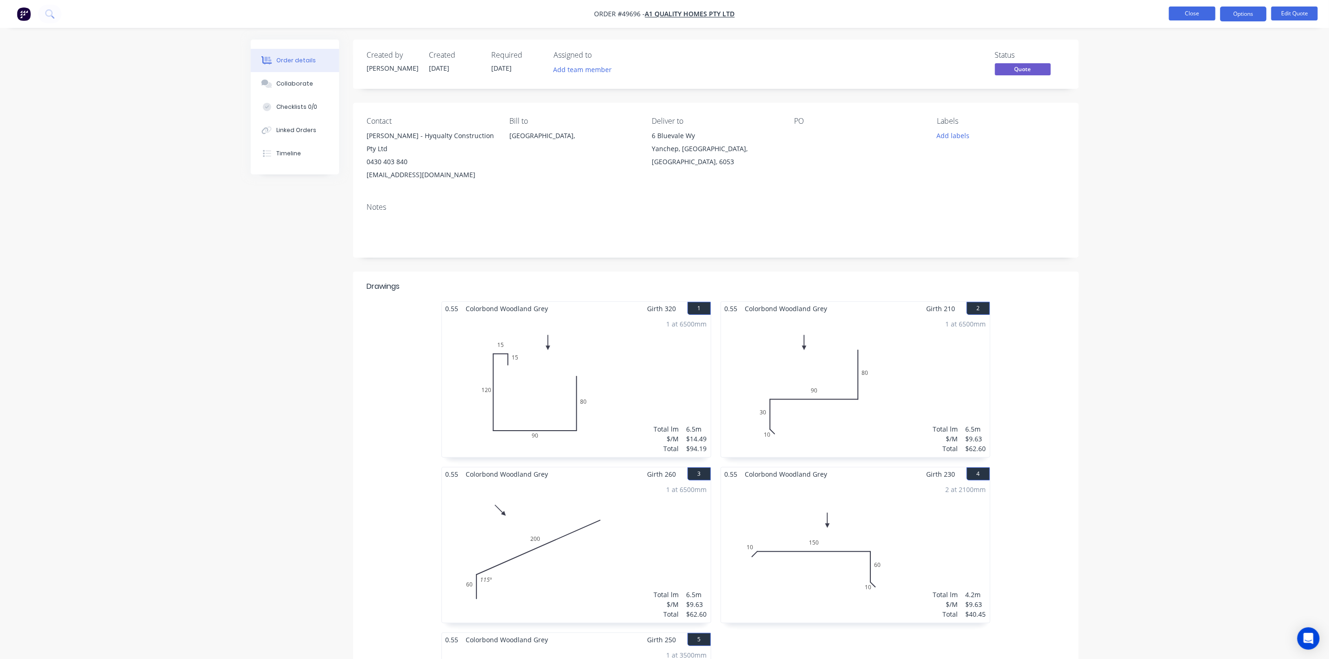
click at [1191, 13] on button "Close" at bounding box center [1192, 14] width 47 height 14
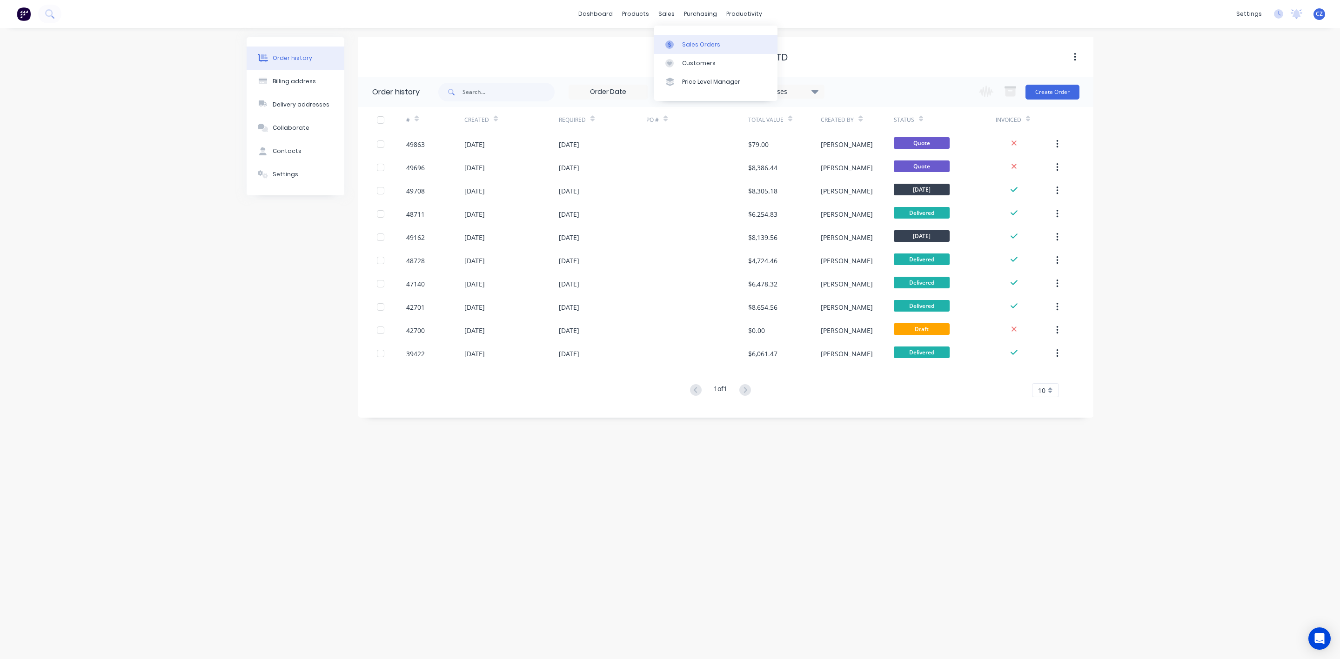
click at [682, 40] on link "Sales Orders" at bounding box center [715, 44] width 123 height 19
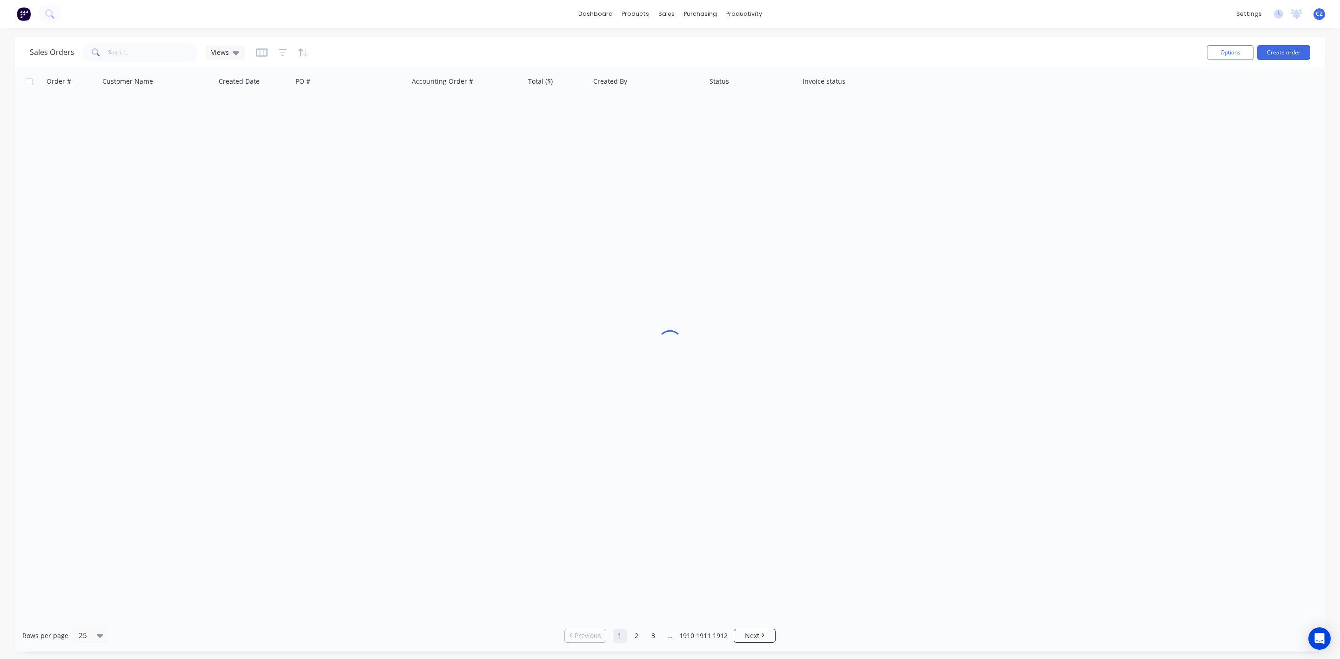
click at [164, 66] on div "Sales Orders Views Options Create order" at bounding box center [670, 52] width 1310 height 30
click at [143, 55] on input "text" at bounding box center [153, 52] width 91 height 19
drag, startPoint x: 687, startPoint y: 43, endPoint x: 660, endPoint y: 42, distance: 26.6
click at [687, 43] on div "Sales Orders" at bounding box center [701, 44] width 38 height 8
drag, startPoint x: 138, startPoint y: 47, endPoint x: 67, endPoint y: 56, distance: 71.9
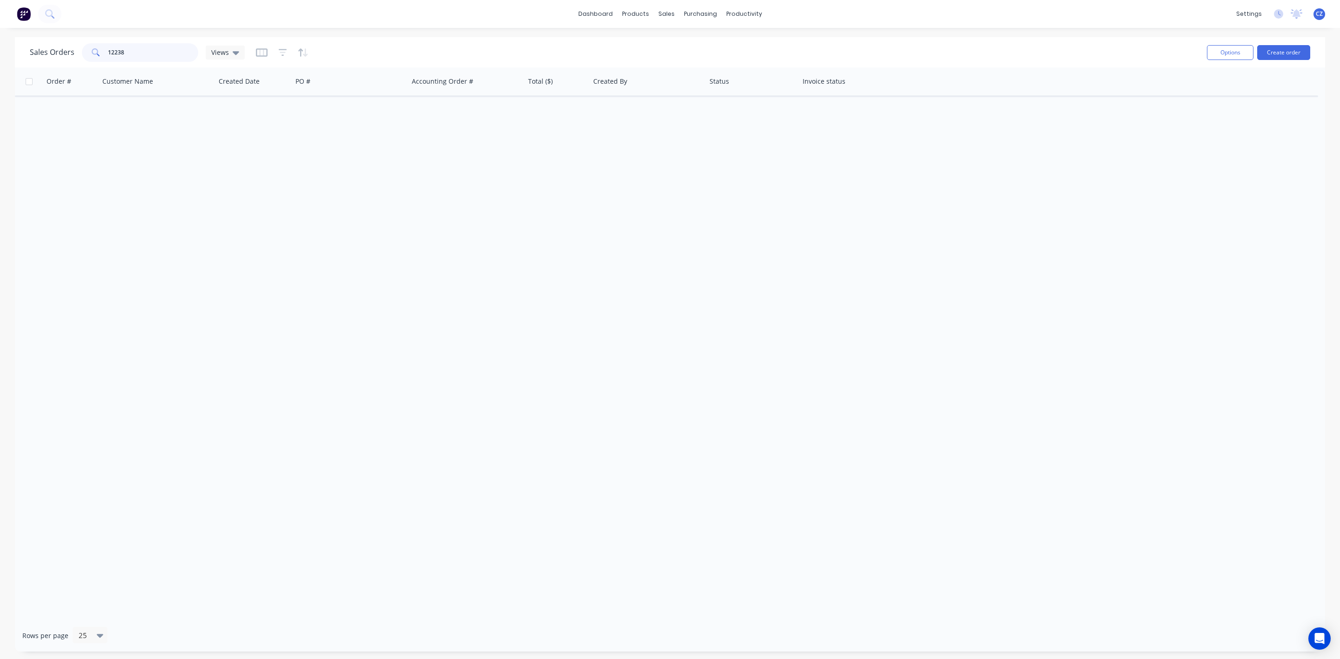
click at [67, 56] on div "Sales Orders 12238 Views" at bounding box center [137, 52] width 215 height 19
type input "12238"
click at [690, 59] on div "Customers" at bounding box center [699, 63] width 34 height 8
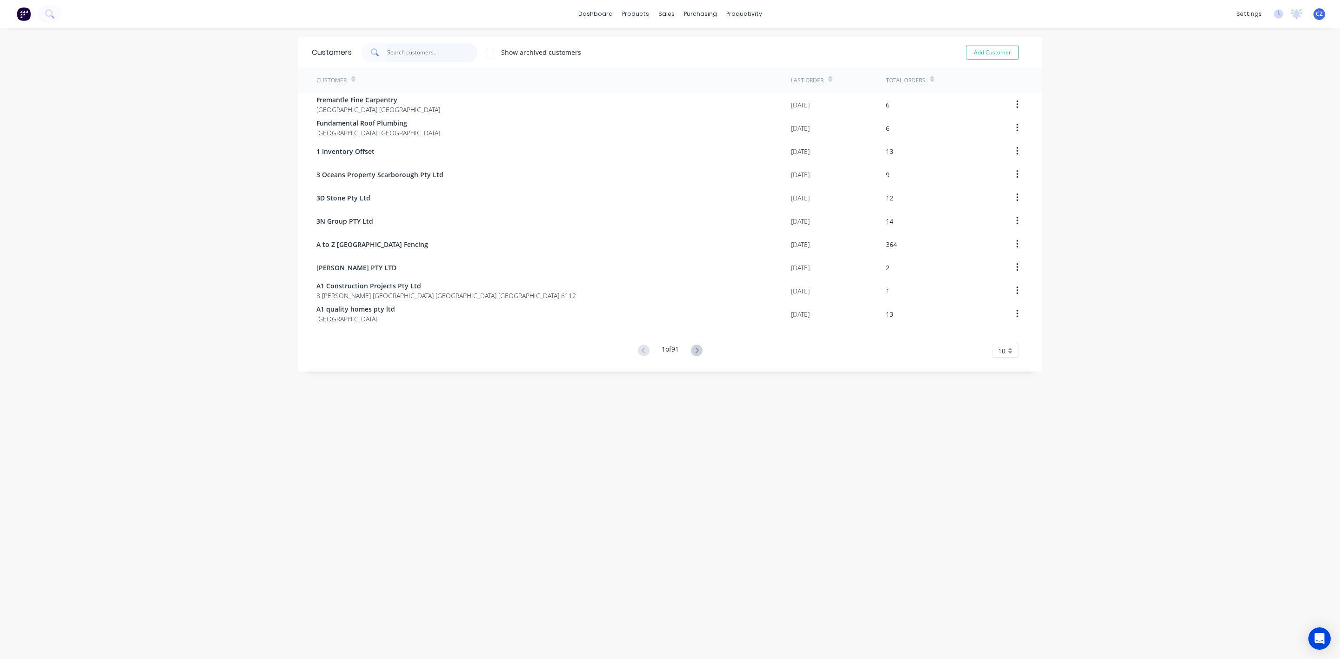
click at [422, 49] on input "text" at bounding box center [432, 52] width 91 height 19
click at [681, 40] on div "Sales Orders" at bounding box center [696, 44] width 38 height 8
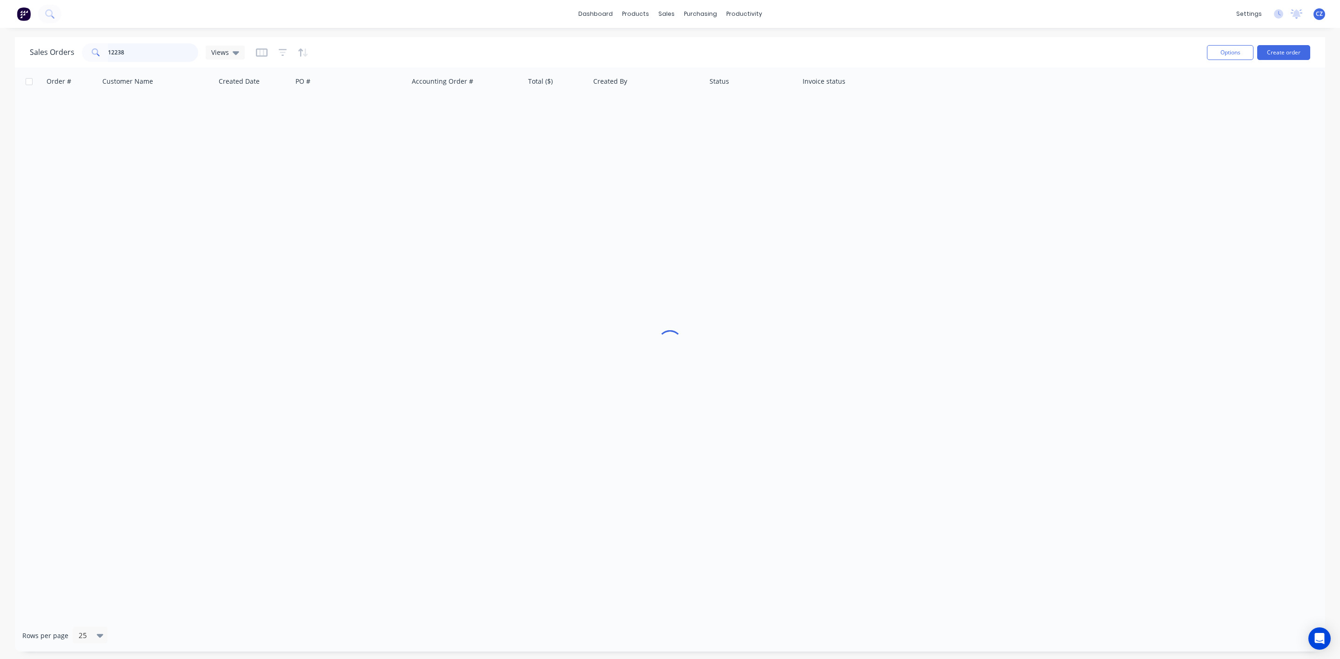
click at [144, 51] on input "12238" at bounding box center [153, 52] width 91 height 19
click at [696, 67] on div "Customers" at bounding box center [699, 63] width 34 height 8
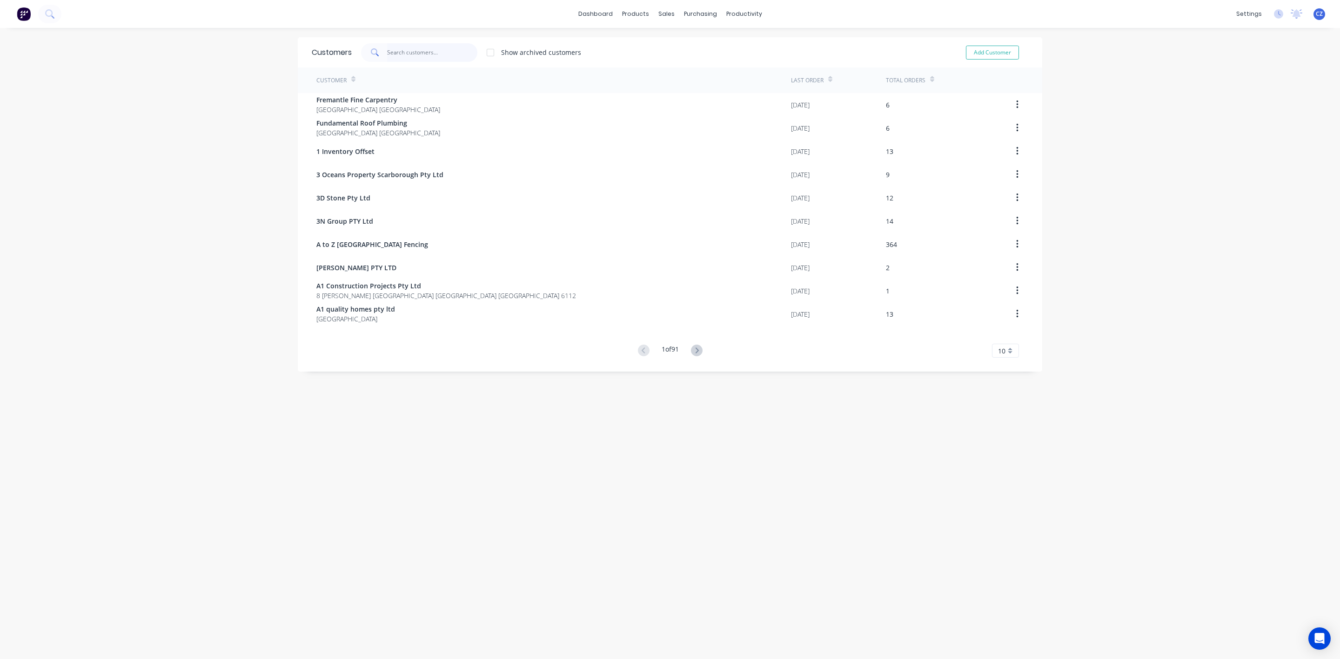
click at [453, 48] on input "text" at bounding box center [432, 52] width 91 height 19
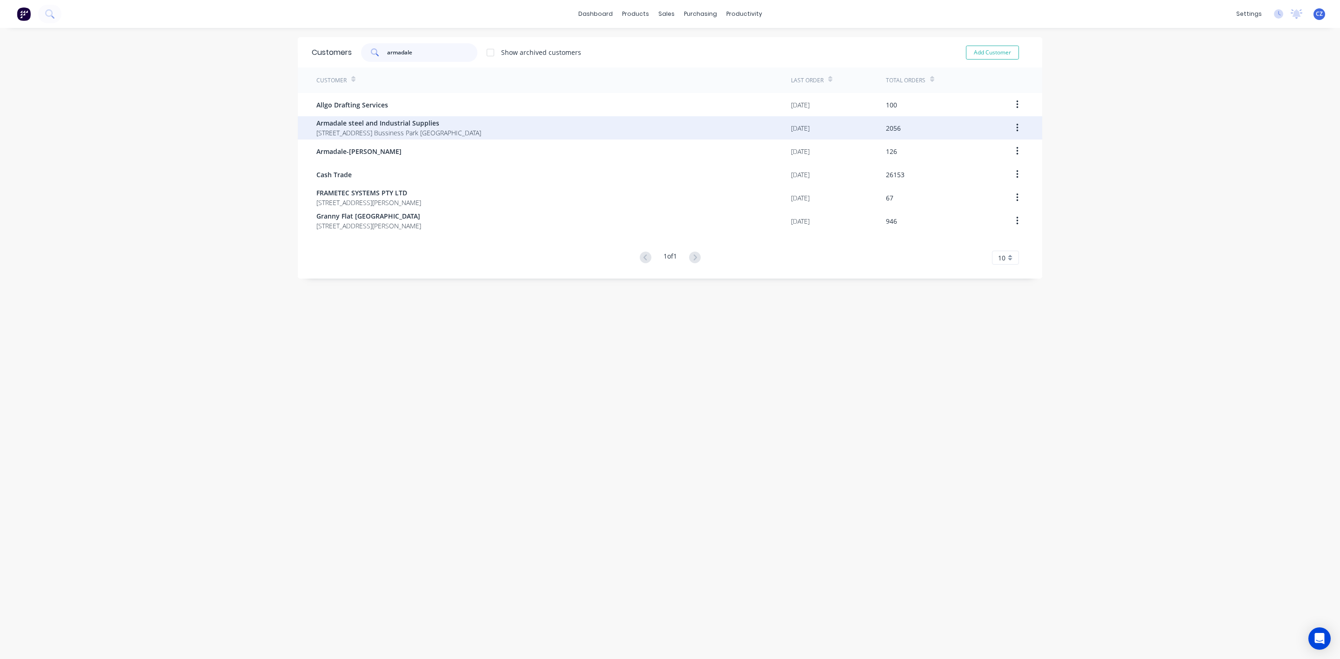
type input "armadale"
click at [458, 128] on span "4 Bessemer Road Forrestdale Bussiness Park Forrestdale" at bounding box center [398, 133] width 165 height 10
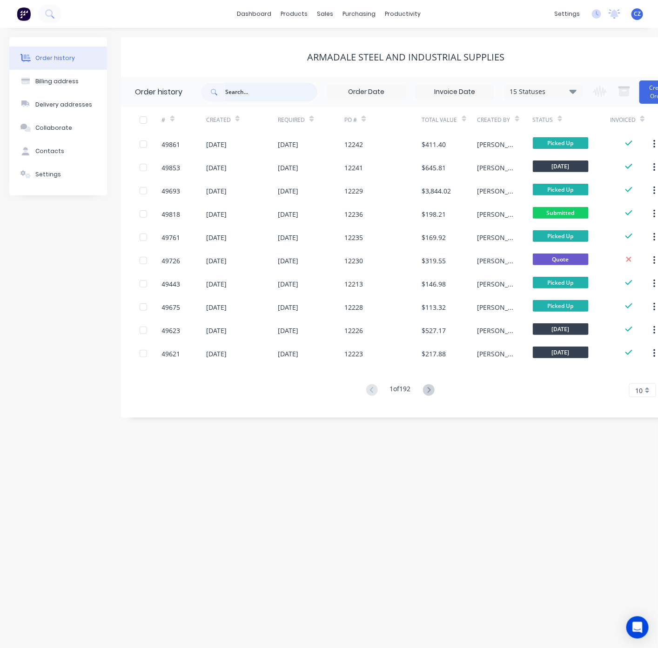
click at [246, 94] on input "text" at bounding box center [271, 92] width 92 height 19
type input "12238"
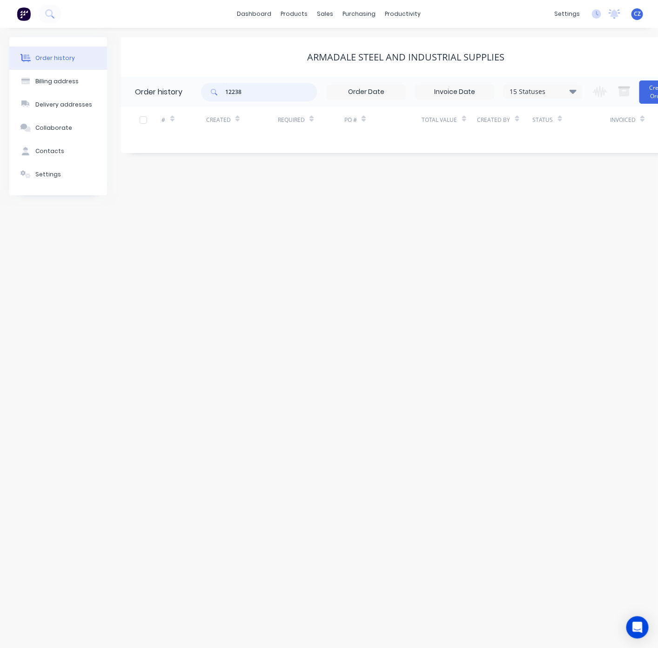
drag, startPoint x: 273, startPoint y: 93, endPoint x: 183, endPoint y: 91, distance: 89.4
click at [183, 91] on header "Order history 12238 15 Statuses Invoice Status Invoiced Not Invoiced Partial Or…" at bounding box center [406, 92] width 570 height 30
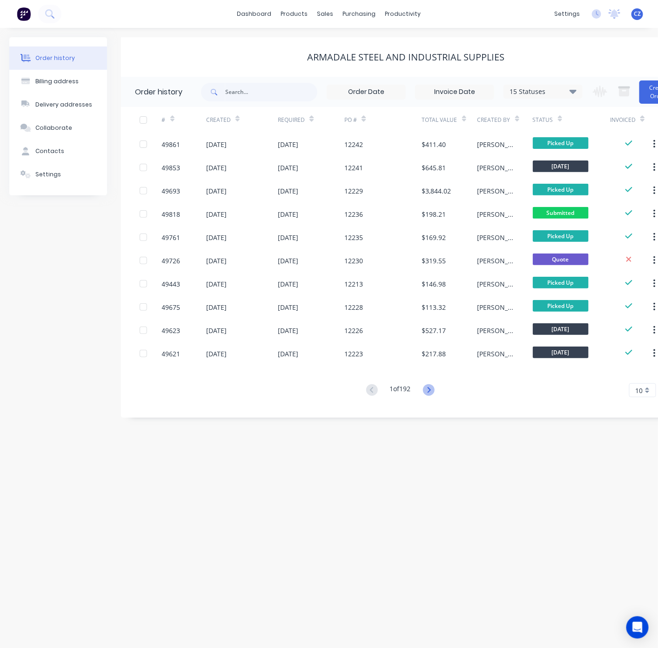
click at [433, 389] on icon at bounding box center [429, 390] width 12 height 12
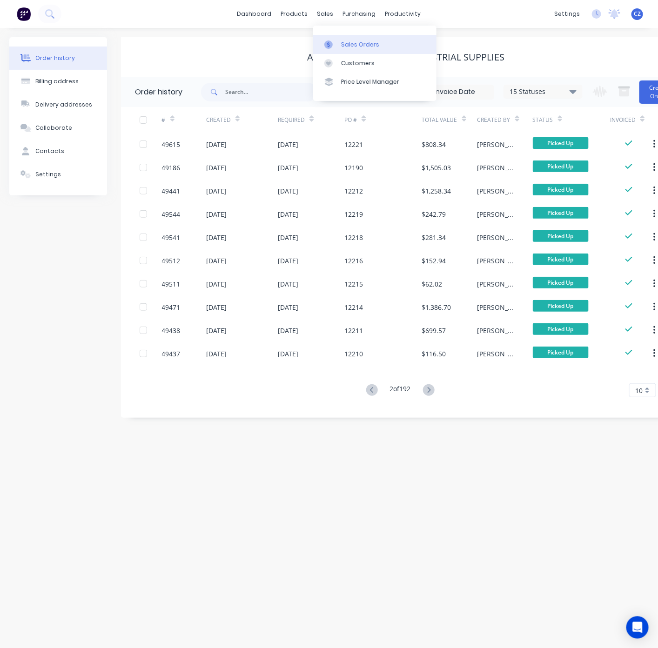
click at [347, 43] on div "Sales Orders" at bounding box center [360, 44] width 38 height 8
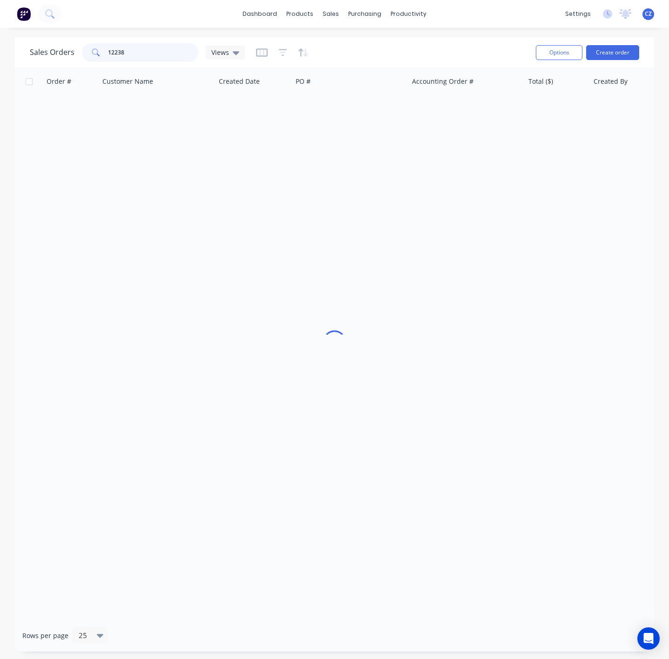
drag, startPoint x: 149, startPoint y: 52, endPoint x: -32, endPoint y: 60, distance: 181.6
click at [0, 60] on html "dashboard products sales purchasing productivity dashboard products Product Cat…" at bounding box center [334, 329] width 669 height 659
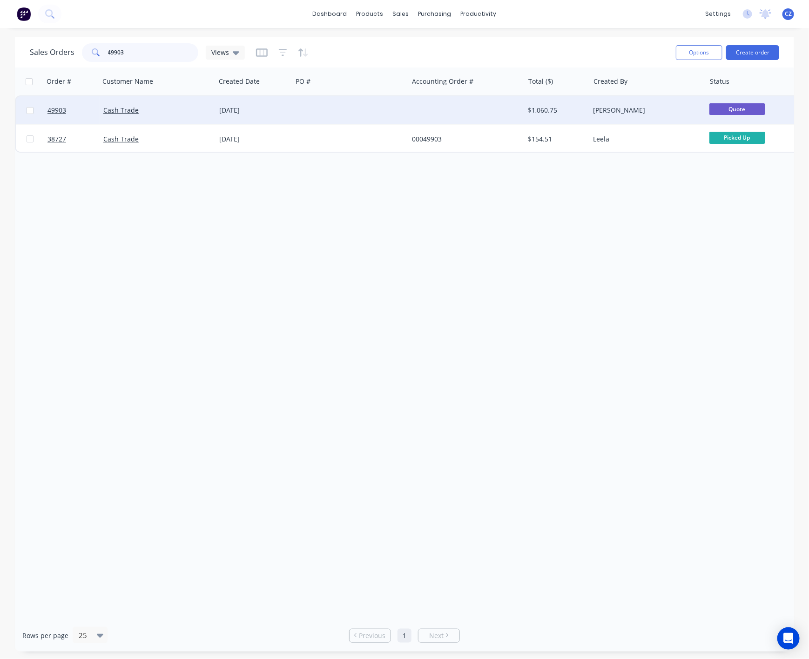
type input "49903"
click at [410, 112] on div at bounding box center [466, 110] width 116 height 28
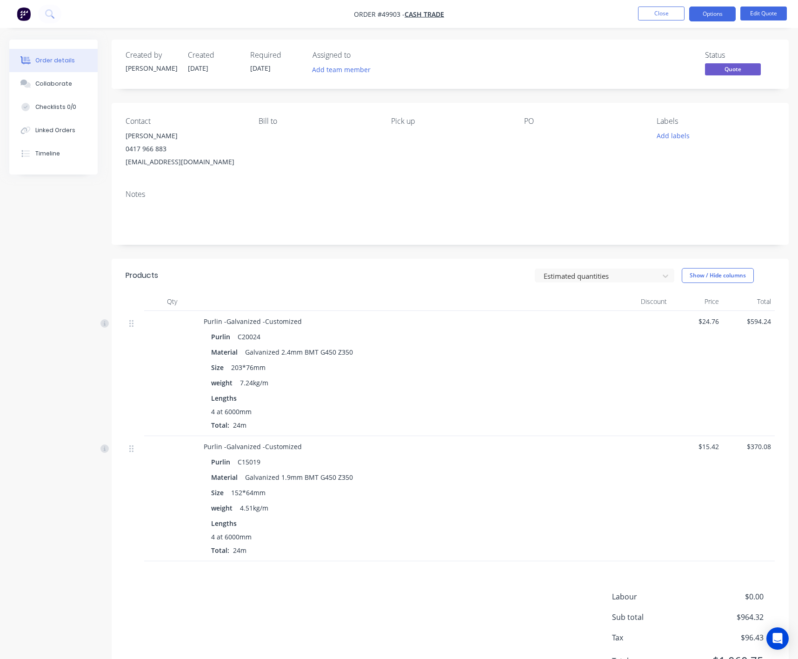
click at [407, 406] on div "Lengths 4 at 6000mm Total: 24m" at bounding box center [409, 411] width 396 height 37
click at [775, 16] on button "Edit Quote" at bounding box center [764, 14] width 47 height 14
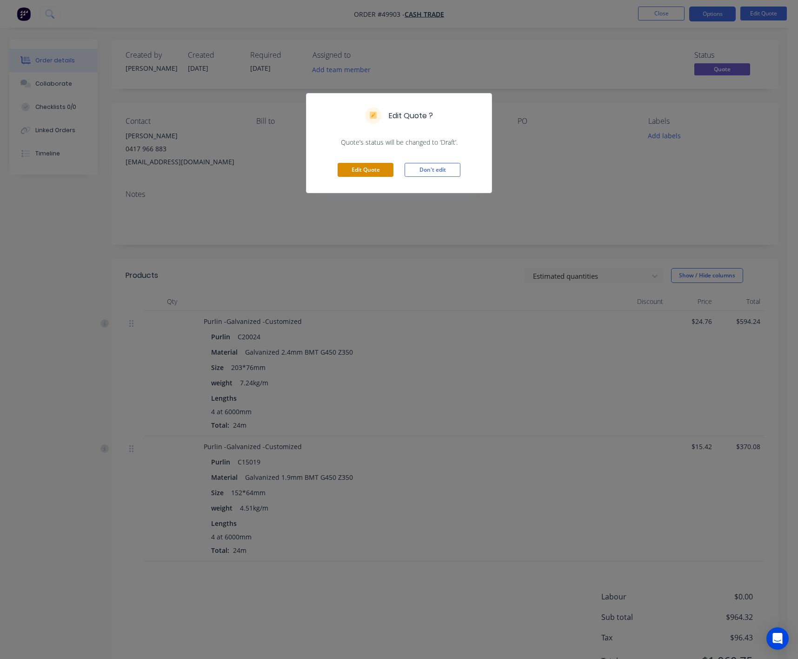
click at [380, 176] on button "Edit Quote" at bounding box center [366, 170] width 56 height 14
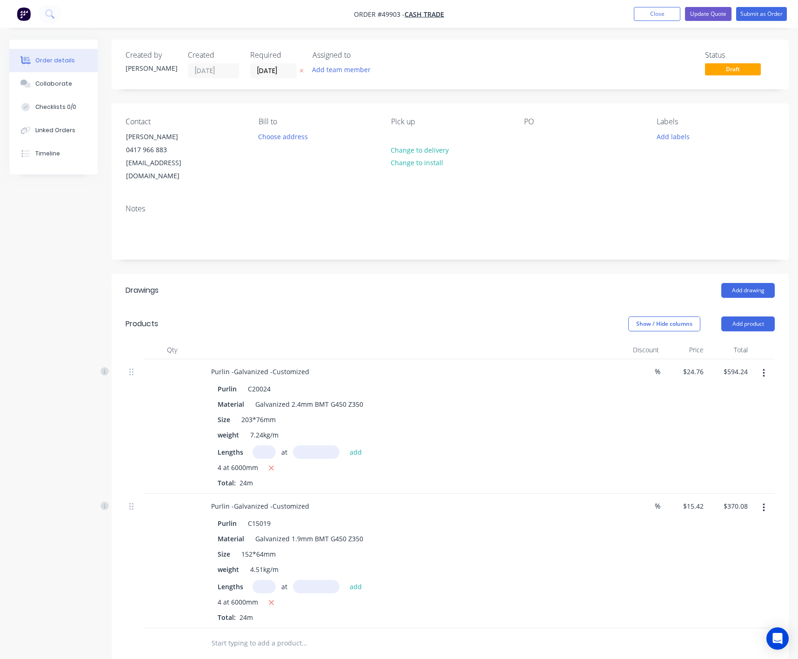
drag, startPoint x: 751, startPoint y: 313, endPoint x: 733, endPoint y: 321, distance: 19.6
click at [748, 316] on button "Add product" at bounding box center [749, 323] width 54 height 15
click at [706, 341] on div "Product catalogue" at bounding box center [731, 347] width 72 height 13
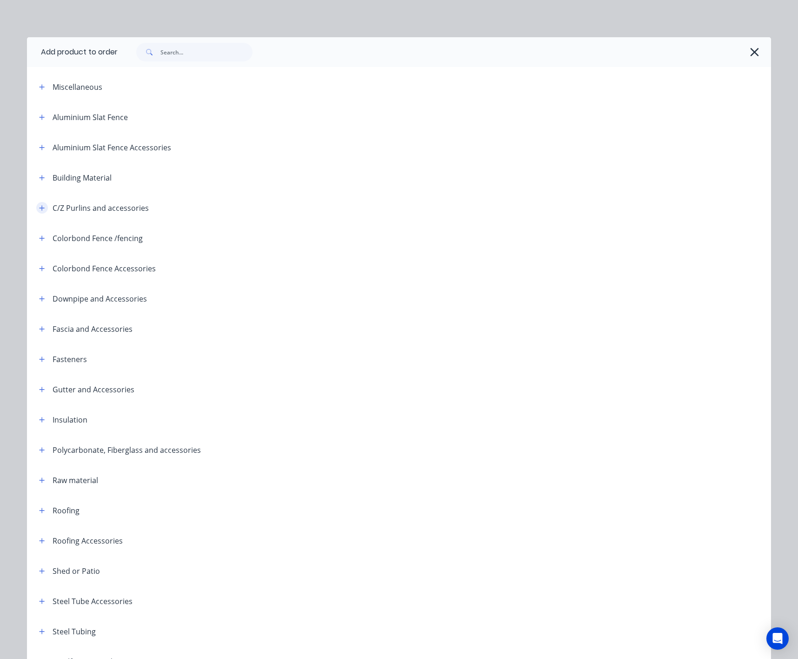
click at [40, 206] on icon "button" at bounding box center [42, 207] width 5 height 5
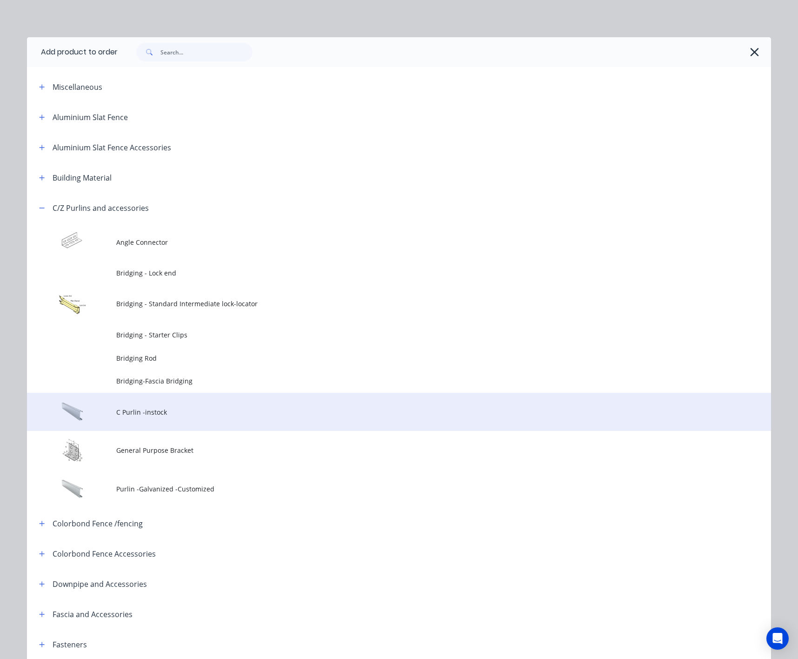
click at [275, 409] on span "C Purlin -instock" at bounding box center [378, 412] width 524 height 10
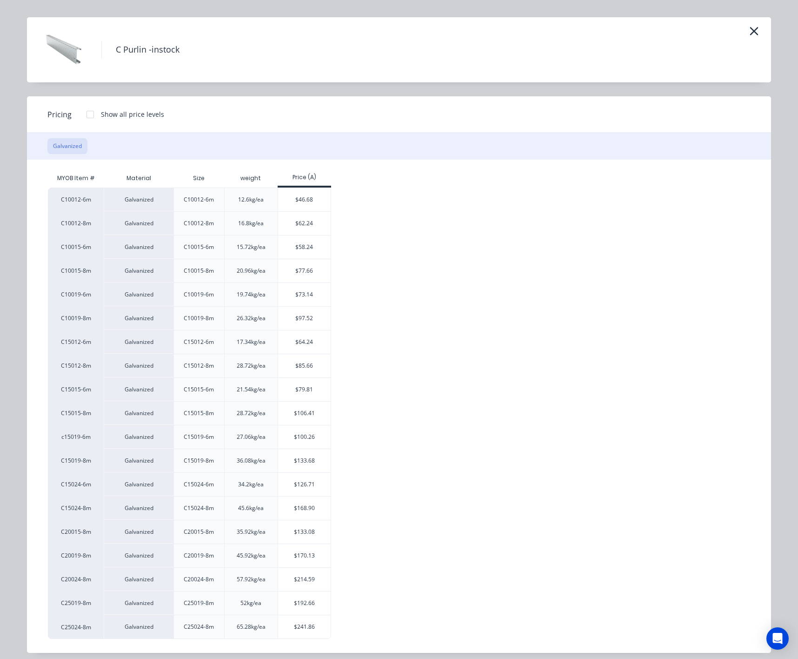
scroll to position [31, 0]
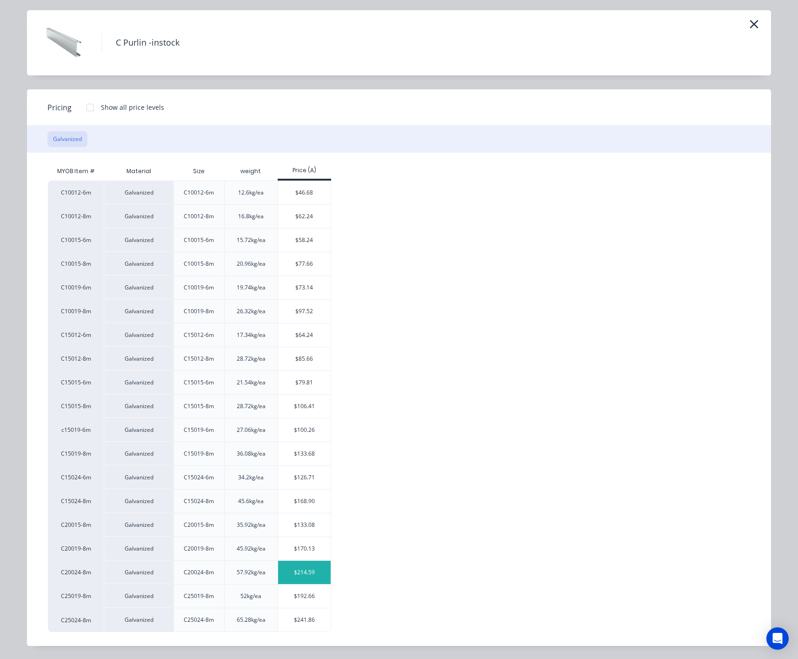
click at [304, 571] on div "$214.59" at bounding box center [304, 572] width 53 height 23
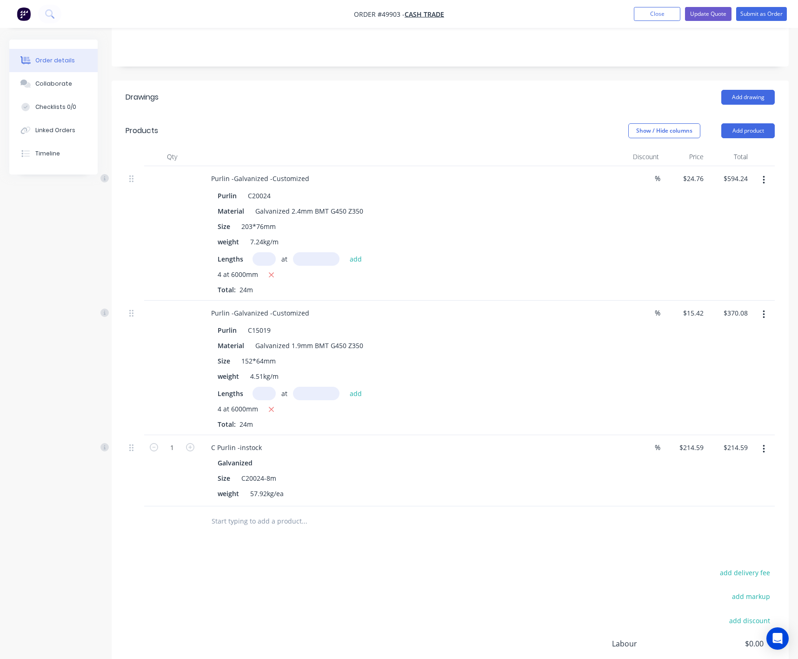
scroll to position [209, 0]
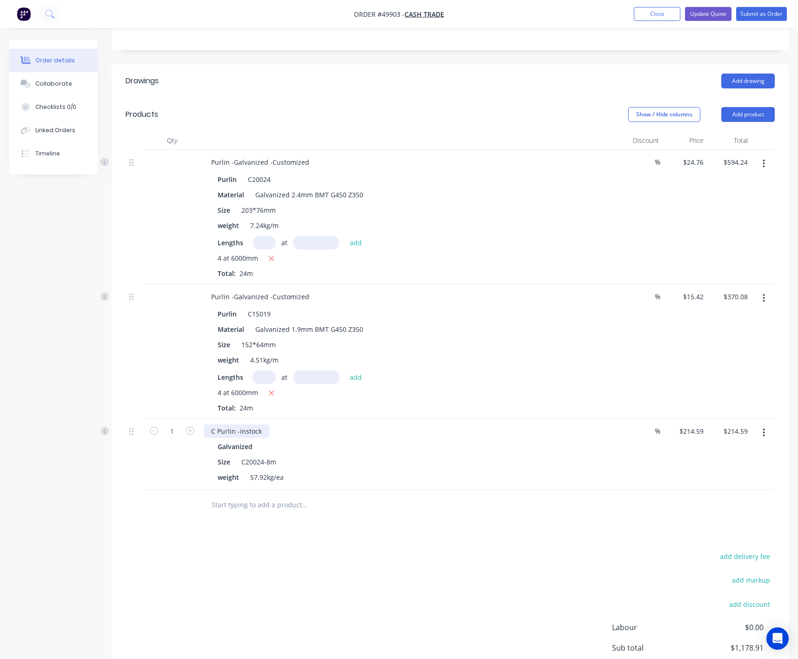
click at [264, 424] on div "C Purlin -instock" at bounding box center [237, 430] width 66 height 13
click at [382, 455] on div "Size C20024-8m" at bounding box center [407, 461] width 387 height 13
click at [763, 159] on icon "button" at bounding box center [764, 164] width 2 height 10
click at [720, 237] on div "Delete" at bounding box center [731, 243] width 72 height 13
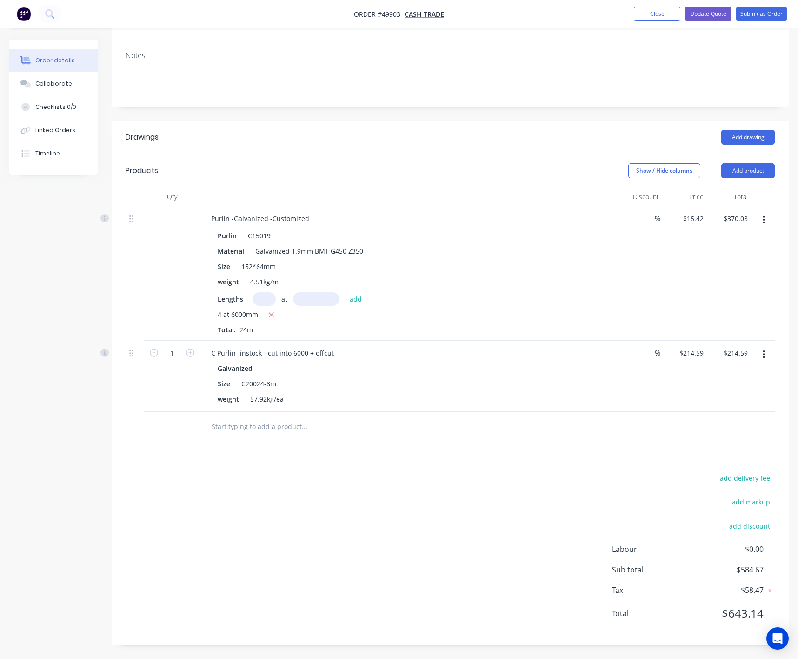
scroll to position [141, 0]
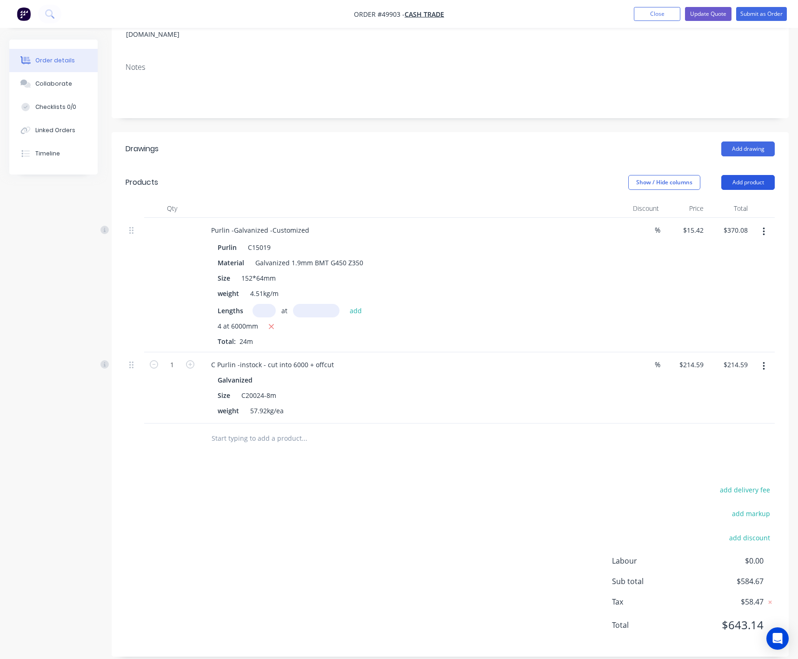
drag, startPoint x: 739, startPoint y: 179, endPoint x: 743, endPoint y: 173, distance: 7.0
click at [743, 174] on header "Products Show / Hide columns Add product" at bounding box center [450, 183] width 677 height 34
click at [728, 175] on button "Add product" at bounding box center [749, 182] width 54 height 15
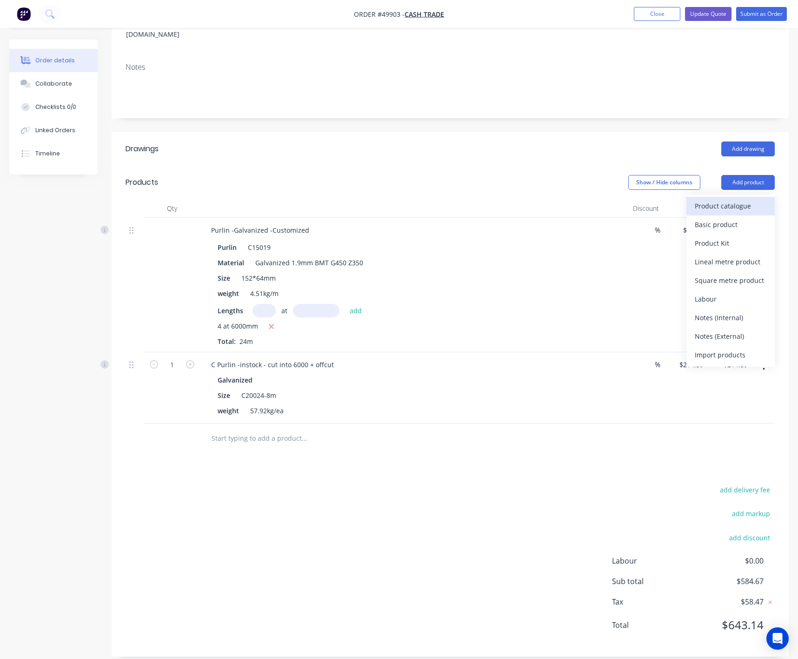
click at [725, 199] on div "Product catalogue" at bounding box center [731, 205] width 72 height 13
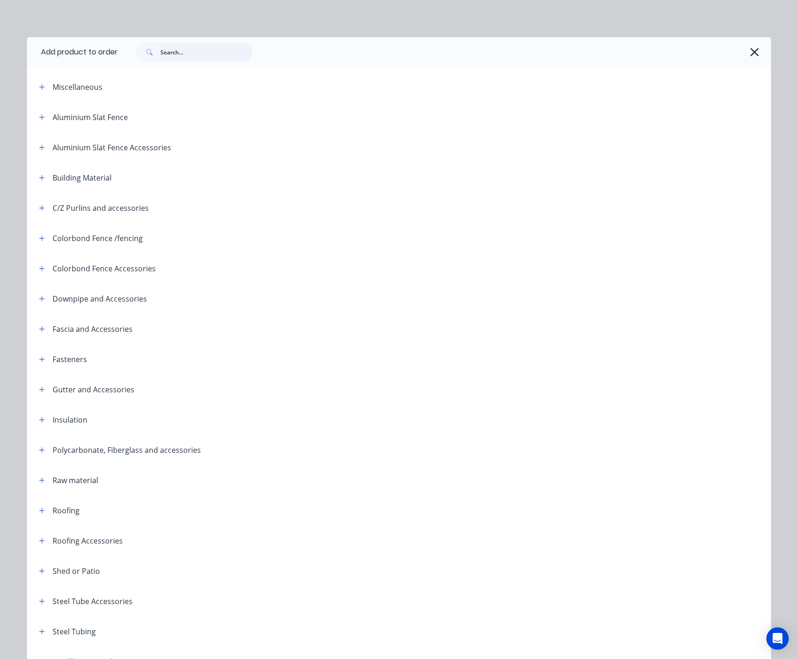
click at [199, 45] on input "text" at bounding box center [207, 52] width 92 height 19
type input "cut"
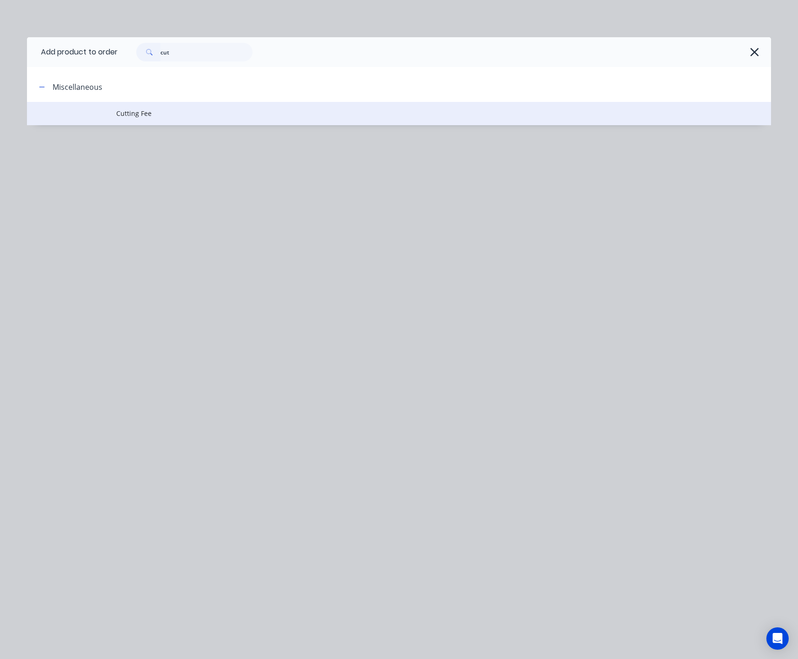
click at [155, 105] on td "Cutting Fee" at bounding box center [443, 113] width 655 height 23
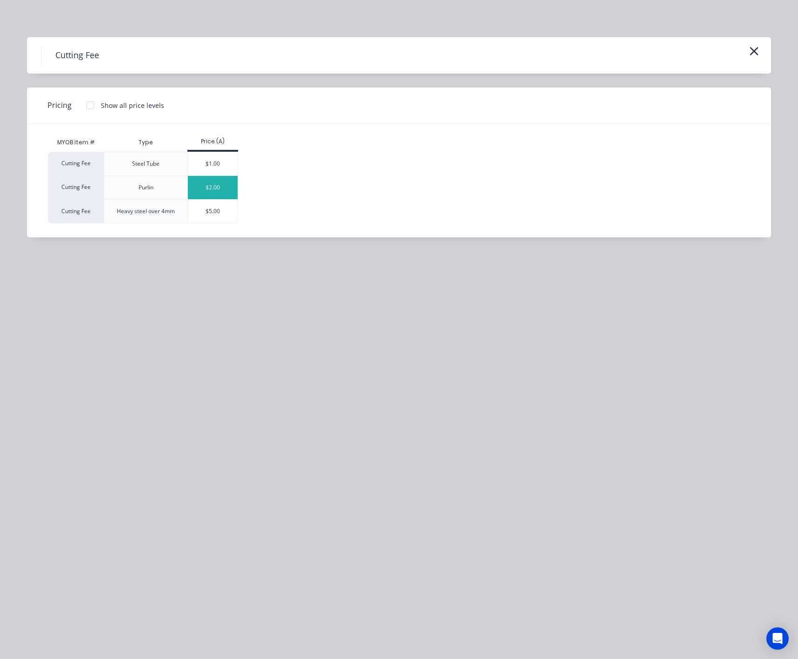
click at [228, 182] on div "$2.00" at bounding box center [213, 187] width 50 height 23
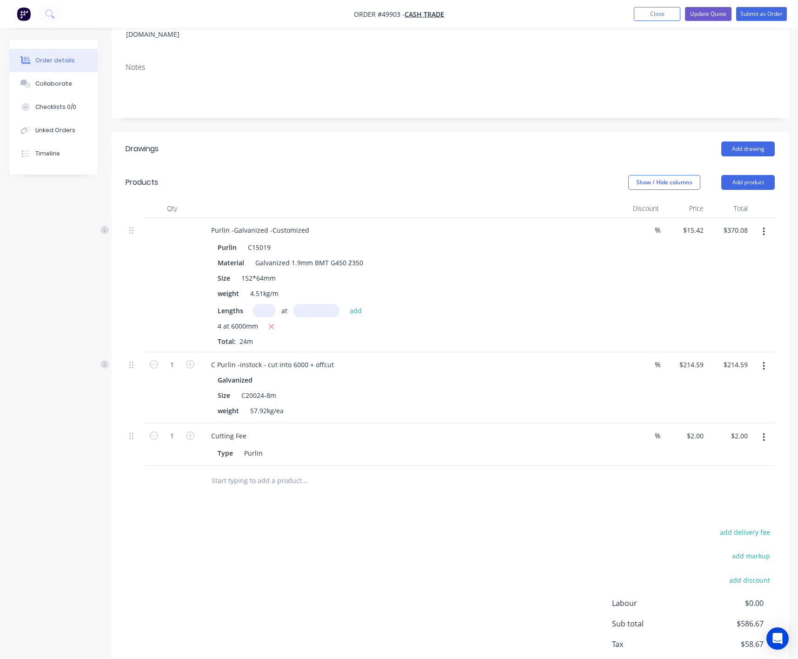
drag, startPoint x: 292, startPoint y: 498, endPoint x: 342, endPoint y: 469, distance: 58.6
click at [296, 496] on div "Drawings Add drawing Products Show / Hide columns Add product Qty Discount Pric…" at bounding box center [450, 415] width 677 height 567
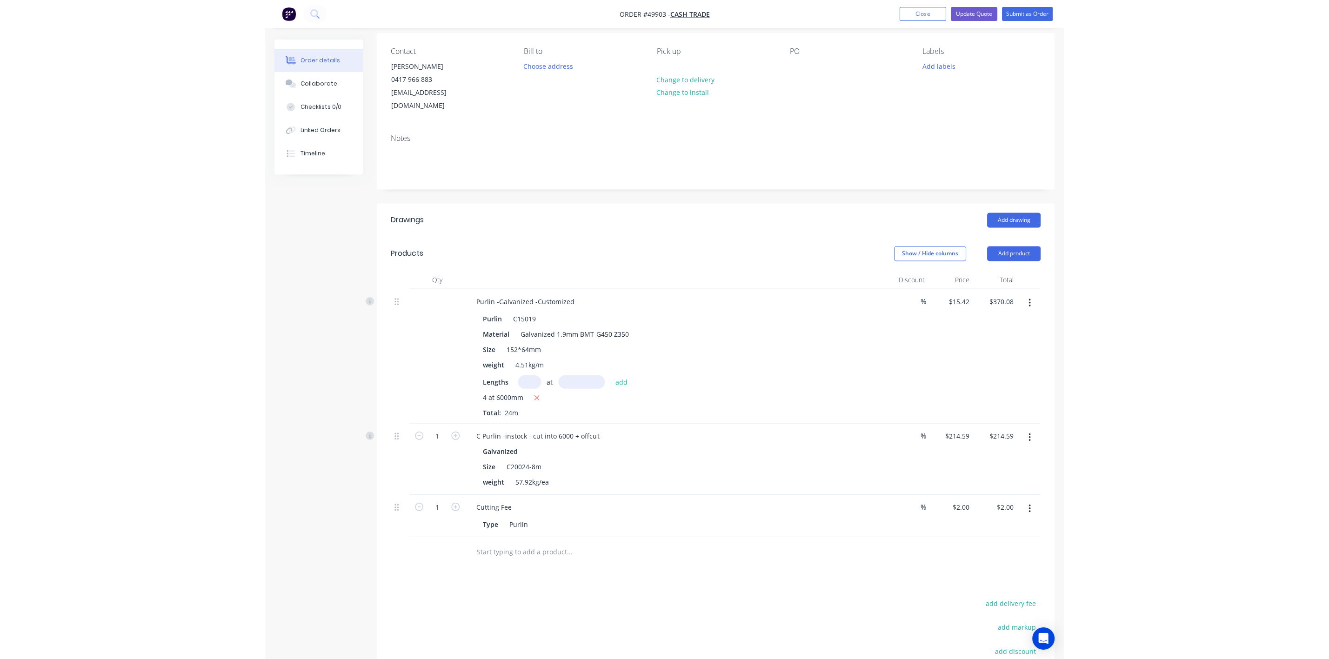
scroll to position [0, 0]
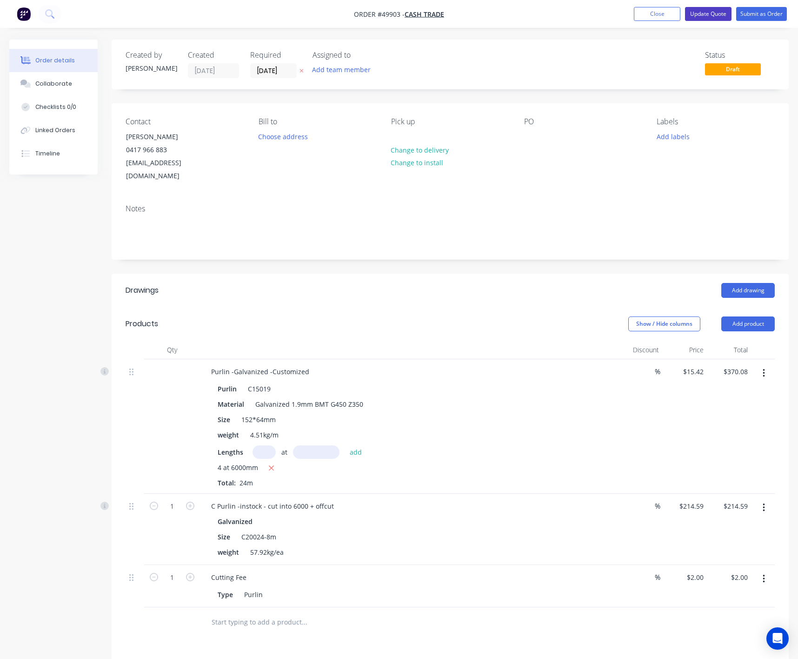
click at [694, 13] on button "Update Quote" at bounding box center [708, 14] width 47 height 14
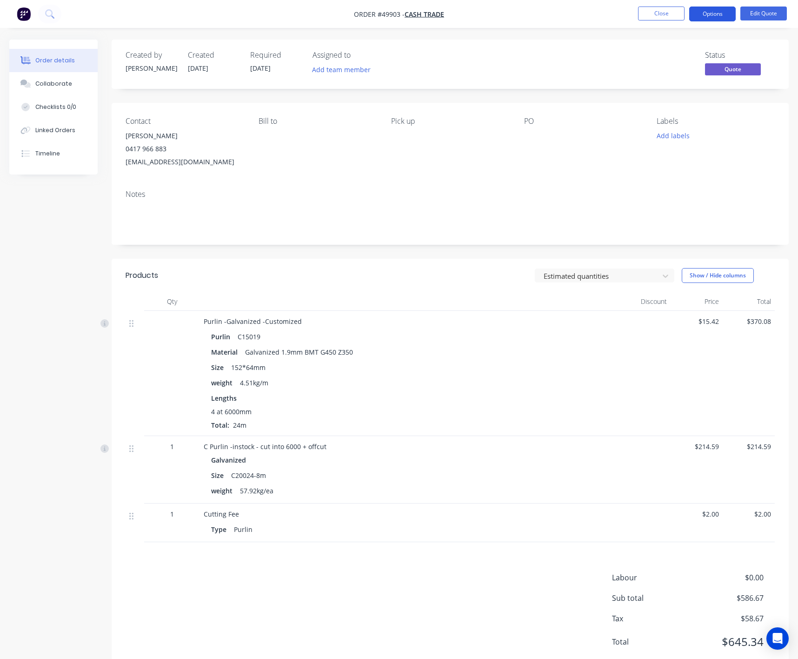
click at [717, 14] on button "Options" at bounding box center [713, 14] width 47 height 15
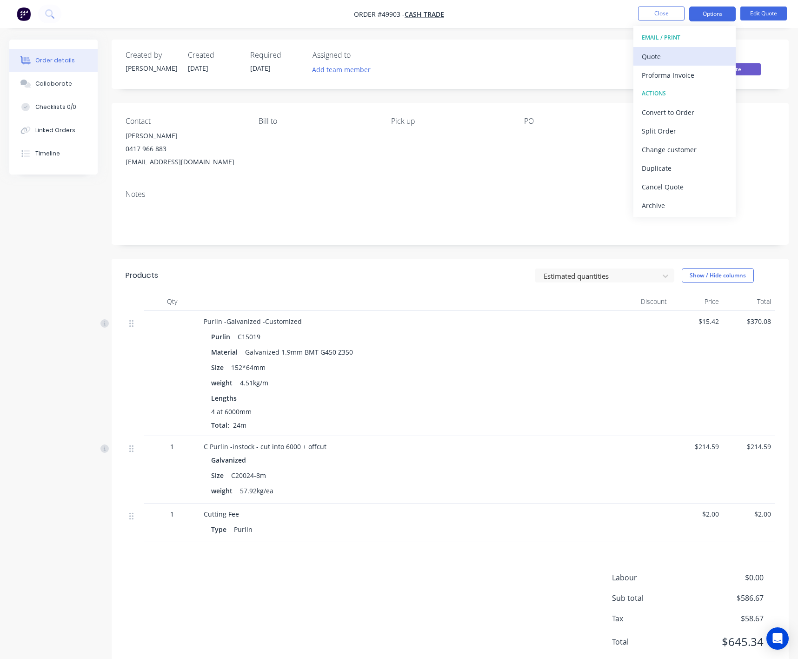
click at [687, 52] on div "Quote" at bounding box center [685, 56] width 86 height 13
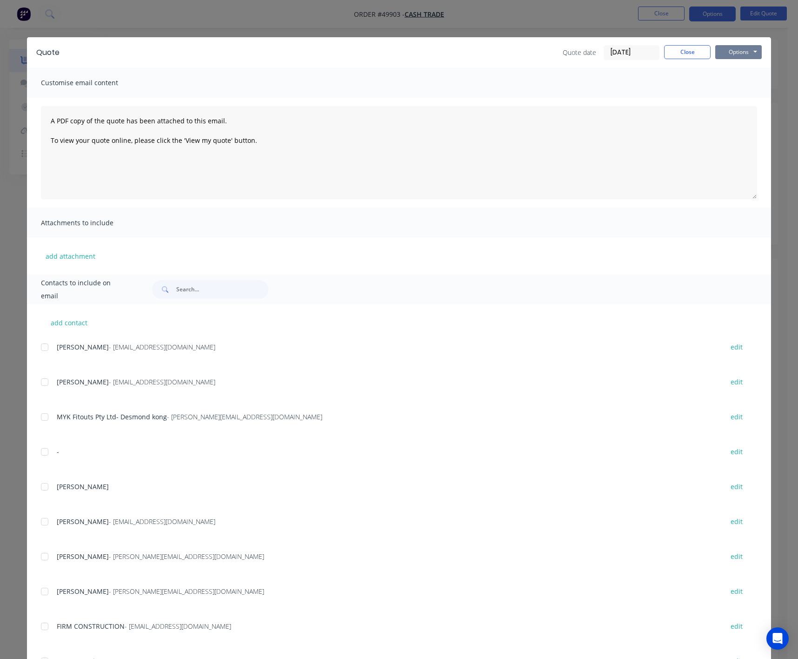
drag, startPoint x: 722, startPoint y: 54, endPoint x: 731, endPoint y: 57, distance: 9.2
click at [723, 54] on button "Options" at bounding box center [739, 52] width 47 height 14
click at [743, 74] on button "Preview" at bounding box center [746, 68] width 60 height 15
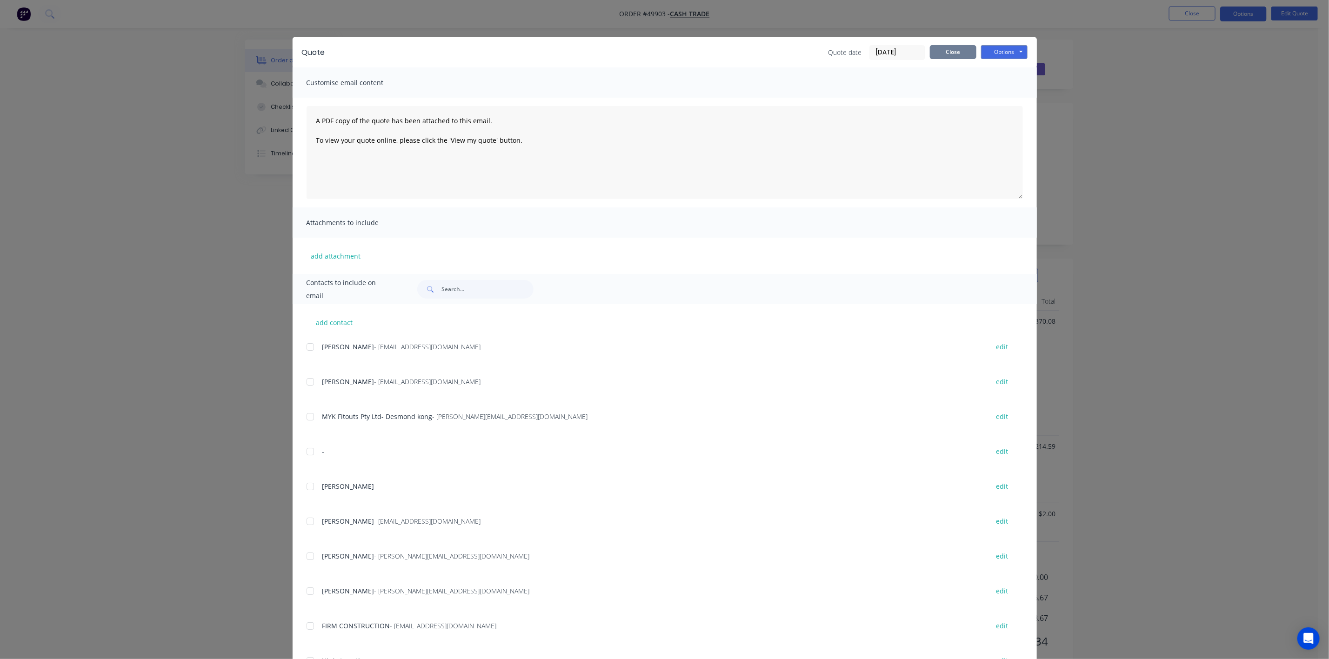
click at [952, 49] on button "Close" at bounding box center [953, 52] width 47 height 14
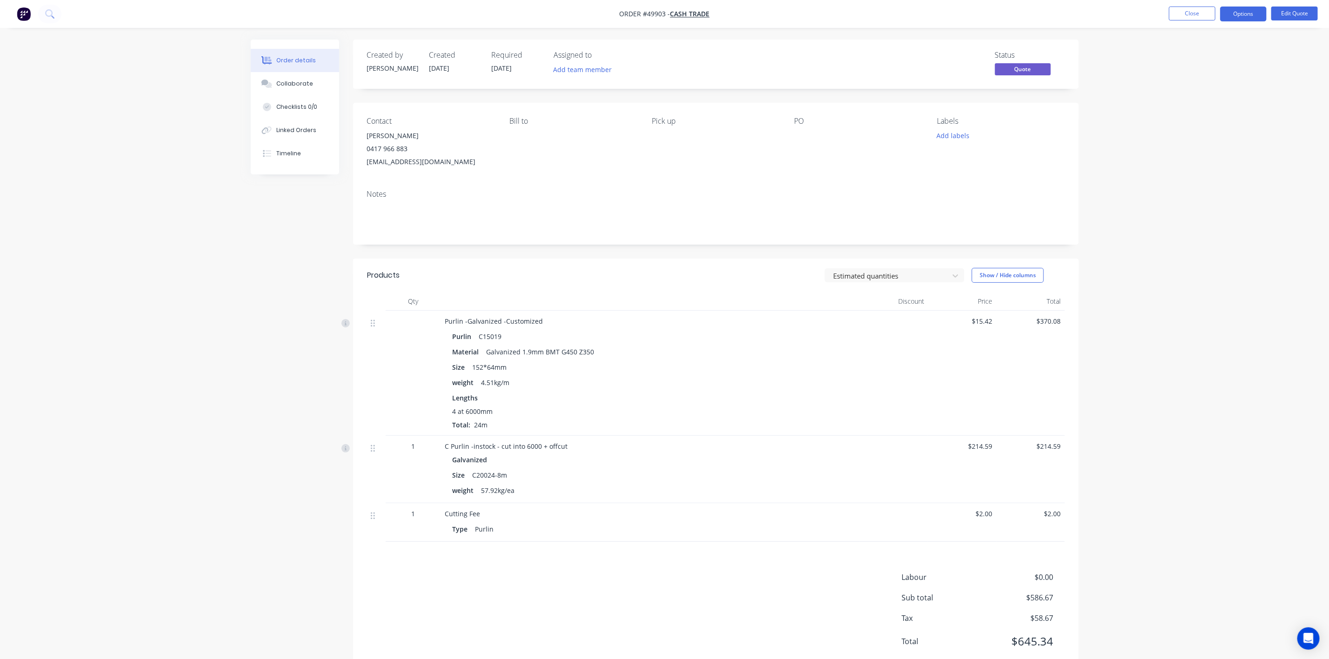
click at [1191, 349] on div "Order details Collaborate Checklists 0/0 Linked Orders Timeline Order details C…" at bounding box center [664, 343] width 1329 height 687
click at [1191, 14] on button "Close" at bounding box center [1192, 14] width 47 height 14
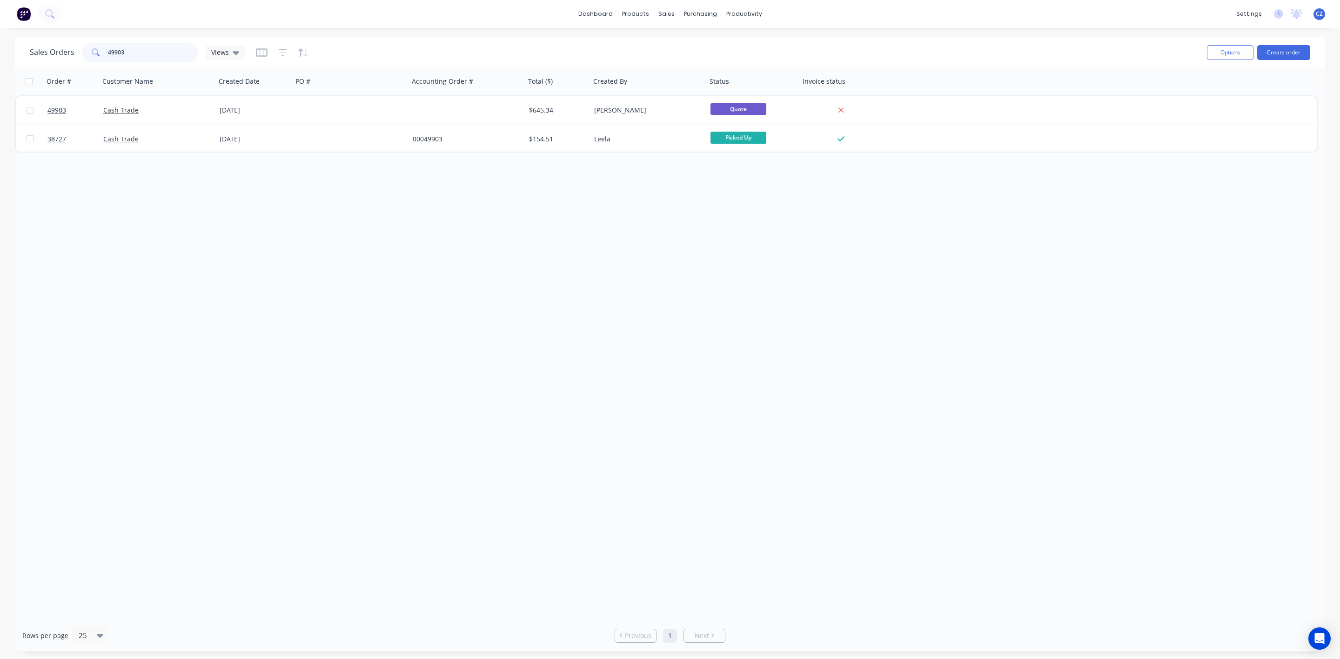
drag, startPoint x: 166, startPoint y: 56, endPoint x: 20, endPoint y: 56, distance: 146.1
click at [20, 56] on div "Sales Orders 49903 Views Options Create order" at bounding box center [670, 52] width 1310 height 30
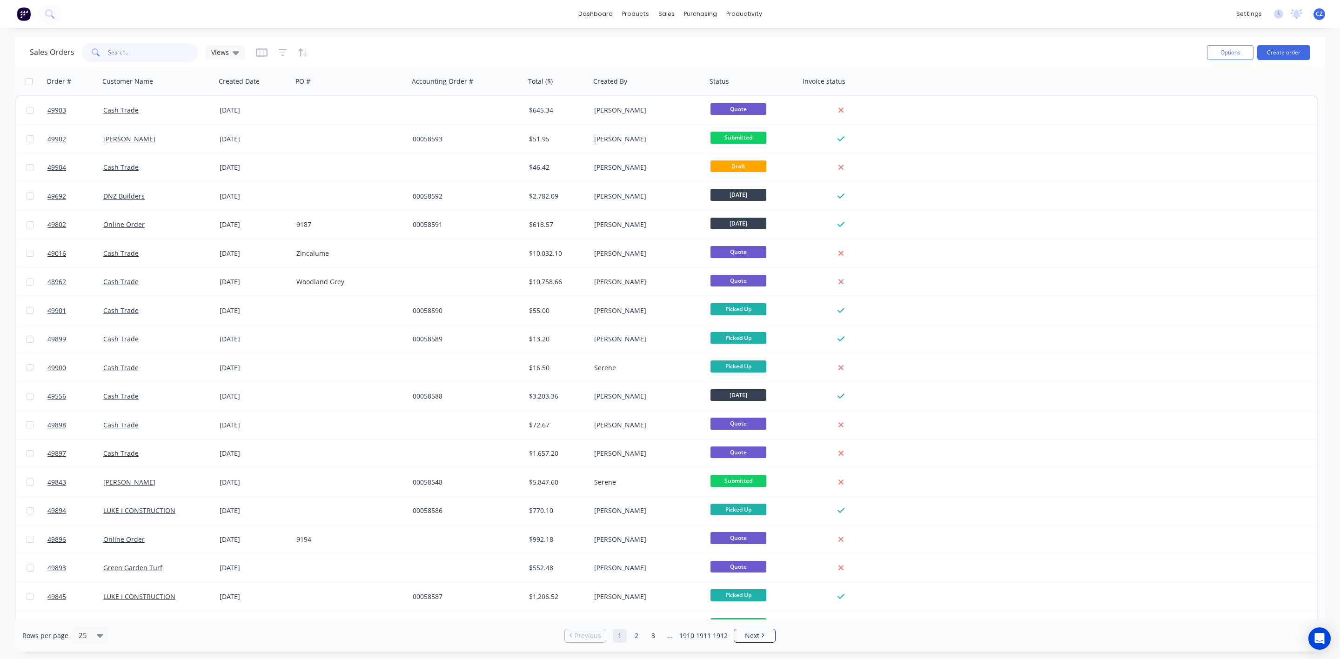
paste input "49903"
type input "49903"
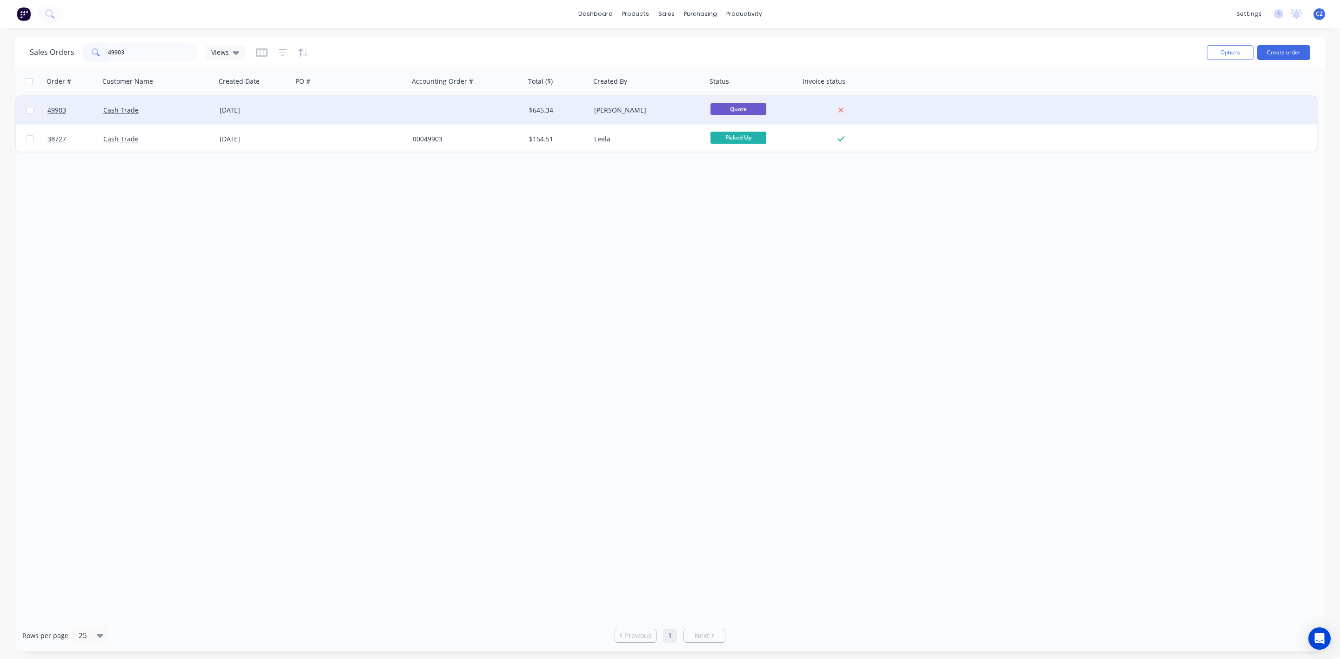
click at [415, 113] on div at bounding box center [467, 110] width 116 height 28
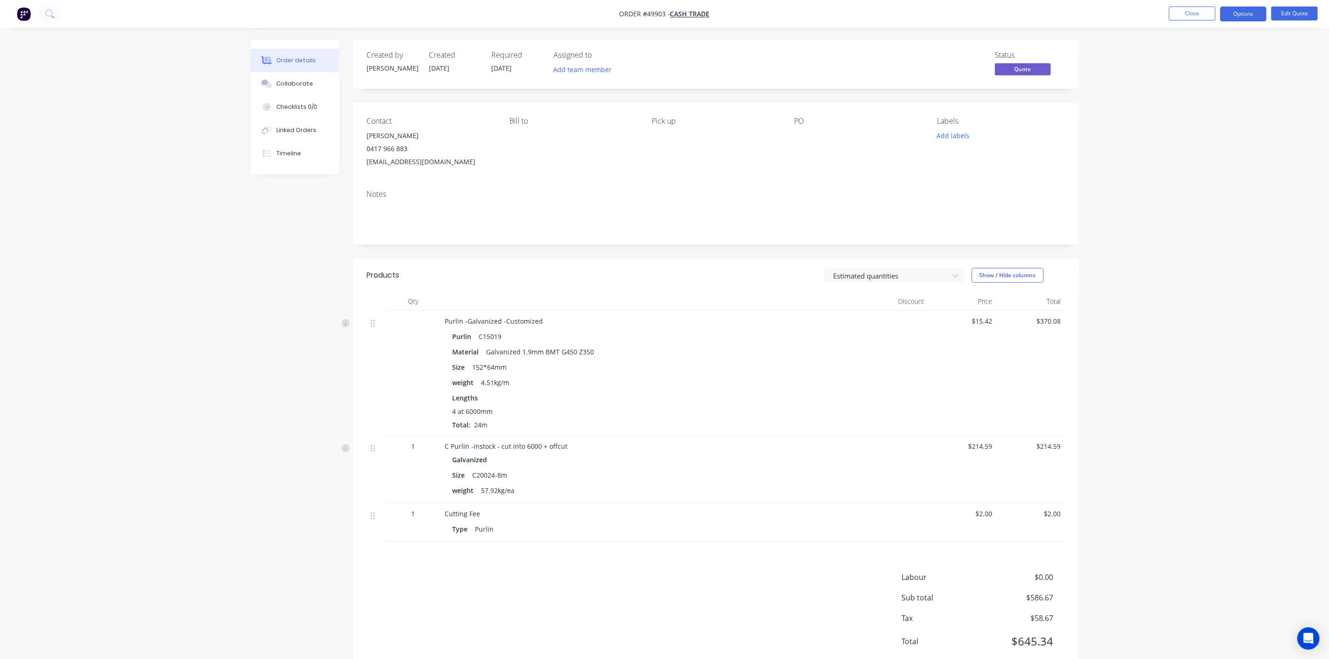
drag, startPoint x: 1309, startPoint y: 23, endPoint x: 1305, endPoint y: 13, distance: 10.6
click at [1191, 22] on nav "Order #49903 - Cash Trade Close Options Edit Quote" at bounding box center [664, 14] width 1329 height 28
click at [1191, 9] on button "Edit Quote" at bounding box center [1295, 14] width 47 height 14
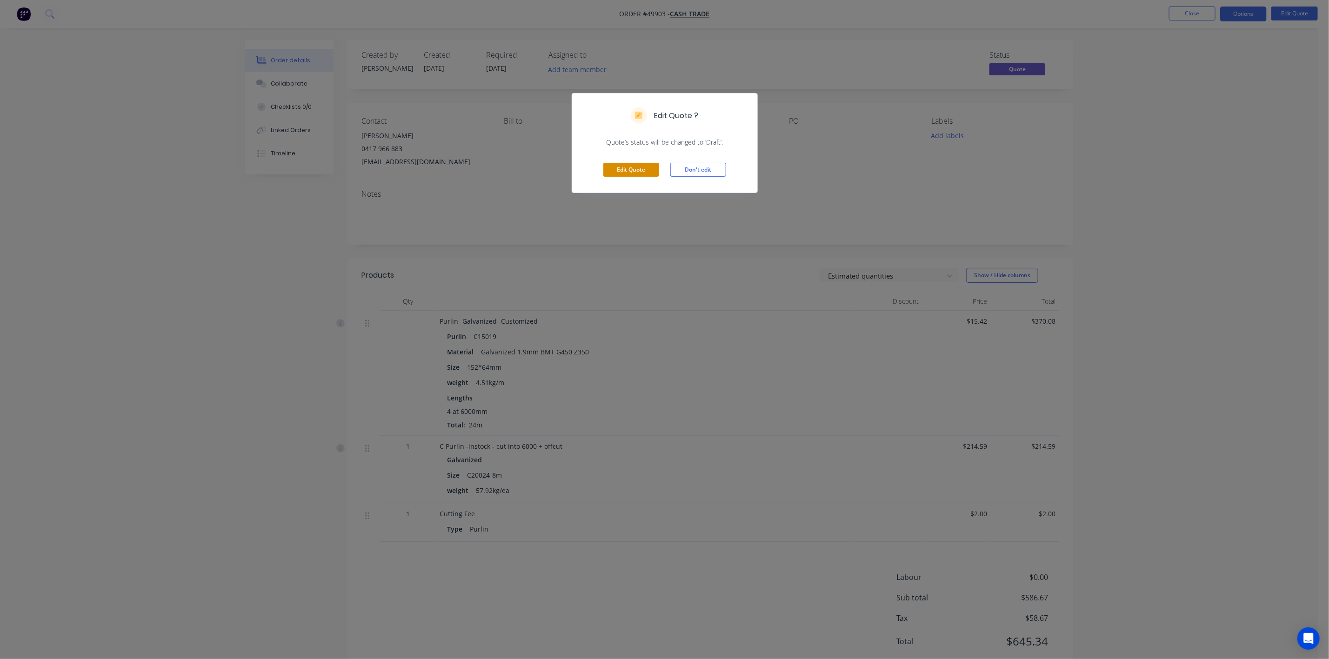
drag, startPoint x: 642, startPoint y: 182, endPoint x: 651, endPoint y: 169, distance: 15.7
click at [649, 174] on div "Edit Quote Don't edit" at bounding box center [664, 170] width 185 height 46
click at [651, 169] on button "Edit Quote" at bounding box center [631, 170] width 56 height 14
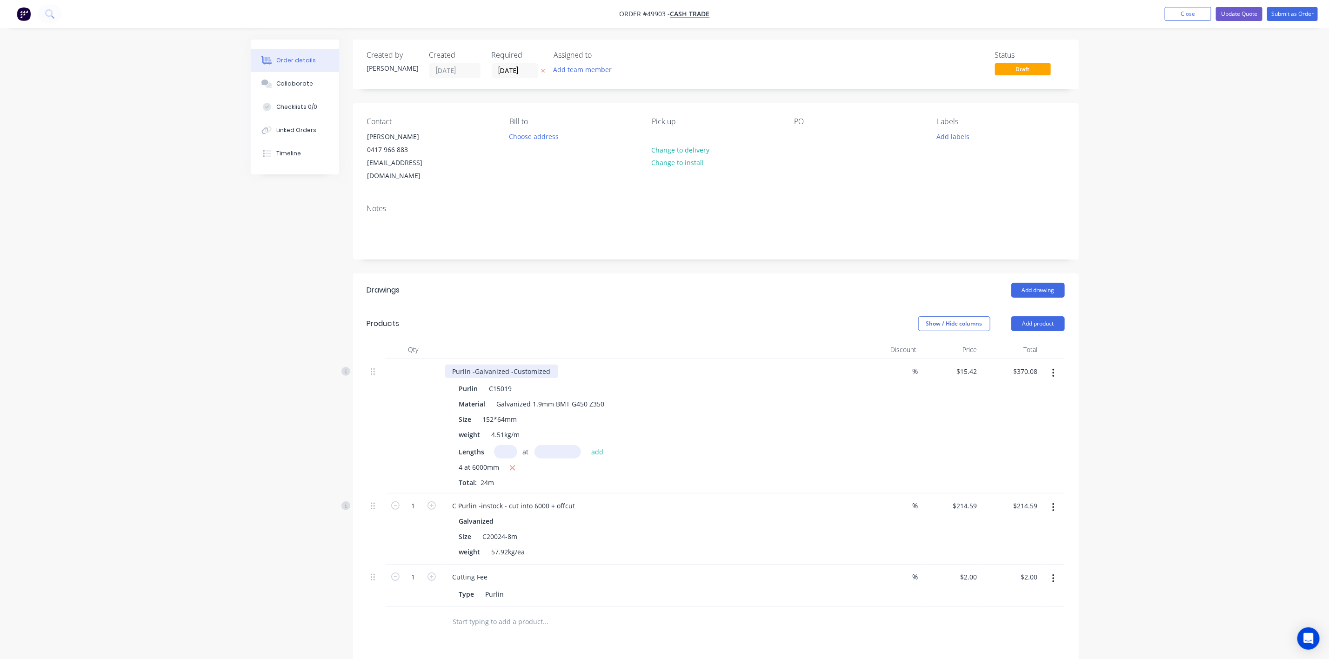
click at [553, 365] on div "Purlin -Galvanized -Customized" at bounding box center [501, 371] width 113 height 13
click at [574, 499] on div "C Purlin -instock - cut into 6000 + offcut" at bounding box center [514, 505] width 138 height 13
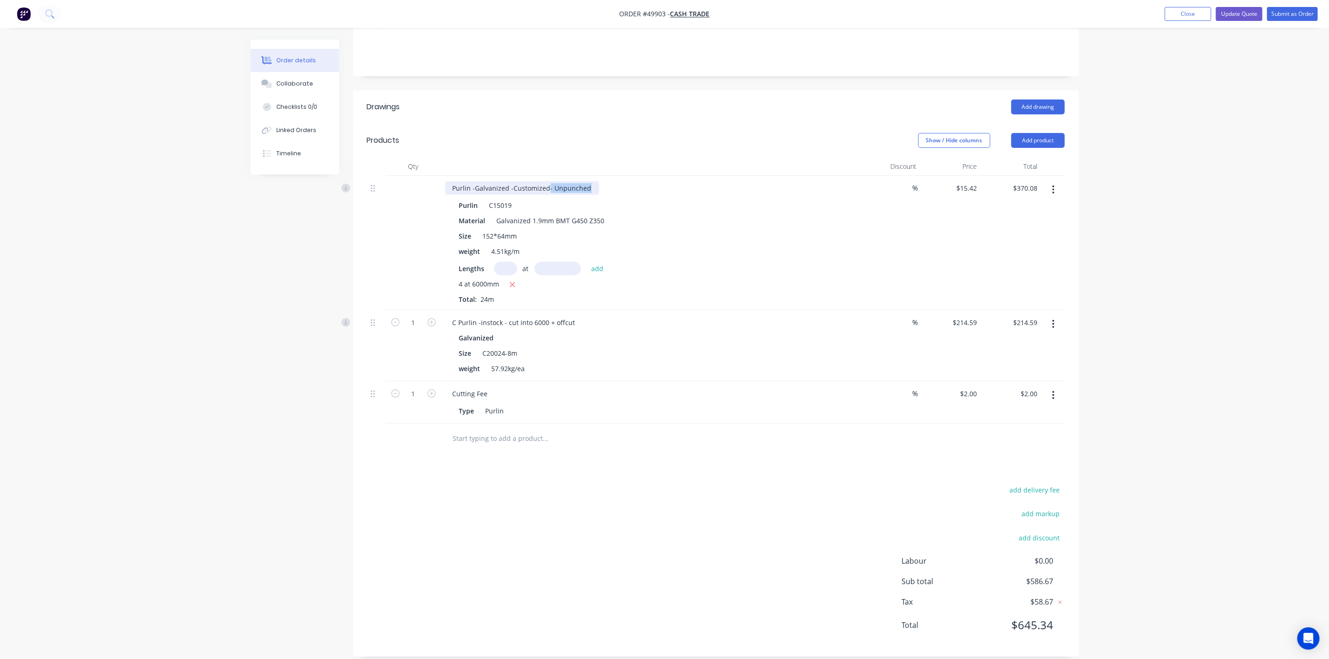
drag, startPoint x: 547, startPoint y: 176, endPoint x: 634, endPoint y: 183, distance: 86.8
click at [634, 183] on div "Purlin -Galvanized -Customized- Unpunched" at bounding box center [650, 187] width 411 height 13
copy div "- Unpunched"
click at [584, 316] on div "C Purlin -instock - cut into 6000 + offcut" at bounding box center [650, 322] width 411 height 13
click at [580, 316] on div "C Purlin -instock - cut into 6000 + offcut" at bounding box center [650, 322] width 411 height 13
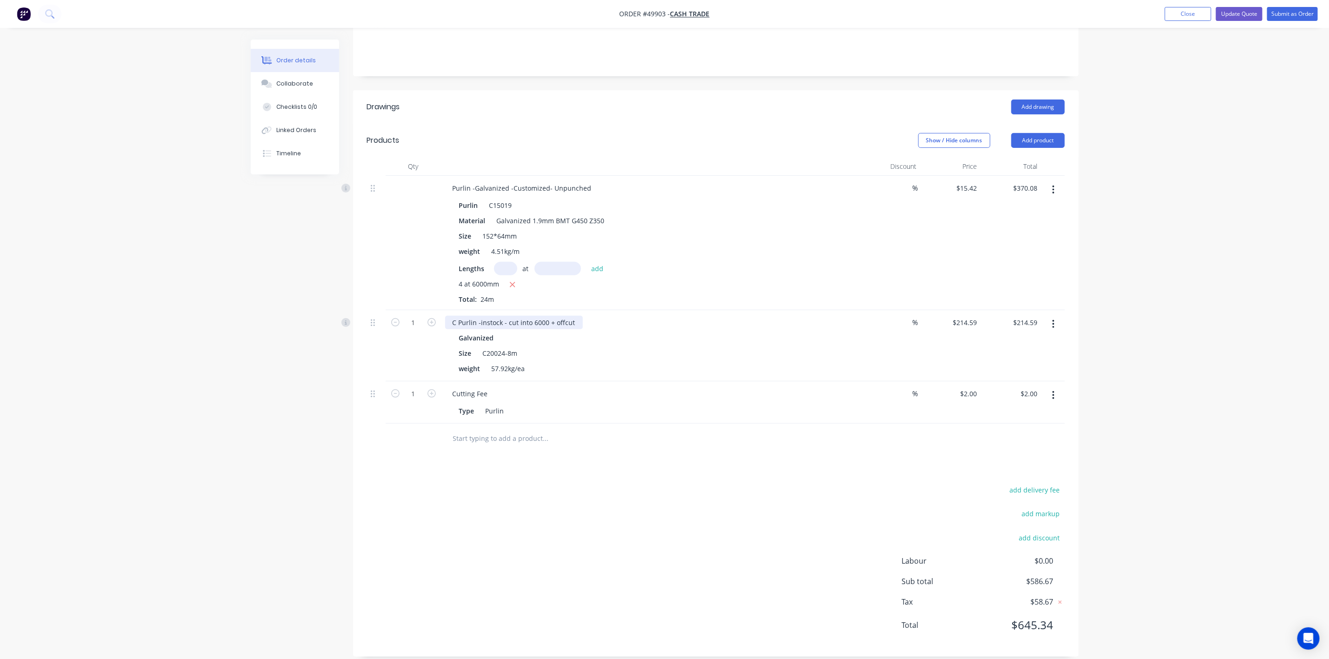
click at [574, 316] on div "C Purlin -instock - cut into 6000 + offcut" at bounding box center [514, 322] width 138 height 13
click at [722, 232] on div "Purlin C15019 Material Galvanized 1.9mm BMT G450 Z350 Size 152*64mm weight 4.51…" at bounding box center [650, 250] width 411 height 107
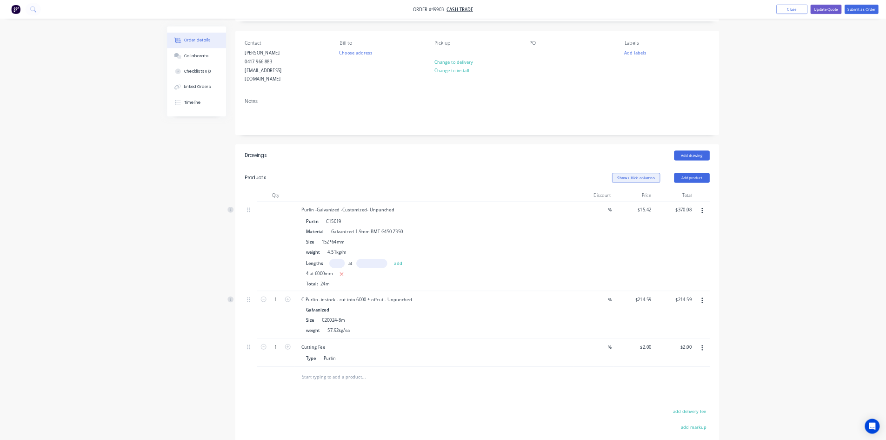
scroll to position [0, 0]
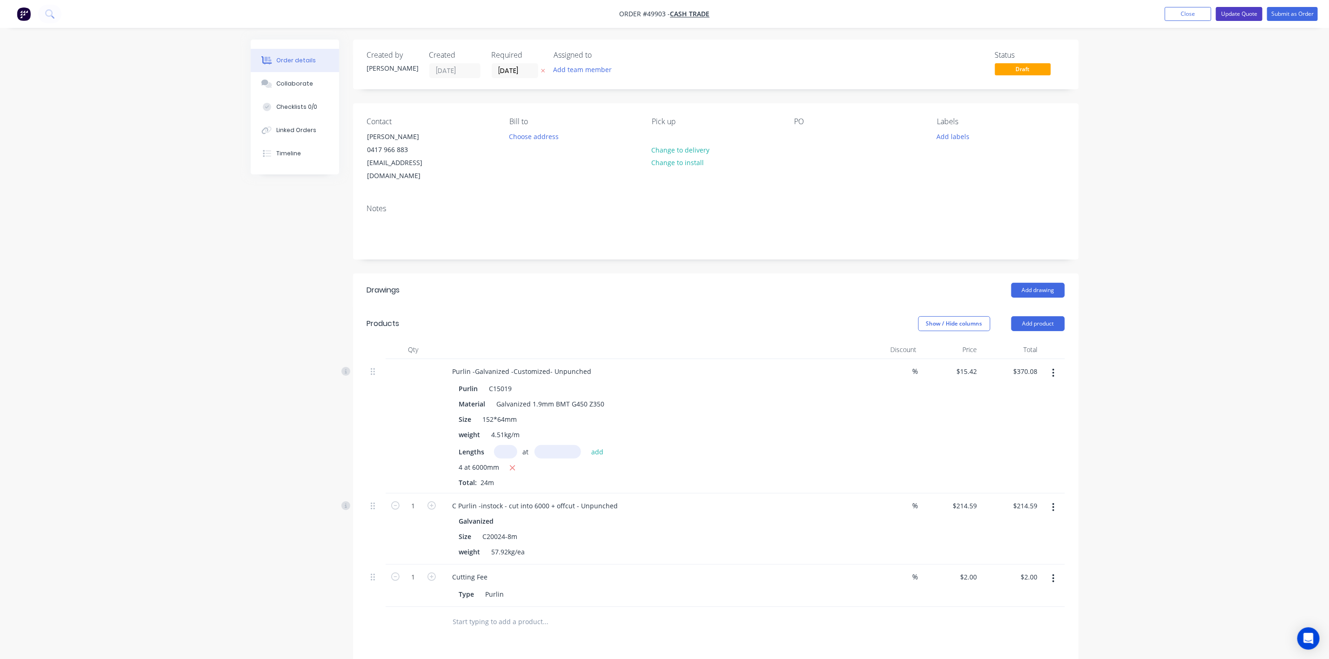
drag, startPoint x: 1230, startPoint y: 12, endPoint x: 1322, endPoint y: 17, distance: 92.3
click at [1191, 64] on div "Order #49903 - Cash Trade Add product Close Update Quote Submit as Order Order …" at bounding box center [664, 427] width 1329 height 854
click at [1191, 11] on button "Submit as Order" at bounding box center [1292, 14] width 51 height 14
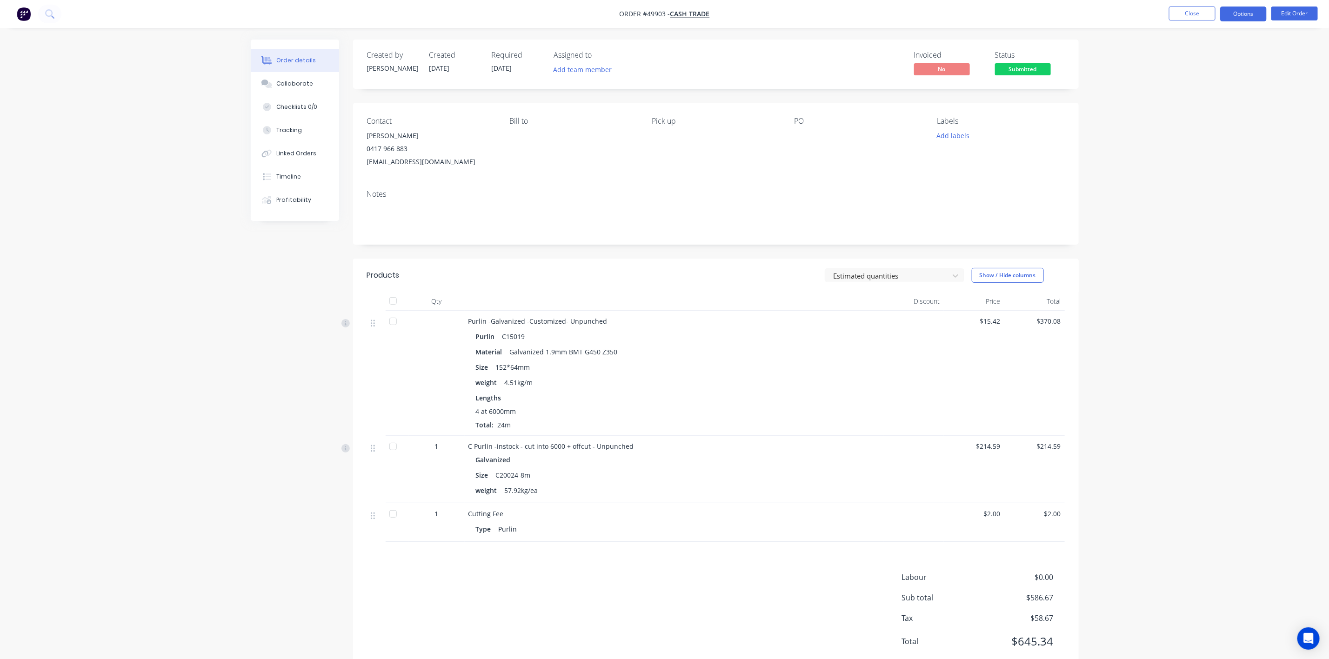
click at [1191, 13] on button "Options" at bounding box center [1243, 14] width 47 height 15
click at [1191, 58] on div "Invoice" at bounding box center [1216, 56] width 86 height 13
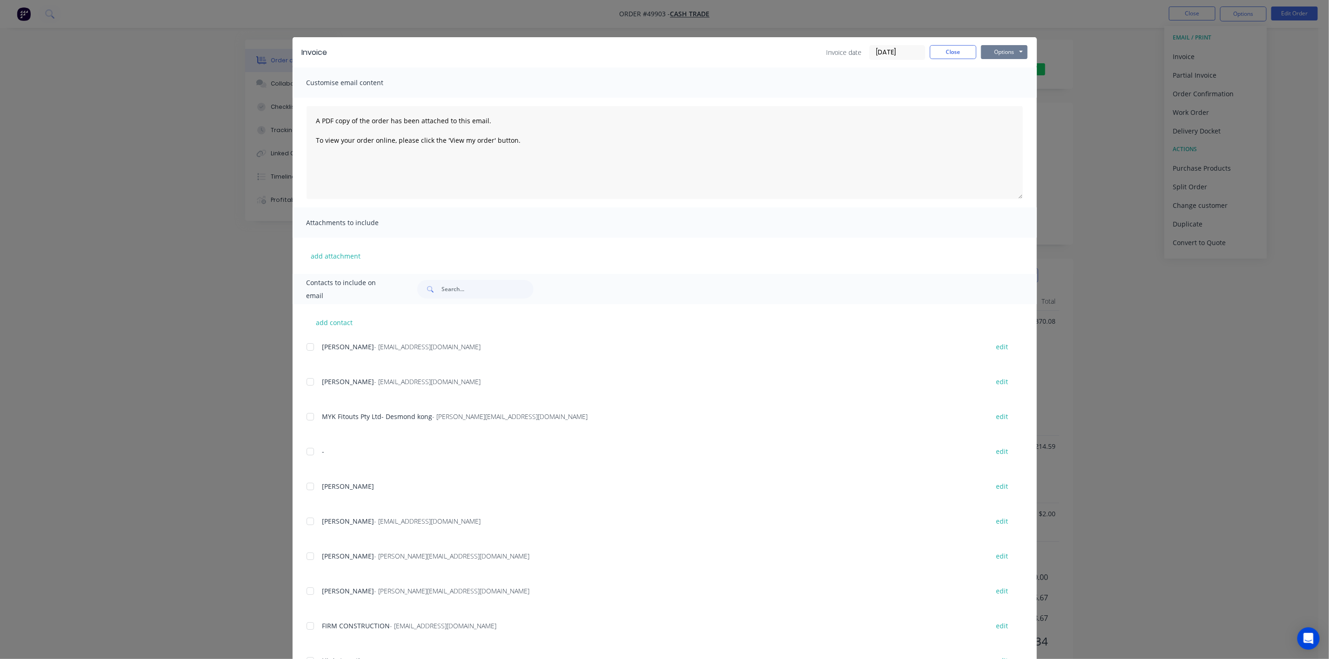
click at [1011, 47] on button "Options" at bounding box center [1004, 52] width 47 height 14
click at [1013, 82] on button "Print" at bounding box center [1011, 83] width 60 height 15
click at [951, 53] on button "Close" at bounding box center [953, 52] width 47 height 14
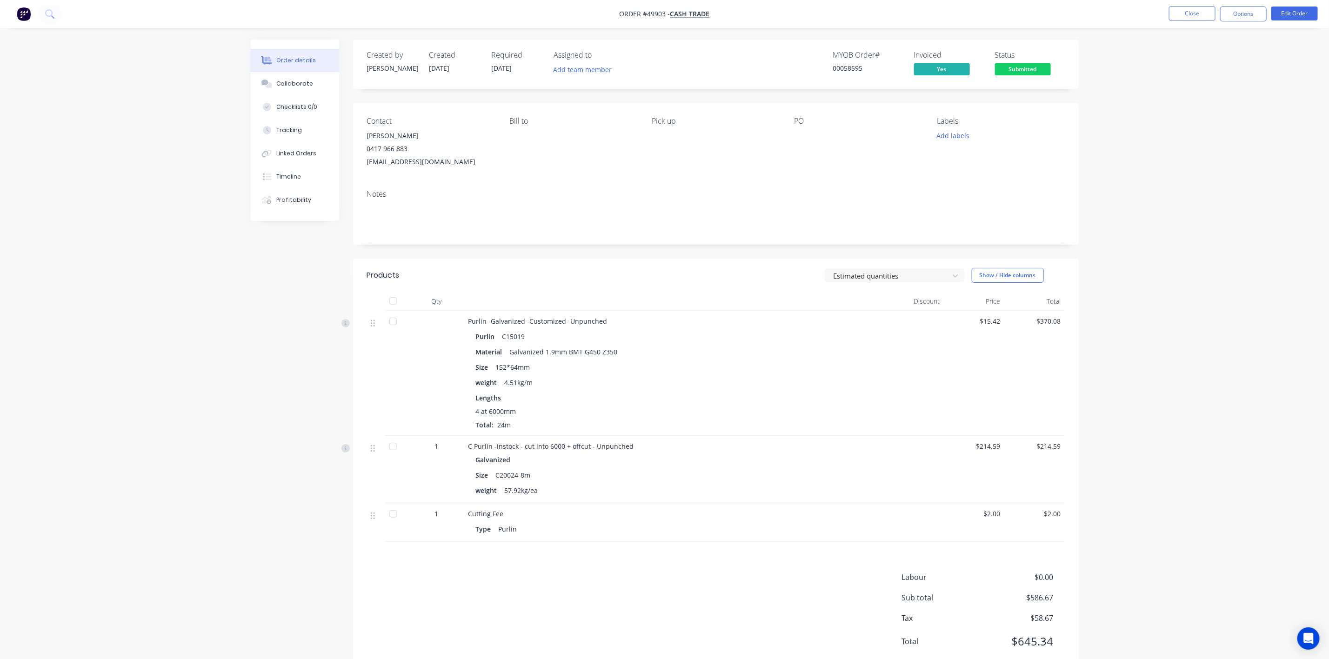
click at [1191, 25] on nav "Order #49903 - Cash Trade Close Options Edit Order" at bounding box center [664, 14] width 1329 height 28
click at [1191, 8] on button "Edit Order" at bounding box center [1295, 14] width 47 height 14
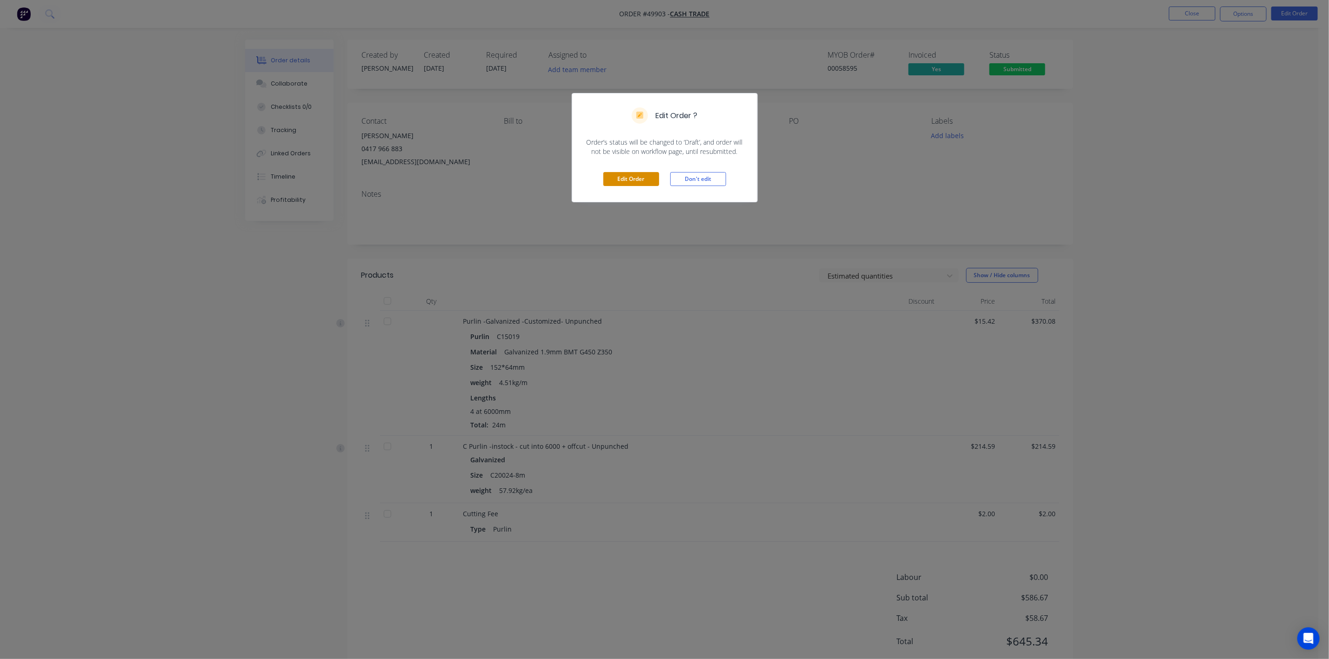
click at [634, 179] on button "Edit Order" at bounding box center [631, 179] width 56 height 14
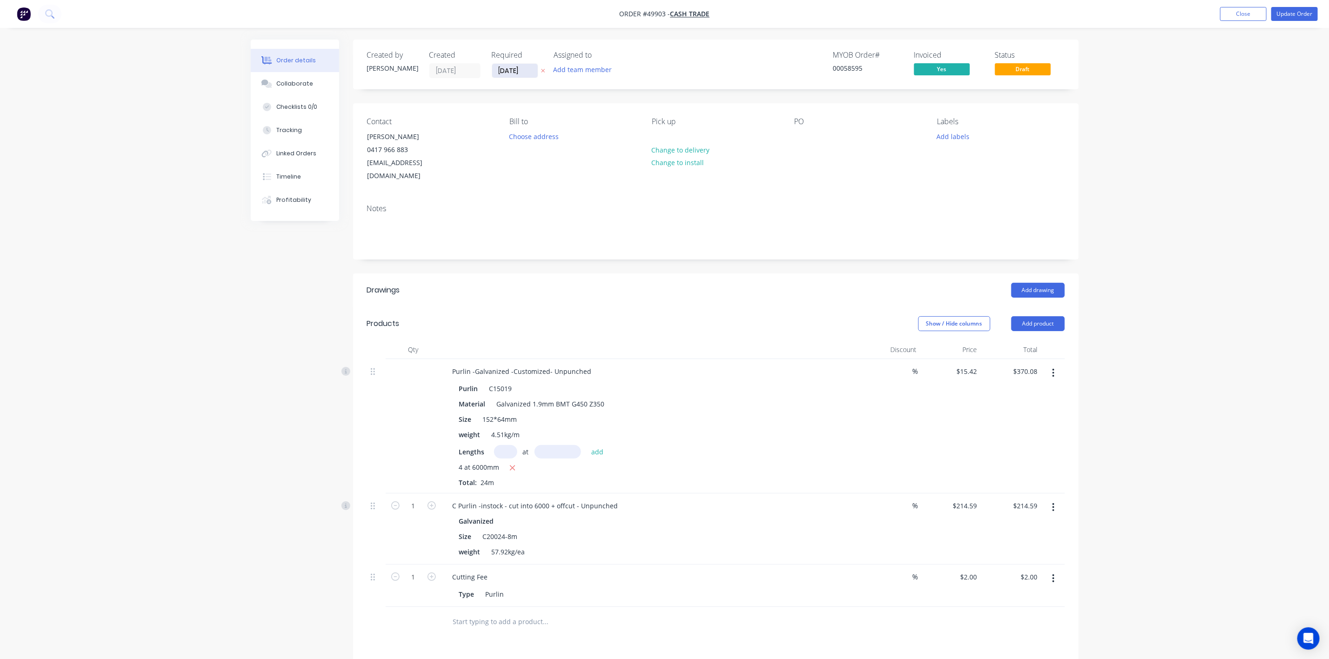
click at [509, 70] on input "[DATE]" at bounding box center [515, 71] width 46 height 14
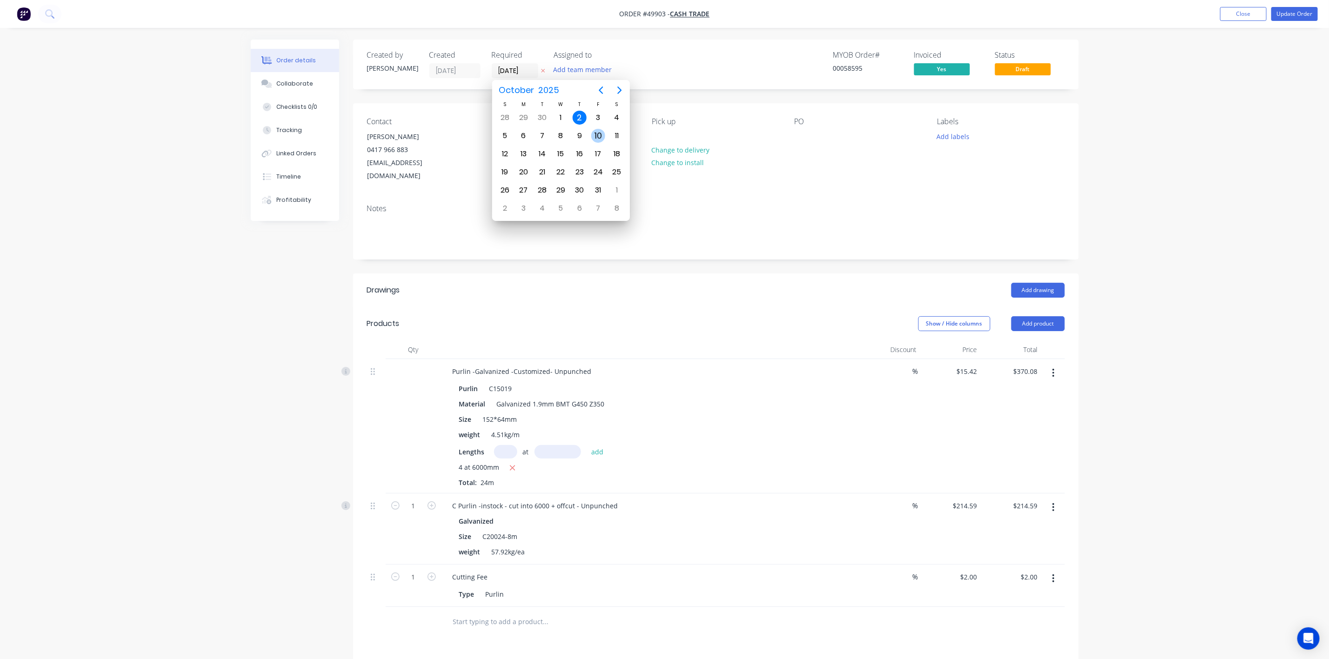
drag, startPoint x: 599, startPoint y: 136, endPoint x: 606, endPoint y: 129, distance: 9.9
click at [599, 134] on div "10" at bounding box center [598, 136] width 14 height 14
type input "10/10/25"
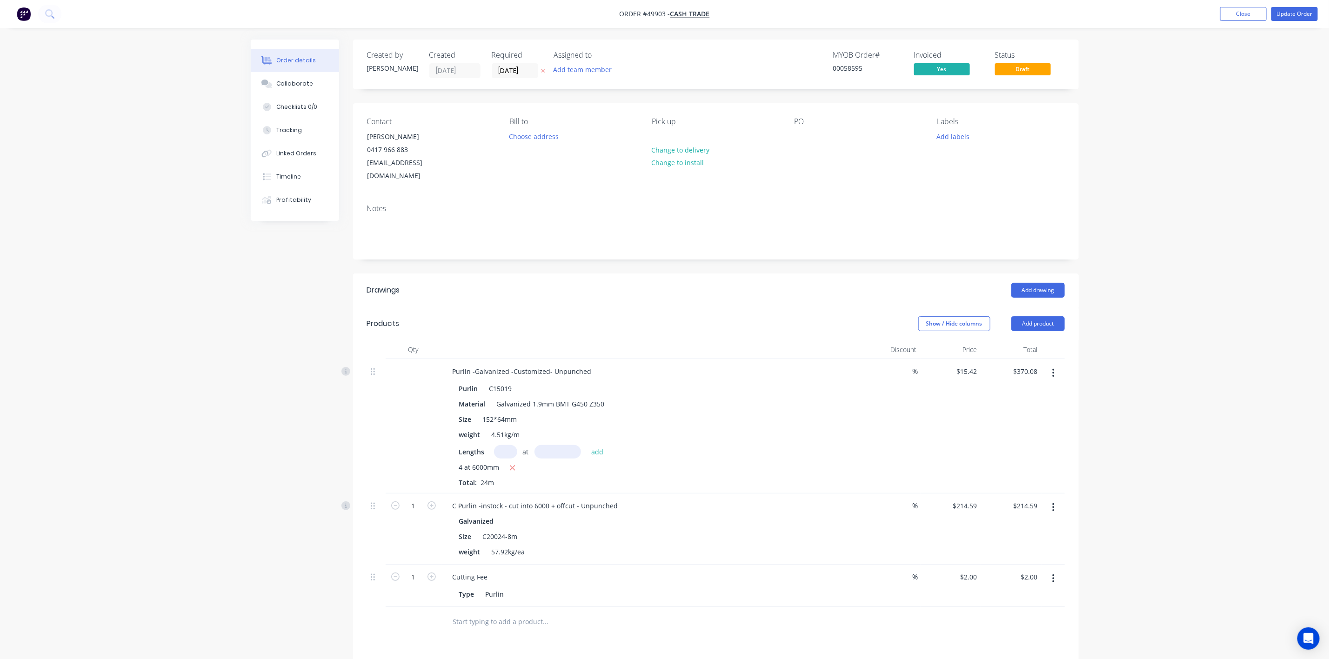
drag, startPoint x: 801, startPoint y: 288, endPoint x: 980, endPoint y: 153, distance: 224.6
click at [805, 281] on header "Drawings Add drawing" at bounding box center [716, 291] width 726 height 34
click at [1191, 16] on button "Update Order" at bounding box center [1295, 14] width 47 height 14
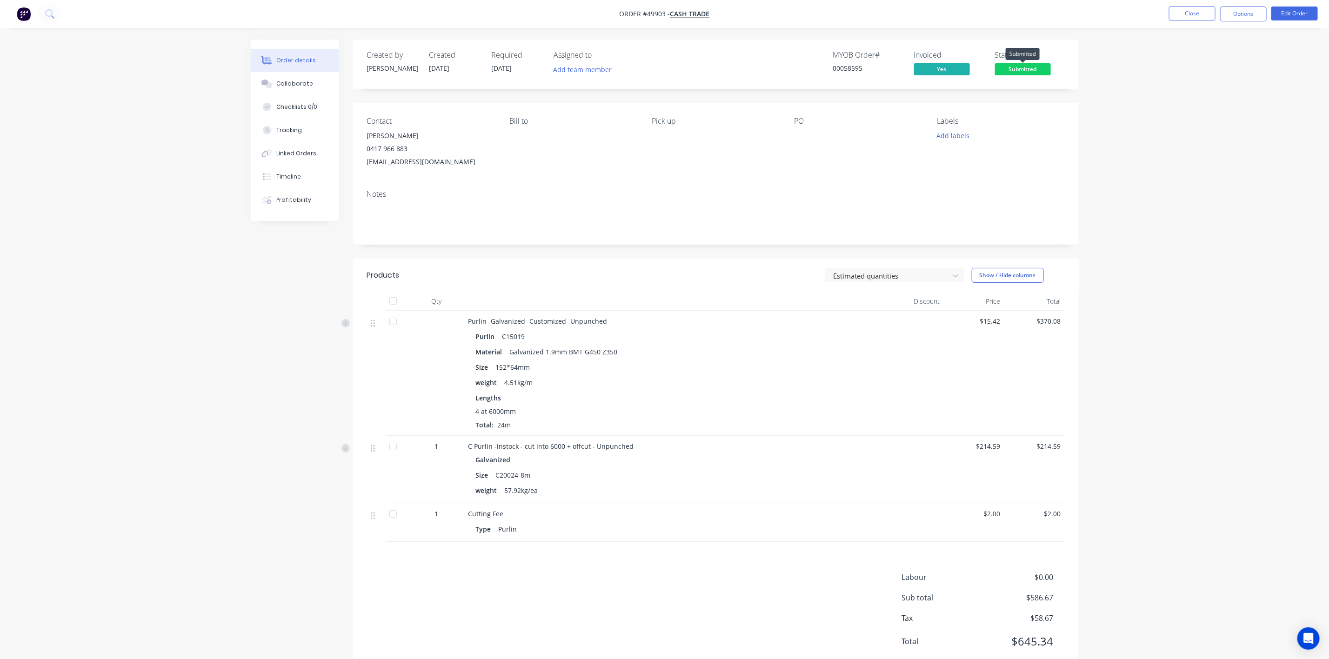
drag, startPoint x: 1009, startPoint y: 67, endPoint x: 1061, endPoint y: 250, distance: 190.0
click at [1010, 66] on span "Submitted" at bounding box center [1023, 69] width 56 height 12
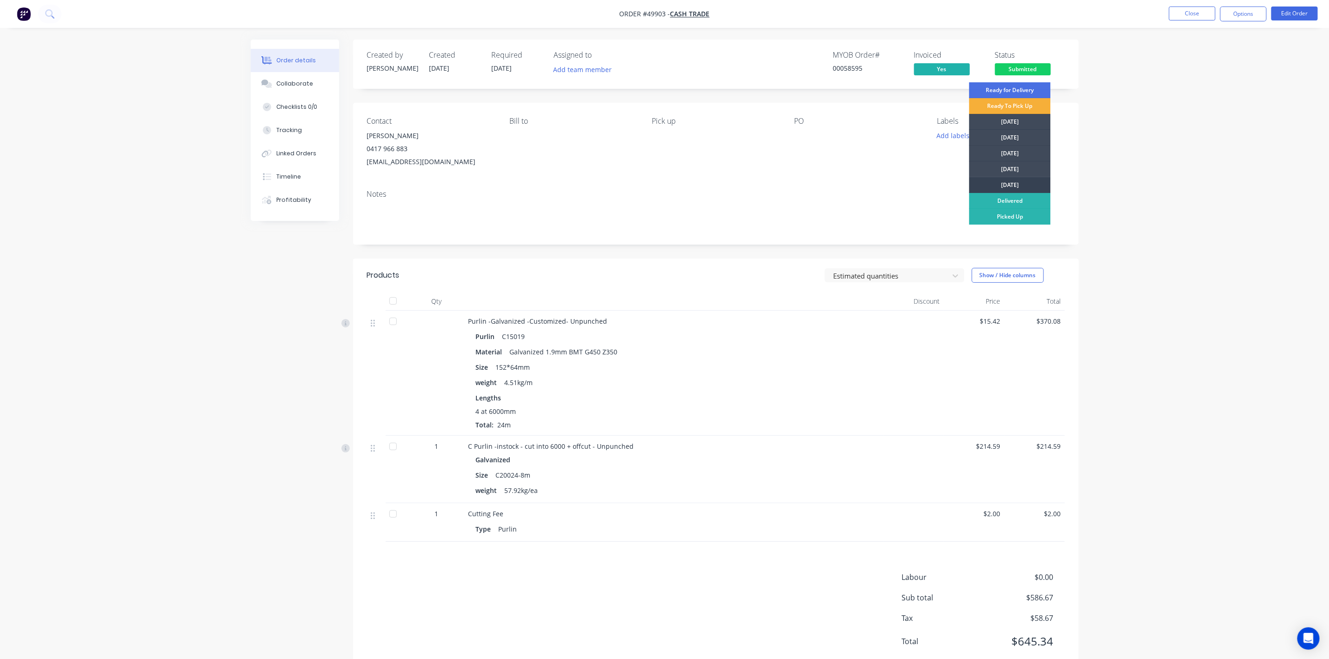
click at [1020, 183] on div "[DATE]" at bounding box center [1010, 185] width 81 height 16
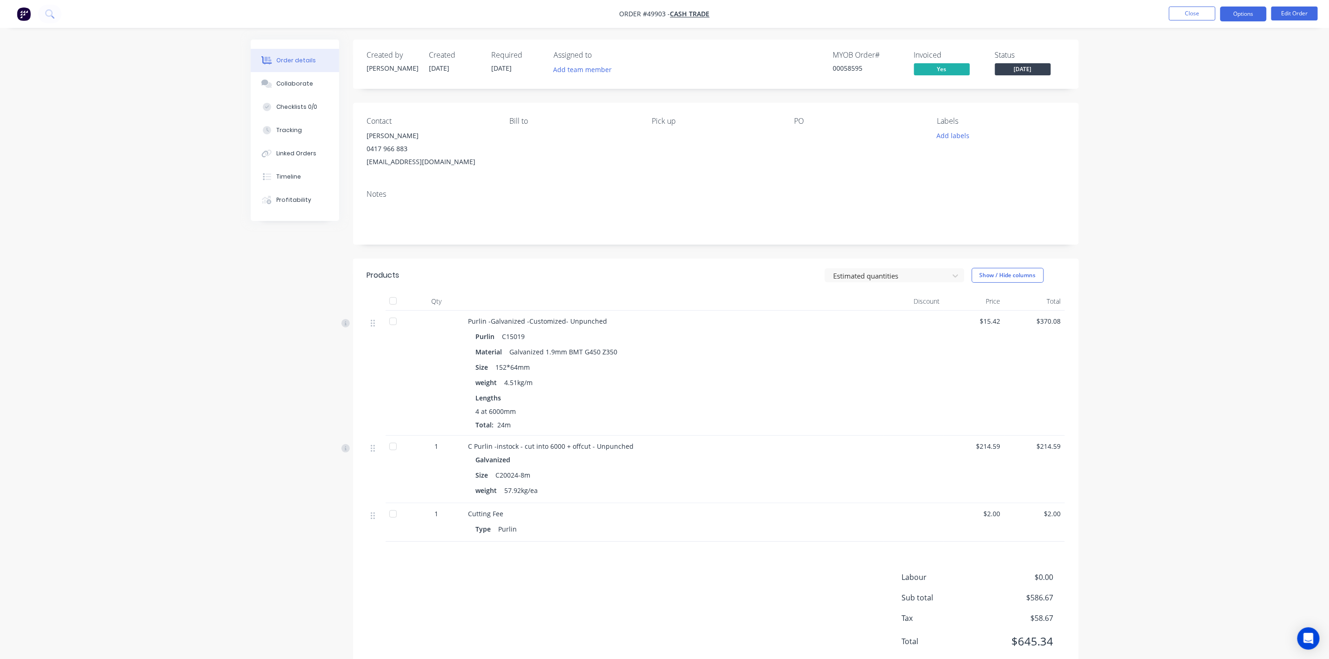
click at [1191, 10] on button "Options" at bounding box center [1243, 14] width 47 height 15
click at [1191, 126] on div "Delivery Docket" at bounding box center [1216, 130] width 86 height 13
click at [1191, 91] on div "Without pricing" at bounding box center [1216, 93] width 86 height 13
click at [1191, 112] on div "Work Order" at bounding box center [1216, 112] width 86 height 13
click at [1191, 94] on div "Without pricing" at bounding box center [1216, 93] width 86 height 13
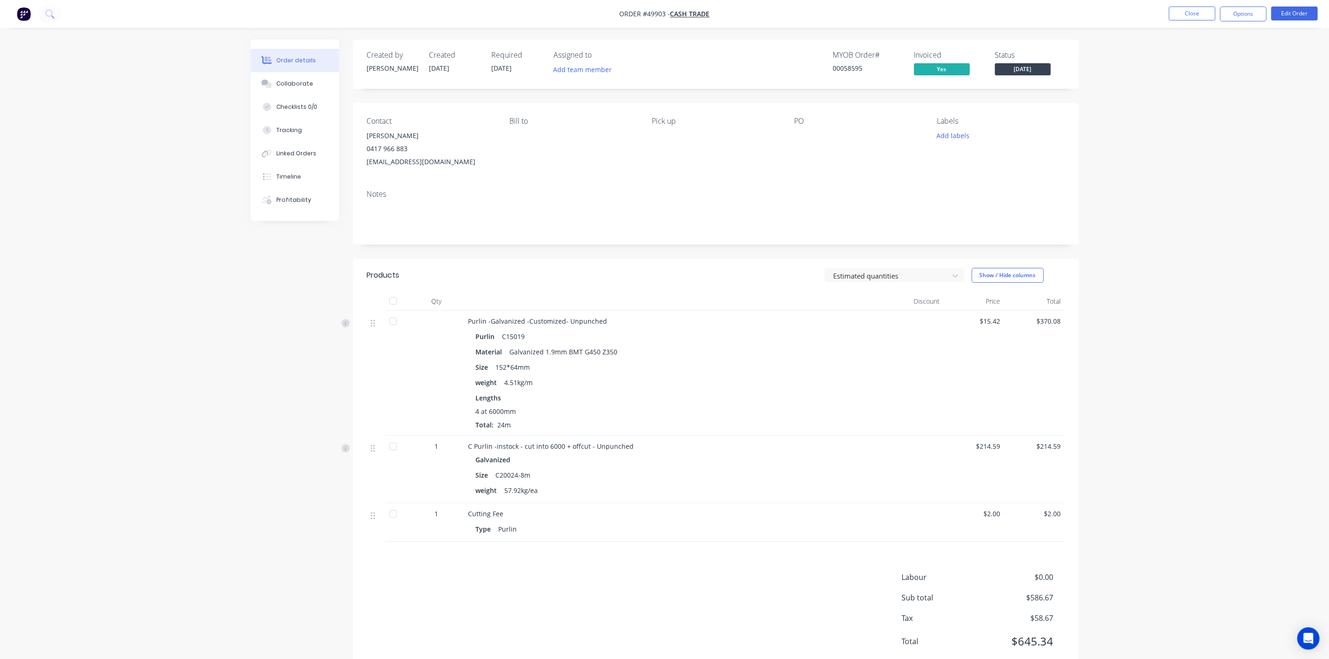
click at [835, 144] on div "PO" at bounding box center [858, 143] width 127 height 52
click at [1184, 12] on button "Close" at bounding box center [1192, 14] width 47 height 14
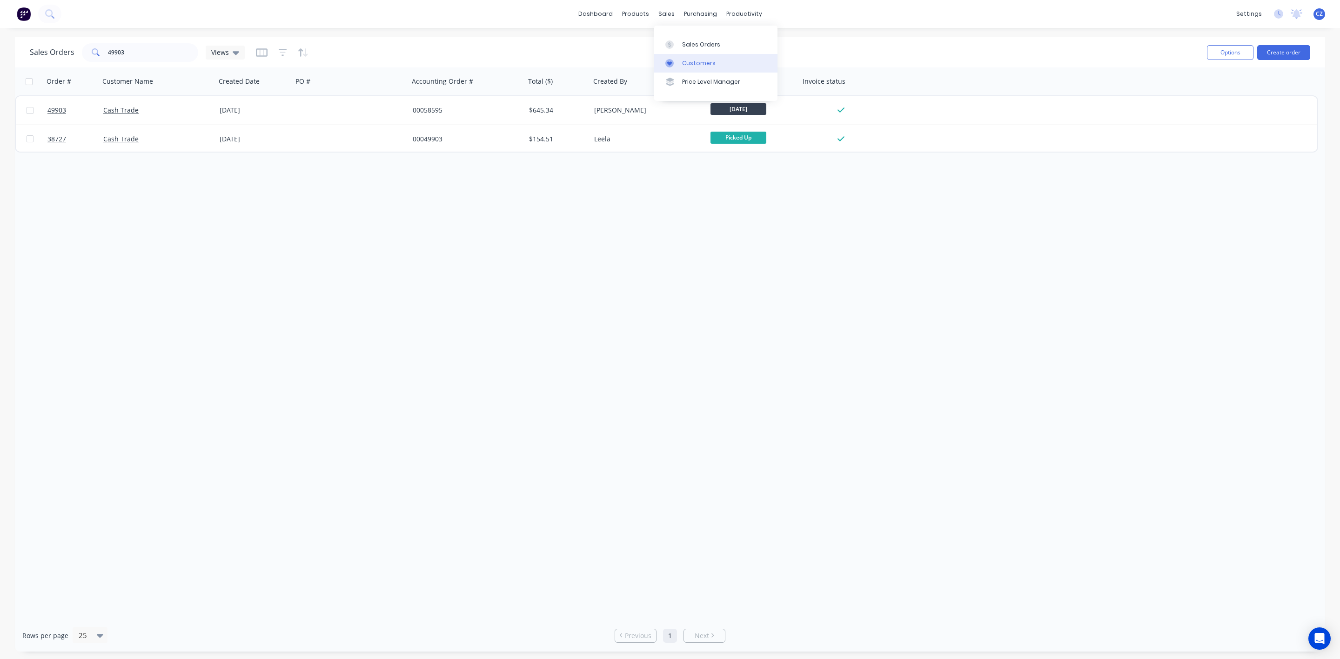
click at [707, 66] on div "Customers" at bounding box center [699, 63] width 34 height 8
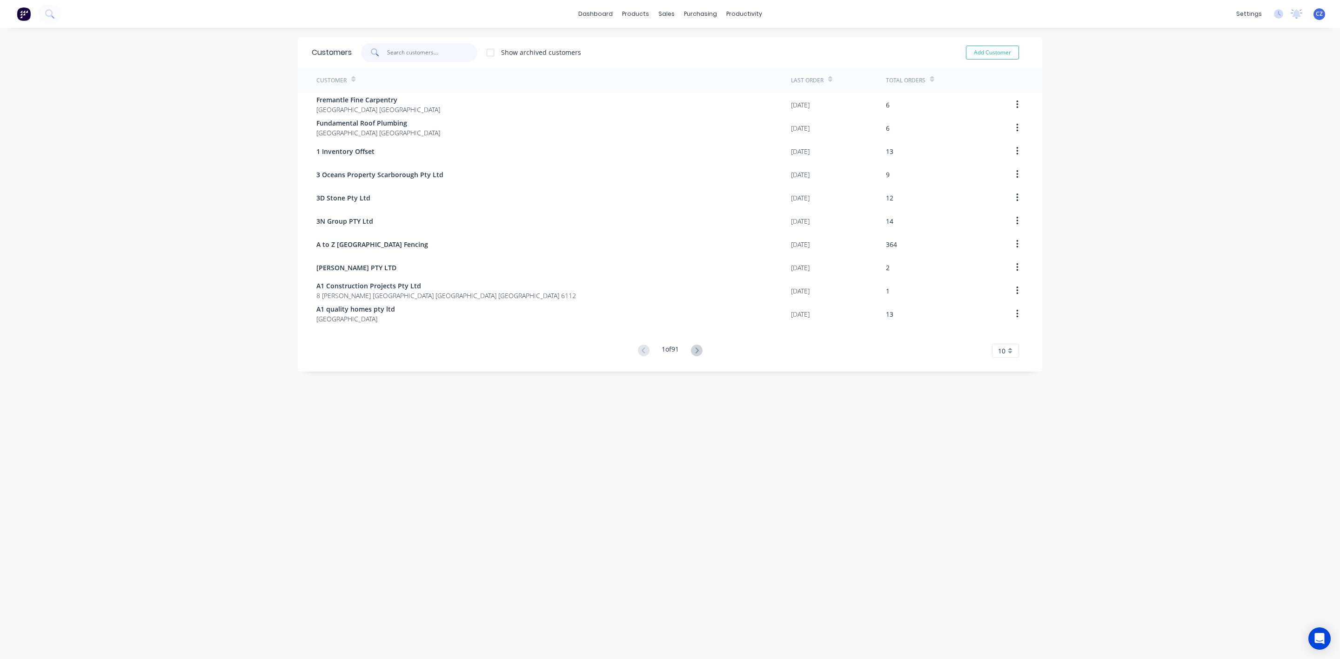
click at [452, 51] on input "text" at bounding box center [432, 52] width 91 height 19
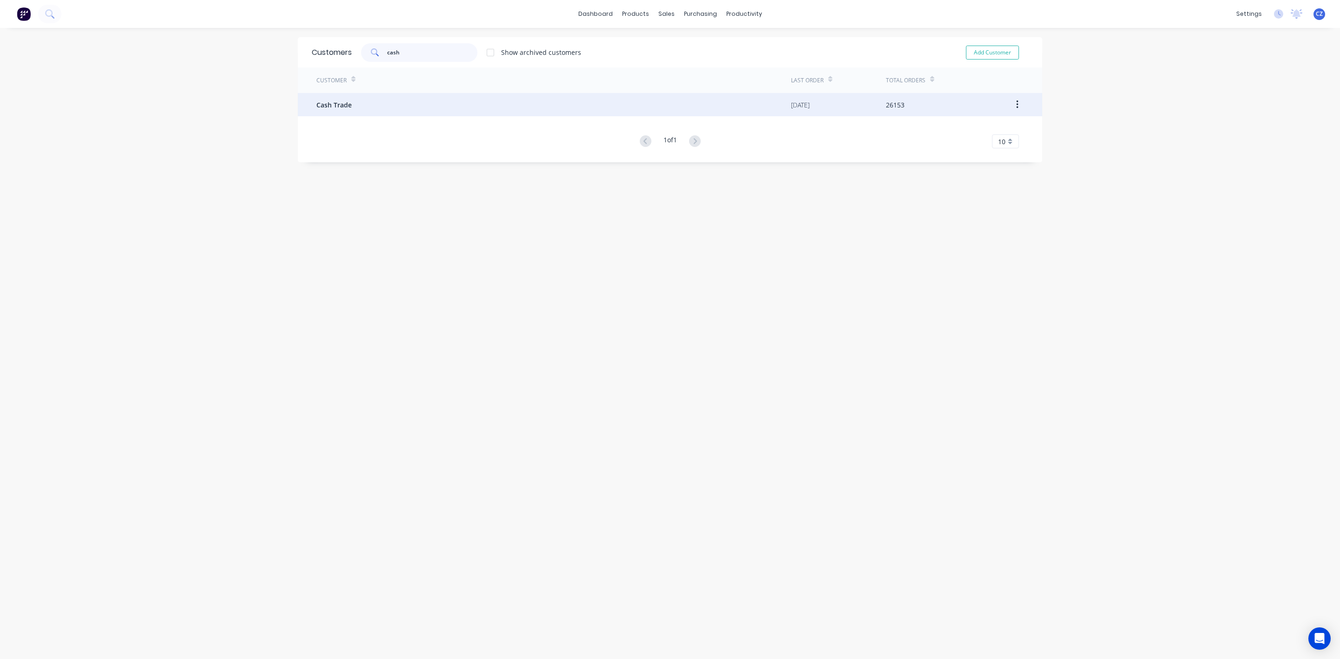
type input "cash"
click at [354, 109] on div "Cash Trade" at bounding box center [553, 104] width 475 height 23
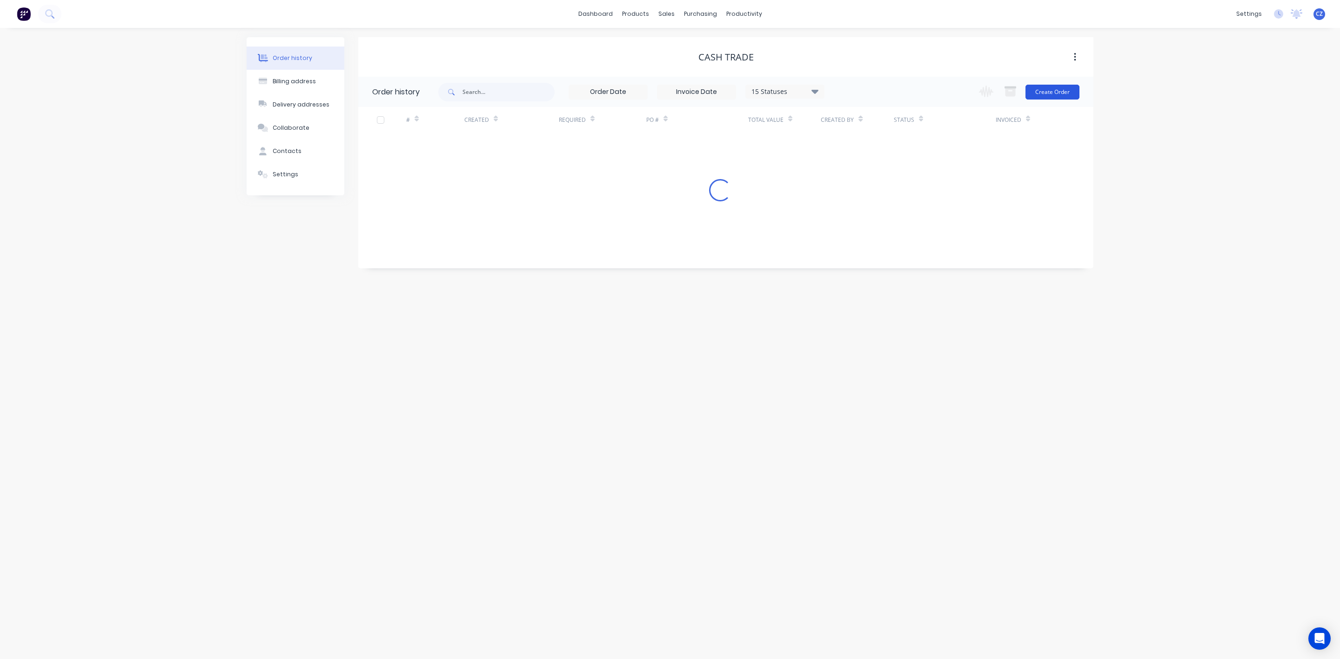
click at [1057, 88] on button "Create Order" at bounding box center [1053, 92] width 54 height 15
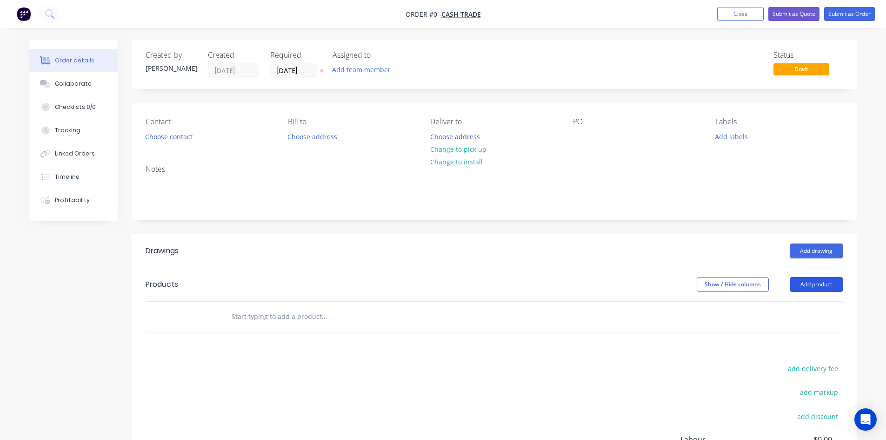
drag, startPoint x: 818, startPoint y: 284, endPoint x: 820, endPoint y: 295, distance: 10.9
click at [818, 284] on button "Add product" at bounding box center [817, 284] width 54 height 15
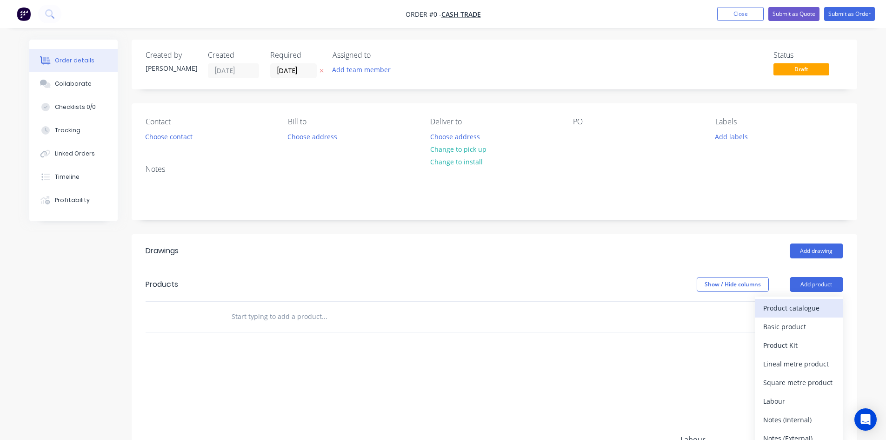
click at [820, 308] on div "Product catalogue" at bounding box center [800, 307] width 72 height 13
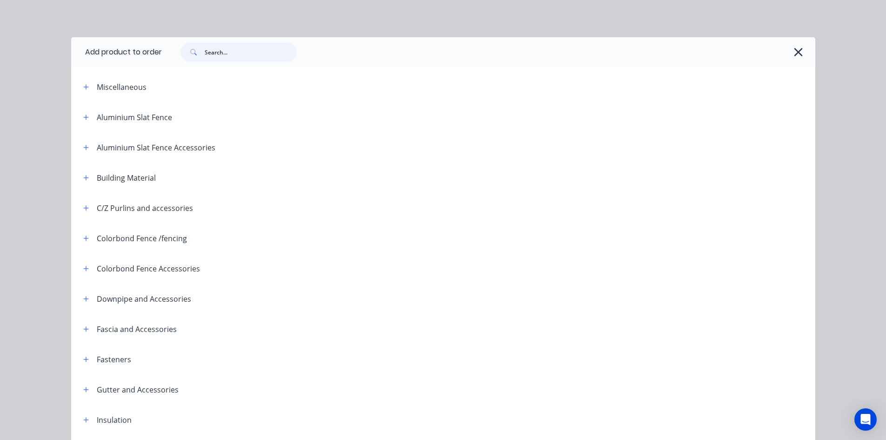
click at [223, 46] on input "text" at bounding box center [251, 52] width 92 height 19
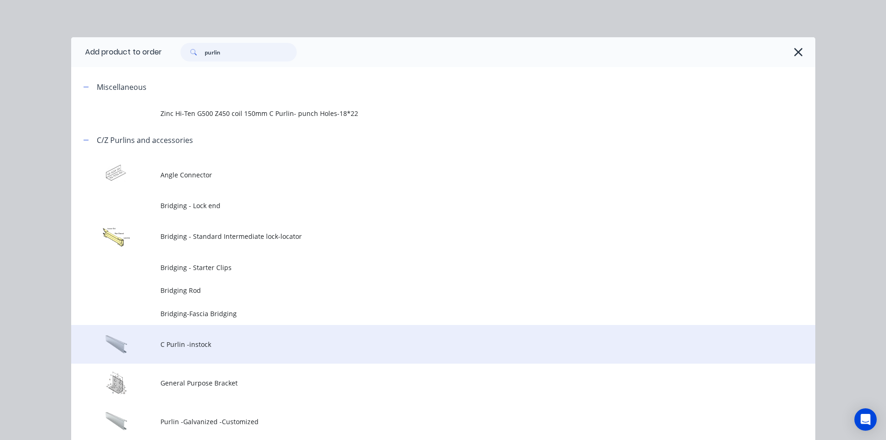
type input "purlin"
click at [202, 348] on span "C Purlin -instock" at bounding box center [423, 344] width 524 height 10
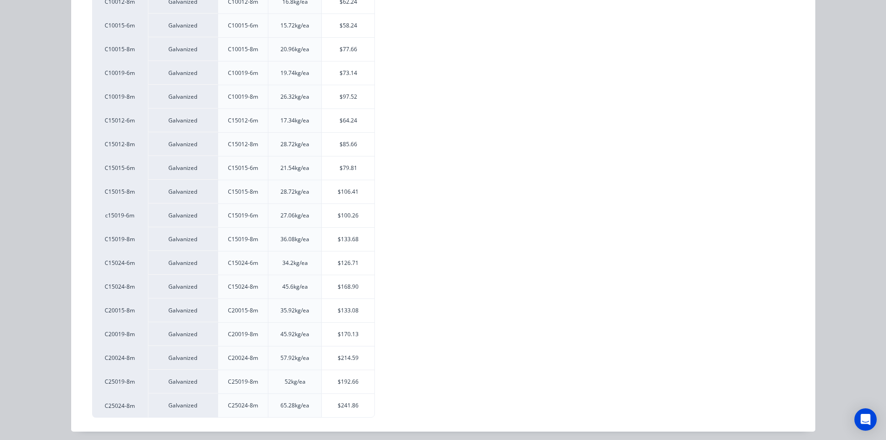
scroll to position [246, 0]
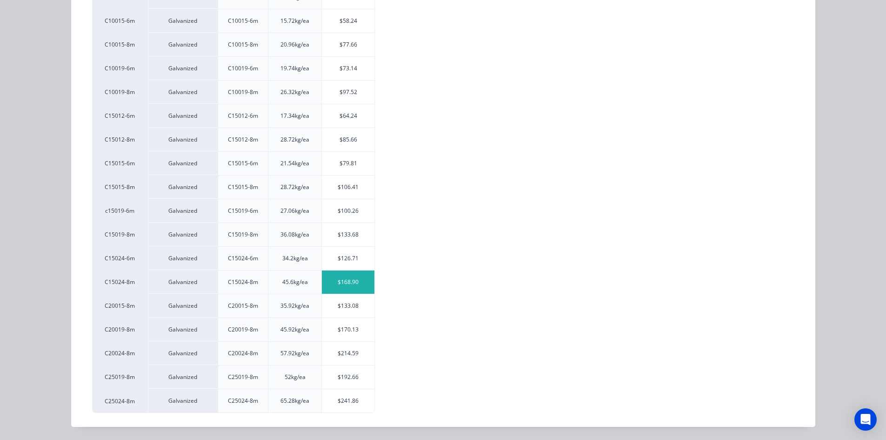
click at [342, 282] on div "$168.90" at bounding box center [348, 281] width 53 height 23
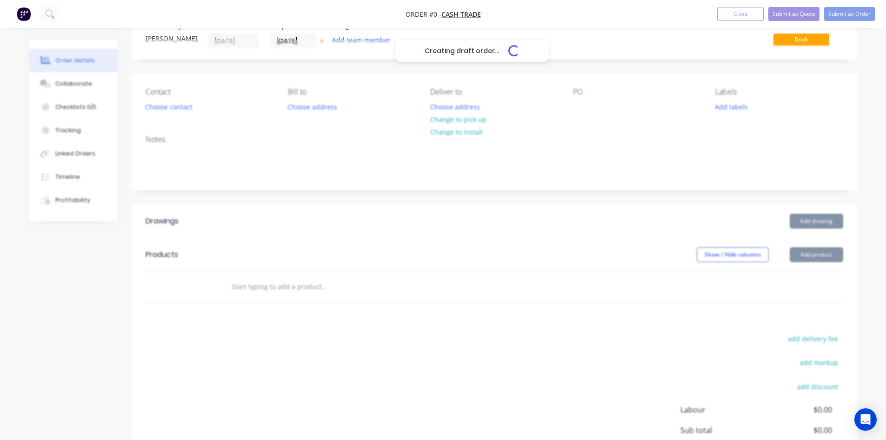
scroll to position [47, 0]
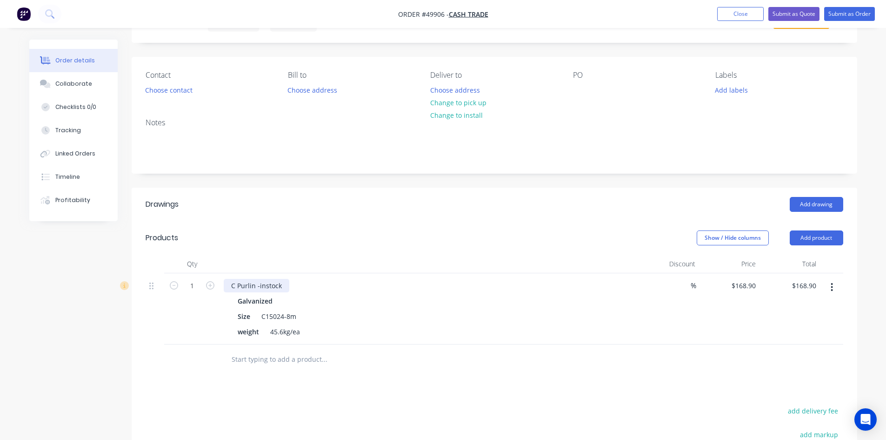
click at [282, 286] on div "C Purlin -instock" at bounding box center [257, 285] width 66 height 13
click at [824, 237] on button "Add product" at bounding box center [817, 237] width 54 height 15
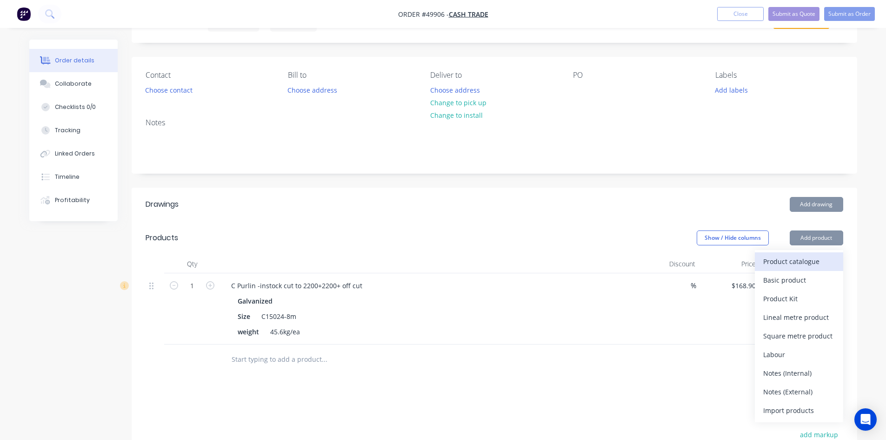
click at [814, 259] on div "Product catalogue" at bounding box center [800, 261] width 72 height 13
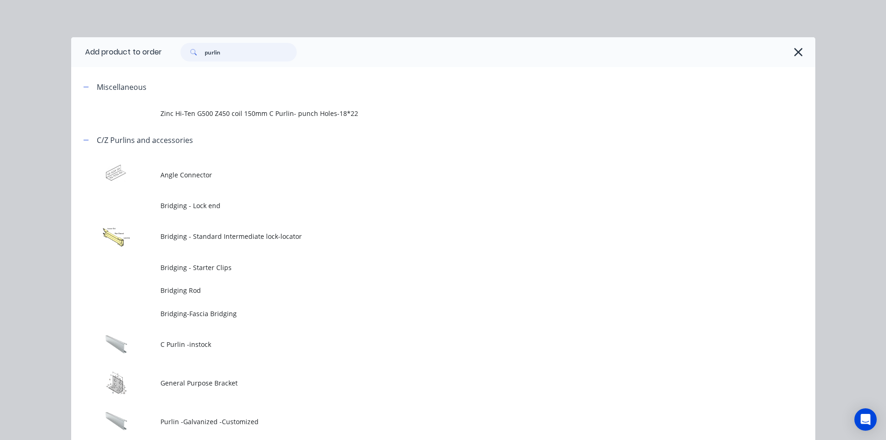
click at [244, 51] on input "purlin" at bounding box center [251, 52] width 92 height 19
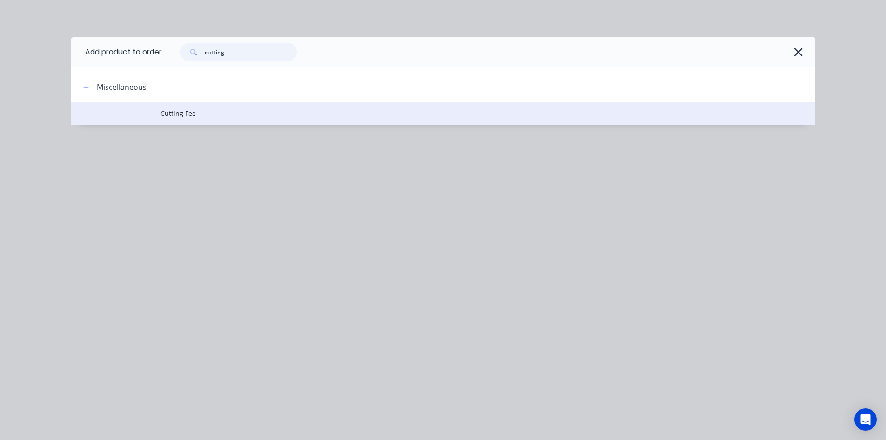
type input "cutting"
click at [194, 114] on span "Cutting Fee" at bounding box center [423, 113] width 524 height 10
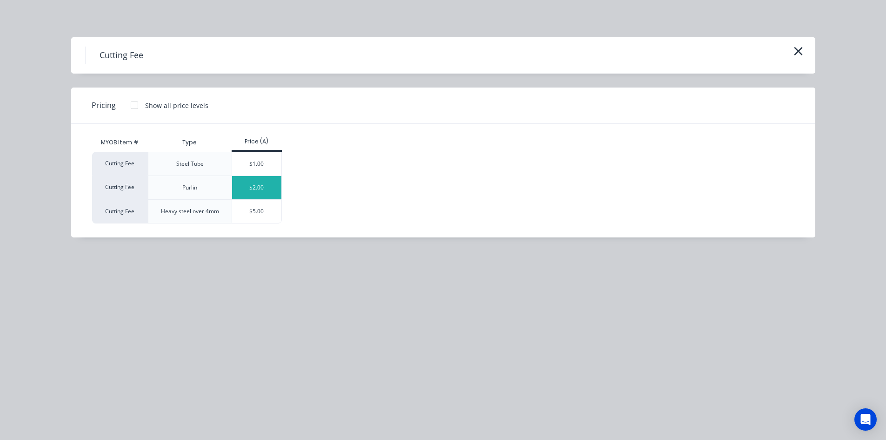
click at [256, 191] on div "$2.00" at bounding box center [257, 187] width 50 height 23
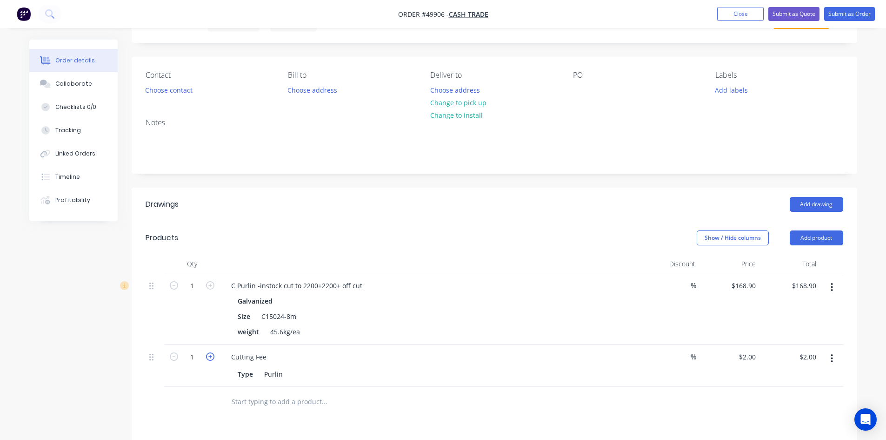
click at [212, 358] on icon "button" at bounding box center [210, 356] width 8 height 8
type input "2"
type input "$4.00"
click at [369, 219] on header "Drawings Add drawing" at bounding box center [495, 205] width 726 height 34
click at [418, 214] on header "Drawings Add drawing" at bounding box center [495, 205] width 726 height 34
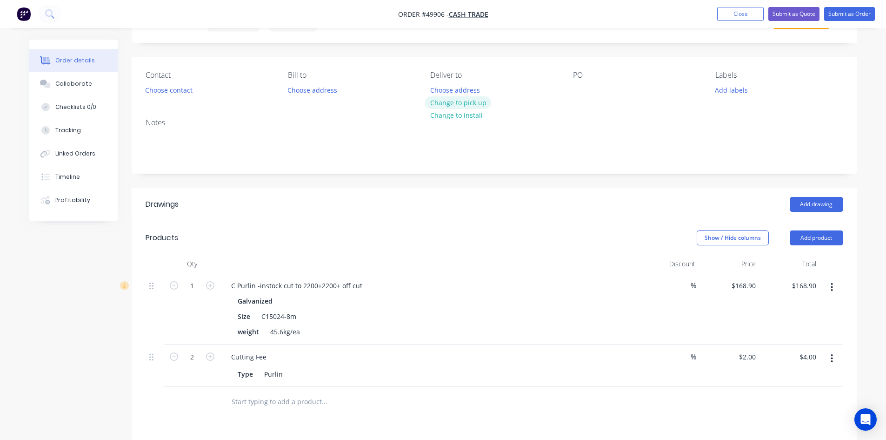
click at [476, 104] on button "Change to pick up" at bounding box center [458, 102] width 66 height 13
click at [444, 245] on header "Products Show / Hide columns Add product" at bounding box center [495, 238] width 726 height 34
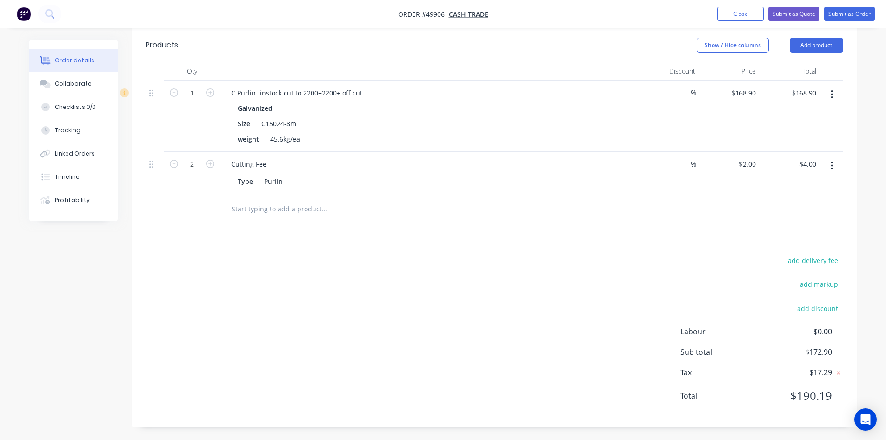
scroll to position [241, 0]
click at [858, 13] on button "Submit as Order" at bounding box center [849, 14] width 51 height 14
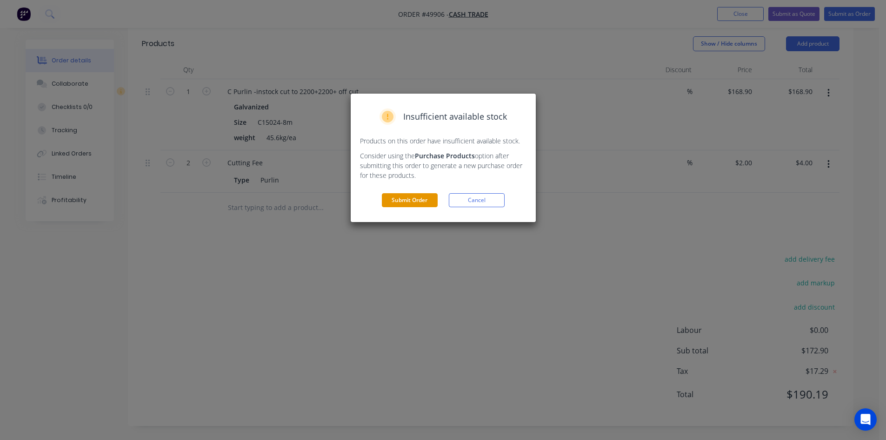
click at [408, 202] on button "Submit Order" at bounding box center [410, 200] width 56 height 14
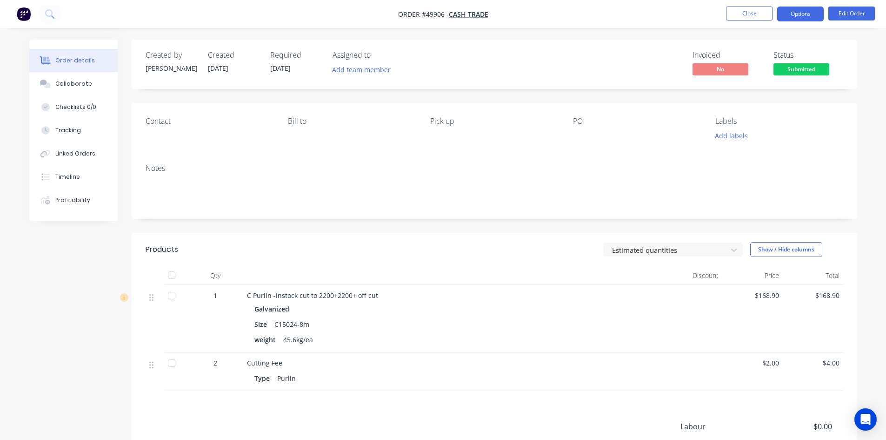
click at [800, 14] on button "Options" at bounding box center [801, 14] width 47 height 15
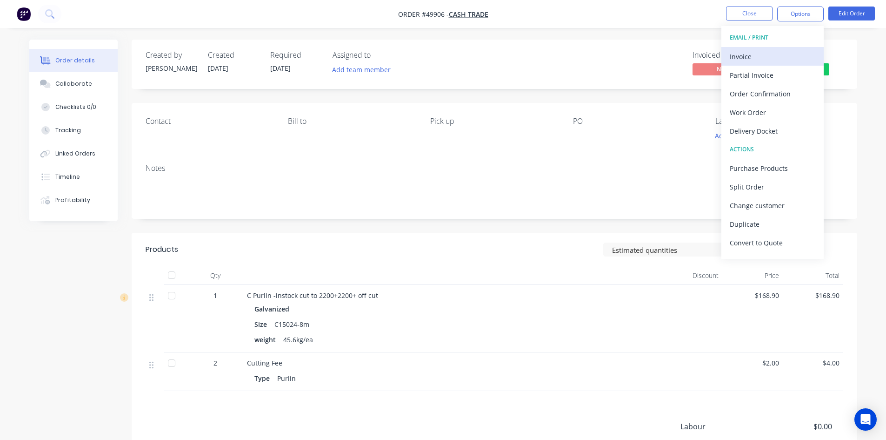
click at [766, 57] on div "Invoice" at bounding box center [773, 56] width 86 height 13
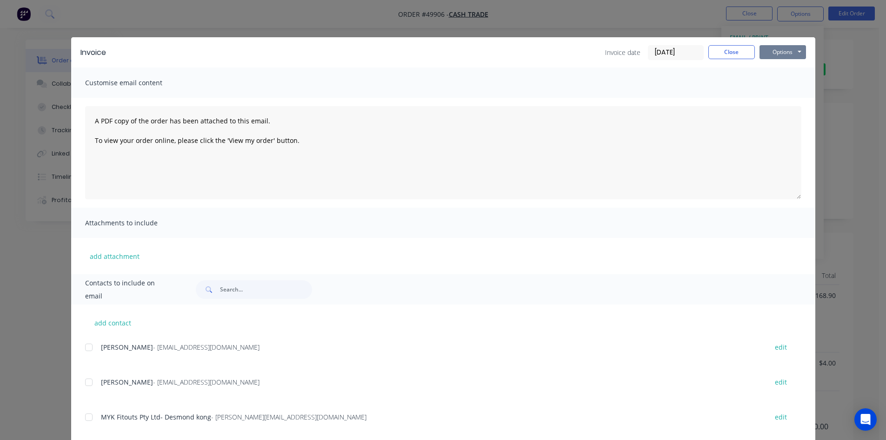
click at [789, 51] on button "Options" at bounding box center [783, 52] width 47 height 14
click at [786, 86] on button "Print" at bounding box center [790, 83] width 60 height 15
drag, startPoint x: 723, startPoint y: 57, endPoint x: 728, endPoint y: 51, distance: 7.6
click at [723, 56] on button "Close" at bounding box center [732, 52] width 47 height 14
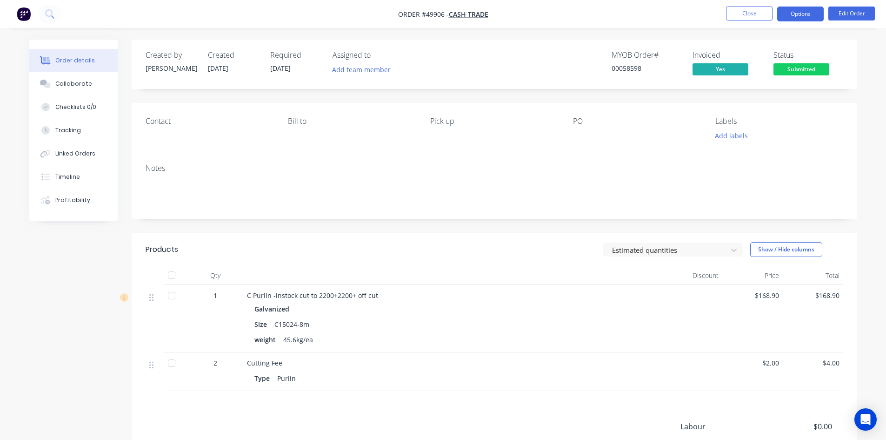
click at [795, 17] on button "Options" at bounding box center [801, 14] width 47 height 15
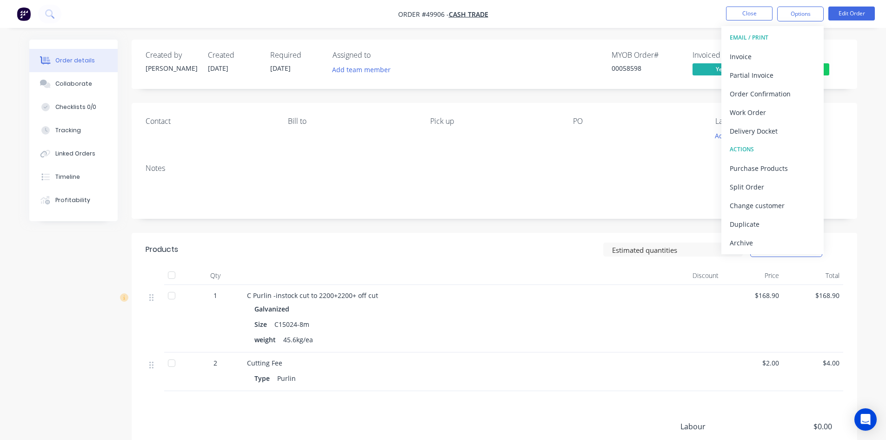
drag, startPoint x: 761, startPoint y: 129, endPoint x: 763, endPoint y: 123, distance: 6.3
click at [762, 129] on div "Delivery Docket" at bounding box center [773, 130] width 86 height 13
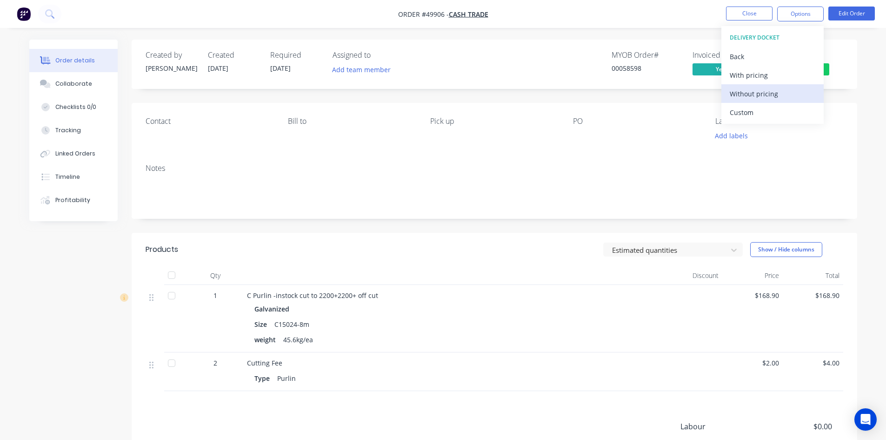
click at [770, 92] on div "Without pricing" at bounding box center [773, 93] width 86 height 13
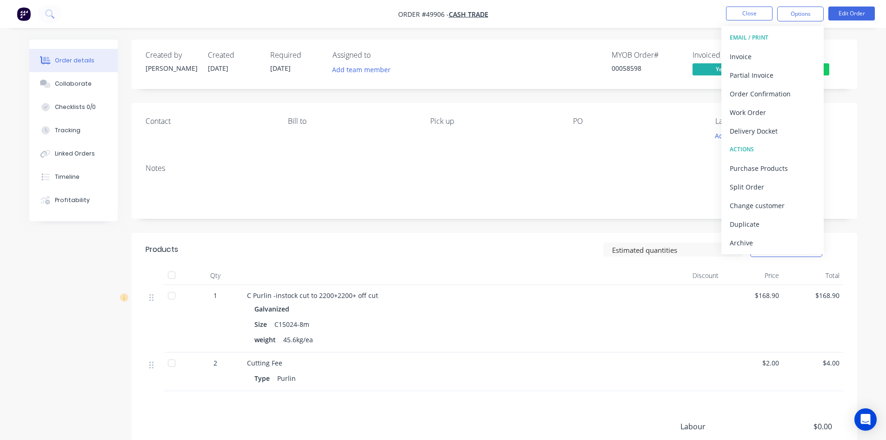
drag, startPoint x: 664, startPoint y: 23, endPoint x: 751, endPoint y: 75, distance: 101.6
click at [664, 23] on nav "Order #49906 - Cash Trade Close Options EMAIL / PRINT Invoice Partial Invoice O…" at bounding box center [443, 14] width 886 height 28
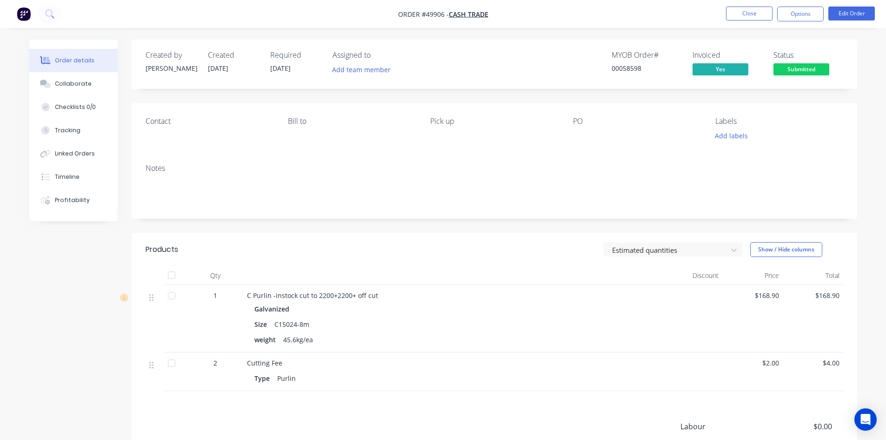
drag, startPoint x: 806, startPoint y: 68, endPoint x: 809, endPoint y: 75, distance: 7.5
click at [807, 71] on span "Submitted" at bounding box center [802, 69] width 56 height 12
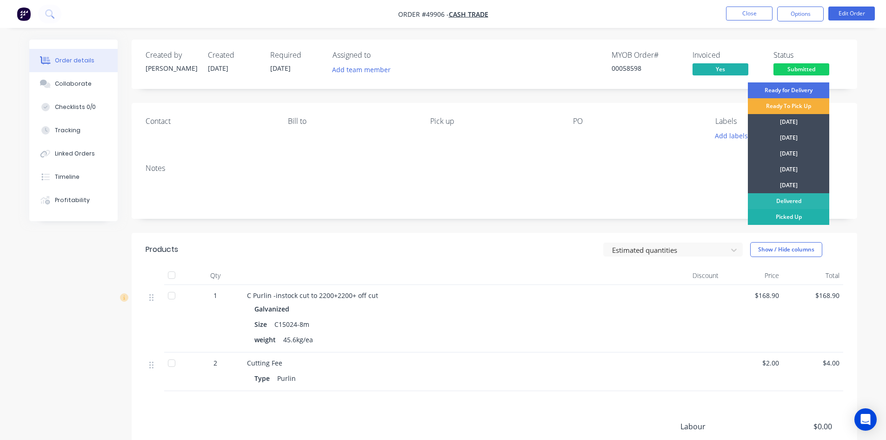
click at [802, 214] on div "Picked Up" at bounding box center [788, 217] width 81 height 16
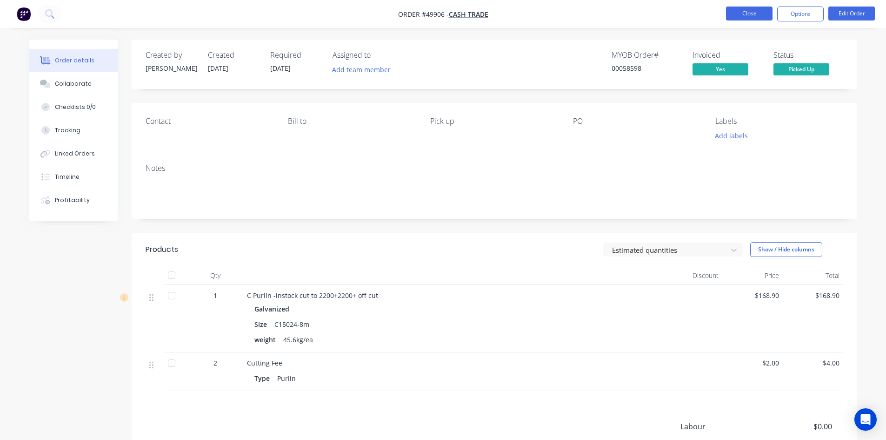
click at [748, 19] on button "Close" at bounding box center [749, 14] width 47 height 14
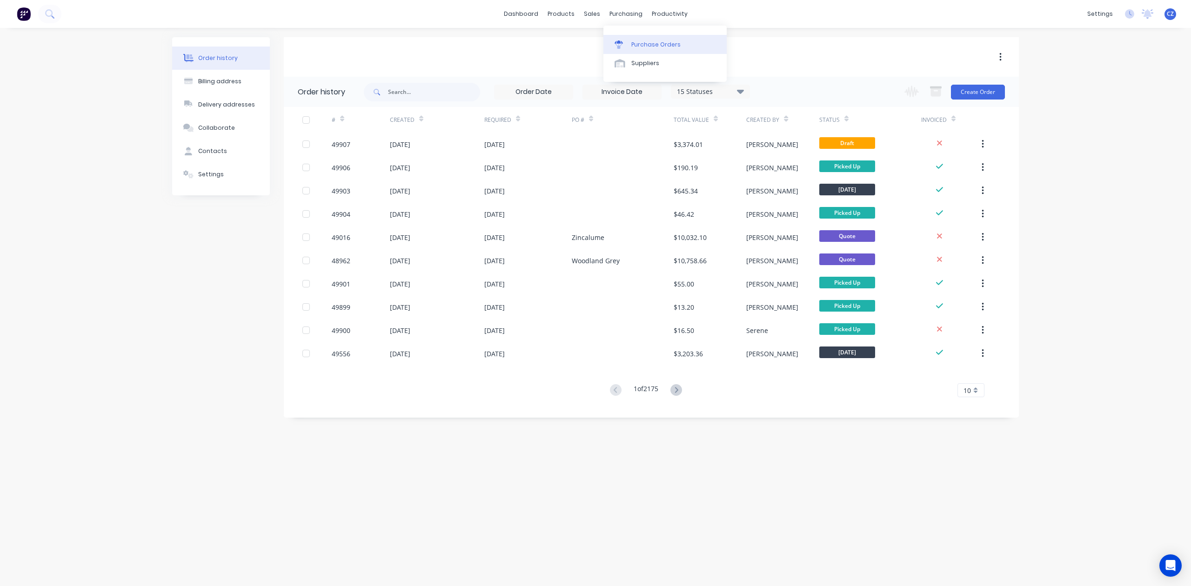
click at [626, 39] on link "Purchase Orders" at bounding box center [664, 44] width 123 height 19
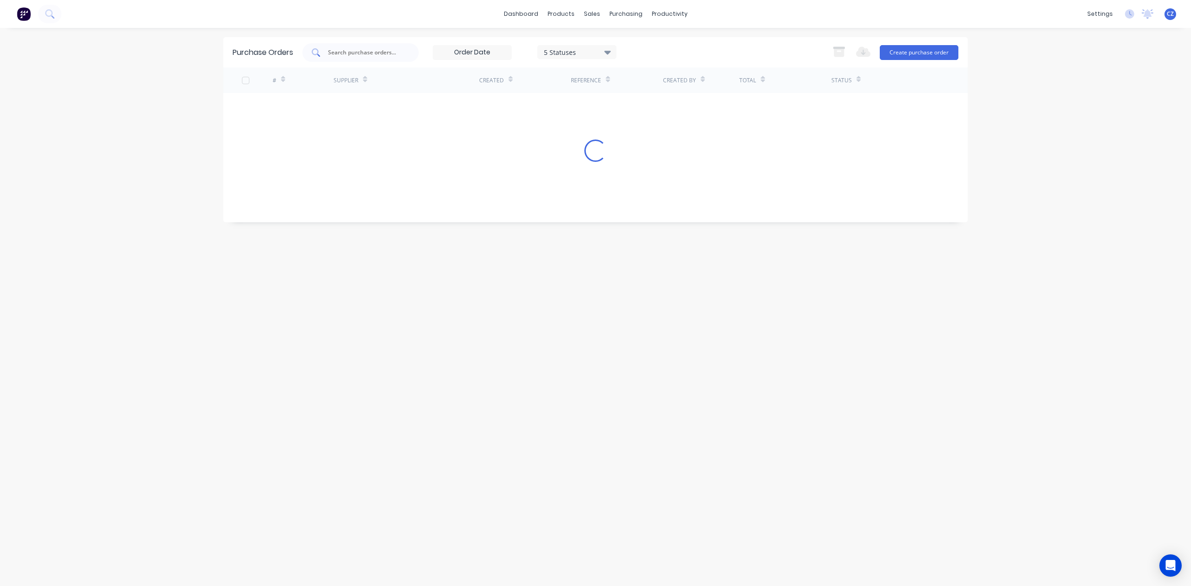
click at [356, 48] on input "text" at bounding box center [365, 52] width 77 height 9
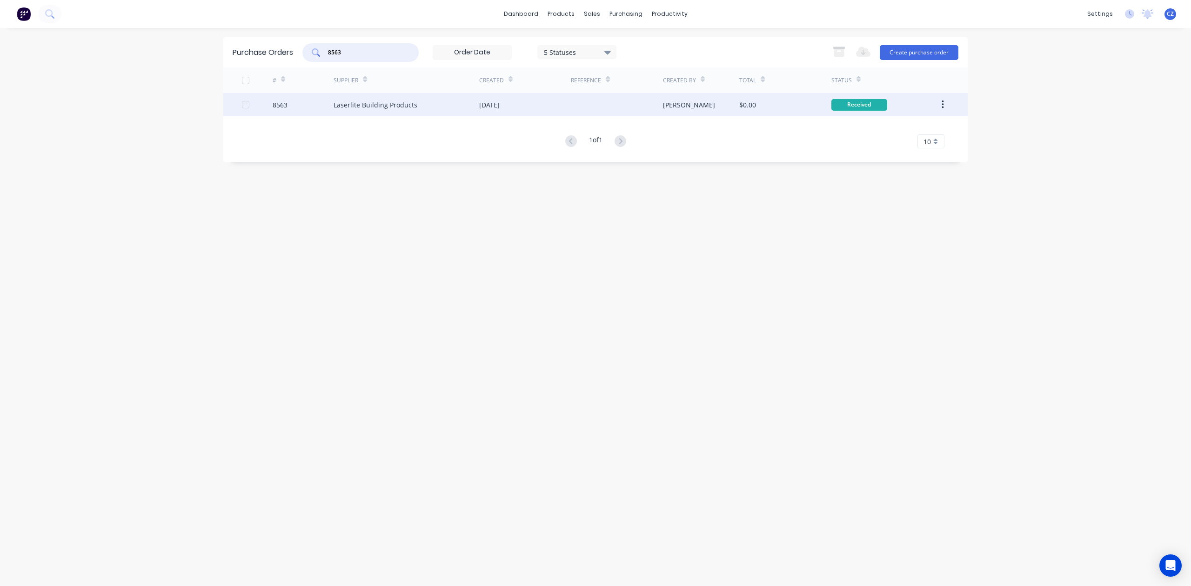
type input "8563"
click at [575, 103] on div at bounding box center [617, 104] width 92 height 23
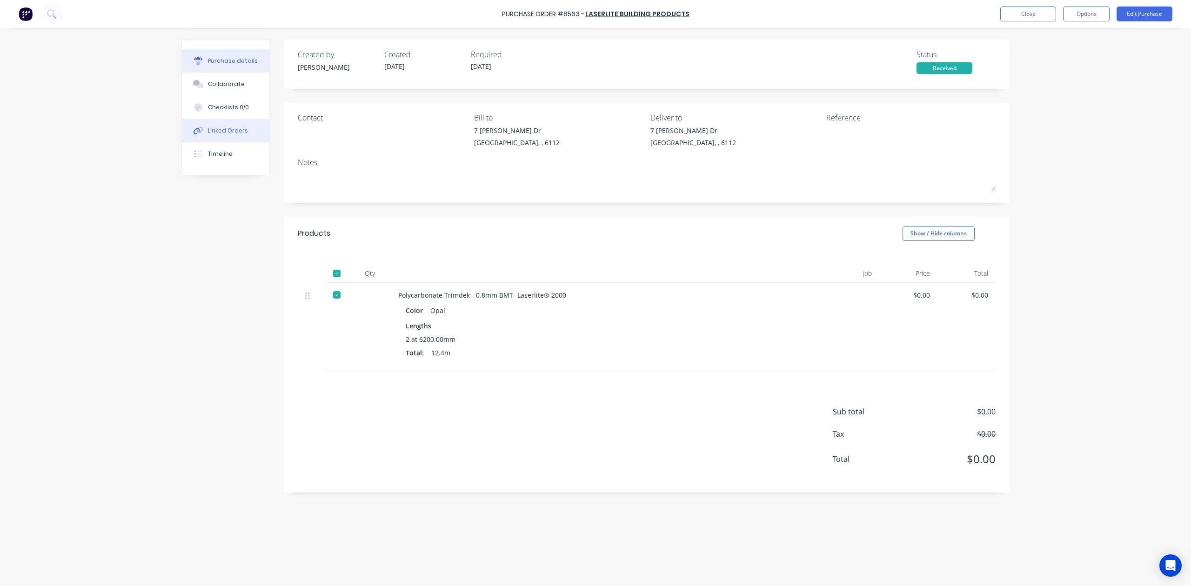
click at [235, 134] on div "Linked Orders" at bounding box center [228, 131] width 40 height 8
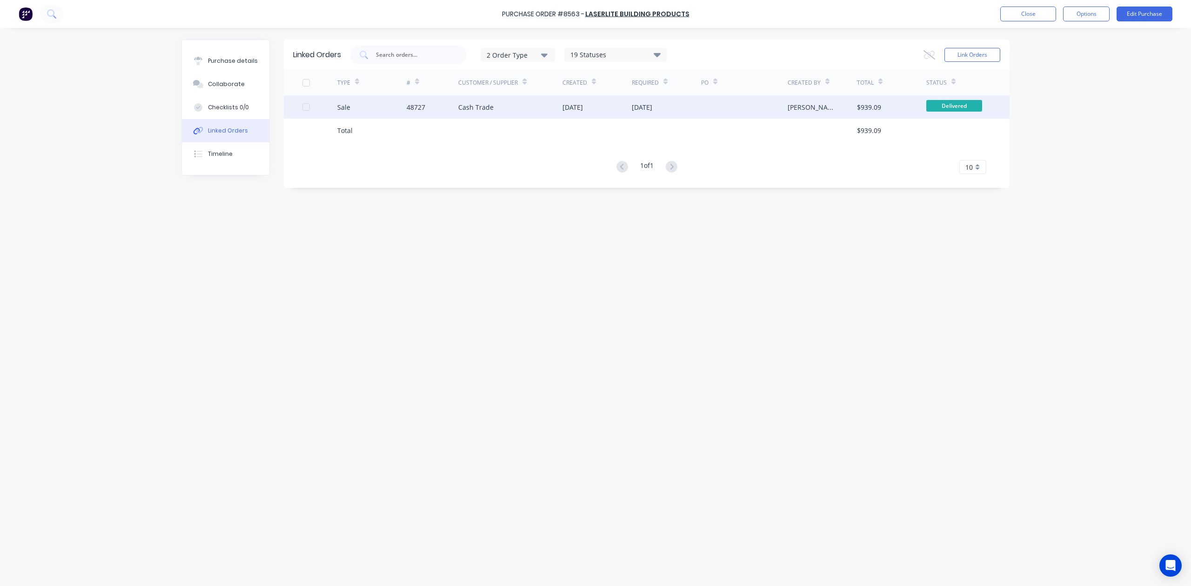
click at [652, 107] on div "10 Sep 2025" at bounding box center [642, 107] width 20 height 10
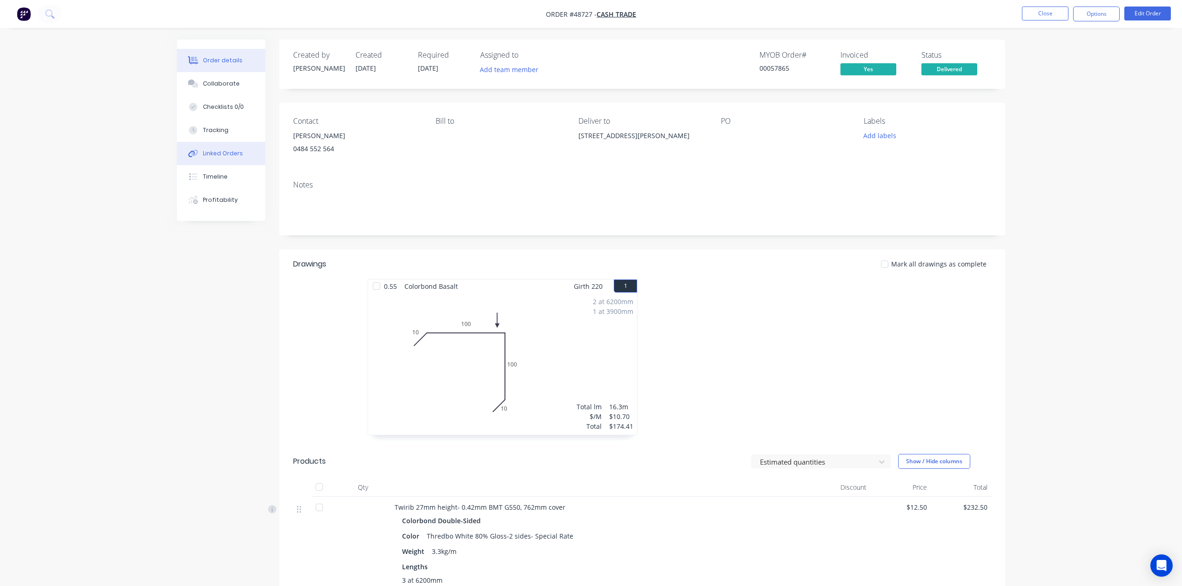
click at [231, 159] on button "Linked Orders" at bounding box center [221, 153] width 88 height 23
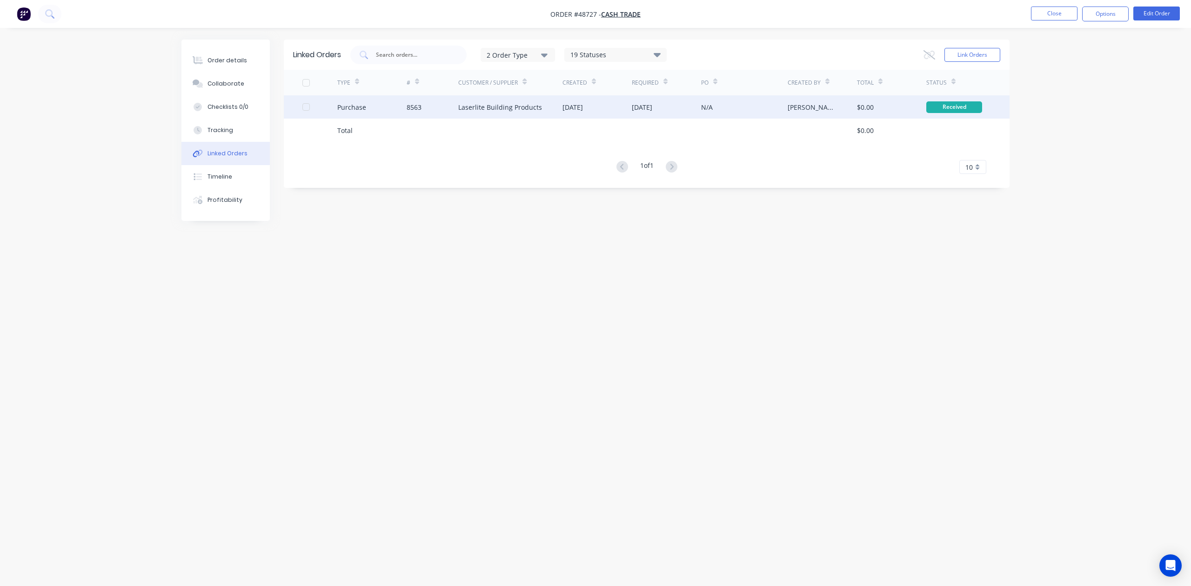
click at [639, 114] on div "03 Sep 2025" at bounding box center [666, 106] width 69 height 23
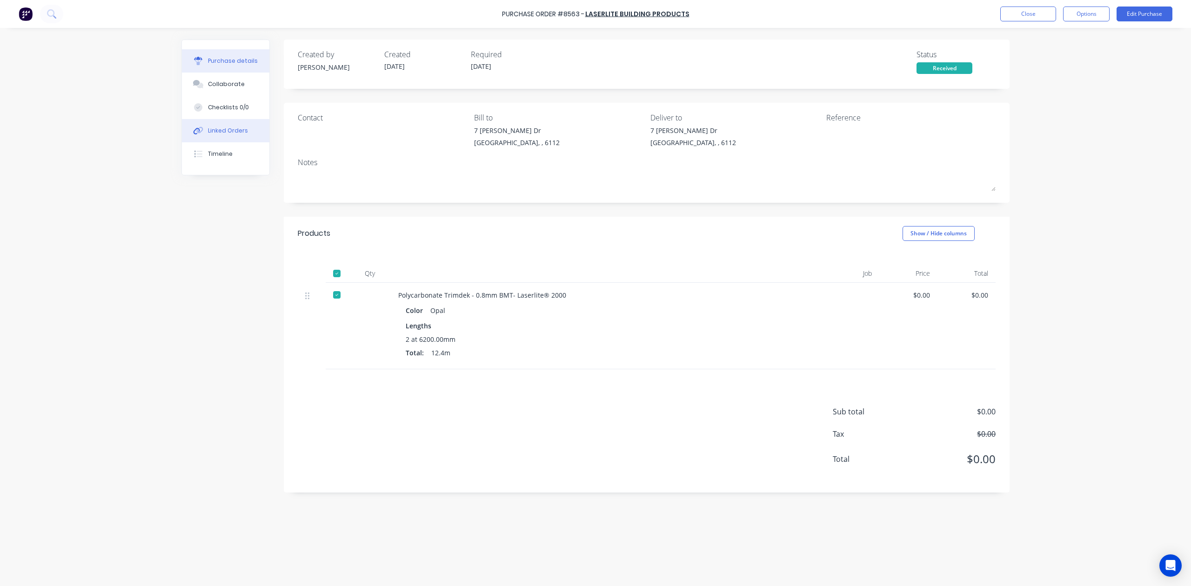
click at [224, 129] on div "Linked Orders" at bounding box center [228, 131] width 40 height 8
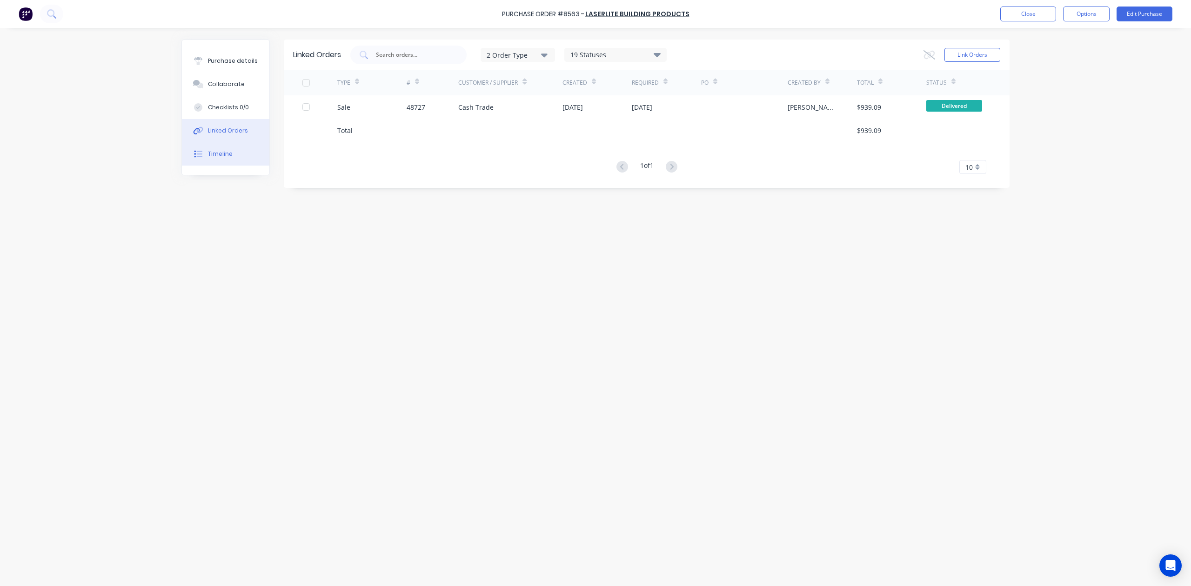
click at [214, 157] on div "Timeline" at bounding box center [220, 154] width 25 height 8
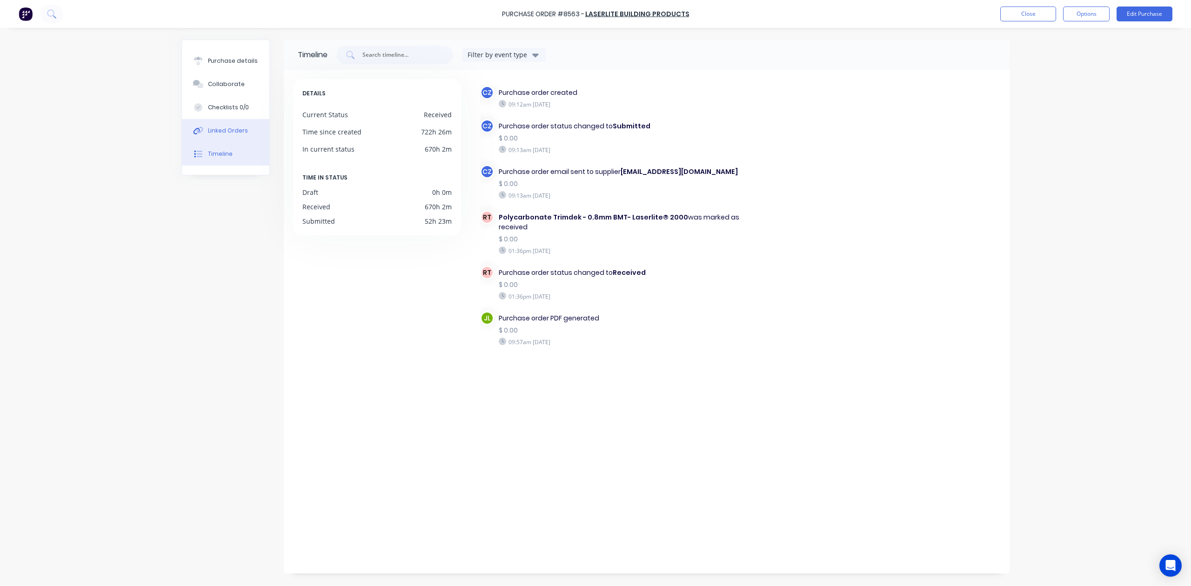
click at [209, 136] on button "Linked Orders" at bounding box center [225, 130] width 87 height 23
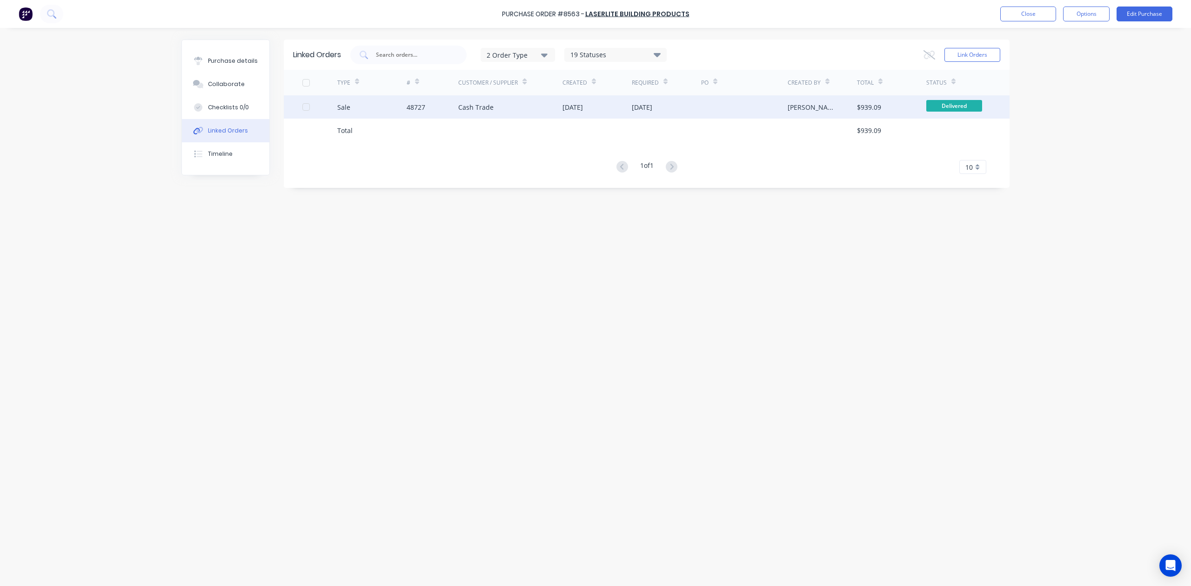
click at [606, 107] on div "02 Sep 2025" at bounding box center [597, 106] width 69 height 23
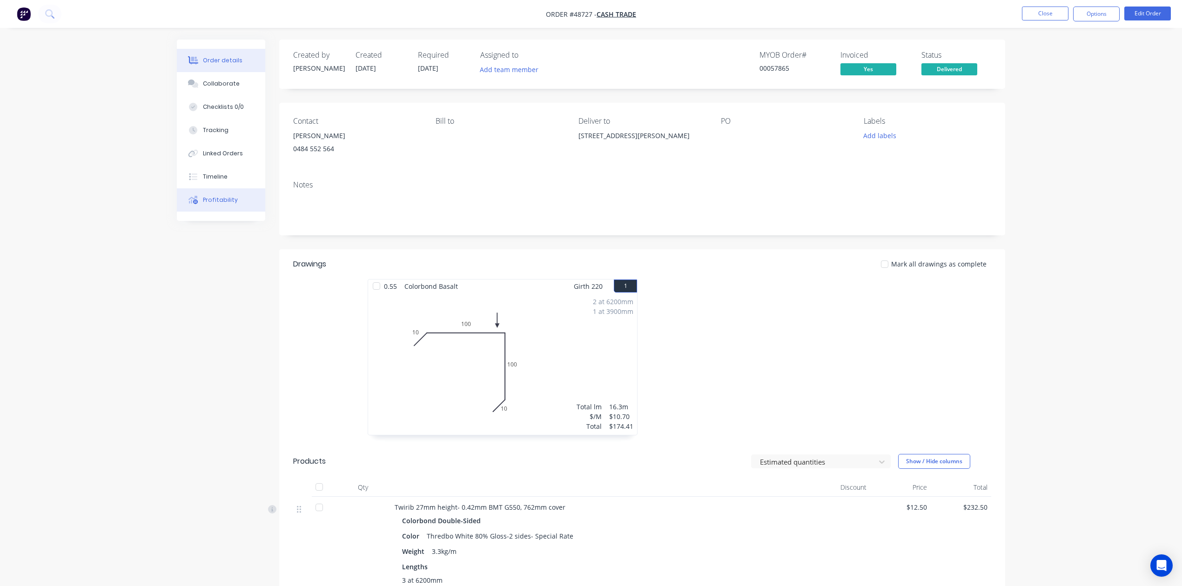
click at [213, 193] on button "Profitability" at bounding box center [221, 199] width 88 height 23
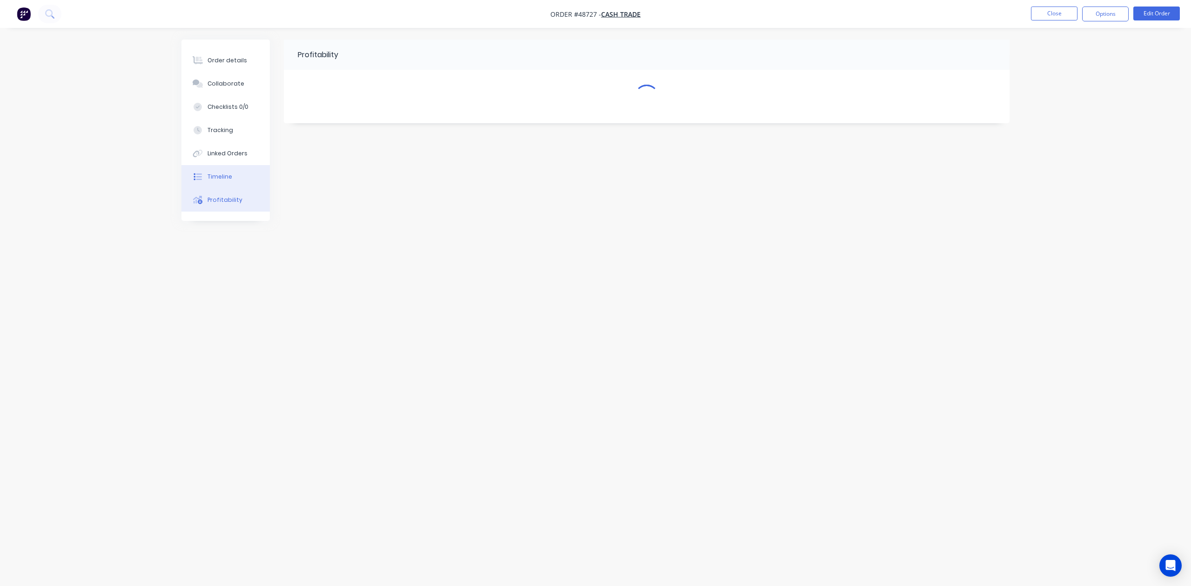
click at [212, 179] on div "Timeline" at bounding box center [220, 177] width 25 height 8
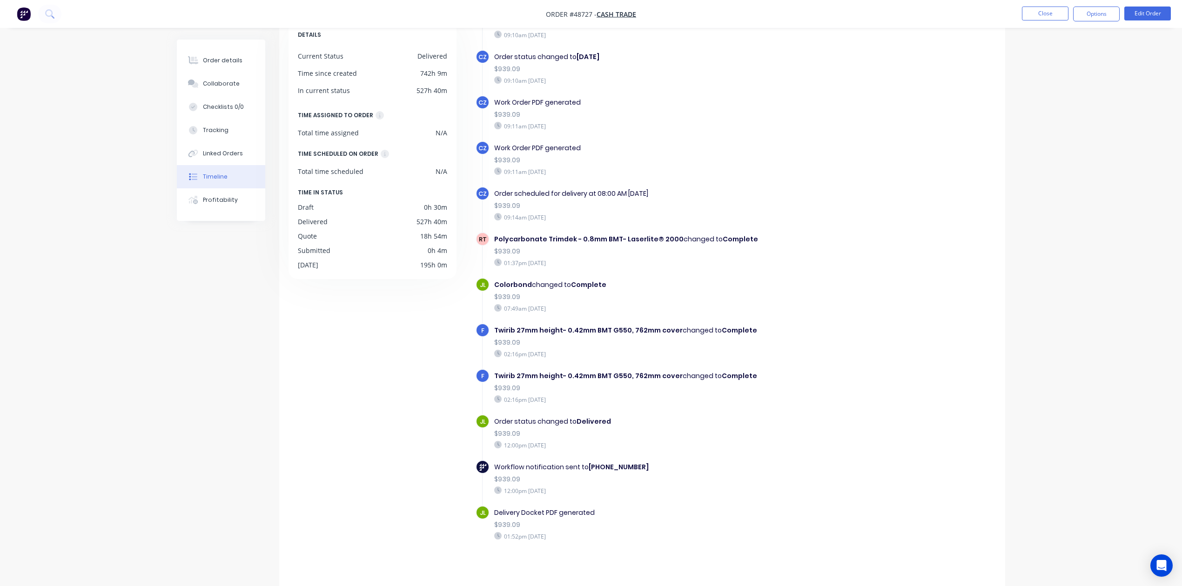
scroll to position [64, 0]
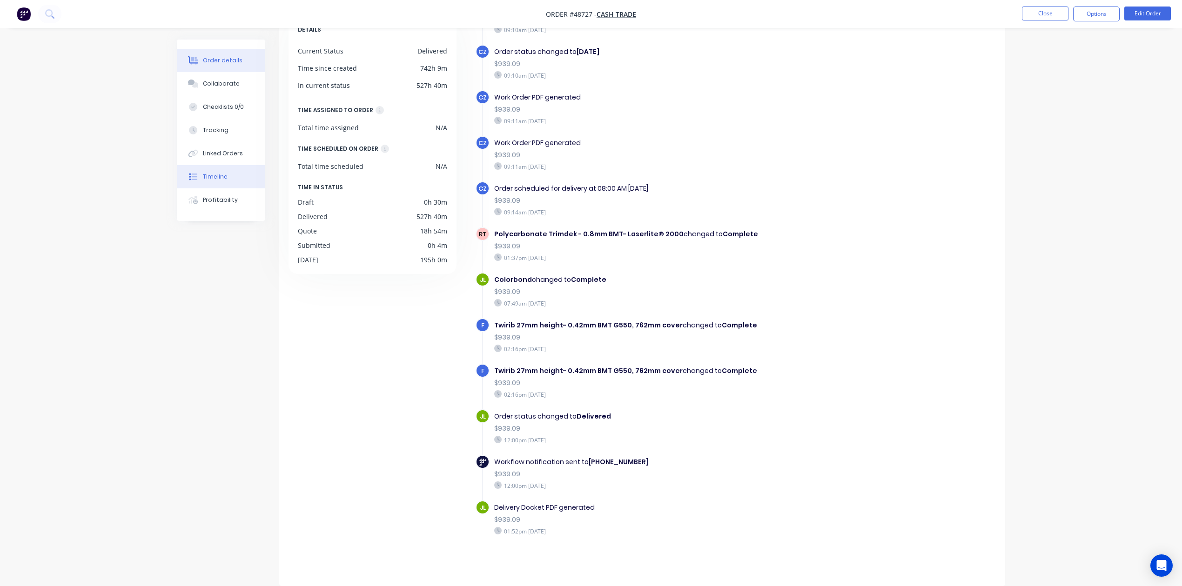
click at [210, 57] on div "Order details" at bounding box center [223, 60] width 40 height 8
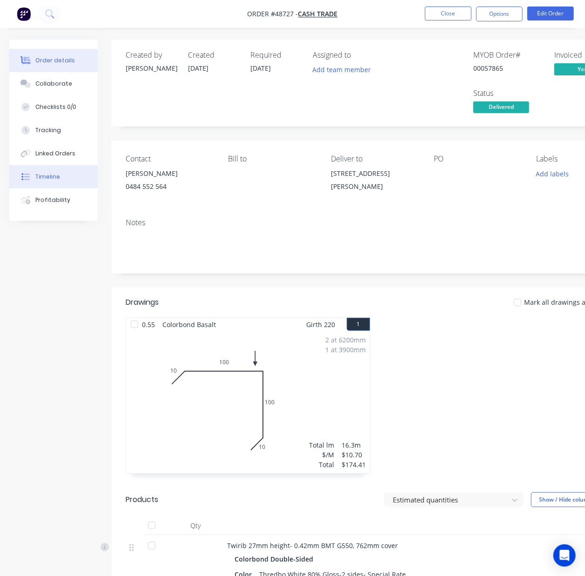
click at [47, 183] on button "Timeline" at bounding box center [53, 176] width 88 height 23
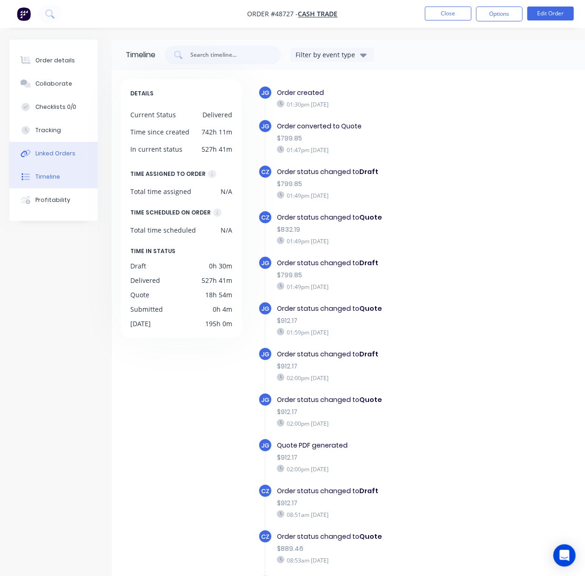
click at [53, 155] on div "Linked Orders" at bounding box center [55, 153] width 40 height 8
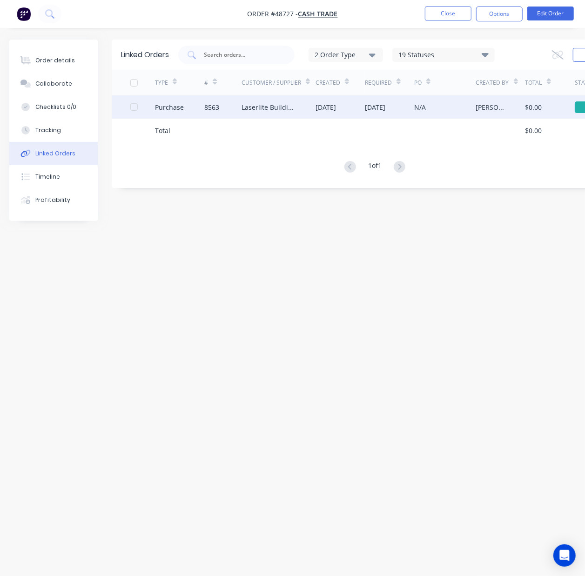
click at [295, 112] on div "Laserlite Building Products" at bounding box center [278, 106] width 74 height 23
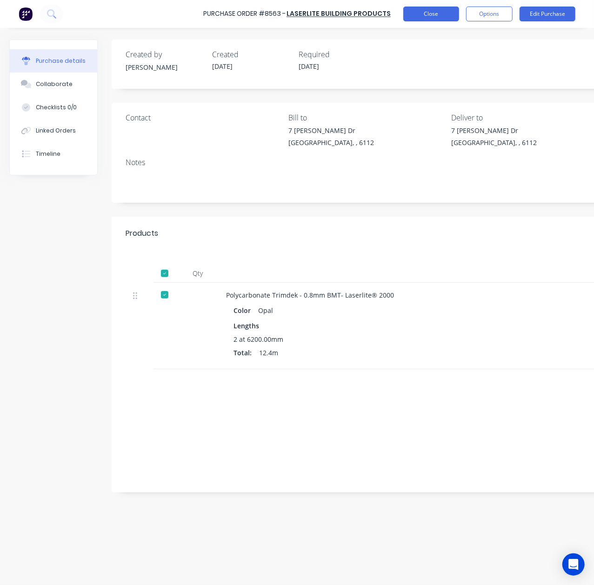
click at [434, 10] on button "Close" at bounding box center [431, 14] width 56 height 15
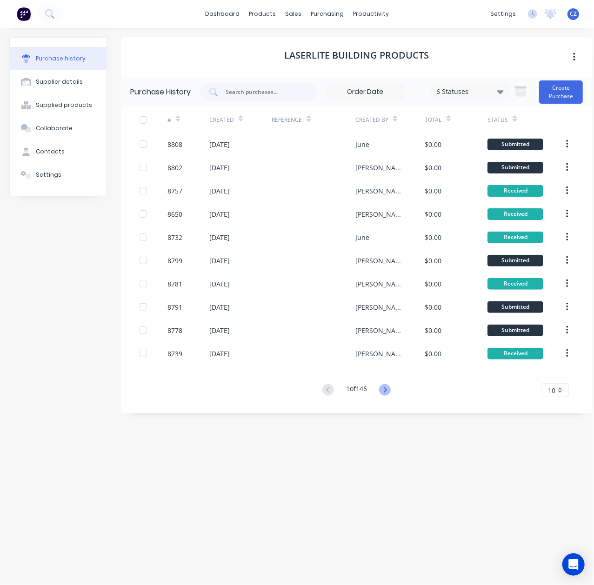
click at [384, 390] on icon at bounding box center [385, 390] width 12 height 12
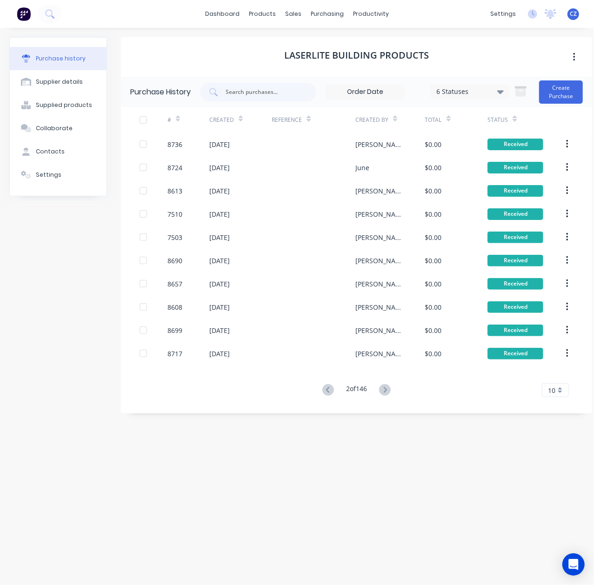
click at [384, 390] on icon at bounding box center [385, 390] width 12 height 12
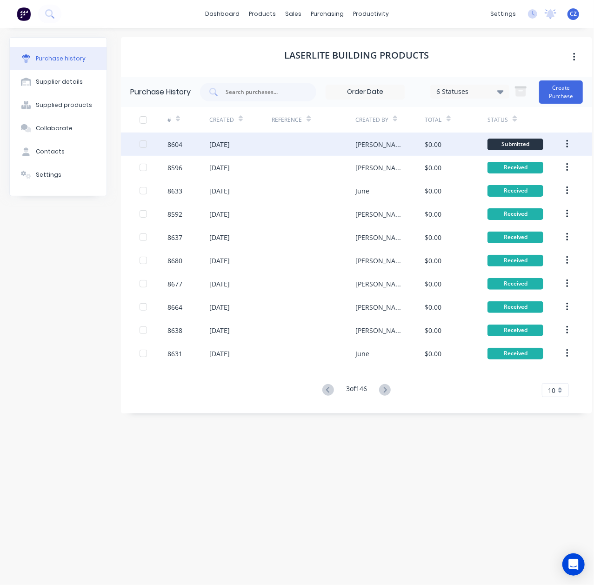
click at [334, 141] on div at bounding box center [314, 144] width 84 height 23
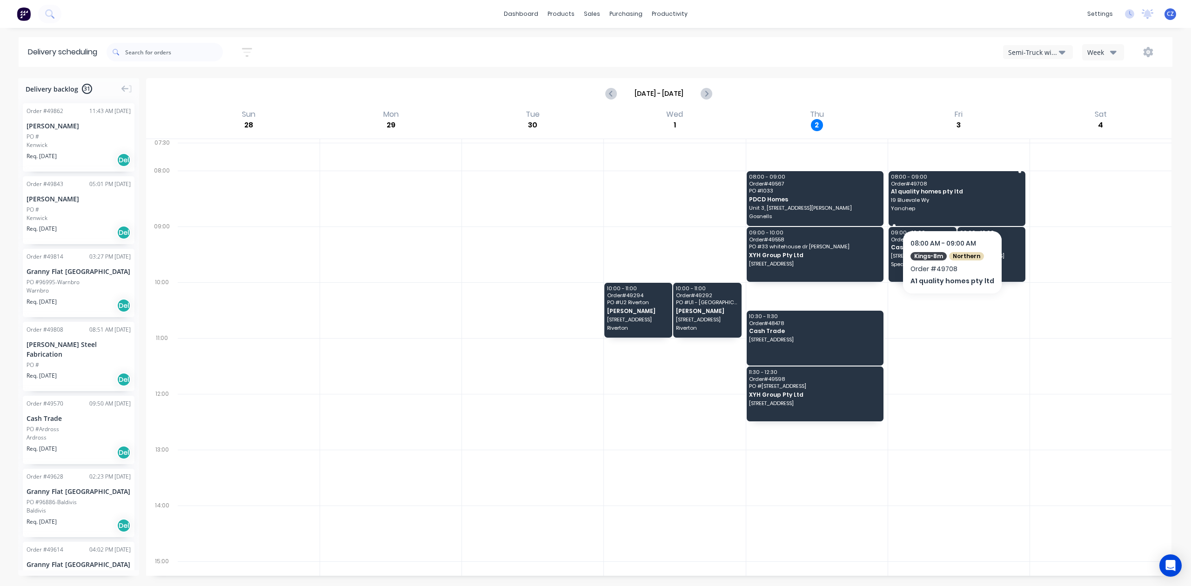
click at [933, 205] on div "08:00 - 09:00 Order # 49708 A1 quality homes pty ltd 19 Bluevale Wy Yanchep" at bounding box center [957, 198] width 137 height 55
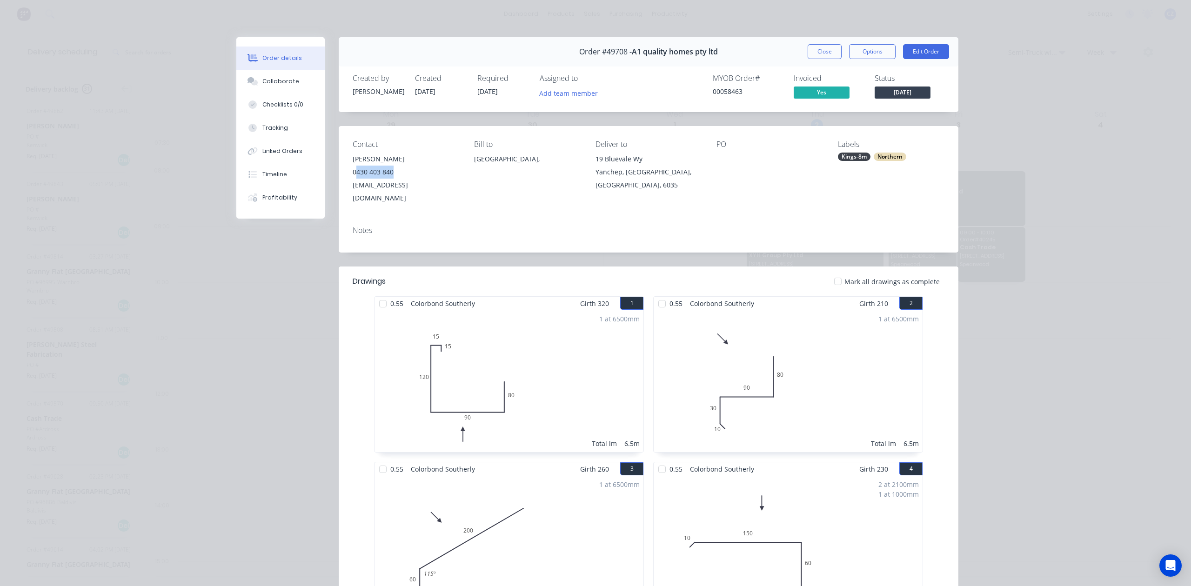
drag, startPoint x: 397, startPoint y: 168, endPoint x: 354, endPoint y: 170, distance: 43.3
click at [354, 170] on div "0430 403 840" at bounding box center [406, 172] width 107 height 13
copy div "430 403 840"
click at [814, 51] on button "Close" at bounding box center [825, 51] width 34 height 15
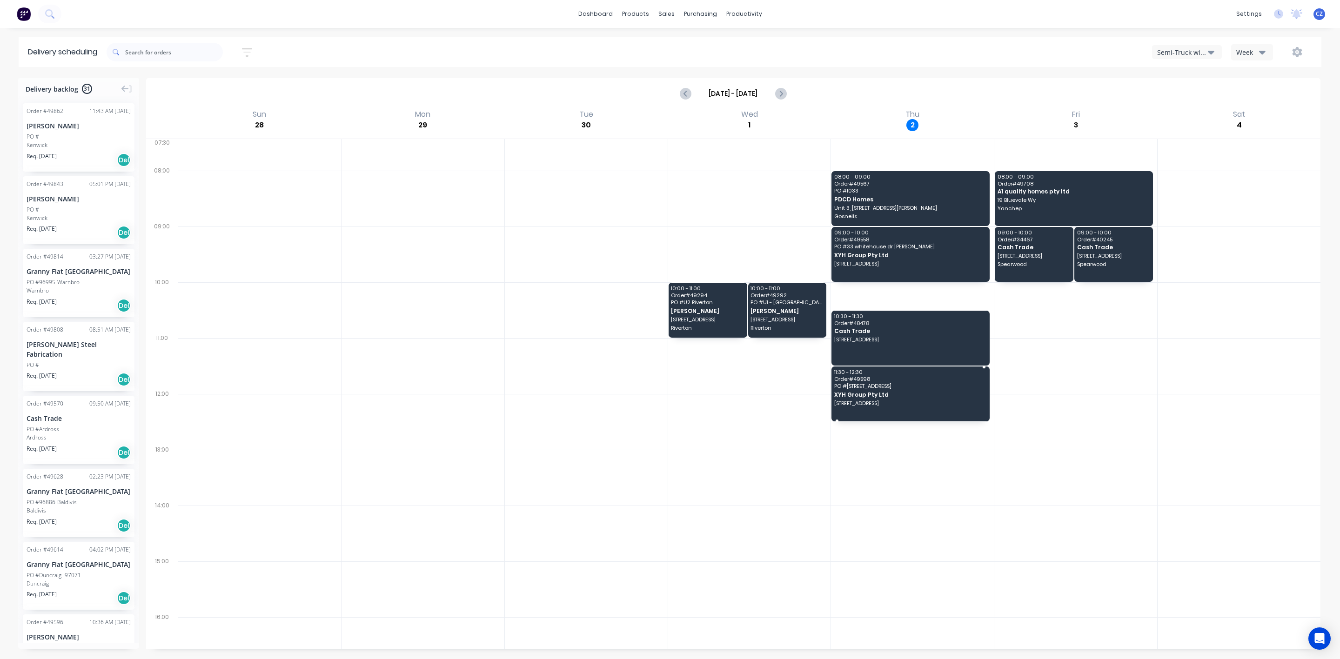
click at [907, 341] on span "[STREET_ADDRESS]" at bounding box center [909, 340] width 151 height 6
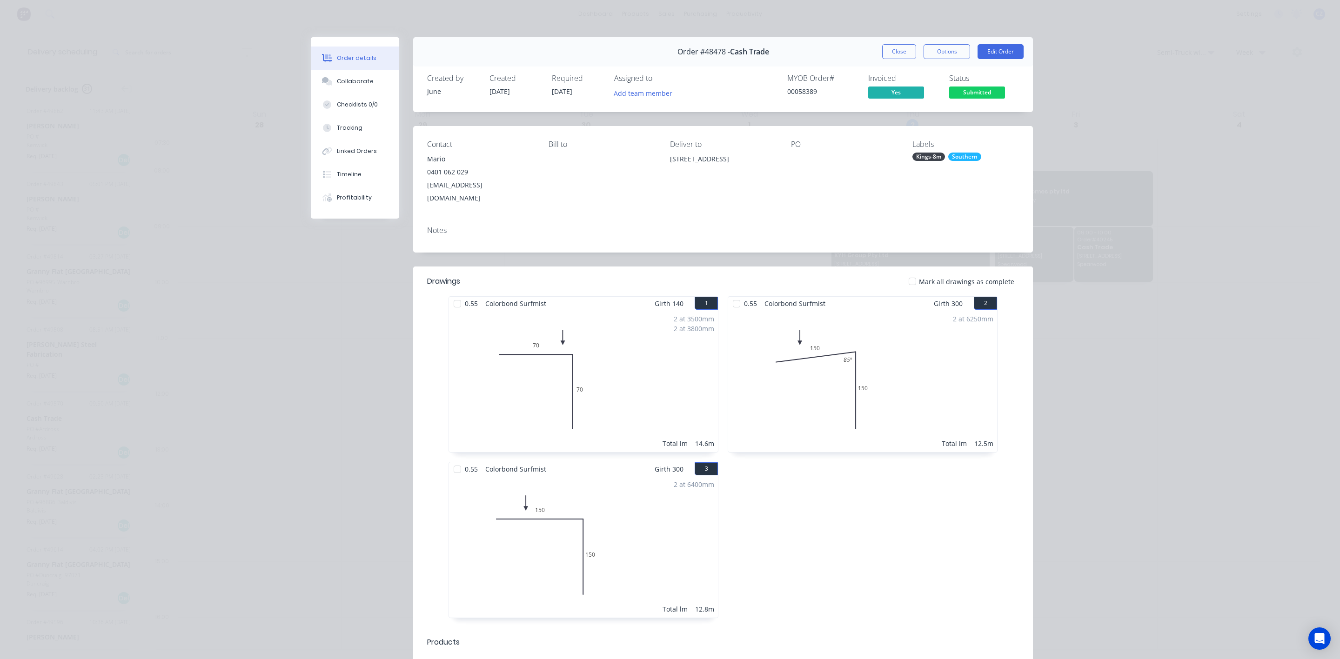
click at [902, 42] on div "Order #48478 - Cash Trade Close Options Edit Order" at bounding box center [723, 51] width 620 height 29
click at [898, 56] on button "Close" at bounding box center [899, 51] width 34 height 15
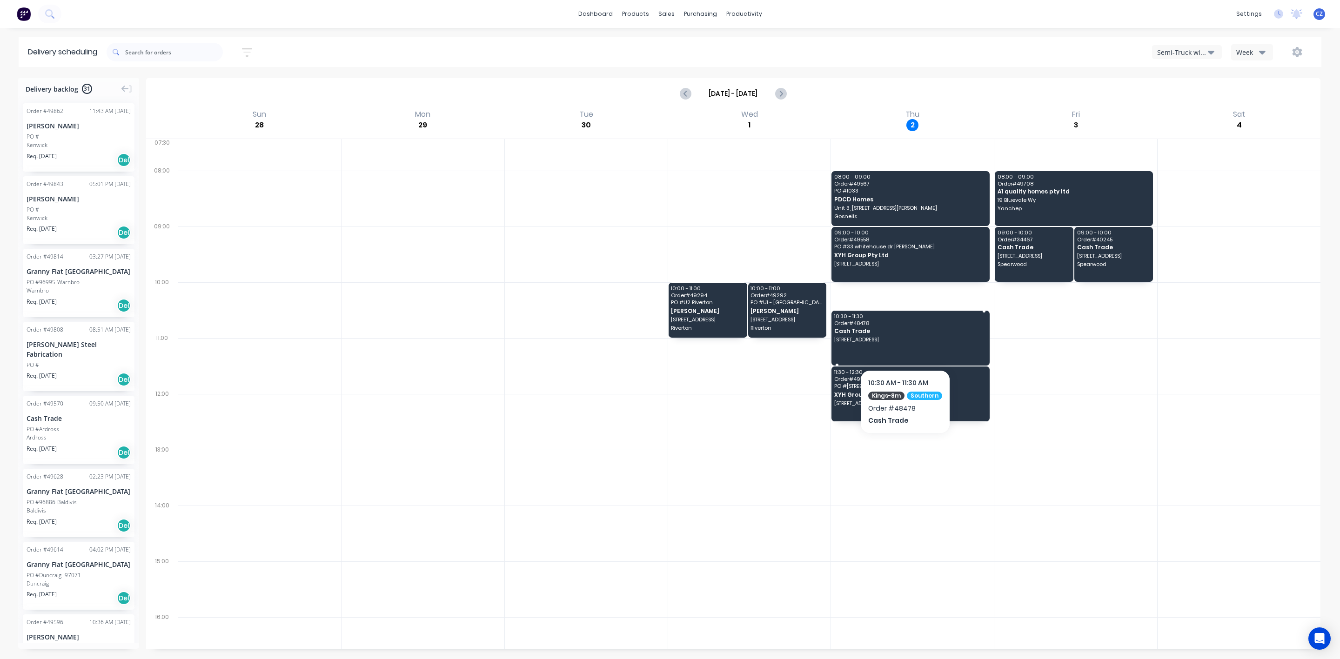
click at [906, 345] on div "10:30 - 11:30 Order # 48478 Cash Trade [STREET_ADDRESS]" at bounding box center [910, 338] width 158 height 55
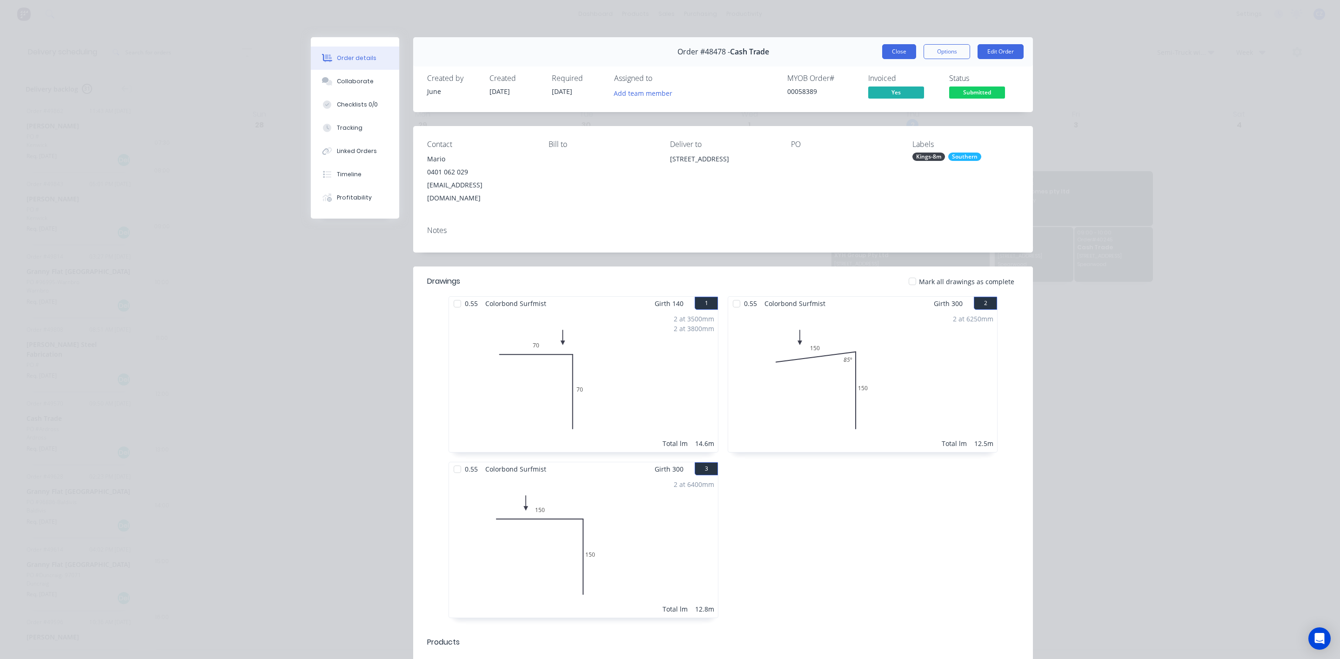
click at [901, 50] on button "Close" at bounding box center [899, 51] width 34 height 15
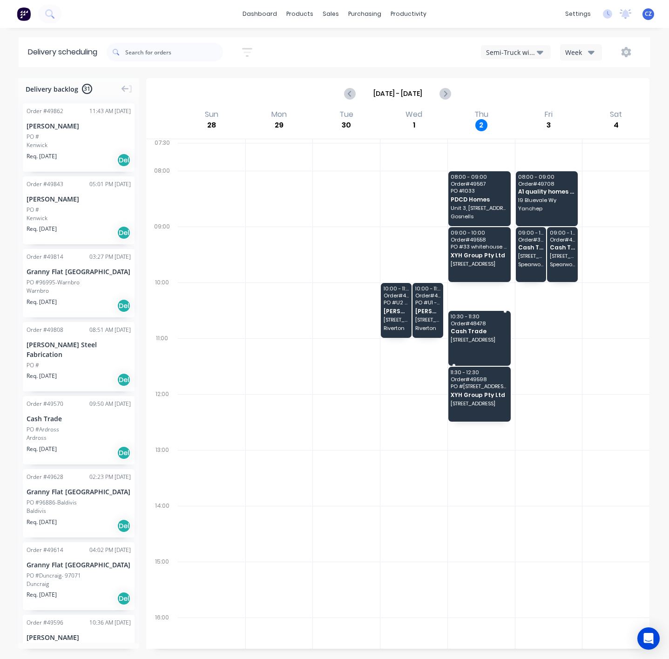
click at [467, 349] on div "10:30 - 11:30 Order # 48478 Cash Trade [STREET_ADDRESS]" at bounding box center [479, 338] width 62 height 55
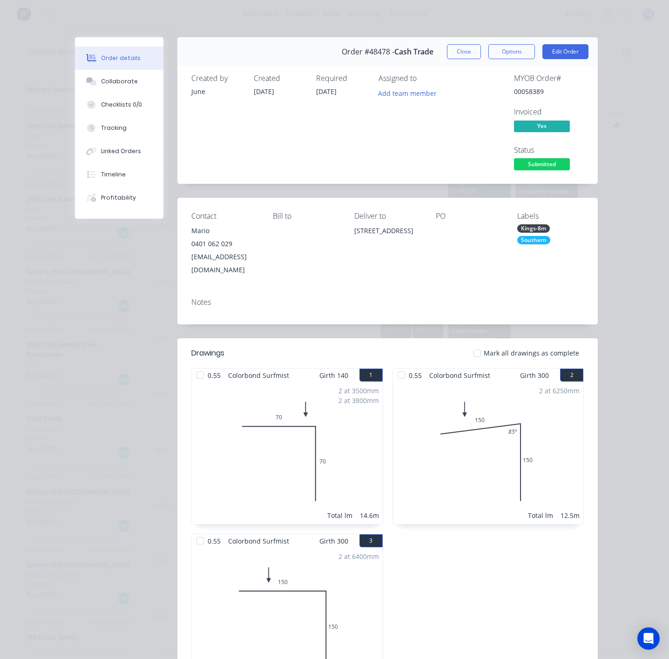
drag, startPoint x: 426, startPoint y: 248, endPoint x: 356, endPoint y: 232, distance: 71.5
click at [356, 232] on div "Contact [PERSON_NAME] [PHONE_NUMBER] [EMAIL_ADDRESS][DOMAIN_NAME] [PERSON_NAME]…" at bounding box center [387, 244] width 420 height 93
copy div "[STREET_ADDRESS]"
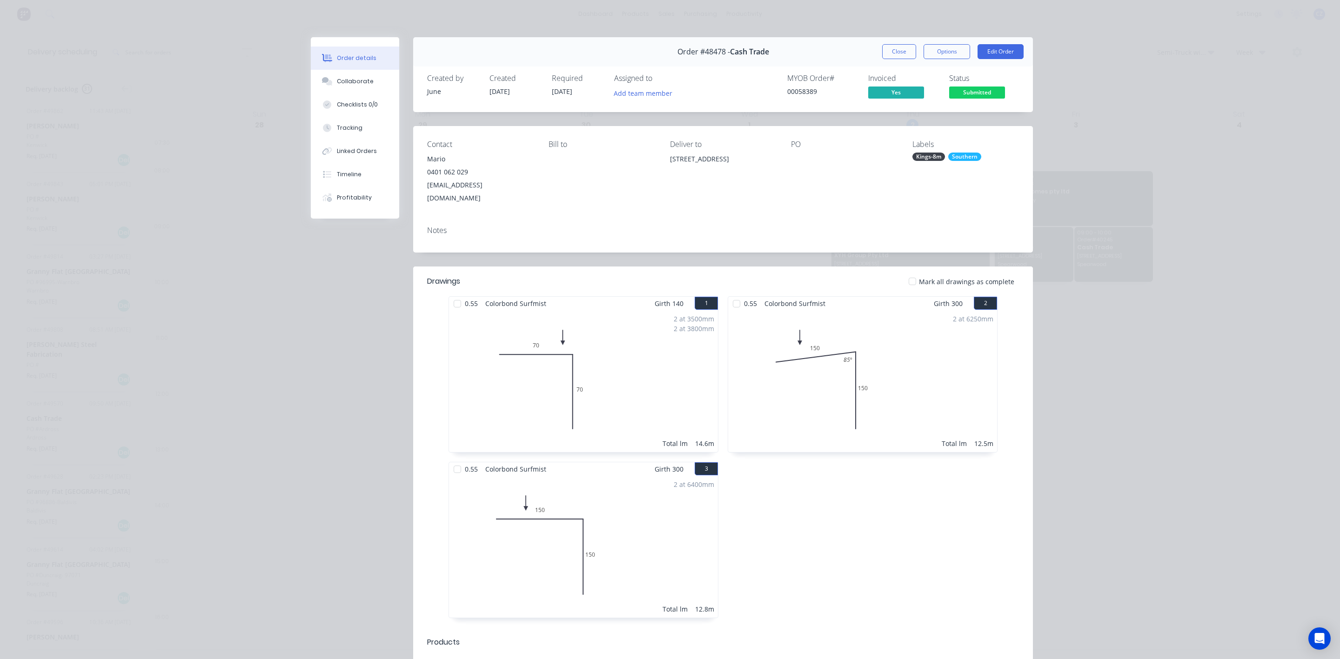
drag, startPoint x: 883, startPoint y: 47, endPoint x: 891, endPoint y: 78, distance: 31.8
click at [882, 49] on button "Close" at bounding box center [899, 51] width 34 height 15
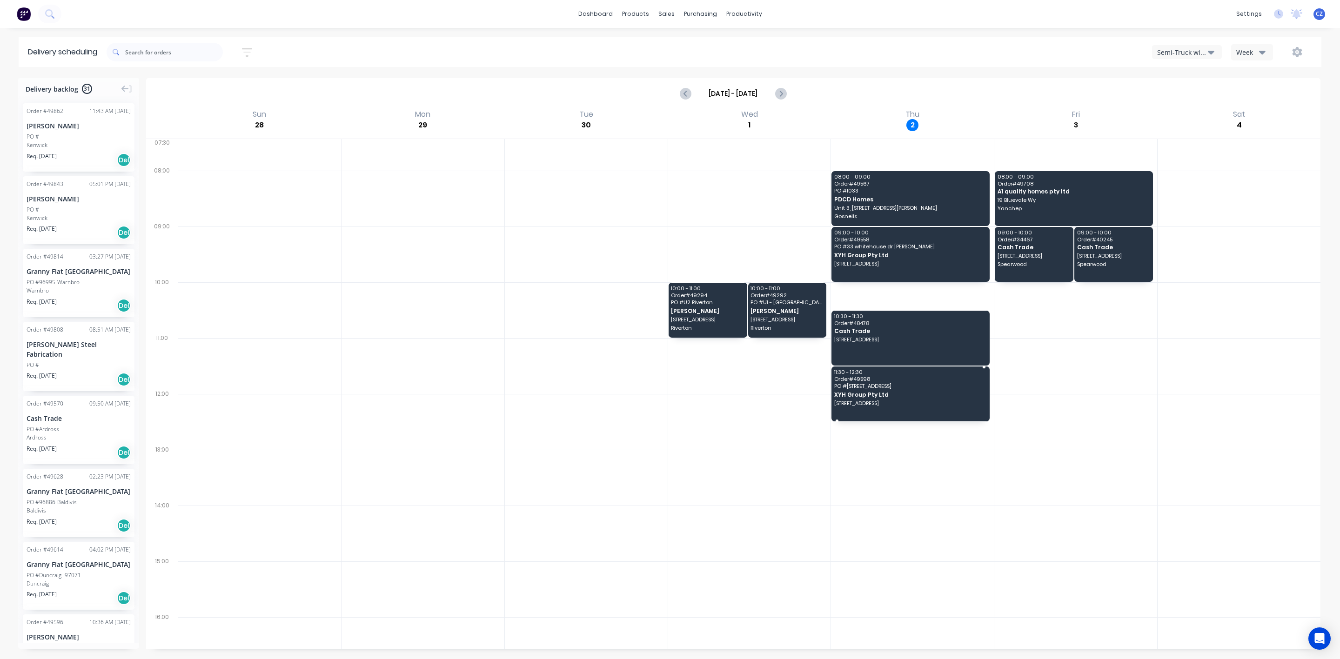
click at [930, 390] on div "11:30 - 12:30 Order # 49598 PO # 15 Throssell St Perth XYH Group Pty Ltd [STREE…" at bounding box center [910, 394] width 158 height 55
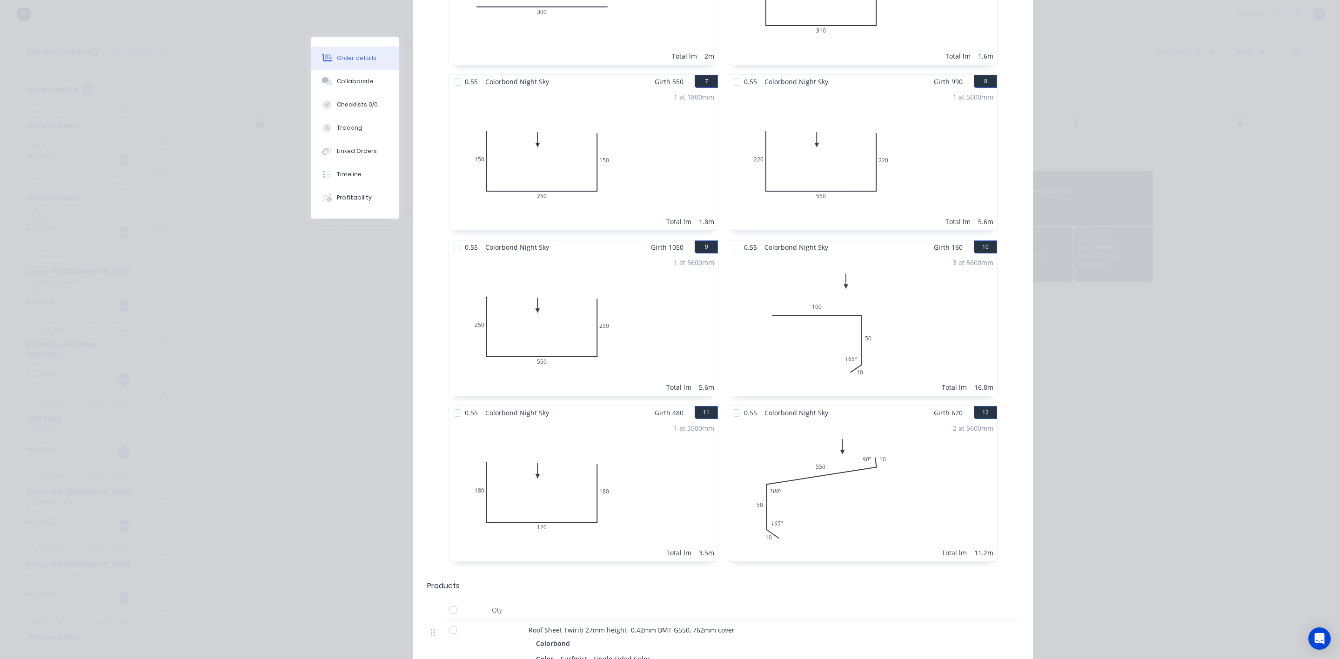
scroll to position [1009, 0]
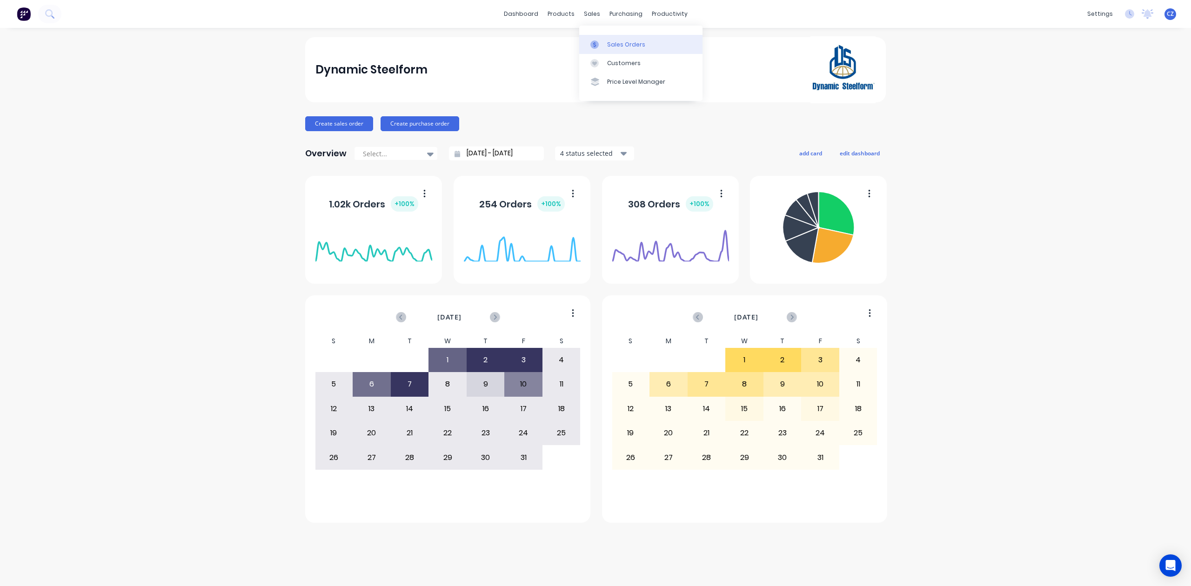
click at [610, 51] on link "Sales Orders" at bounding box center [640, 44] width 123 height 19
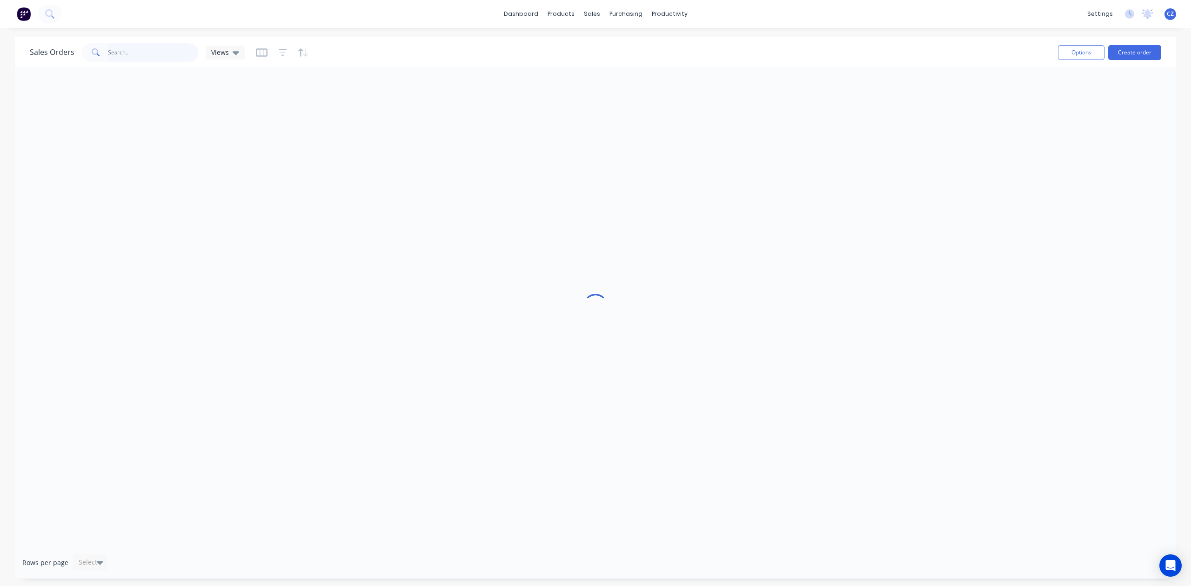
click at [173, 55] on input "text" at bounding box center [153, 52] width 91 height 19
paste input "430 403 840"
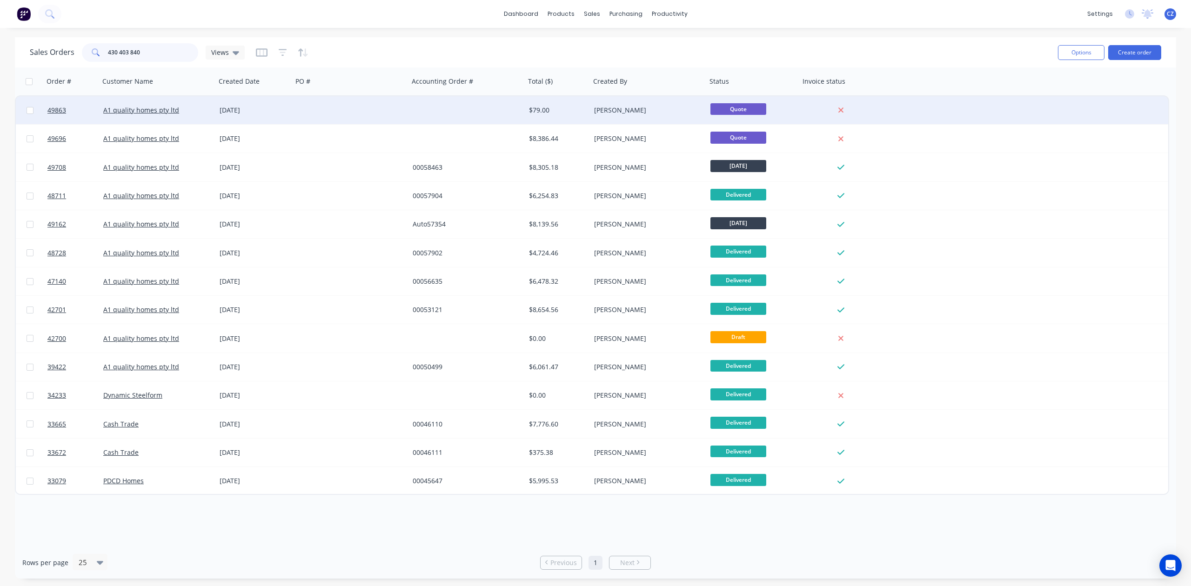
type input "430 403 840"
click at [430, 114] on div at bounding box center [467, 110] width 116 height 28
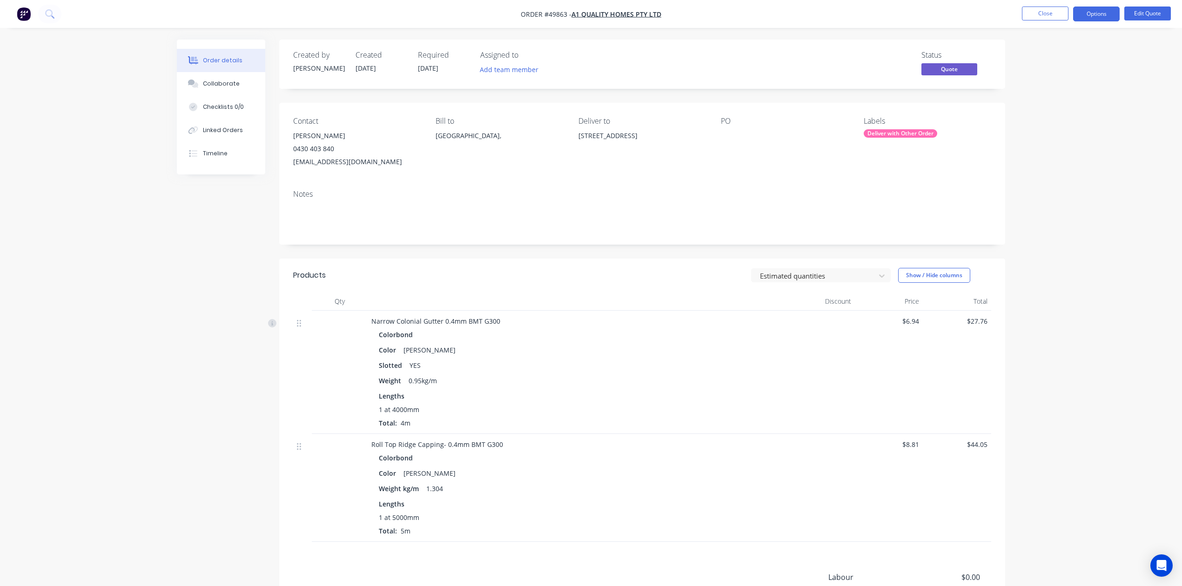
click at [776, 440] on div "Roll Top Ridge Capping- 0.4mm BMT G300" at bounding box center [576, 445] width 411 height 10
click at [617, 309] on div at bounding box center [577, 301] width 419 height 19
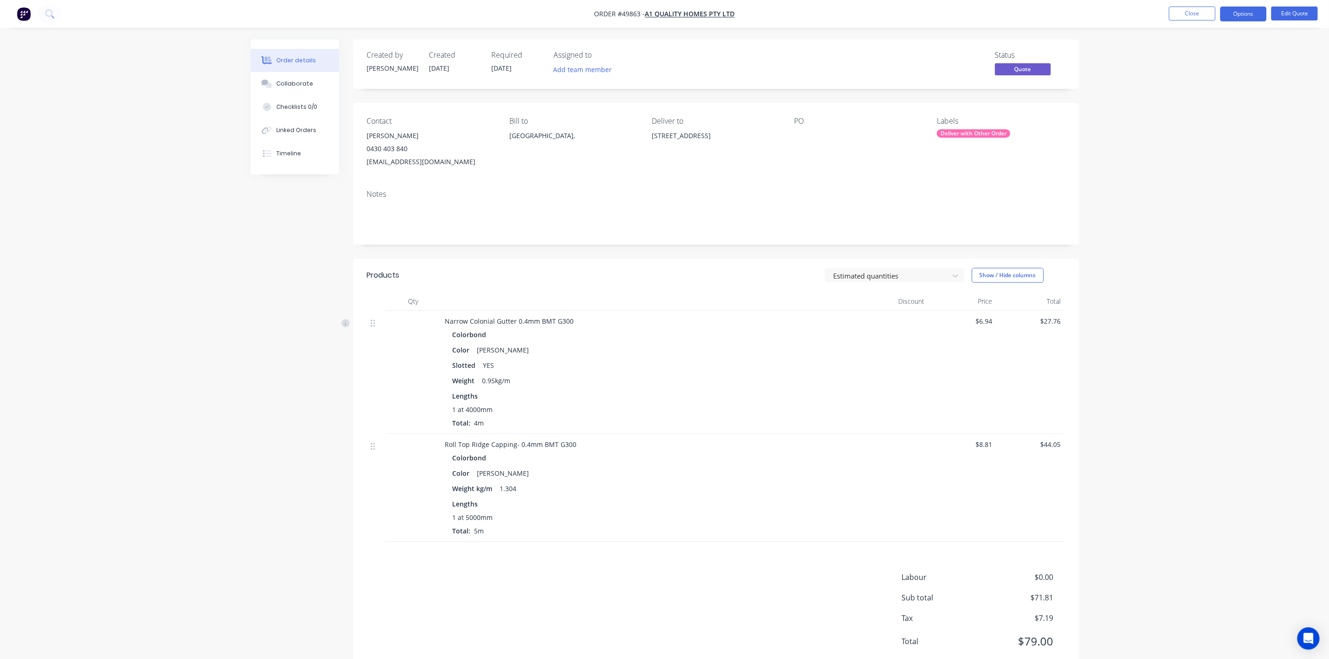
drag, startPoint x: 700, startPoint y: 381, endPoint x: 679, endPoint y: 349, distance: 38.3
click at [701, 379] on div "Weight 0.95kg/m" at bounding box center [651, 380] width 396 height 13
click at [736, 474] on div "Color Shale Grey" at bounding box center [651, 473] width 396 height 13
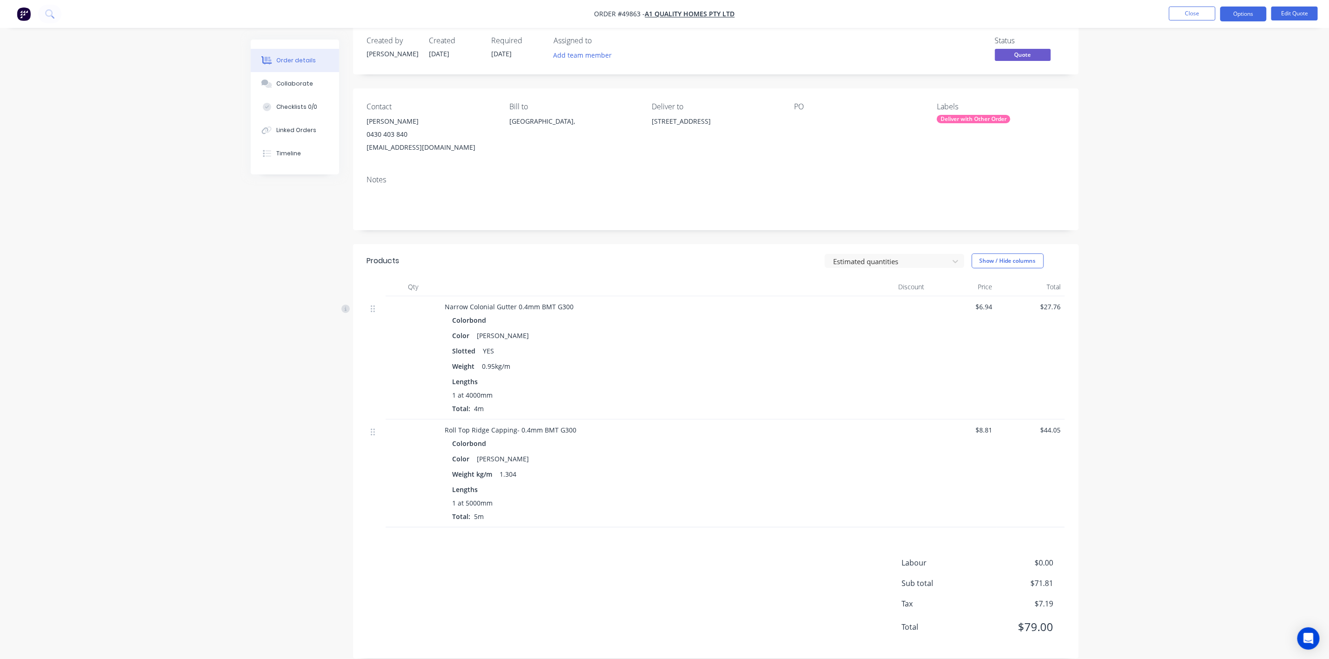
scroll to position [28, 0]
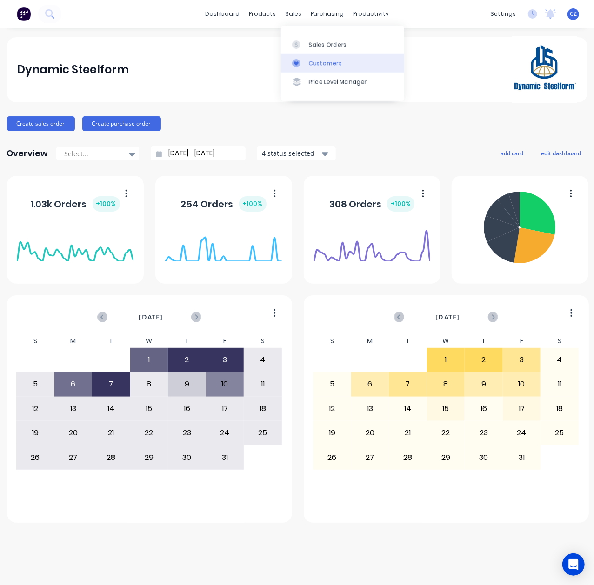
click at [309, 65] on div "Customers" at bounding box center [326, 63] width 34 height 8
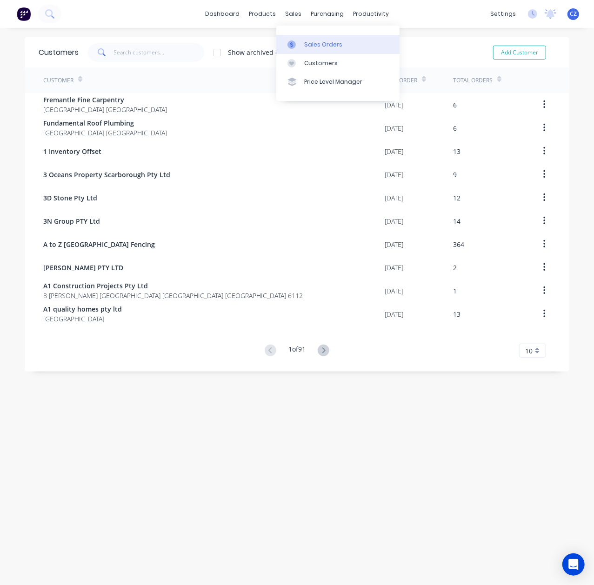
click at [301, 44] on div at bounding box center [295, 44] width 14 height 8
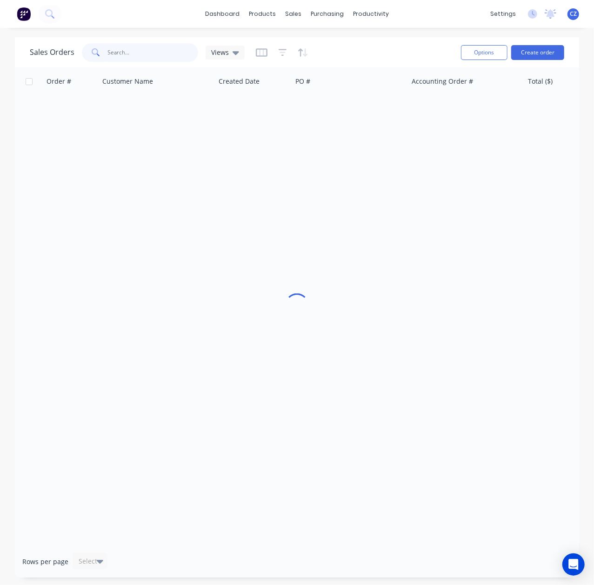
click at [139, 53] on input "text" at bounding box center [153, 52] width 91 height 19
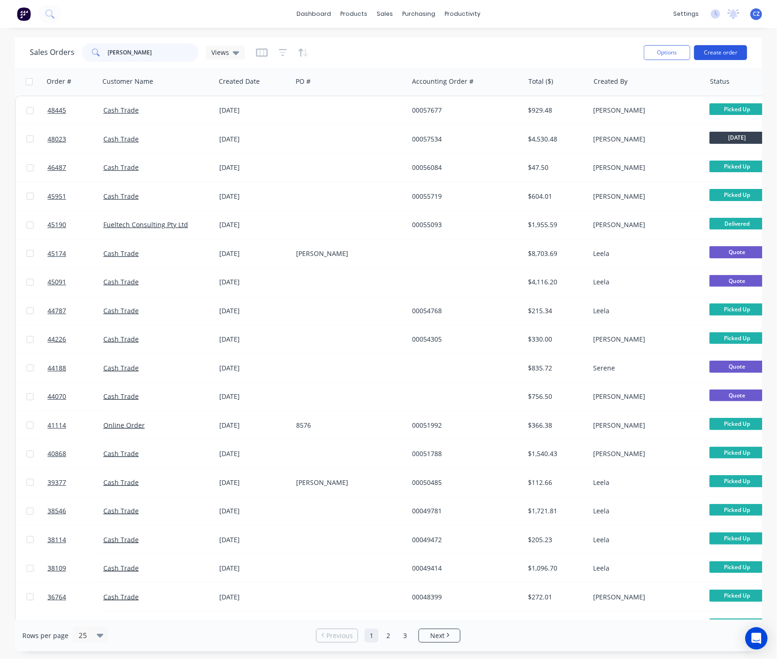
type input "[PERSON_NAME]"
click at [594, 50] on button "Create order" at bounding box center [720, 52] width 53 height 15
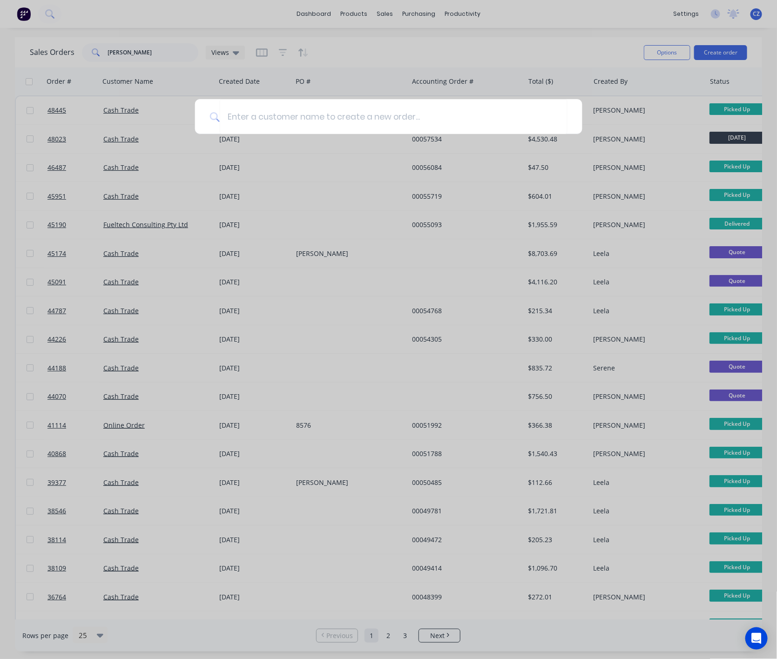
drag, startPoint x: 392, startPoint y: 24, endPoint x: 479, endPoint y: 20, distance: 87.1
click at [393, 24] on div at bounding box center [388, 329] width 777 height 659
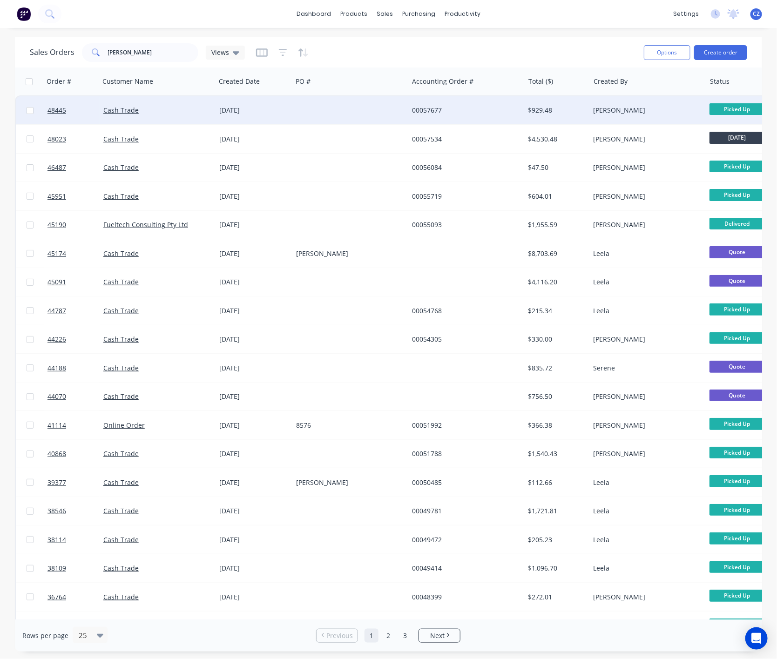
click at [334, 110] on div at bounding box center [350, 110] width 116 height 28
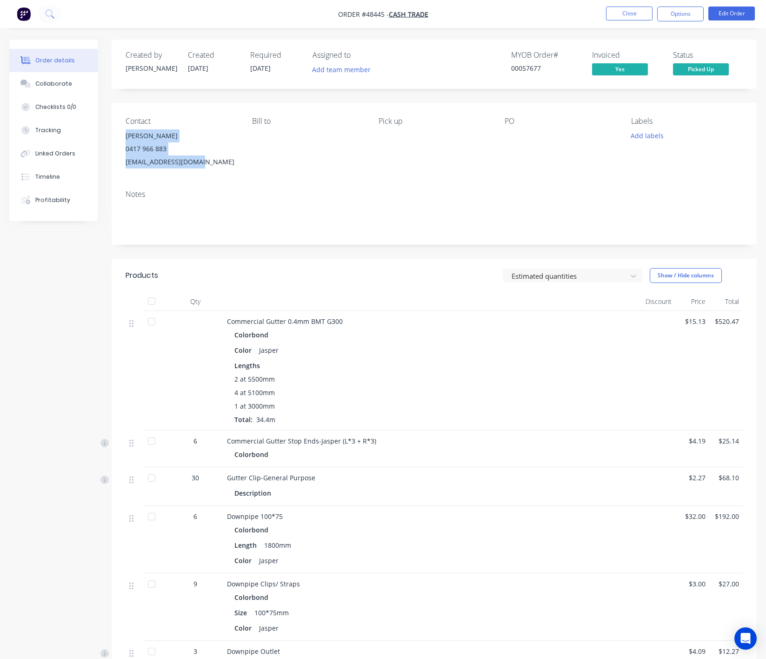
drag, startPoint x: 153, startPoint y: 146, endPoint x: 236, endPoint y: 178, distance: 89.7
click at [236, 178] on div "Contact [PERSON_NAME] [PHONE_NUMBER] [EMAIL_ADDRESS][DOMAIN_NAME] [PERSON_NAME]…" at bounding box center [434, 143] width 645 height 80
copy div "[PERSON_NAME] 0417 966 883 [EMAIL_ADDRESS][DOMAIN_NAME]"
drag, startPoint x: 619, startPoint y: 29, endPoint x: 623, endPoint y: 12, distance: 18.2
click at [594, 28] on div "Order details Collaborate Checklists 0/0 Tracking Linked Orders Timeline Profit…" at bounding box center [383, 419] width 766 height 838
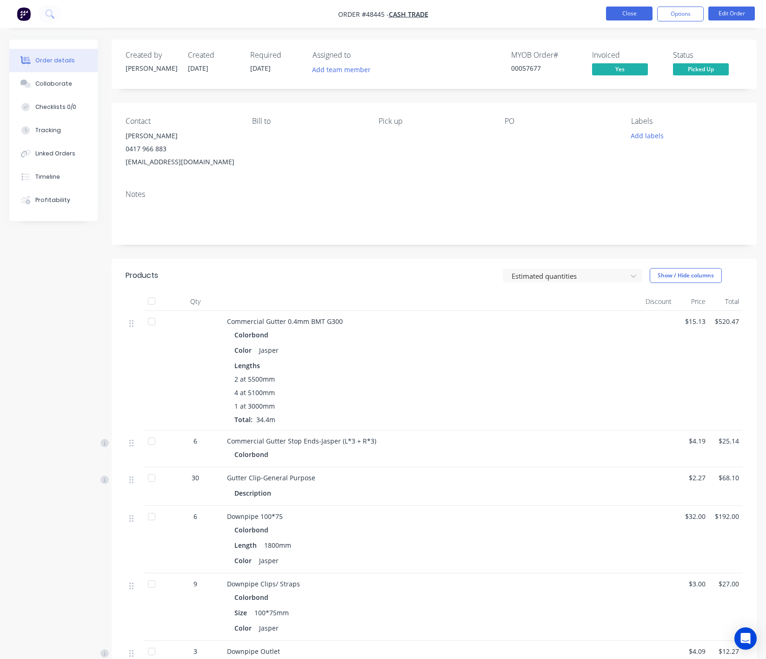
click at [594, 12] on button "Close" at bounding box center [629, 14] width 47 height 14
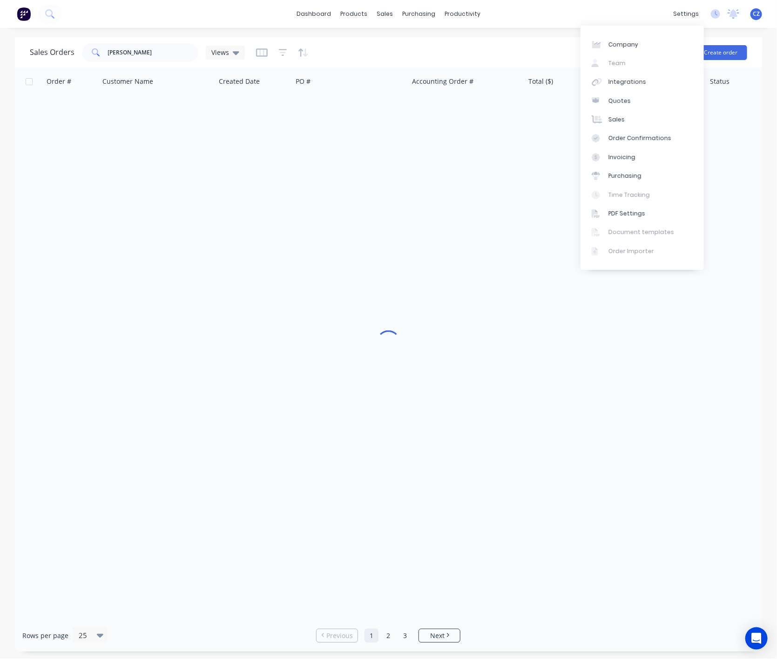
click at [429, 44] on div "Sales Orders [PERSON_NAME] Views" at bounding box center [333, 52] width 606 height 23
drag, startPoint x: 150, startPoint y: 50, endPoint x: 36, endPoint y: 49, distance: 113.5
click at [36, 50] on div "Sales Orders [PERSON_NAME] Views" at bounding box center [137, 52] width 215 height 19
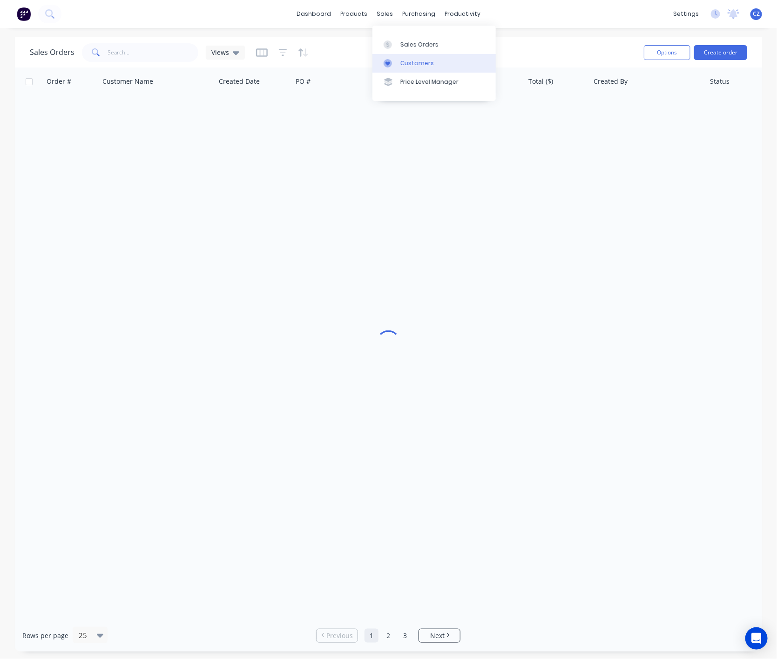
click at [412, 67] on div "Customers" at bounding box center [417, 63] width 34 height 8
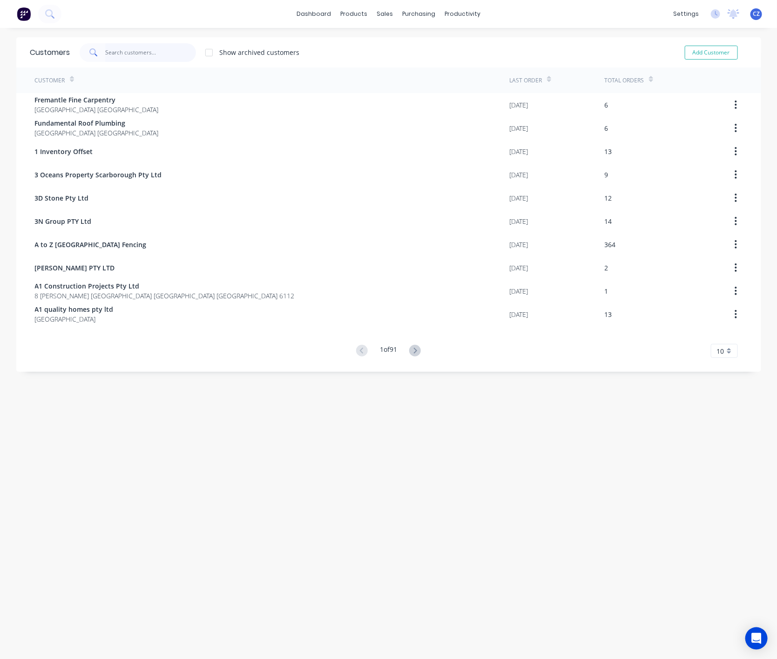
click at [151, 49] on input "text" at bounding box center [150, 52] width 91 height 19
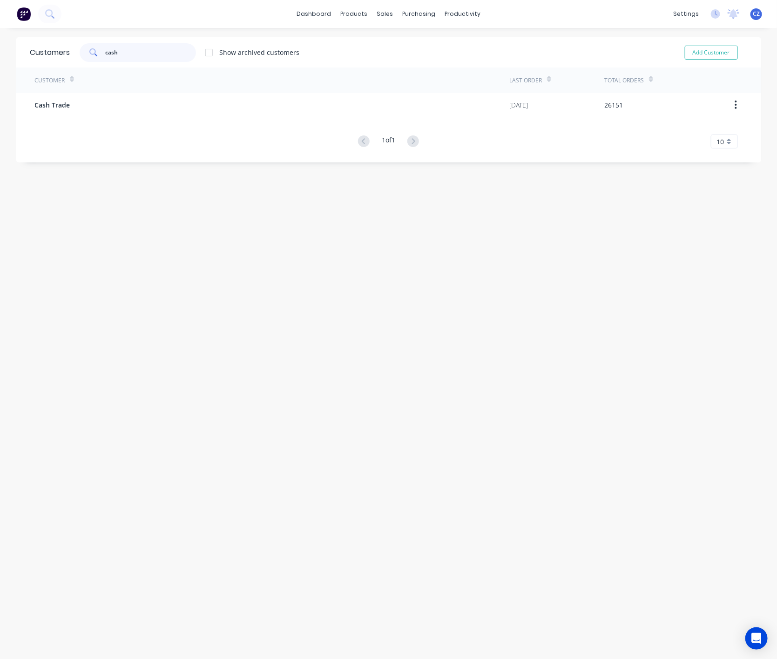
type input "cash"
click at [153, 122] on div "Customer Last Order Total Orders Cash Trade [DATE] 26151 1 of 1 10 5 10 15 20 2…" at bounding box center [388, 107] width 744 height 81
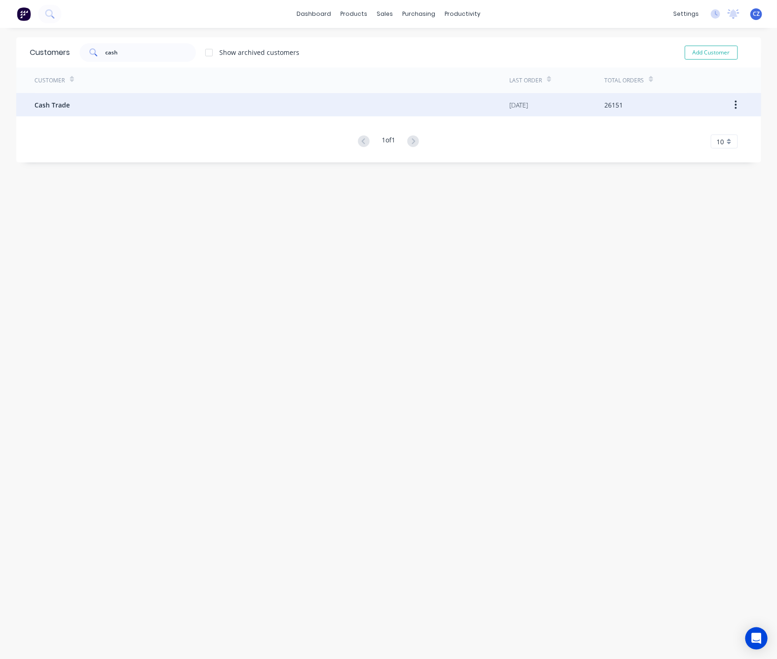
click at [159, 103] on div "Cash Trade" at bounding box center [272, 104] width 475 height 23
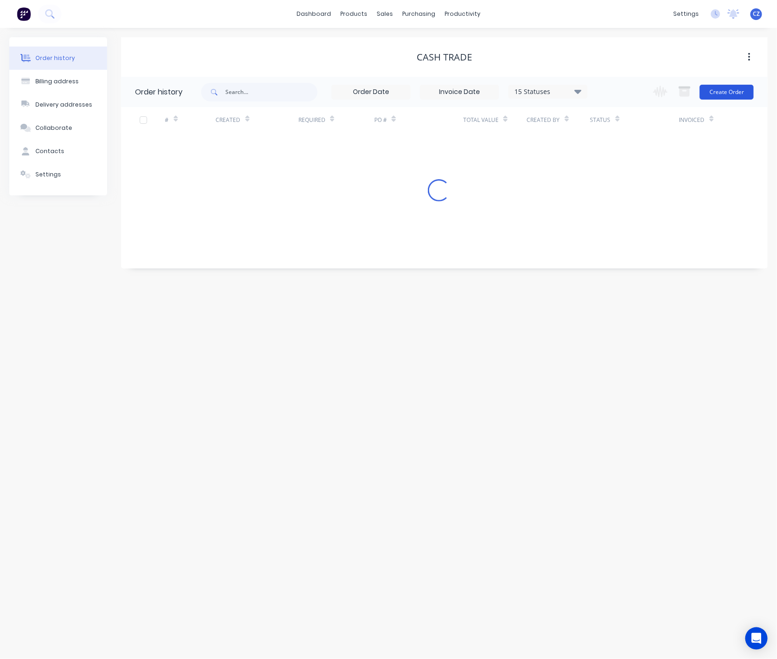
click at [594, 95] on button "Create Order" at bounding box center [726, 92] width 54 height 15
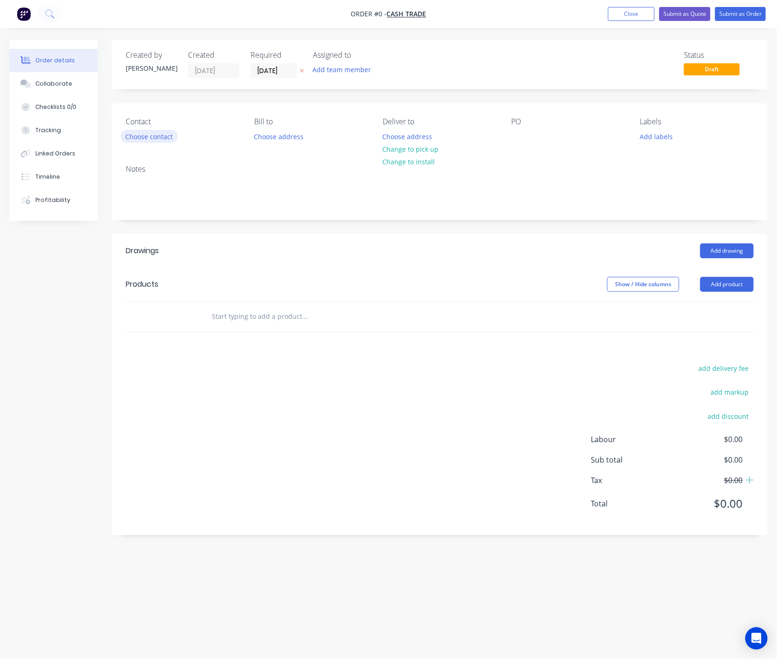
click at [140, 138] on button "Choose contact" at bounding box center [149, 136] width 57 height 13
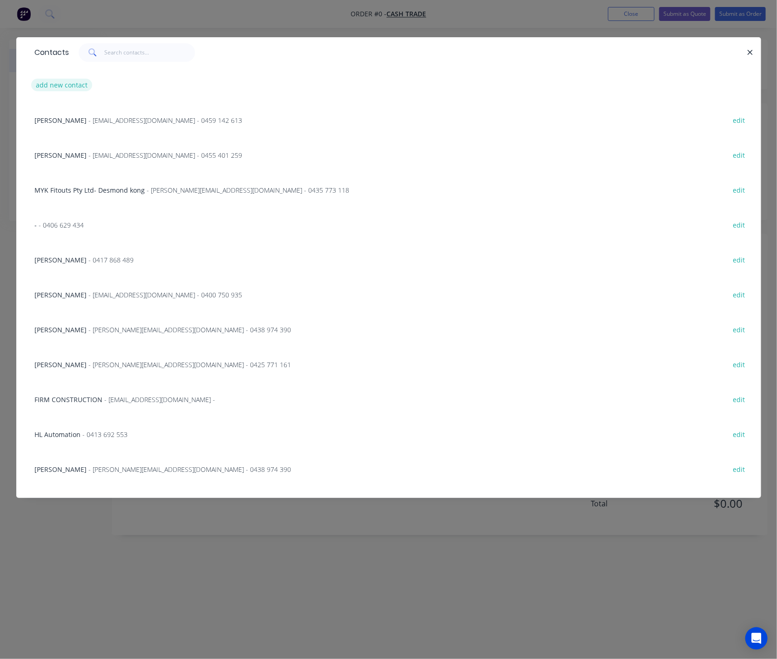
click at [59, 85] on button "add new contact" at bounding box center [61, 85] width 61 height 13
select select "AU"
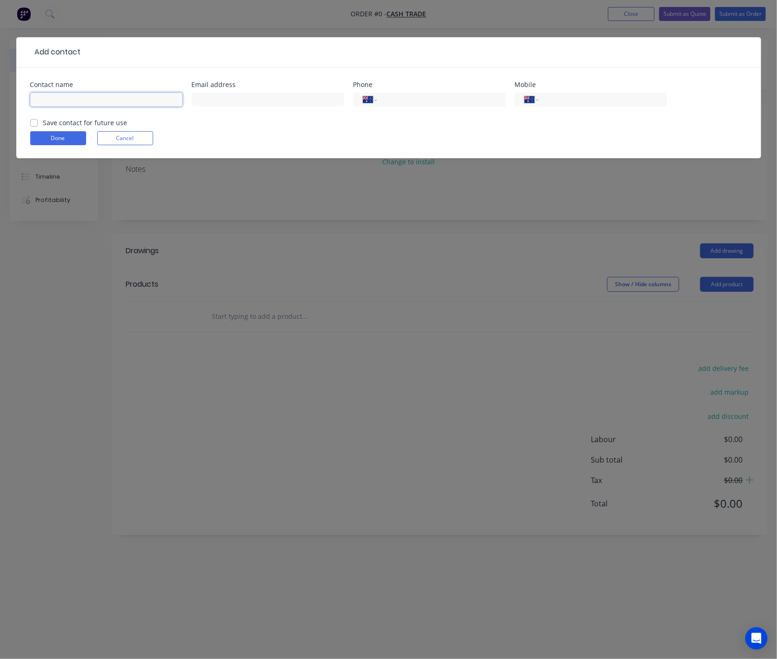
click at [47, 106] on input "text" at bounding box center [106, 100] width 152 height 14
paste input "[PERSON_NAME] 0417 966 883 [EMAIL_ADDRESS][DOMAIN_NAME]"
drag, startPoint x: 102, startPoint y: 101, endPoint x: 204, endPoint y: 103, distance: 102.4
click at [204, 103] on div "Contact name [PERSON_NAME] 0417 966 883 [EMAIL_ADDRESS][DOMAIN_NAME] Email addr…" at bounding box center [388, 99] width 717 height 36
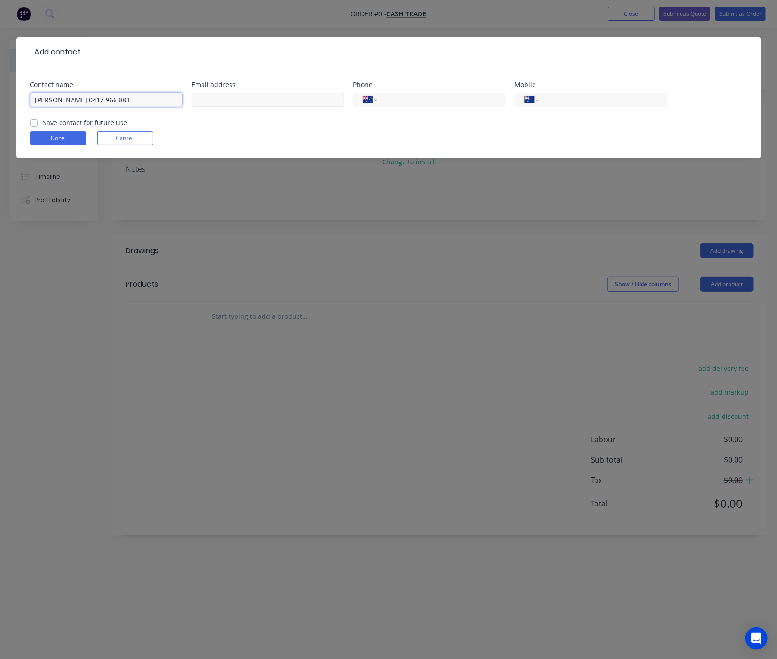
scroll to position [0, 0]
type input "[PERSON_NAME] 0417 966 883"
click at [317, 100] on input "text" at bounding box center [268, 100] width 152 height 14
paste input "[EMAIL_ADDRESS][DOMAIN_NAME]"
type input "[EMAIL_ADDRESS][DOMAIN_NAME]"
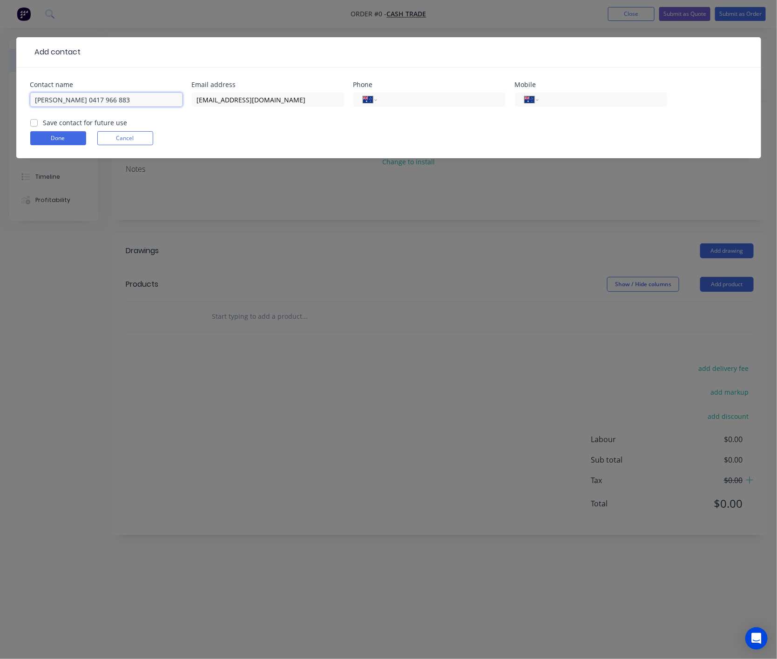
drag, startPoint x: 69, startPoint y: 94, endPoint x: 178, endPoint y: 100, distance: 109.0
click at [178, 100] on input "[PERSON_NAME] 0417 966 883" at bounding box center [106, 100] width 152 height 14
type input "[PERSON_NAME]"
click at [594, 97] on input "tel" at bounding box center [601, 99] width 112 height 11
paste input "0417 966 883"
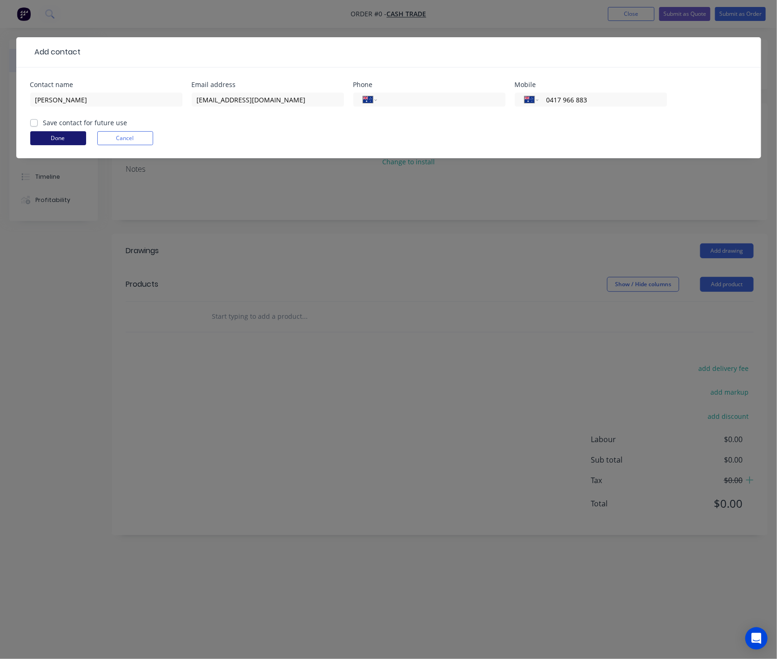
type input "0417 966 883"
drag, startPoint x: 45, startPoint y: 137, endPoint x: 51, endPoint y: 137, distance: 5.6
click at [46, 137] on button "Done" at bounding box center [58, 138] width 56 height 14
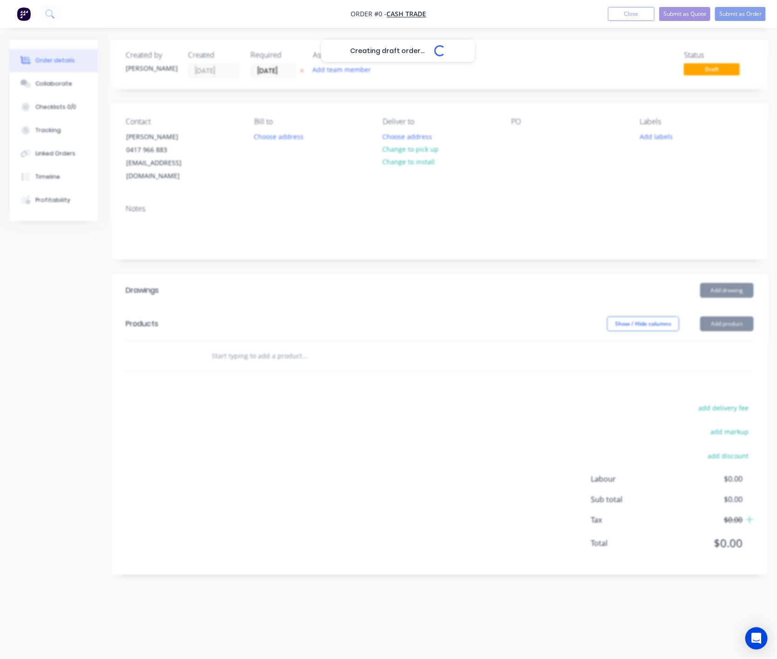
click at [480, 212] on div "Creating draft order... Loading..." at bounding box center [397, 369] width 777 height 659
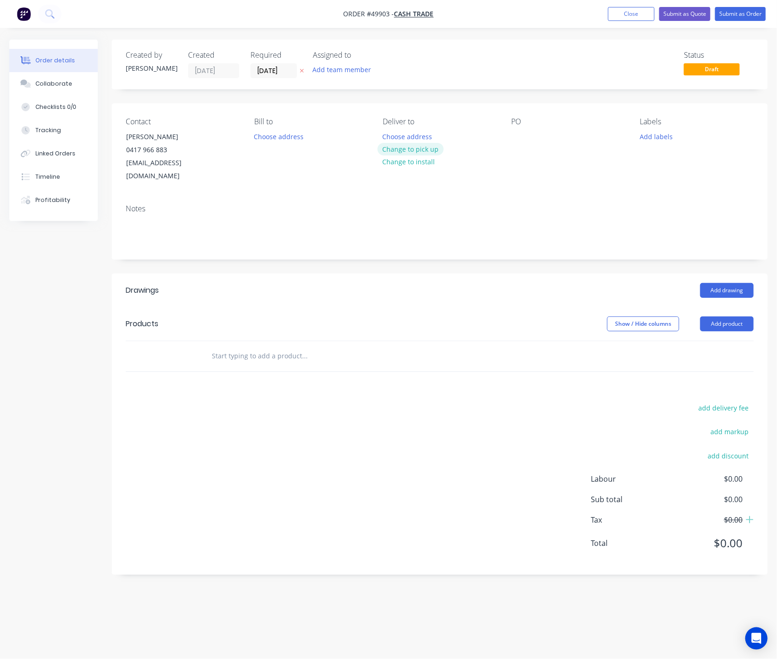
click at [431, 154] on button "Change to pick up" at bounding box center [410, 149] width 66 height 13
drag, startPoint x: 410, startPoint y: 250, endPoint x: 402, endPoint y: 251, distance: 8.4
click at [408, 250] on div "Created by [PERSON_NAME] Created [DATE] Required [DATE] Assigned to Add team me…" at bounding box center [440, 307] width 656 height 535
click at [594, 316] on button "Add product" at bounding box center [727, 323] width 54 height 15
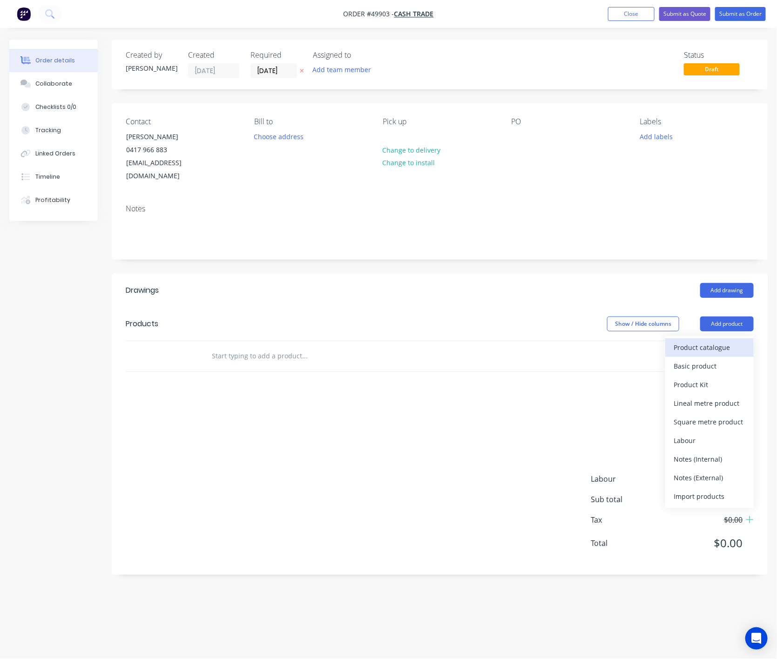
click at [594, 341] on div "Product catalogue" at bounding box center [709, 347] width 72 height 13
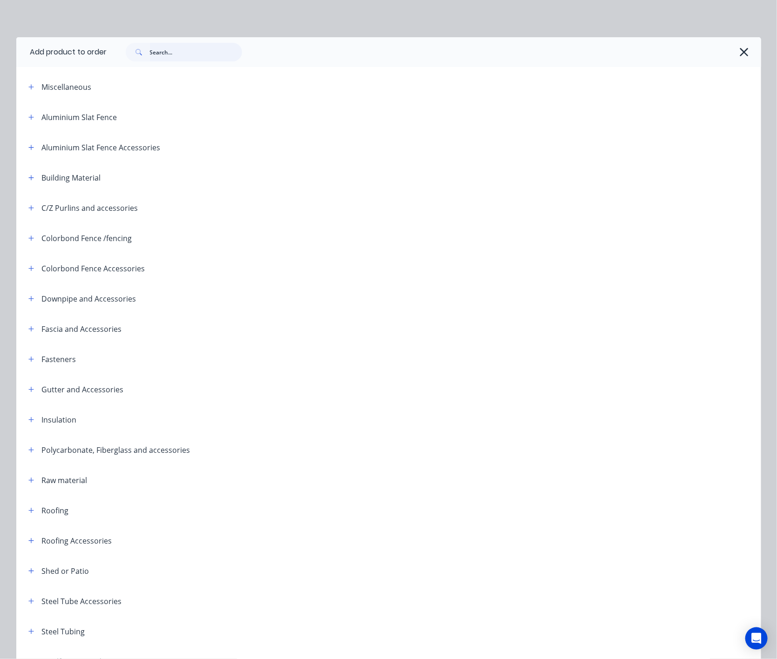
click at [198, 59] on input "text" at bounding box center [196, 52] width 92 height 19
click at [28, 207] on icon "button" at bounding box center [31, 208] width 6 height 7
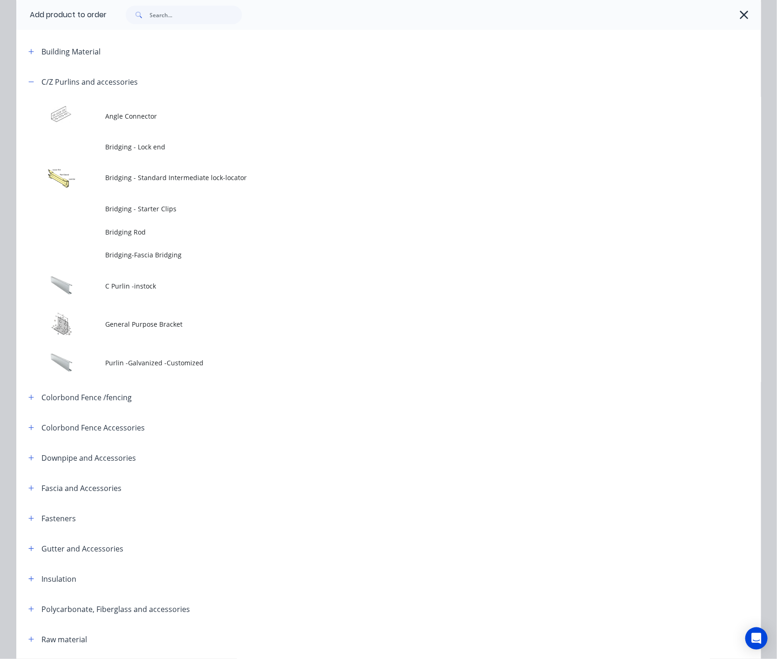
scroll to position [279, 0]
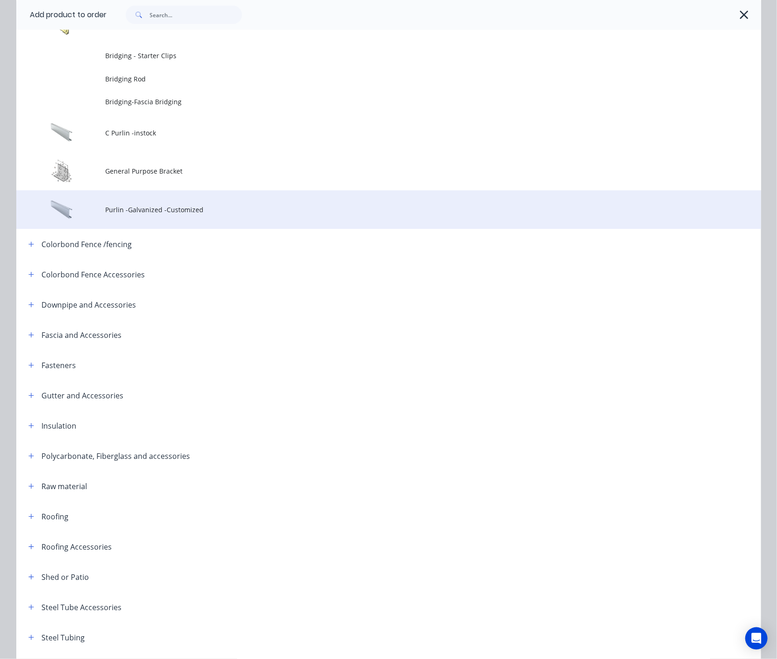
click at [140, 218] on td "Purlin -Galvanized -Customized" at bounding box center [433, 209] width 655 height 39
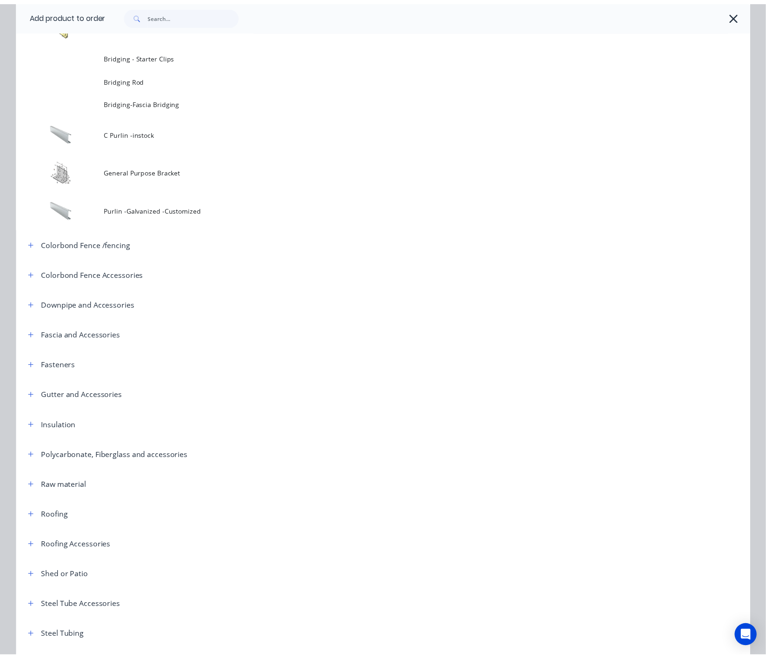
scroll to position [0, 0]
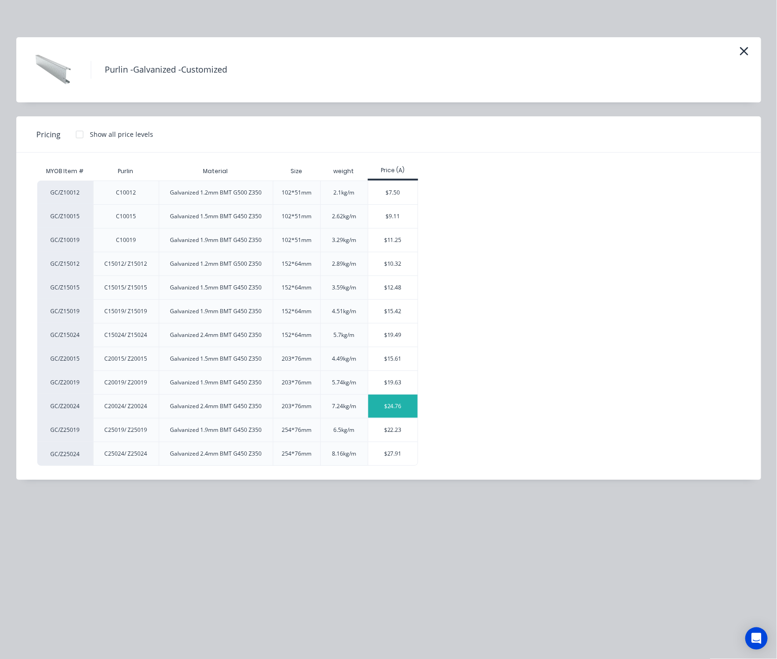
click at [393, 408] on div "$24.76" at bounding box center [393, 406] width 50 height 23
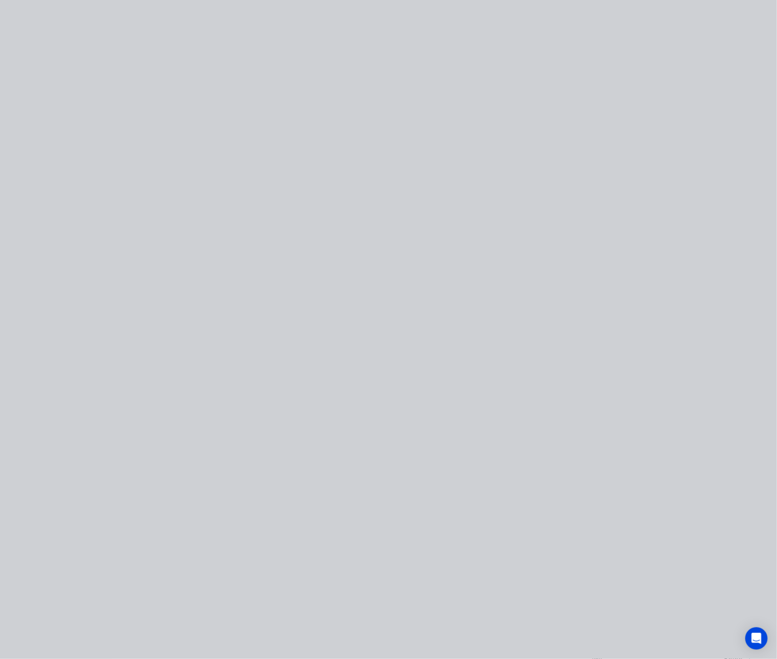
type input "$24.76"
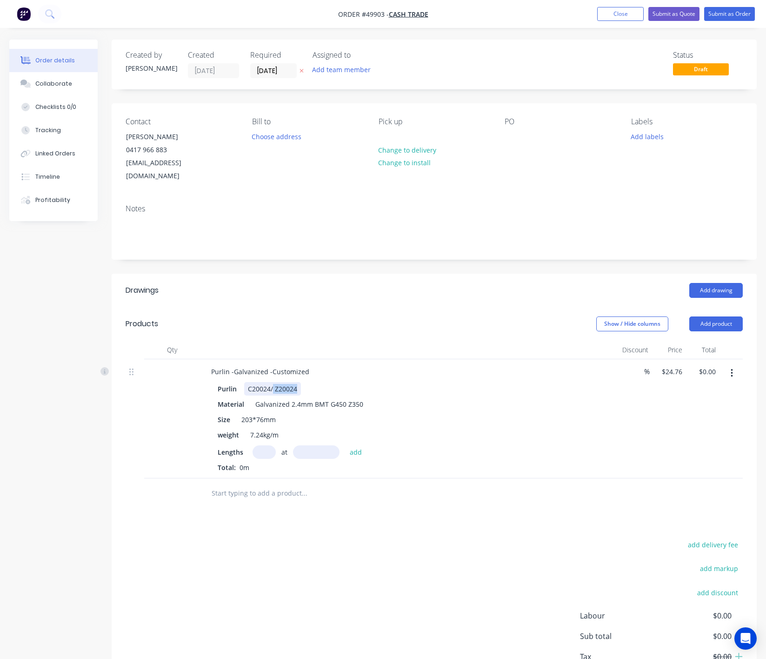
drag, startPoint x: 273, startPoint y: 377, endPoint x: 348, endPoint y: 376, distance: 74.9
click at [348, 382] on div "Purlin C20024/ Z20024" at bounding box center [407, 388] width 387 height 13
click at [274, 445] on input "text" at bounding box center [264, 451] width 23 height 13
type input "4"
type input "6000"
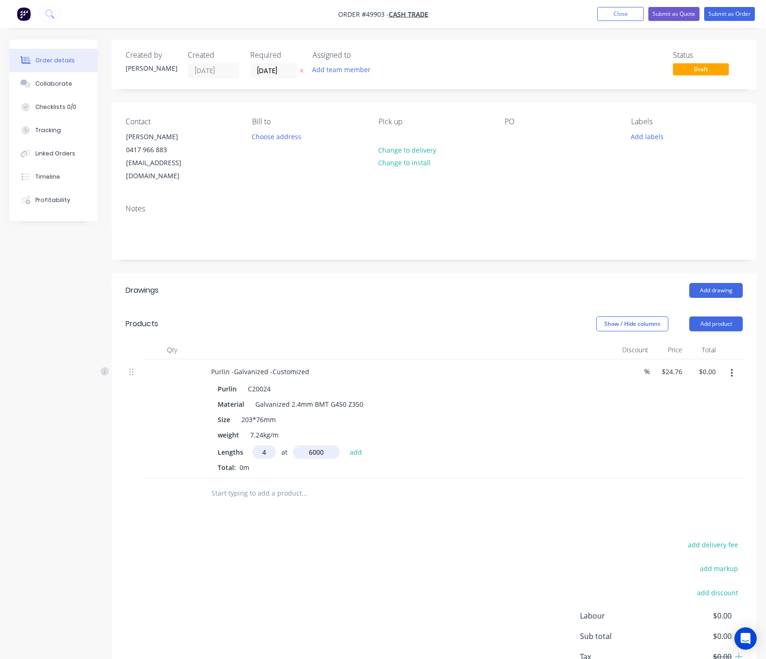
click at [345, 445] on button "add" at bounding box center [356, 451] width 22 height 13
type input "$594.24"
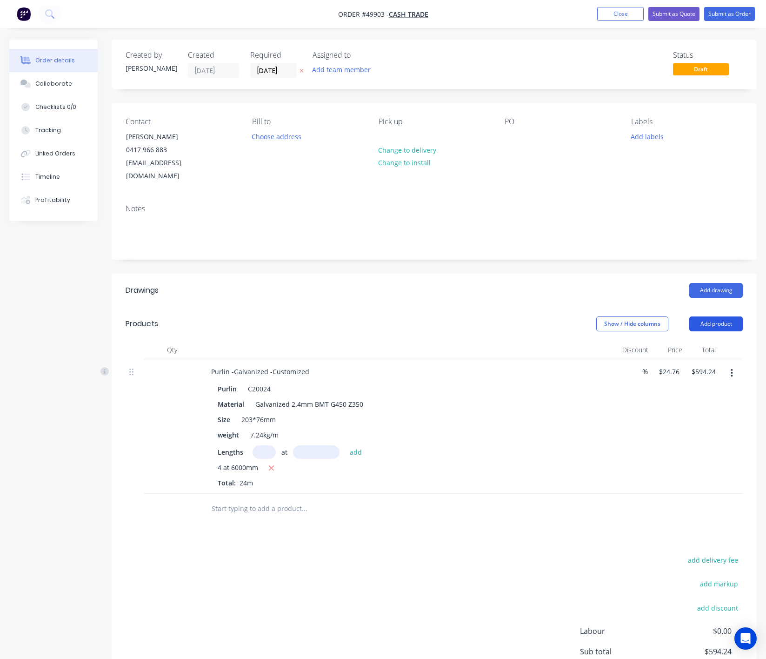
click at [594, 317] on button "Add product" at bounding box center [717, 323] width 54 height 15
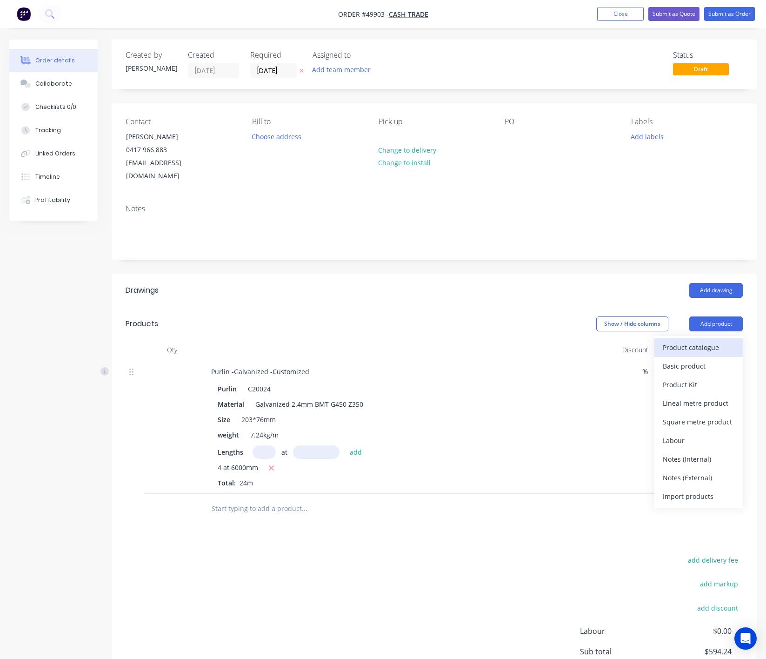
click at [594, 341] on div "Product catalogue" at bounding box center [699, 347] width 72 height 13
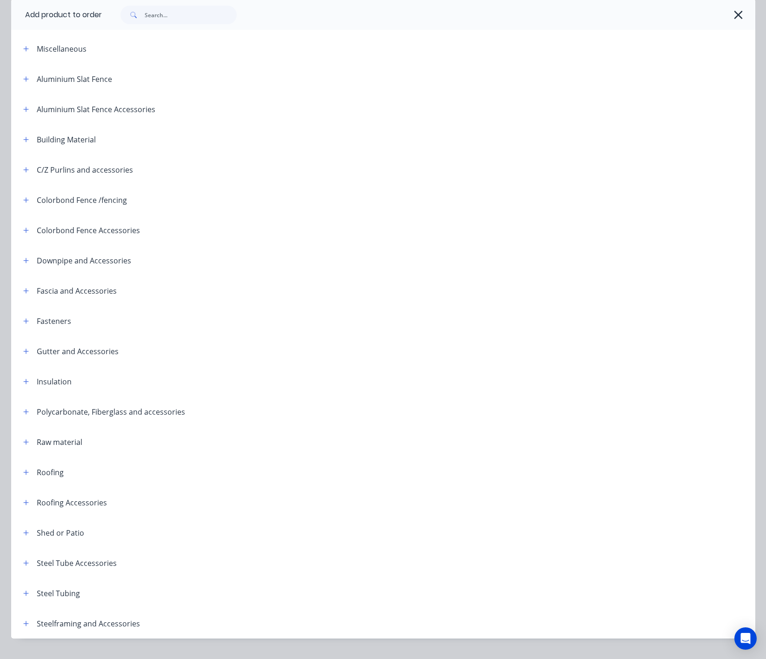
scroll to position [59, 0]
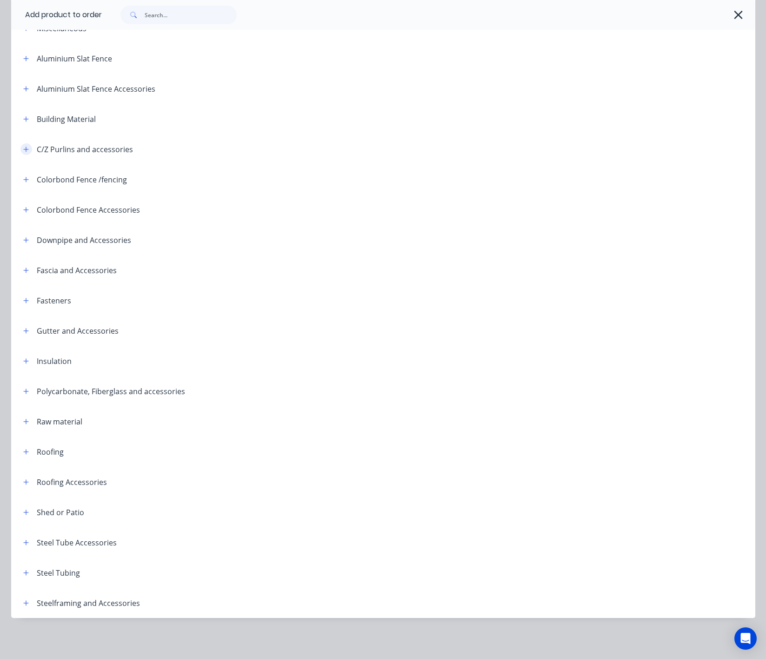
click at [27, 147] on icon "button" at bounding box center [26, 149] width 6 height 7
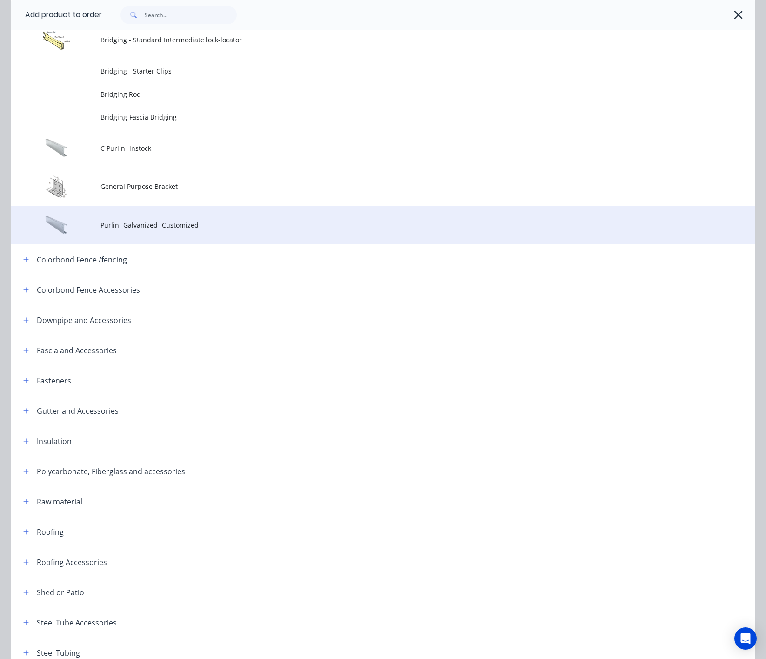
scroll to position [268, 0]
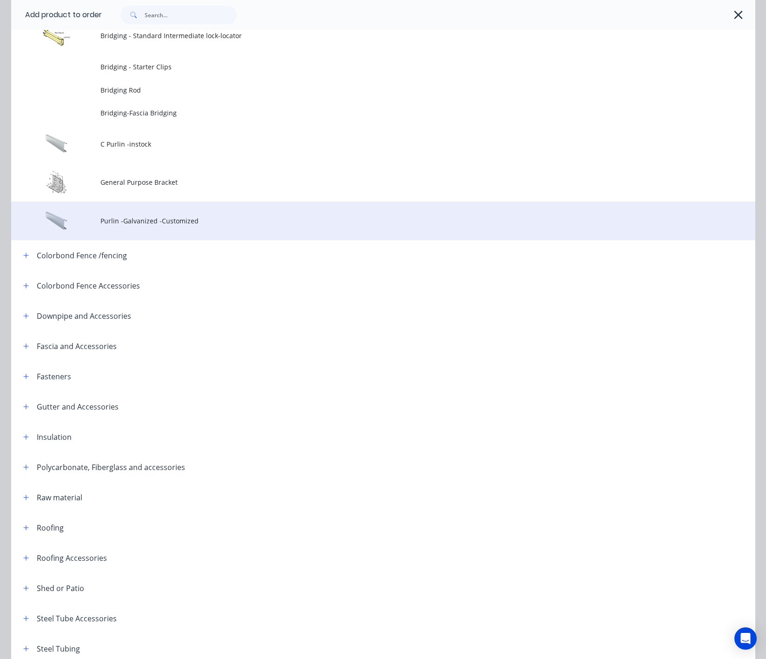
click at [150, 221] on span "Purlin -Galvanized -Customized" at bounding box center [363, 221] width 524 height 10
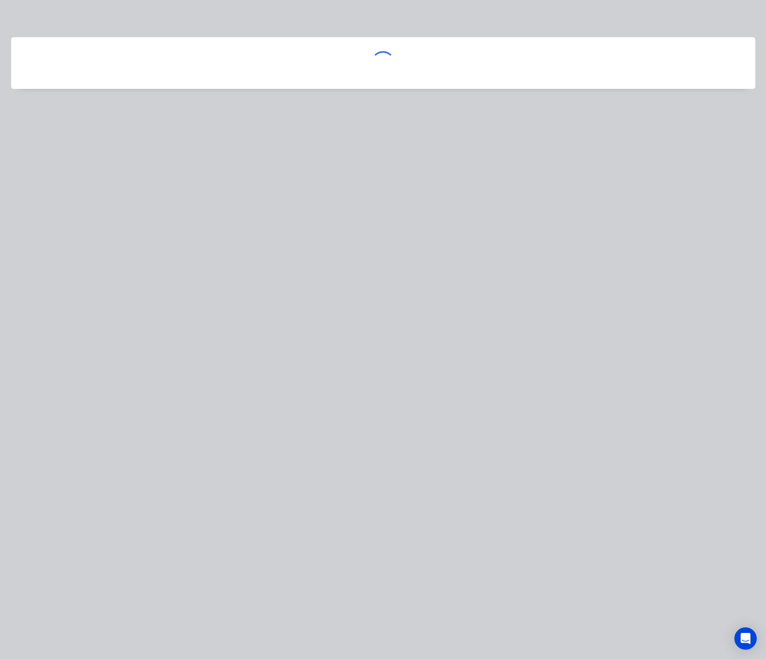
scroll to position [0, 0]
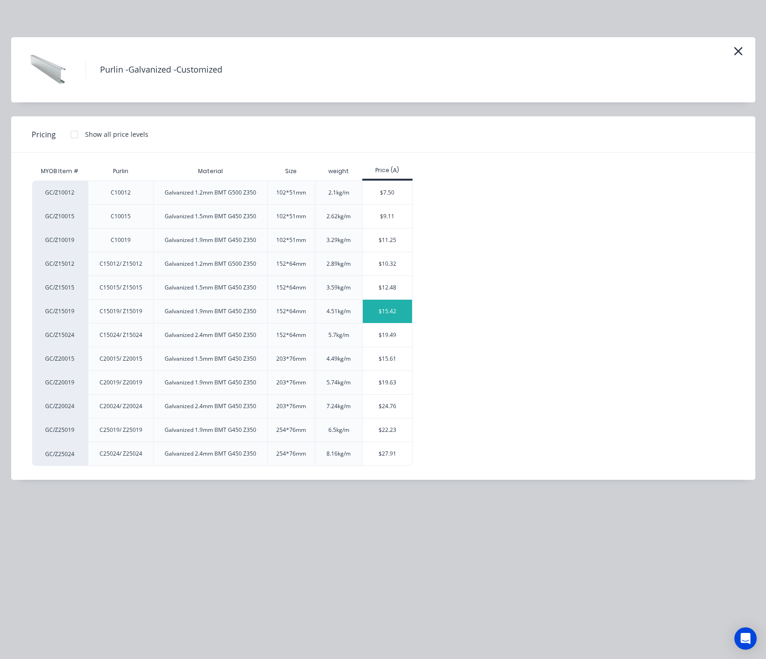
click at [390, 317] on div "$15.42" at bounding box center [388, 311] width 50 height 23
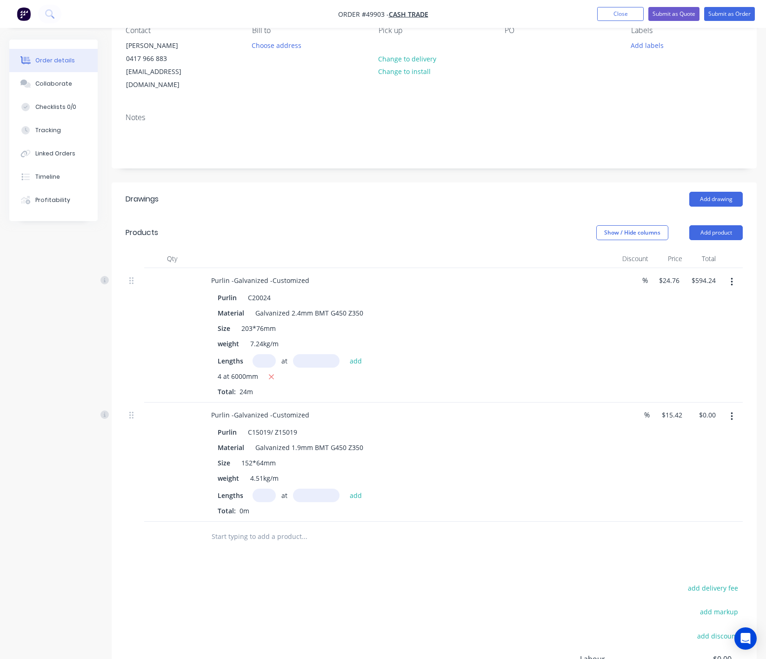
scroll to position [190, 0]
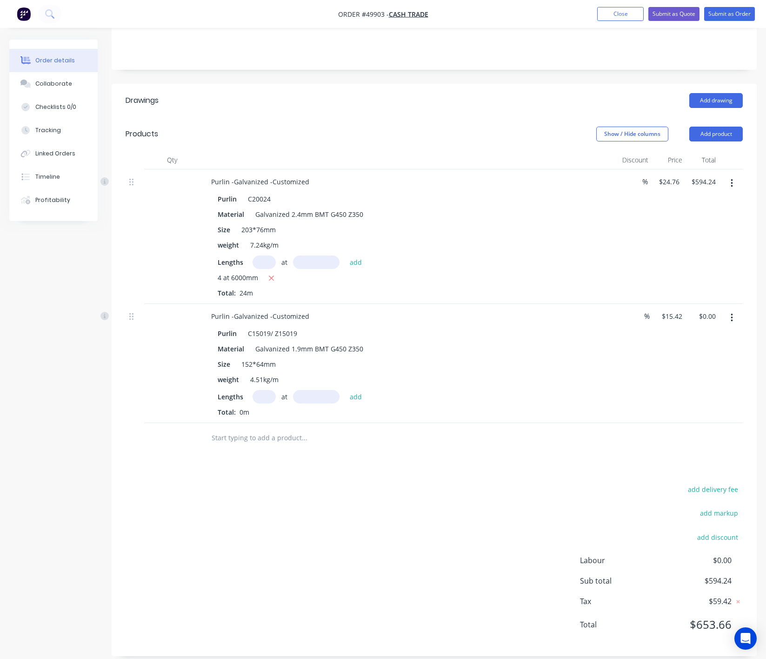
click at [255, 390] on input "text" at bounding box center [264, 396] width 23 height 13
type input "4"
type input "6000"
click at [345, 390] on button "add" at bounding box center [356, 396] width 22 height 13
type input "$370.08"
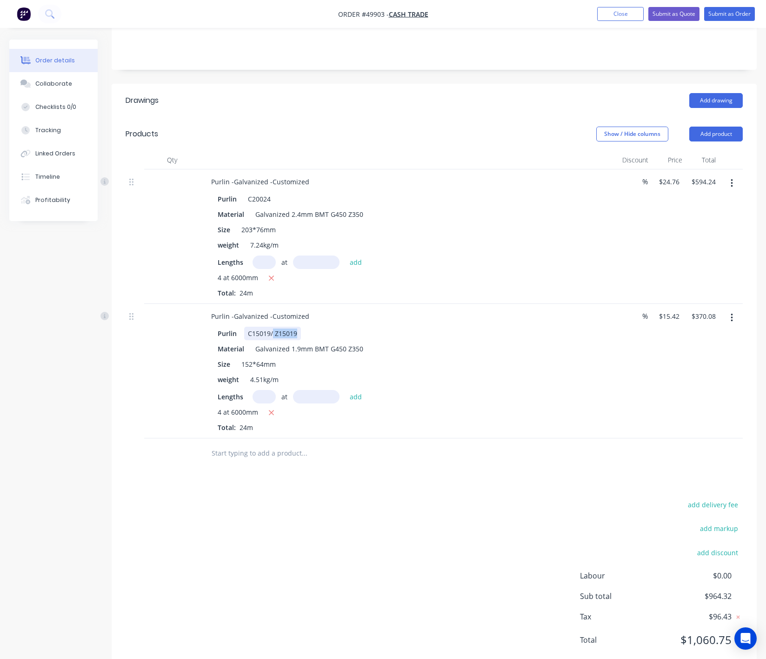
drag, startPoint x: 273, startPoint y: 326, endPoint x: 373, endPoint y: 322, distance: 100.6
click at [373, 327] on div "Purlin C15019/ Z15019" at bounding box center [407, 333] width 387 height 13
click at [402, 458] on div "Drawings Add drawing Products Show / Hide columns Add product Qty Discount Pric…" at bounding box center [434, 378] width 645 height 588
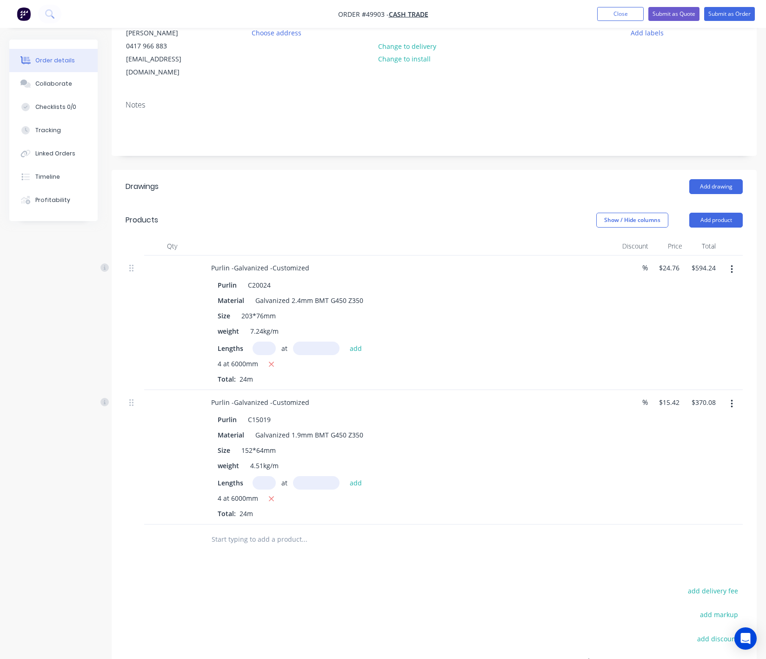
scroll to position [205, 0]
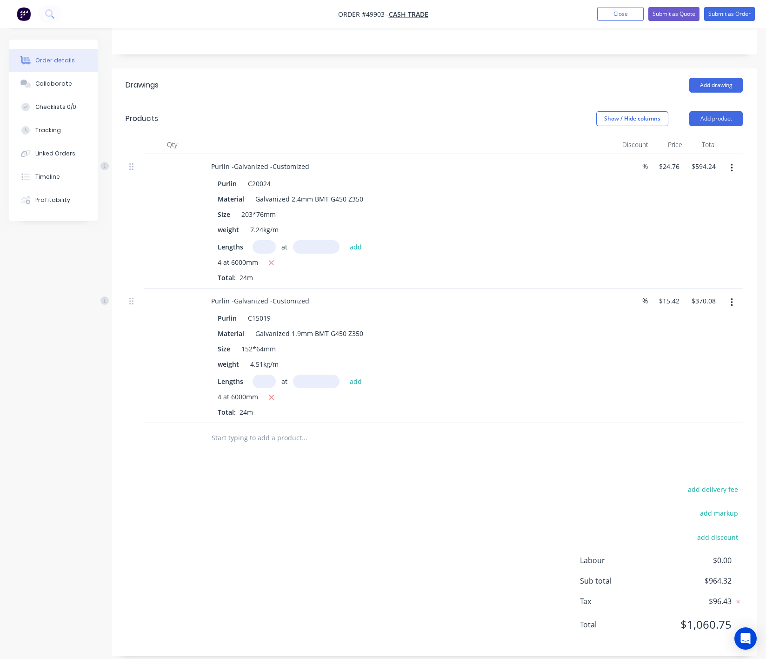
click at [568, 563] on div "add delivery fee add markup add discount Labour $0.00 Sub total $964.32 Tax $96…" at bounding box center [434, 562] width 617 height 159
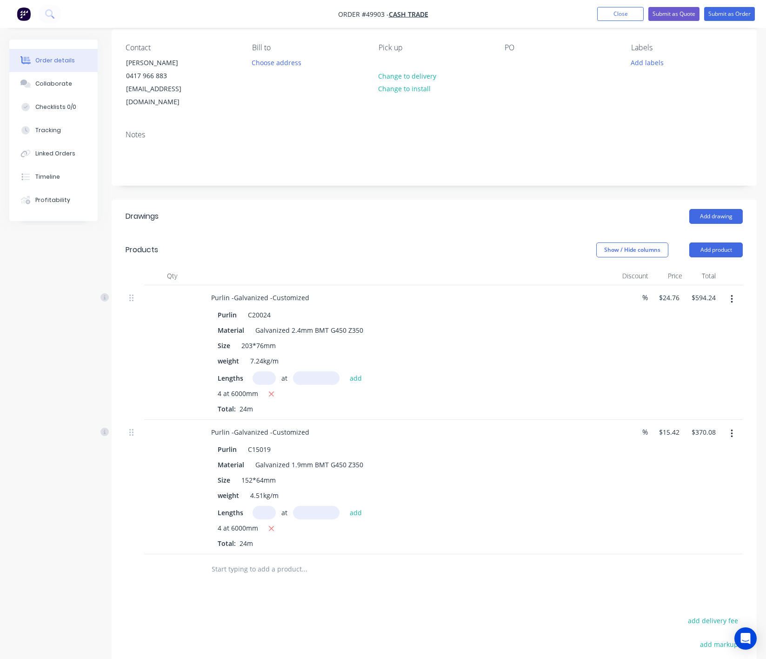
scroll to position [0, 0]
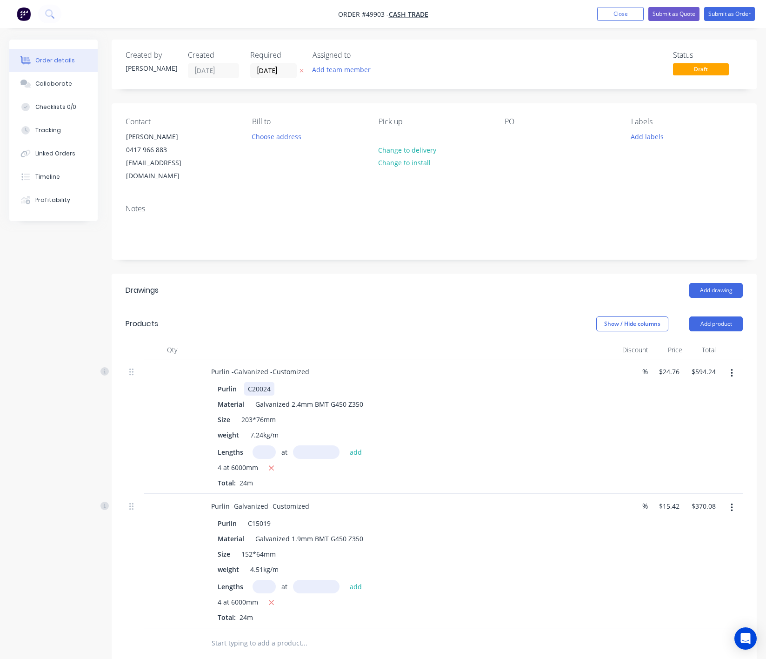
click at [456, 367] on div "Purlin -Galvanized -Customized Purlin C20024 Material Galvanized 2.4mm BMT G450…" at bounding box center [409, 426] width 419 height 134
click at [509, 413] on div "Size 203*76mm" at bounding box center [407, 419] width 387 height 13
click at [461, 585] on div "Purlin -Galvanized -Customized Purlin C15019 Material Galvanized 1.9mm BMT G450…" at bounding box center [409, 561] width 419 height 134
click at [594, 14] on button "Submit as Quote" at bounding box center [674, 14] width 51 height 14
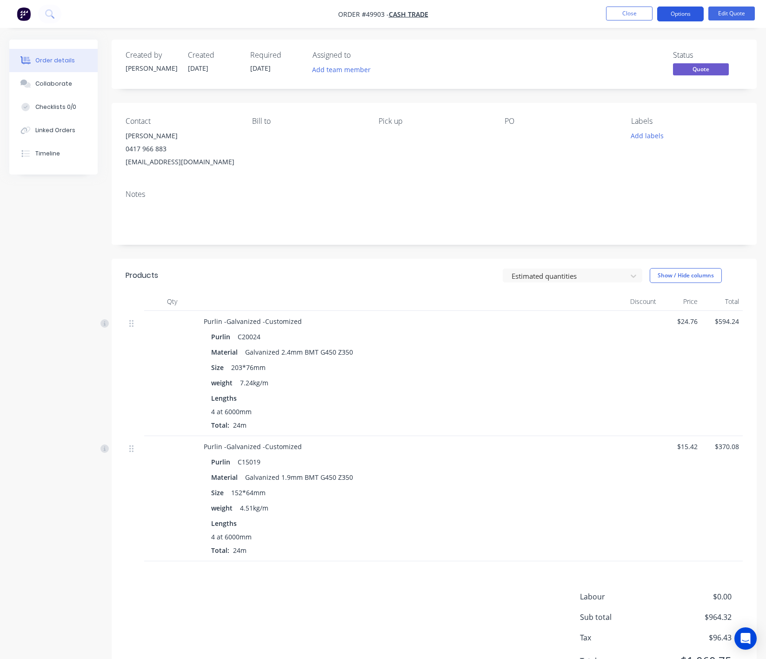
click at [594, 14] on button "Options" at bounding box center [680, 14] width 47 height 15
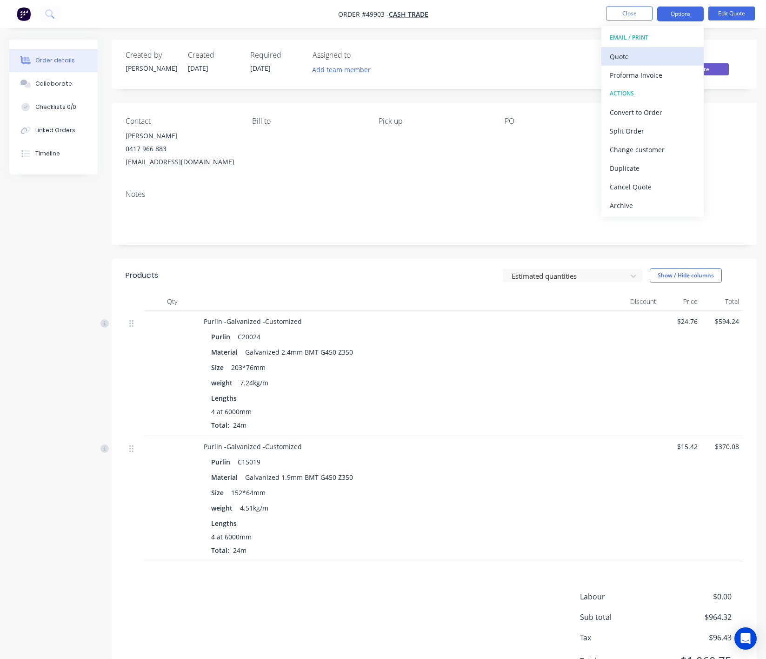
click at [594, 54] on div "Quote" at bounding box center [653, 56] width 86 height 13
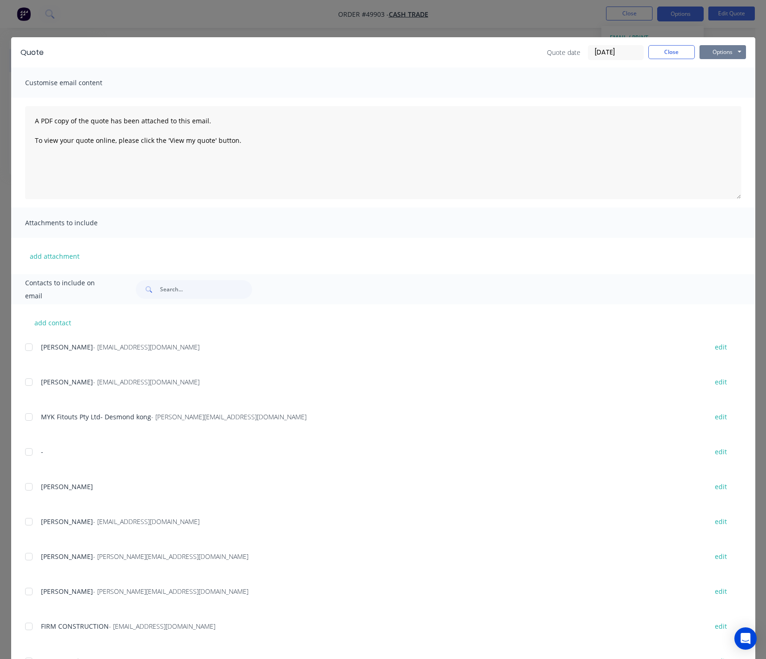
click at [594, 52] on button "Options" at bounding box center [723, 52] width 47 height 14
click at [594, 73] on button "Preview" at bounding box center [730, 68] width 60 height 15
click at [594, 49] on button "Close" at bounding box center [672, 52] width 47 height 14
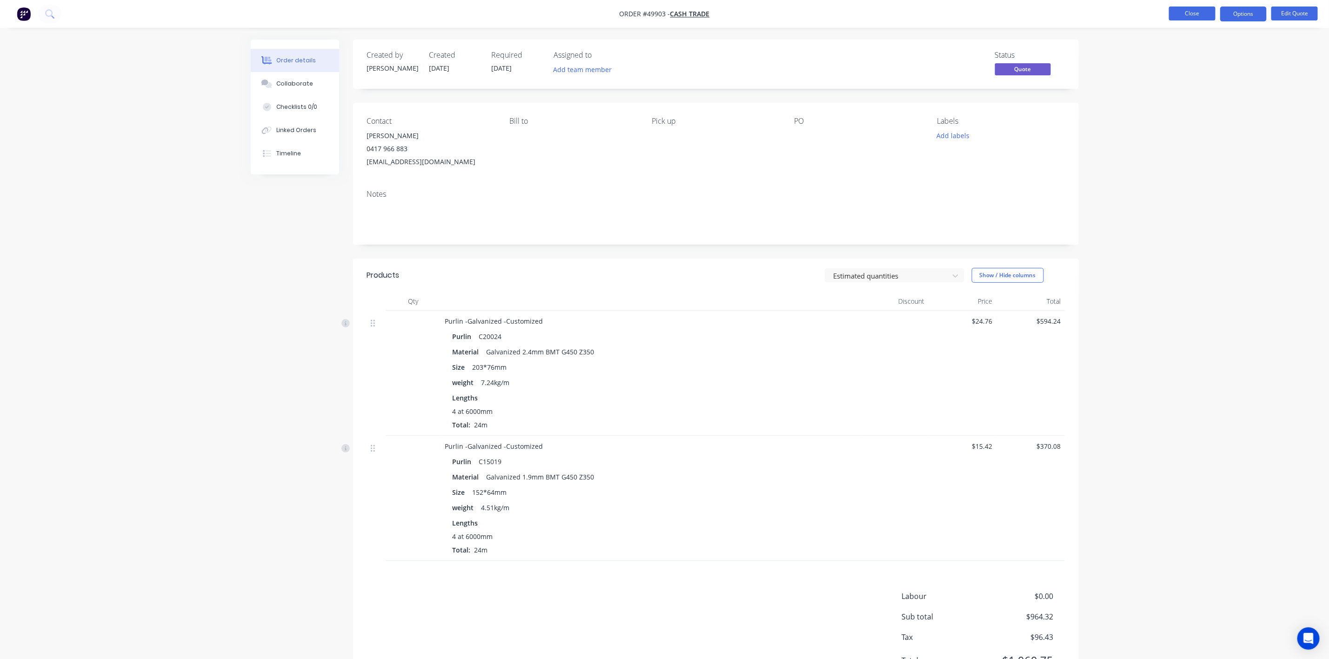
click at [594, 17] on button "Close" at bounding box center [1192, 14] width 47 height 14
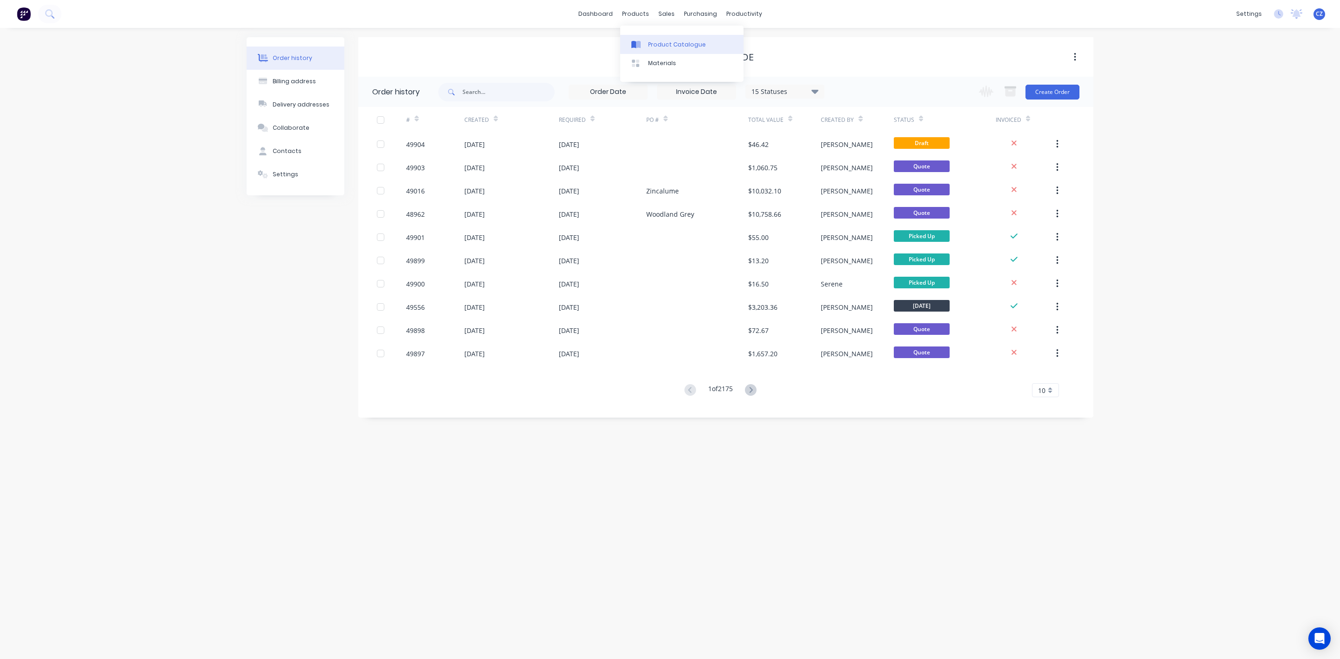
click at [594, 41] on link "Product Catalogue" at bounding box center [681, 44] width 123 height 19
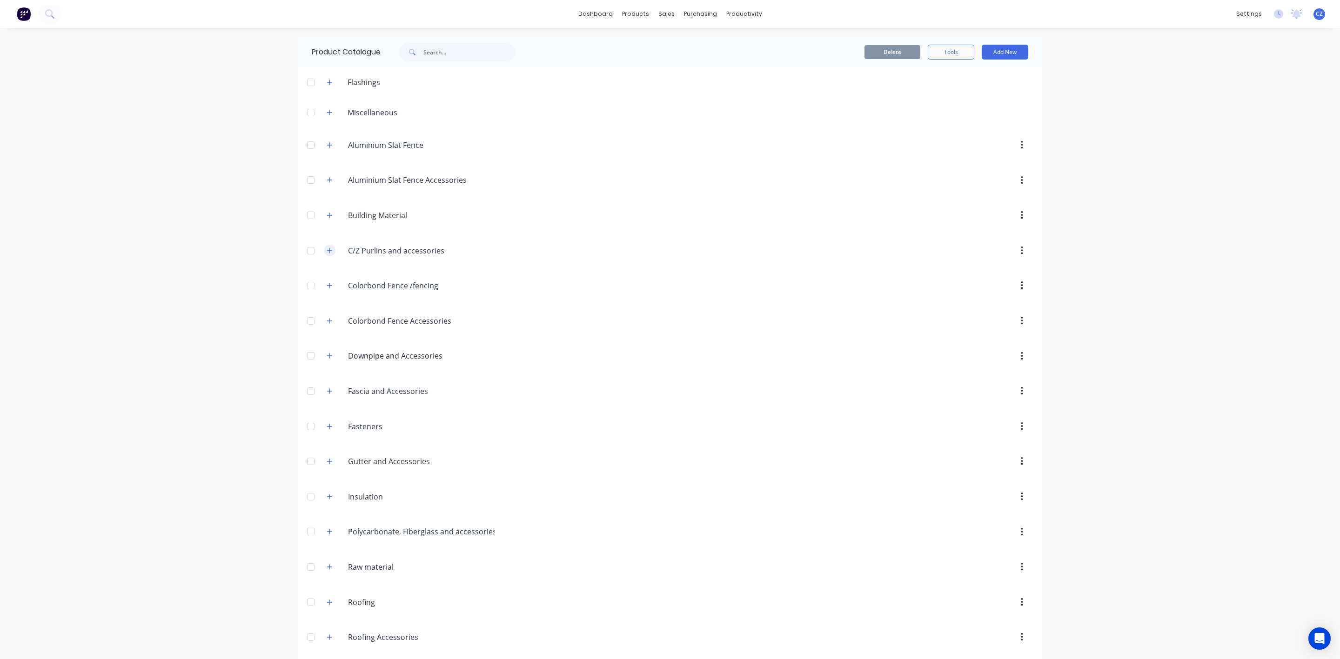
click at [327, 248] on button "button" at bounding box center [330, 251] width 12 height 12
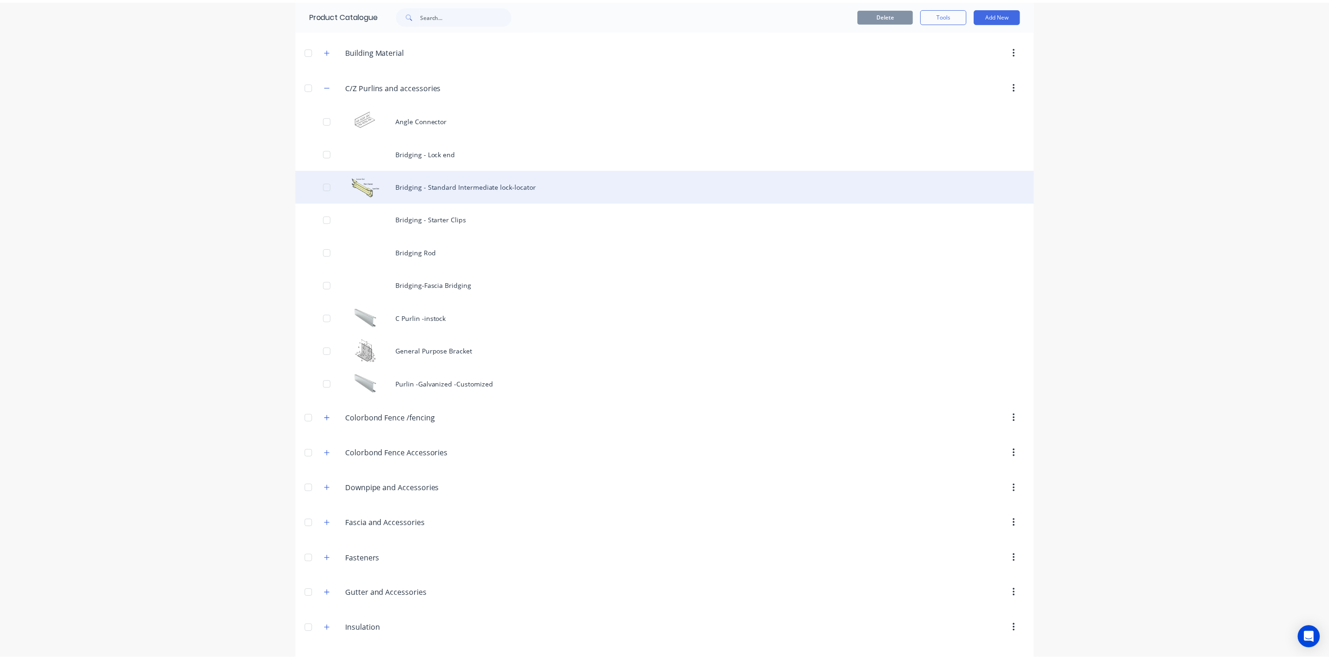
scroll to position [279, 0]
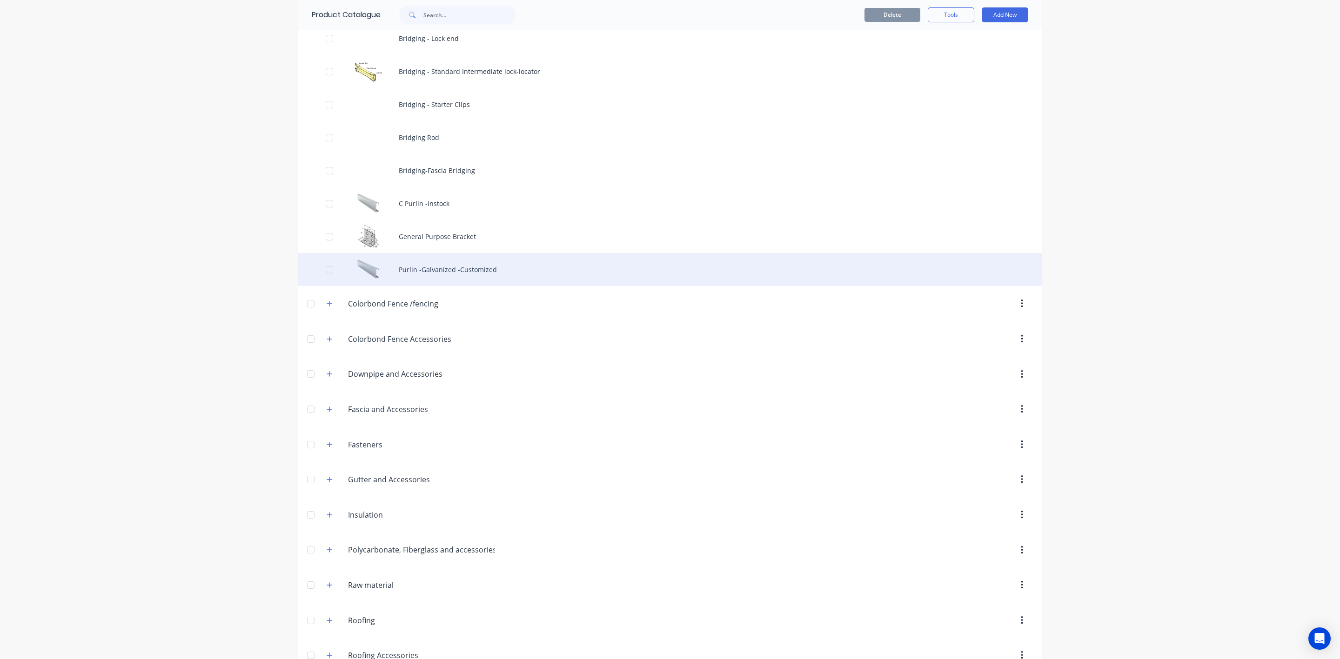
click at [467, 275] on div "Purlin -Galvanized -Customized" at bounding box center [670, 269] width 744 height 33
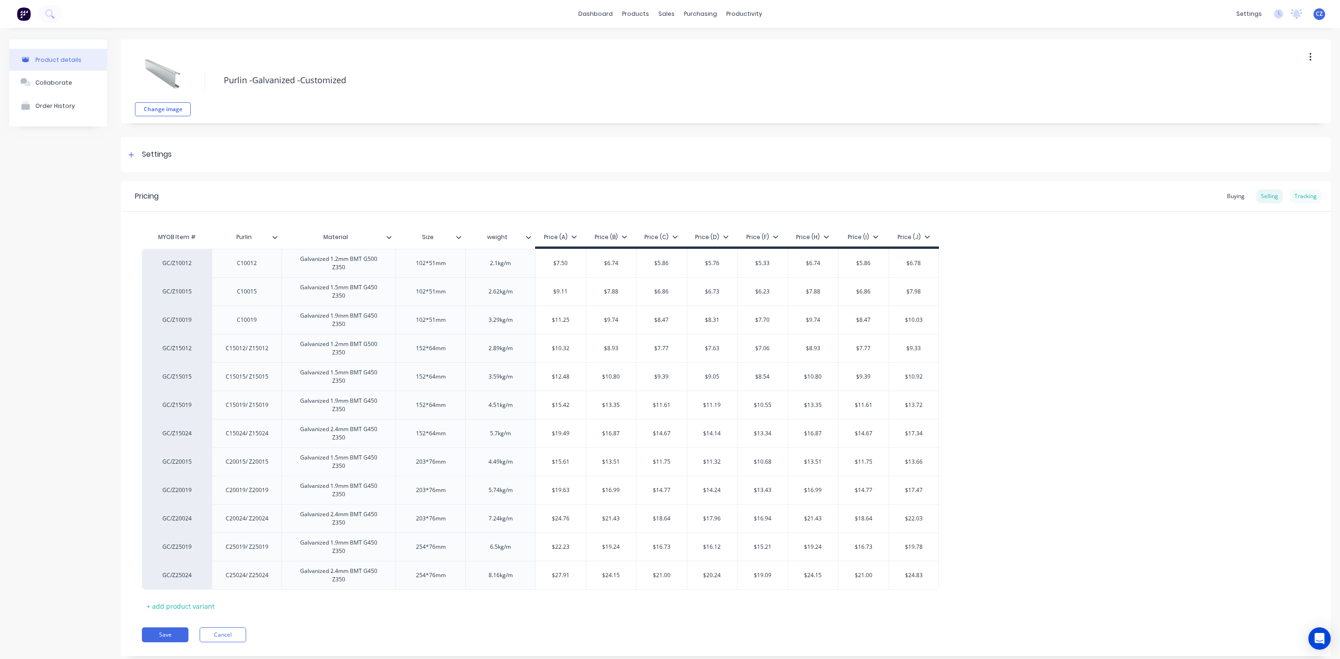
type textarea "x"
click at [594, 40] on icon at bounding box center [669, 44] width 8 height 8
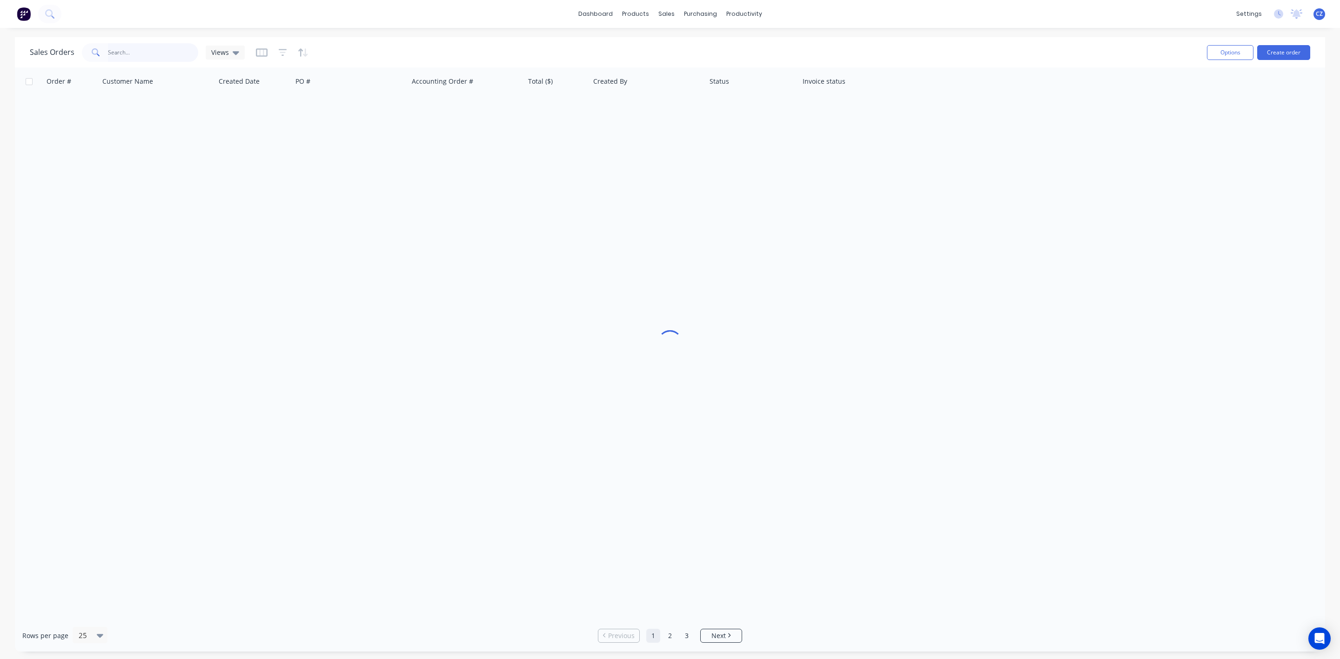
click at [189, 60] on input "text" at bounding box center [153, 52] width 91 height 19
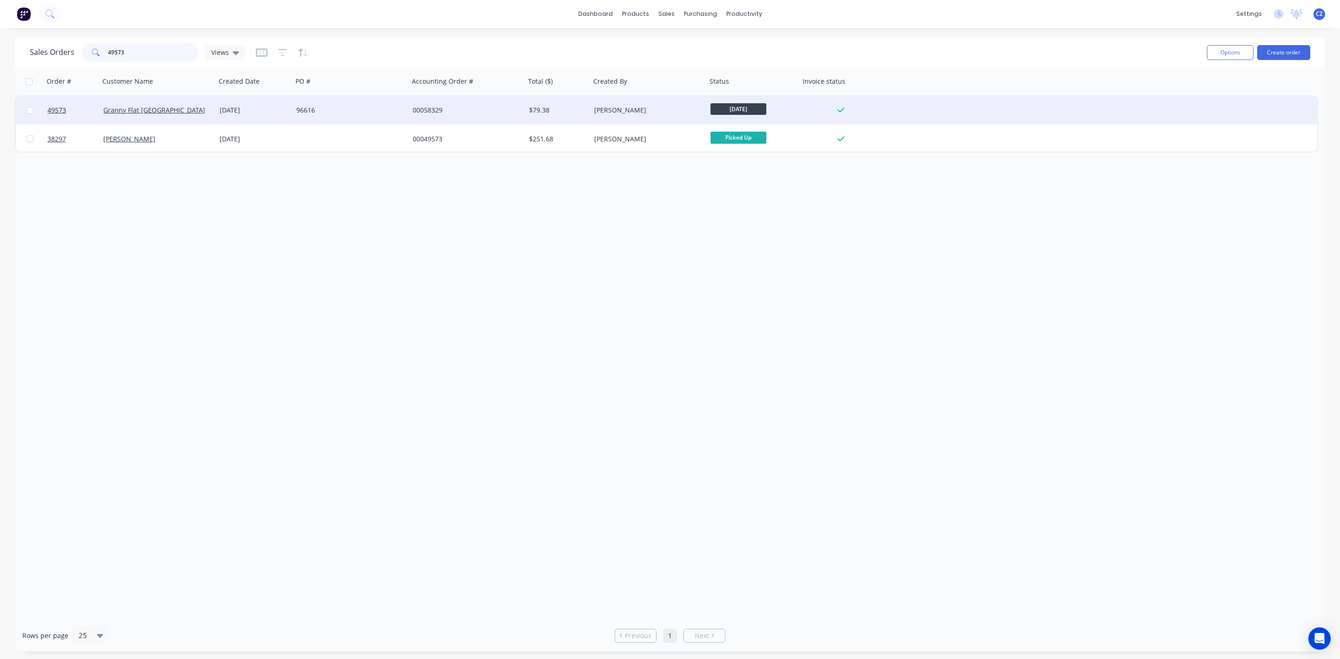
type input "49573"
click at [594, 115] on div "Jessica Garzon" at bounding box center [648, 110] width 116 height 28
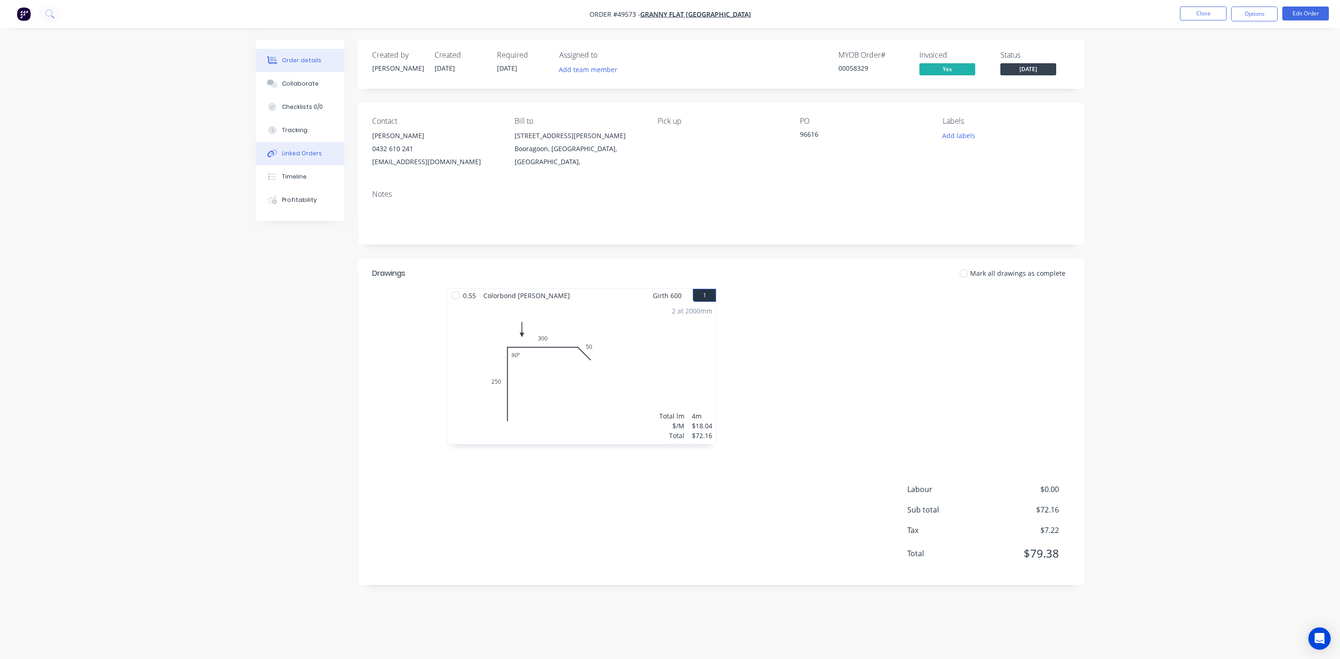
click at [301, 159] on button "Linked Orders" at bounding box center [300, 153] width 88 height 23
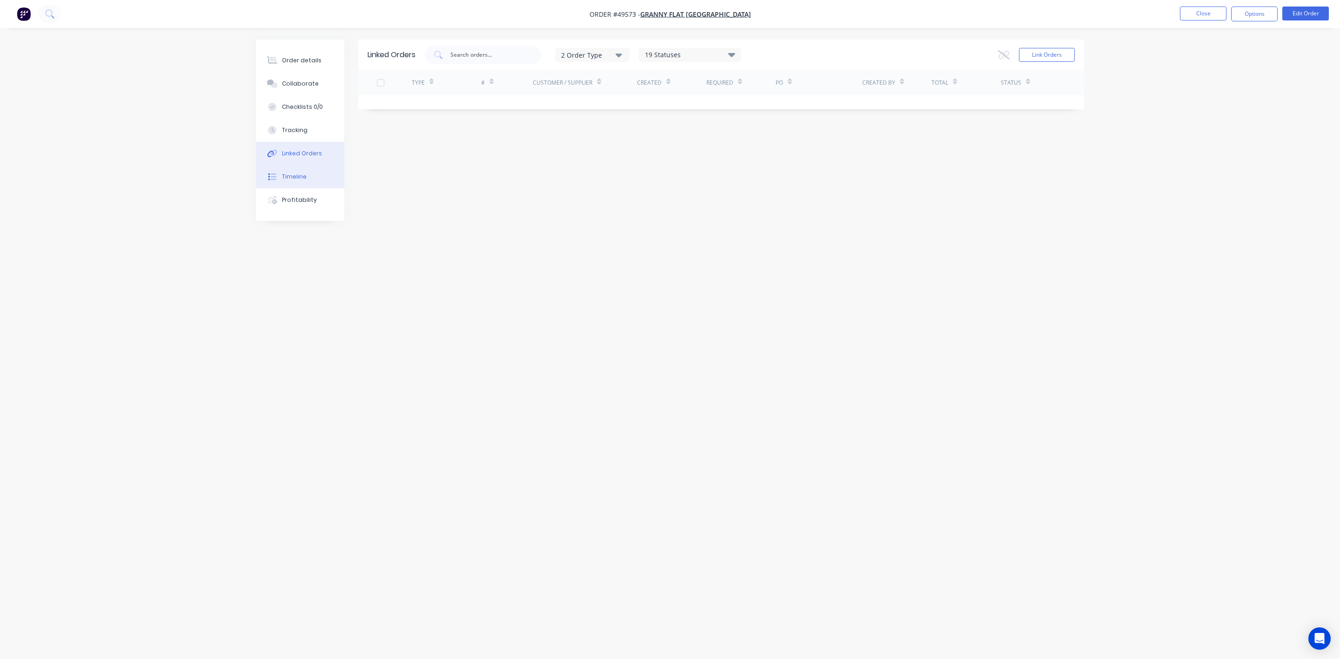
click at [307, 182] on button "Timeline" at bounding box center [300, 176] width 88 height 23
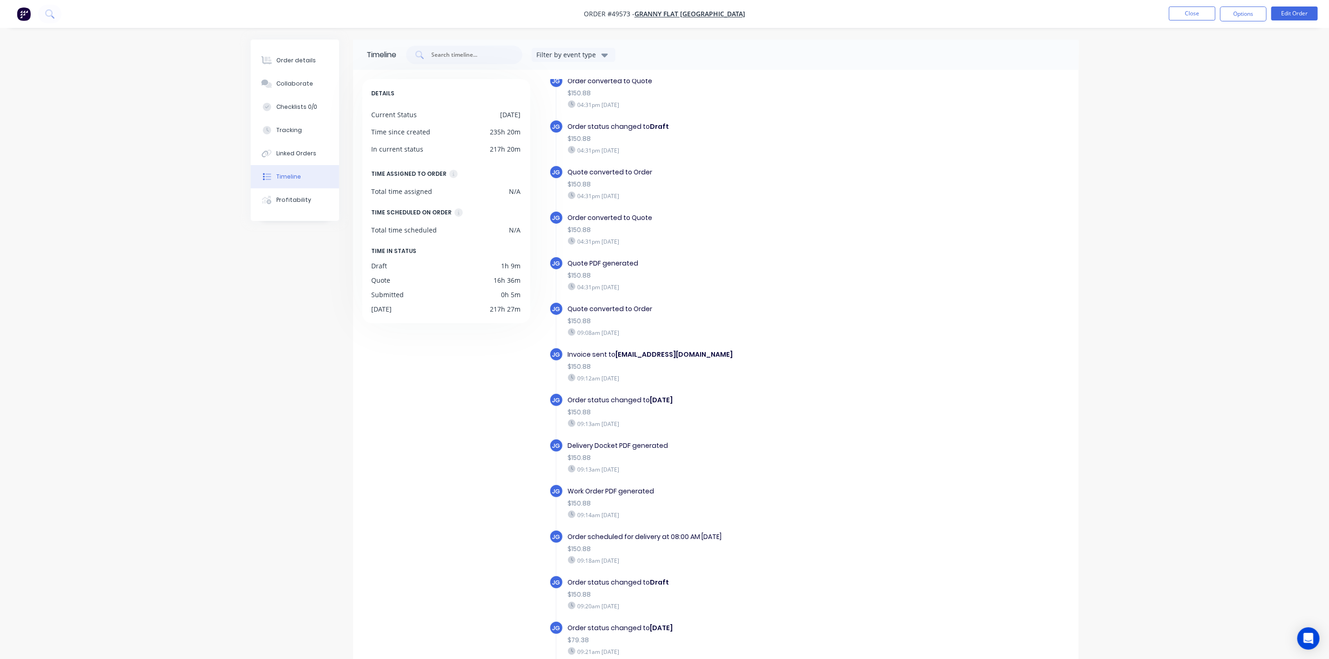
scroll to position [70, 0]
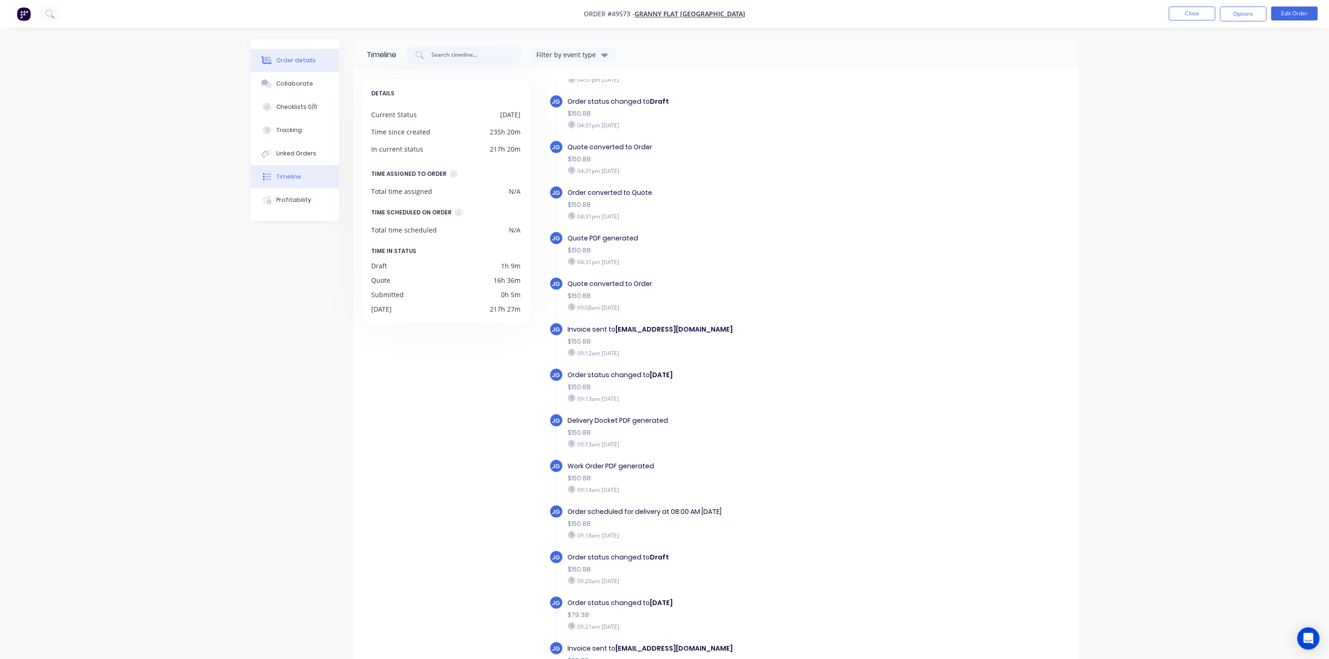
click at [314, 61] on button "Order details" at bounding box center [295, 60] width 88 height 23
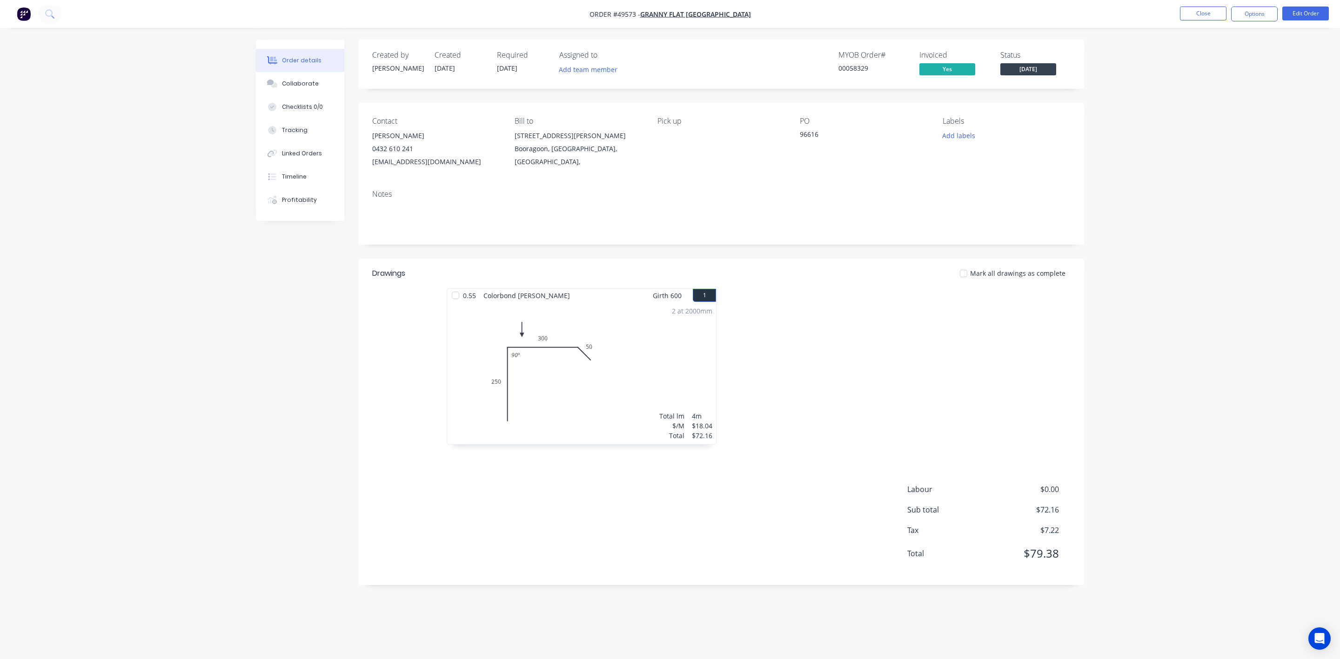
click at [594, 386] on div at bounding box center [860, 371] width 279 height 166
click at [320, 169] on button "Timeline" at bounding box center [300, 176] width 88 height 23
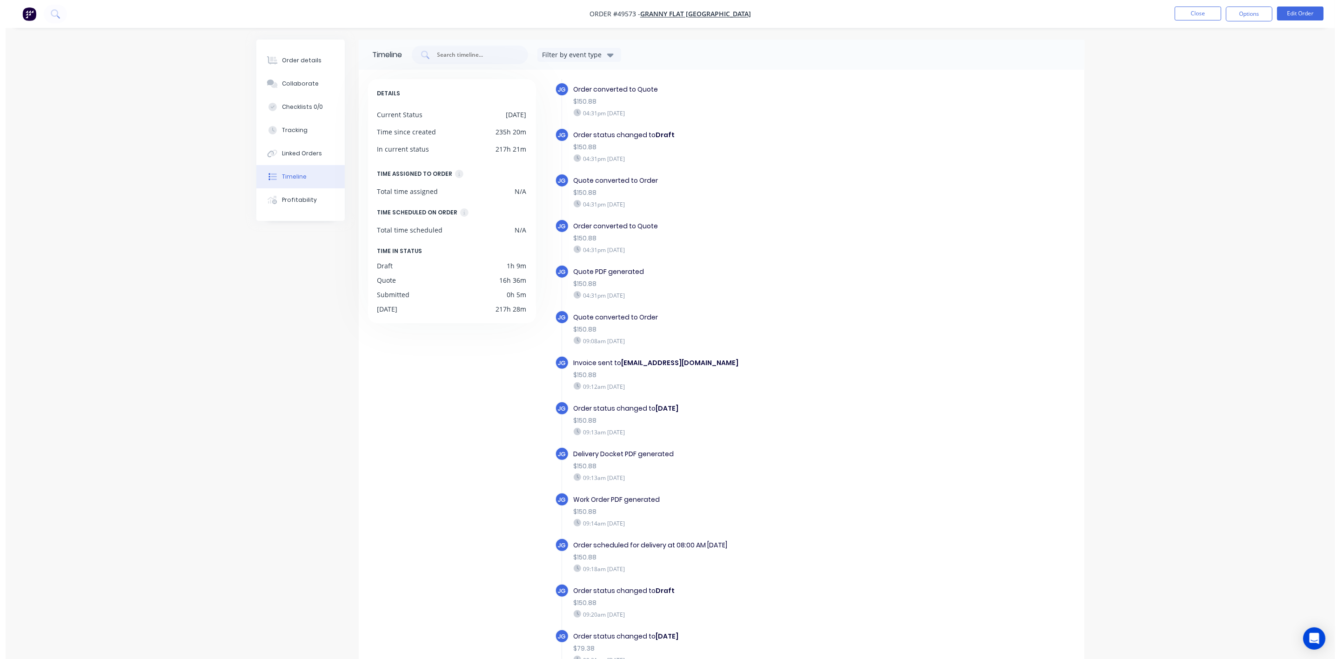
scroll to position [70, 0]
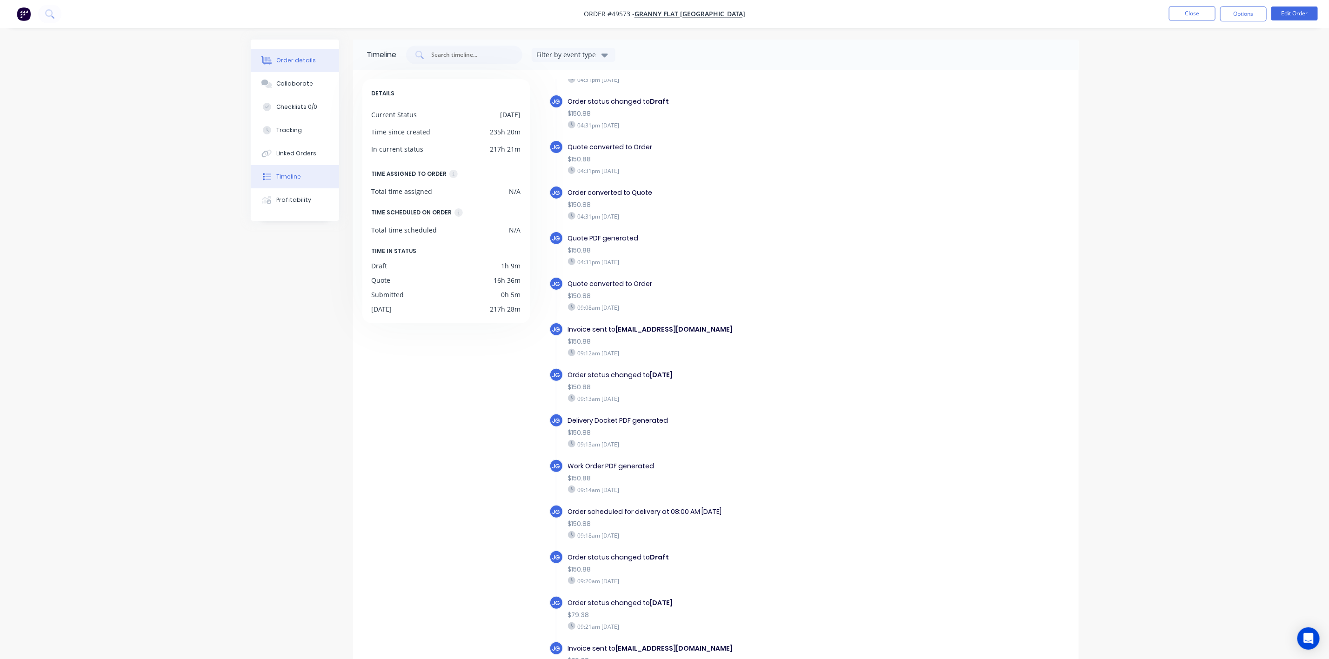
click at [315, 62] on button "Order details" at bounding box center [295, 60] width 88 height 23
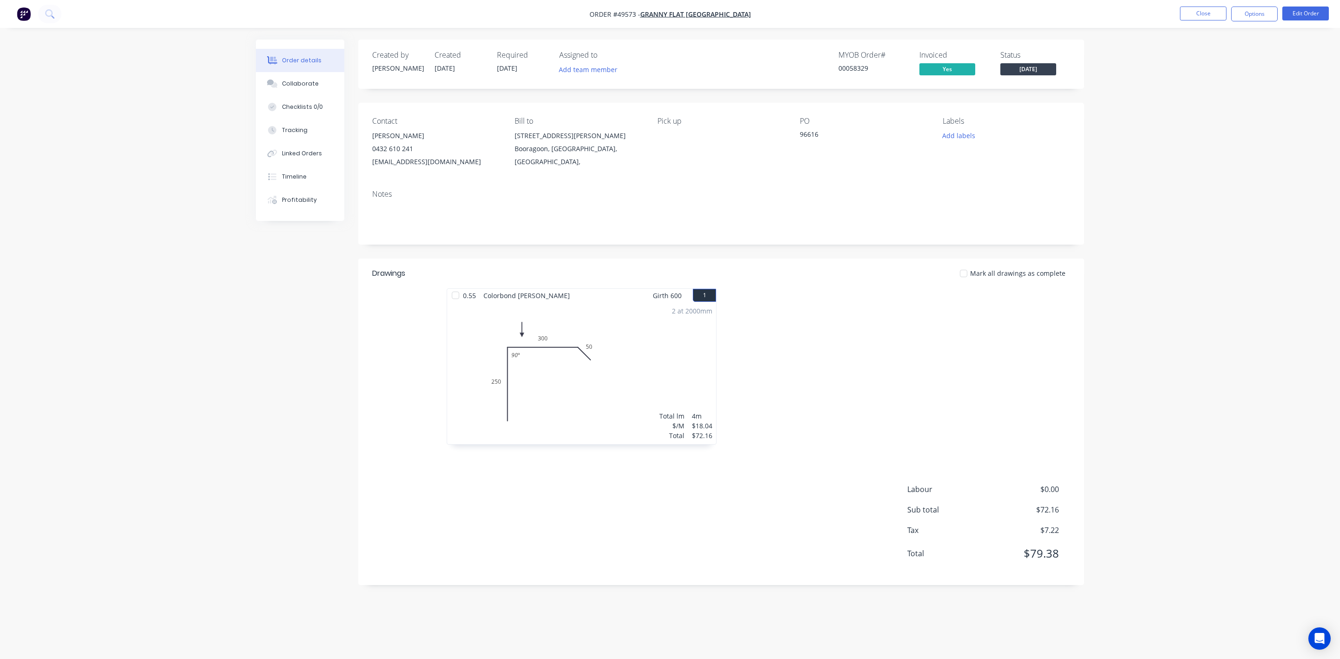
click at [594, 73] on span "[DATE]" at bounding box center [1028, 69] width 56 height 12
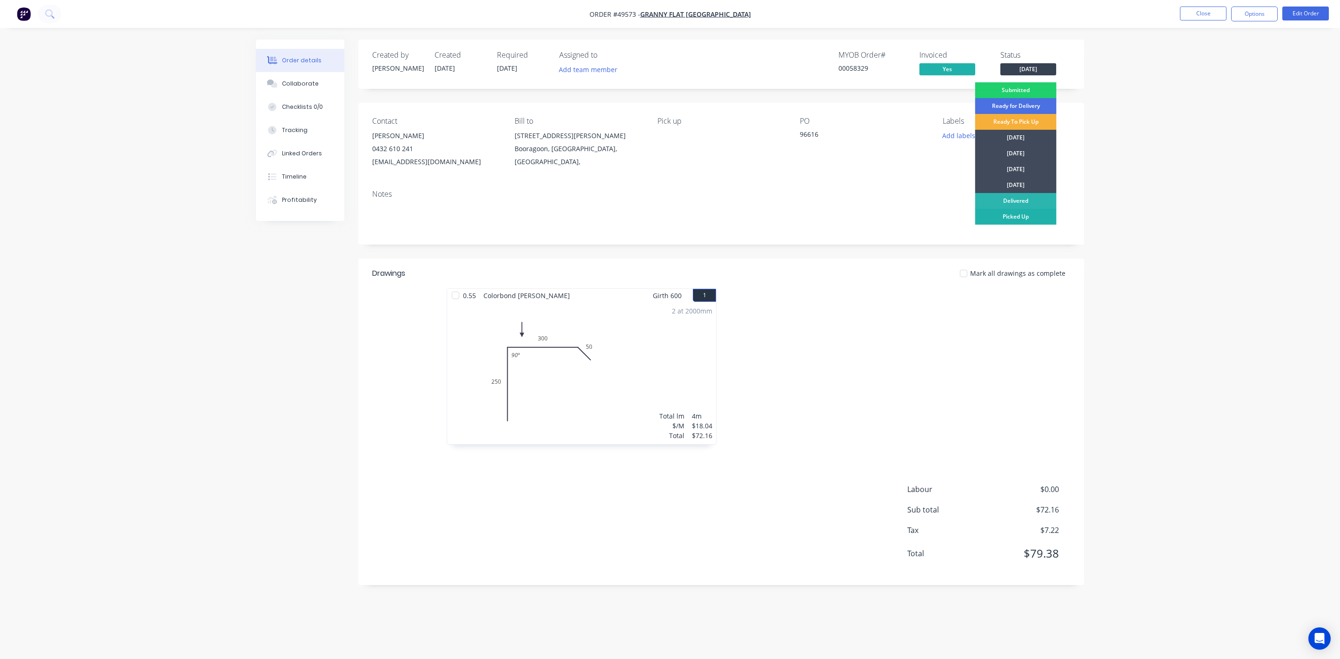
click at [594, 220] on div "Picked Up" at bounding box center [1015, 217] width 81 height 16
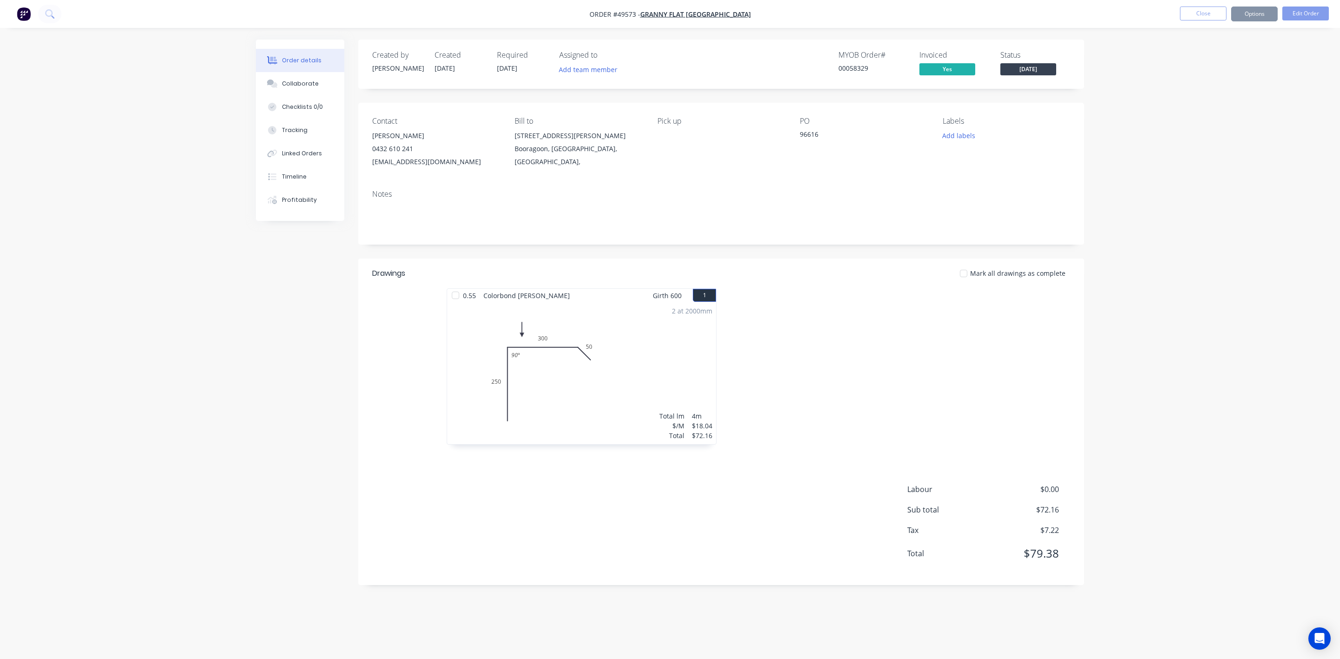
drag, startPoint x: 535, startPoint y: 408, endPoint x: 703, endPoint y: 352, distance: 176.4
click at [594, 359] on div "2 at 2000mm Total lm $/M Total 4m $18.04 $72.16" at bounding box center [581, 373] width 269 height 142
click at [594, 423] on div at bounding box center [860, 371] width 279 height 166
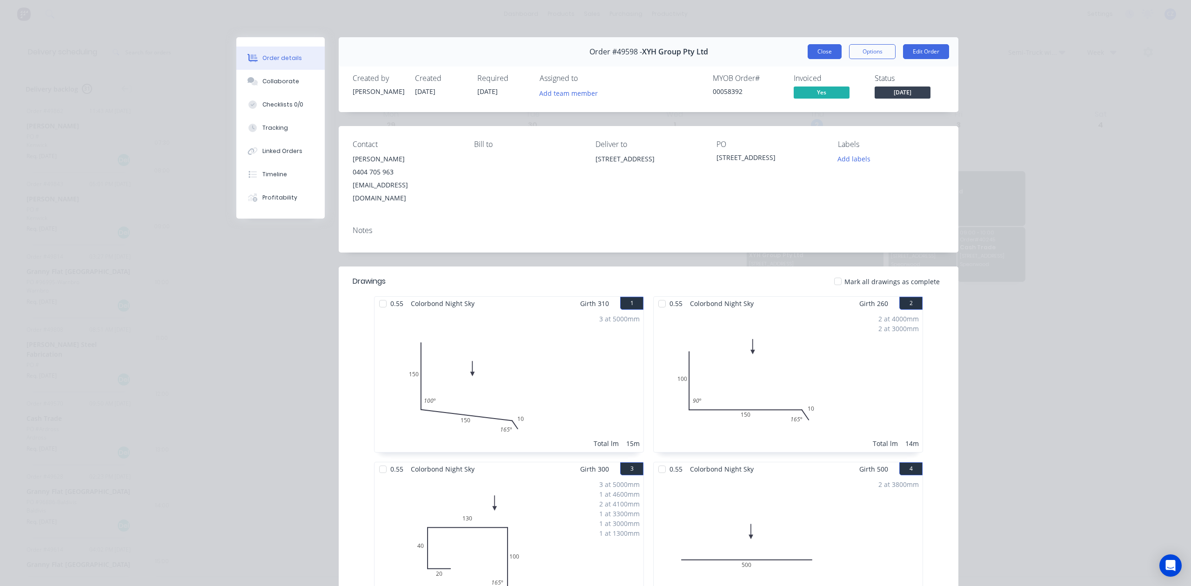
click at [818, 49] on button "Close" at bounding box center [825, 51] width 34 height 15
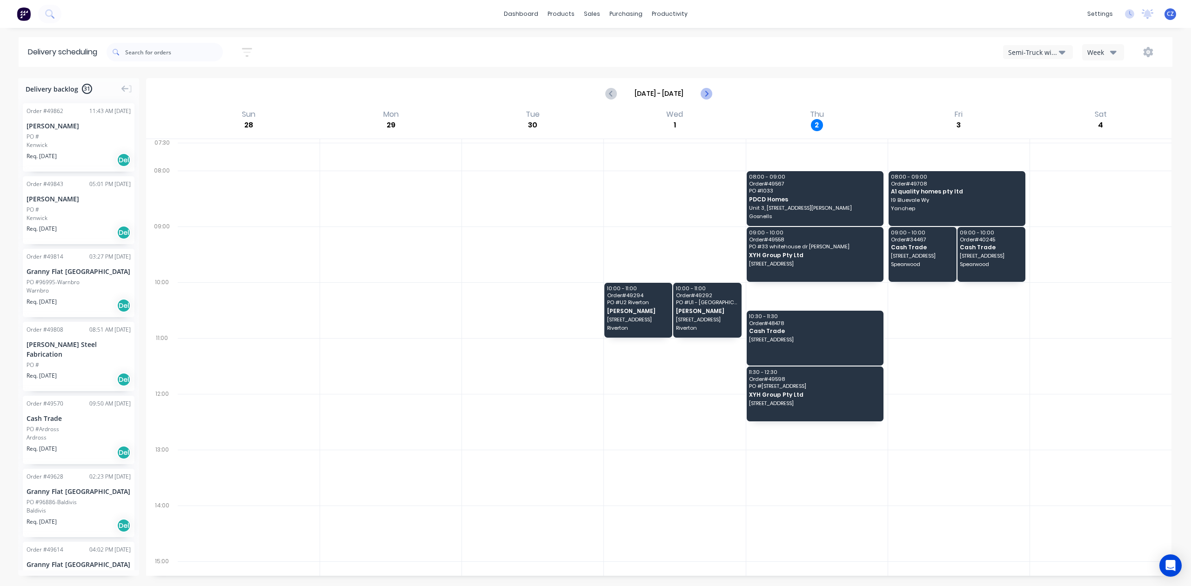
click at [704, 92] on icon "Next page" at bounding box center [706, 93] width 11 height 11
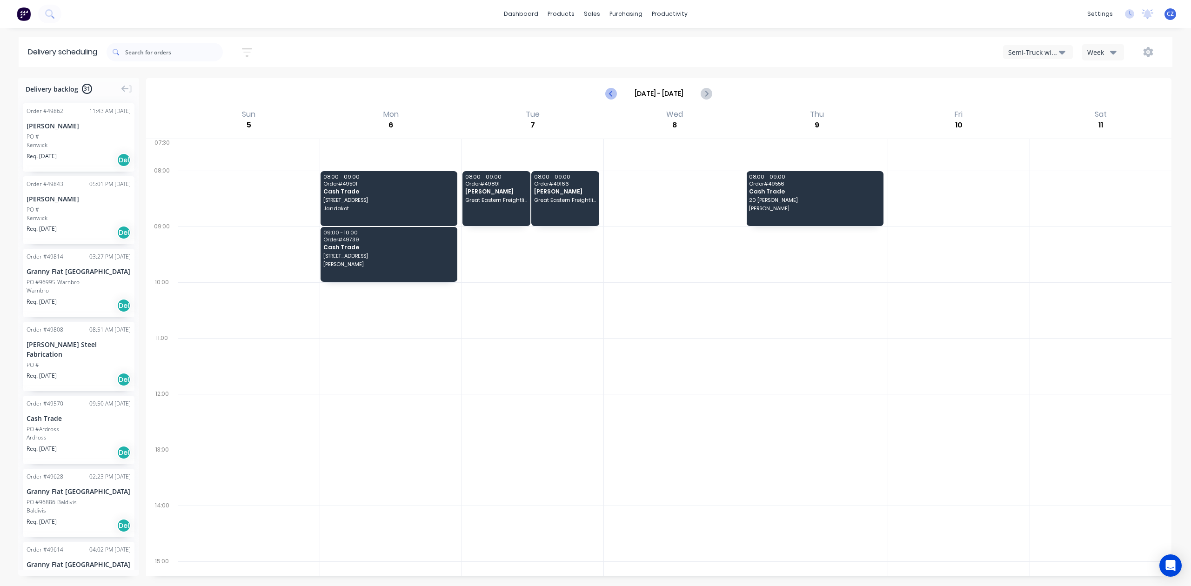
click at [617, 94] on button "Previous page" at bounding box center [612, 93] width 19 height 19
type input "[DATE] - [DATE]"
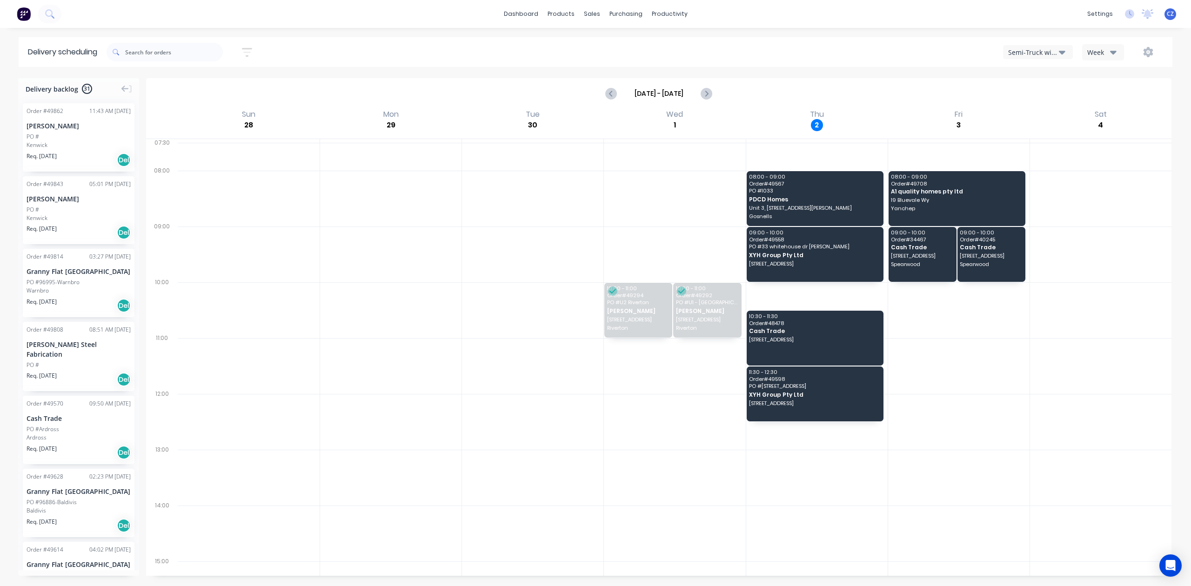
click at [1023, 53] on div "Semi-Truck with Hiab" at bounding box center [1033, 52] width 51 height 10
click at [1039, 79] on div "Semi-Truck with Hiab" at bounding box center [1050, 76] width 92 height 19
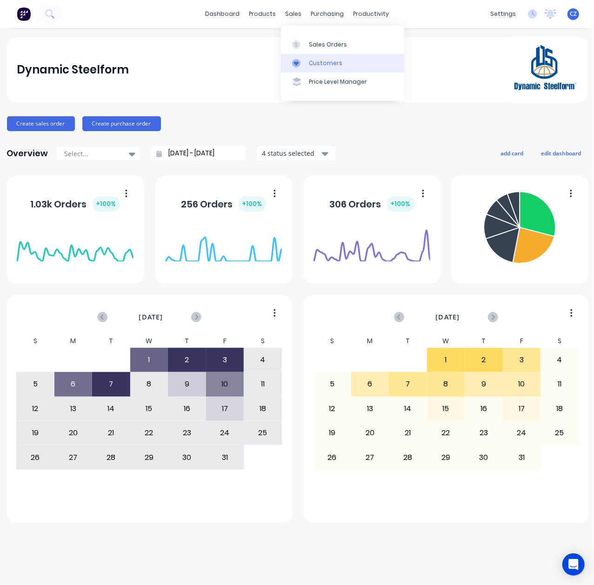
click at [300, 62] on icon at bounding box center [296, 63] width 8 height 8
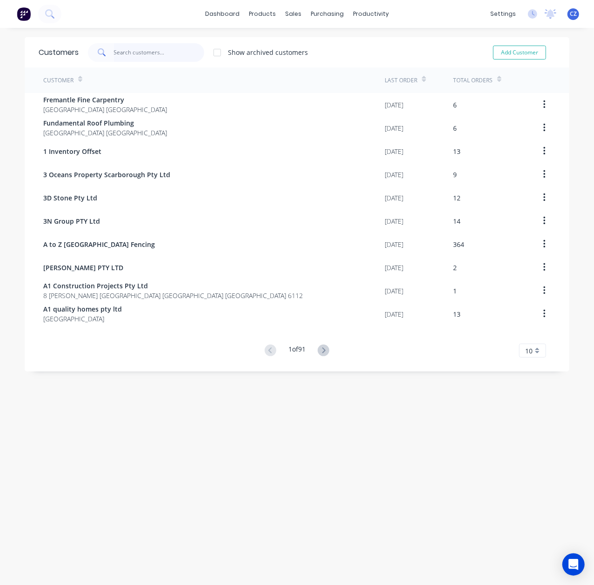
click at [161, 58] on input "text" at bounding box center [159, 52] width 91 height 19
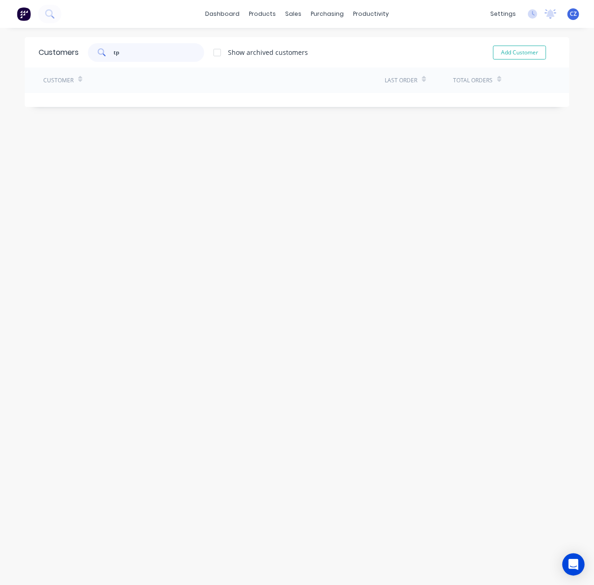
type input "t"
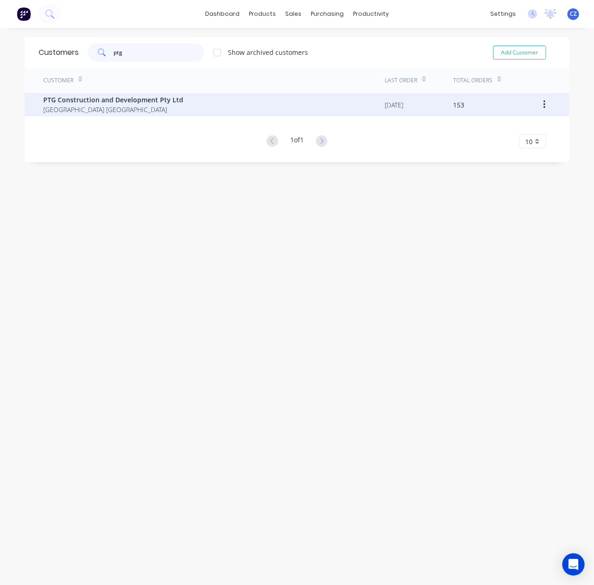
type input "ptg"
click at [168, 105] on span "Western Australia Australia" at bounding box center [113, 110] width 140 height 10
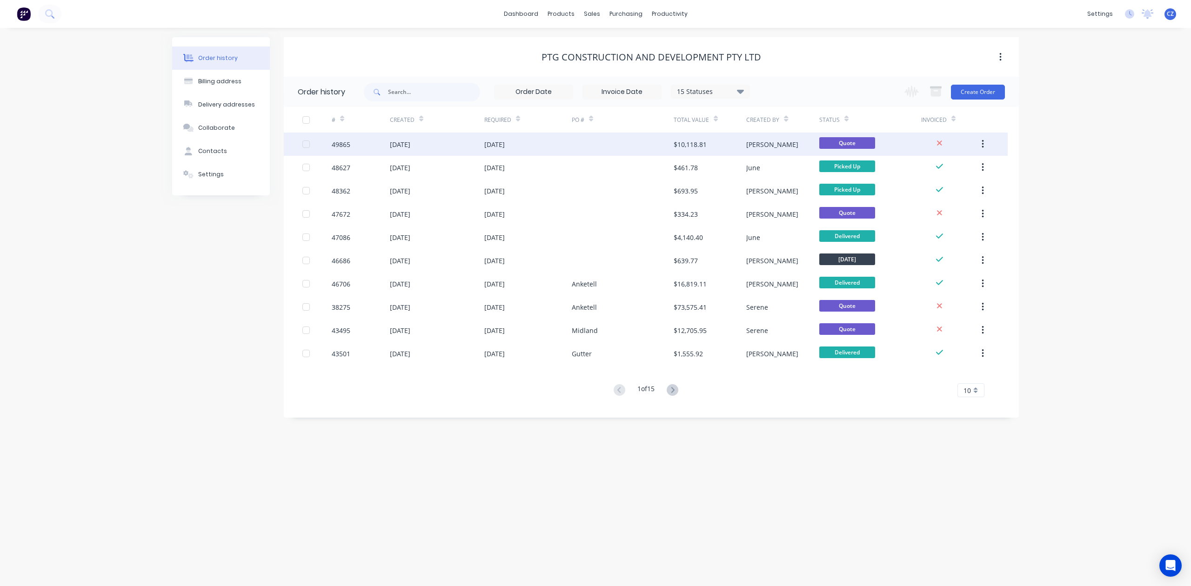
drag, startPoint x: 611, startPoint y: 149, endPoint x: 616, endPoint y: 147, distance: 5.2
click at [594, 147] on div at bounding box center [623, 144] width 102 height 23
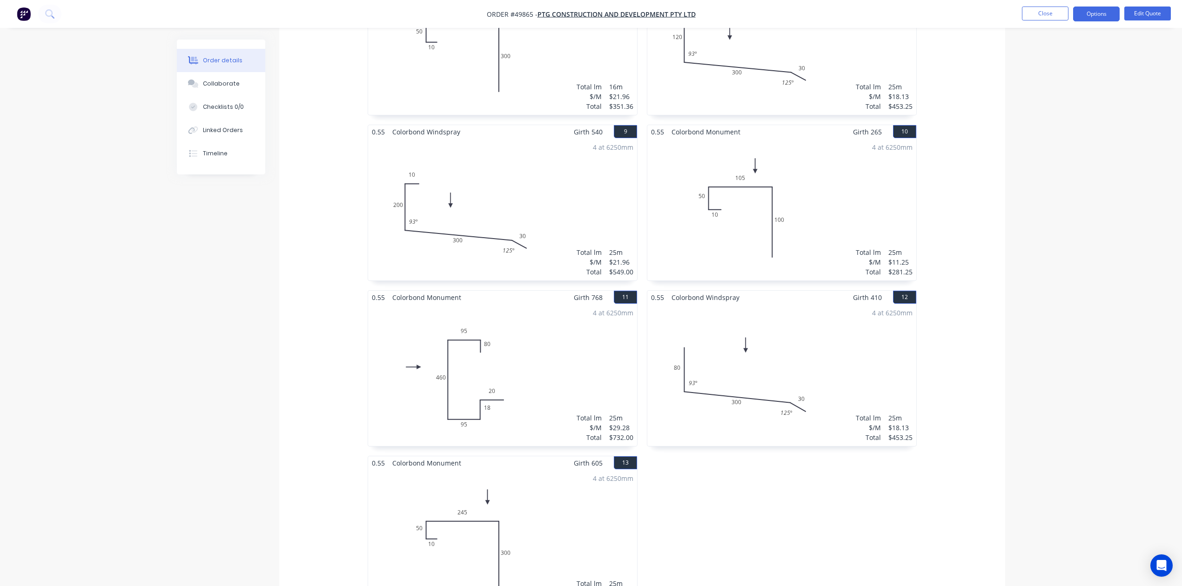
scroll to position [905, 0]
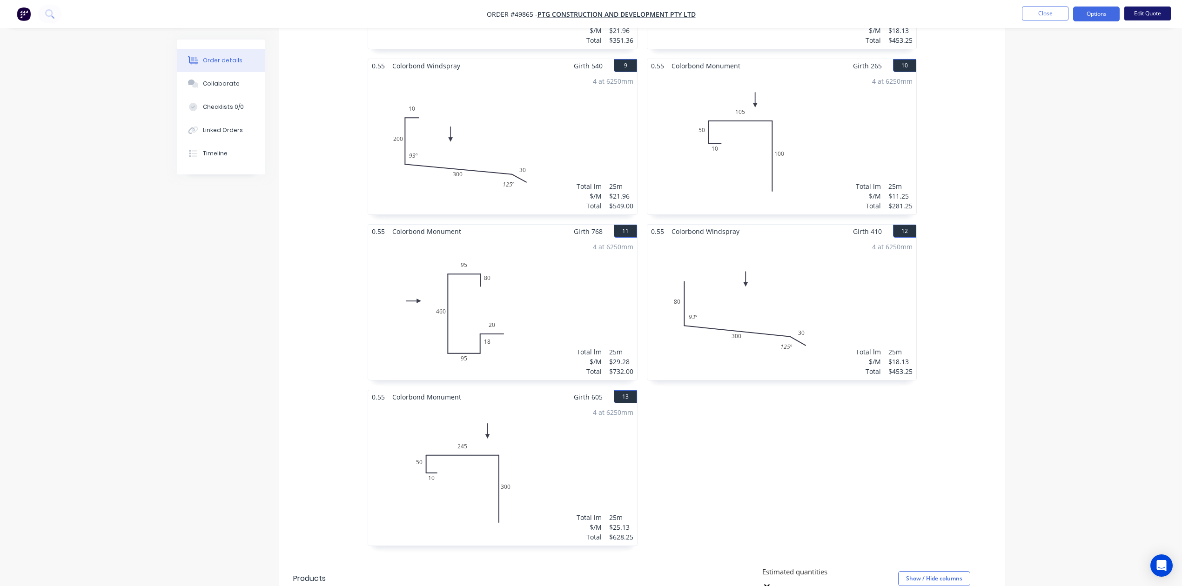
click at [594, 17] on button "Edit Quote" at bounding box center [1147, 14] width 47 height 14
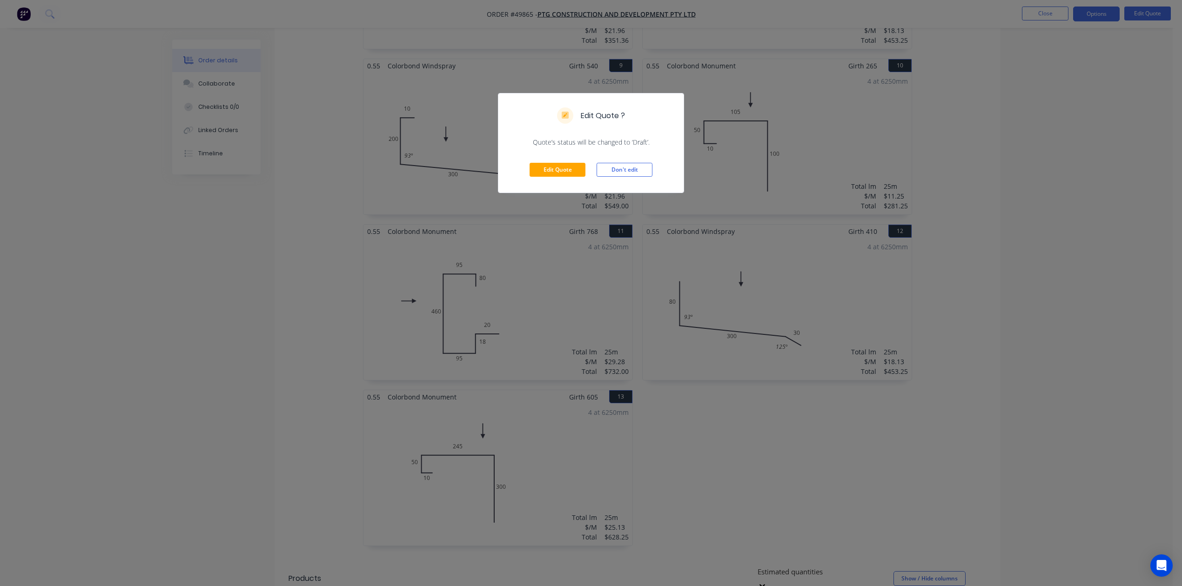
click at [570, 181] on div "Edit Quote Don't edit" at bounding box center [590, 170] width 185 height 46
click at [570, 172] on button "Edit Quote" at bounding box center [558, 170] width 56 height 14
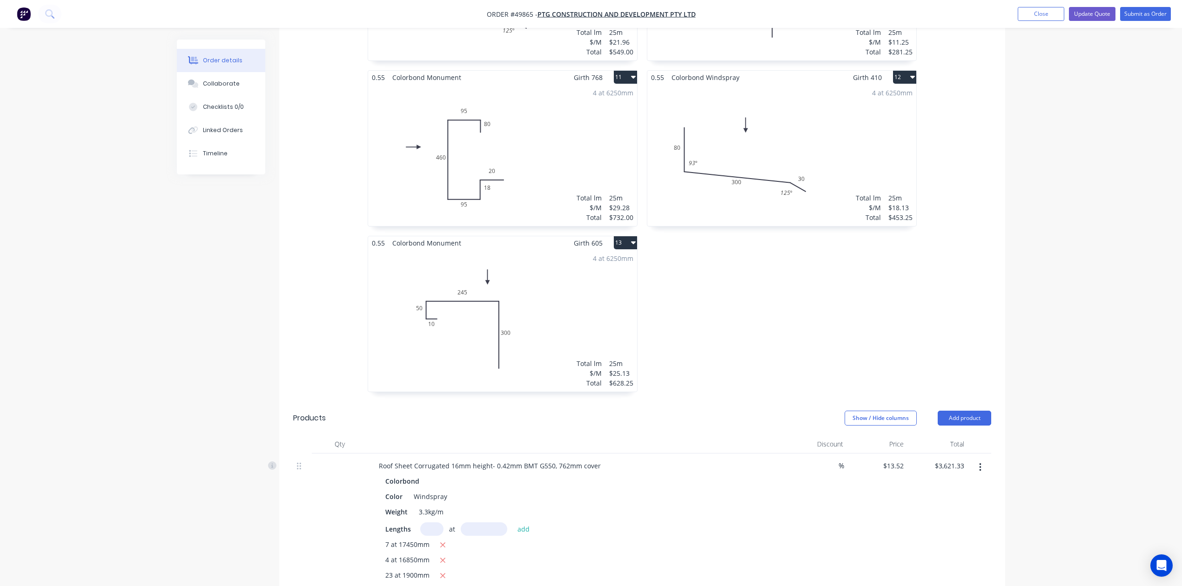
scroll to position [931, 0]
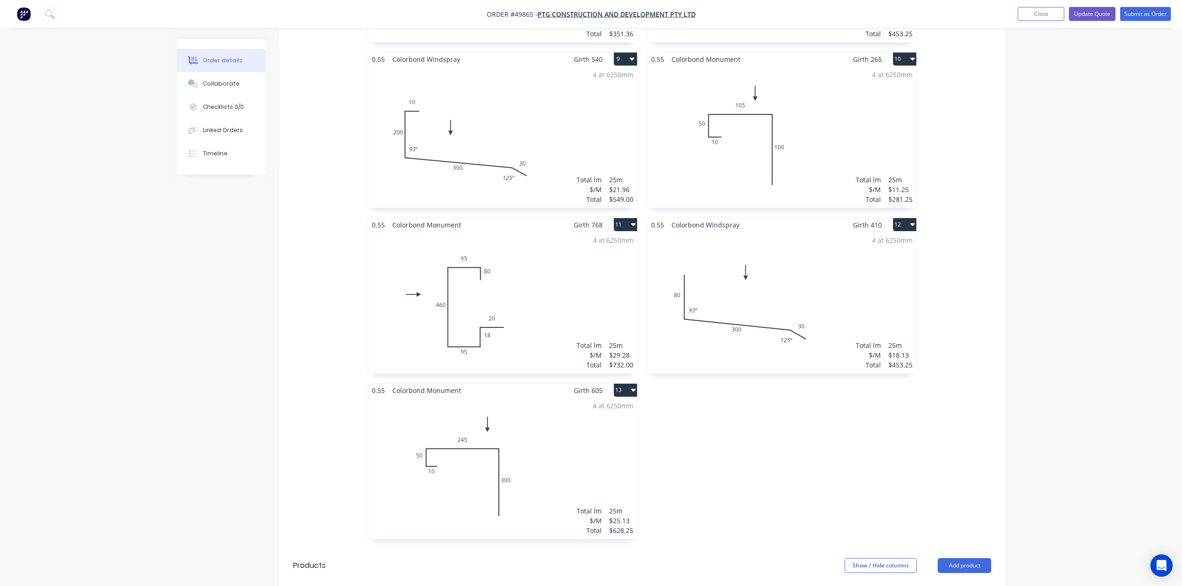
click at [592, 267] on div "4 at 6250mm Total lm $/M Total 25m $29.28 $732.00" at bounding box center [502, 303] width 269 height 142
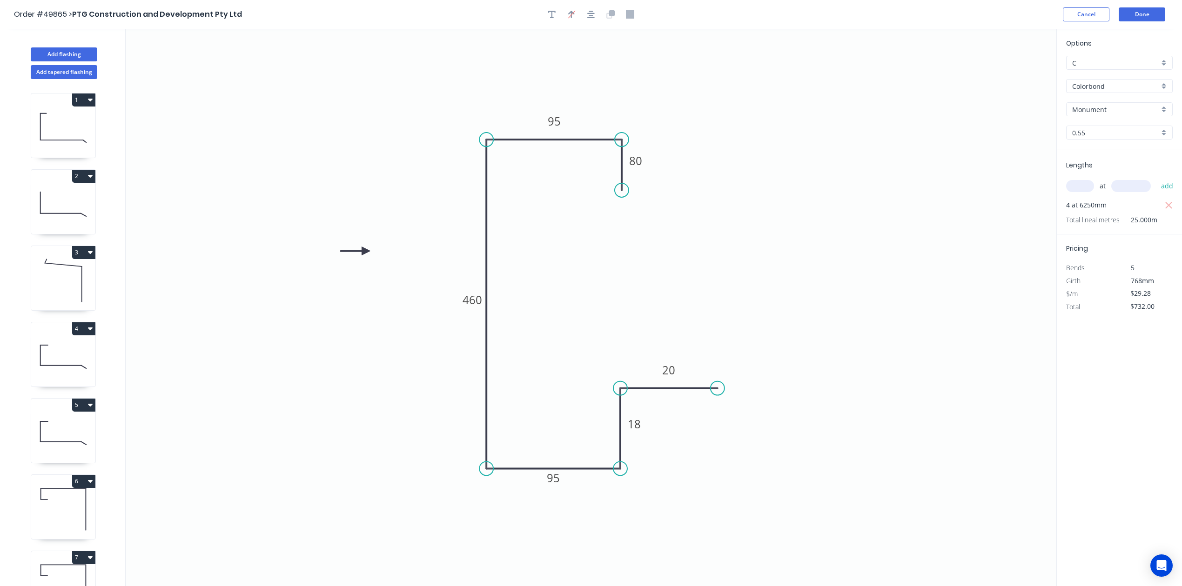
click at [594, 187] on input "text" at bounding box center [1080, 186] width 28 height 12
type input "5"
click at [594, 191] on input "text" at bounding box center [1131, 186] width 40 height 12
type input "8000"
click at [594, 178] on button "add" at bounding box center [1167, 186] width 22 height 16
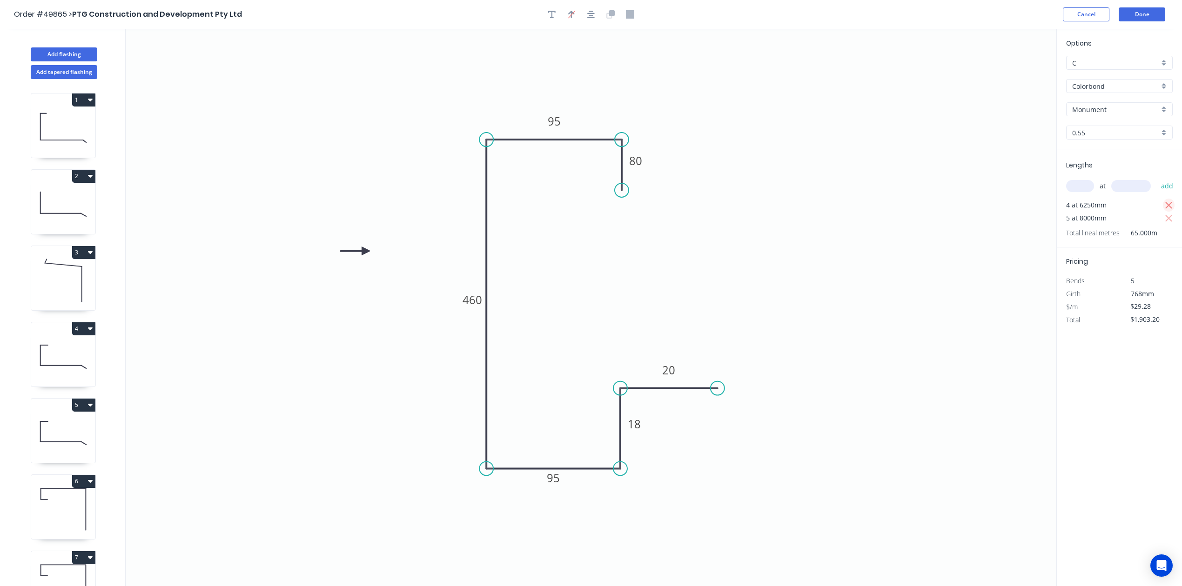
click at [594, 203] on icon "button" at bounding box center [1168, 205] width 7 height 7
type input "$1,171.20"
drag, startPoint x: 1066, startPoint y: 403, endPoint x: 1058, endPoint y: 393, distance: 12.9
click at [594, 403] on div "Options C C Colorbond Colorbond Monument Monument 0.55 0.55 Lengths at add 5 at…" at bounding box center [1119, 308] width 126 height 558
click at [594, 8] on button "Done" at bounding box center [1142, 14] width 47 height 14
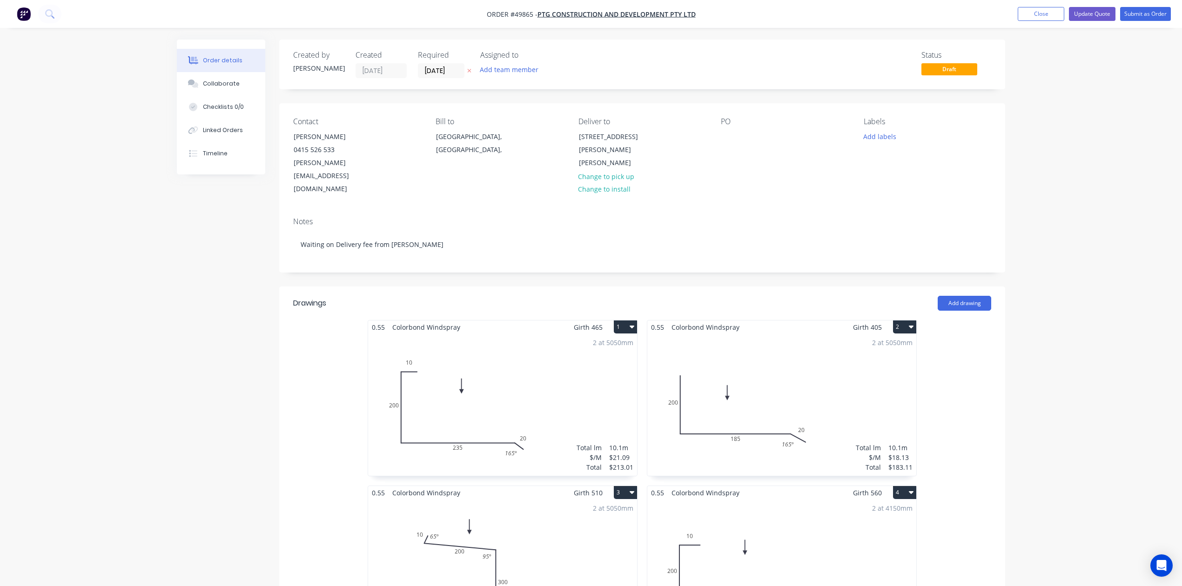
click at [594, 18] on button "Update Quote" at bounding box center [1092, 14] width 47 height 14
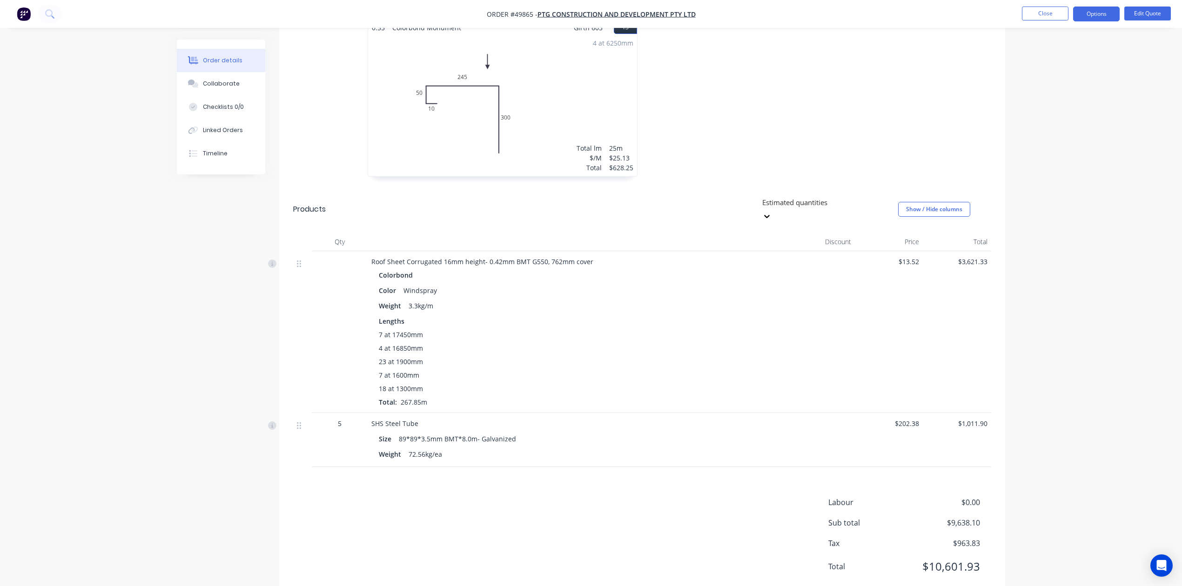
scroll to position [1278, 0]
click at [594, 8] on button "Close" at bounding box center [1045, 14] width 47 height 14
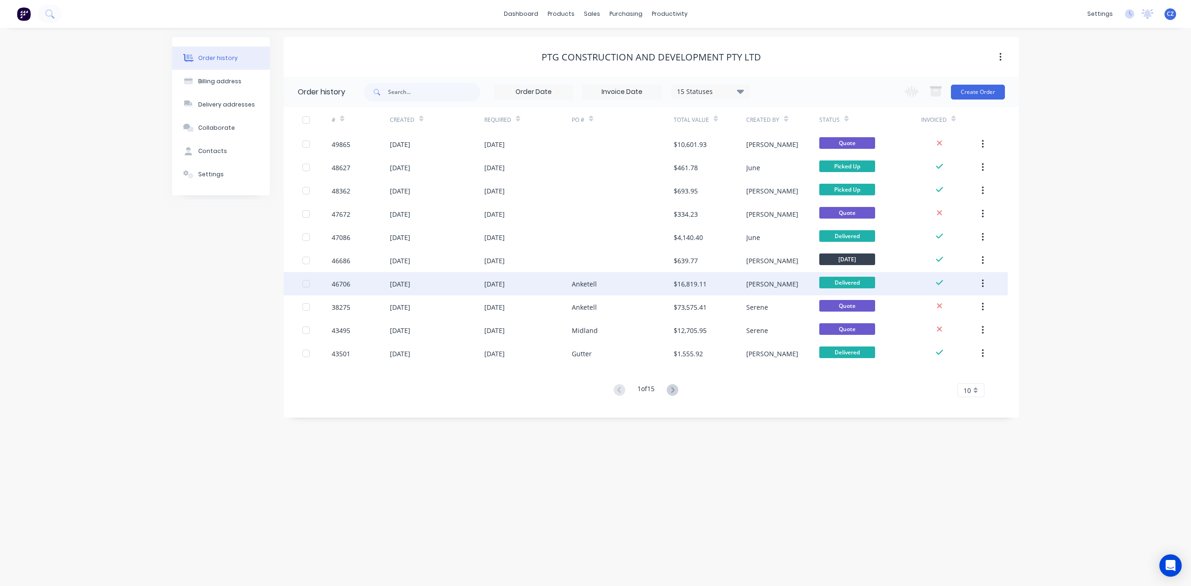
click at [594, 292] on div "Anketell" at bounding box center [623, 283] width 102 height 23
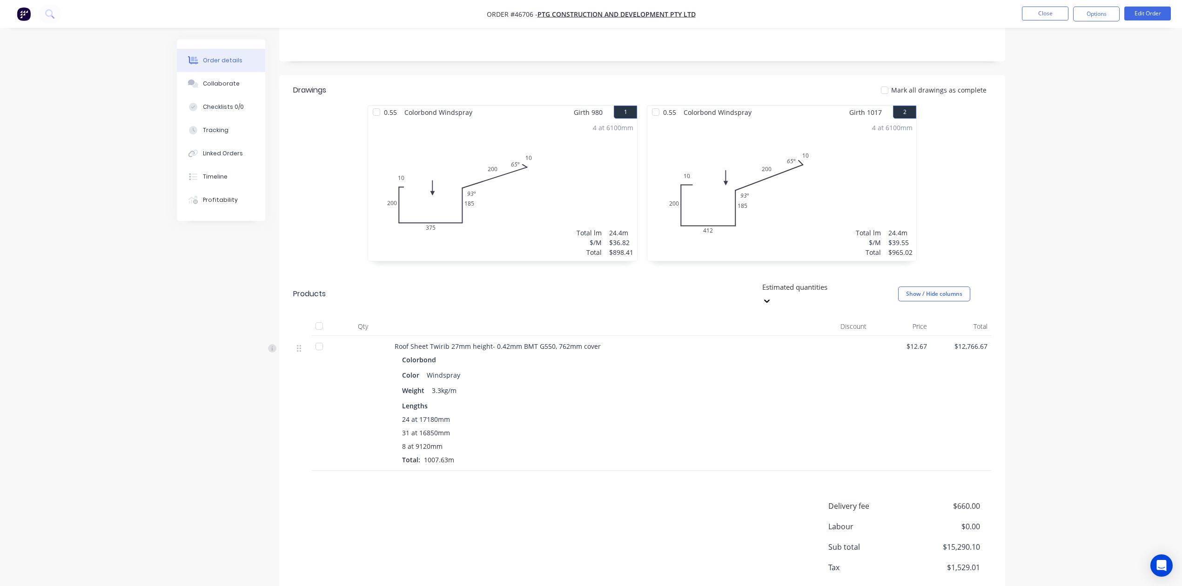
scroll to position [212, 0]
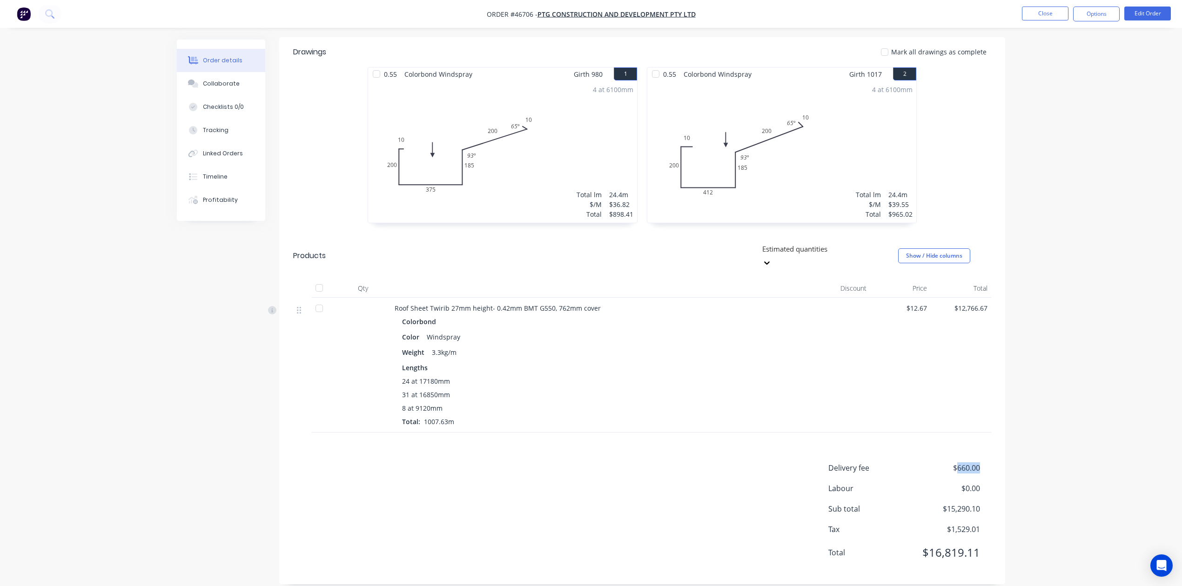
drag, startPoint x: 979, startPoint y: 454, endPoint x: 955, endPoint y: 458, distance: 24.6
click at [594, 462] on span "$660.00" at bounding box center [945, 467] width 69 height 11
copy span "660.00"
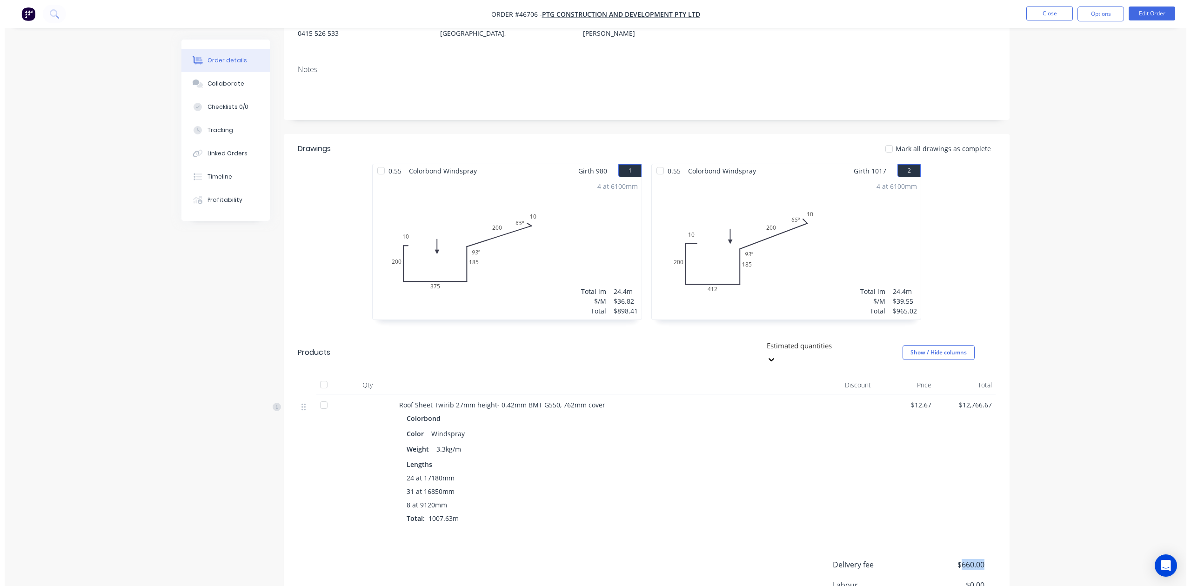
scroll to position [0, 0]
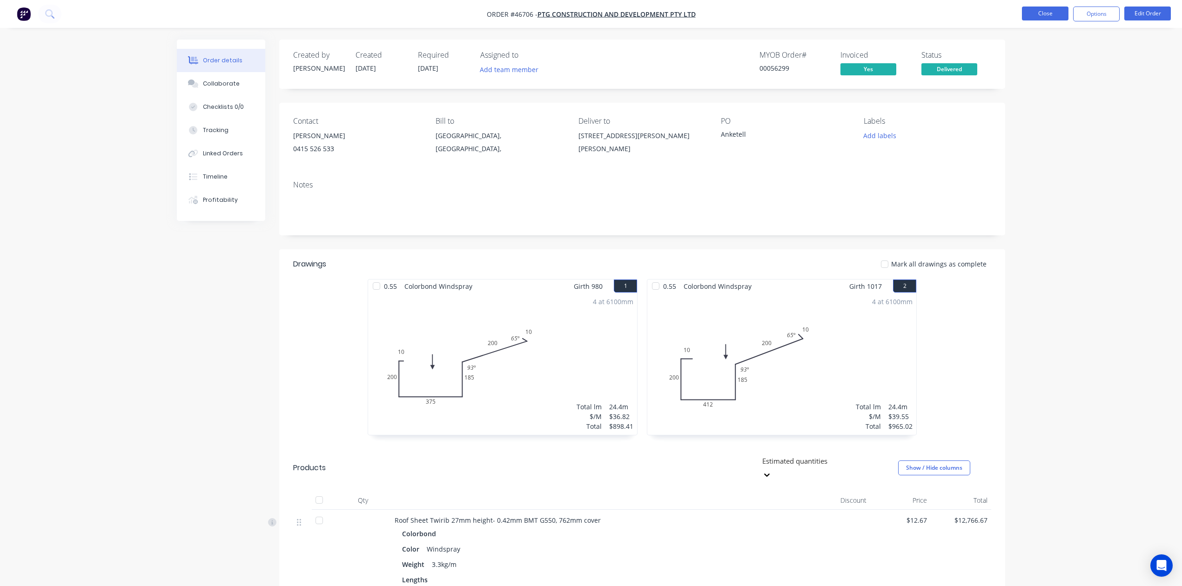
click at [594, 19] on button "Close" at bounding box center [1045, 14] width 47 height 14
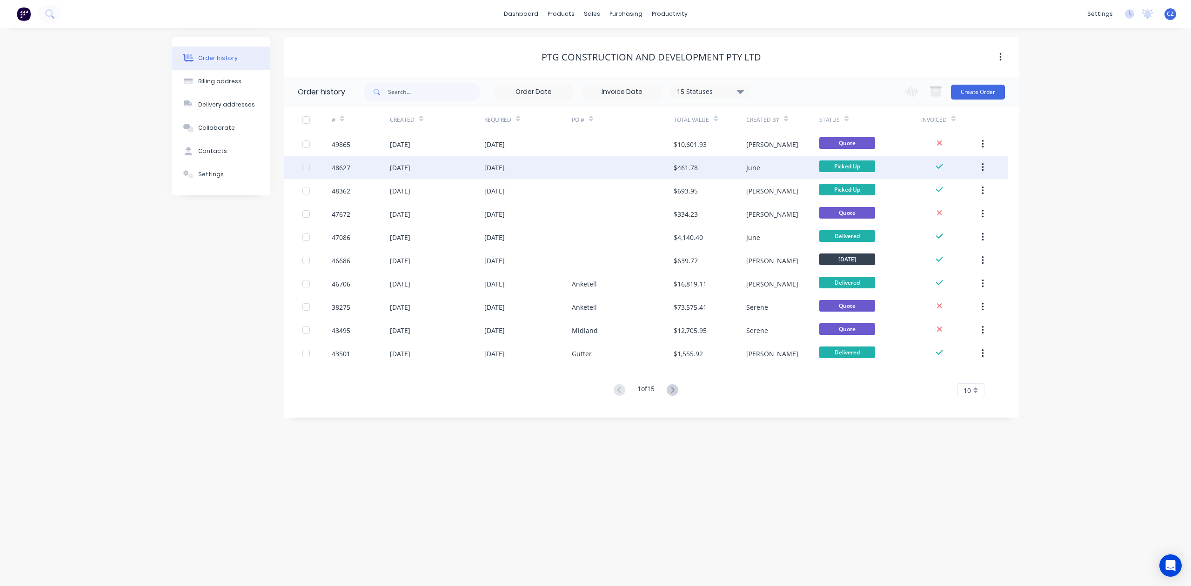
click at [594, 156] on div "$461.78" at bounding box center [710, 167] width 73 height 23
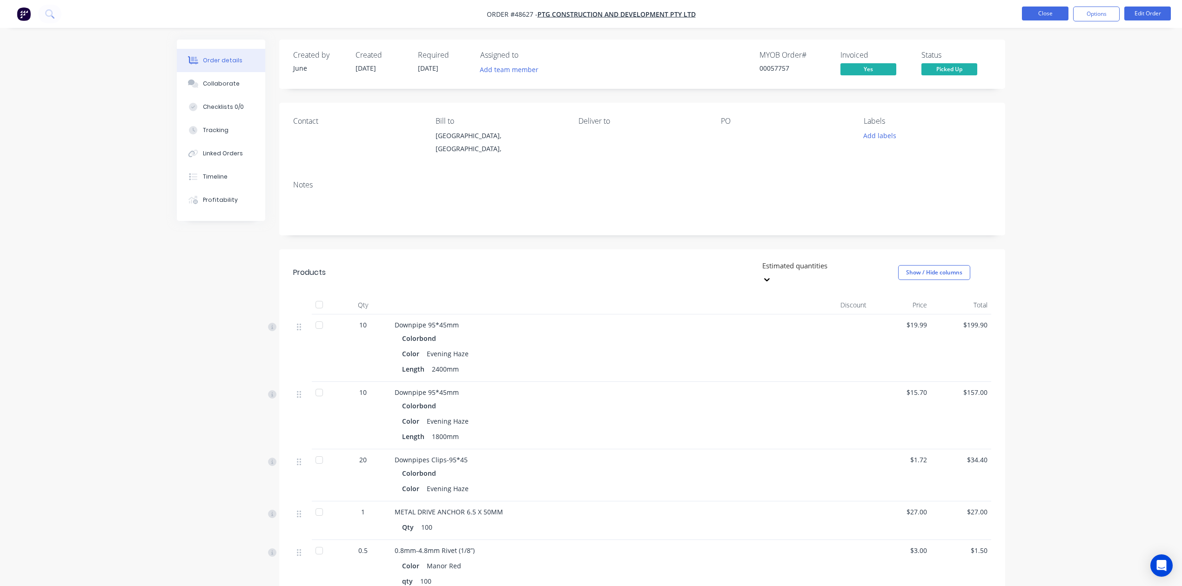
click at [594, 13] on button "Close" at bounding box center [1045, 14] width 47 height 14
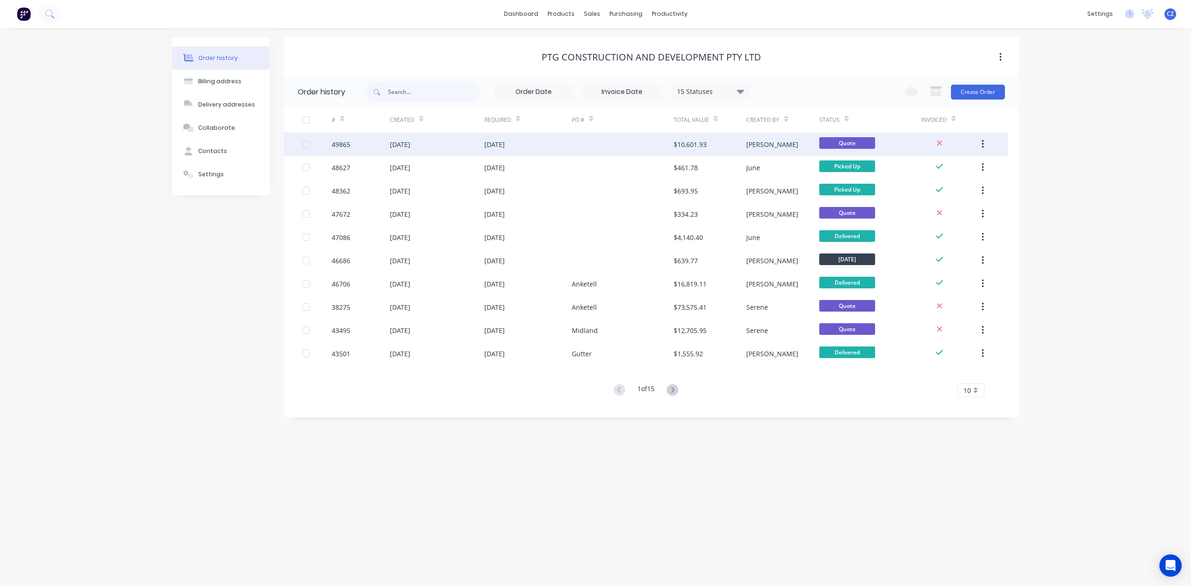
click at [594, 143] on div at bounding box center [623, 144] width 102 height 23
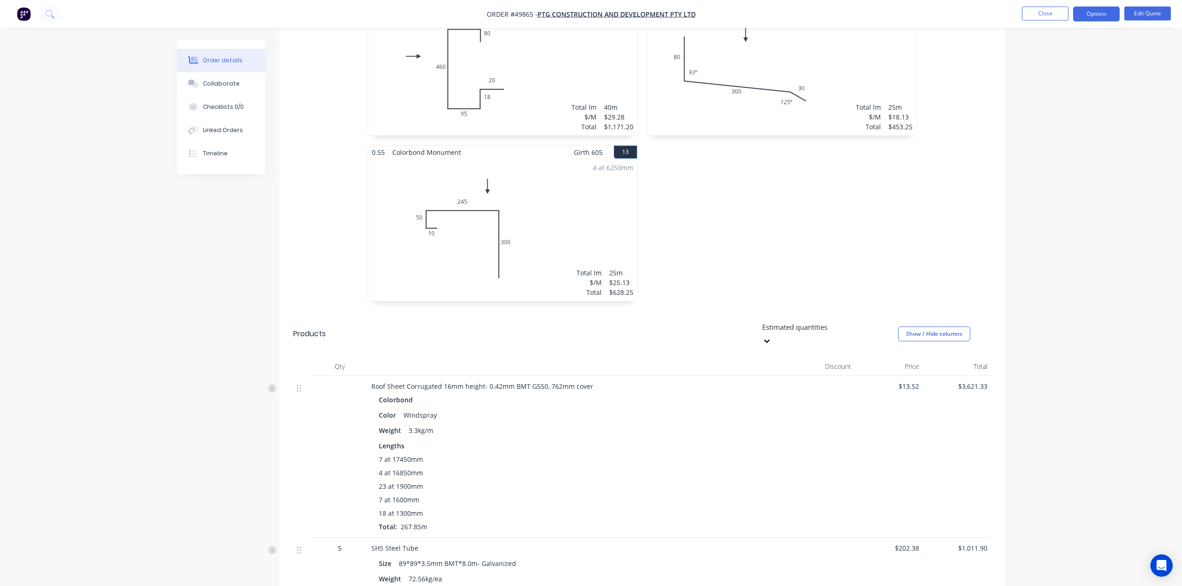
scroll to position [1278, 0]
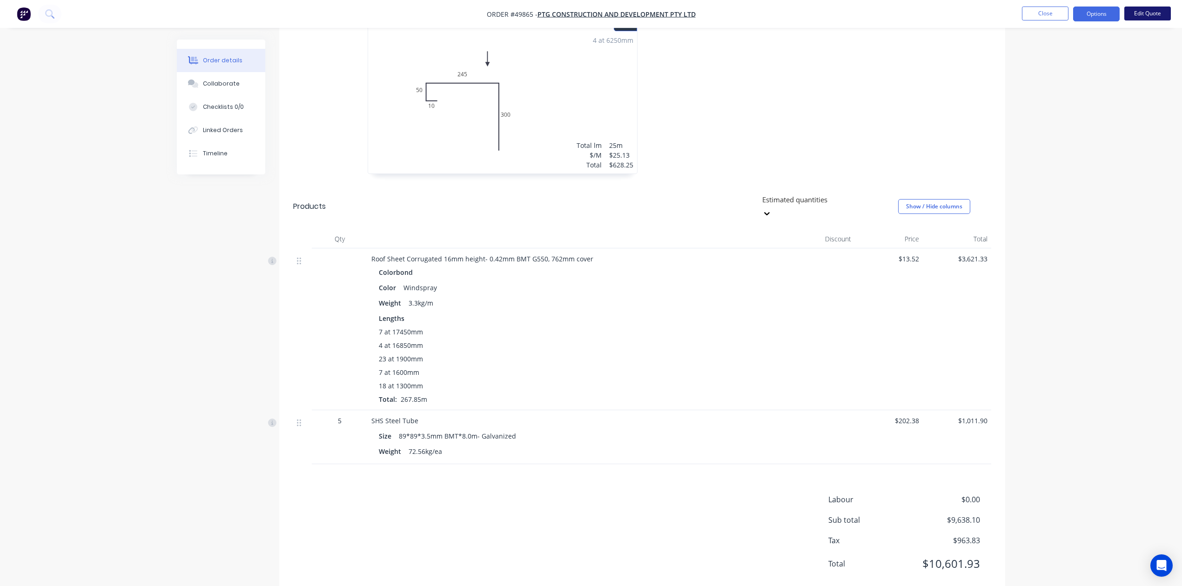
click at [594, 19] on button "Edit Quote" at bounding box center [1147, 14] width 47 height 14
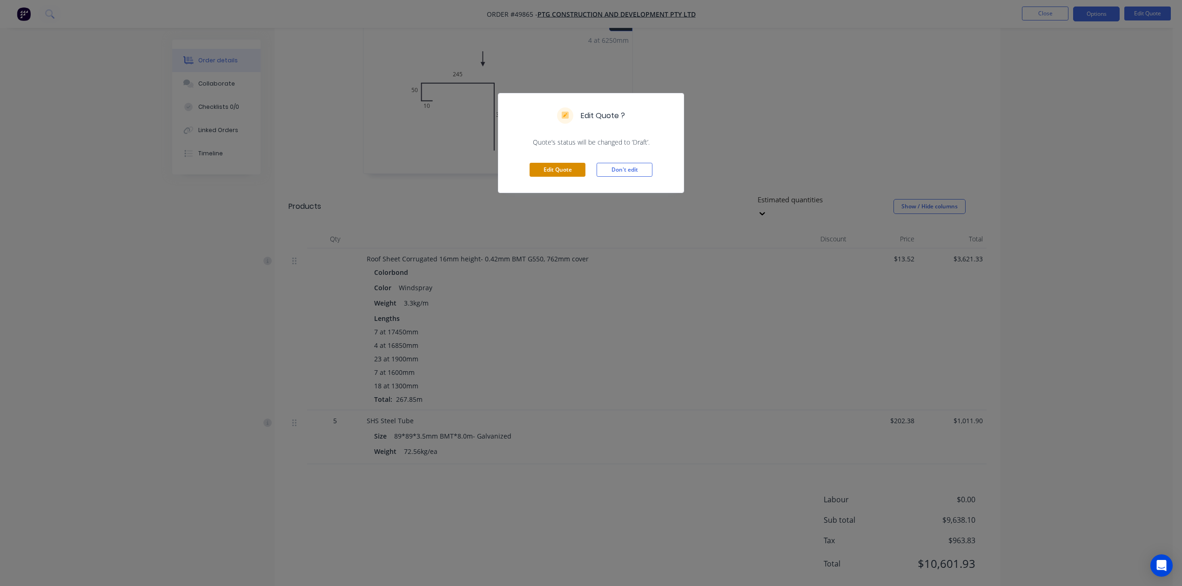
click at [532, 174] on button "Edit Quote" at bounding box center [558, 170] width 56 height 14
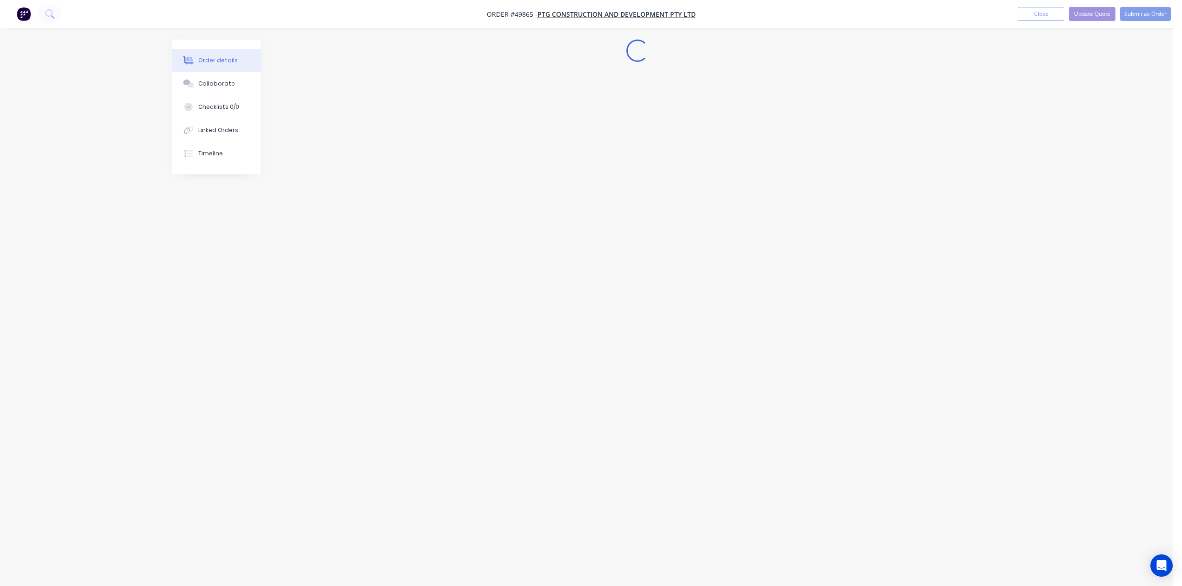
scroll to position [0, 0]
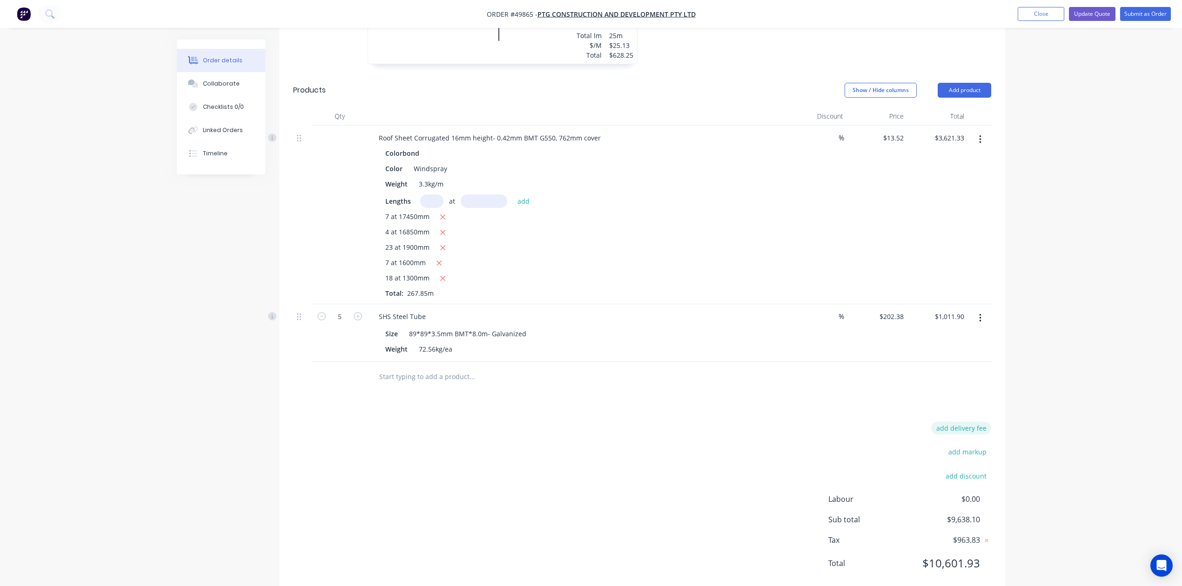
click at [594, 422] on button "add delivery fee" at bounding box center [961, 428] width 60 height 13
type input "660"
click input "submit" at bounding box center [0, 0] width 0 height 0
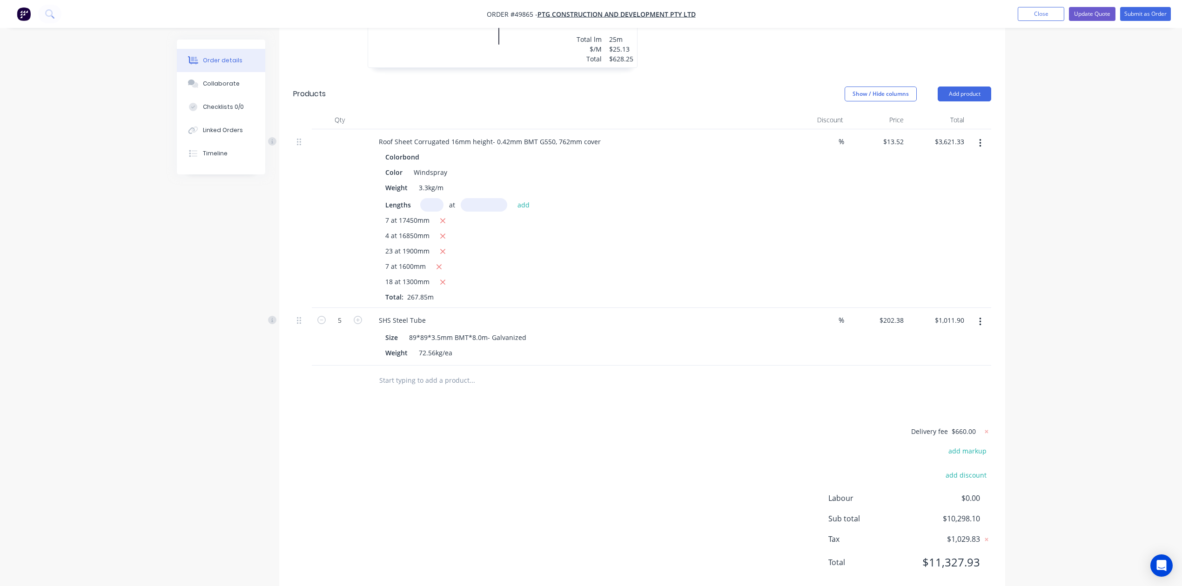
click at [594, 449] on div "Delivery fee $660.00 add markup add discount Labour $0.00 Sub total $10,298.10 …" at bounding box center [642, 503] width 698 height 154
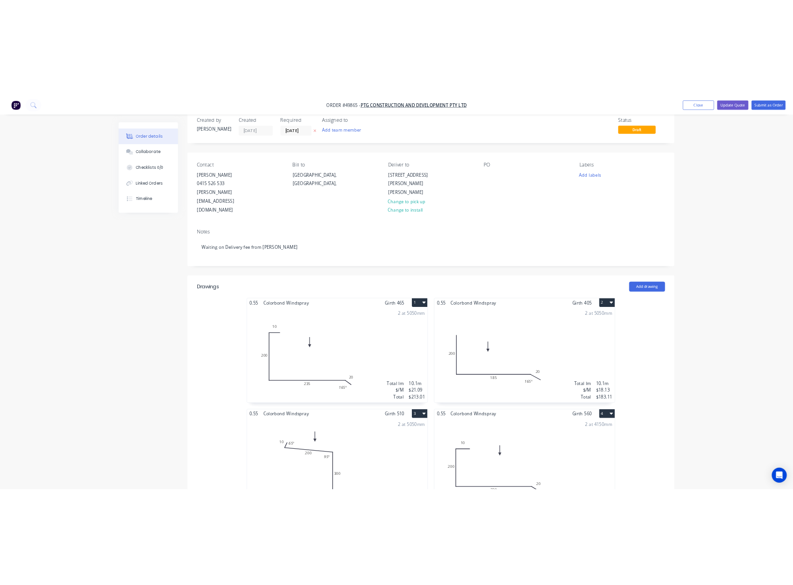
scroll to position [0, 0]
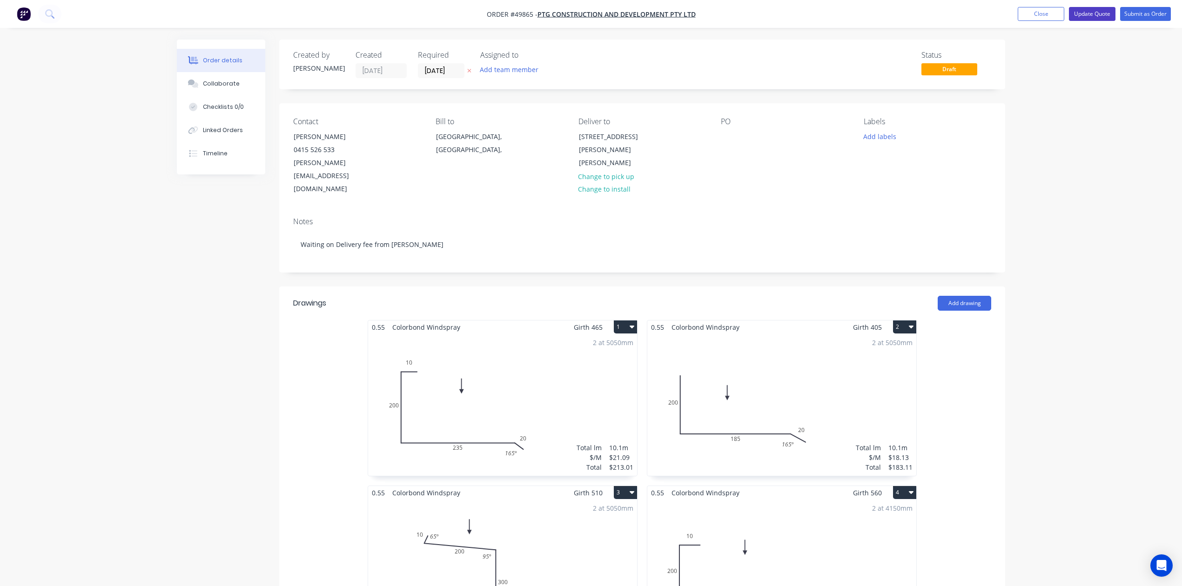
click at [594, 17] on button "Update Quote" at bounding box center [1092, 14] width 47 height 14
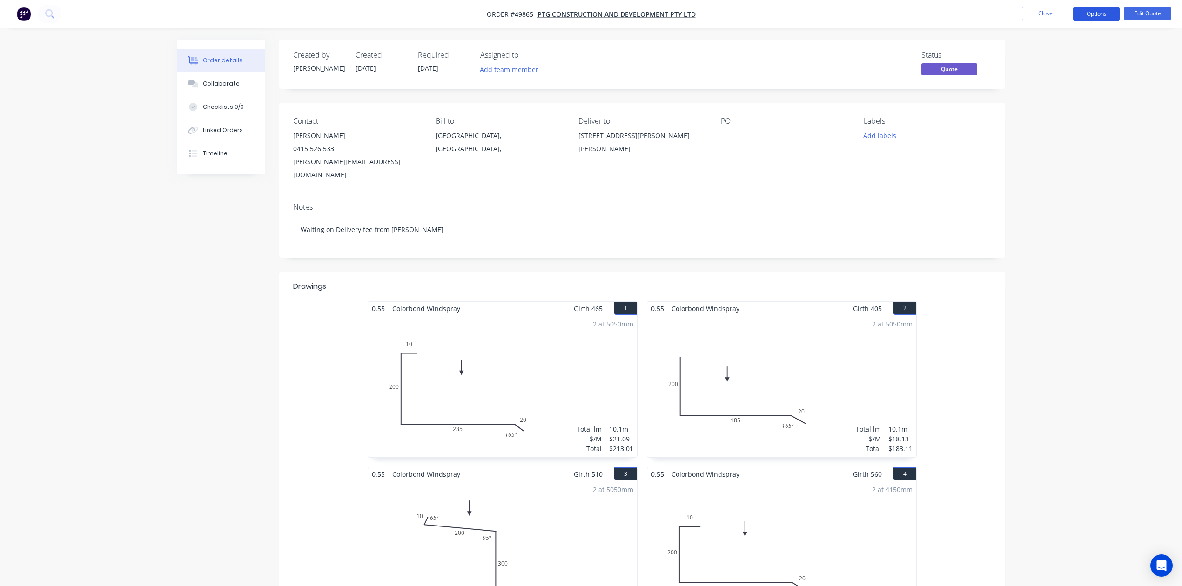
click at [594, 17] on button "Options" at bounding box center [1096, 14] width 47 height 15
click at [594, 41] on div "EMAIL / PRINT" at bounding box center [1069, 38] width 86 height 12
click at [594, 51] on div "Quote" at bounding box center [1069, 56] width 86 height 13
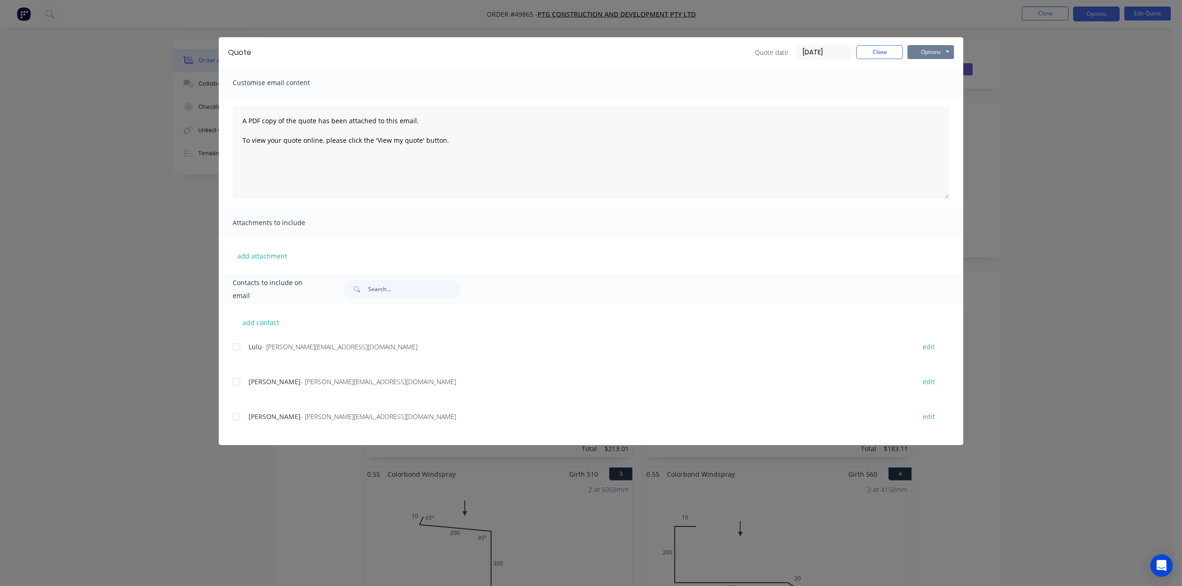
click at [594, 50] on button "Options" at bounding box center [930, 52] width 47 height 14
click at [594, 70] on button "Preview" at bounding box center [937, 68] width 60 height 15
click at [594, 62] on div "Quote Quote date 02/10/25 Close Options Preview Print Email" at bounding box center [591, 52] width 744 height 30
click at [594, 50] on button "Close" at bounding box center [879, 52] width 47 height 14
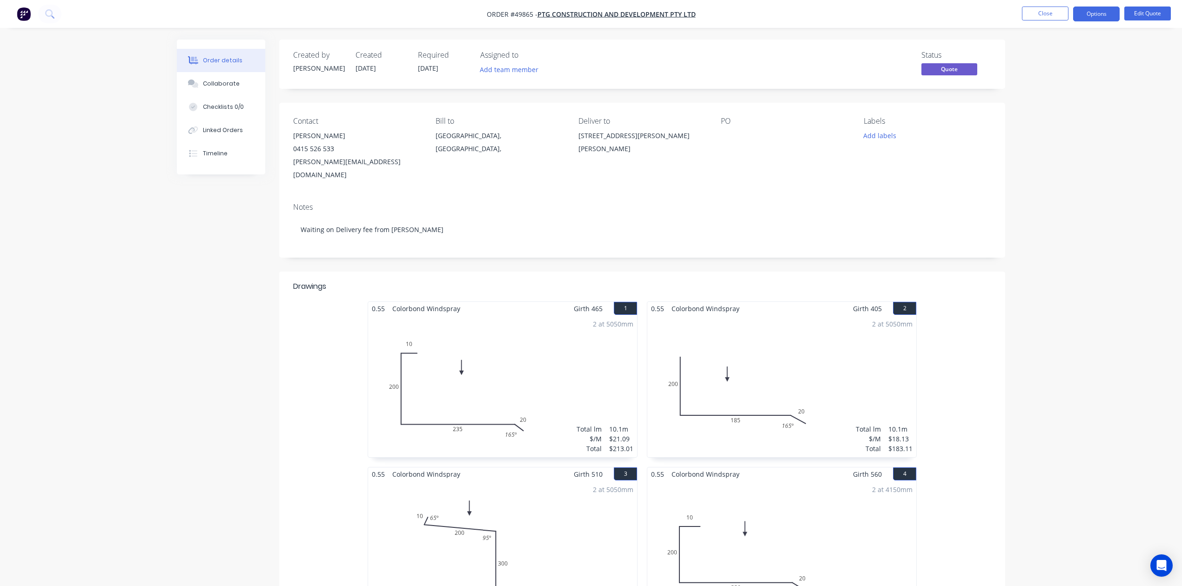
click at [567, 164] on div "Contact Jason Wen 0415 526 533 jasson@ptgconstruction.com.au Bill to Western Au…" at bounding box center [642, 149] width 726 height 93
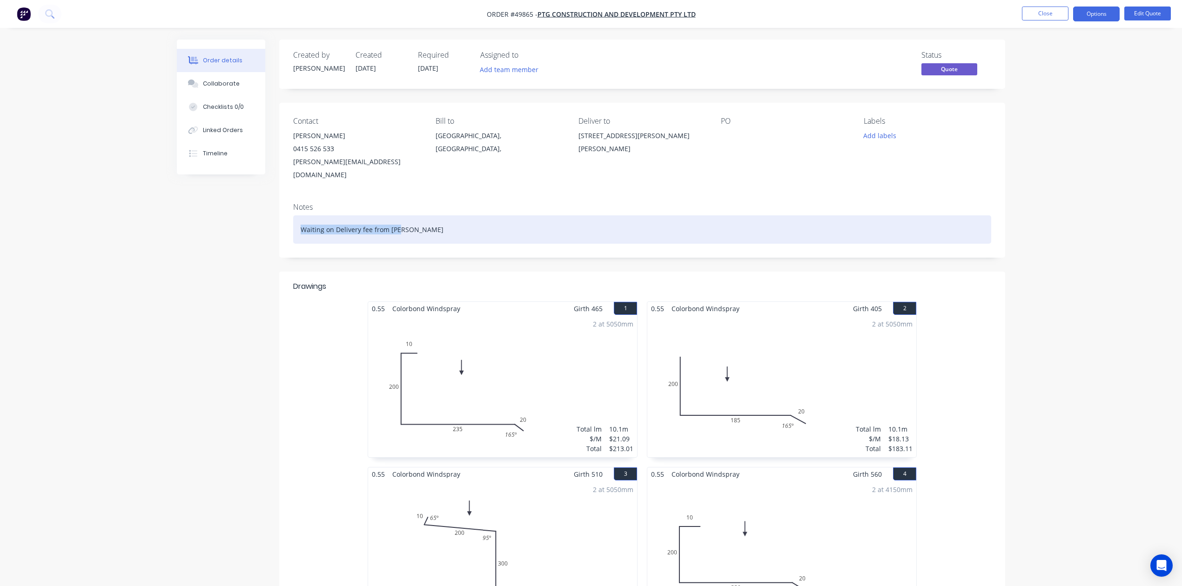
drag, startPoint x: 444, startPoint y: 203, endPoint x: 296, endPoint y: 216, distance: 148.1
click at [296, 216] on div "Waiting on Delivery fee from Sue" at bounding box center [642, 229] width 698 height 28
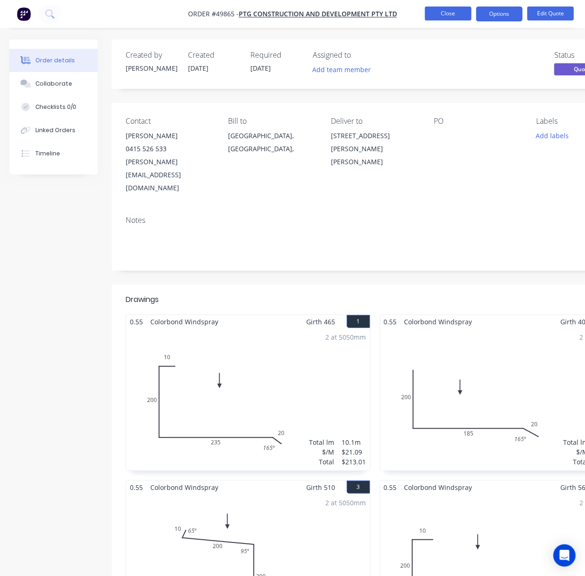
click at [451, 12] on button "Close" at bounding box center [448, 14] width 47 height 14
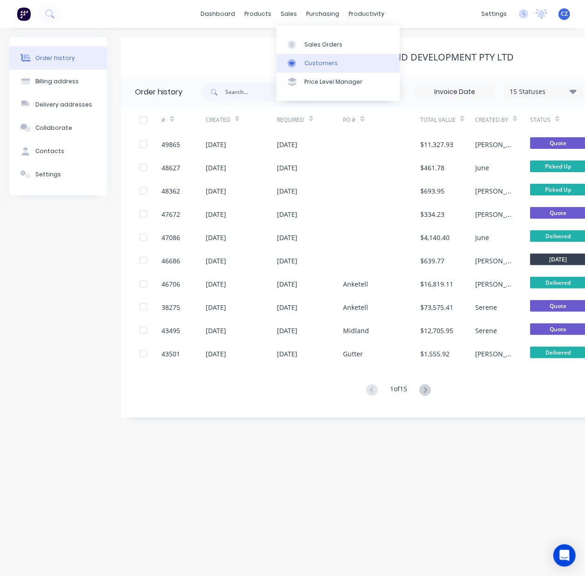
click at [293, 62] on icon at bounding box center [291, 63] width 5 height 4
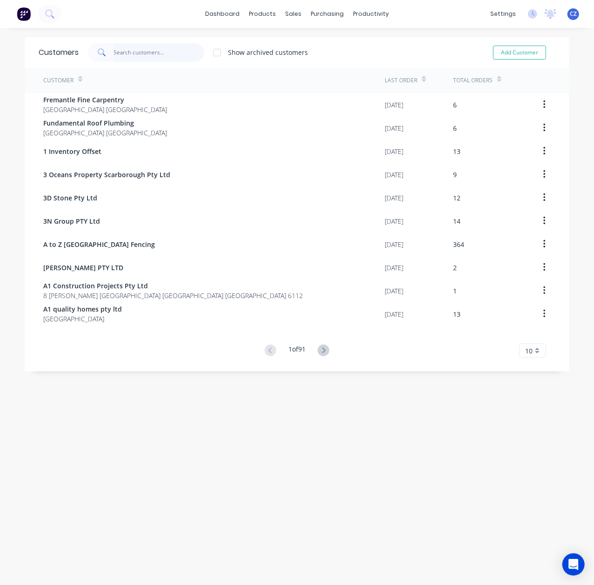
click at [161, 56] on input "text" at bounding box center [159, 52] width 91 height 19
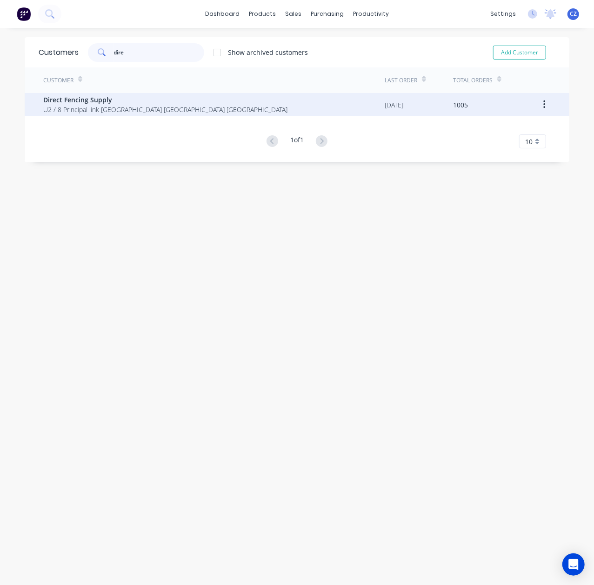
type input "dire"
click at [65, 107] on span "U2 / 8 Principal link Malaga Western Australia Australia" at bounding box center [165, 110] width 244 height 10
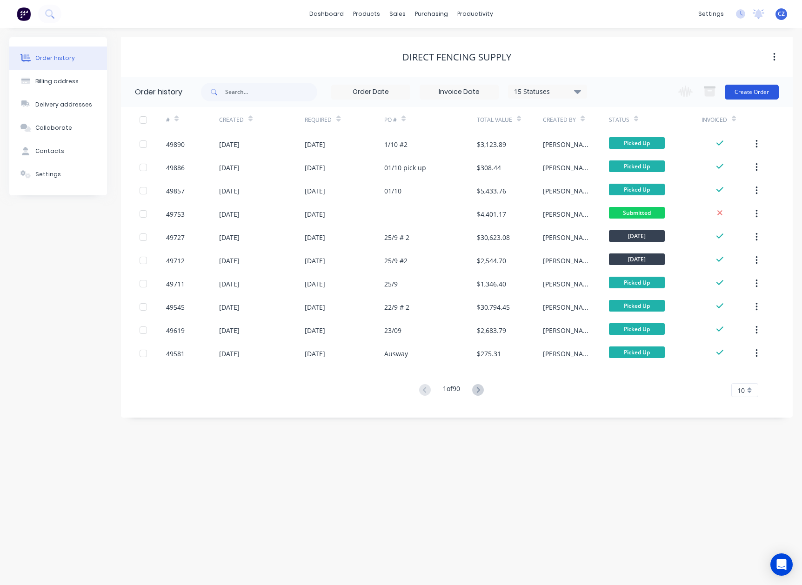
click at [594, 95] on button "Create Order" at bounding box center [752, 92] width 54 height 15
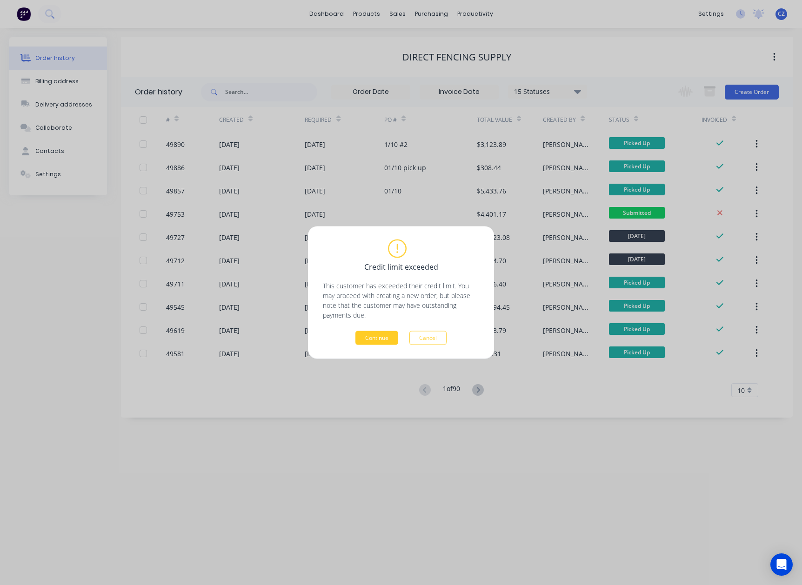
click at [366, 341] on button "Continue" at bounding box center [376, 338] width 43 height 14
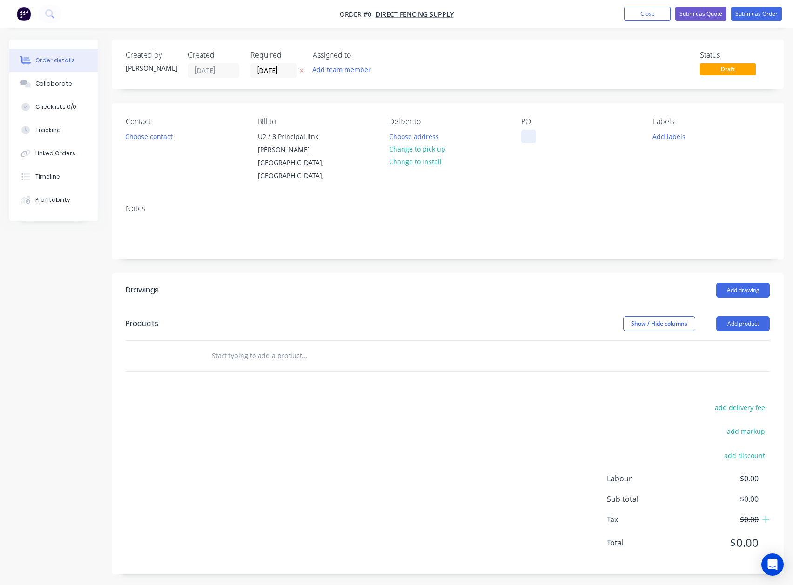
drag, startPoint x: 516, startPoint y: 141, endPoint x: 526, endPoint y: 138, distance: 9.9
click at [518, 141] on div "Contact Choose contact Bill to U2 / 8 Principal link Malaga Western Australia, …" at bounding box center [448, 150] width 672 height 94
click at [526, 138] on div at bounding box center [528, 136] width 15 height 13
paste div
click at [393, 261] on div "Order details Collaborate Checklists 0/0 Tracking Linked Orders Timeline Profit…" at bounding box center [396, 314] width 793 height 549
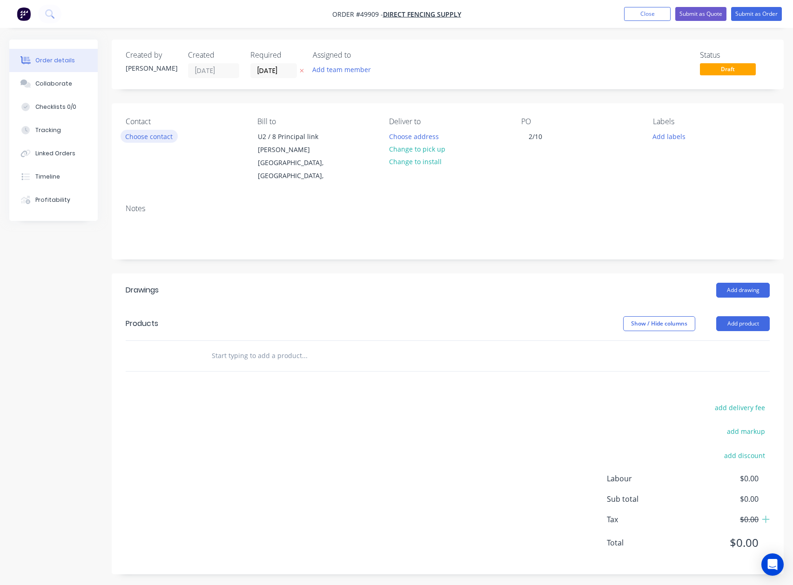
click at [146, 138] on button "Choose contact" at bounding box center [149, 136] width 57 height 13
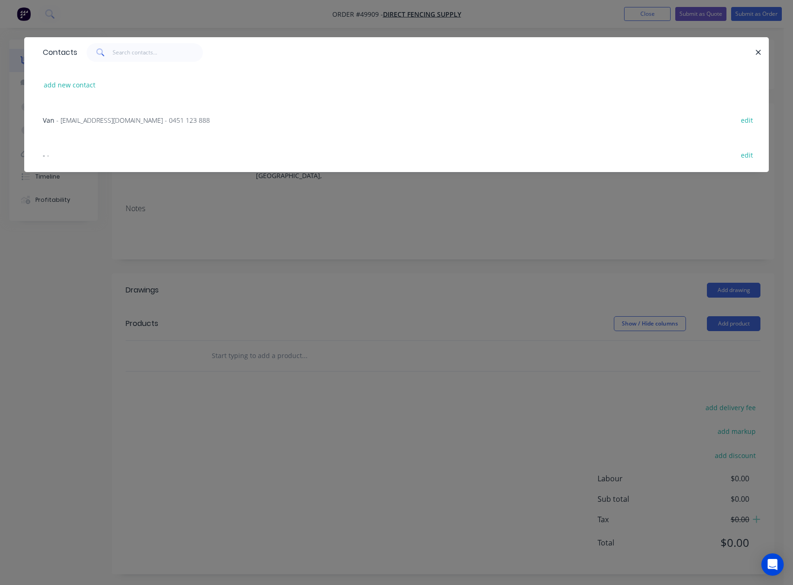
click at [77, 121] on span "- sales@directfencingsupply.com.au - 0451 123 888" at bounding box center [133, 120] width 154 height 9
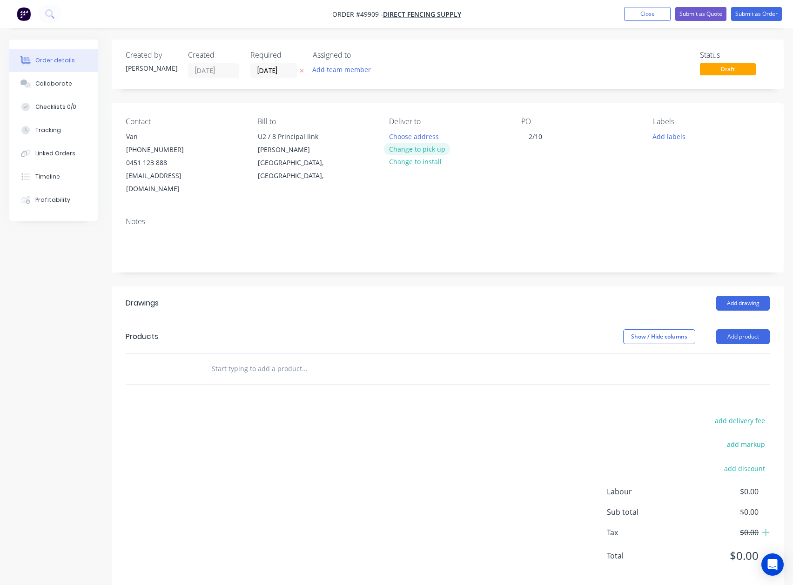
click at [417, 146] on button "Change to pick up" at bounding box center [417, 149] width 66 height 13
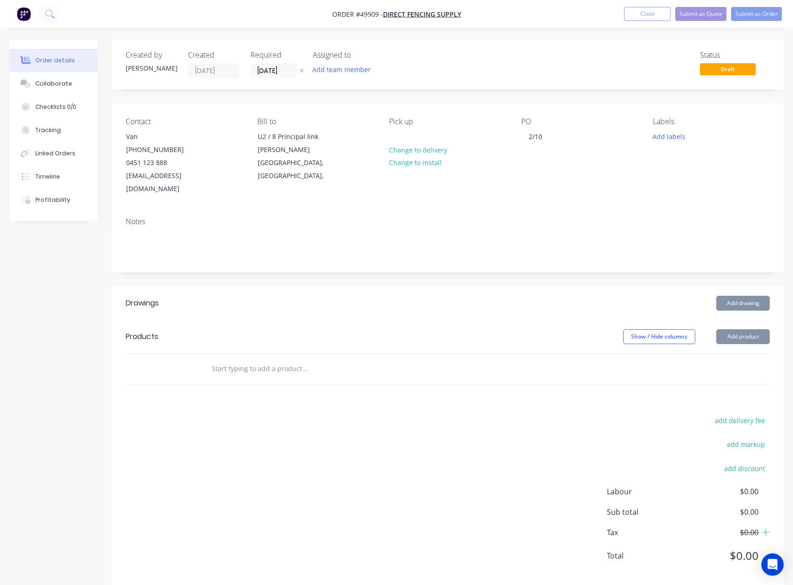
drag, startPoint x: 419, startPoint y: 268, endPoint x: 702, endPoint y: 344, distance: 293.0
click at [429, 268] on div "Created by Cathy Created 02/10/25 Required 02/10/25 Assigned to Add team member…" at bounding box center [448, 314] width 672 height 548
drag, startPoint x: 741, startPoint y: 317, endPoint x: 737, endPoint y: 337, distance: 20.9
click at [594, 320] on header "Products Show / Hide columns Add product" at bounding box center [448, 337] width 672 height 34
drag, startPoint x: 734, startPoint y: 329, endPoint x: 731, endPoint y: 336, distance: 7.3
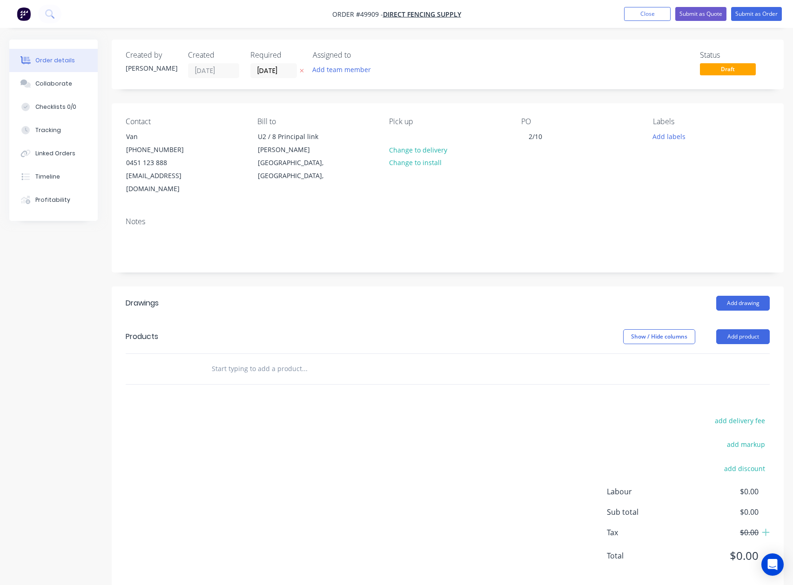
click at [594, 329] on button "Add product" at bounding box center [743, 336] width 54 height 15
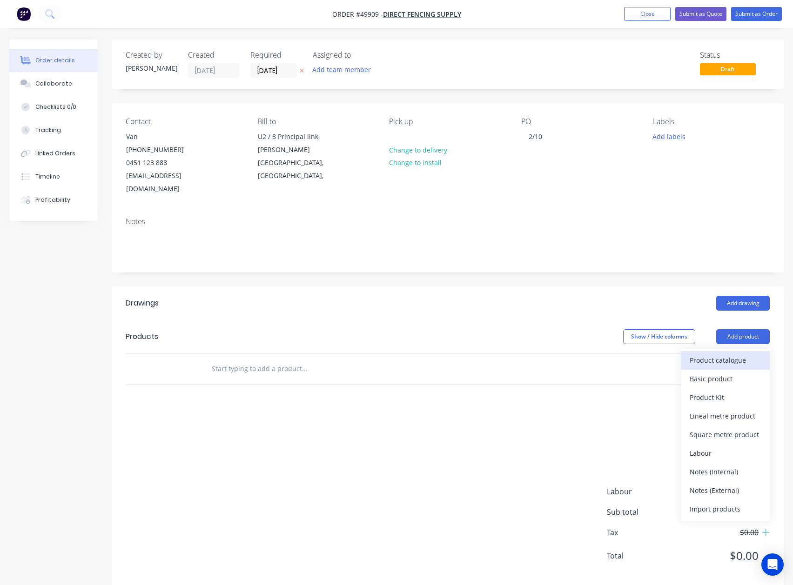
click at [594, 354] on div "Product catalogue" at bounding box center [726, 360] width 72 height 13
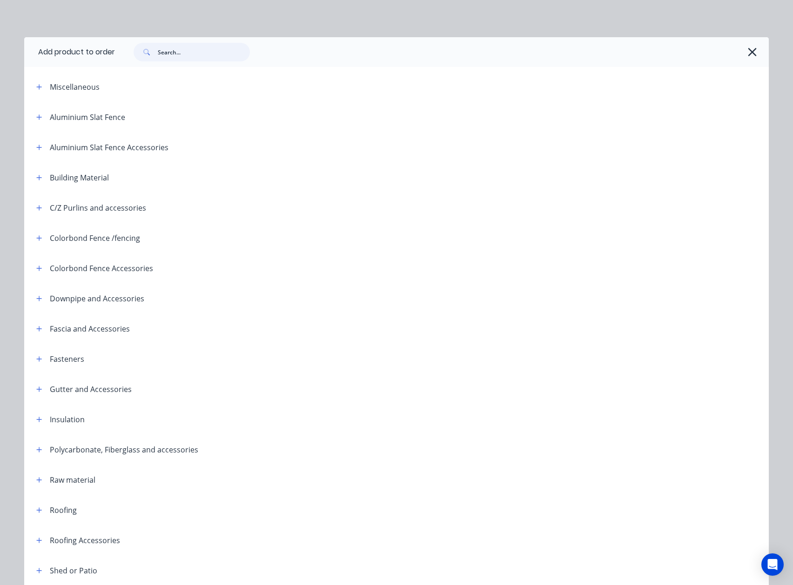
click at [170, 50] on input "text" at bounding box center [204, 52] width 92 height 19
type input "rail"
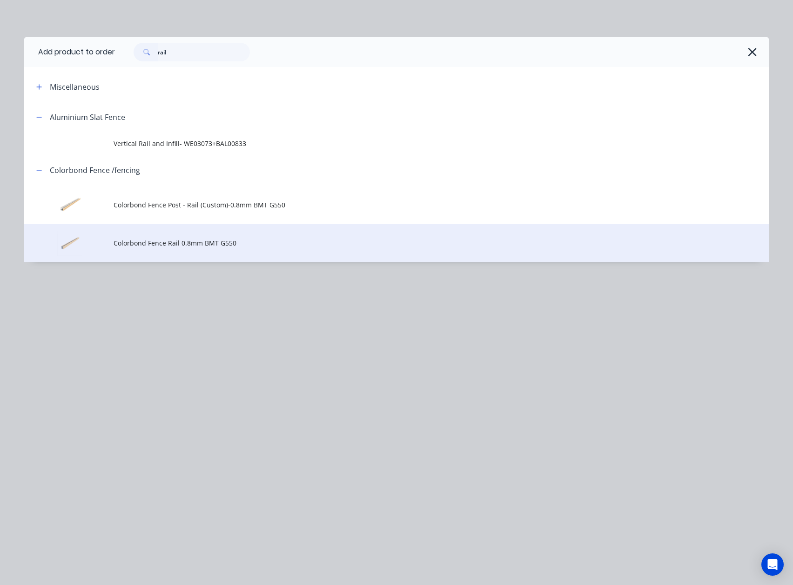
click at [132, 237] on td "Colorbond Fence Rail 0.8mm BMT G550" at bounding box center [441, 243] width 655 height 39
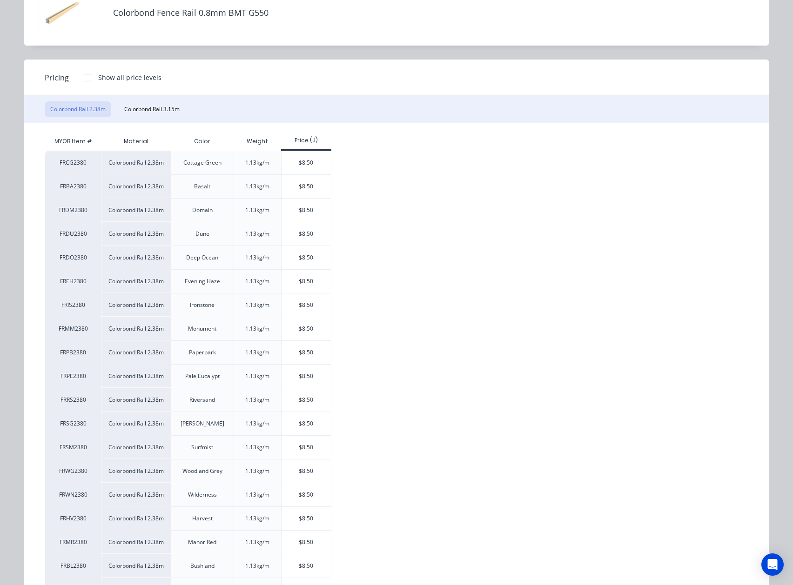
scroll to position [103, 0]
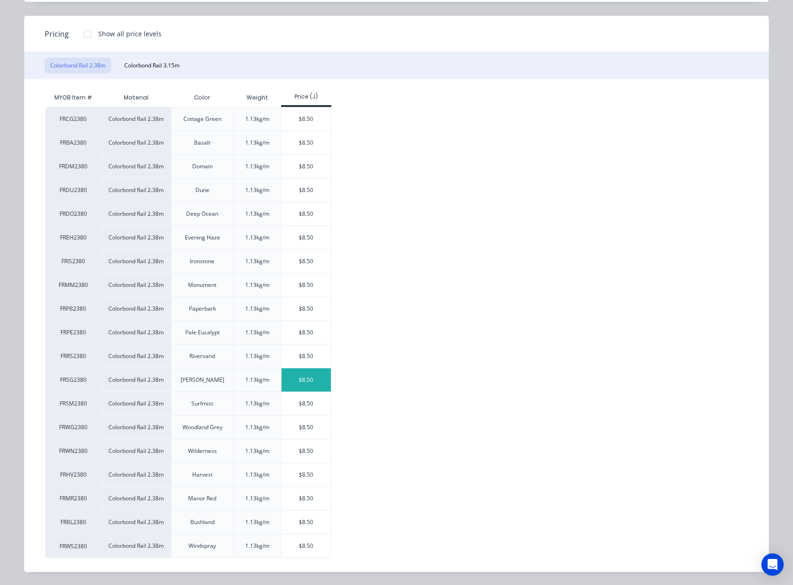
click at [301, 380] on div "$8.50" at bounding box center [307, 380] width 50 height 23
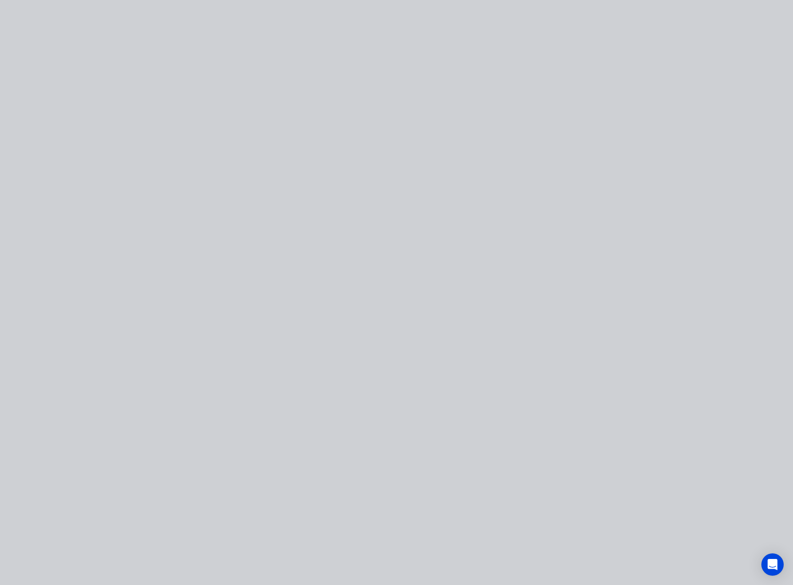
scroll to position [0, 0]
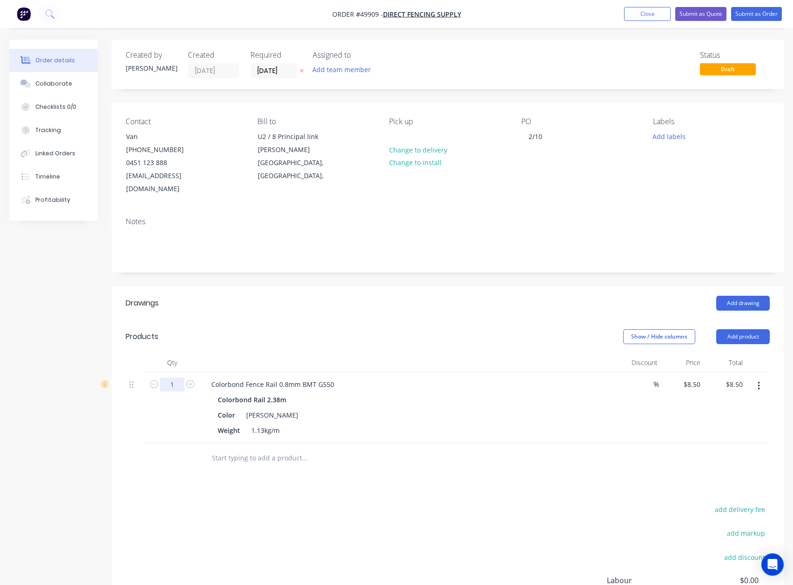
click at [179, 378] on input "1" at bounding box center [172, 385] width 24 height 14
click at [520, 378] on div "Colorbond Fence Rail 0.8mm BMT G550" at bounding box center [409, 384] width 411 height 13
click at [594, 378] on button "button" at bounding box center [759, 386] width 22 height 17
click at [594, 404] on div "Edit" at bounding box center [726, 410] width 72 height 13
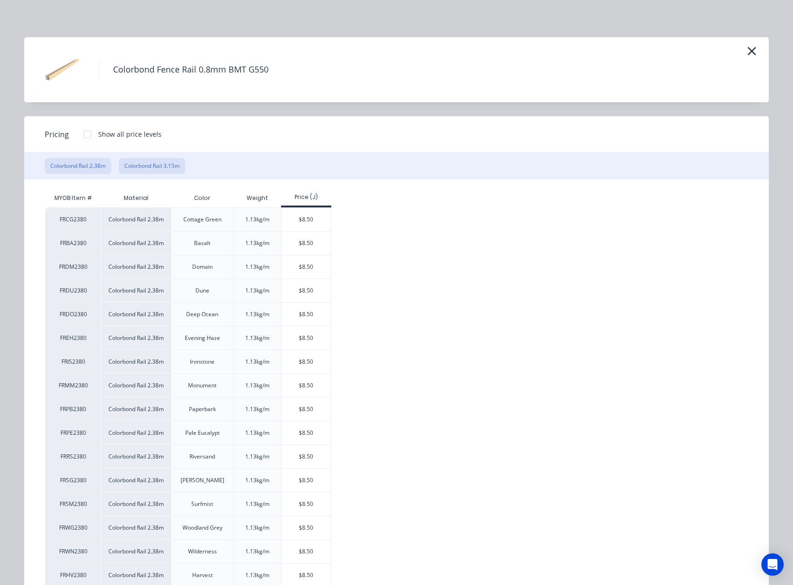
click at [154, 168] on button "Colorbond Rail 3.15m" at bounding box center [152, 166] width 67 height 16
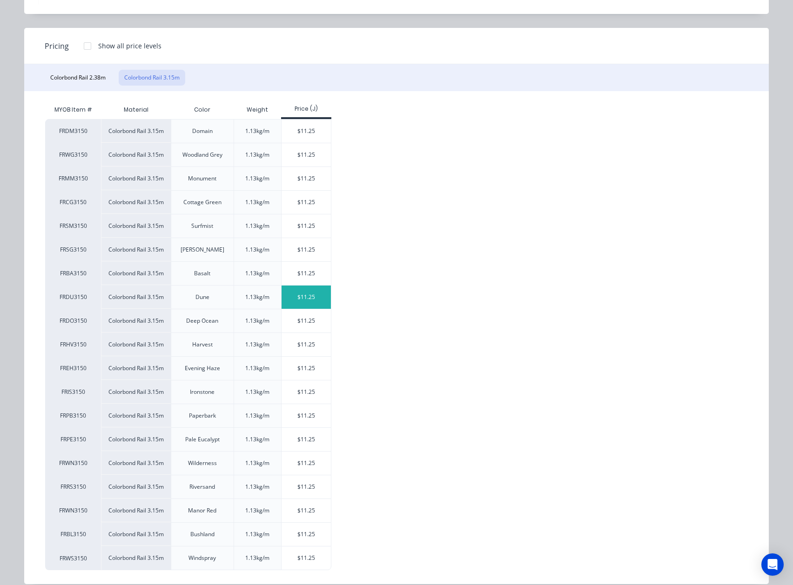
scroll to position [103, 0]
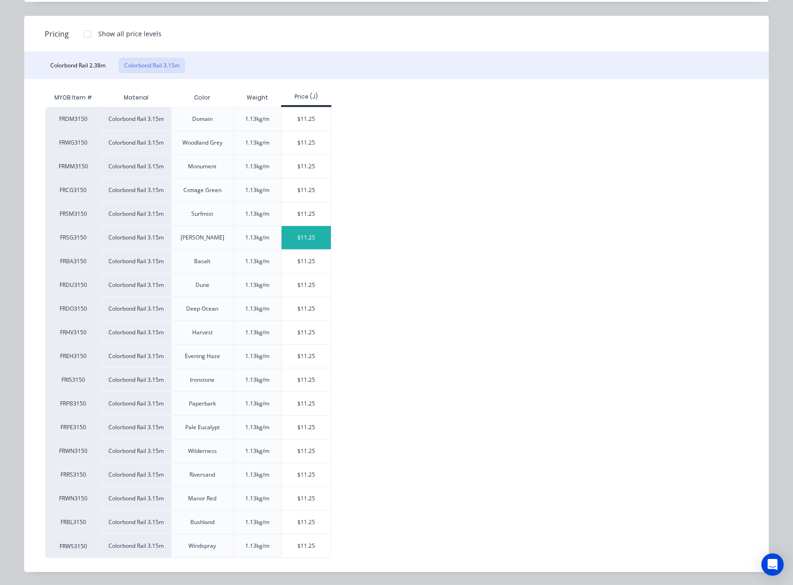
click at [282, 235] on div "$11.25" at bounding box center [307, 237] width 50 height 23
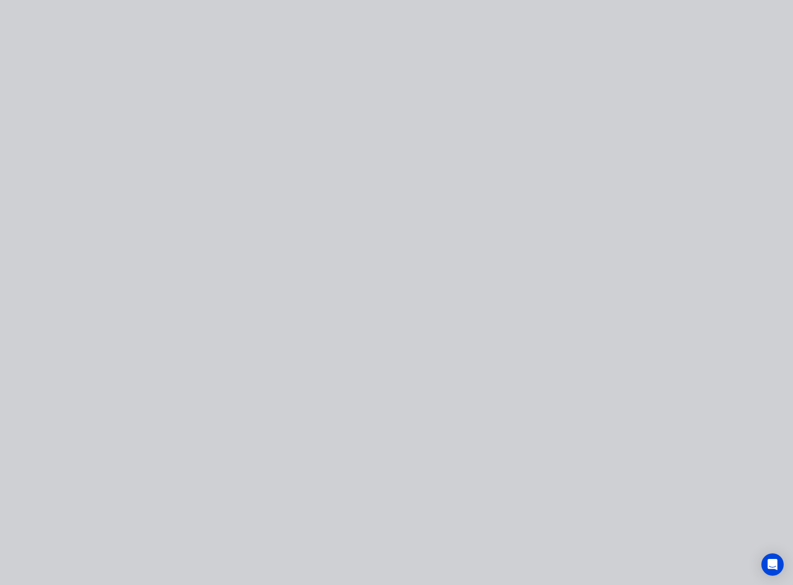
type input "$11.25"
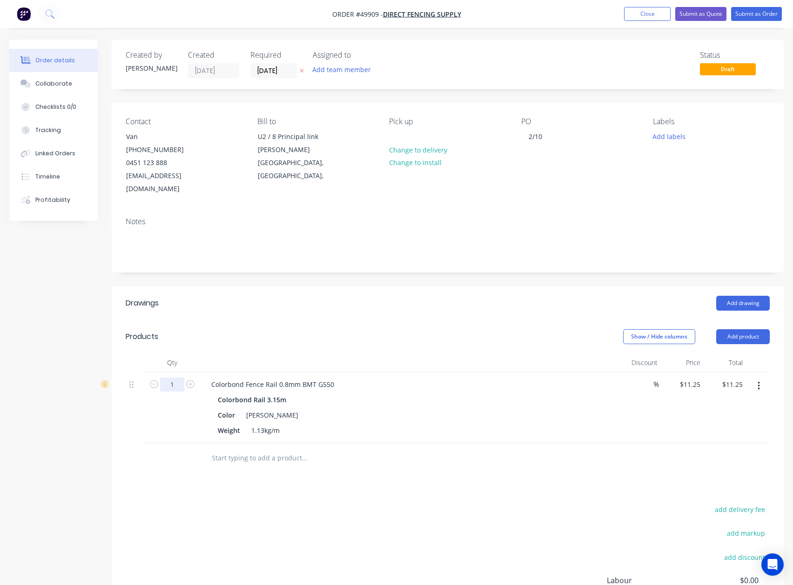
click at [182, 378] on input "1" at bounding box center [172, 385] width 24 height 14
type input "16"
type input "$180.00"
drag, startPoint x: 294, startPoint y: 313, endPoint x: 302, endPoint y: 313, distance: 7.4
click at [295, 320] on header "Products Show / Hide columns Add product" at bounding box center [448, 337] width 672 height 34
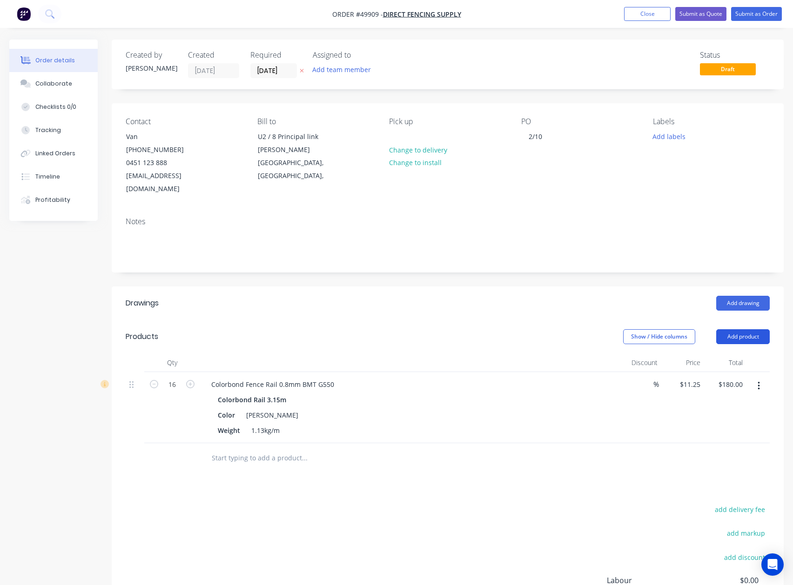
click at [594, 329] on button "Add product" at bounding box center [743, 336] width 54 height 15
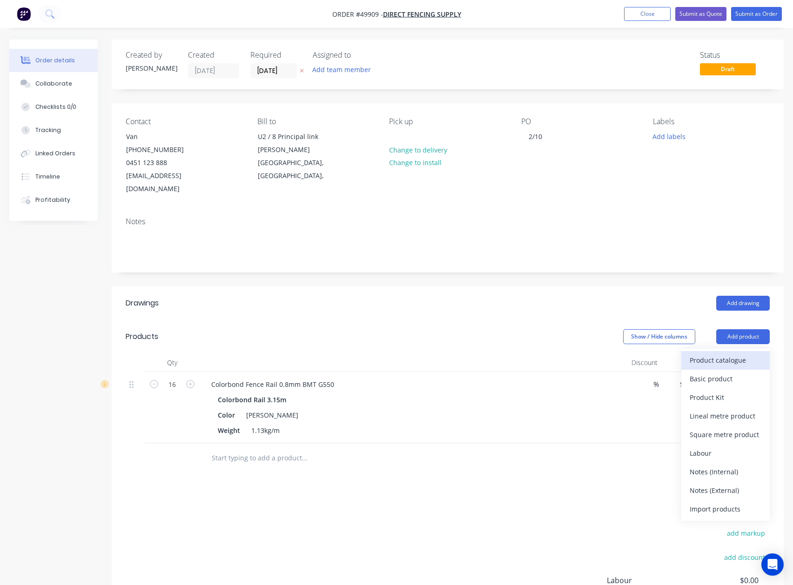
click at [594, 354] on div "Product catalogue" at bounding box center [726, 360] width 72 height 13
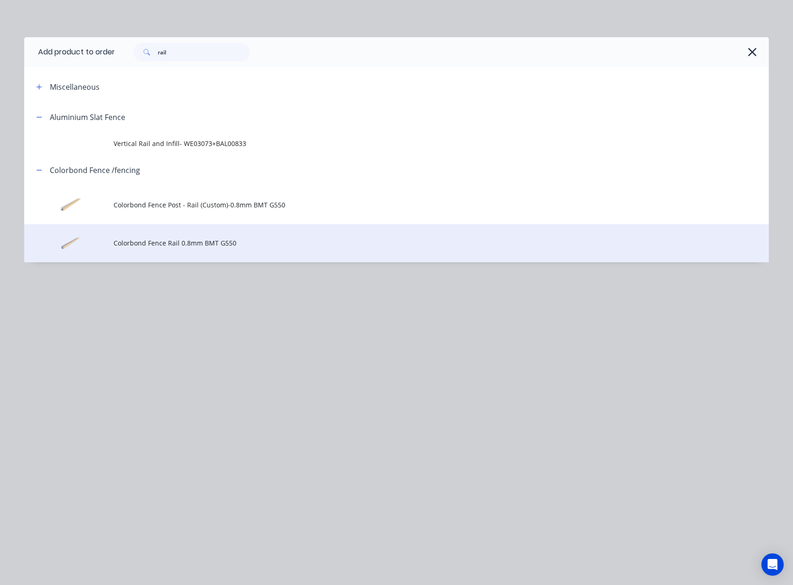
click at [197, 246] on span "Colorbond Fence Rail 0.8mm BMT G550" at bounding box center [376, 243] width 524 height 10
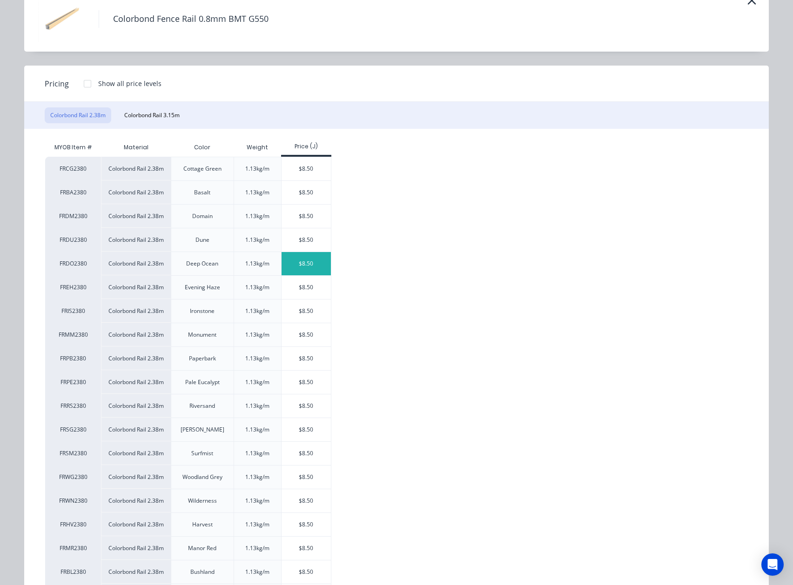
scroll to position [103, 0]
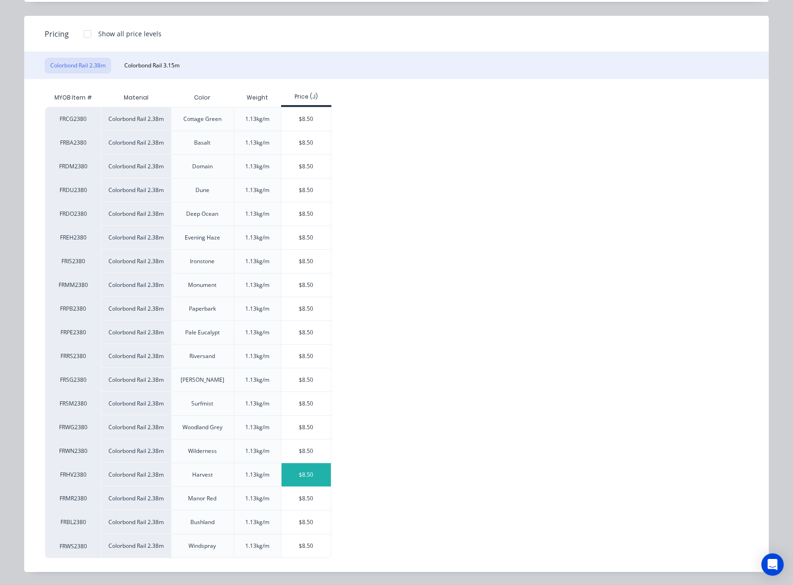
click at [302, 479] on div "$8.50" at bounding box center [307, 474] width 50 height 23
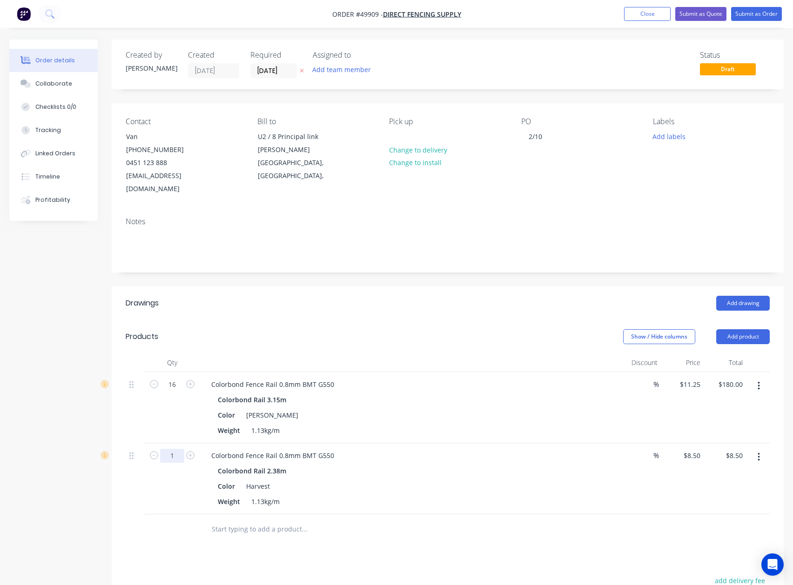
click at [177, 449] on input "1" at bounding box center [172, 456] width 24 height 14
type input "64"
type input "$544.00"
click at [345, 409] on div "Color Shale Grey" at bounding box center [407, 415] width 387 height 13
click at [594, 329] on button "Add product" at bounding box center [743, 336] width 54 height 15
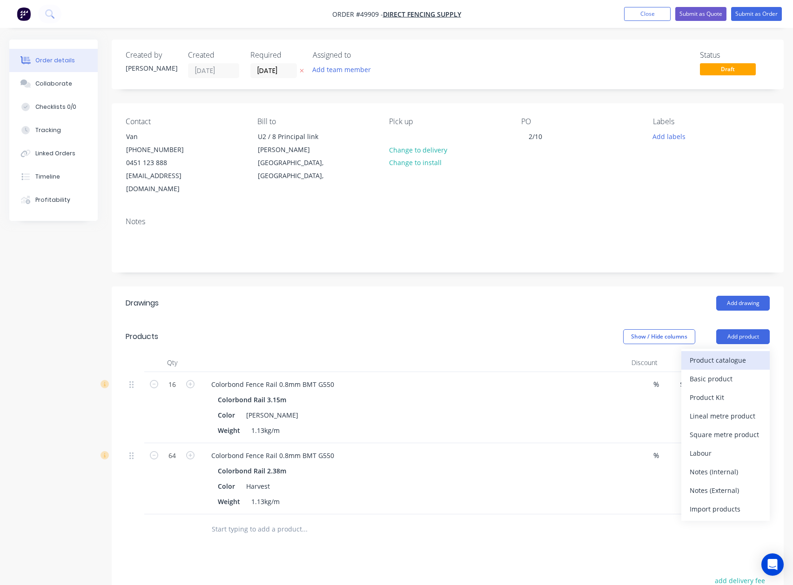
click at [594, 354] on div "Product catalogue" at bounding box center [726, 360] width 72 height 13
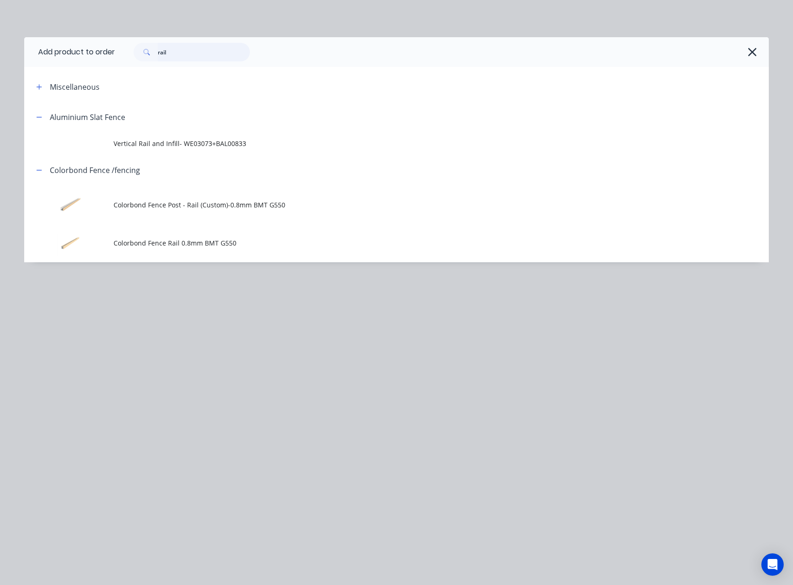
click at [101, 74] on div "Add product to order rail Miscellaneous Aluminium Slat Fence Vertical Rail and …" at bounding box center [396, 149] width 744 height 225
type input "post"
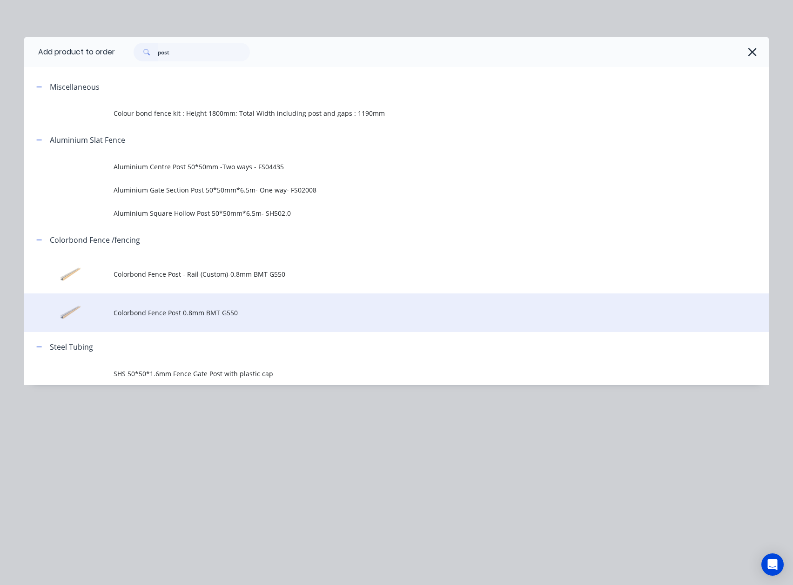
click at [220, 304] on td "Colorbond Fence Post 0.8mm BMT G550" at bounding box center [441, 313] width 655 height 39
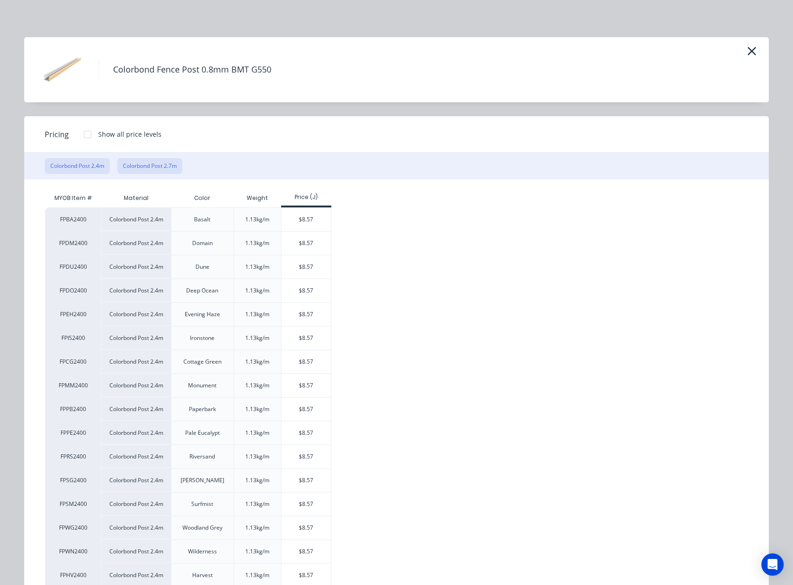
click at [157, 164] on button "Colorbond Post 2.7m" at bounding box center [149, 166] width 65 height 16
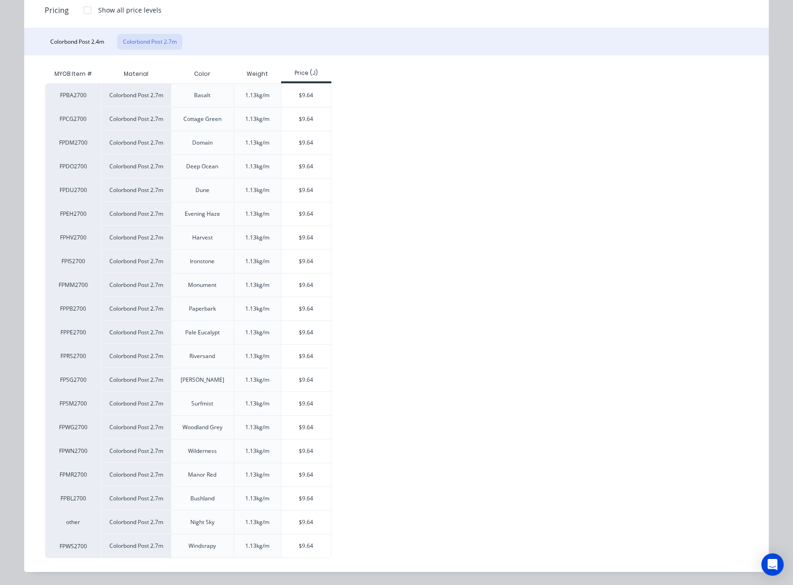
scroll to position [127, 0]
click at [304, 401] on div "$9.64" at bounding box center [307, 403] width 50 height 23
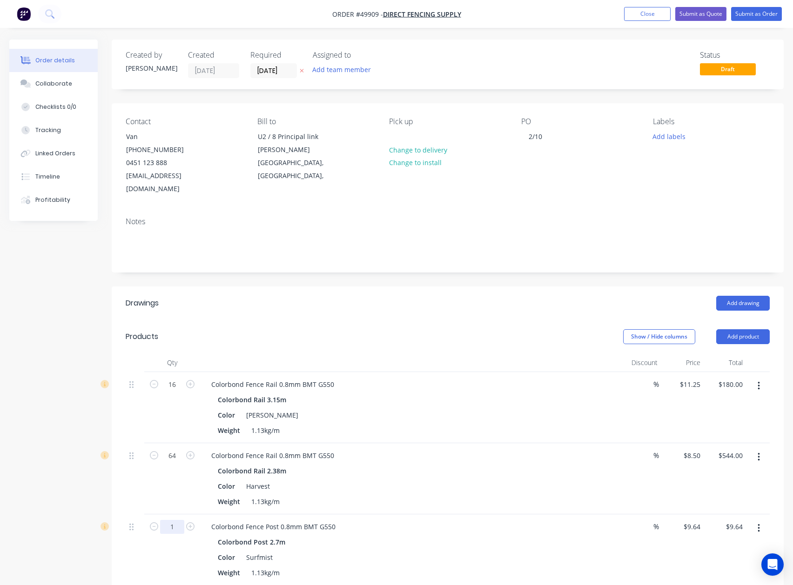
click at [169, 520] on input "1" at bounding box center [172, 527] width 24 height 14
type input "64"
type input "$616.96"
click at [492, 467] on div "Colorbond Rail 2.38m Color Harvest Weight 1.13kg/m" at bounding box center [409, 486] width 411 height 44
click at [594, 457] on div at bounding box center [757, 478] width 23 height 71
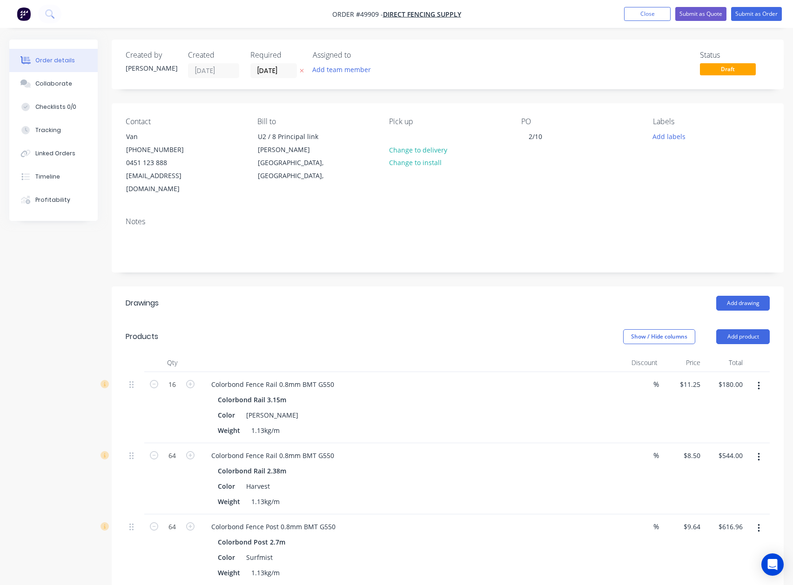
click at [594, 453] on icon "button" at bounding box center [758, 457] width 2 height 8
click at [594, 494] on div "Duplicate" at bounding box center [726, 500] width 72 height 13
click at [489, 329] on div "Show / Hide columns Add product" at bounding box center [515, 336] width 507 height 15
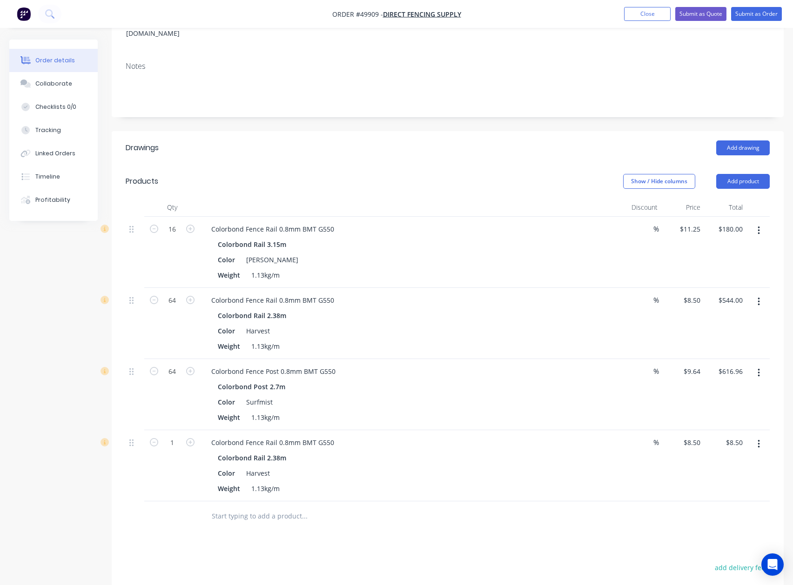
scroll to position [186, 0]
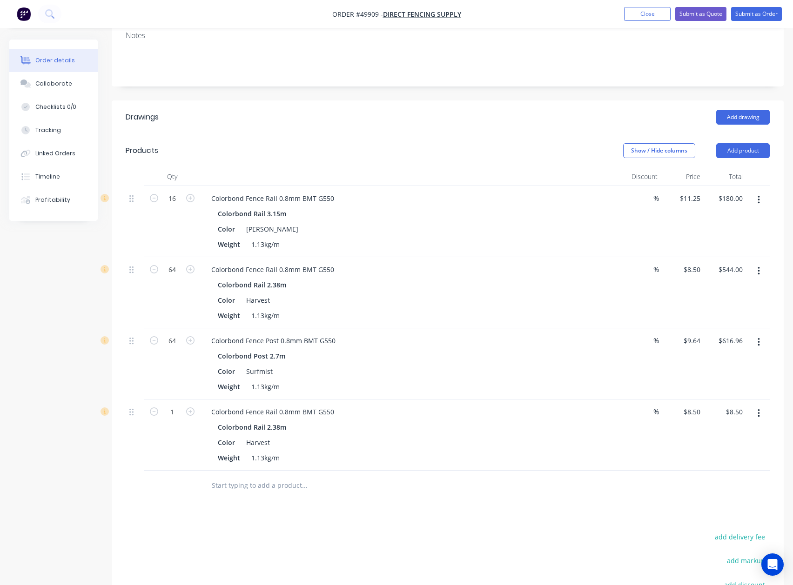
click at [594, 405] on button "button" at bounding box center [759, 413] width 22 height 17
click at [594, 431] on div "Edit" at bounding box center [726, 437] width 72 height 13
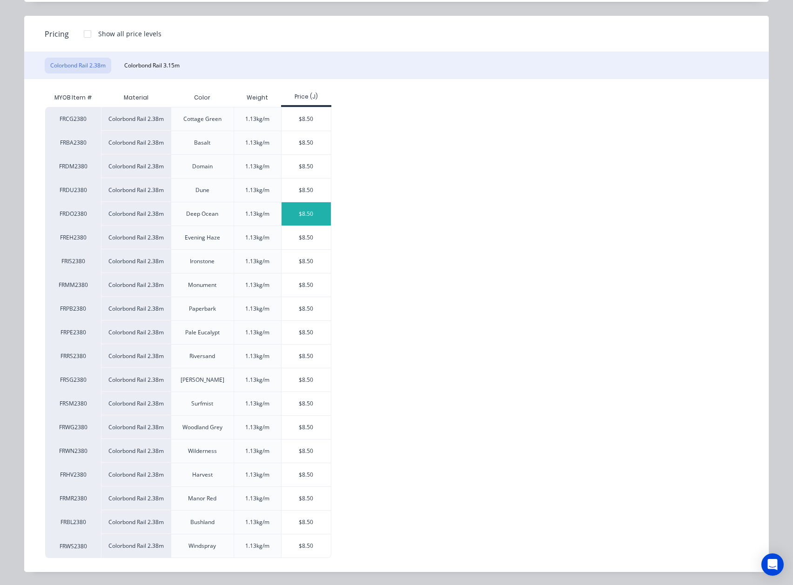
scroll to position [103, 0]
click at [296, 406] on div "$8.50" at bounding box center [307, 403] width 50 height 23
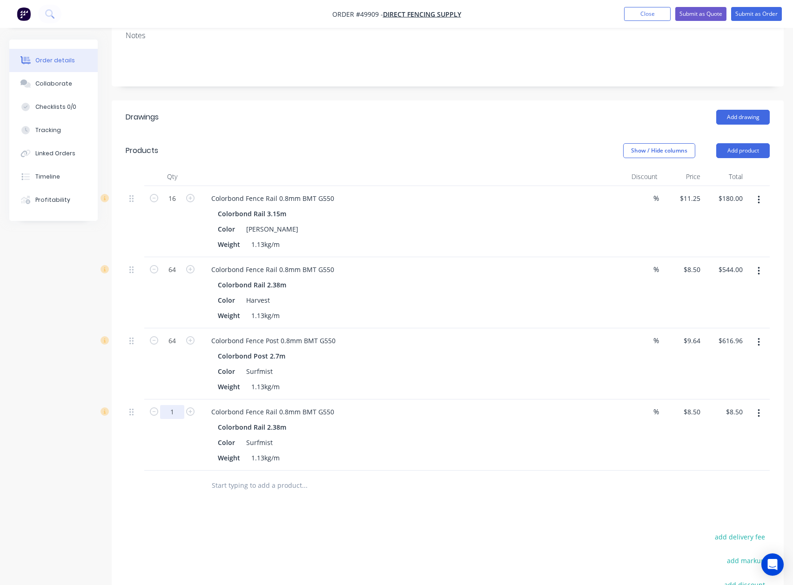
click at [176, 405] on input "1" at bounding box center [172, 412] width 24 height 14
type input "80"
type input "$680.00"
click at [594, 434] on div "%" at bounding box center [640, 435] width 42 height 71
click at [594, 134] on header "Products Show / Hide columns Add product" at bounding box center [448, 151] width 672 height 34
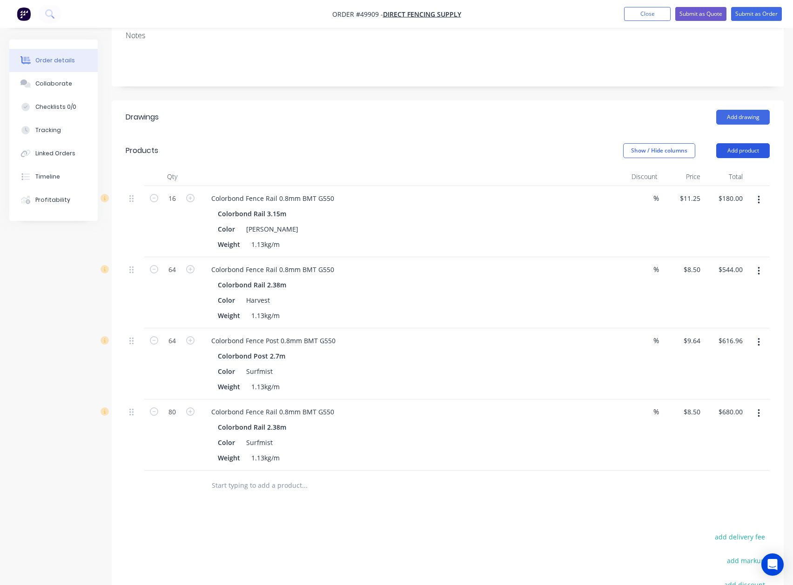
click at [594, 143] on button "Add product" at bounding box center [743, 150] width 54 height 15
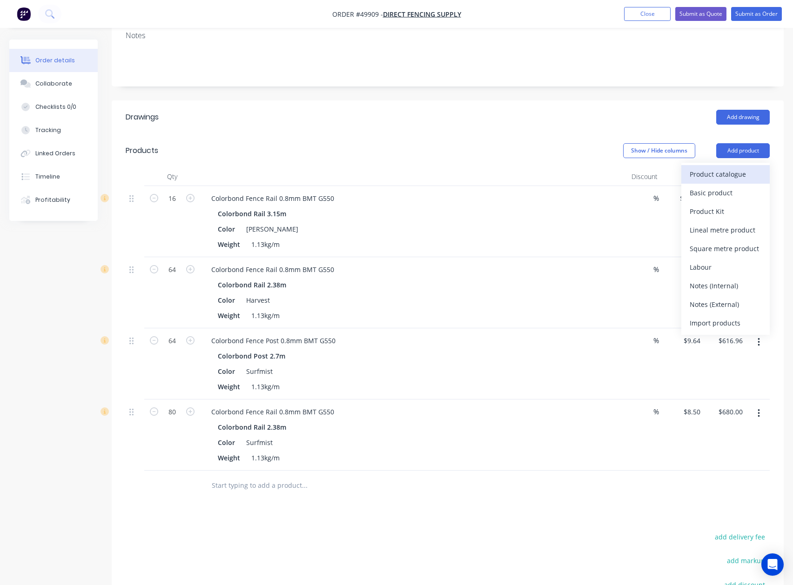
click at [594, 168] on div "Product catalogue" at bounding box center [726, 174] width 72 height 13
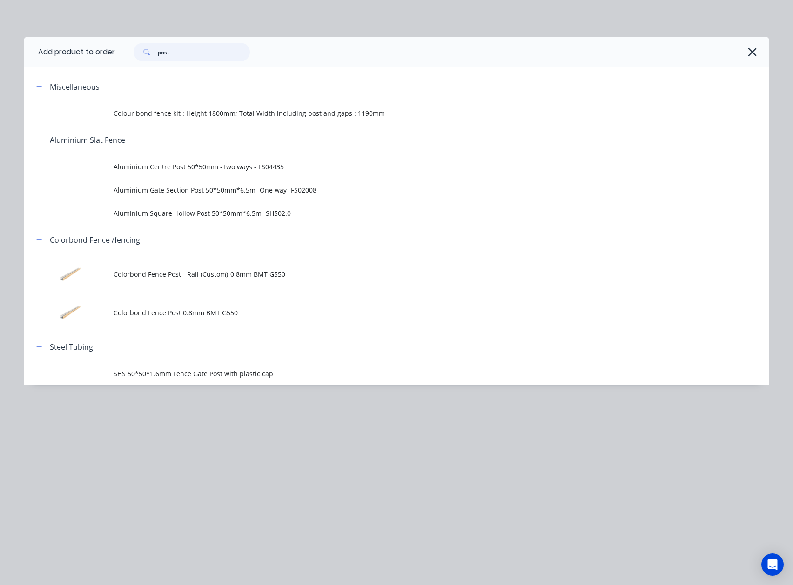
drag, startPoint x: 207, startPoint y: 45, endPoint x: 137, endPoint y: 65, distance: 72.7
click at [137, 65] on div "post" at bounding box center [442, 52] width 654 height 30
type input "rail"
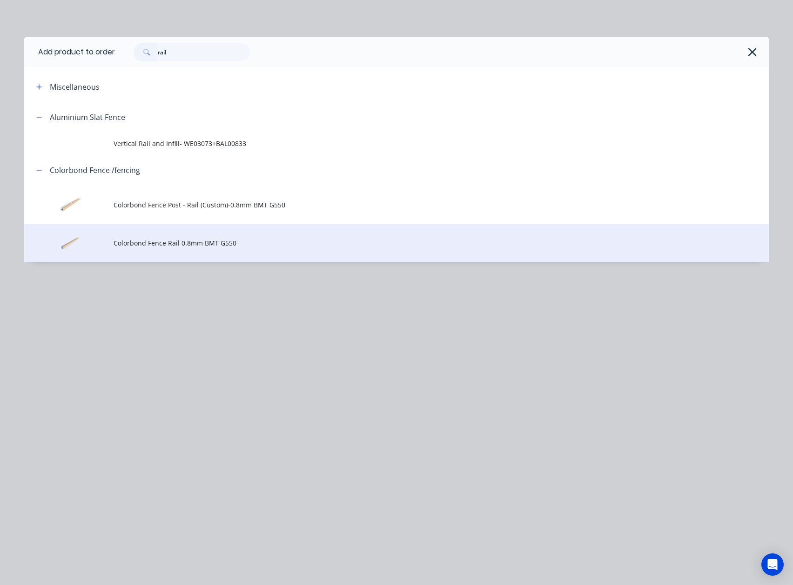
click at [257, 239] on span "Colorbond Fence Rail 0.8mm BMT G550" at bounding box center [376, 243] width 524 height 10
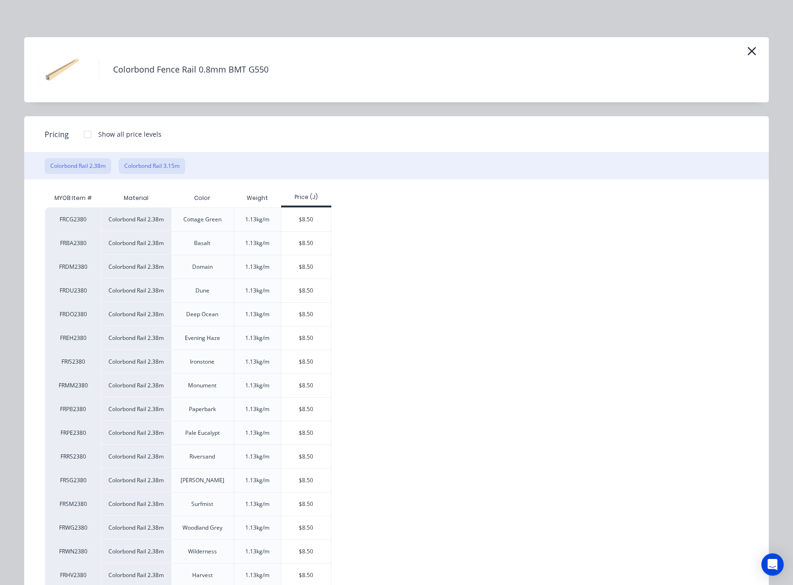
click at [153, 168] on button "Colorbond Rail 3.15m" at bounding box center [152, 166] width 67 height 16
click at [87, 167] on button "Colorbond Rail 2.38m" at bounding box center [78, 166] width 67 height 16
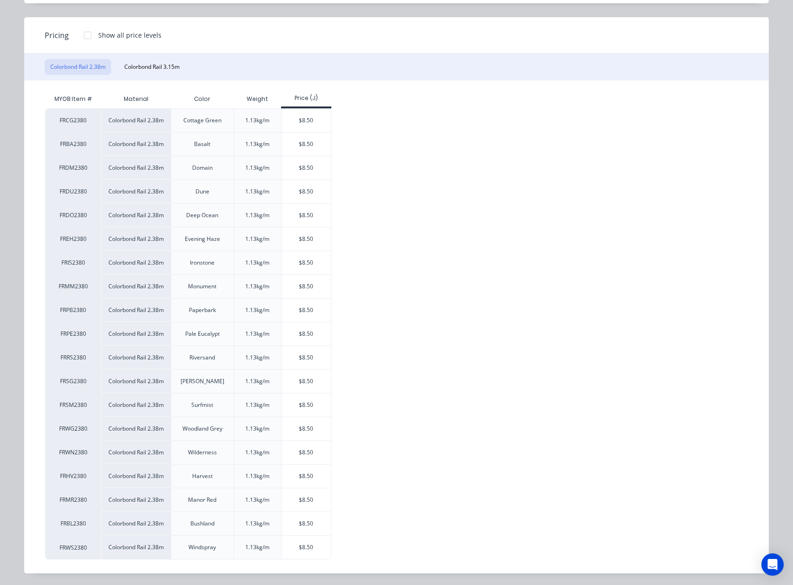
scroll to position [103, 0]
click at [159, 66] on button "Colorbond Rail 3.15m" at bounding box center [152, 66] width 67 height 16
click at [293, 206] on div "$11.25" at bounding box center [307, 213] width 50 height 23
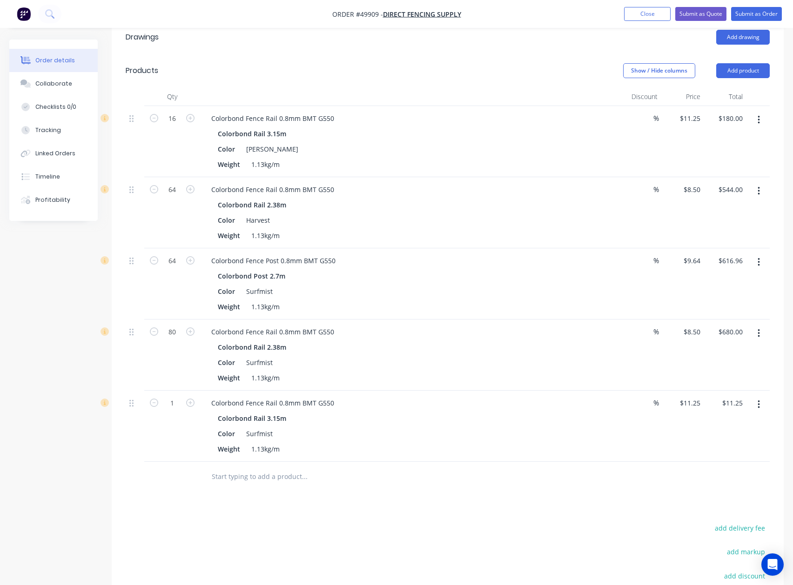
scroll to position [378, 0]
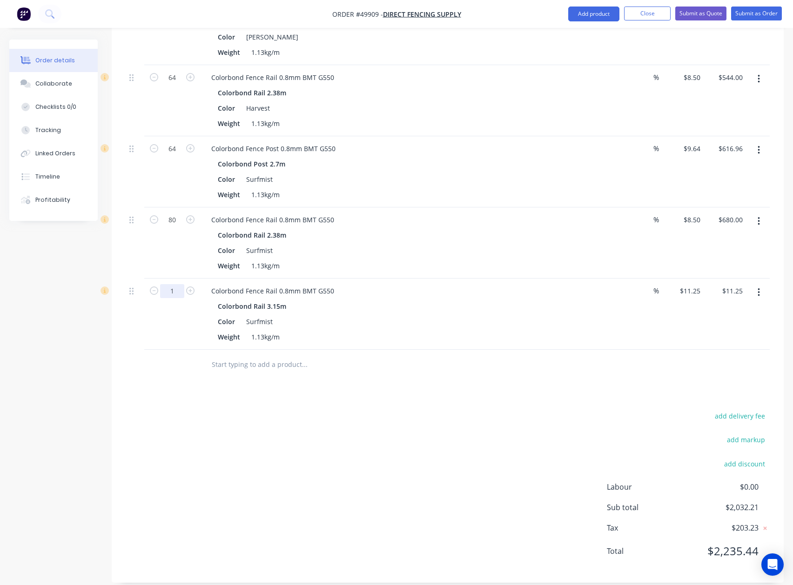
click at [179, 284] on input "1" at bounding box center [172, 291] width 24 height 14
type input "16"
type input "$180.00"
click at [499, 355] on div at bounding box center [368, 364] width 328 height 19
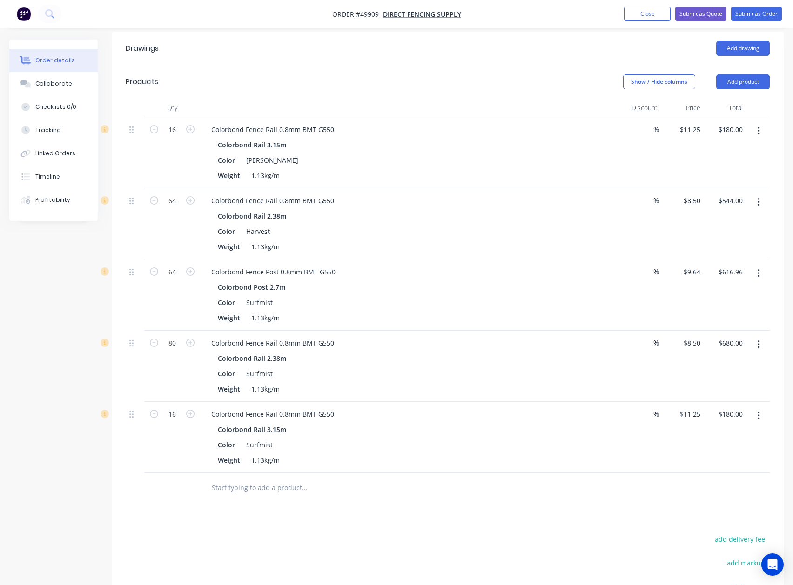
scroll to position [254, 0]
click at [594, 75] on button "Add product" at bounding box center [743, 82] width 54 height 15
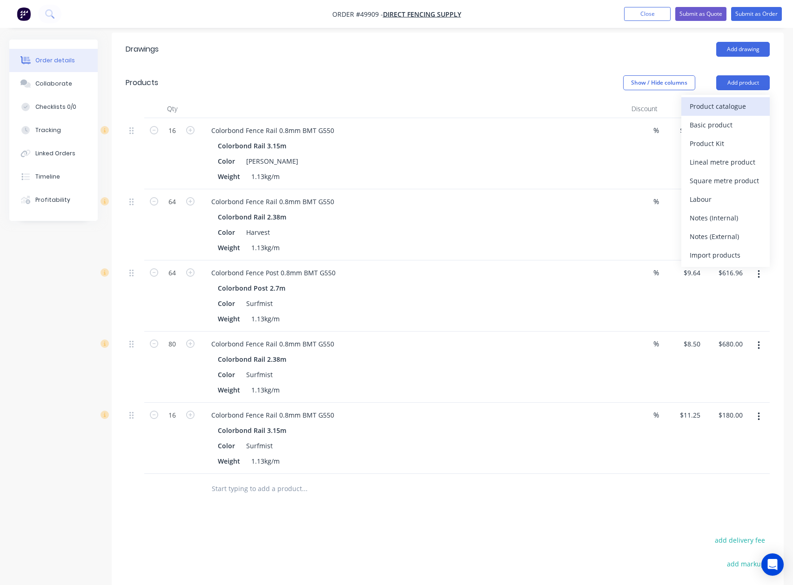
click at [594, 97] on button "Product catalogue" at bounding box center [725, 106] width 88 height 19
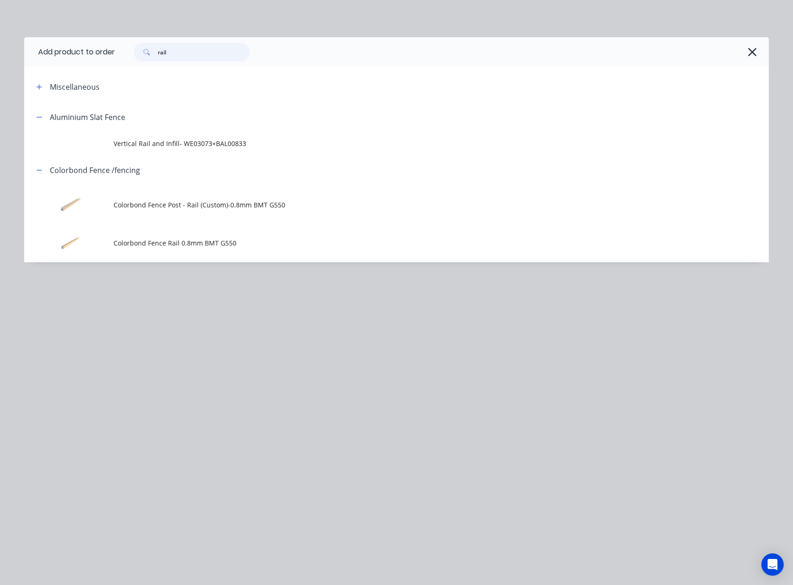
drag, startPoint x: 210, startPoint y: 53, endPoint x: 135, endPoint y: 61, distance: 75.9
click at [135, 61] on div "rail" at bounding box center [442, 52] width 654 height 30
type input "sheet"
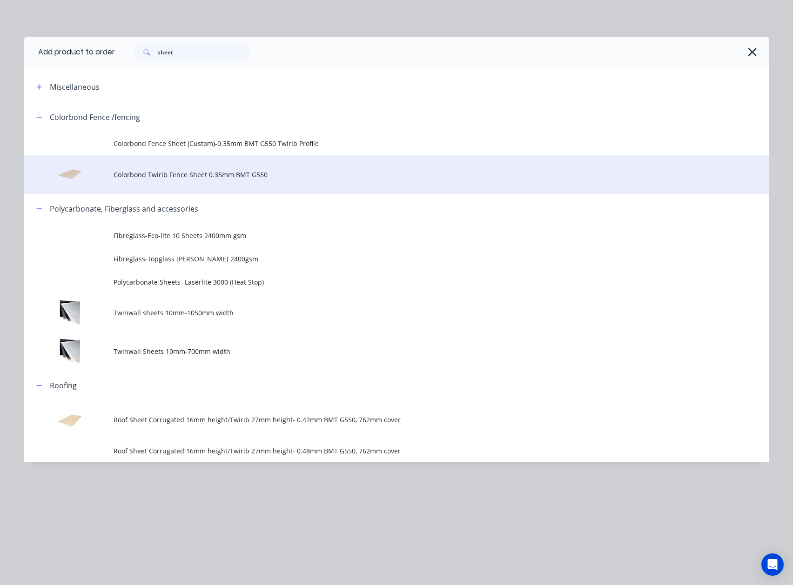
click at [217, 182] on td "Colorbond Twirib Fence Sheet 0.35mm BMT G550" at bounding box center [441, 174] width 655 height 39
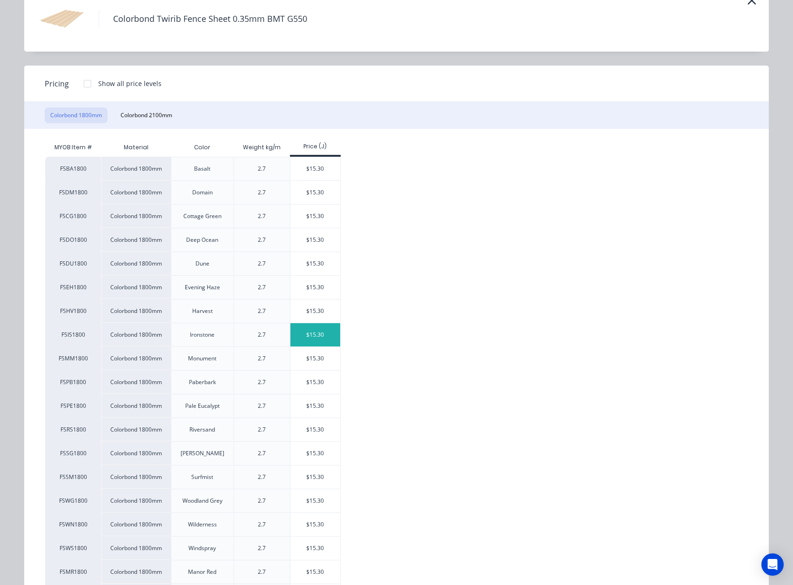
scroll to position [103, 0]
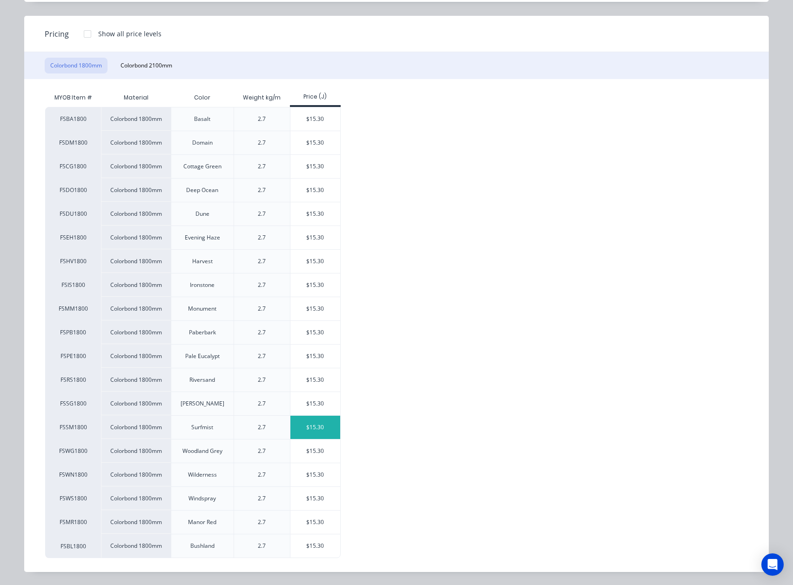
click at [322, 428] on div "$15.30" at bounding box center [315, 427] width 50 height 23
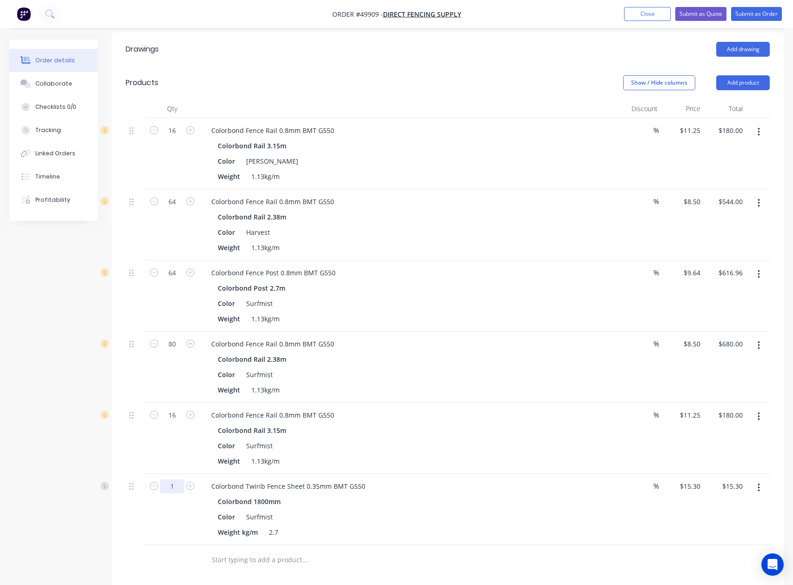
click at [172, 480] on input "1" at bounding box center [172, 487] width 24 height 14
type input "150"
type input "$2,295.00"
drag, startPoint x: 433, startPoint y: 453, endPoint x: 437, endPoint y: 451, distance: 5.0
click at [434, 455] on div "Weight 1.13kg/m" at bounding box center [407, 461] width 387 height 13
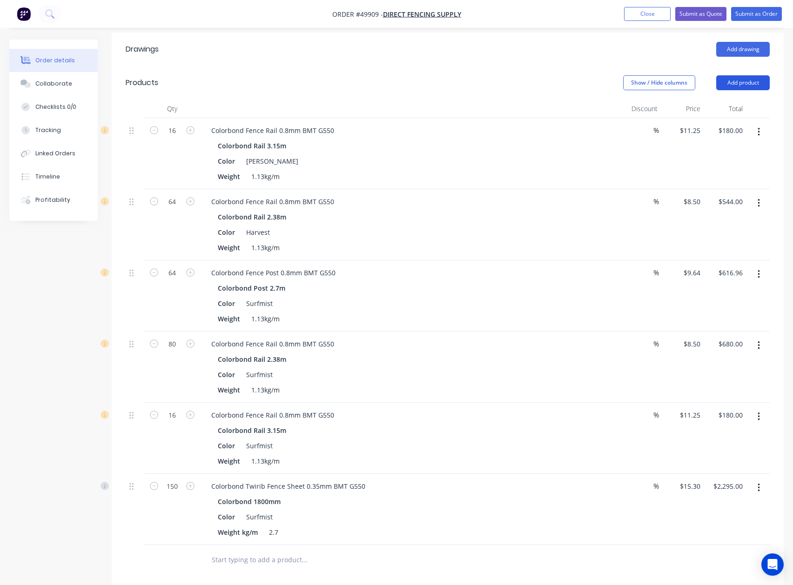
click at [594, 75] on button "Add product" at bounding box center [743, 82] width 54 height 15
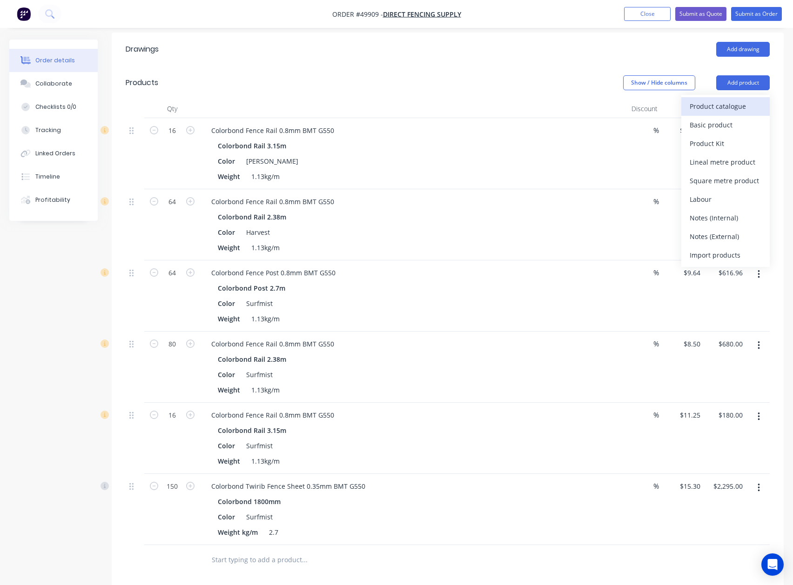
click at [594, 100] on div "Product catalogue" at bounding box center [726, 106] width 72 height 13
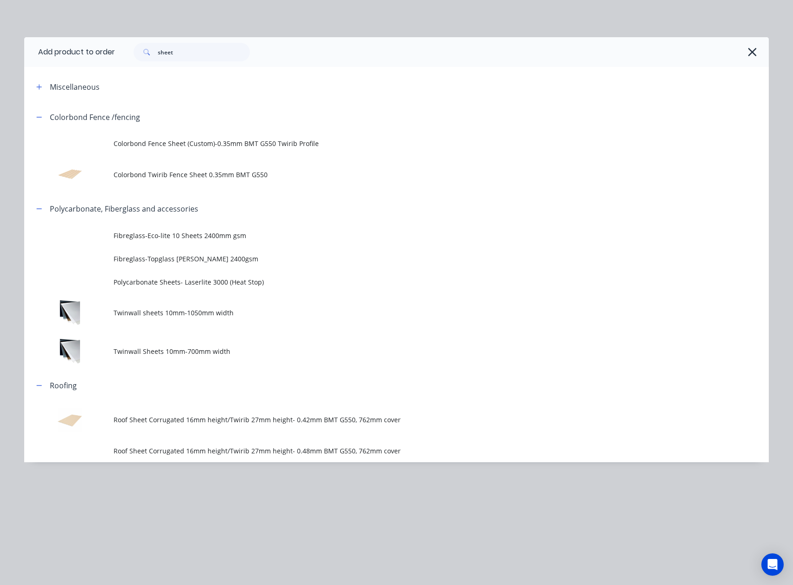
drag, startPoint x: 159, startPoint y: 49, endPoint x: 142, endPoint y: 49, distance: 16.8
click at [144, 49] on div "sheet" at bounding box center [442, 52] width 654 height 30
click at [201, 47] on input "sheet" at bounding box center [204, 52] width 92 height 19
drag, startPoint x: 196, startPoint y: 47, endPoint x: 69, endPoint y: 51, distance: 126.6
click at [69, 51] on header "Add product to order sheet" at bounding box center [396, 52] width 744 height 30
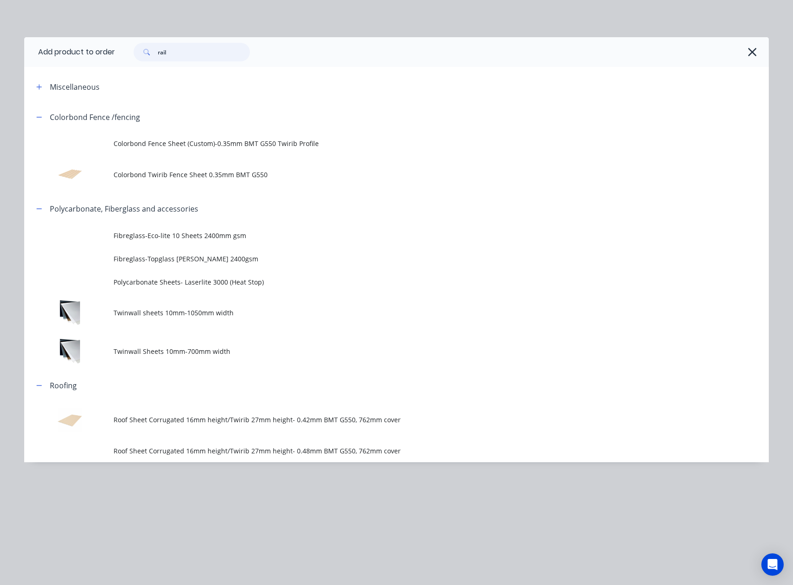
type input "rail"
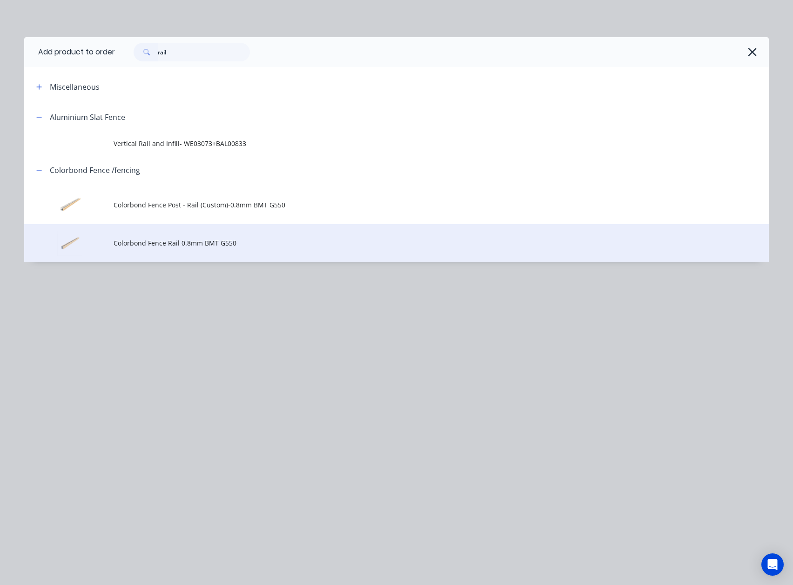
click at [205, 248] on span "Colorbond Fence Rail 0.8mm BMT G550" at bounding box center [376, 243] width 524 height 10
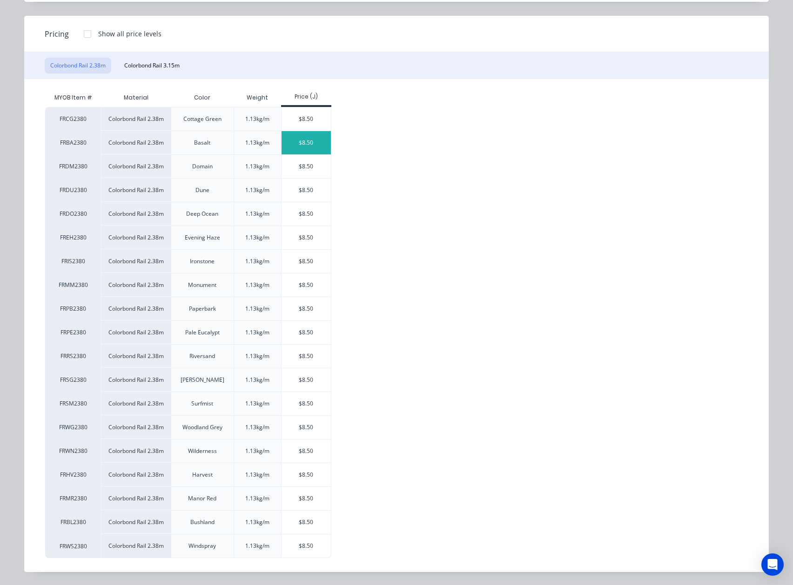
click at [298, 137] on div "$8.50" at bounding box center [307, 142] width 50 height 23
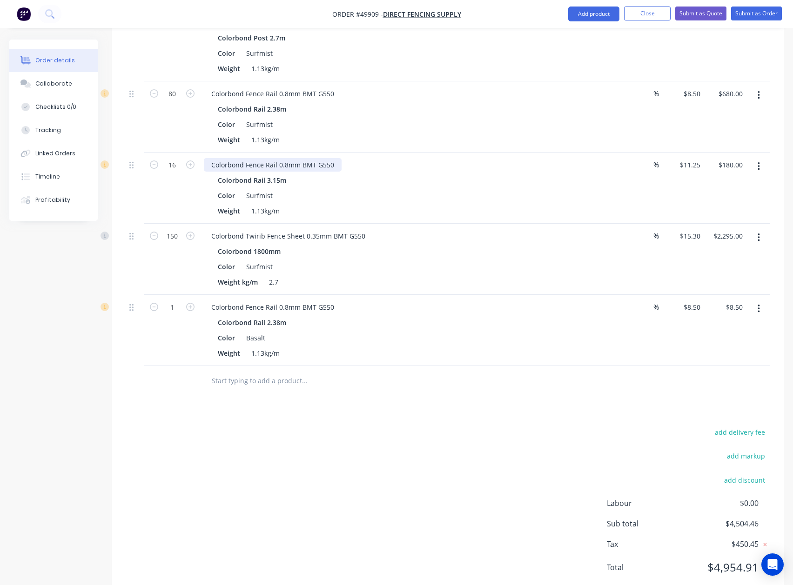
scroll to position [521, 0]
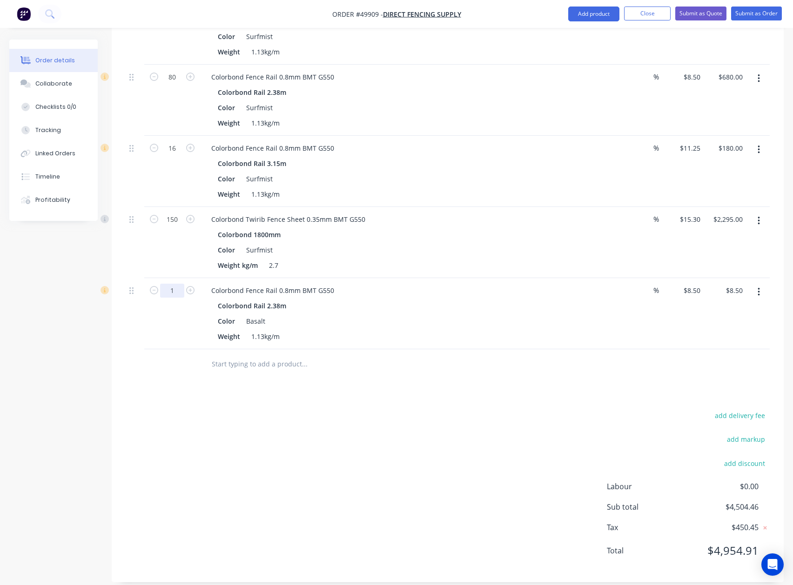
click at [164, 284] on input "1" at bounding box center [172, 291] width 24 height 14
type input "56"
type input "$476.00"
click at [545, 287] on div "Colorbond Fence Rail 0.8mm BMT G550 Colorbond Rail 2.38m Color Basalt Weight 1.…" at bounding box center [409, 313] width 419 height 71
click at [594, 284] on button "button" at bounding box center [759, 292] width 22 height 17
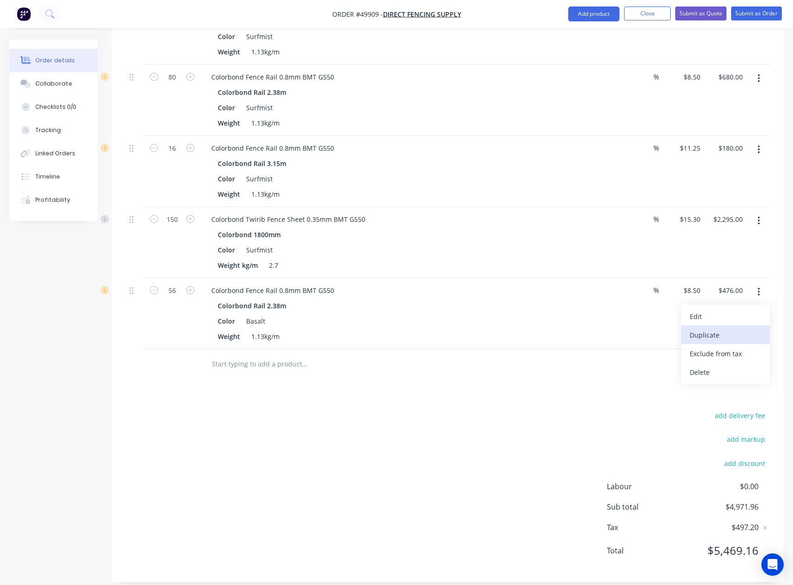
click at [594, 328] on div "Duplicate" at bounding box center [726, 334] width 72 height 13
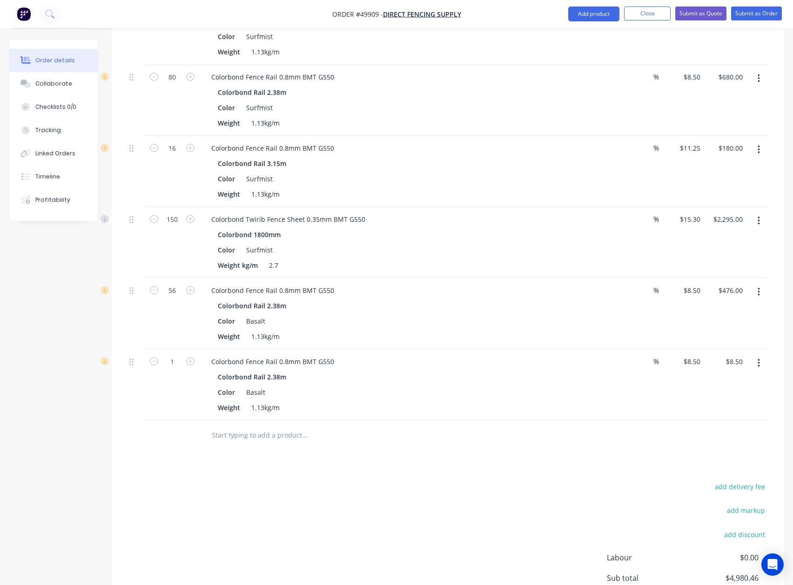
click at [594, 355] on button "button" at bounding box center [759, 363] width 22 height 17
drag, startPoint x: 739, startPoint y: 376, endPoint x: 726, endPoint y: 376, distance: 12.6
click at [594, 381] on div "Edit" at bounding box center [726, 387] width 72 height 13
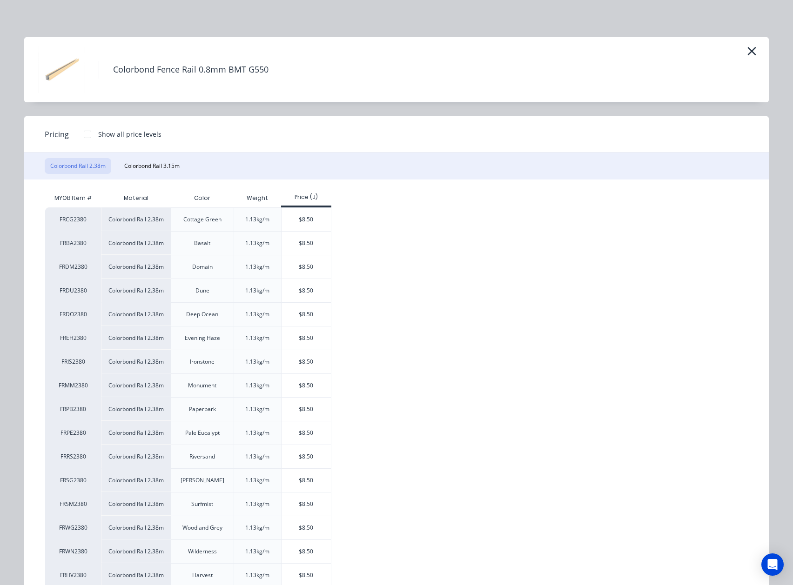
scroll to position [62, 0]
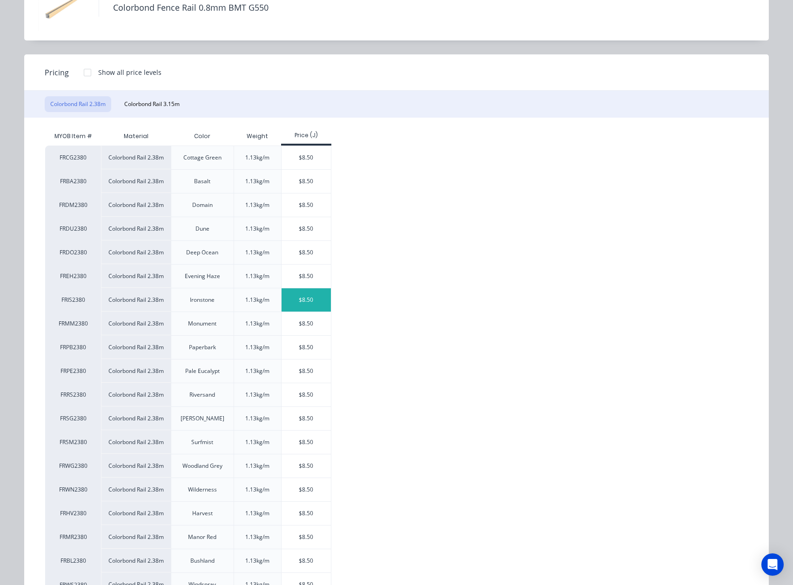
click at [300, 306] on div "$8.50" at bounding box center [307, 299] width 50 height 23
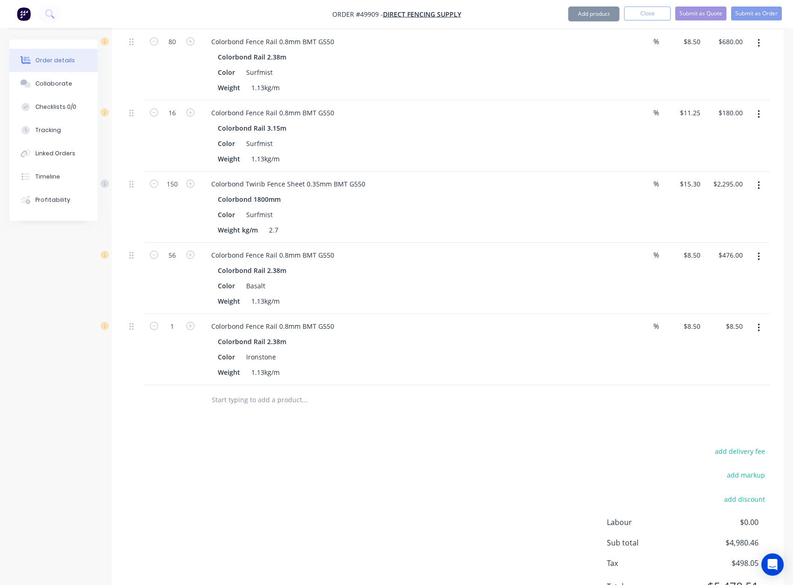
scroll to position [592, 0]
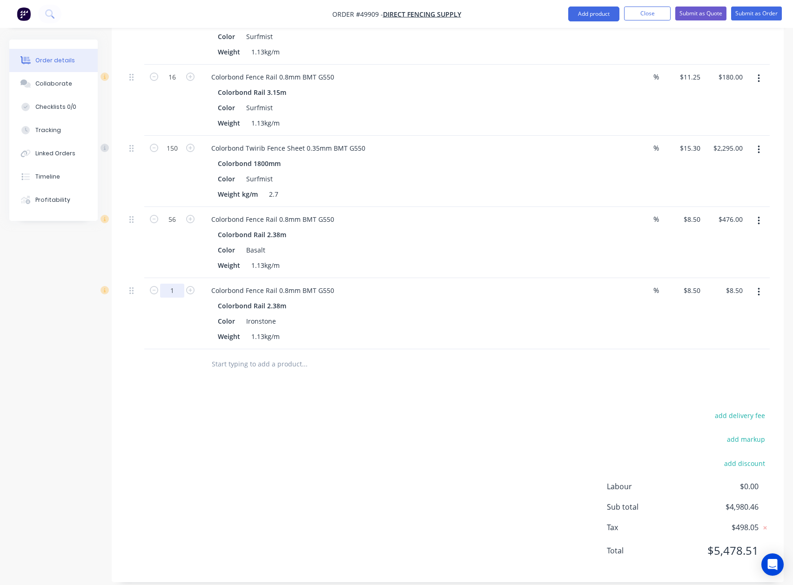
click at [179, 284] on input "1" at bounding box center [172, 291] width 24 height 14
type input "64"
type input "$544.00"
click at [394, 355] on input "text" at bounding box center [304, 364] width 186 height 19
click at [594, 286] on button "button" at bounding box center [759, 292] width 22 height 17
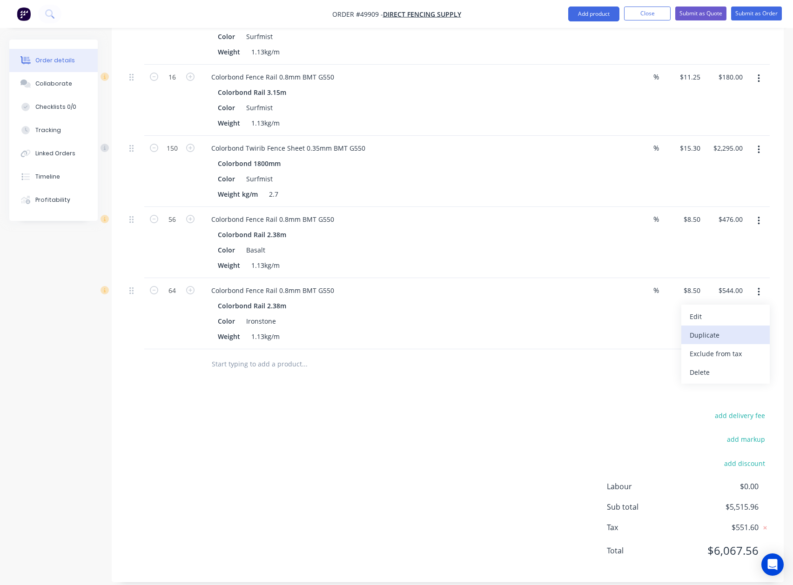
click at [594, 328] on div "Duplicate" at bounding box center [726, 334] width 72 height 13
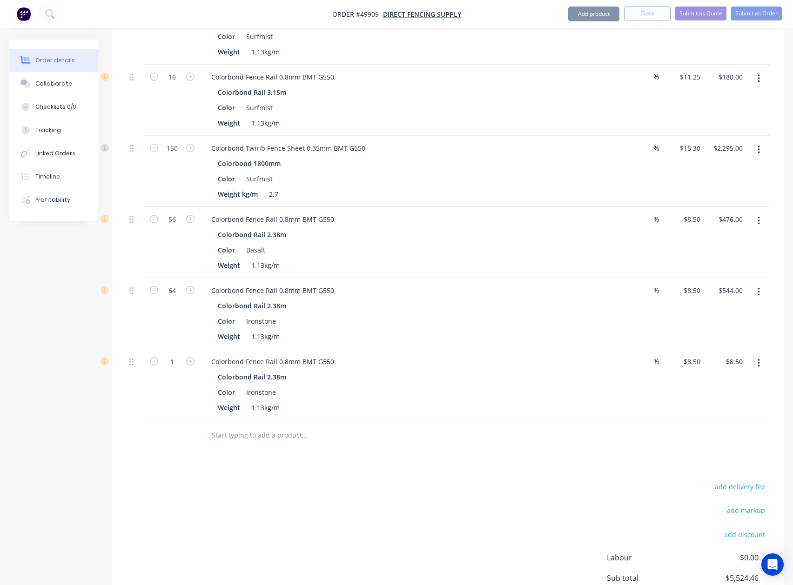
click at [594, 358] on icon "button" at bounding box center [758, 363] width 2 height 10
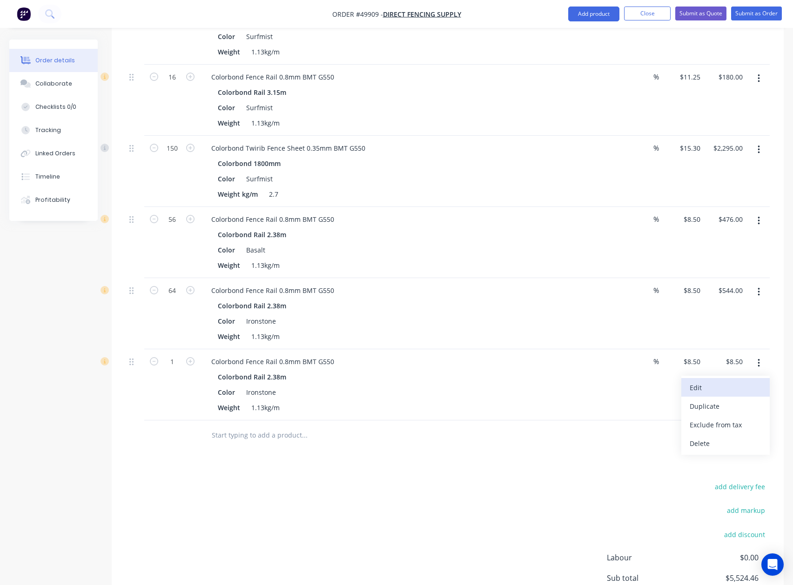
click at [594, 386] on button "Edit" at bounding box center [725, 387] width 88 height 19
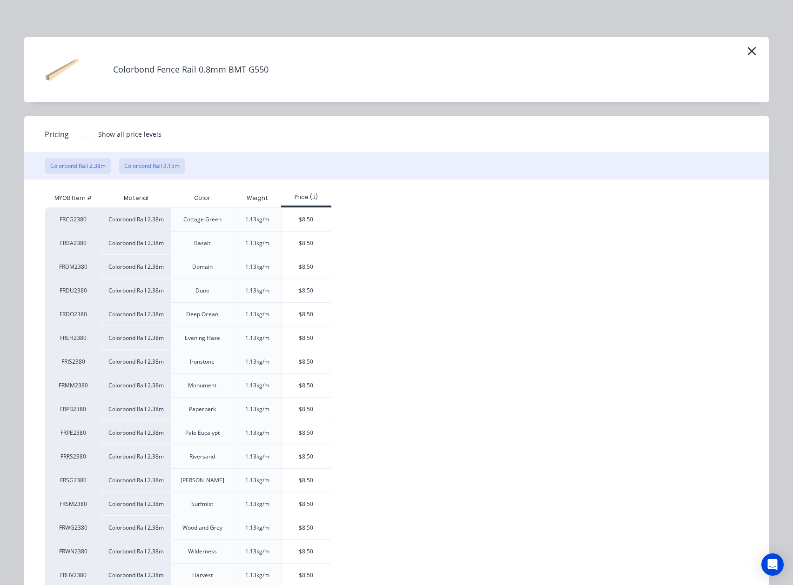
click at [141, 165] on button "Colorbond Rail 3.15m" at bounding box center [152, 166] width 67 height 16
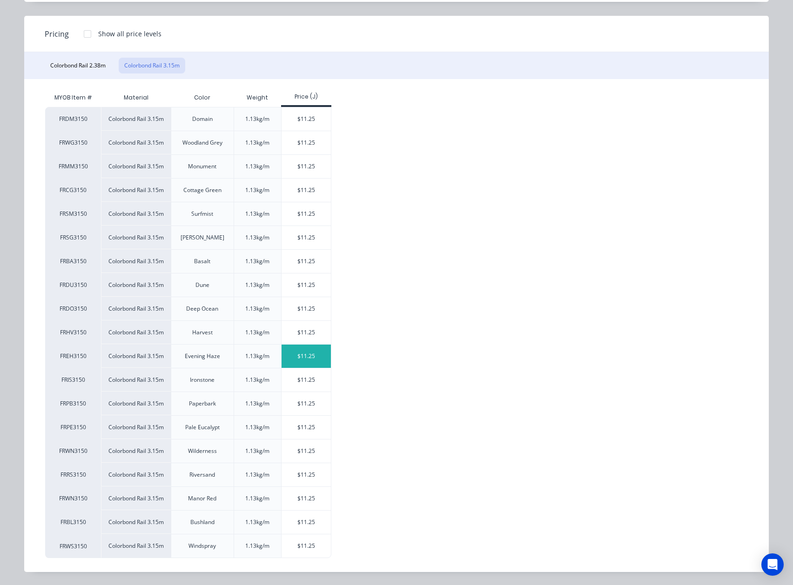
scroll to position [103, 0]
click at [282, 136] on div "$11.25" at bounding box center [307, 142] width 50 height 23
type input "$11.25"
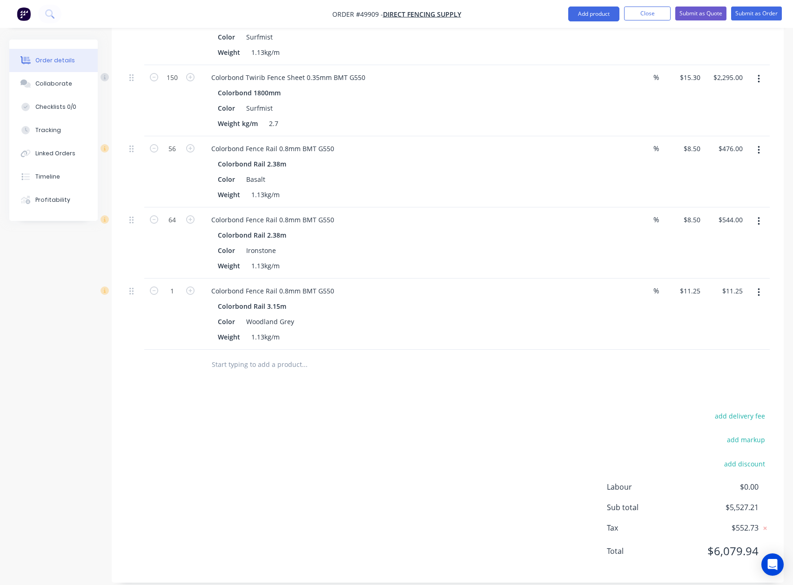
scroll to position [664, 0]
click at [172, 284] on input "1" at bounding box center [172, 291] width 24 height 14
type input "8"
type input "$90.00"
click at [594, 388] on div "Drawings Add drawing Products Show / Hide columns Add product Qty Discount Pric…" at bounding box center [448, 102] width 672 height 959
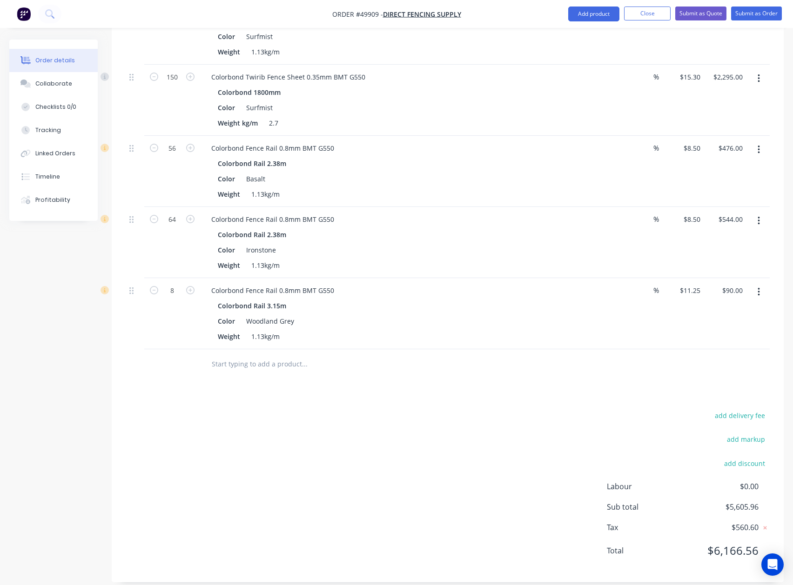
click at [594, 285] on button "button" at bounding box center [759, 292] width 22 height 17
click at [594, 329] on div "Duplicate" at bounding box center [726, 334] width 72 height 13
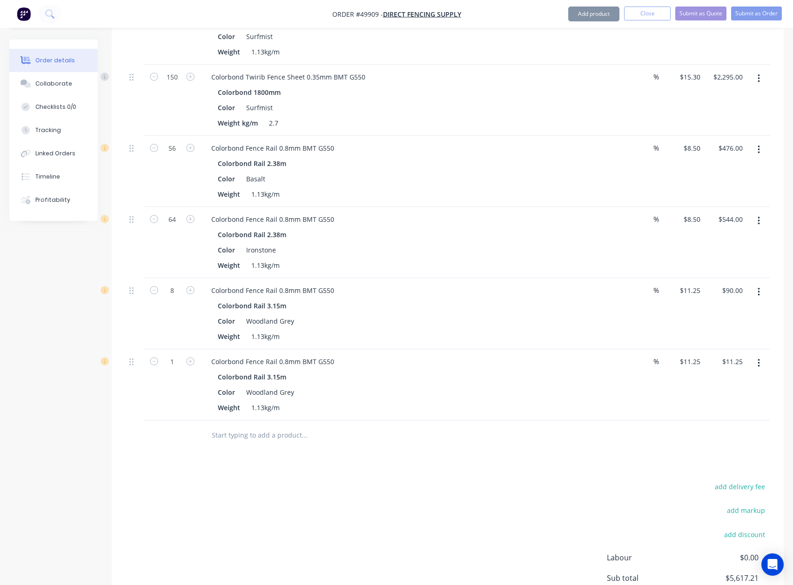
click at [594, 358] on button "button" at bounding box center [759, 363] width 22 height 17
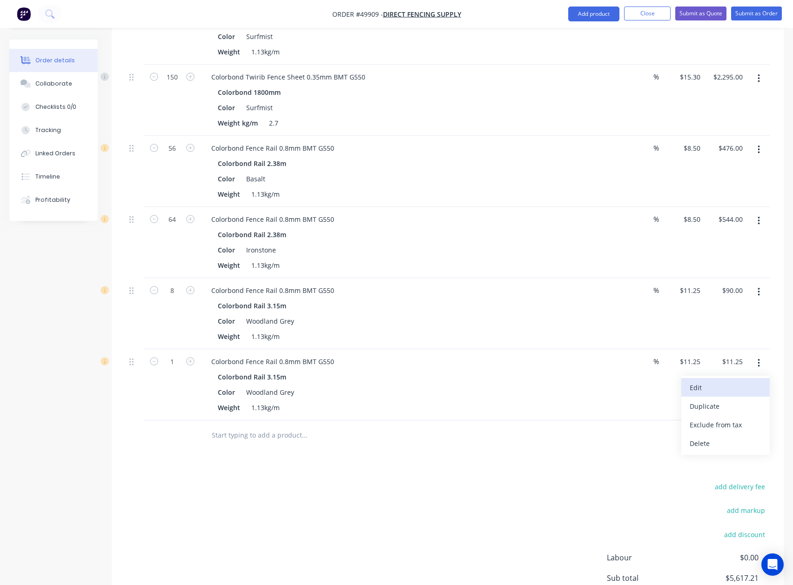
click at [594, 385] on button "Edit" at bounding box center [725, 387] width 88 height 19
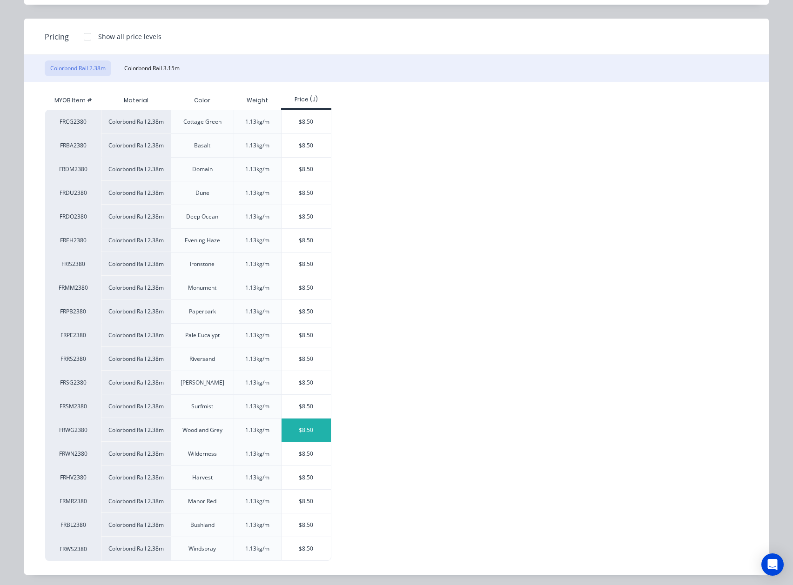
scroll to position [103, 0]
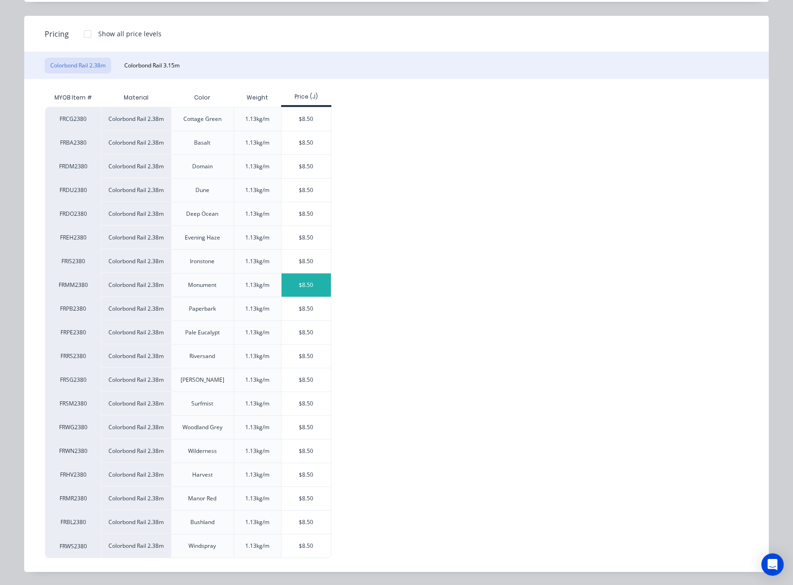
click at [285, 288] on div "$8.50" at bounding box center [307, 285] width 50 height 23
type input "$8.50"
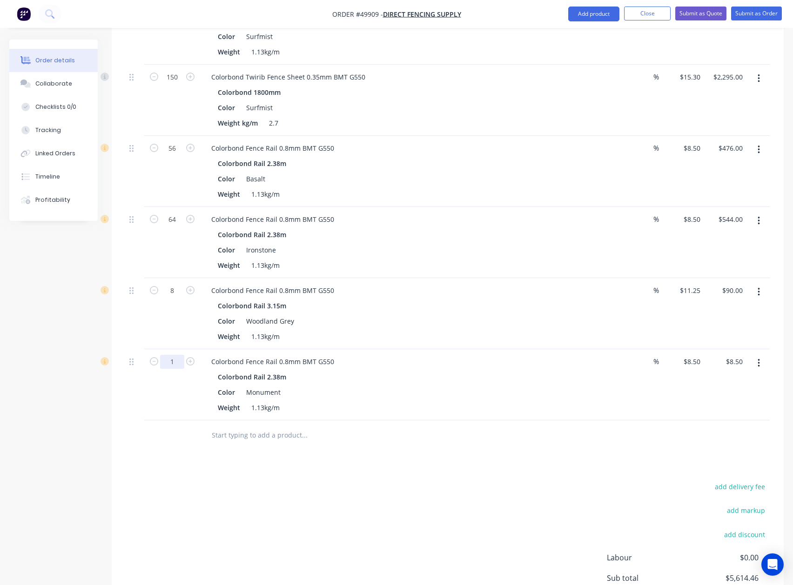
click at [178, 356] on input "1" at bounding box center [172, 362] width 24 height 14
type input "5"
type input "40"
type input "$340.00"
click at [442, 388] on div "Color Monument" at bounding box center [407, 392] width 387 height 13
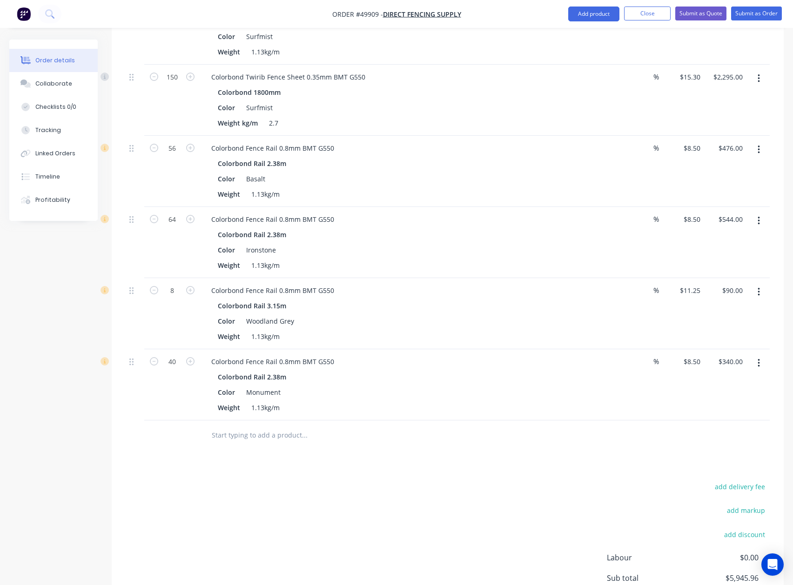
click at [594, 358] on icon "button" at bounding box center [758, 363] width 2 height 10
click at [594, 400] on div "Duplicate" at bounding box center [726, 406] width 72 height 13
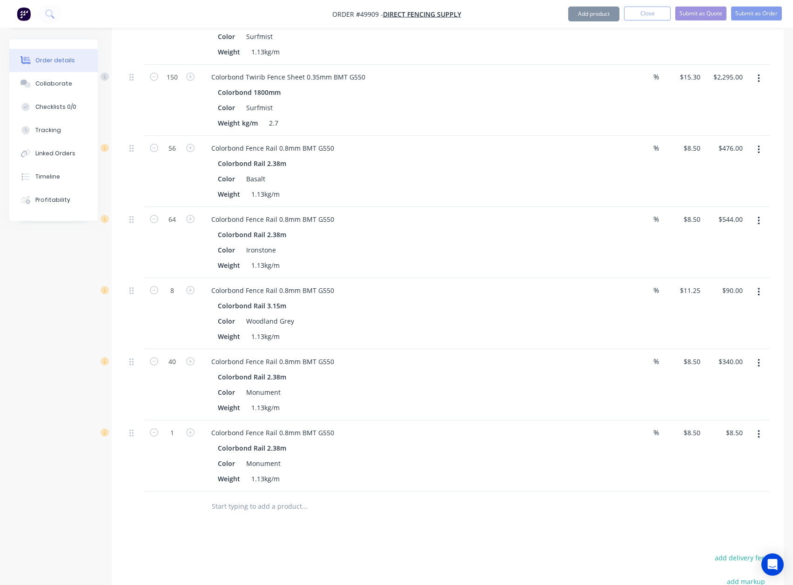
click at [594, 426] on button "button" at bounding box center [759, 434] width 22 height 17
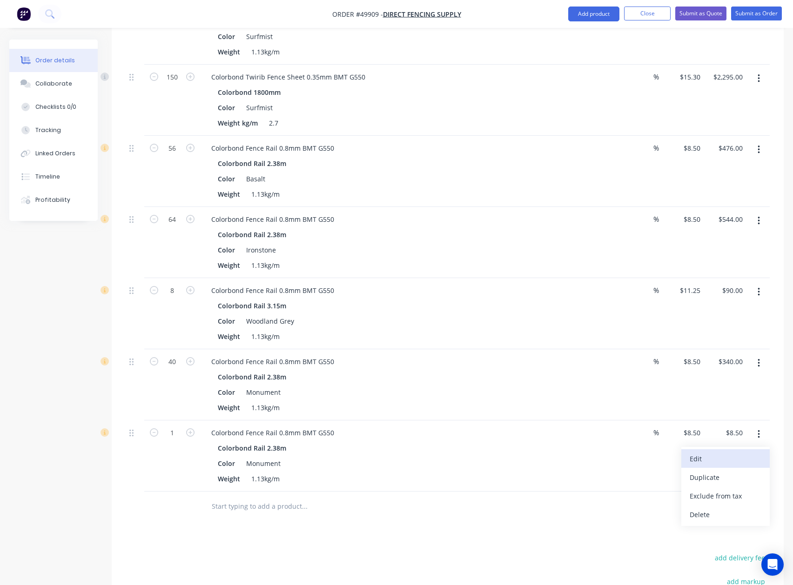
click at [594, 452] on div "Edit" at bounding box center [726, 458] width 72 height 13
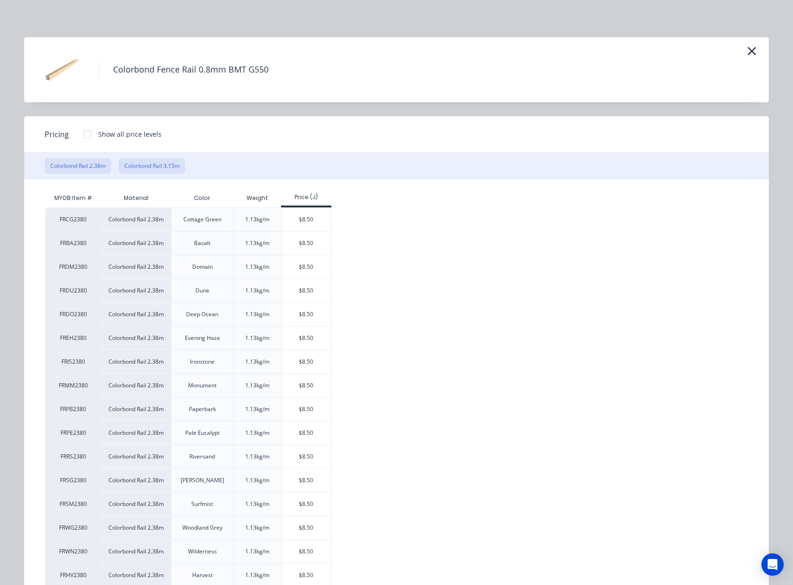
click at [170, 166] on button "Colorbond Rail 3.15m" at bounding box center [152, 166] width 67 height 16
click at [296, 265] on div "$11.25" at bounding box center [307, 266] width 50 height 23
type input "$11.25"
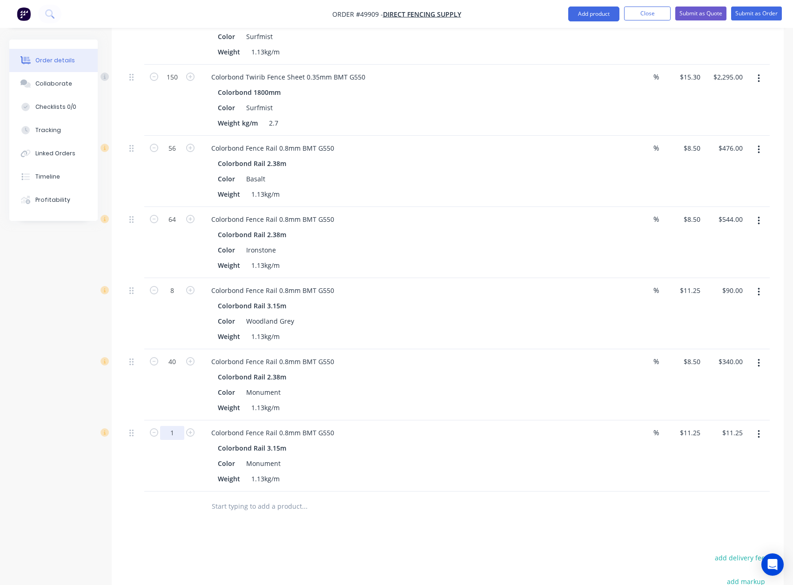
click at [181, 426] on input "1" at bounding box center [172, 433] width 24 height 14
type input "16"
type input "$180.00"
click at [594, 529] on div "Drawings Add drawing Products Show / Hide columns Add product Qty Discount Pric…" at bounding box center [448, 174] width 672 height 1102
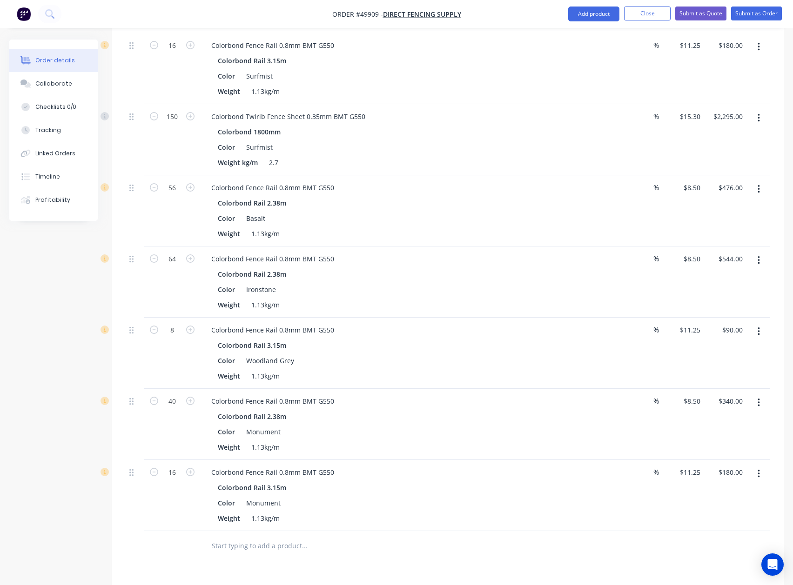
scroll to position [602, 0]
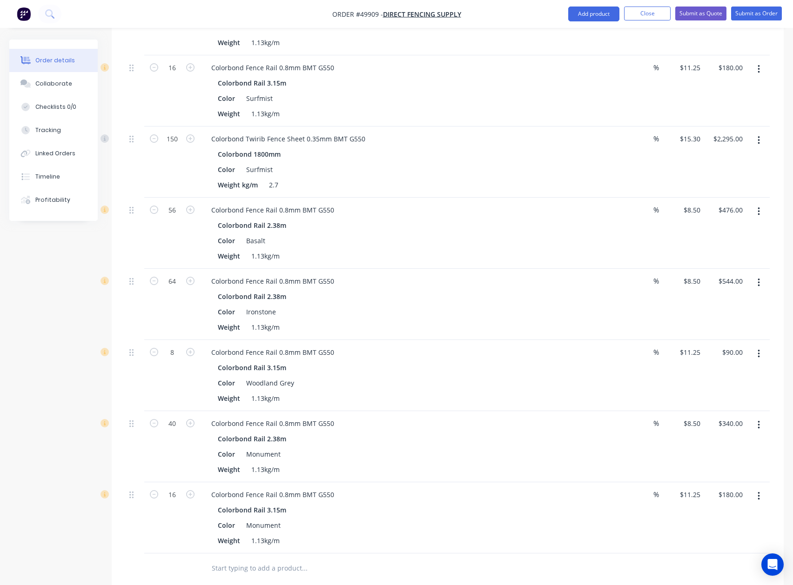
click at [594, 135] on icon "button" at bounding box center [758, 140] width 2 height 10
click at [594, 177] on div "Duplicate" at bounding box center [726, 183] width 72 height 13
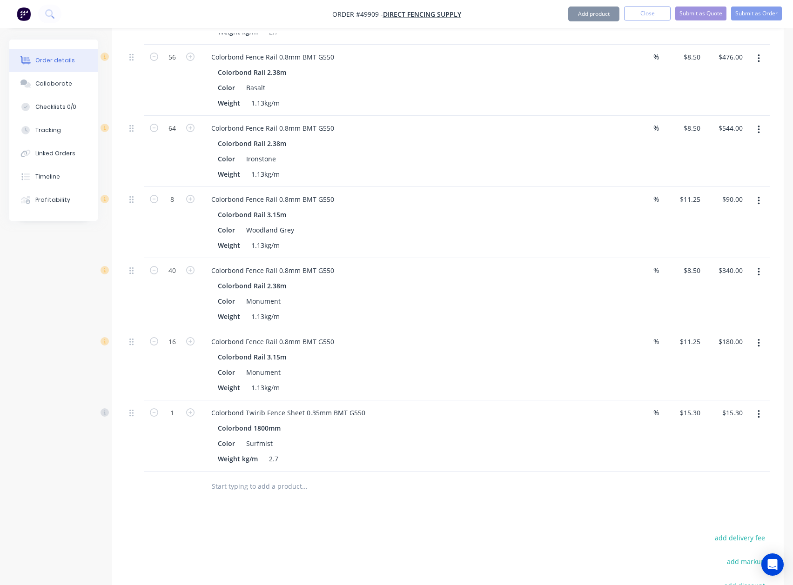
scroll to position [878, 0]
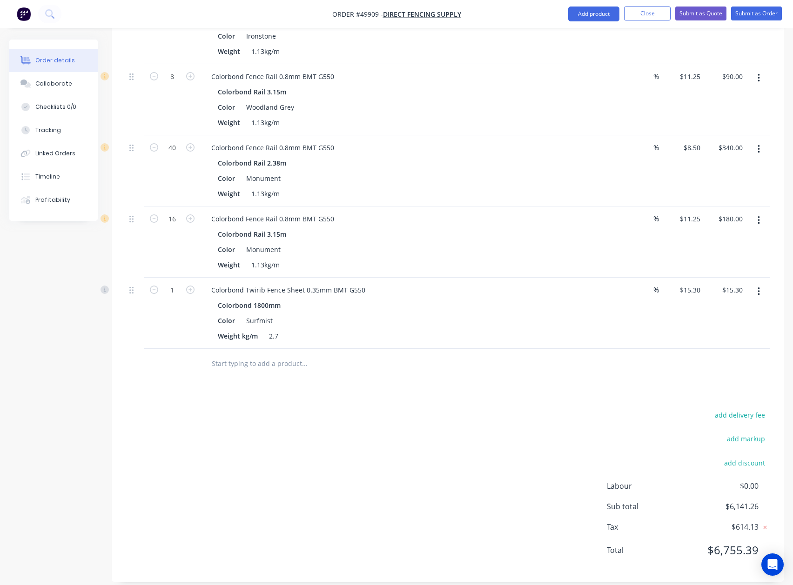
click at [594, 287] on icon "button" at bounding box center [758, 292] width 2 height 10
click at [594, 311] on div "Edit" at bounding box center [726, 315] width 72 height 13
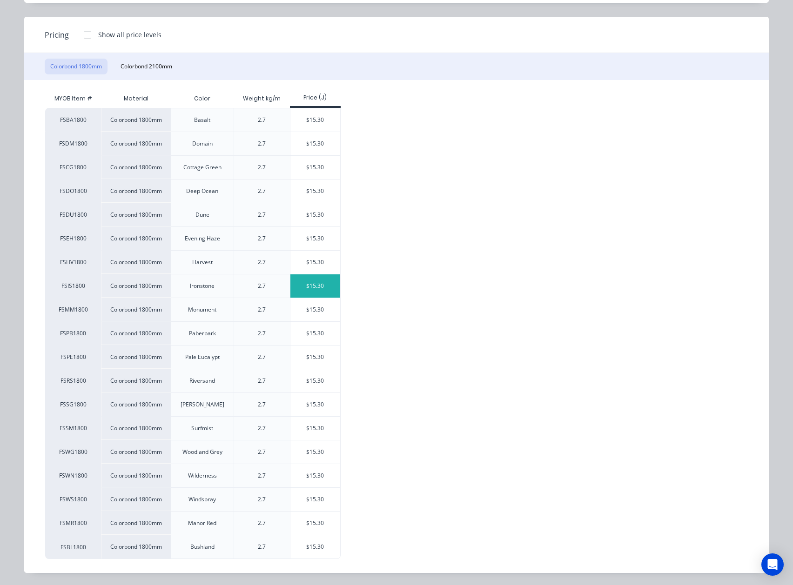
scroll to position [103, 0]
click at [316, 297] on div "$15.30" at bounding box center [315, 308] width 50 height 23
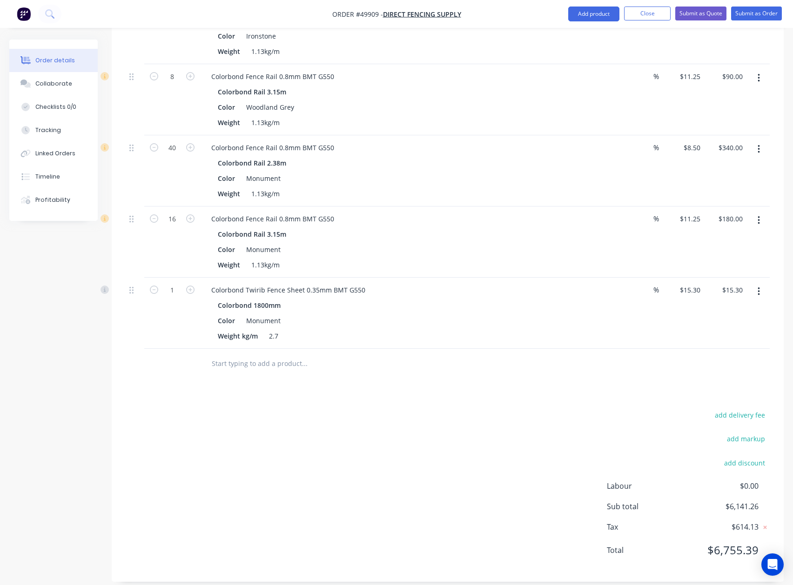
click at [172, 288] on div "1" at bounding box center [172, 313] width 56 height 71
click at [172, 283] on input "1" at bounding box center [172, 290] width 24 height 14
type input "150"
type input "$2,295.00"
click at [594, 352] on div at bounding box center [448, 364] width 644 height 30
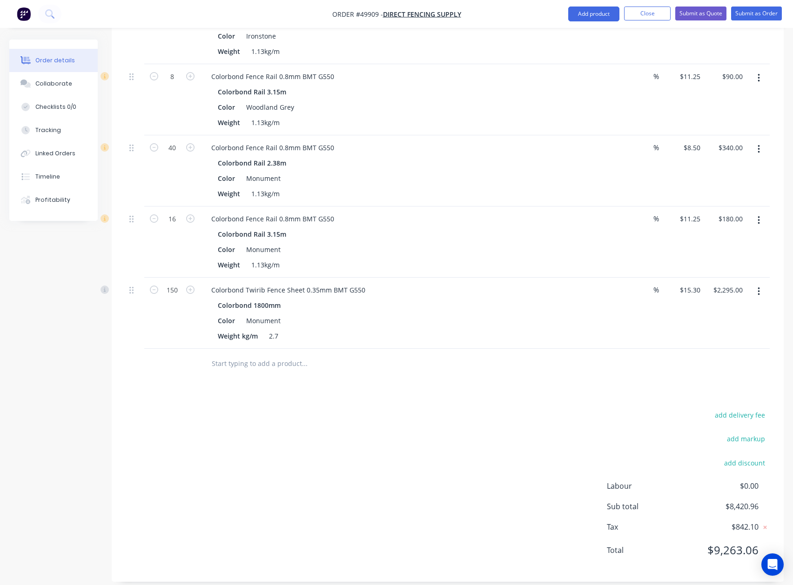
click at [594, 283] on button "button" at bounding box center [759, 291] width 22 height 17
click at [594, 328] on div "Duplicate" at bounding box center [726, 334] width 72 height 13
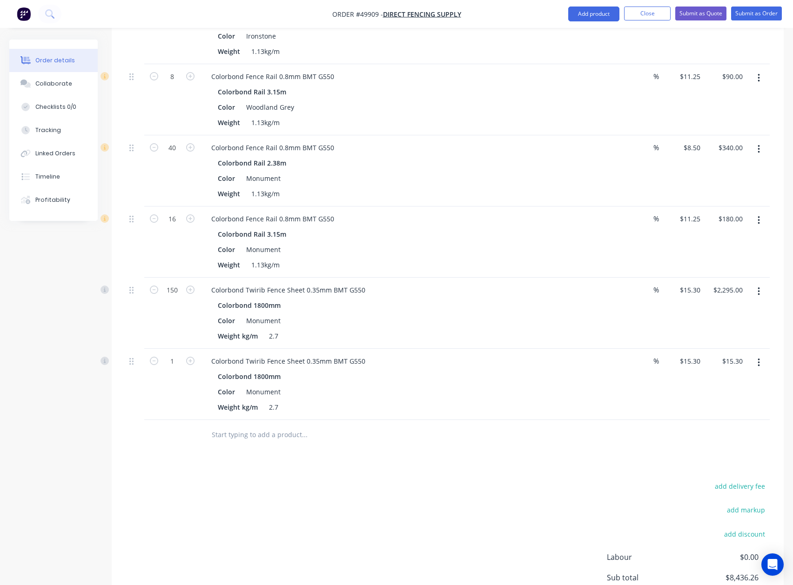
drag, startPoint x: 765, startPoint y: 347, endPoint x: 756, endPoint y: 355, distance: 12.2
click at [594, 355] on button "button" at bounding box center [759, 363] width 22 height 17
click at [594, 381] on div "Edit" at bounding box center [726, 387] width 72 height 13
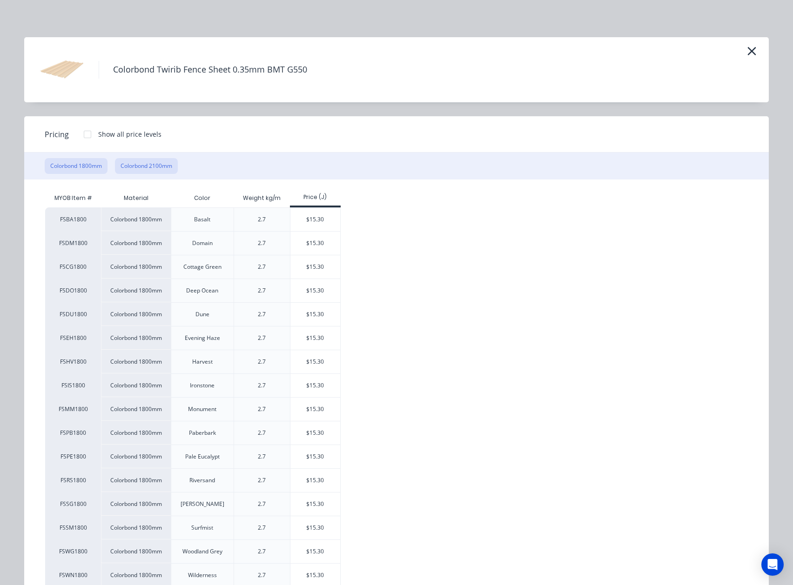
click at [121, 168] on button "Colorbond 2100mm" at bounding box center [146, 166] width 63 height 16
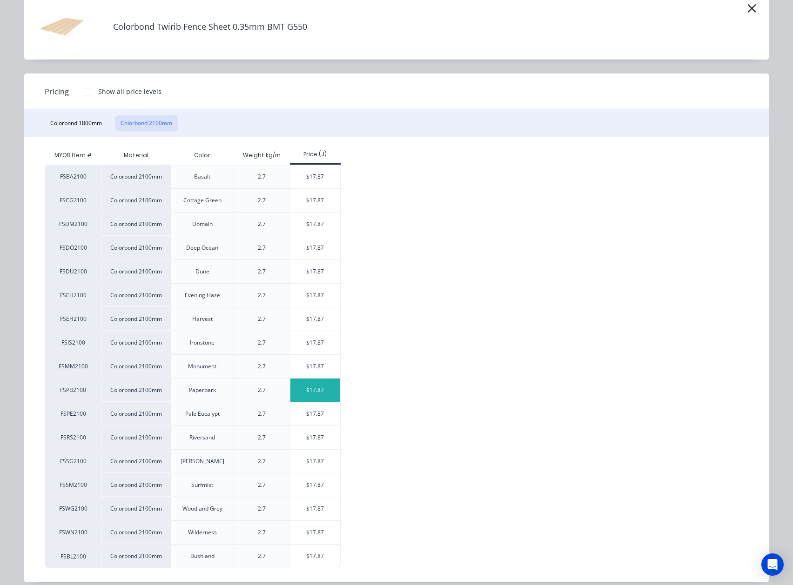
scroll to position [55, 0]
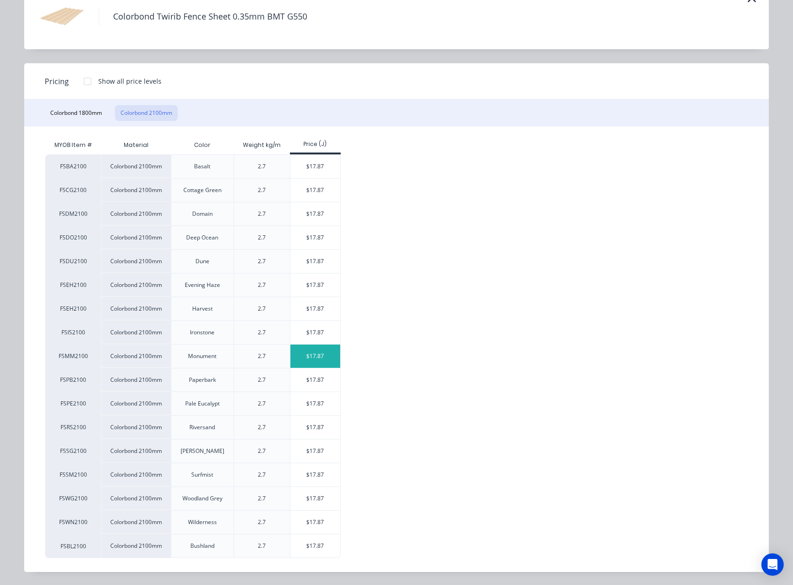
click at [316, 350] on div "$17.87" at bounding box center [315, 356] width 50 height 23
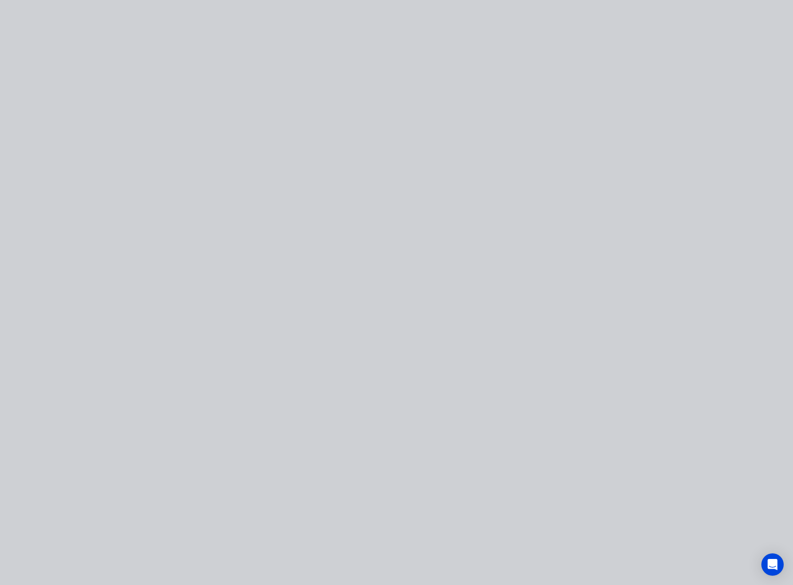
type input "$17.87"
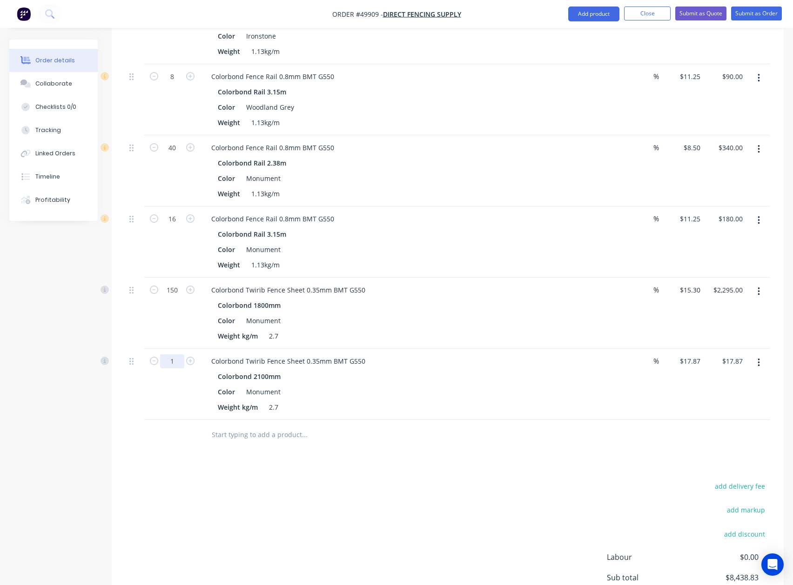
click at [168, 355] on input "1" at bounding box center [172, 362] width 24 height 14
type input "70"
type input "$1,250.90"
drag, startPoint x: 442, startPoint y: 393, endPoint x: 482, endPoint y: 401, distance: 41.2
click at [442, 401] on div "Weight kg/m 2.7" at bounding box center [407, 407] width 387 height 13
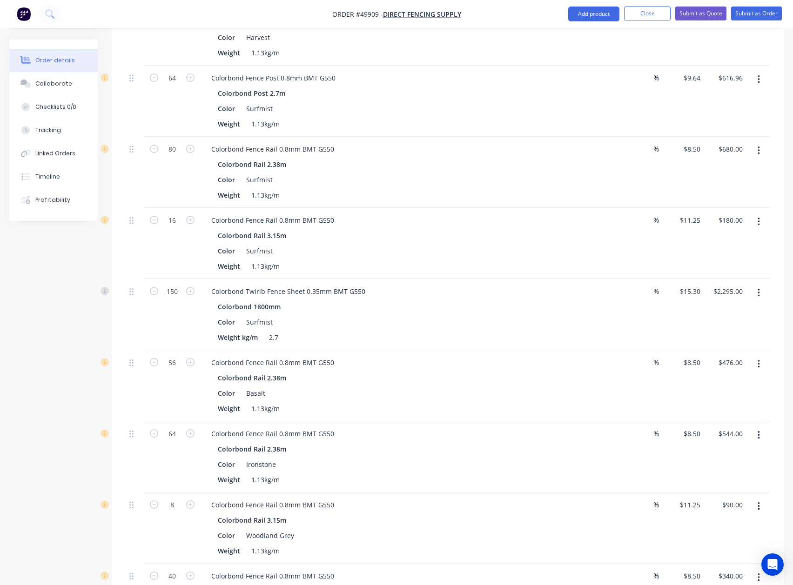
scroll to position [443, 0]
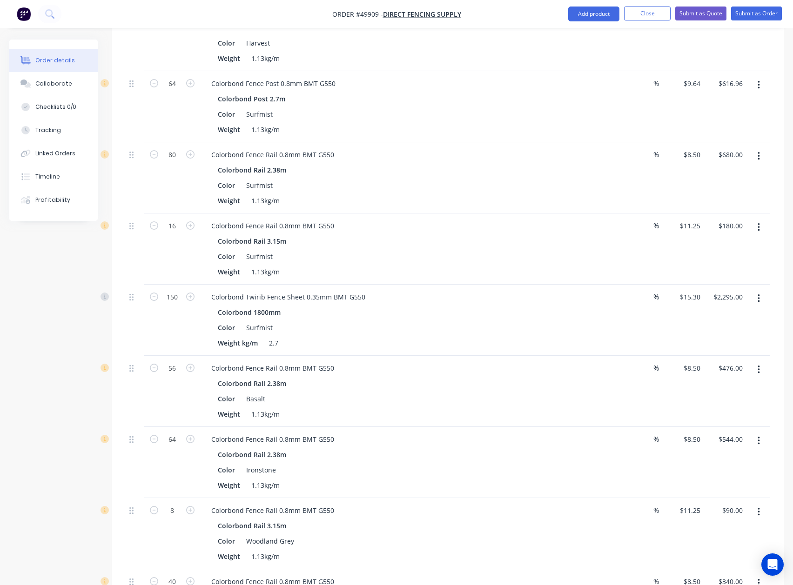
click at [594, 78] on button "button" at bounding box center [759, 85] width 22 height 17
click at [594, 121] on div "Duplicate" at bounding box center [726, 127] width 72 height 13
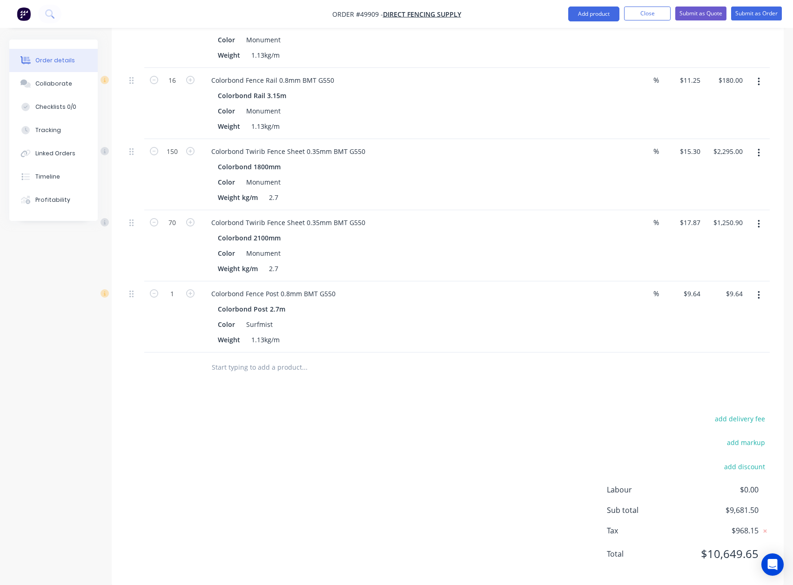
scroll to position [1020, 0]
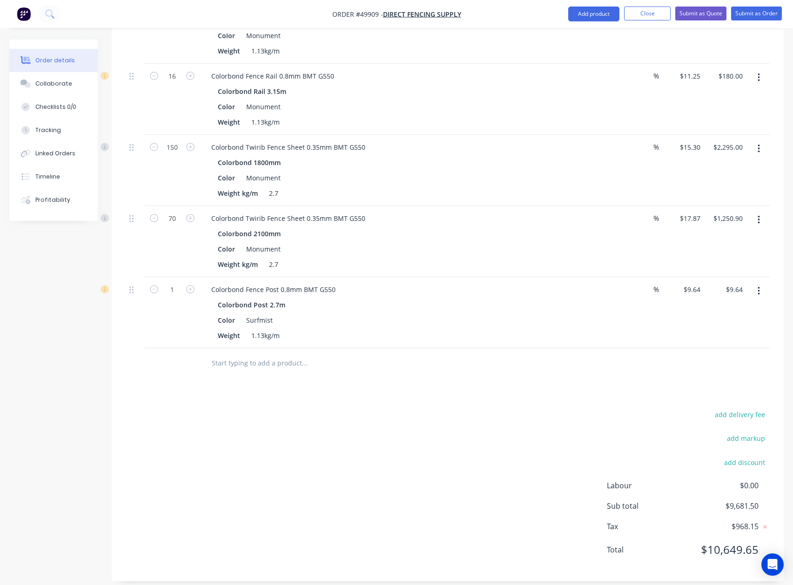
click at [594, 283] on button "button" at bounding box center [759, 291] width 22 height 17
click at [594, 309] on div "Edit" at bounding box center [726, 315] width 72 height 13
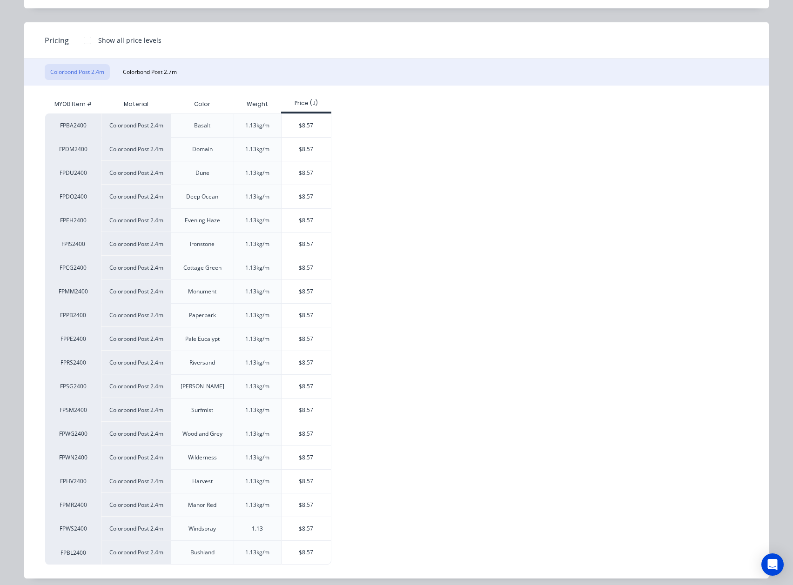
scroll to position [103, 0]
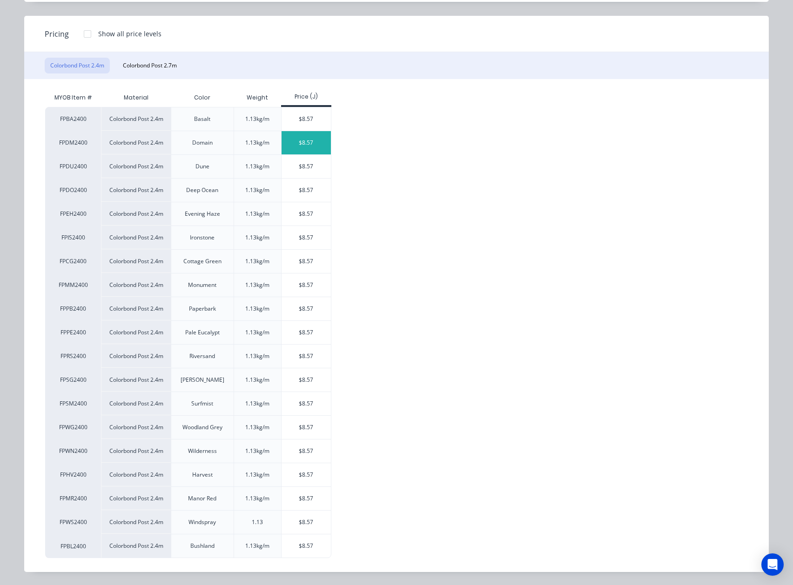
click at [309, 147] on div "$8.57" at bounding box center [307, 142] width 50 height 23
type input "$8.57"
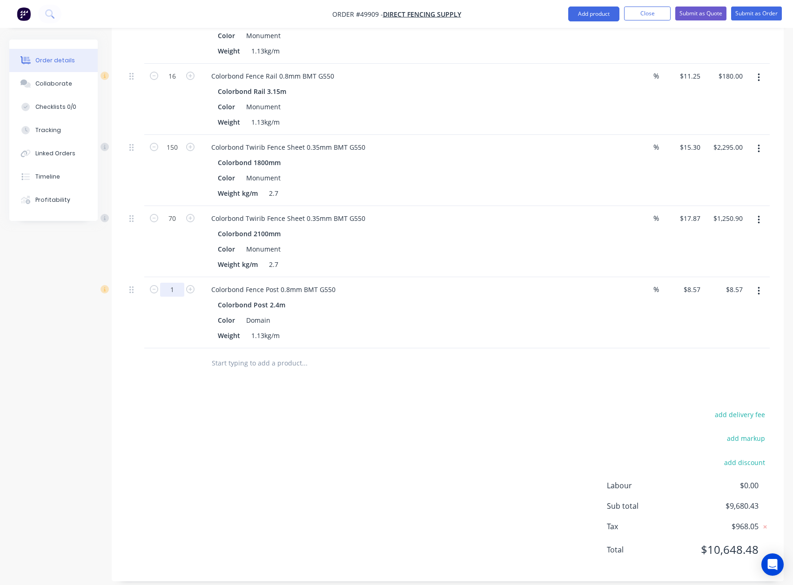
click at [181, 283] on input "1" at bounding box center [172, 290] width 24 height 14
type input "64"
type input "$548.48"
click at [412, 355] on div at bounding box center [343, 363] width 279 height 19
click at [594, 286] on icon "button" at bounding box center [758, 291] width 2 height 10
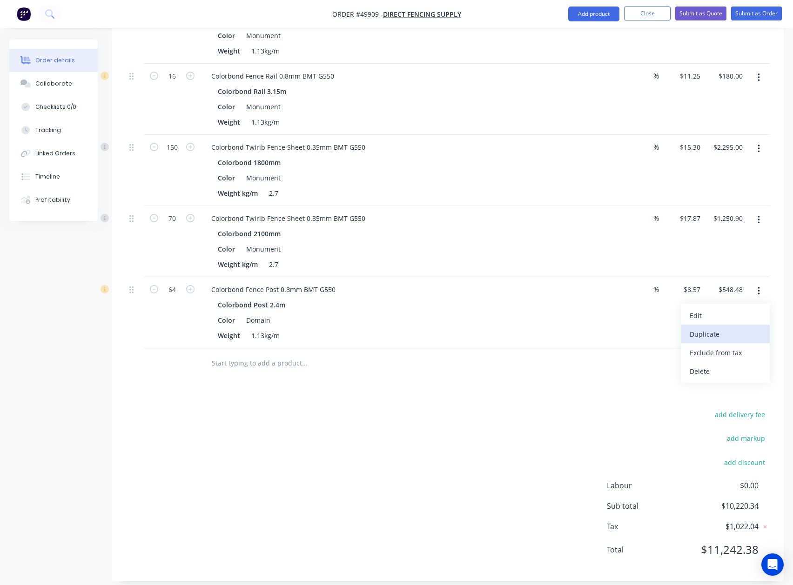
click at [594, 328] on div "Duplicate" at bounding box center [726, 334] width 72 height 13
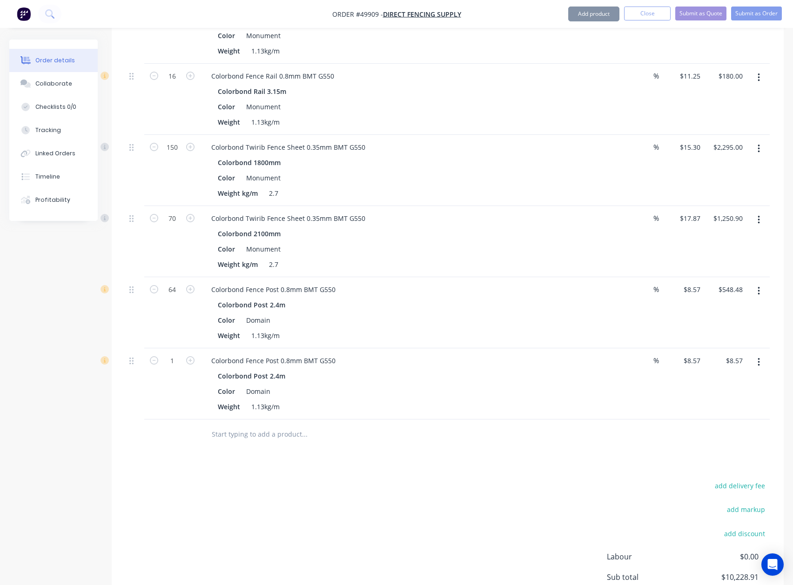
click at [594, 354] on button "button" at bounding box center [759, 362] width 22 height 17
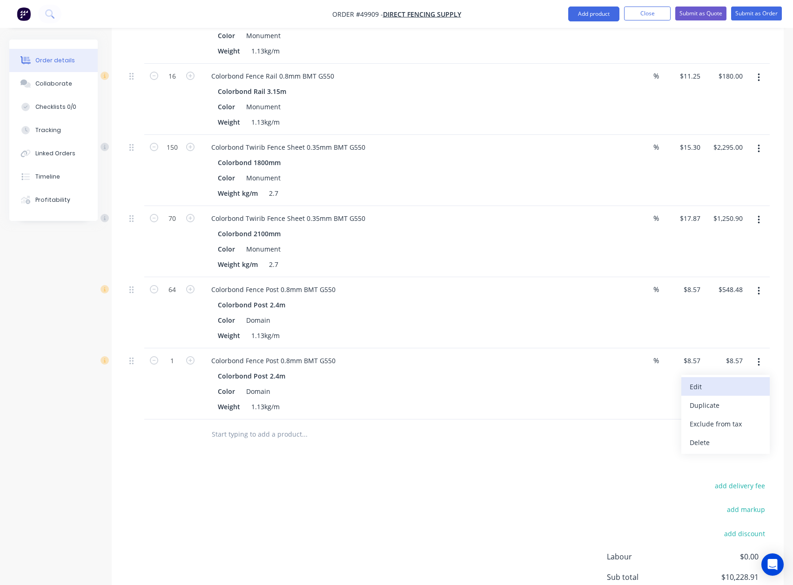
click at [594, 383] on div "Edit" at bounding box center [726, 386] width 72 height 13
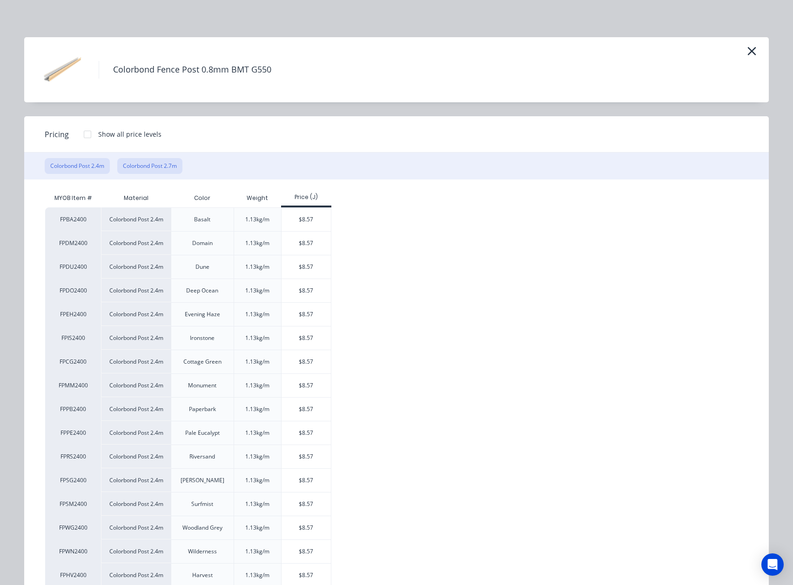
click at [173, 171] on button "Colorbond Post 2.7m" at bounding box center [149, 166] width 65 height 16
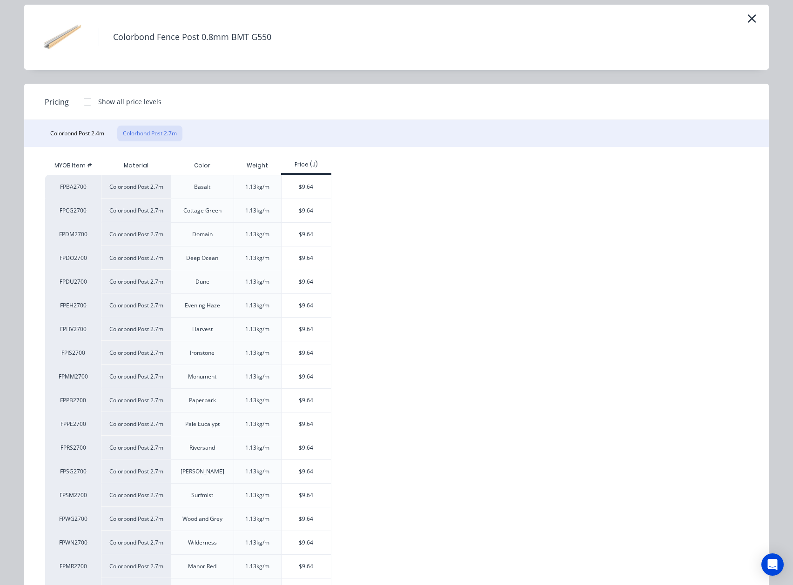
scroll to position [62, 0]
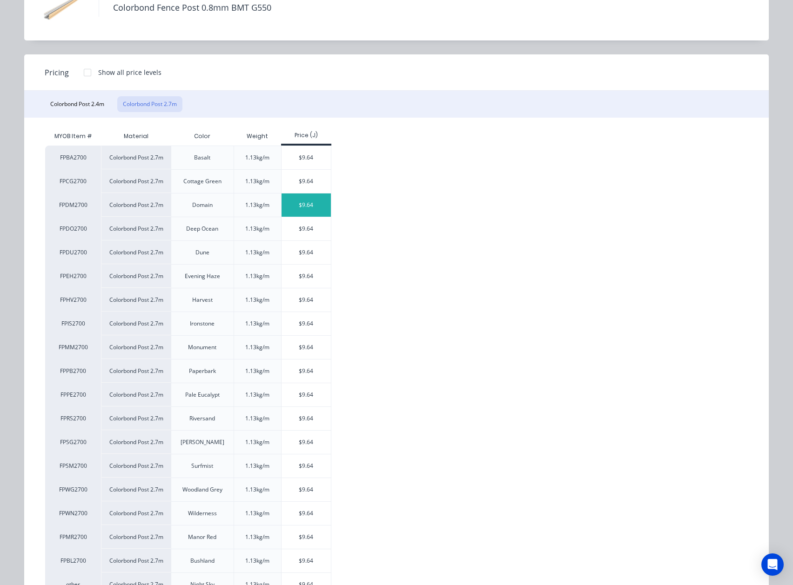
click at [302, 198] on div "$9.64" at bounding box center [307, 205] width 50 height 23
type input "$9.64"
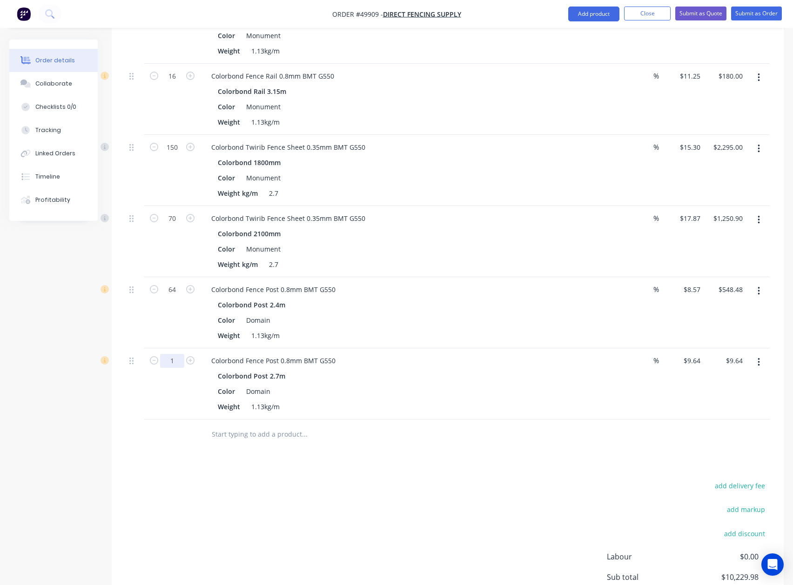
click at [176, 354] on input "1" at bounding box center [172, 361] width 24 height 14
type input "64"
type input "$616.96"
click at [594, 336] on div "Colorbond Fence Post 0.8mm BMT G550 Colorbond Post 2.4m Color Domain Weight 1.1…" at bounding box center [409, 312] width 419 height 71
click at [594, 71] on button "button" at bounding box center [759, 77] width 22 height 17
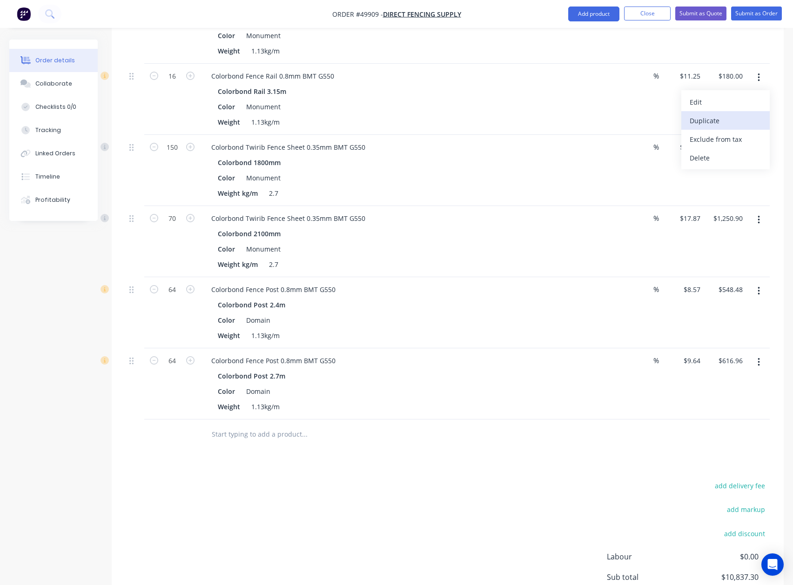
click at [594, 114] on div "Duplicate" at bounding box center [726, 120] width 72 height 13
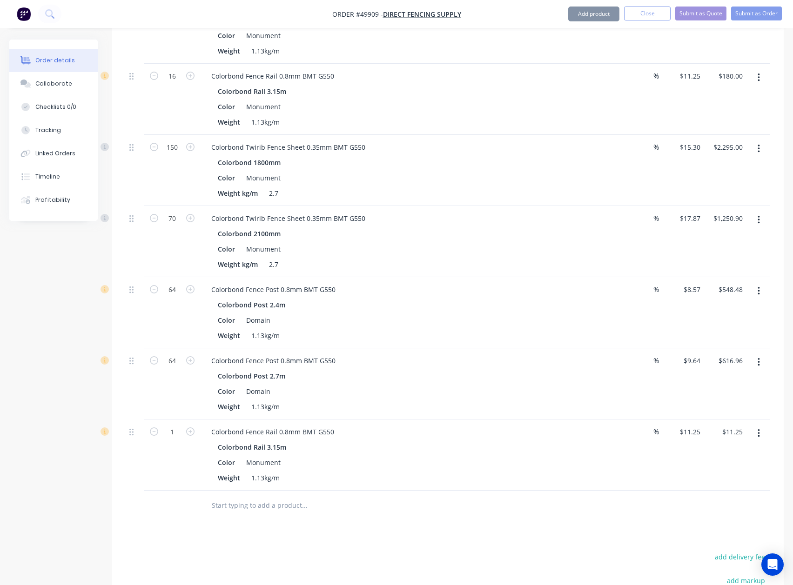
click at [594, 429] on icon "button" at bounding box center [758, 434] width 2 height 10
click at [594, 451] on div "Edit" at bounding box center [726, 457] width 72 height 13
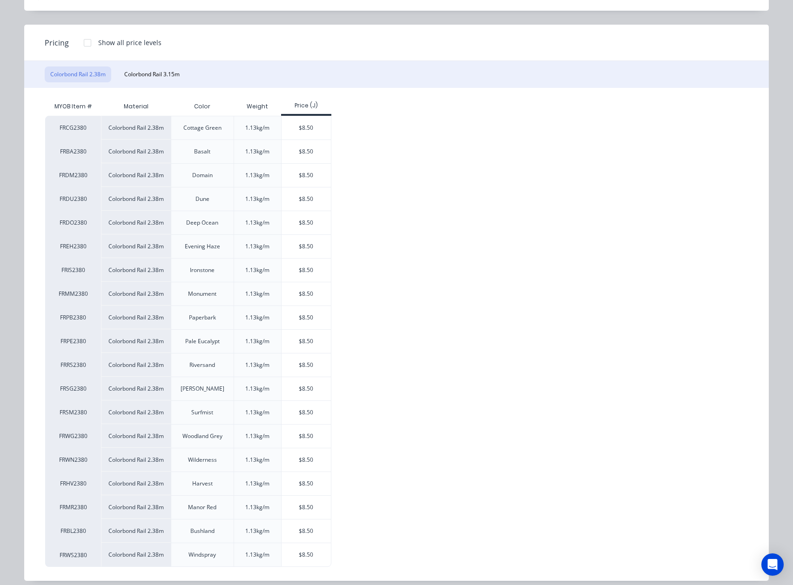
scroll to position [103, 0]
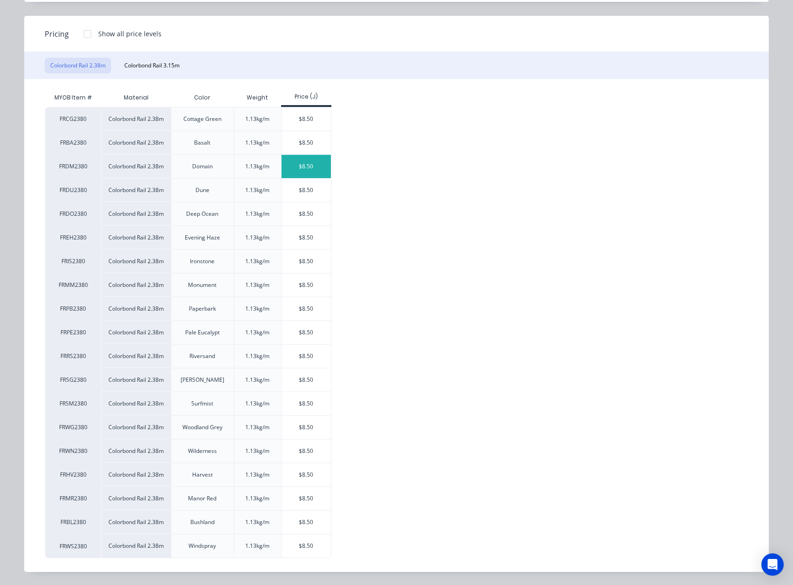
click at [299, 161] on div "$8.50" at bounding box center [307, 166] width 50 height 23
type input "$8.50"
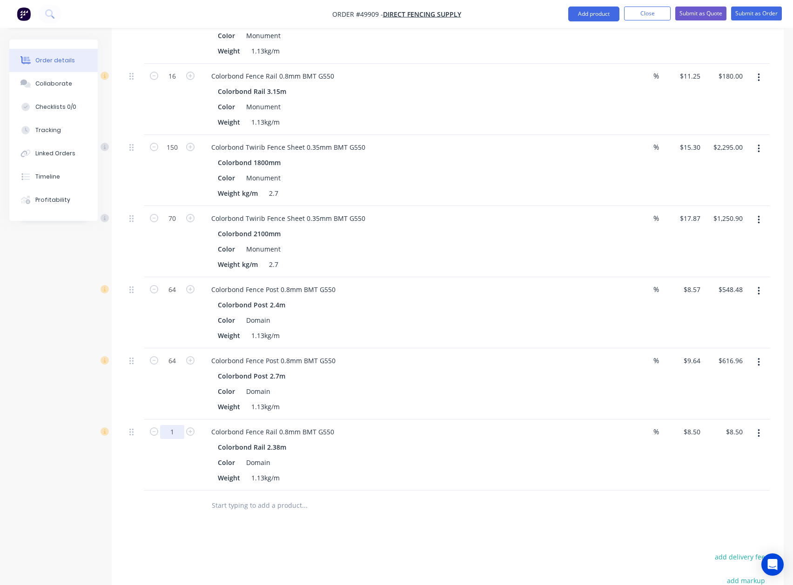
click at [172, 425] on input "1" at bounding box center [172, 432] width 24 height 14
type input "96"
type input "$816.00"
drag, startPoint x: 486, startPoint y: 471, endPoint x: 497, endPoint y: 456, distance: 18.6
click at [488, 471] on div "Weight 1.13kg/m" at bounding box center [407, 477] width 387 height 13
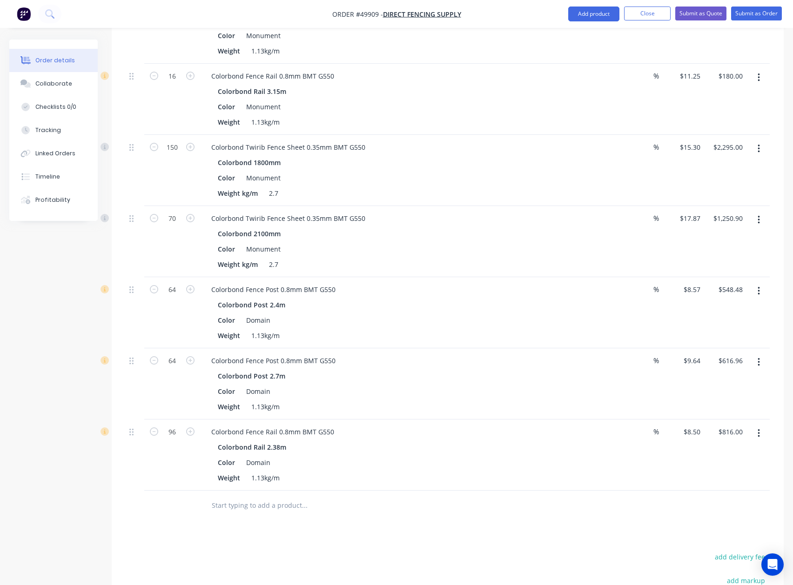
click at [594, 425] on button "button" at bounding box center [759, 433] width 22 height 17
click at [594, 470] on div "Duplicate" at bounding box center [726, 476] width 72 height 13
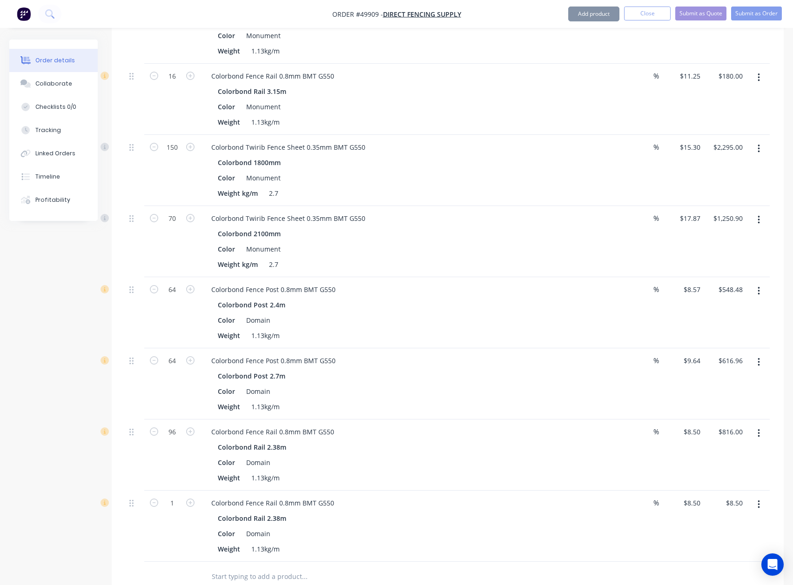
click at [594, 501] on button "button" at bounding box center [759, 504] width 22 height 17
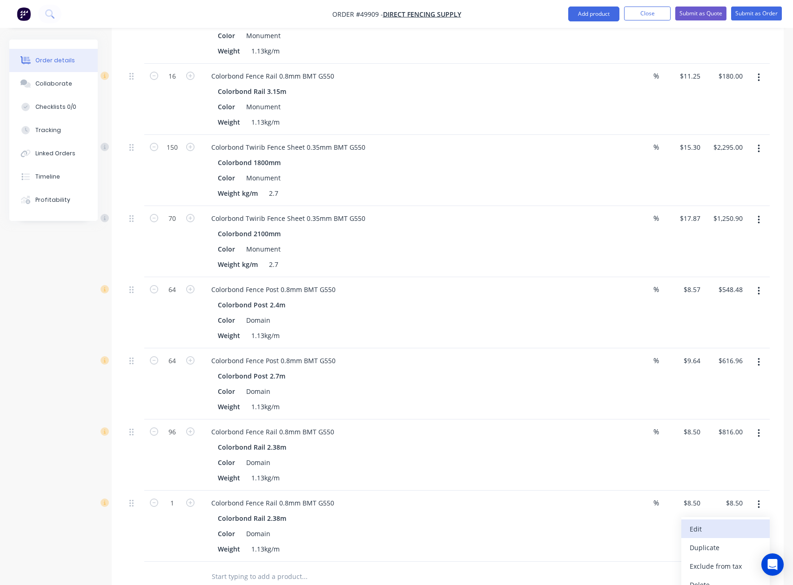
drag, startPoint x: 732, startPoint y: 518, endPoint x: 725, endPoint y: 518, distance: 7.0
click at [594, 523] on div "Edit" at bounding box center [726, 529] width 72 height 13
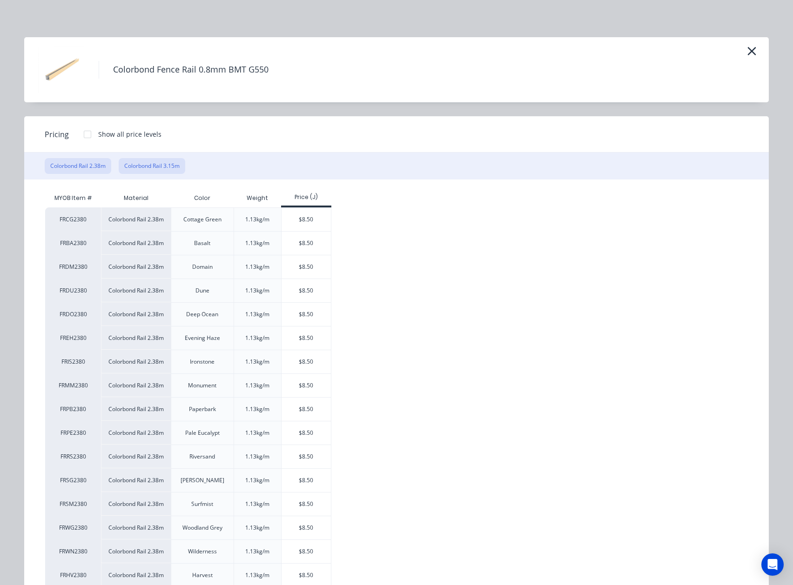
click at [139, 165] on button "Colorbond Rail 3.15m" at bounding box center [152, 166] width 67 height 16
click at [300, 218] on div "$11.25" at bounding box center [307, 219] width 50 height 23
type input "$11.25"
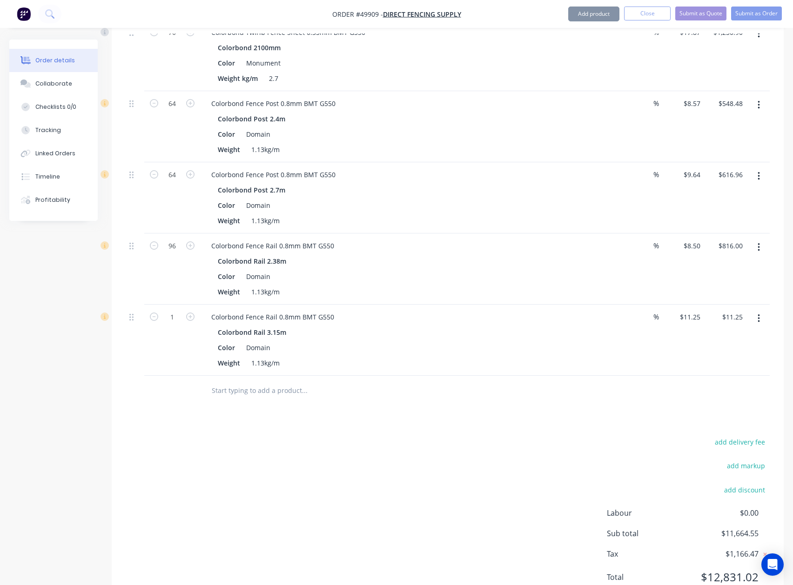
scroll to position [1234, 0]
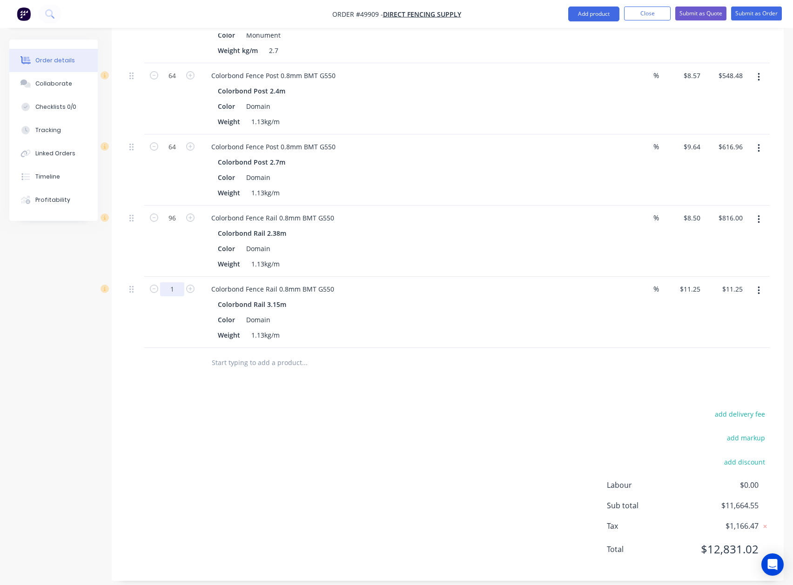
click at [170, 282] on input "1" at bounding box center [172, 289] width 24 height 14
type input "24"
type input "$270.00"
click at [470, 328] on div "Weight 1.13kg/m" at bounding box center [407, 334] width 387 height 13
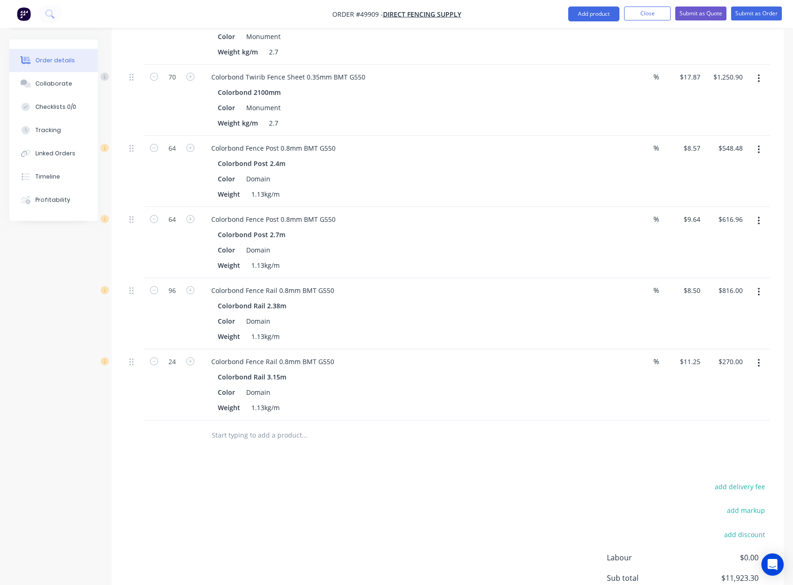
scroll to position [1110, 0]
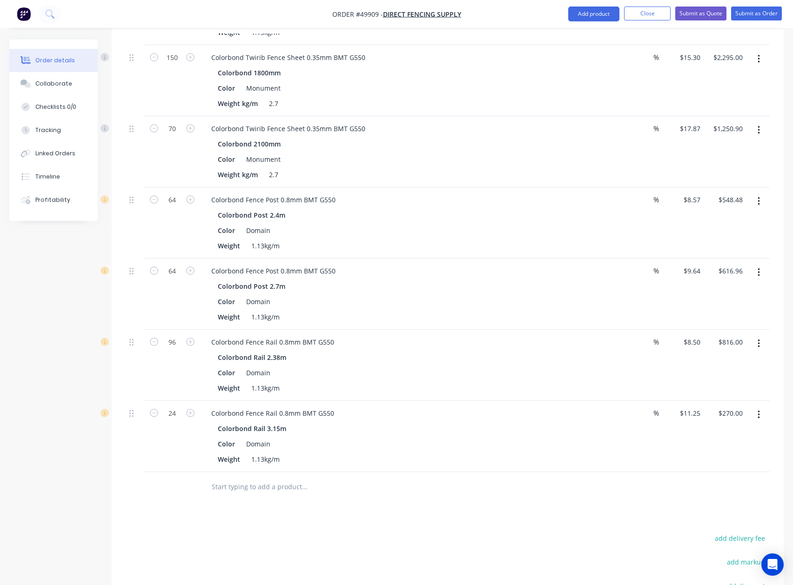
click at [594, 125] on icon "button" at bounding box center [758, 130] width 2 height 10
click at [594, 167] on div "Duplicate" at bounding box center [726, 173] width 72 height 13
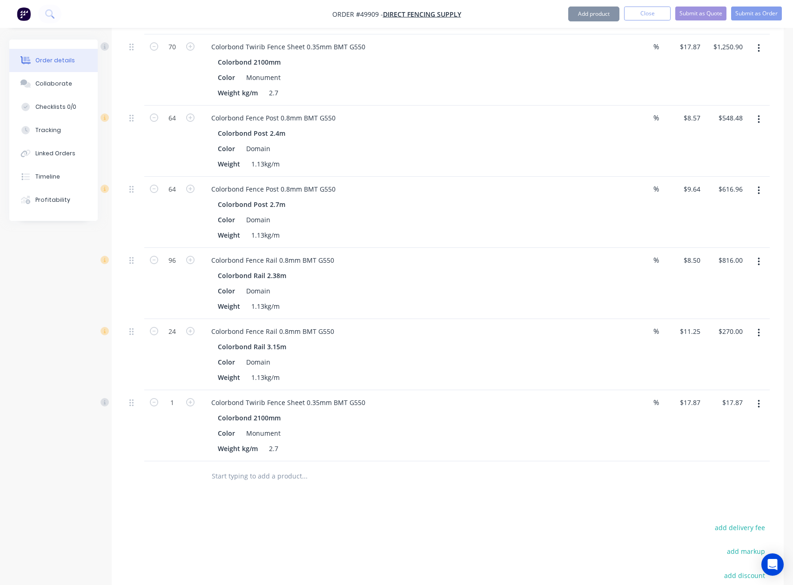
scroll to position [1306, 0]
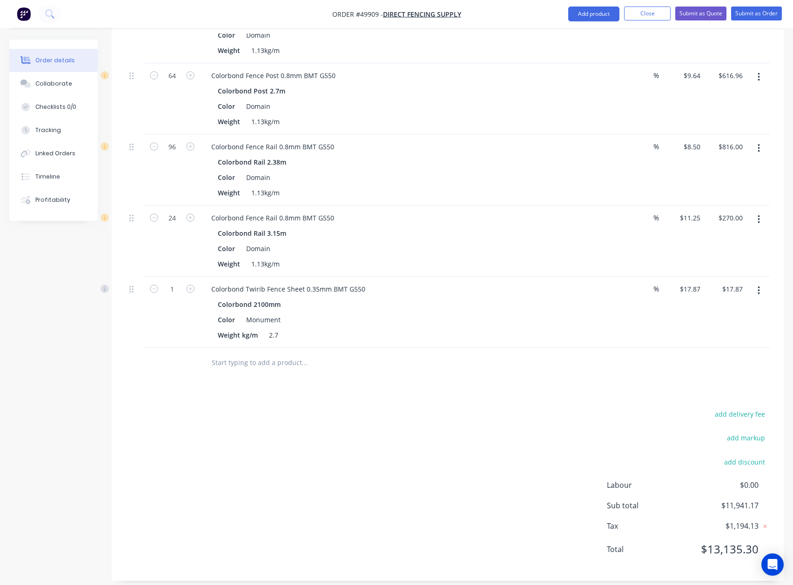
click at [594, 282] on button "button" at bounding box center [759, 290] width 22 height 17
click at [594, 308] on div "Edit" at bounding box center [726, 314] width 72 height 13
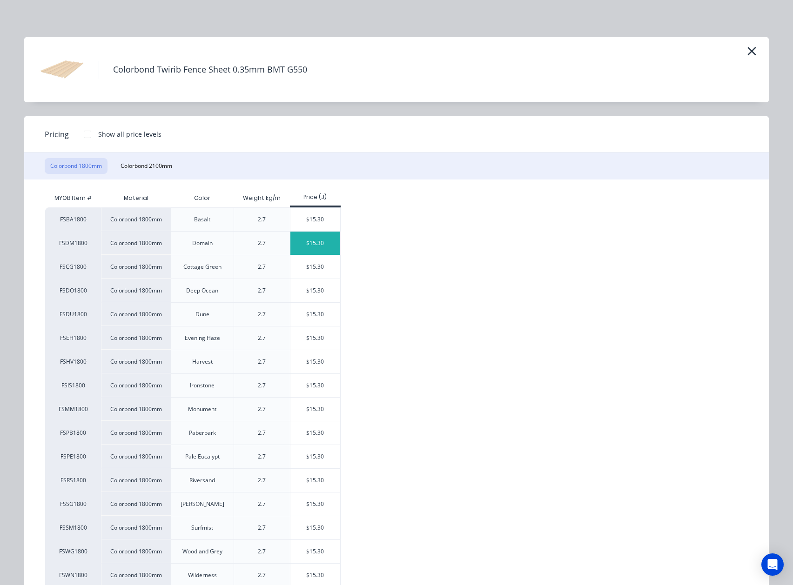
click at [324, 241] on div "$15.30" at bounding box center [315, 243] width 50 height 23
type input "$15.30"
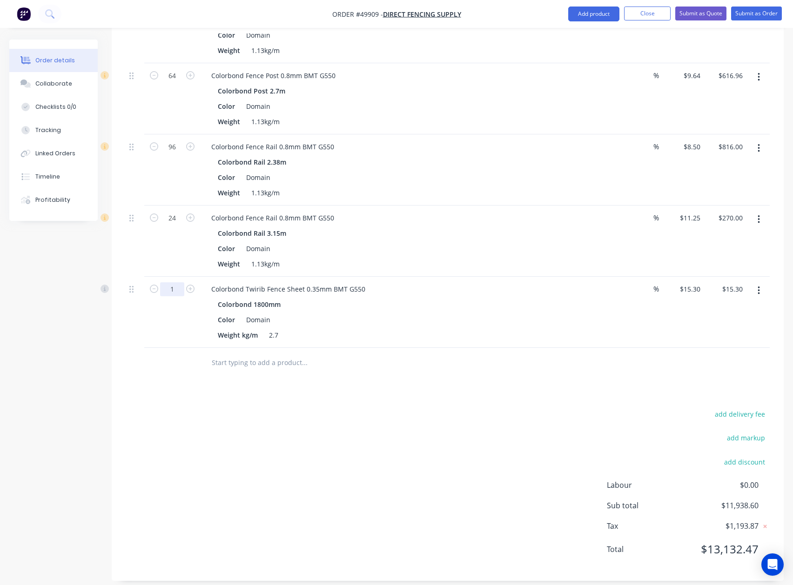
click at [174, 283] on input "1" at bounding box center [172, 289] width 24 height 14
drag, startPoint x: 181, startPoint y: 281, endPoint x: 124, endPoint y: 280, distance: 56.8
type input "300"
type input "$4,590.00"
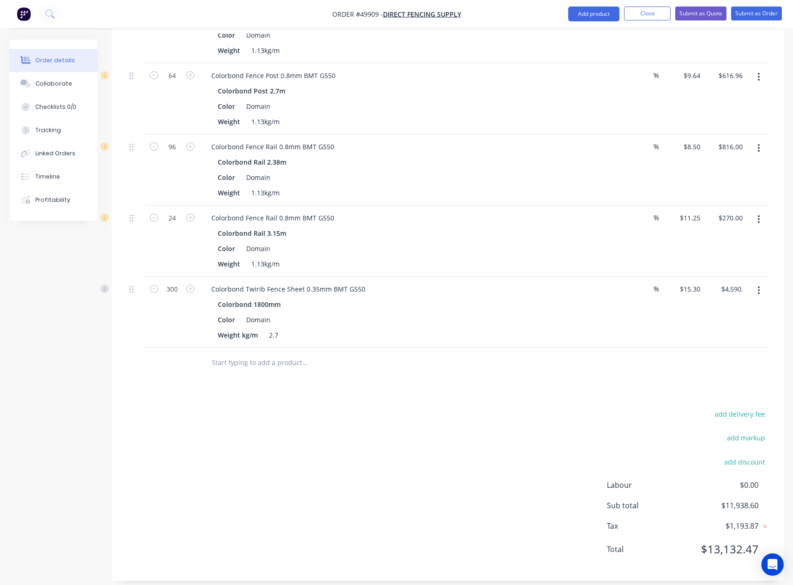
click at [466, 355] on div at bounding box center [343, 363] width 279 height 19
click at [594, 286] on icon "button" at bounding box center [758, 291] width 2 height 10
click at [594, 324] on button "Duplicate" at bounding box center [725, 333] width 88 height 19
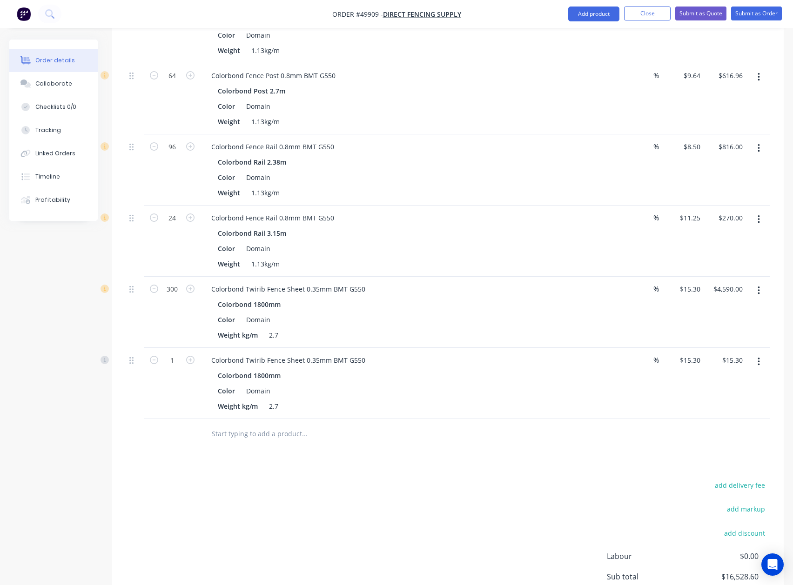
click at [594, 354] on button "button" at bounding box center [759, 362] width 22 height 17
click at [594, 383] on button "Edit" at bounding box center [725, 386] width 88 height 19
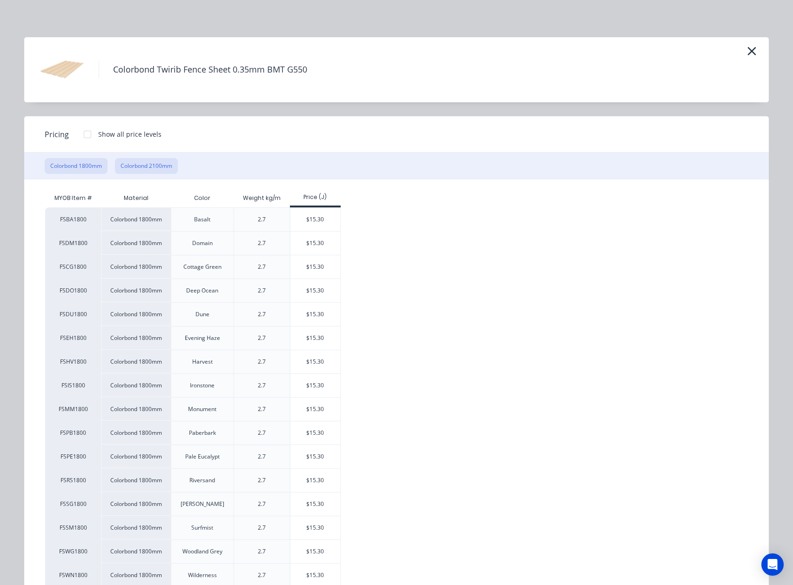
click at [141, 161] on button "Colorbond 2100mm" at bounding box center [146, 166] width 63 height 16
click at [322, 272] on div "$17.87" at bounding box center [315, 266] width 50 height 23
type input "$17.87"
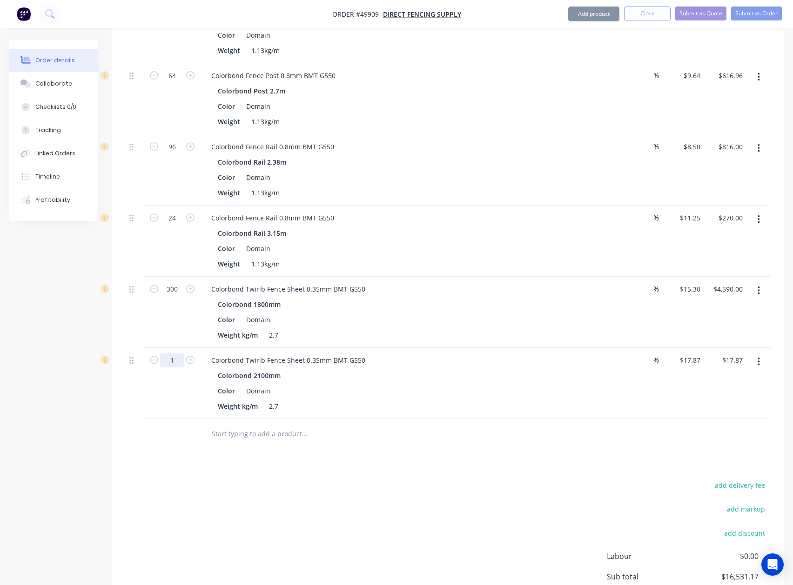
click at [172, 354] on input "1" at bounding box center [172, 361] width 24 height 14
type input "70"
type input "$1,250.90"
click at [448, 419] on div at bounding box center [367, 434] width 335 height 30
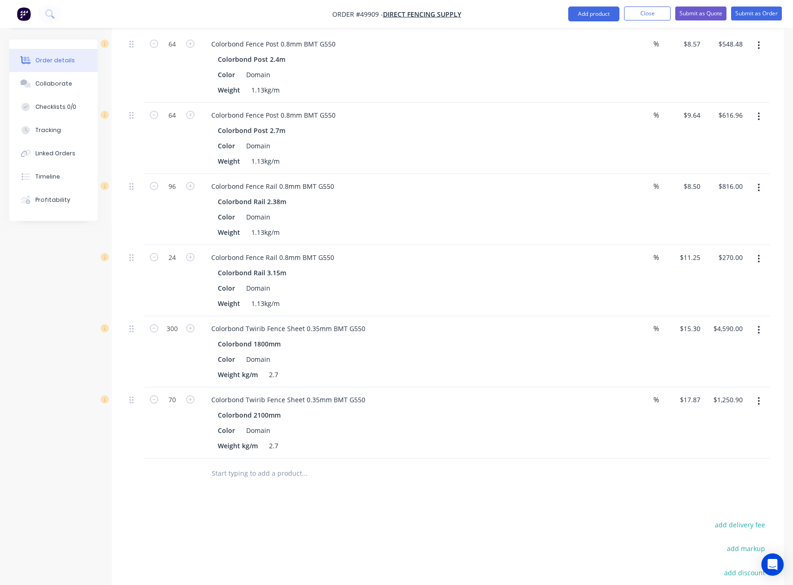
scroll to position [1244, 0]
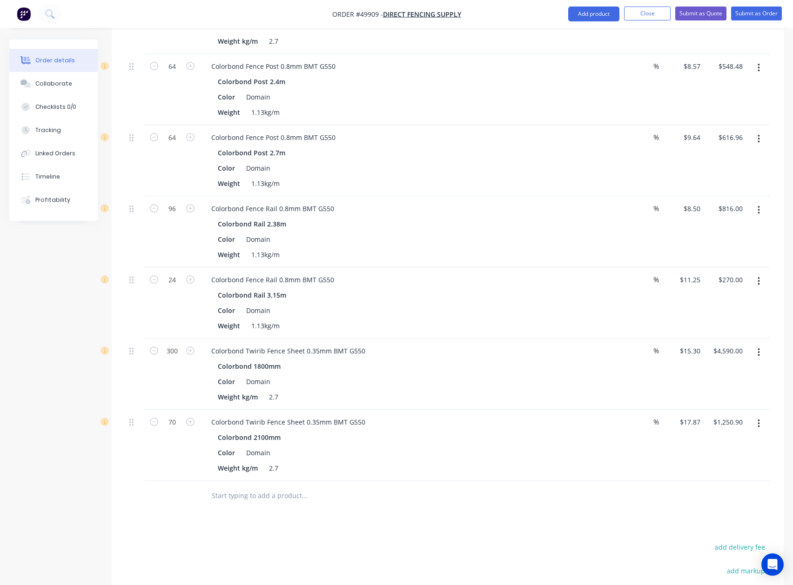
click at [594, 133] on button "button" at bounding box center [759, 139] width 22 height 17
click at [594, 175] on div "Duplicate" at bounding box center [726, 181] width 72 height 13
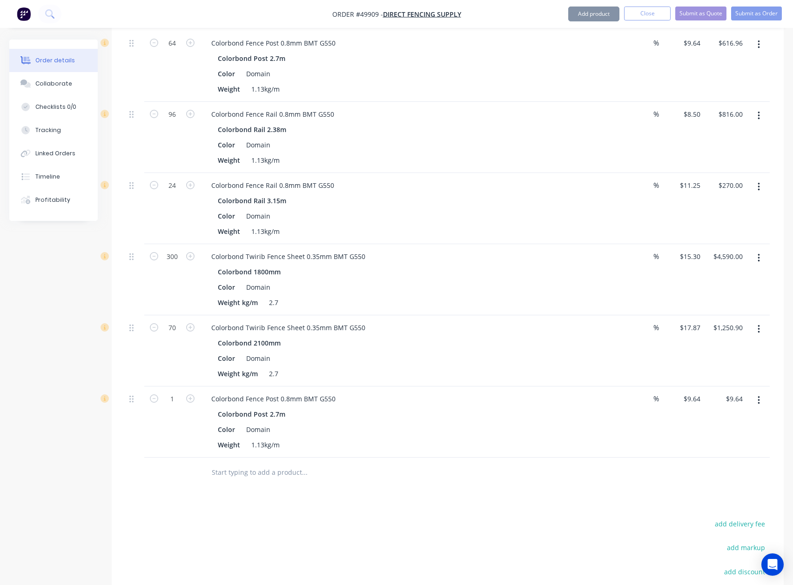
scroll to position [1430, 0]
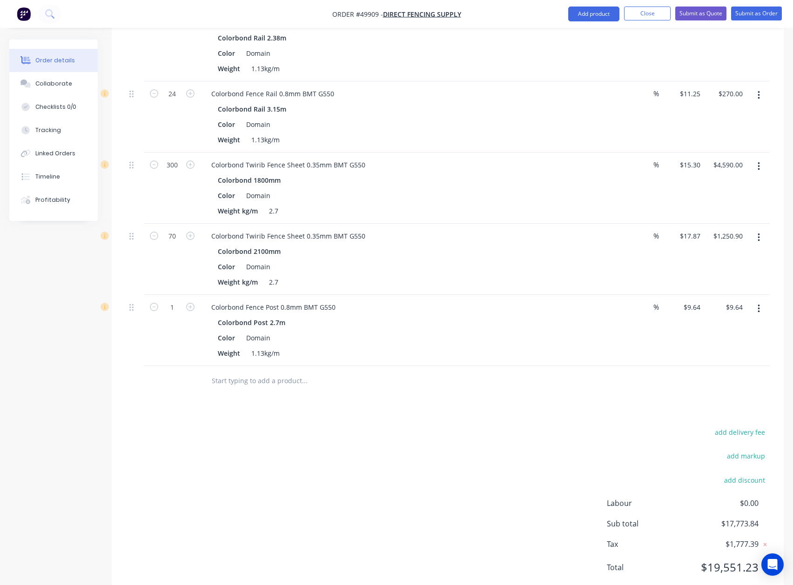
click at [594, 302] on button "button" at bounding box center [759, 309] width 22 height 17
click at [594, 330] on div "Edit" at bounding box center [726, 333] width 72 height 13
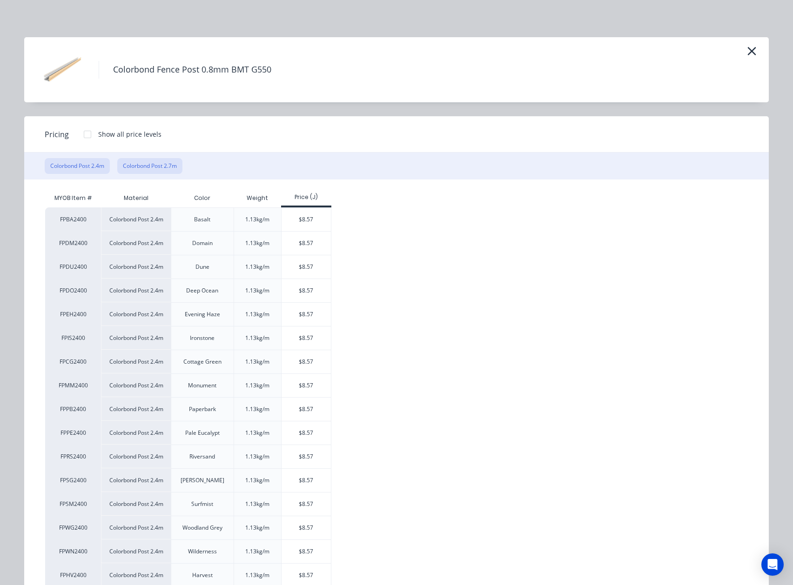
click at [135, 166] on button "Colorbond Post 2.7m" at bounding box center [149, 166] width 65 height 16
click at [312, 310] on div "$9.64" at bounding box center [307, 314] width 50 height 23
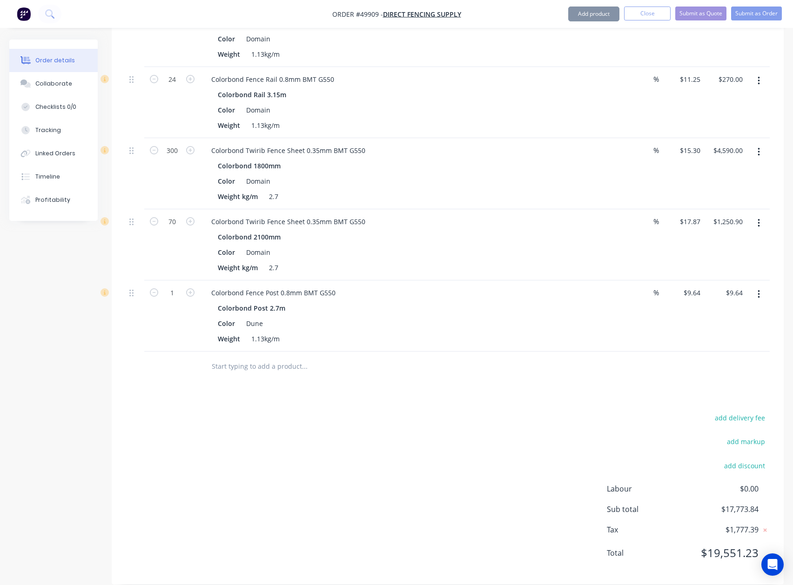
scroll to position [1448, 0]
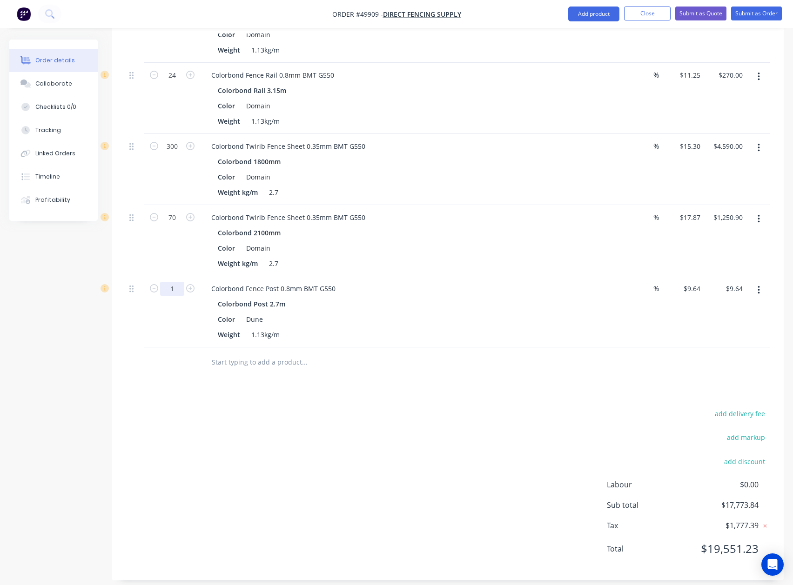
click at [181, 286] on input "1" at bounding box center [172, 289] width 24 height 14
type input "70"
type input "$674.80"
click at [499, 356] on div at bounding box center [368, 362] width 328 height 19
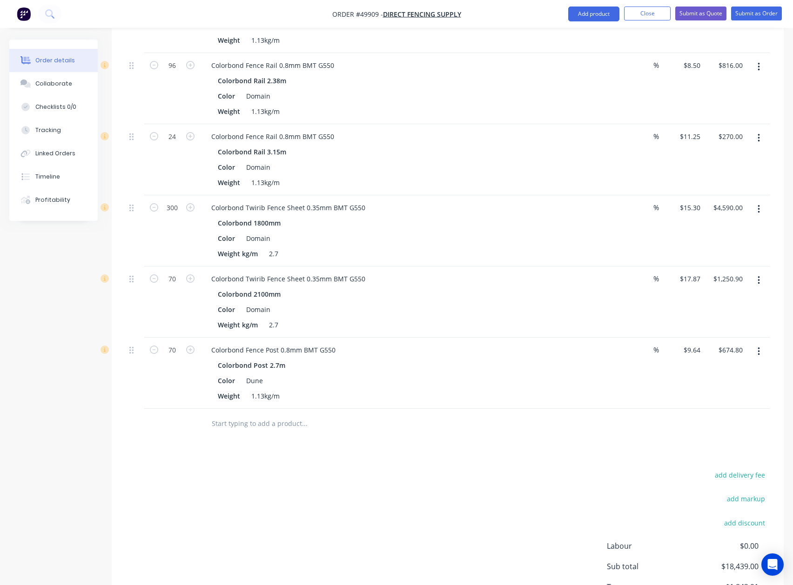
scroll to position [1387, 0]
click at [594, 134] on icon "button" at bounding box center [758, 138] width 2 height 8
click at [594, 175] on div "Duplicate" at bounding box center [726, 181] width 72 height 13
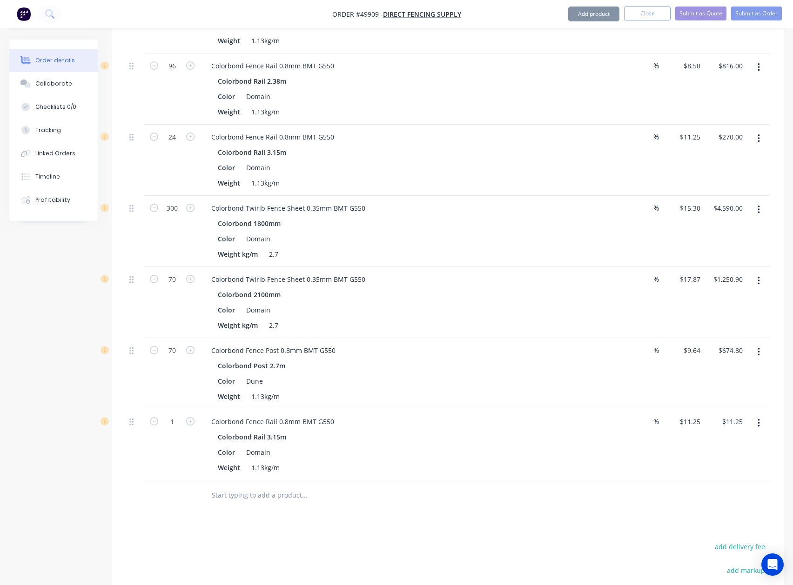
click at [594, 418] on icon "button" at bounding box center [758, 423] width 2 height 10
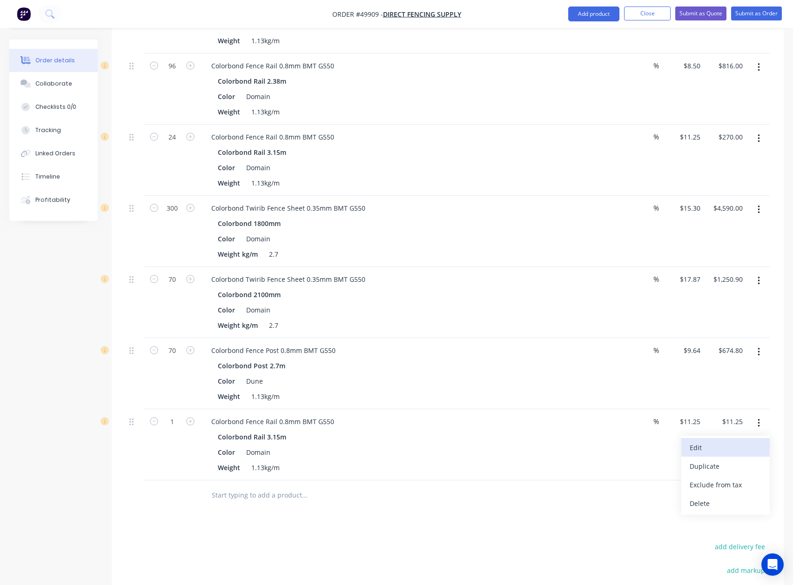
click at [594, 441] on div "Edit" at bounding box center [726, 447] width 72 height 13
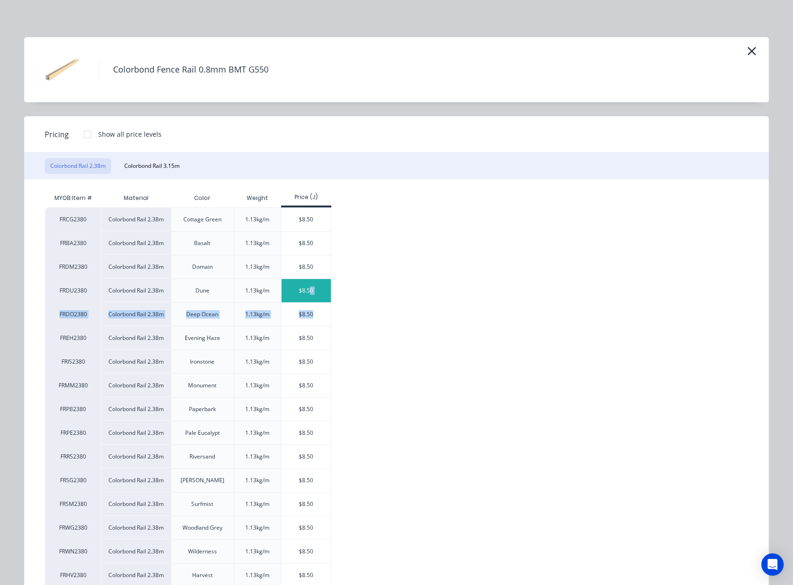
drag, startPoint x: 307, startPoint y: 308, endPoint x: 306, endPoint y: 296, distance: 11.7
click at [306, 296] on div "FRCG2380 Colorbond Rail 2.38m Cottage Green 1.13kg/m $8.50 FRBA2380 Colorbond R…" at bounding box center [389, 433] width 689 height 451
click at [306, 296] on div "$8.50" at bounding box center [307, 290] width 50 height 23
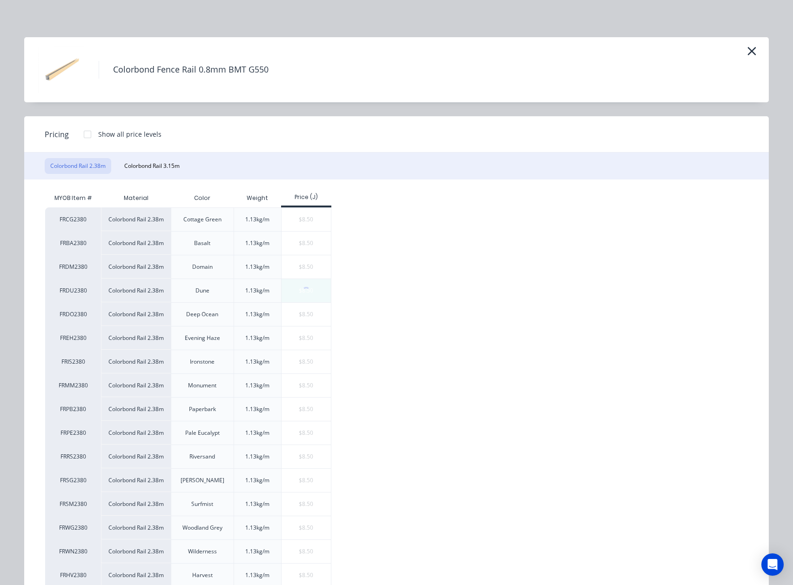
type input "$8.50"
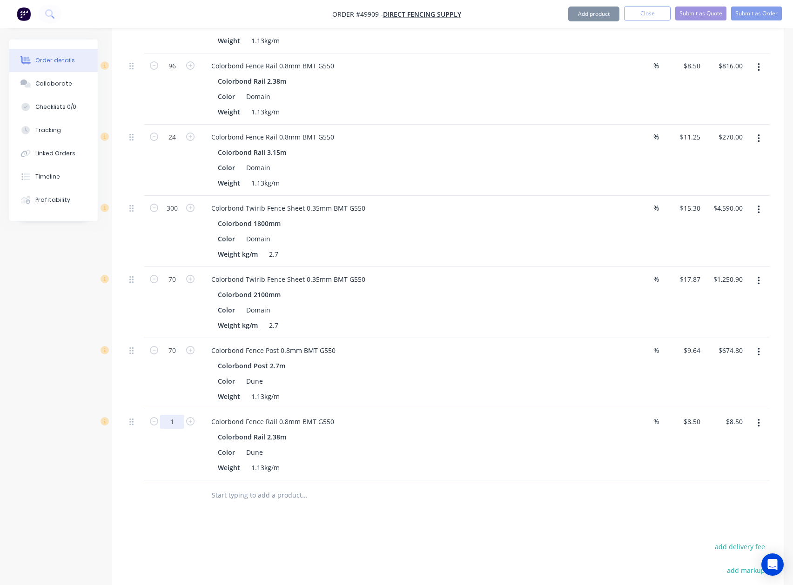
click at [175, 415] on input "1" at bounding box center [172, 422] width 24 height 14
type input "80"
type input "$680.00"
drag, startPoint x: 409, startPoint y: 430, endPoint x: 739, endPoint y: 404, distance: 331.4
click at [414, 430] on div "Colorbond Rail 2.38m" at bounding box center [409, 436] width 383 height 13
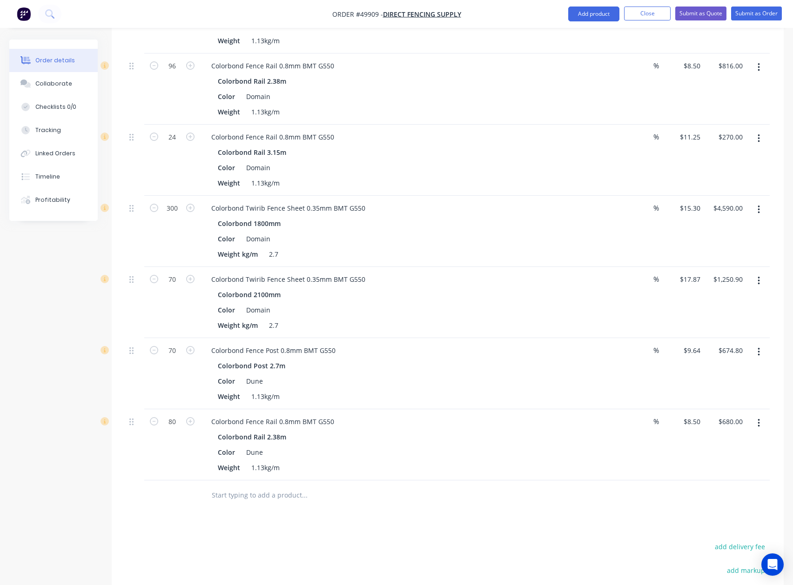
click at [594, 422] on button "button" at bounding box center [759, 423] width 22 height 17
click at [594, 462] on div "Duplicate" at bounding box center [726, 466] width 72 height 13
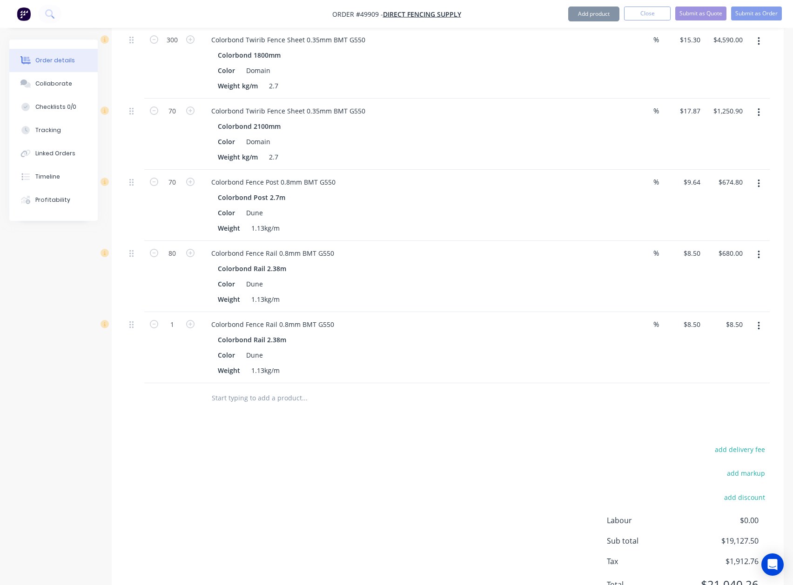
scroll to position [1573, 0]
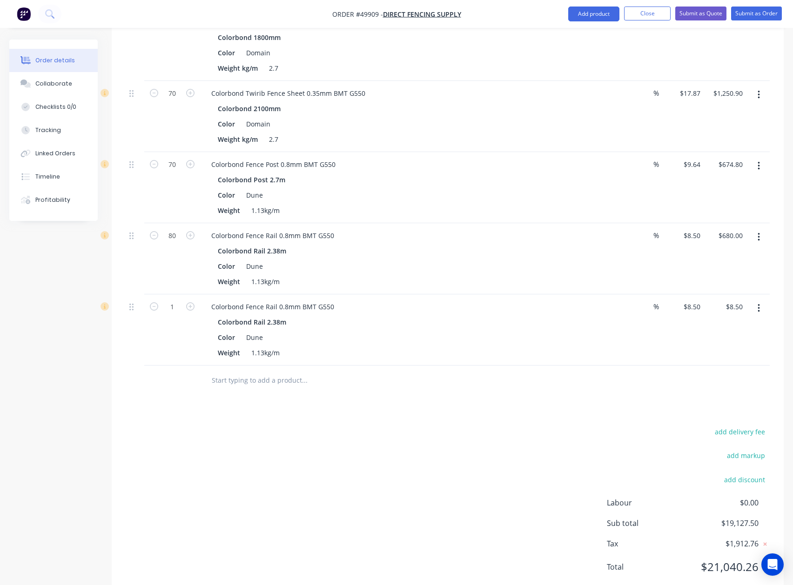
click at [594, 305] on button "button" at bounding box center [759, 308] width 22 height 17
click at [594, 326] on div "Edit" at bounding box center [726, 332] width 72 height 13
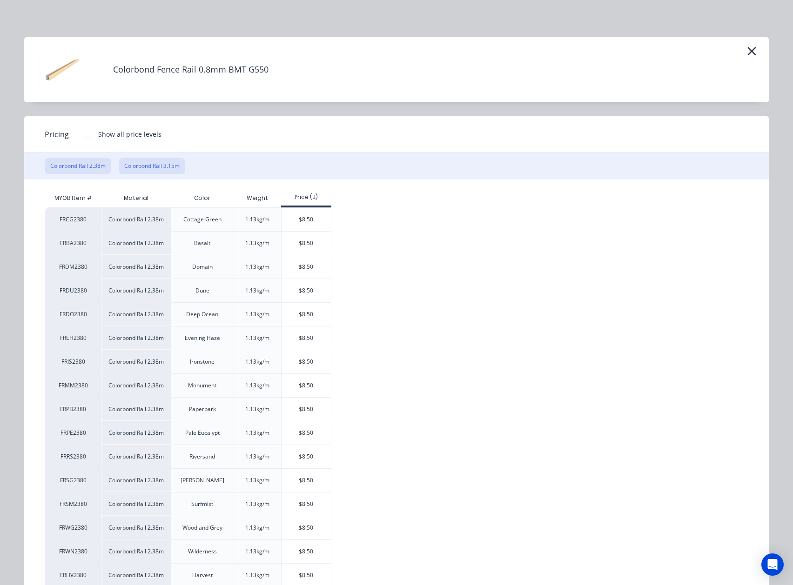
click at [129, 165] on button "Colorbond Rail 3.15m" at bounding box center [152, 166] width 67 height 16
click at [306, 387] on div "$11.25" at bounding box center [307, 385] width 50 height 23
type input "$11.25"
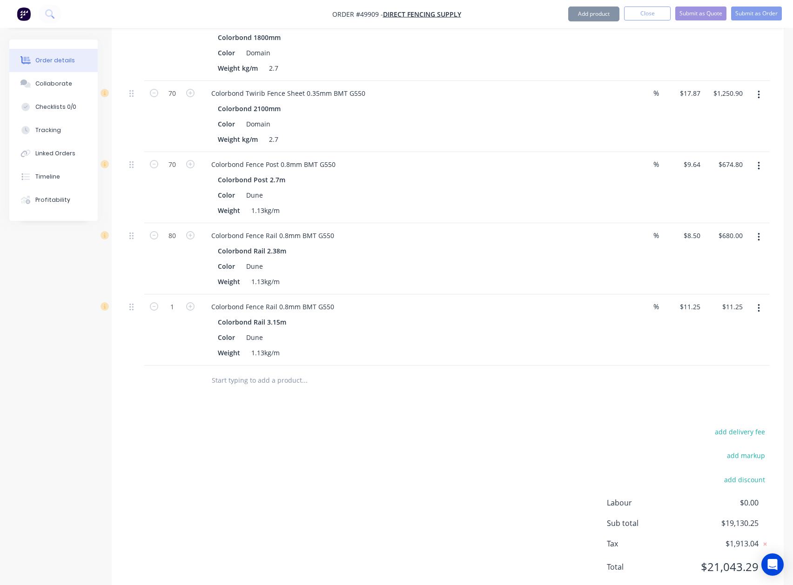
click at [185, 302] on button "button" at bounding box center [190, 306] width 12 height 10
type input "2"
type input "$22.50"
click at [183, 302] on input "2" at bounding box center [172, 307] width 24 height 14
type input "8"
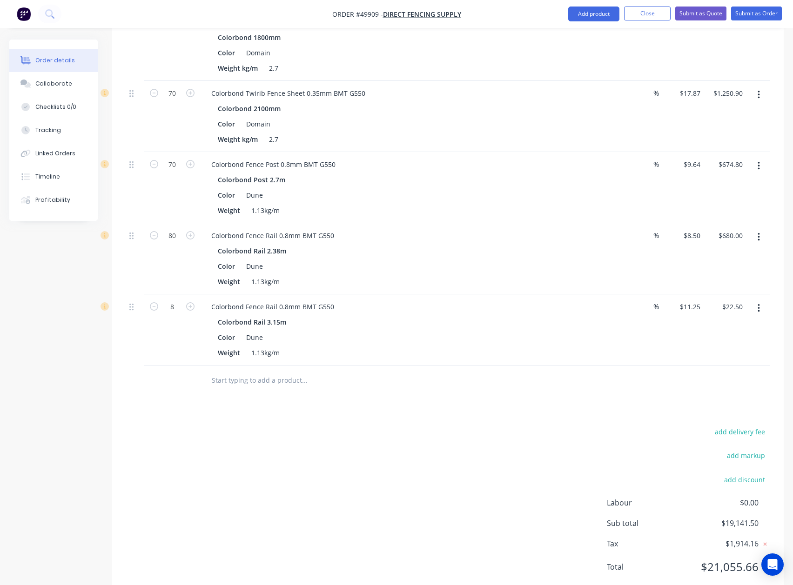
type input "$90.00"
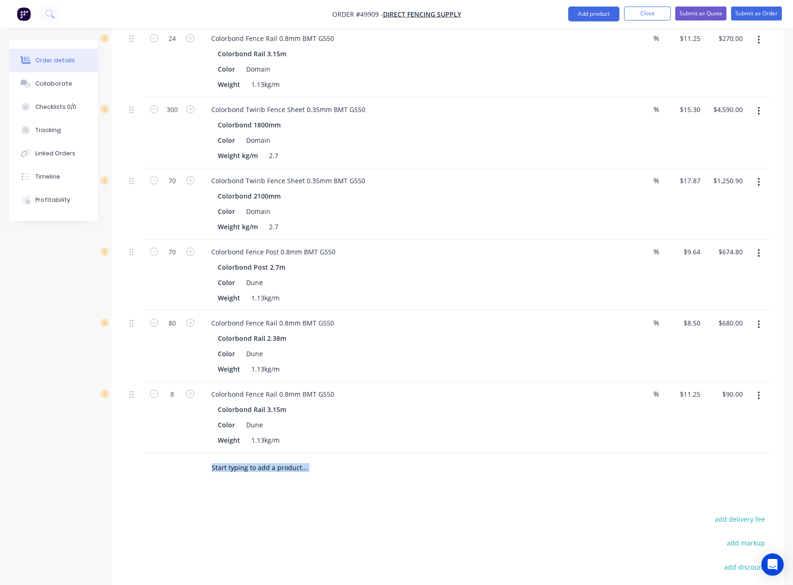
scroll to position [1448, 0]
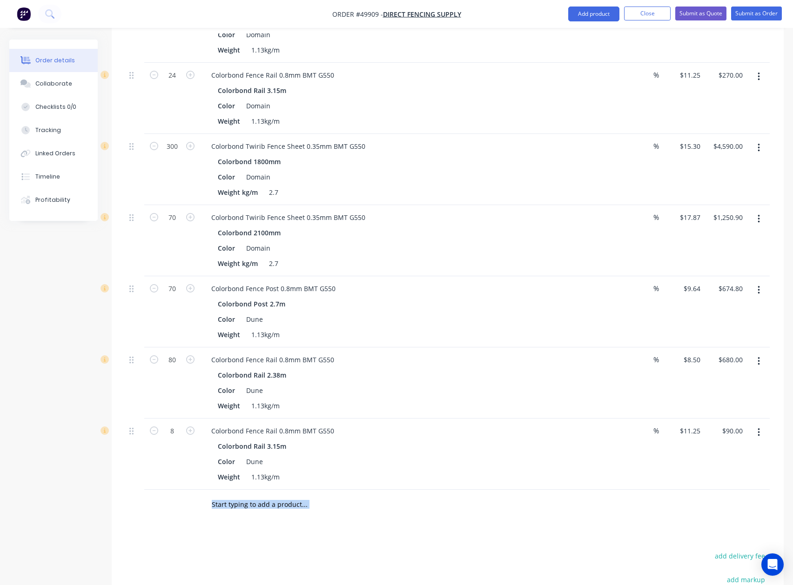
click at [594, 140] on button "button" at bounding box center [759, 148] width 22 height 17
click at [594, 184] on div "Duplicate" at bounding box center [726, 190] width 72 height 13
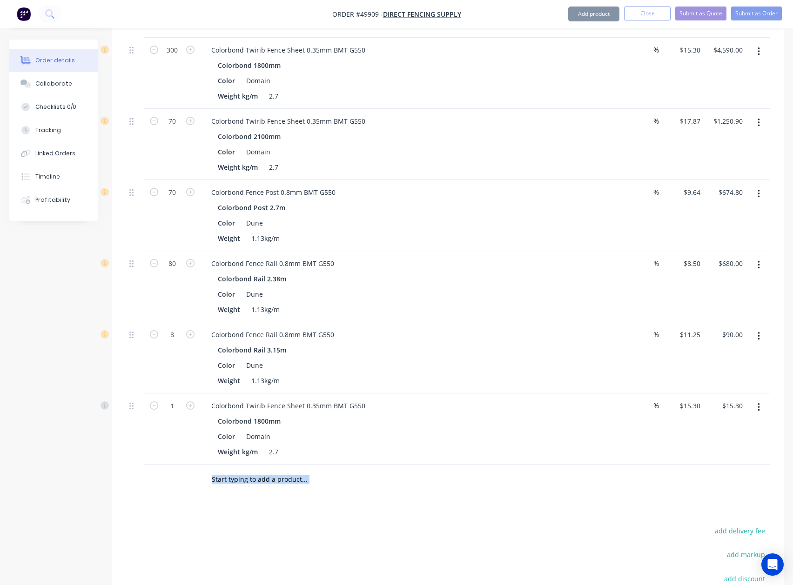
scroll to position [1662, 0]
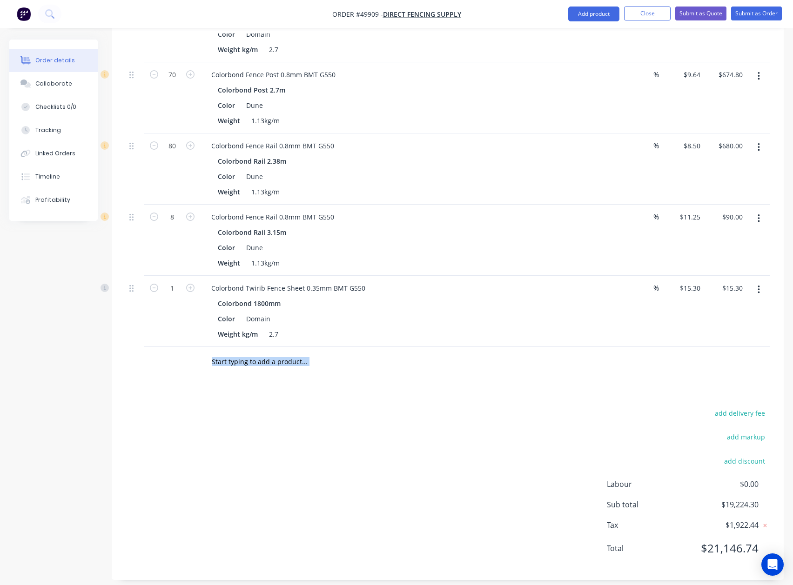
click at [594, 286] on button "button" at bounding box center [759, 290] width 22 height 17
click at [594, 308] on div "Edit" at bounding box center [726, 314] width 72 height 13
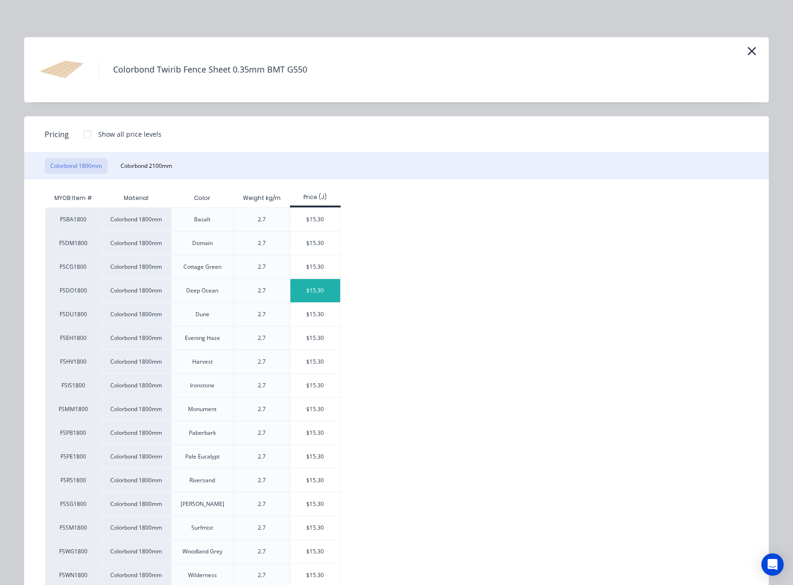
click at [314, 302] on div "$15.30" at bounding box center [315, 290] width 50 height 23
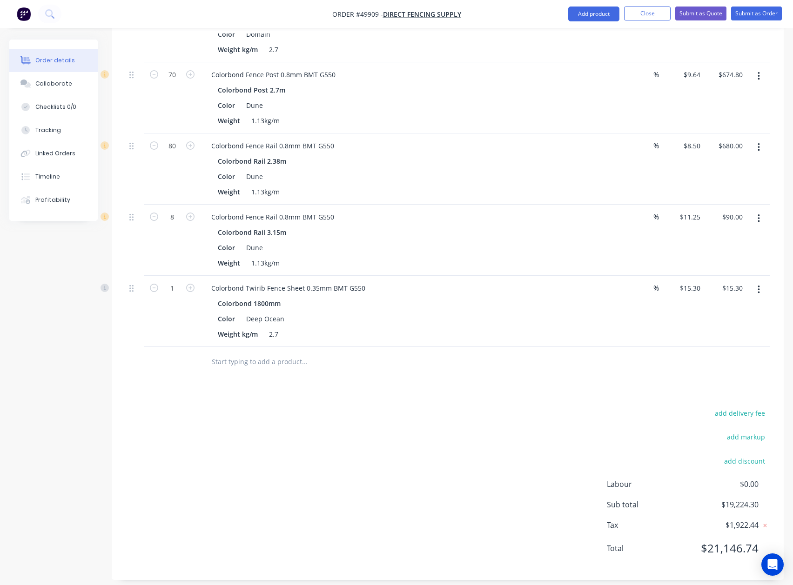
click at [594, 282] on button "button" at bounding box center [759, 290] width 22 height 17
click at [594, 308] on div "Edit" at bounding box center [726, 314] width 72 height 13
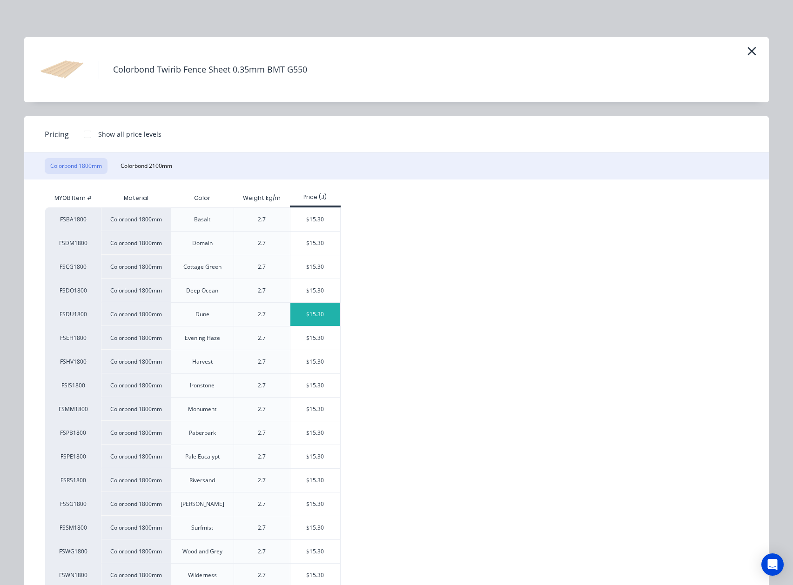
click at [305, 319] on div "$15.30" at bounding box center [315, 314] width 50 height 23
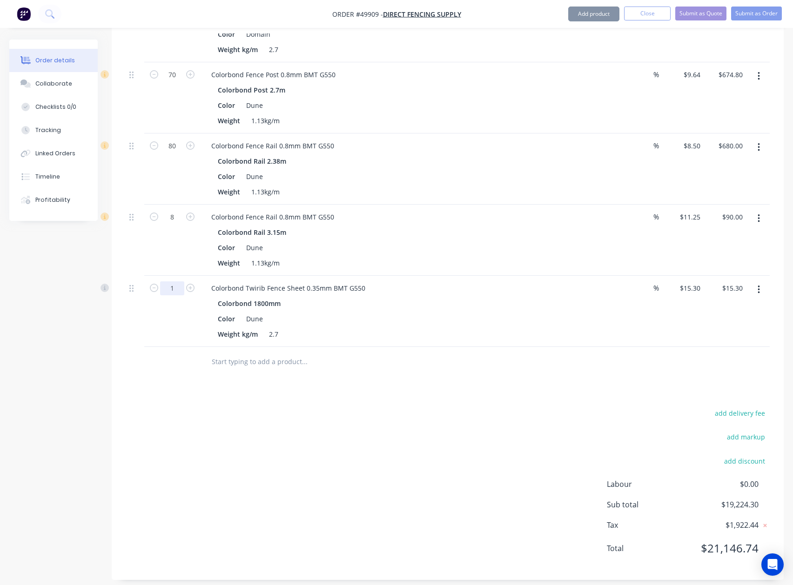
click at [181, 282] on input "1" at bounding box center [172, 289] width 24 height 14
type input "150"
type input "$2,295.00"
click at [594, 68] on button "button" at bounding box center [759, 76] width 22 height 17
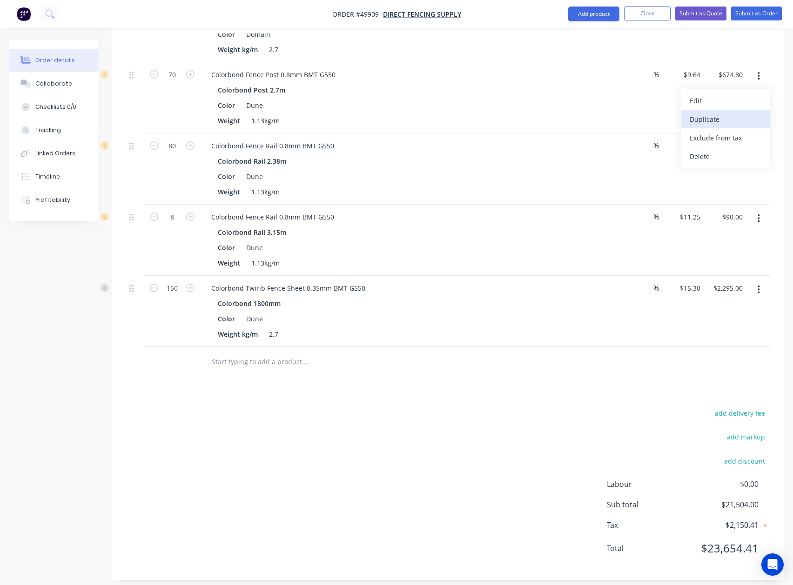
drag, startPoint x: 735, startPoint y: 103, endPoint x: 747, endPoint y: 272, distance: 168.8
click at [594, 113] on div "Duplicate" at bounding box center [726, 119] width 72 height 13
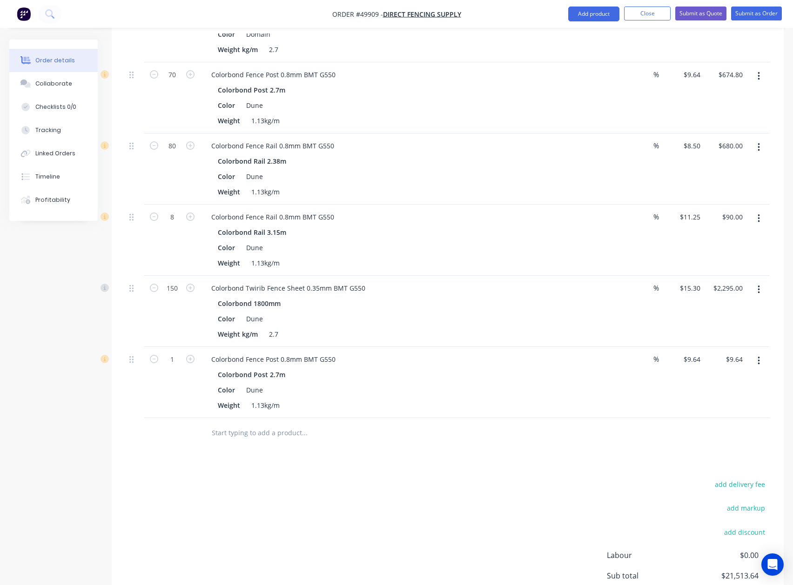
click at [594, 353] on button "button" at bounding box center [759, 361] width 22 height 17
click at [594, 379] on div "Edit" at bounding box center [726, 385] width 72 height 13
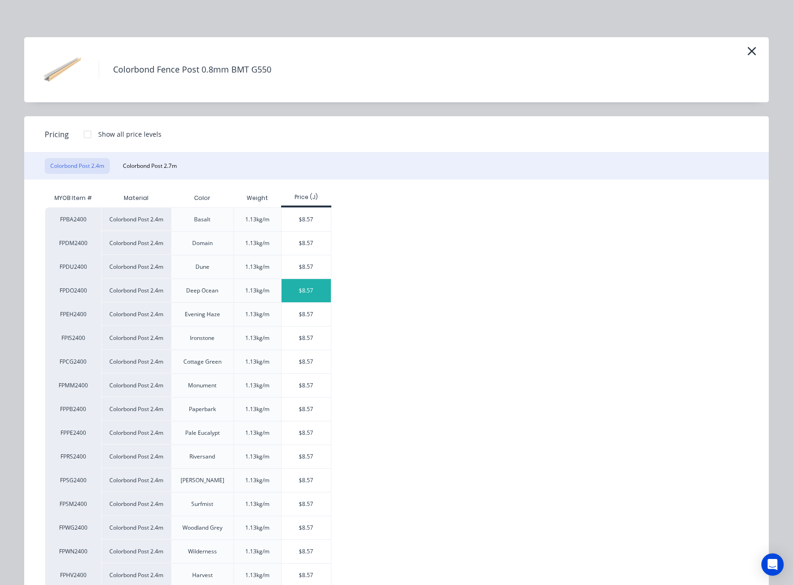
click at [303, 291] on div "$8.57" at bounding box center [307, 290] width 50 height 23
type input "$8.57"
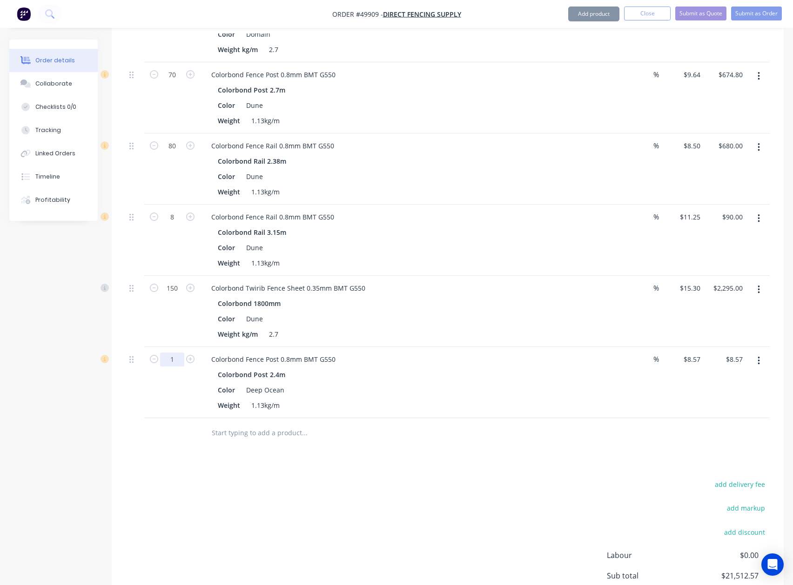
click at [174, 354] on input "1" at bounding box center [172, 360] width 24 height 14
click at [497, 406] on div "Colorbond Fence Post 0.8mm BMT G550 Colorbond Post 2.4m Color Deep Ocean Weight…" at bounding box center [409, 382] width 419 height 71
click at [594, 356] on icon "button" at bounding box center [758, 361] width 2 height 10
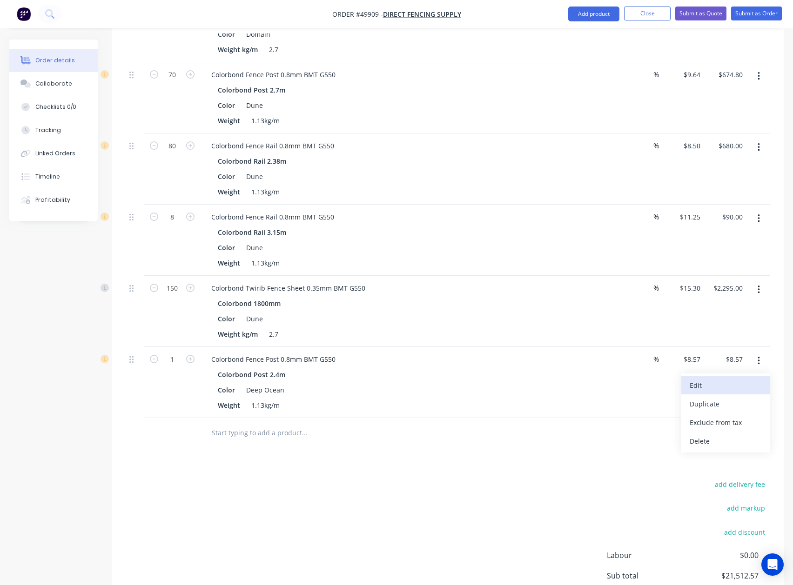
click at [594, 379] on div "Edit" at bounding box center [726, 385] width 72 height 13
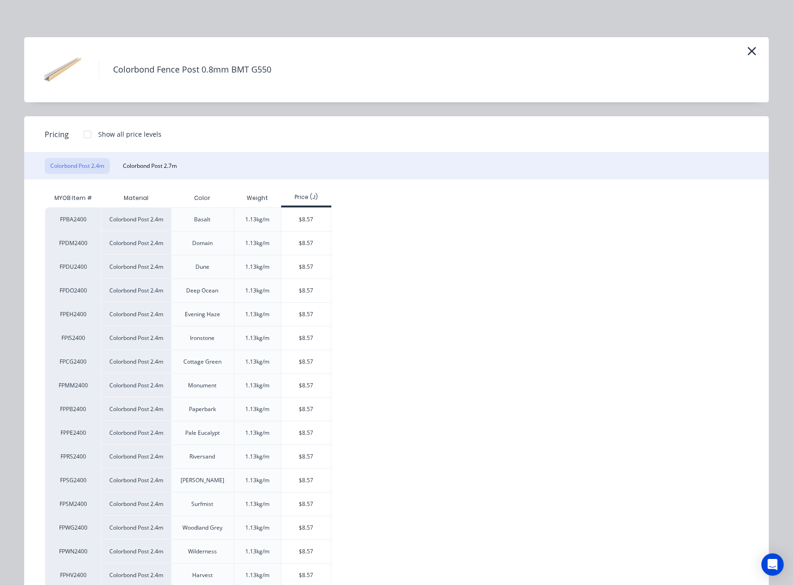
click at [161, 174] on div "Colorbond Post 2.4m Colorbond Post 2.7m" at bounding box center [396, 166] width 744 height 27
click at [303, 298] on div "$8.57" at bounding box center [307, 290] width 50 height 23
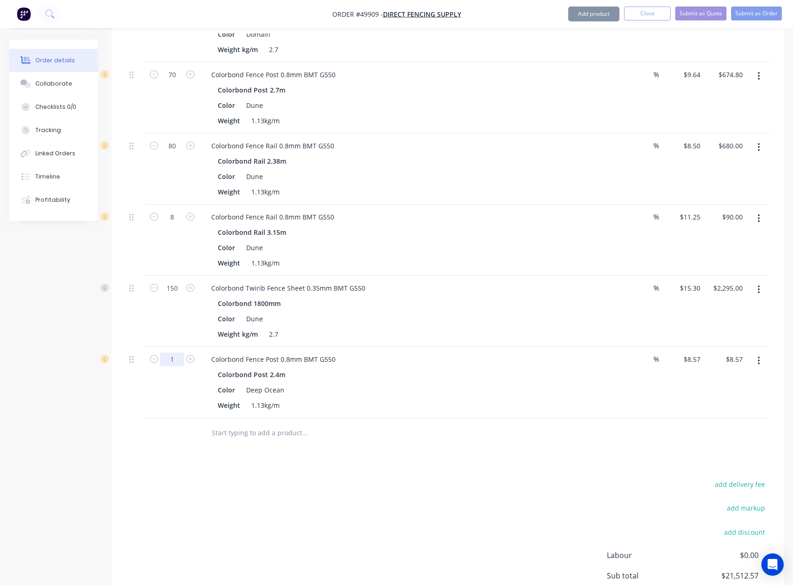
click at [181, 355] on input "1" at bounding box center [172, 360] width 24 height 14
type input "48"
type input "$411.36"
click at [563, 399] on div "Weight 1.13kg/m" at bounding box center [407, 405] width 387 height 13
click at [594, 356] on icon "button" at bounding box center [758, 361] width 2 height 10
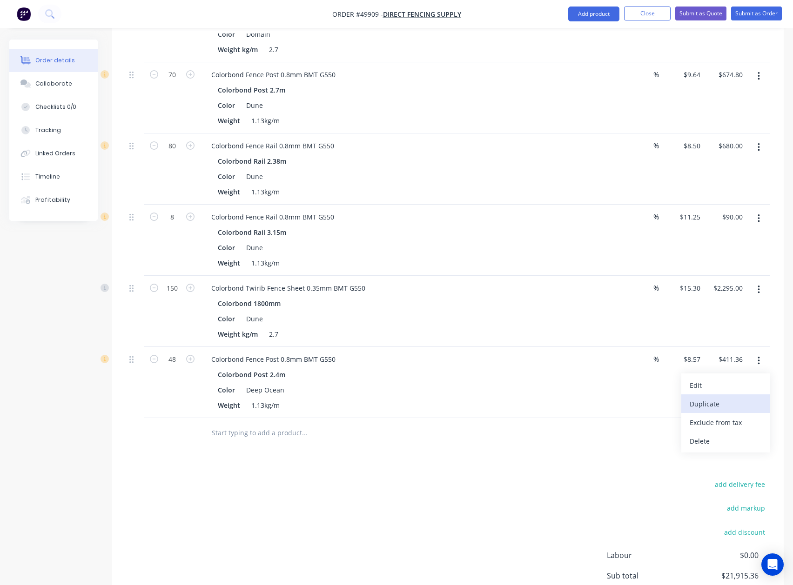
click at [594, 397] on div "Duplicate" at bounding box center [726, 403] width 72 height 13
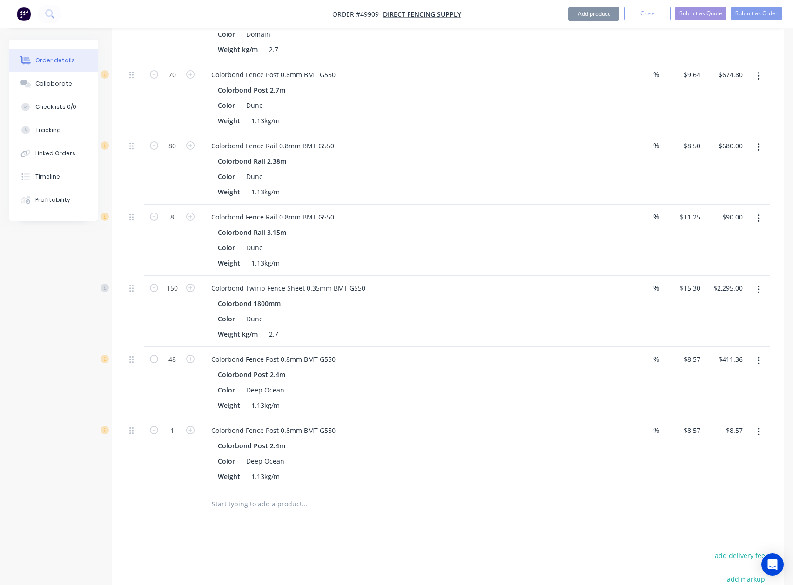
click at [594, 432] on div at bounding box center [757, 453] width 23 height 71
click at [594, 428] on button "button" at bounding box center [759, 432] width 22 height 17
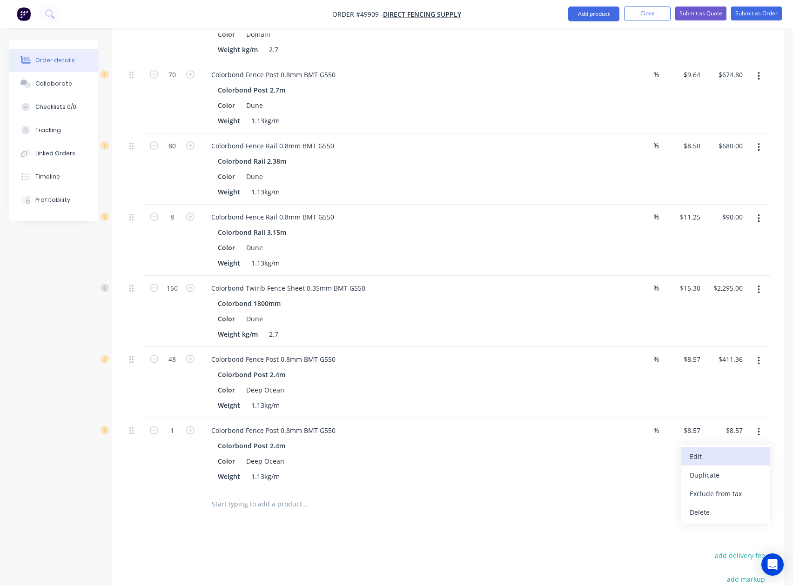
click at [594, 451] on div "Edit" at bounding box center [726, 456] width 72 height 13
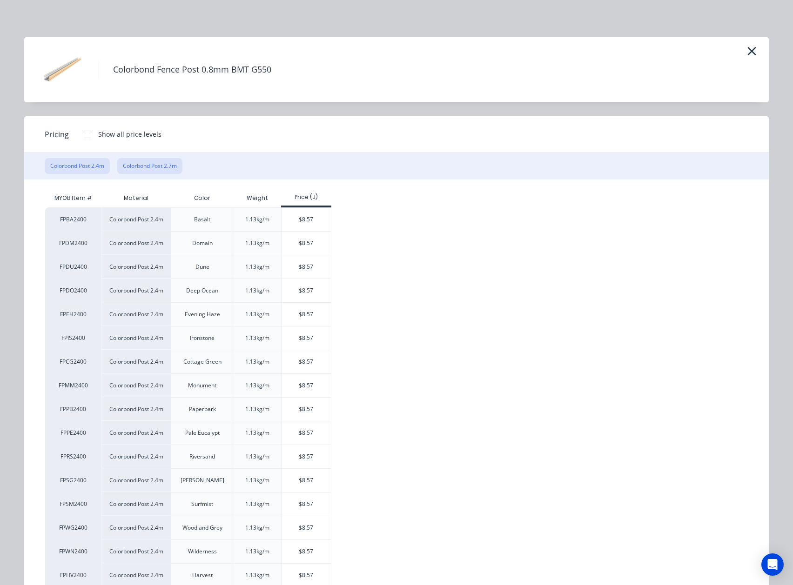
click at [163, 164] on button "Colorbond Post 2.7m" at bounding box center [149, 166] width 65 height 16
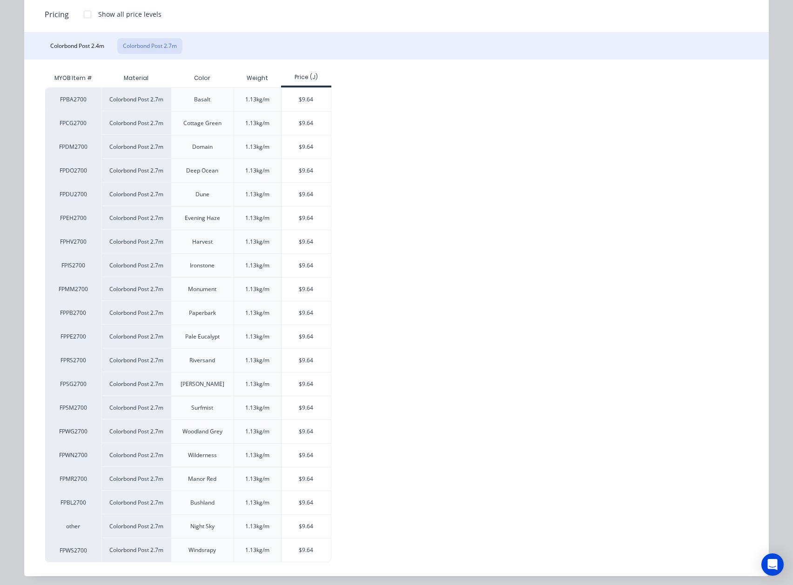
scroll to position [127, 0]
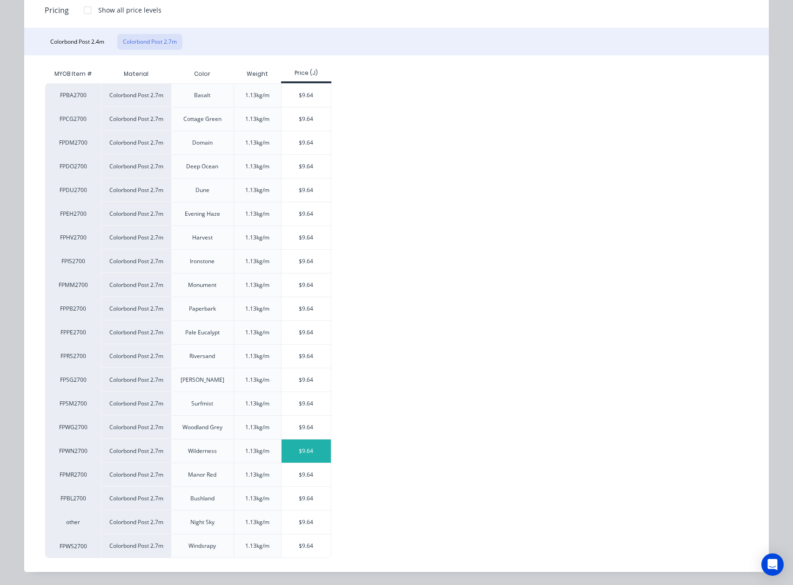
click at [303, 454] on div "$9.64" at bounding box center [307, 451] width 50 height 23
type input "$9.64"
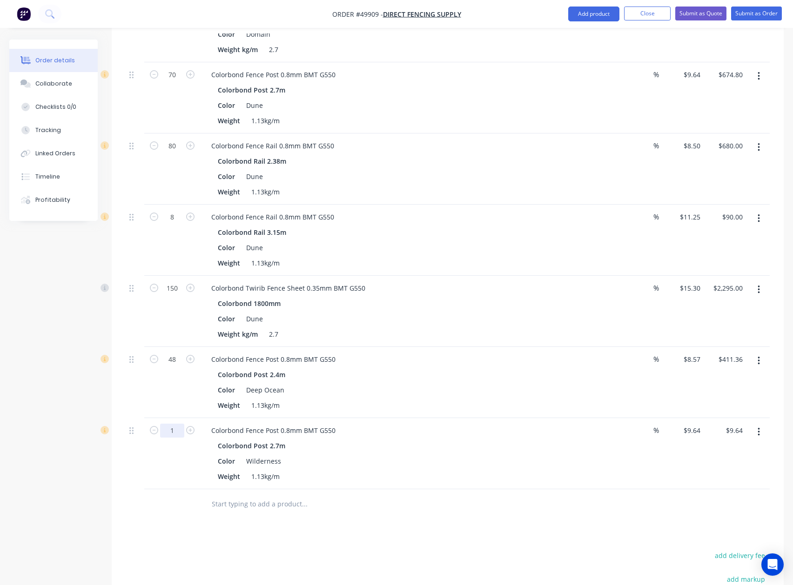
click at [179, 428] on input "1" at bounding box center [172, 431] width 24 height 14
type input "40"
type input "$385.60"
click at [153, 382] on div "48" at bounding box center [172, 382] width 56 height 71
click at [525, 373] on div "Colorbond Post 2.4m Color Deep Ocean Weight 1.13kg/m" at bounding box center [409, 390] width 411 height 44
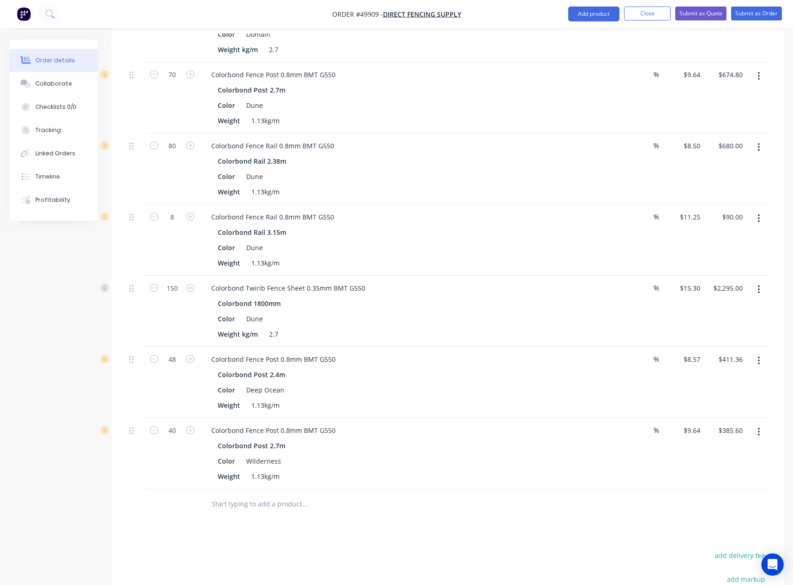
click at [594, 353] on button "button" at bounding box center [759, 361] width 22 height 17
click at [594, 379] on div "Edit" at bounding box center [726, 385] width 72 height 13
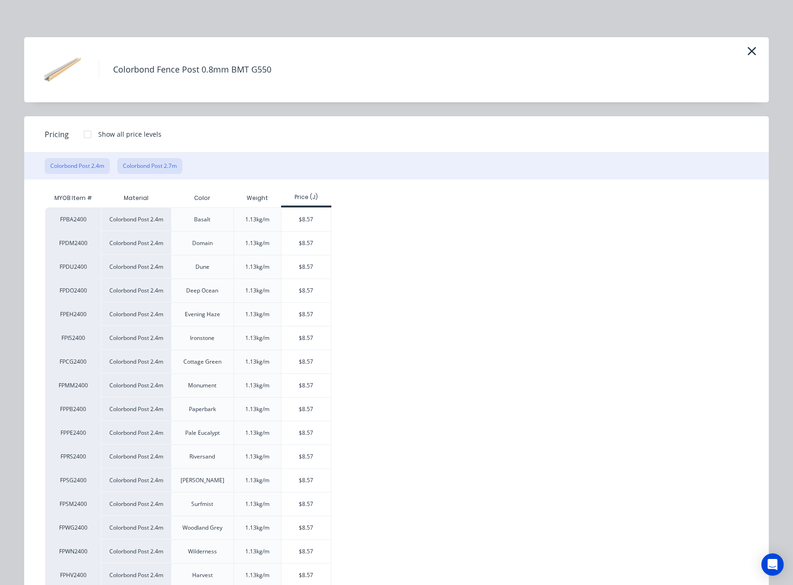
click at [176, 169] on button "Colorbond Post 2.7m" at bounding box center [149, 166] width 65 height 16
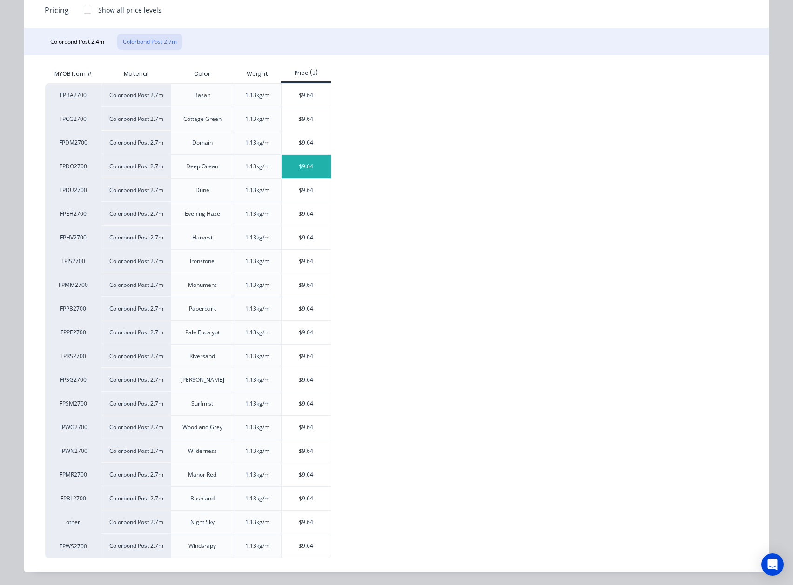
click at [303, 172] on div "$9.64" at bounding box center [307, 166] width 50 height 23
type input "$9.64"
type input "$462.72"
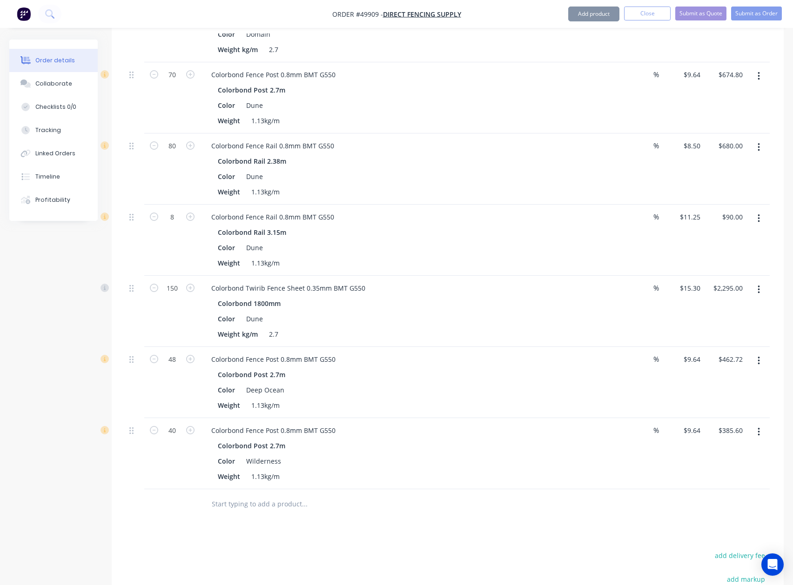
drag, startPoint x: 559, startPoint y: 491, endPoint x: 599, endPoint y: 459, distance: 51.6
click at [563, 489] on div at bounding box center [448, 504] width 644 height 30
click at [594, 424] on button "button" at bounding box center [759, 432] width 22 height 17
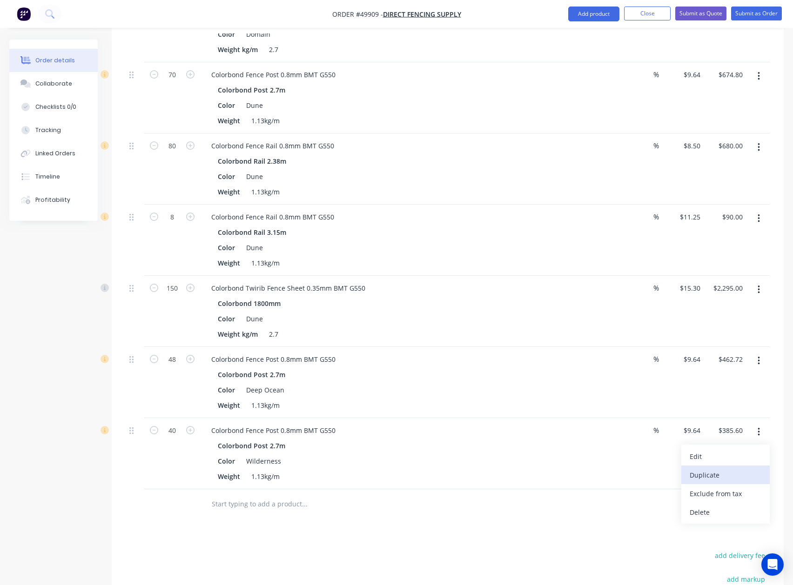
click at [594, 469] on div "Duplicate" at bounding box center [726, 475] width 72 height 13
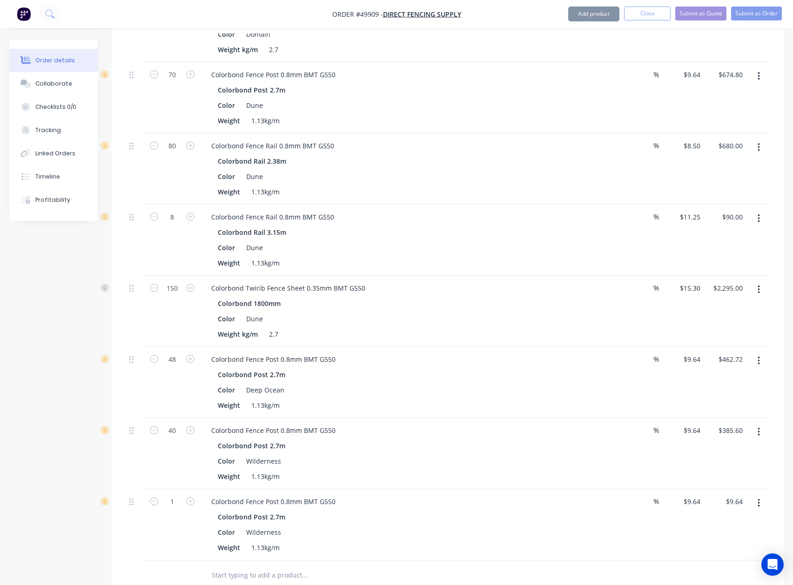
drag, startPoint x: 754, startPoint y: 490, endPoint x: 755, endPoint y: 498, distance: 8.0
click at [594, 495] on button "button" at bounding box center [759, 503] width 22 height 17
click at [594, 518] on button "Edit" at bounding box center [725, 527] width 88 height 19
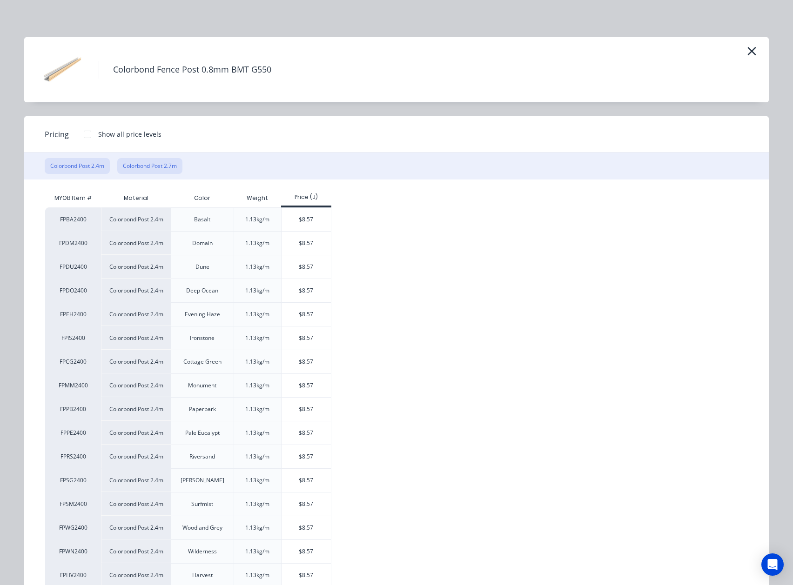
click at [165, 172] on button "Colorbond Post 2.7m" at bounding box center [149, 166] width 65 height 16
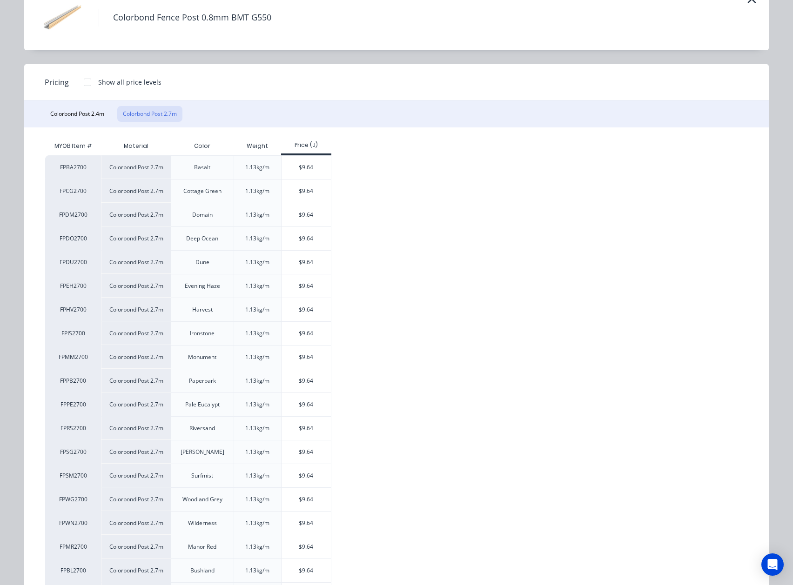
scroll to position [127, 0]
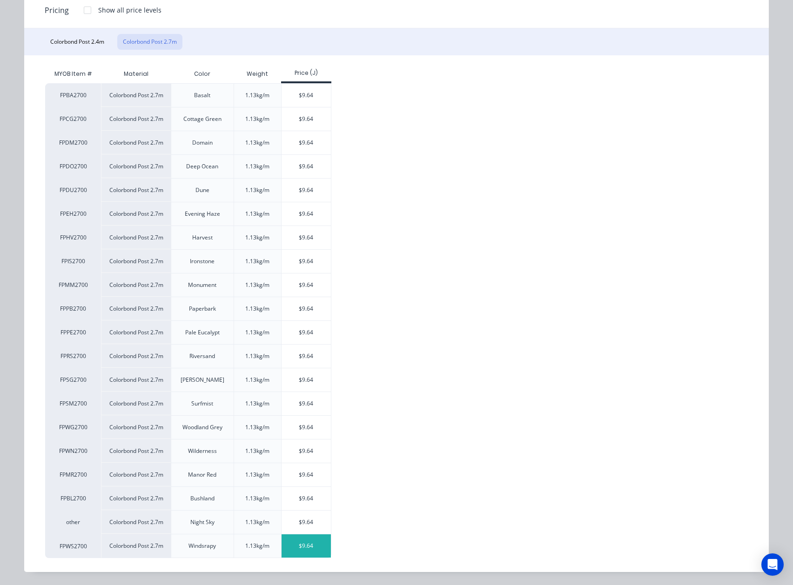
click at [303, 547] on div "$9.64" at bounding box center [307, 546] width 50 height 23
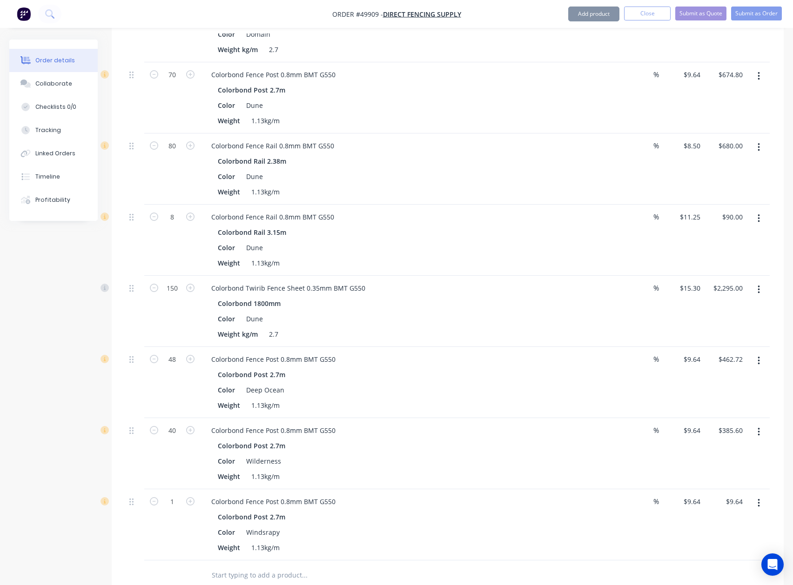
click at [168, 489] on div "1" at bounding box center [172, 524] width 56 height 71
click at [174, 497] on input "1" at bounding box center [172, 502] width 24 height 14
type input "40"
type input "$385.60"
click at [330, 489] on div "Colorbond Fence Post 0.8mm BMT G550 Colorbond Post 2.7m Color Windsrapy Weight …" at bounding box center [409, 524] width 419 height 71
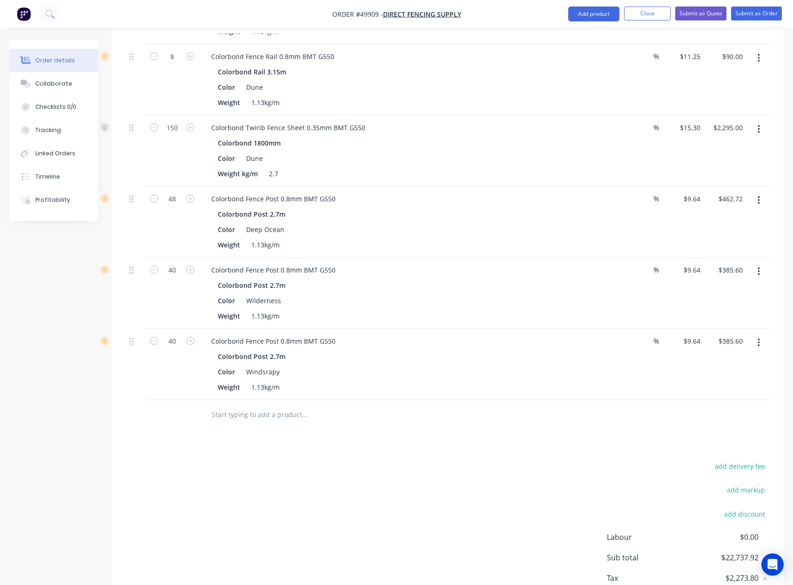
scroll to position [1849, 0]
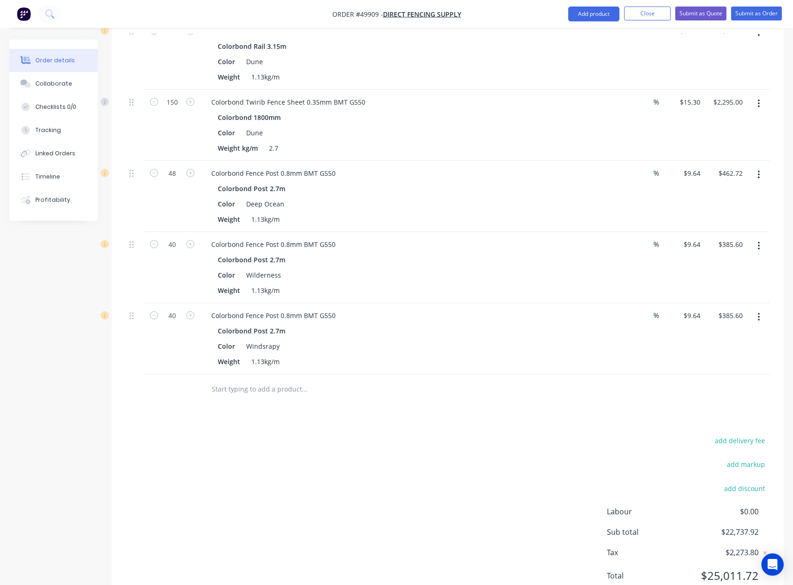
click at [594, 309] on button "button" at bounding box center [759, 317] width 22 height 17
click at [178, 238] on input "40" at bounding box center [172, 245] width 24 height 14
type input "64"
type input "$616.96"
click at [374, 284] on div "Weight 1.13kg/m" at bounding box center [407, 290] width 387 height 13
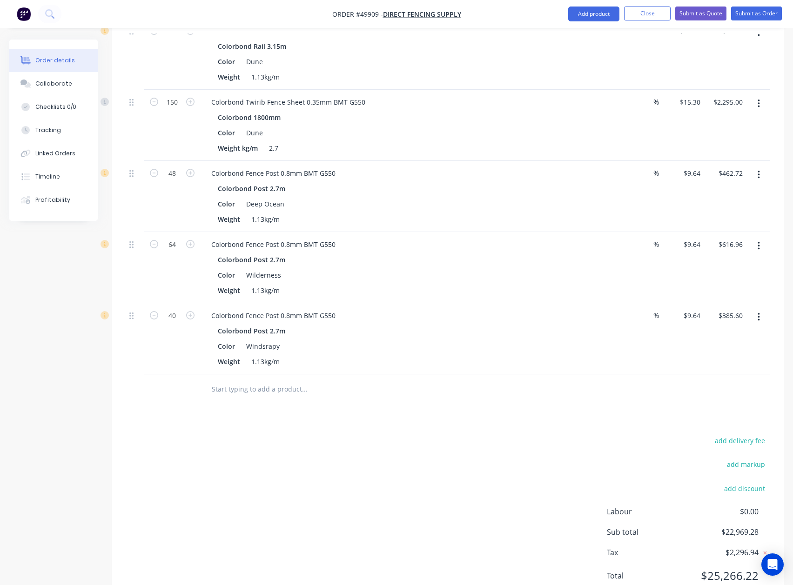
click at [594, 309] on button "button" at bounding box center [759, 317] width 22 height 17
click at [594, 354] on div "Duplicate" at bounding box center [726, 360] width 72 height 13
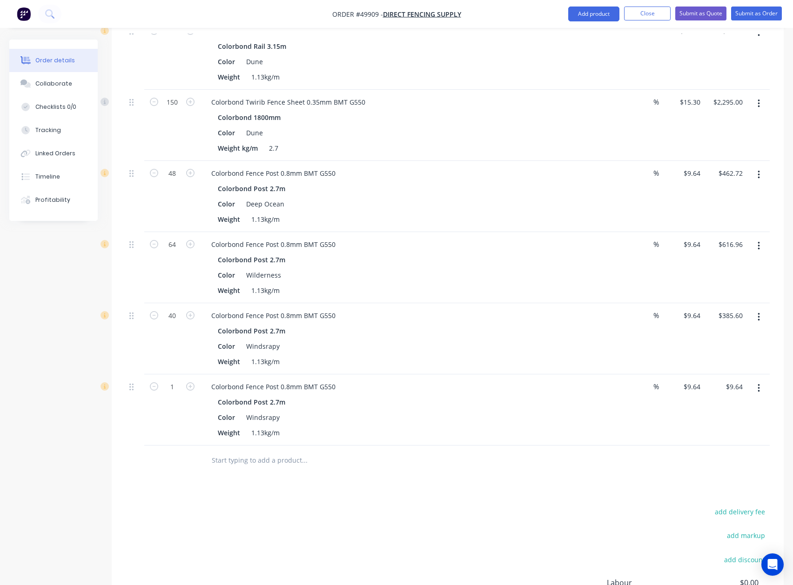
click at [594, 380] on button "button" at bounding box center [759, 388] width 22 height 17
click at [594, 406] on div "Edit" at bounding box center [726, 412] width 72 height 13
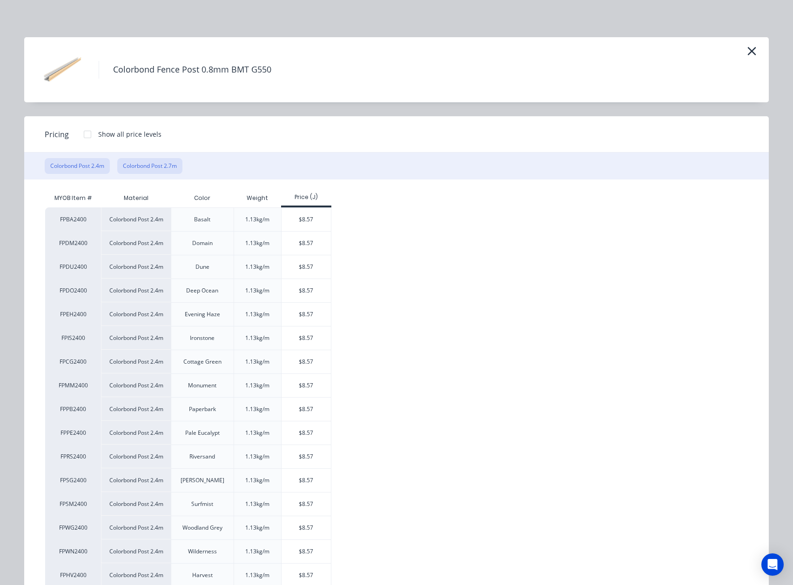
click at [164, 167] on button "Colorbond Post 2.7m" at bounding box center [149, 166] width 65 height 16
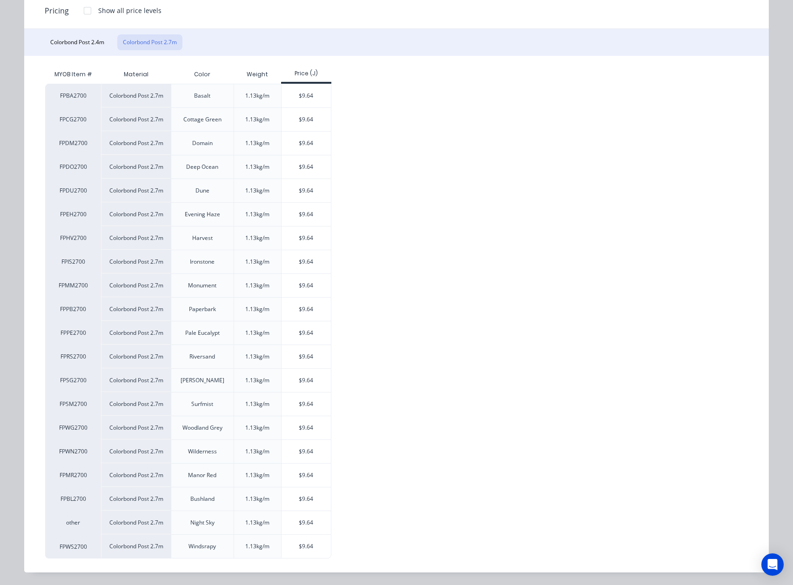
scroll to position [127, 0]
click at [302, 112] on div "$9.64" at bounding box center [307, 118] width 50 height 23
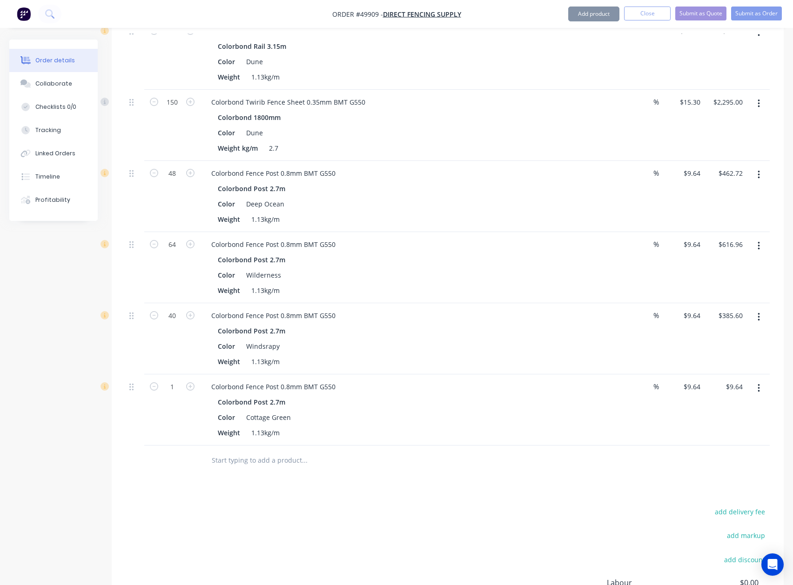
scroll to position [1948, 0]
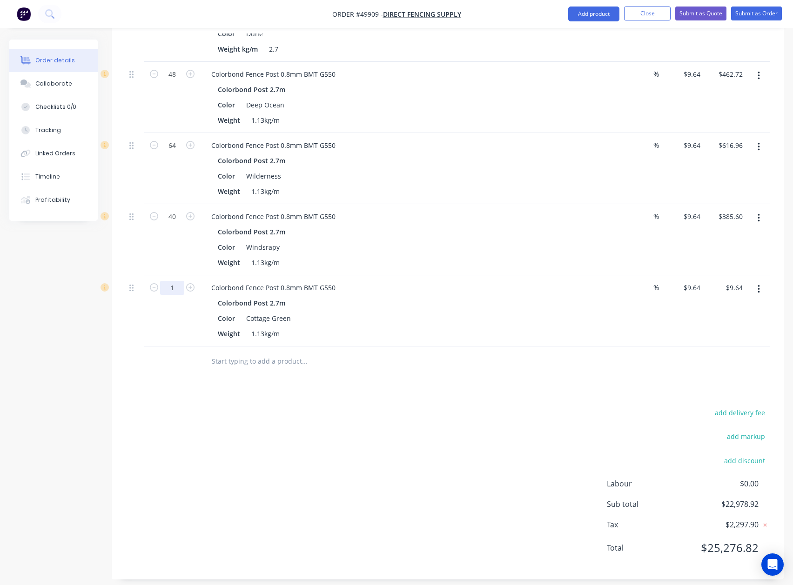
click at [174, 281] on input "1" at bounding box center [172, 288] width 24 height 14
type input "40"
type input "$385.60"
drag, startPoint x: 758, startPoint y: 279, endPoint x: 749, endPoint y: 292, distance: 16.0
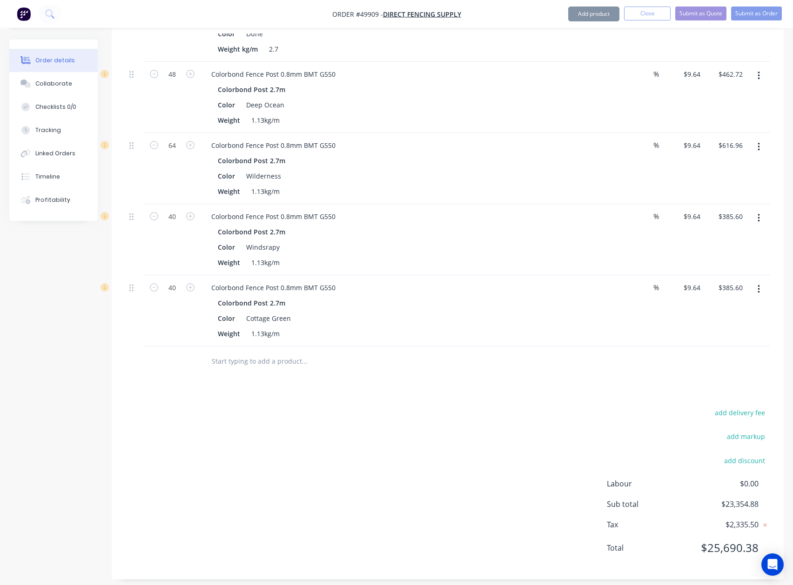
click at [594, 284] on icon "button" at bounding box center [758, 289] width 2 height 10
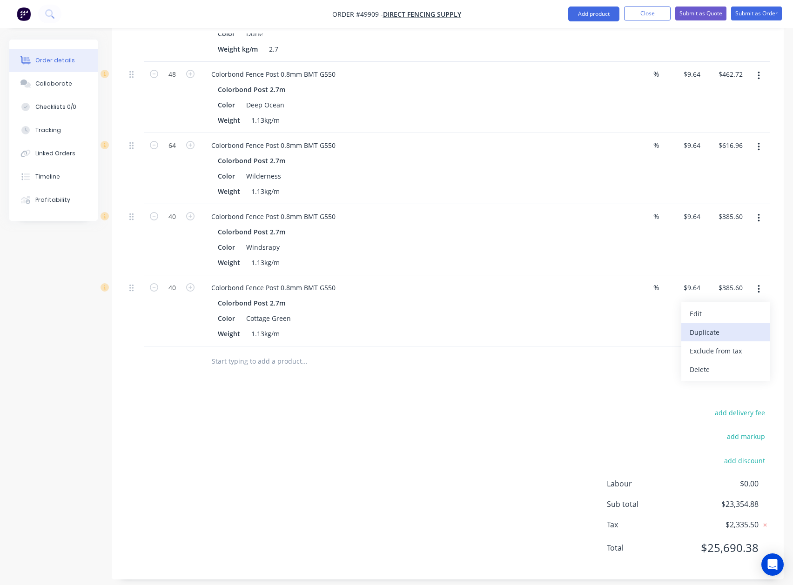
click at [594, 326] on div "Duplicate" at bounding box center [726, 332] width 72 height 13
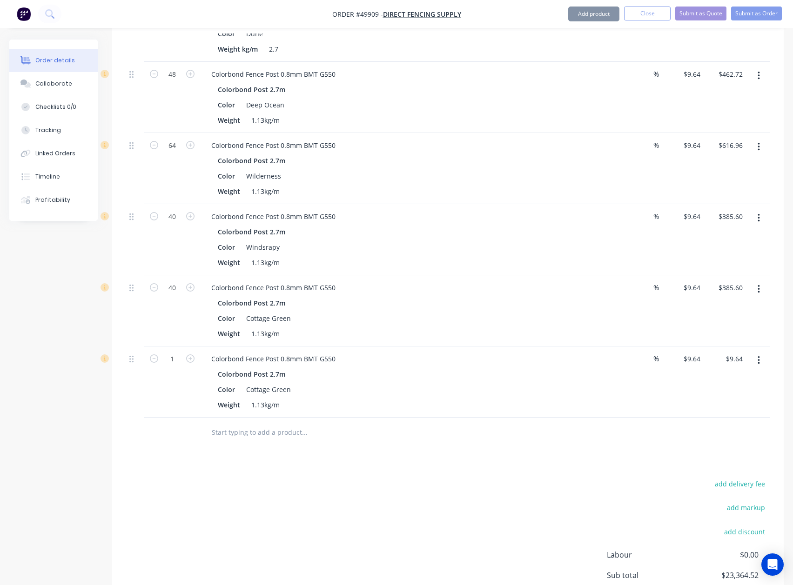
drag, startPoint x: 760, startPoint y: 359, endPoint x: 756, endPoint y: 362, distance: 4.8
click at [594, 359] on button "button" at bounding box center [759, 360] width 22 height 17
click at [594, 378] on div "Edit" at bounding box center [726, 384] width 72 height 13
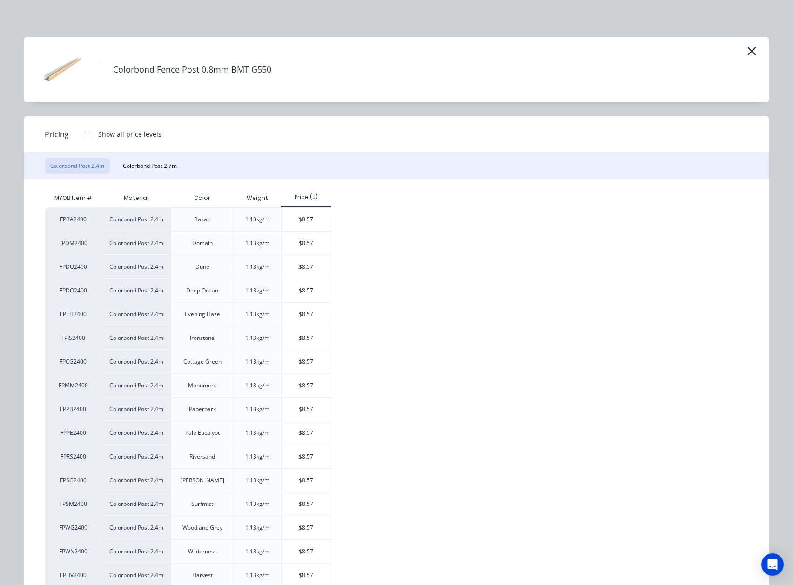
click at [594, 46] on div "Colorbond Fence Post 0.8mm BMT G550" at bounding box center [396, 69] width 744 height 65
click at [594, 52] on icon "button" at bounding box center [752, 51] width 10 height 13
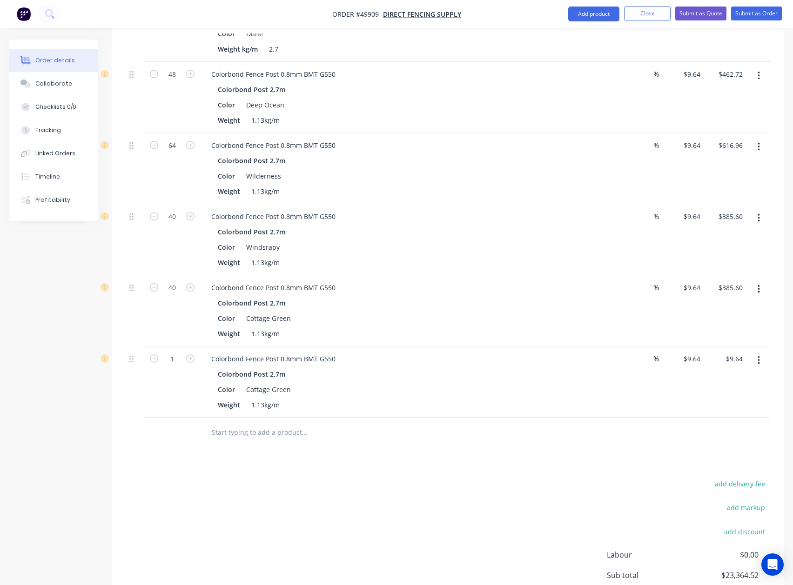
click at [594, 355] on button "button" at bounding box center [759, 360] width 22 height 17
click at [594, 434] on div "Delete" at bounding box center [726, 440] width 72 height 13
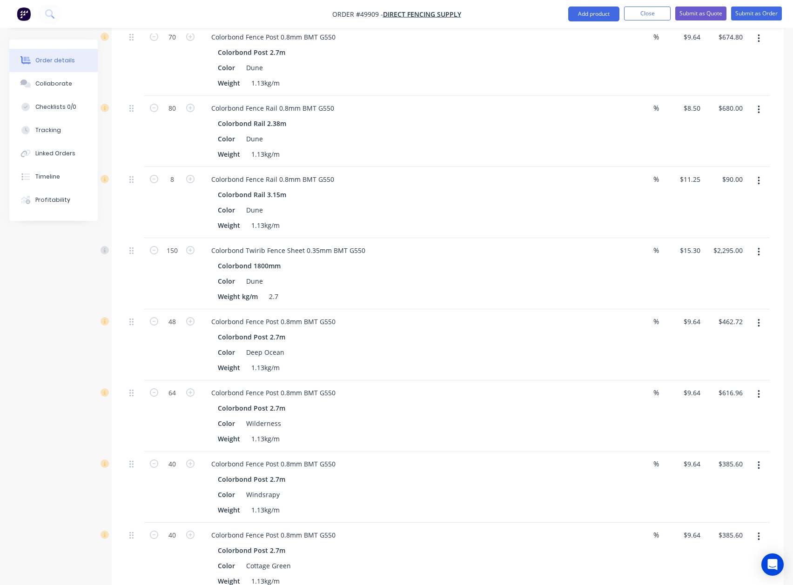
scroll to position [1700, 0]
click at [594, 174] on button "button" at bounding box center [759, 181] width 22 height 17
click at [594, 218] on div "Duplicate" at bounding box center [726, 224] width 72 height 13
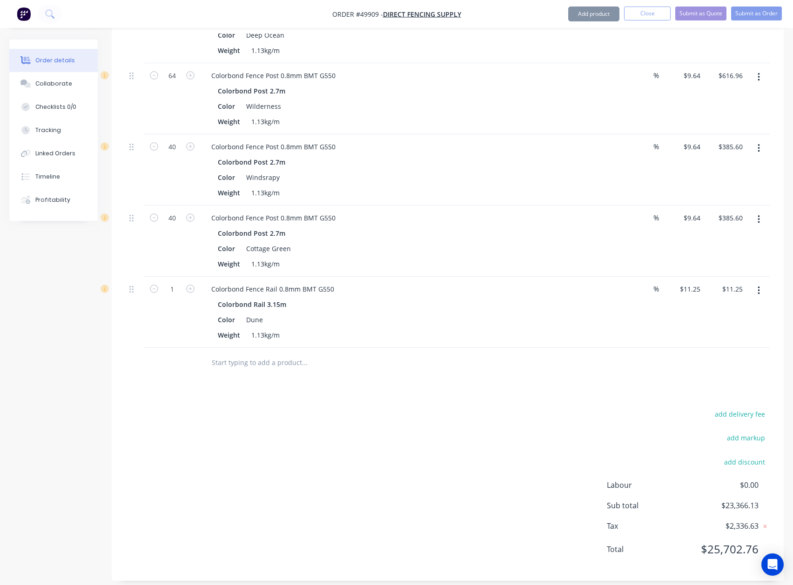
scroll to position [2019, 0]
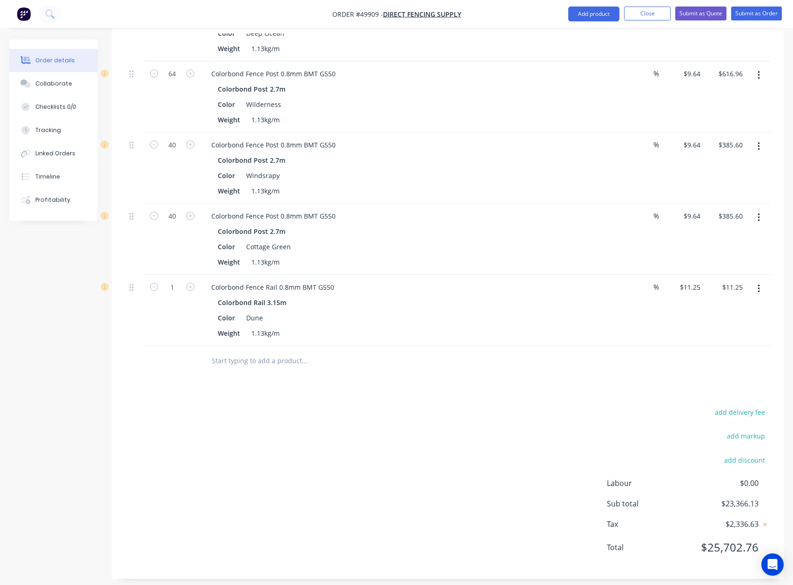
click at [594, 285] on icon "button" at bounding box center [758, 289] width 2 height 8
click at [594, 307] on div "Edit" at bounding box center [726, 313] width 72 height 13
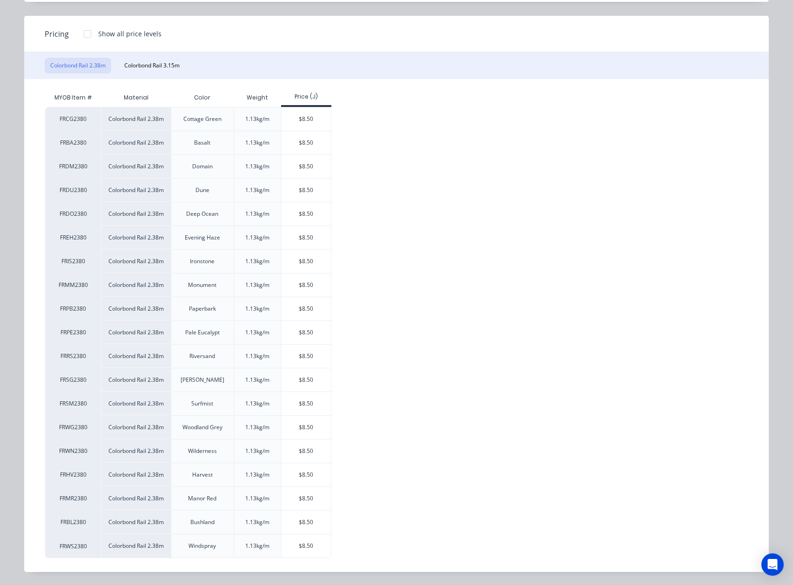
scroll to position [2033, 0]
click at [302, 237] on div "$8.50" at bounding box center [307, 237] width 50 height 23
type input "$8.50"
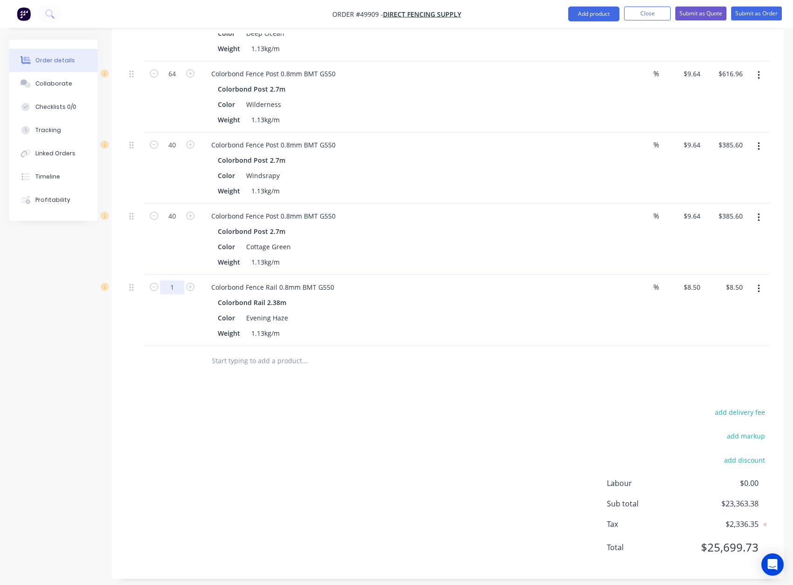
click at [175, 283] on input "1" at bounding box center [172, 288] width 24 height 14
type input "64"
type input "$544.00"
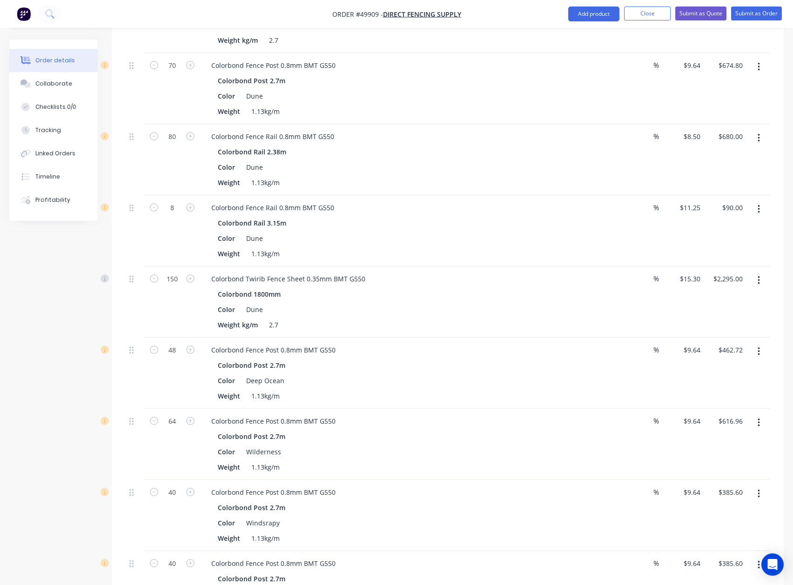
scroll to position [1585, 0]
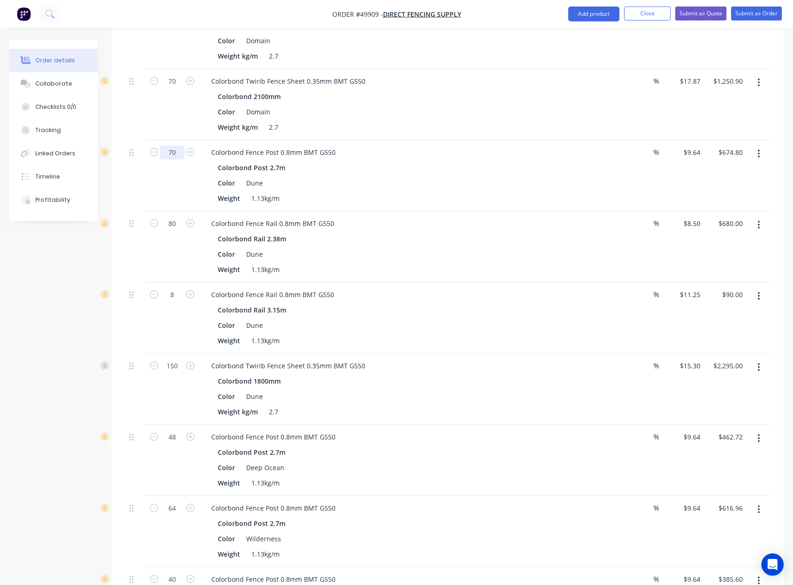
click at [175, 146] on input "70" at bounding box center [172, 153] width 24 height 14
type input "80"
type input "$771.20"
click at [405, 176] on div "Color Dune" at bounding box center [407, 182] width 387 height 13
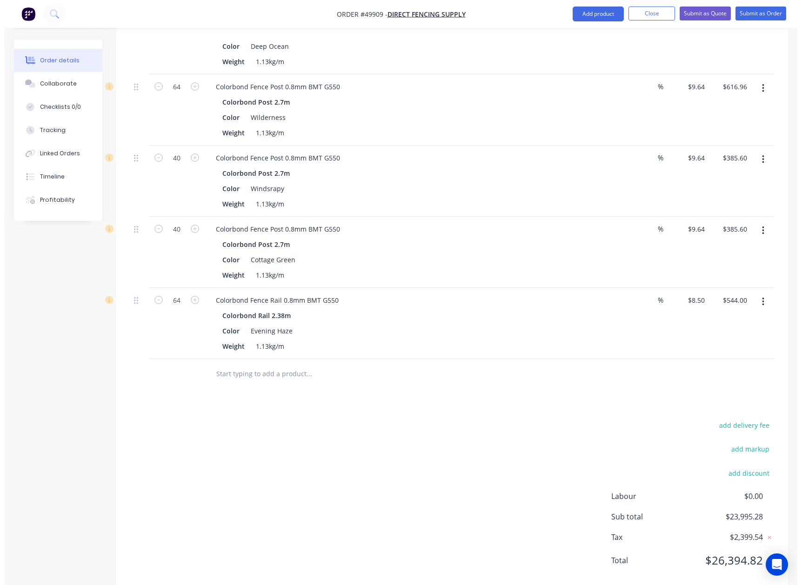
scroll to position [2019, 0]
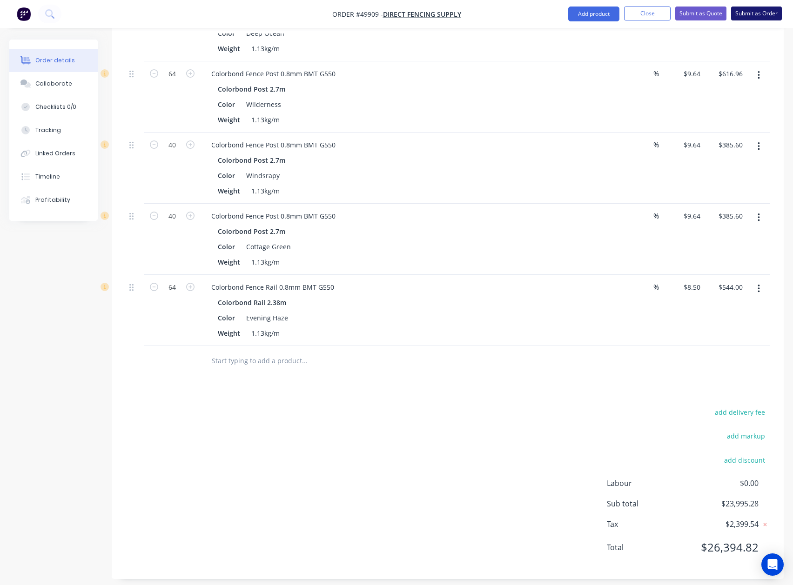
click at [594, 14] on button "Submit as Order" at bounding box center [756, 14] width 51 height 14
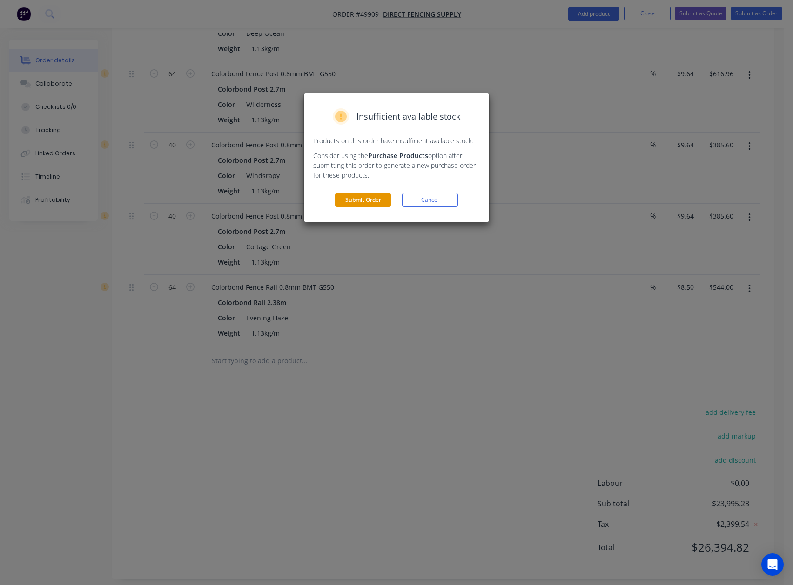
click at [353, 201] on button "Submit Order" at bounding box center [363, 200] width 56 height 14
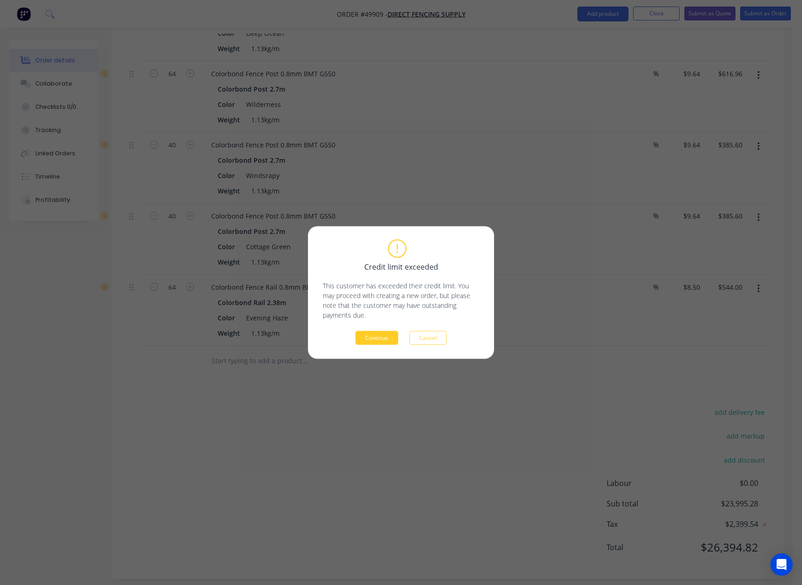
click at [377, 336] on button "Continue" at bounding box center [376, 338] width 43 height 14
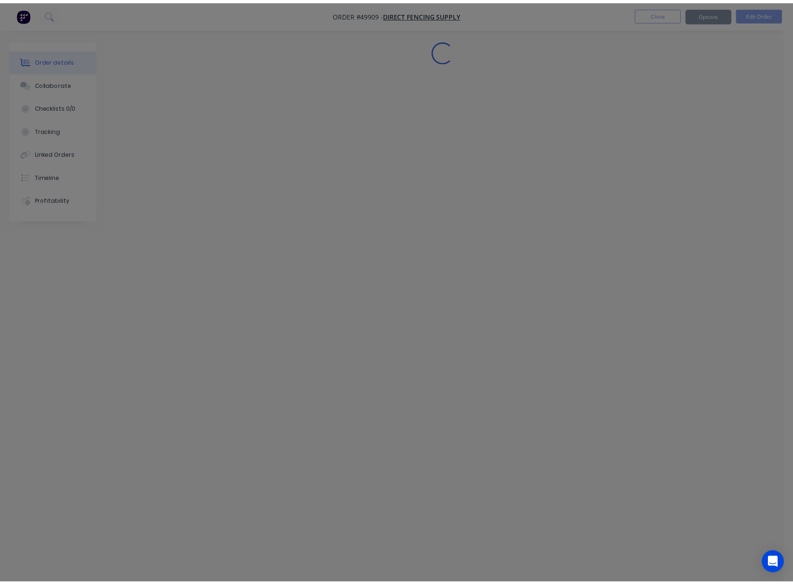
scroll to position [0, 0]
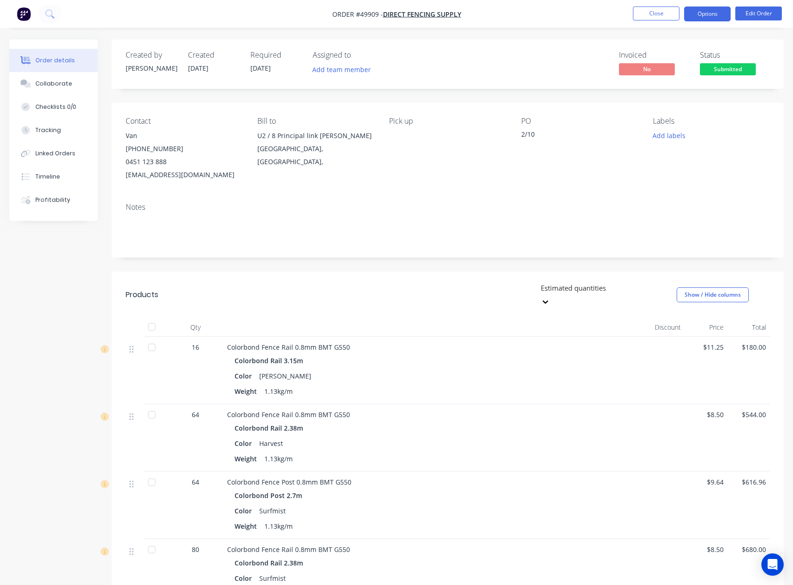
click at [594, 16] on button "Options" at bounding box center [707, 14] width 47 height 15
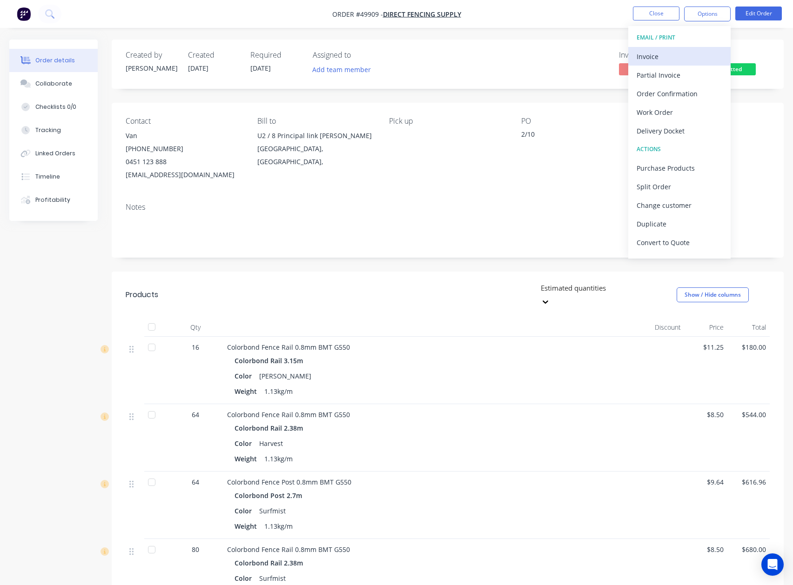
click at [594, 61] on div "Invoice" at bounding box center [680, 56] width 86 height 13
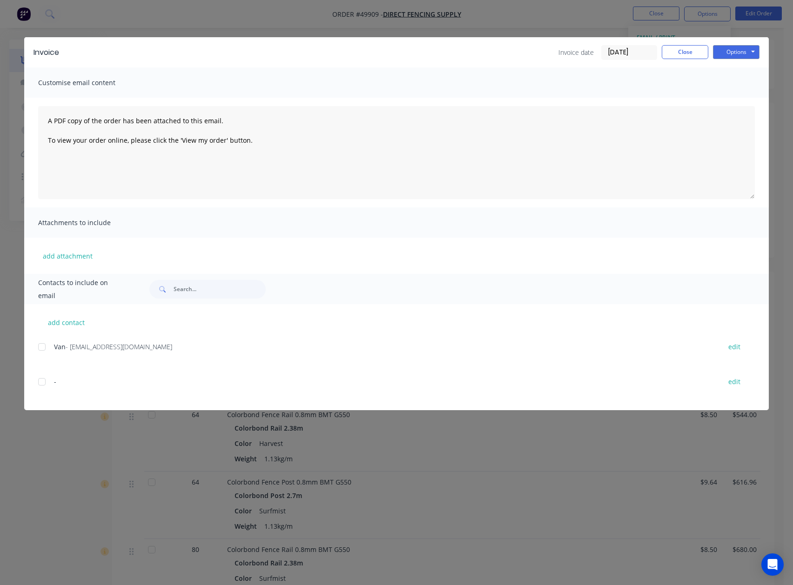
click at [43, 352] on div at bounding box center [42, 347] width 19 height 19
click at [594, 47] on button "Options" at bounding box center [736, 52] width 47 height 14
click at [594, 101] on button "Email" at bounding box center [743, 99] width 60 height 15
click at [594, 54] on button "Close" at bounding box center [685, 52] width 47 height 14
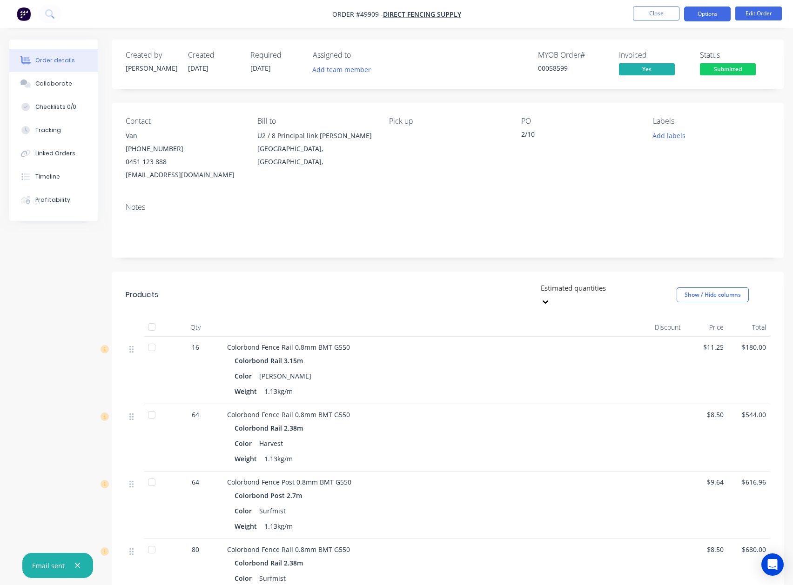
click at [594, 13] on button "Options" at bounding box center [707, 14] width 47 height 15
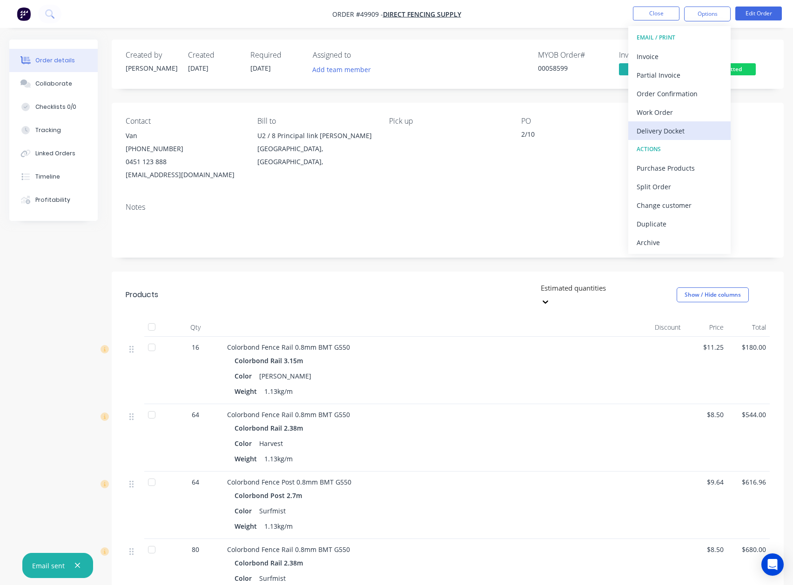
click at [594, 123] on button "Delivery Docket" at bounding box center [679, 130] width 102 height 19
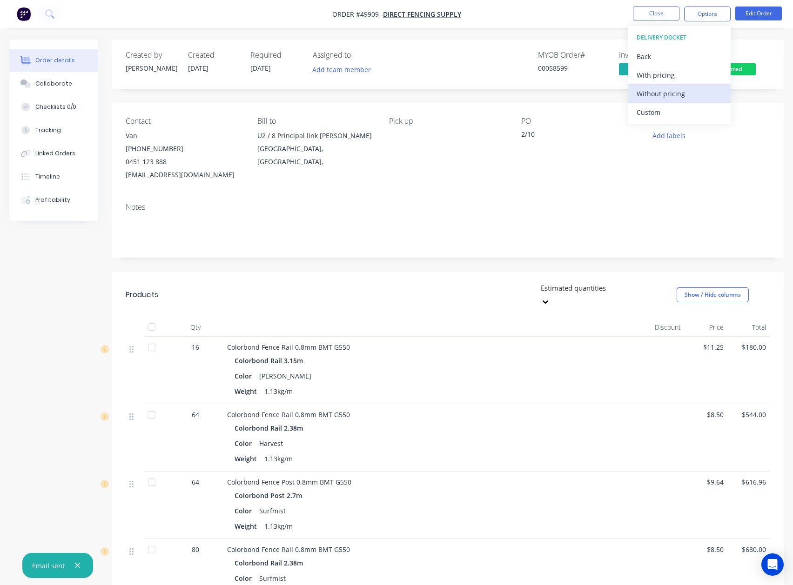
click at [594, 96] on div "Without pricing" at bounding box center [680, 93] width 86 height 13
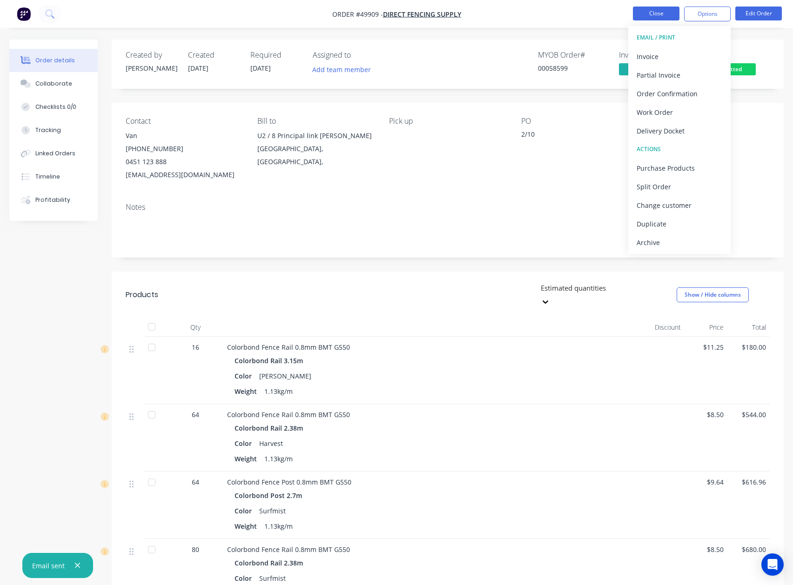
click at [594, 15] on button "Close" at bounding box center [656, 14] width 47 height 14
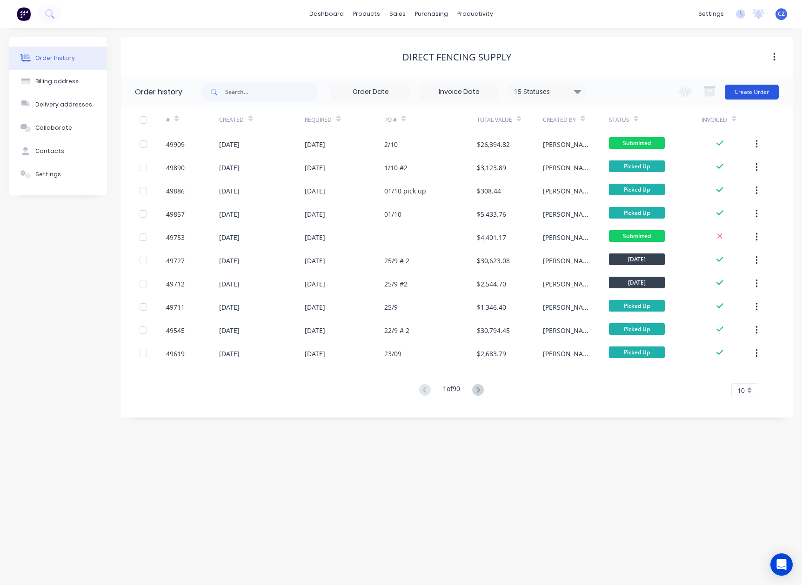
click at [594, 94] on button "Create Order" at bounding box center [752, 92] width 54 height 15
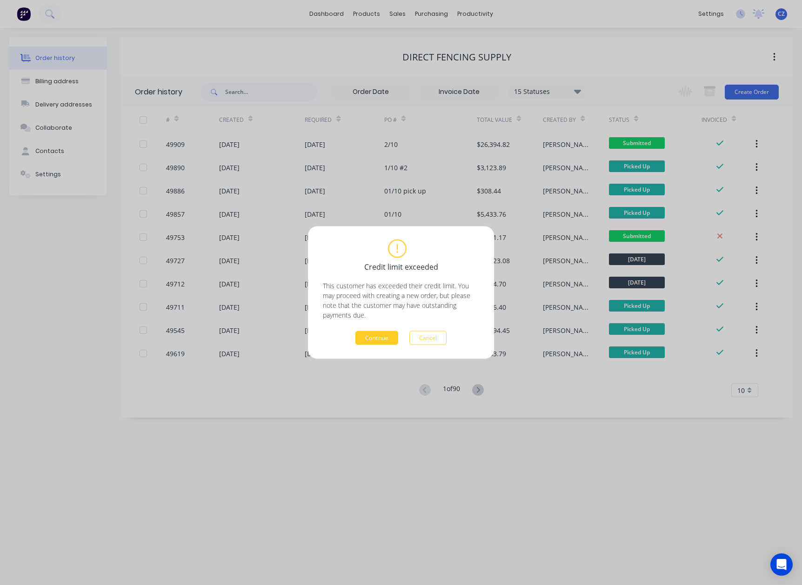
click at [373, 337] on button "Continue" at bounding box center [376, 338] width 43 height 14
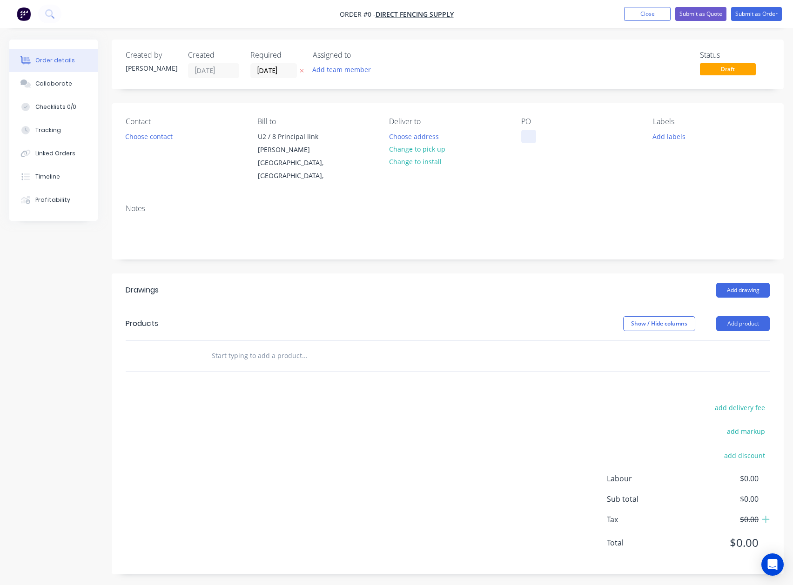
click at [531, 139] on div at bounding box center [528, 136] width 15 height 13
paste div
click at [211, 302] on div "Order details Collaborate Checklists 0/0 Tracking Linked Orders Timeline Profit…" at bounding box center [396, 314] width 793 height 549
click at [547, 138] on div "2/10" at bounding box center [535, 136] width 28 height 13
drag, startPoint x: 363, startPoint y: 278, endPoint x: 140, endPoint y: 159, distance: 253.1
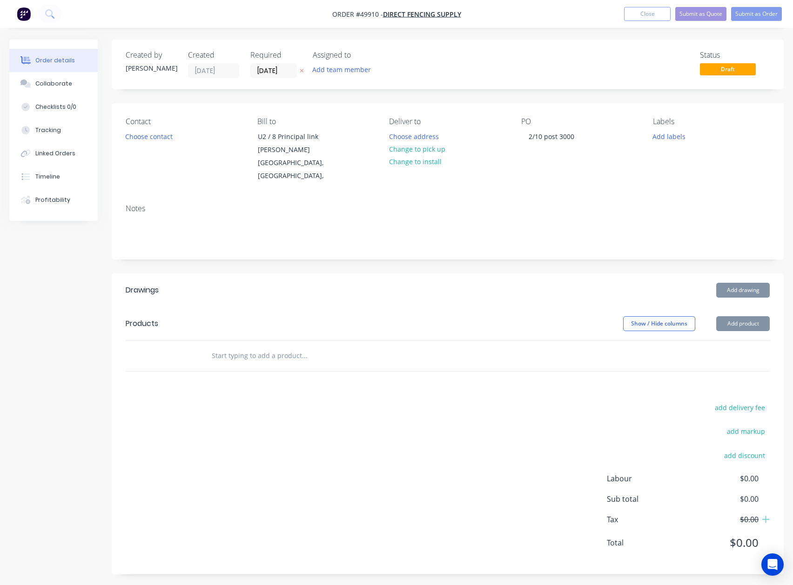
click at [362, 277] on header "Drawings Add drawing" at bounding box center [448, 291] width 672 height 34
click at [130, 130] on button "Choose contact" at bounding box center [149, 136] width 57 height 13
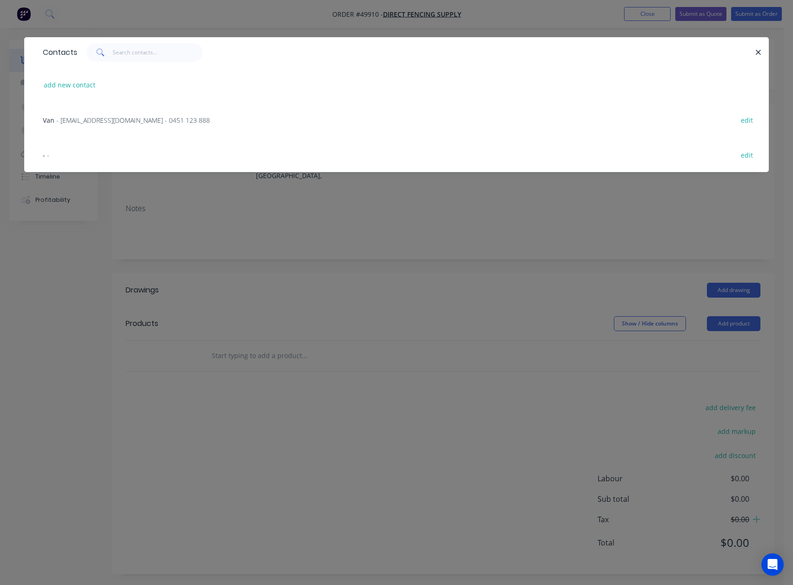
click at [97, 125] on div "Van - sales@directfencingsupply.com.au - 0451 123 888" at bounding box center [126, 120] width 167 height 10
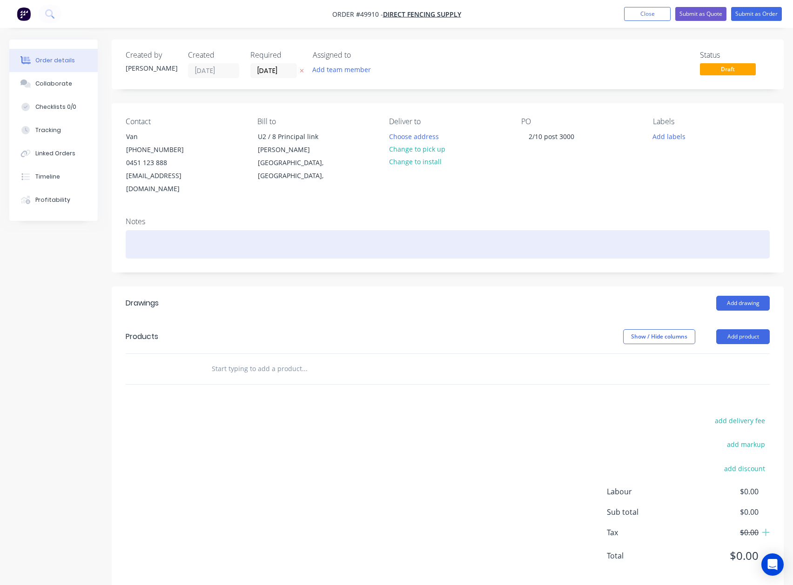
drag, startPoint x: 382, startPoint y: 242, endPoint x: 445, endPoint y: 237, distance: 63.5
click at [382, 242] on div at bounding box center [448, 244] width 644 height 28
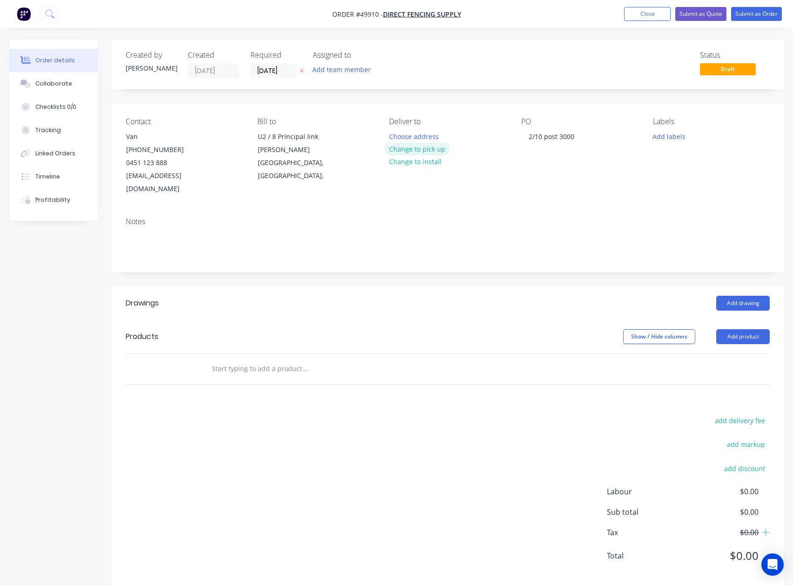
click at [416, 143] on button "Change to pick up" at bounding box center [417, 149] width 66 height 13
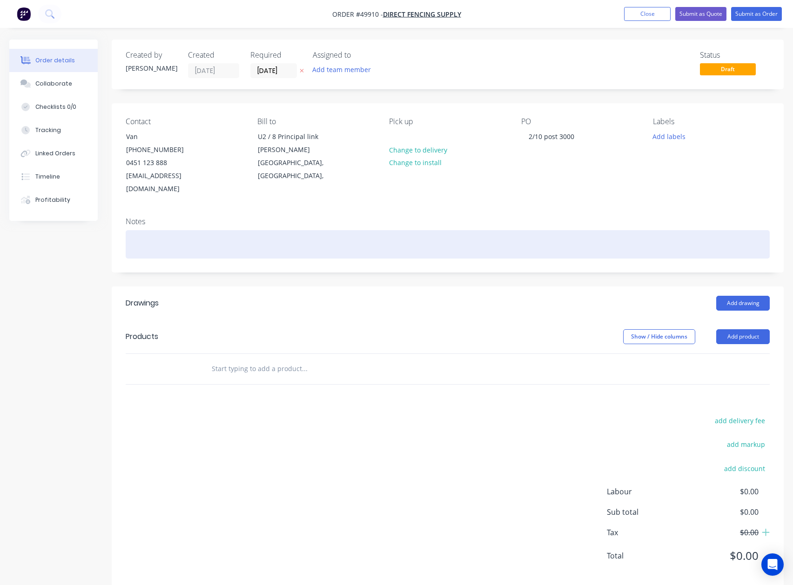
click at [420, 239] on div at bounding box center [448, 244] width 644 height 28
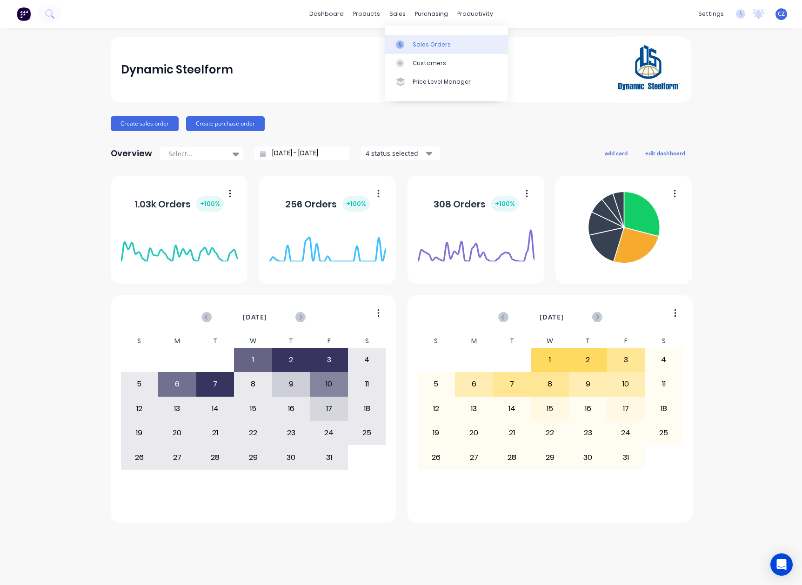
click at [408, 41] on div at bounding box center [403, 44] width 14 height 8
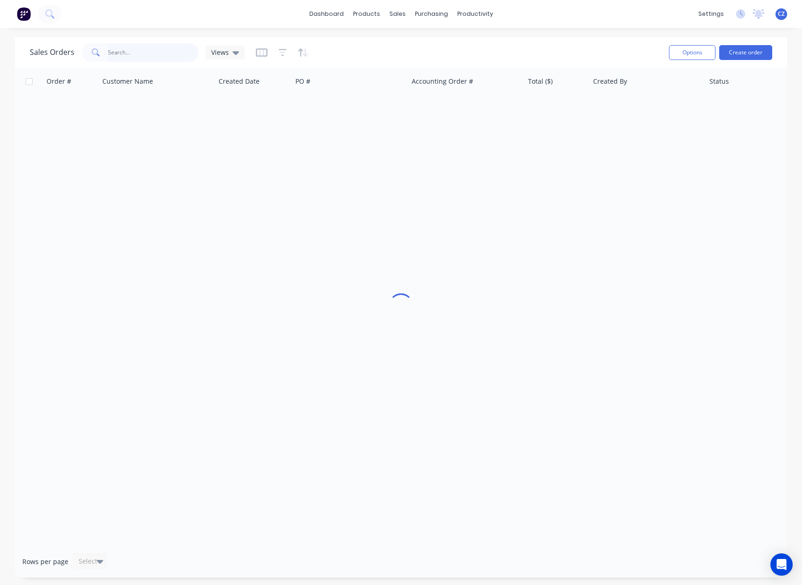
click at [127, 54] on input "text" at bounding box center [153, 52] width 91 height 19
type input "49797"
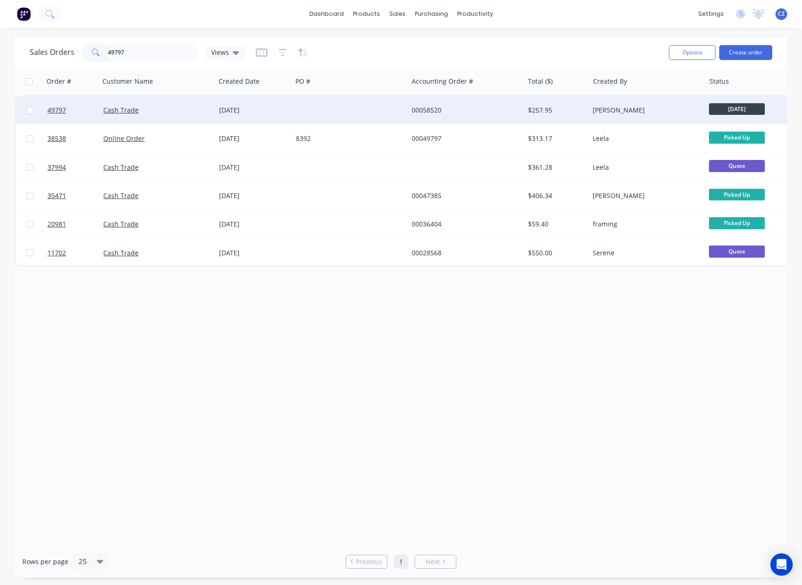
click at [399, 105] on div at bounding box center [350, 110] width 116 height 28
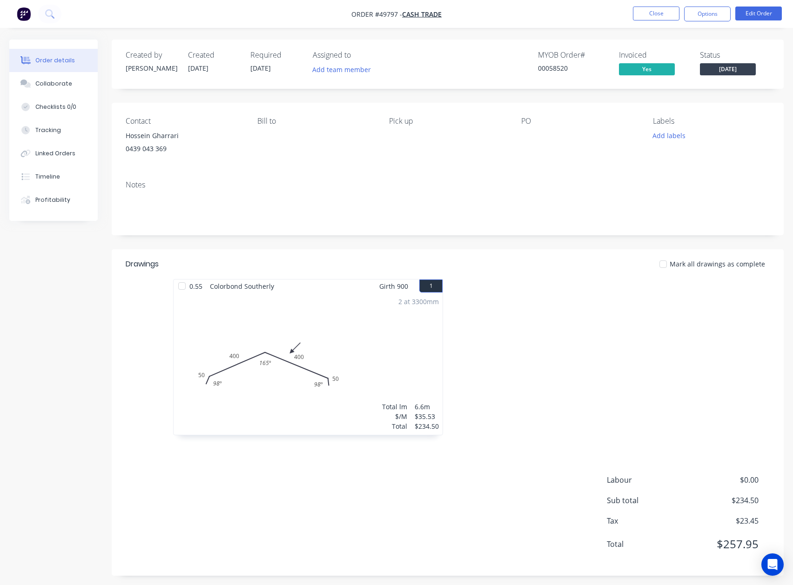
click at [512, 399] on div at bounding box center [587, 362] width 279 height 166
click at [481, 276] on header "Drawings Mark all drawings as complete" at bounding box center [448, 264] width 672 height 30
